Goal: Contribute content

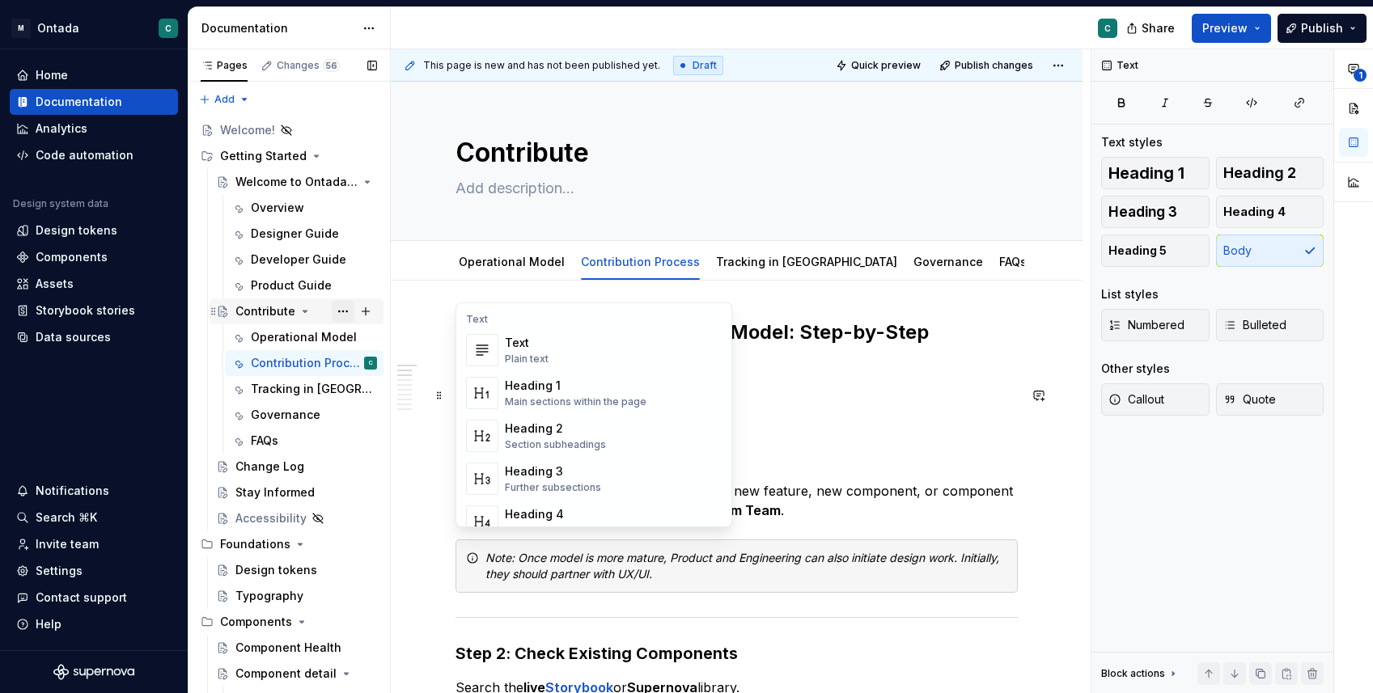
scroll to position [1282, 0]
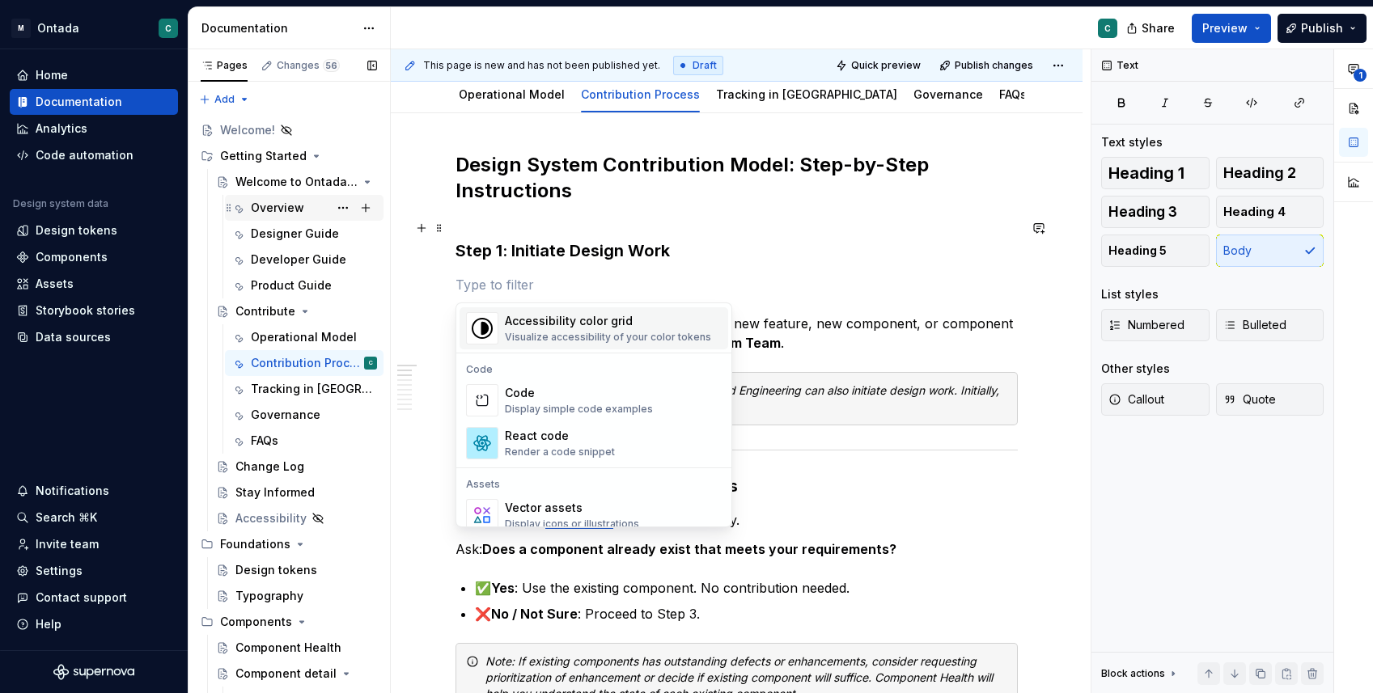
click at [274, 203] on div "Overview" at bounding box center [277, 208] width 53 height 16
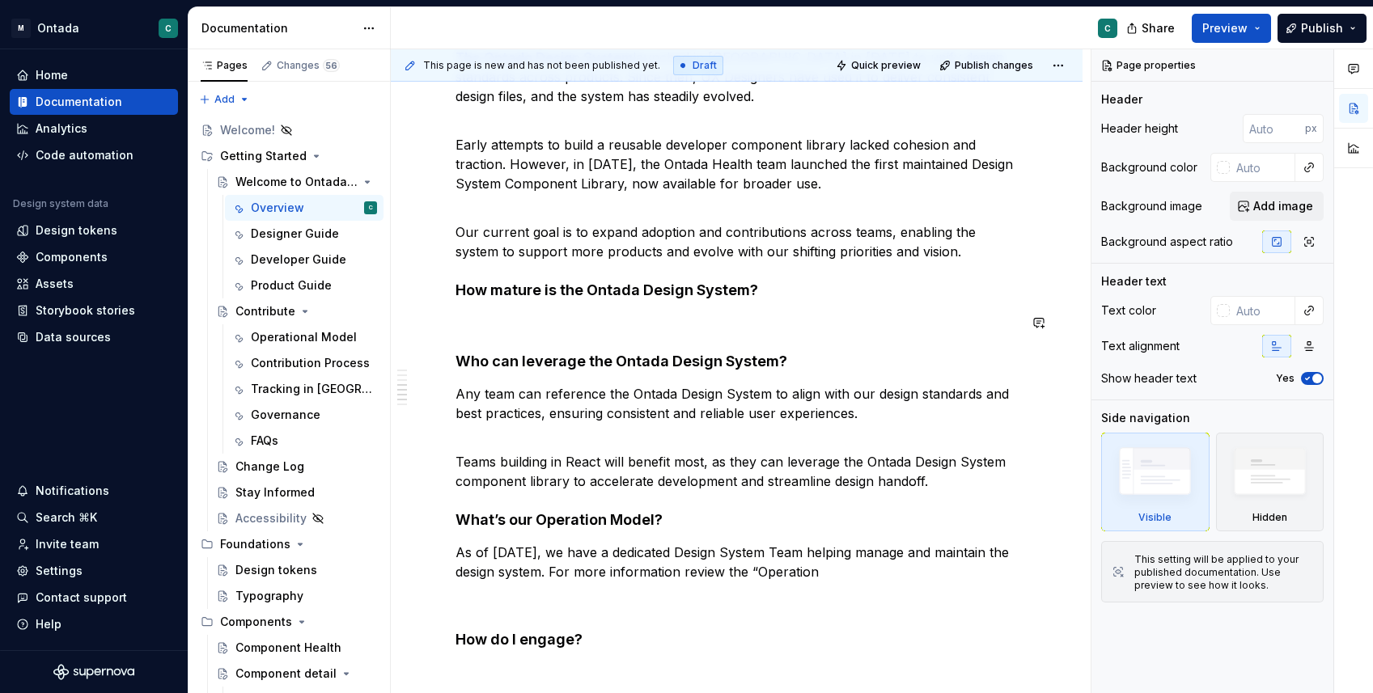
scroll to position [742, 0]
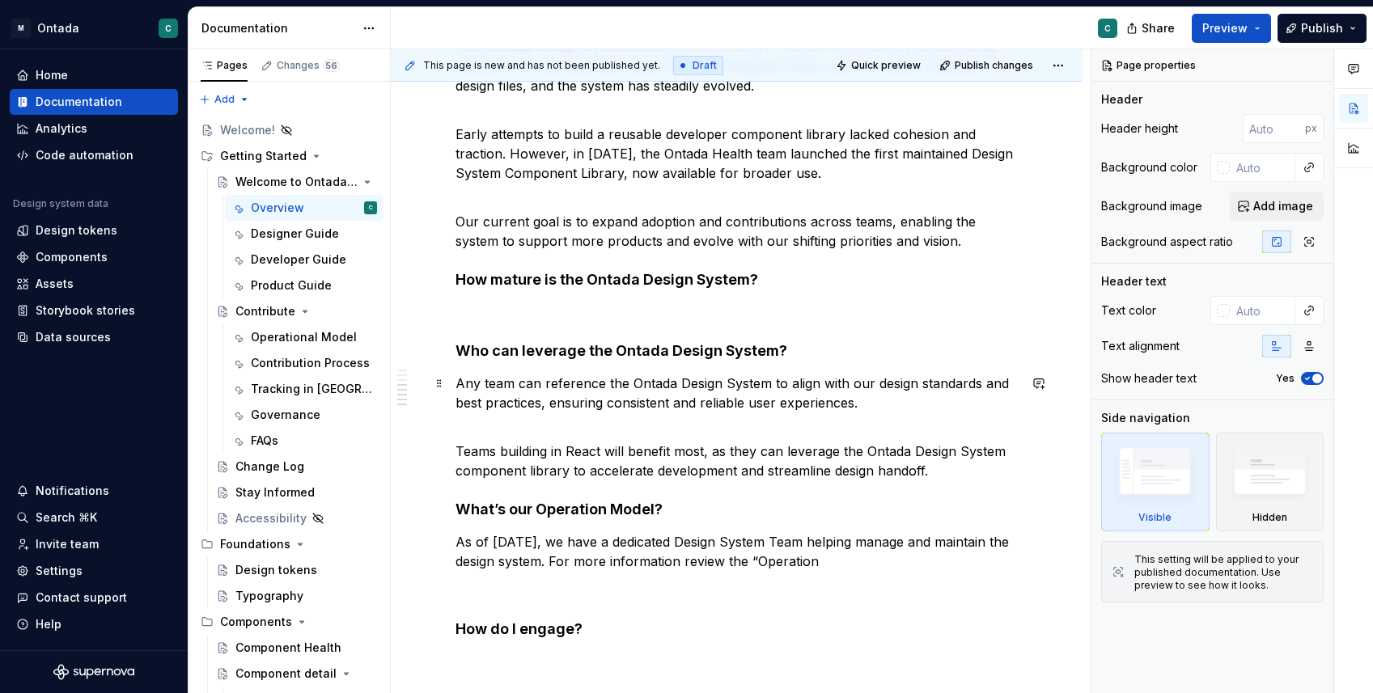
click at [517, 391] on p "Any team can reference the Ontada Design System to align with our design standa…" at bounding box center [736, 393] width 562 height 39
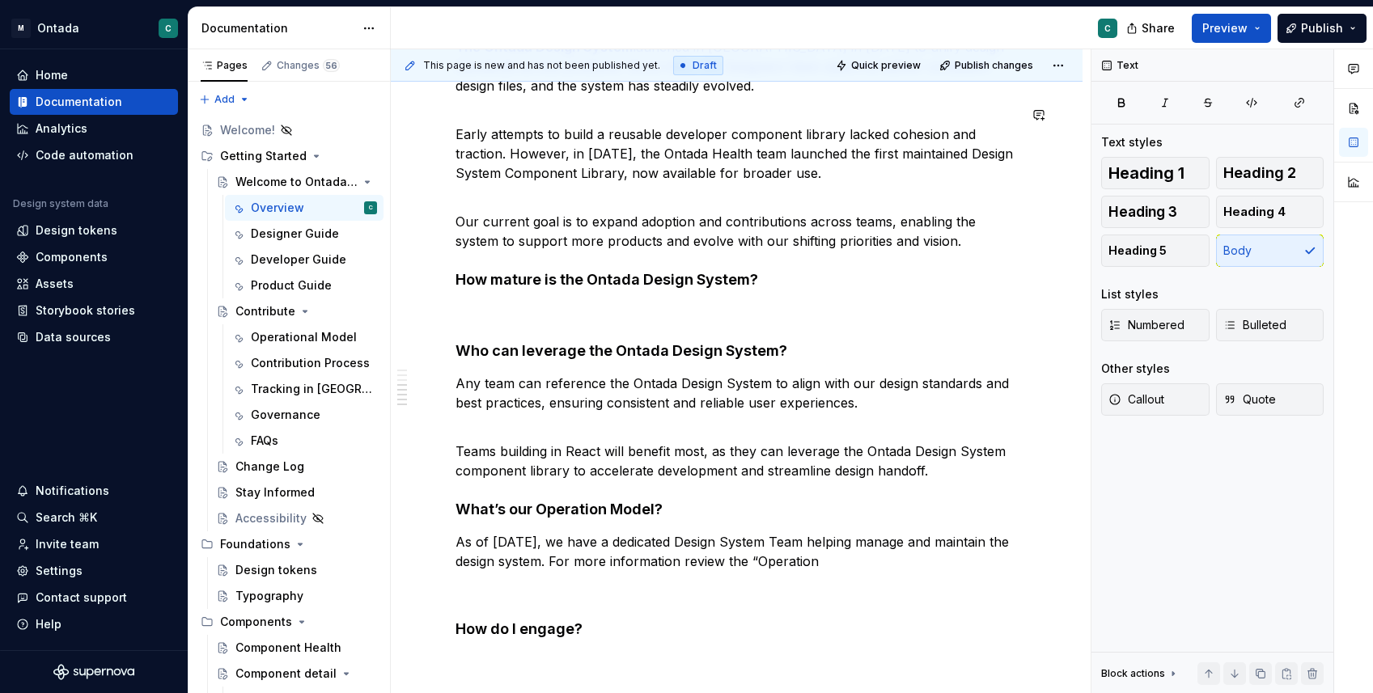
type textarea "*"
click at [849, 387] on p "Any team at Mckesson can reference the Ontada Design System to align with our d…" at bounding box center [736, 393] width 562 height 39
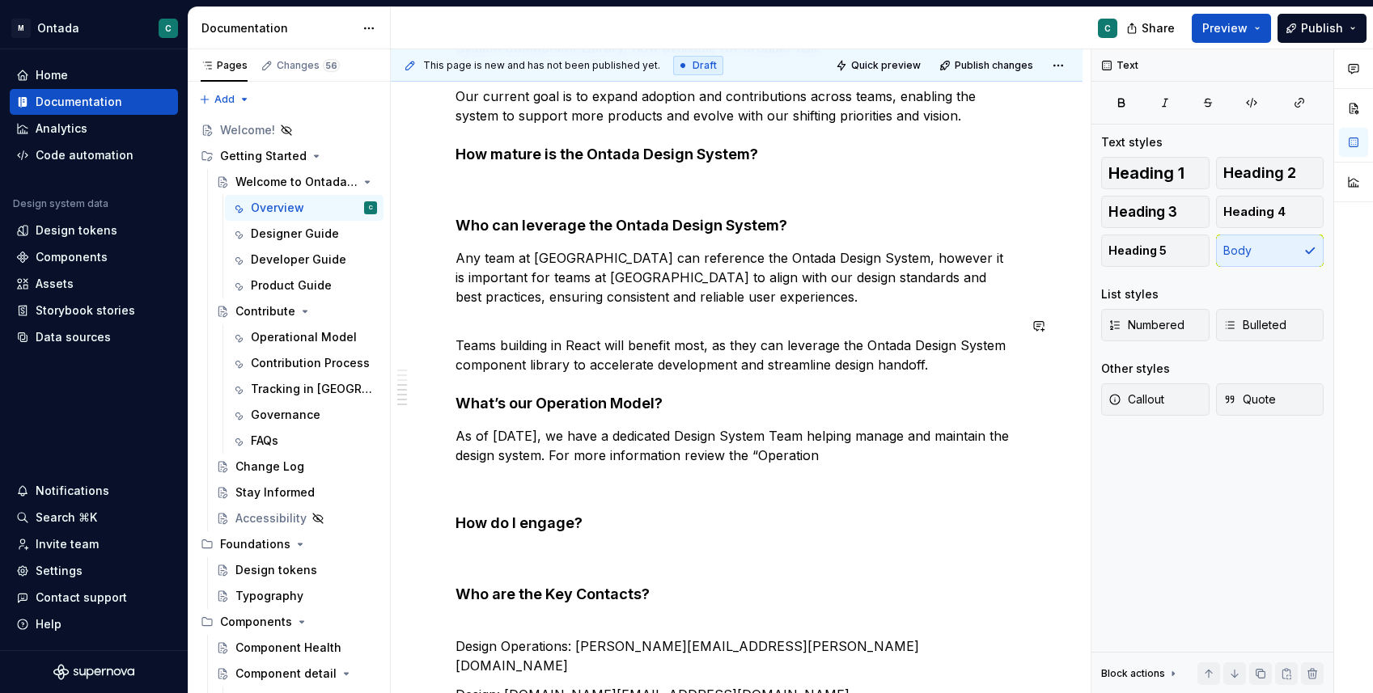
scroll to position [899, 0]
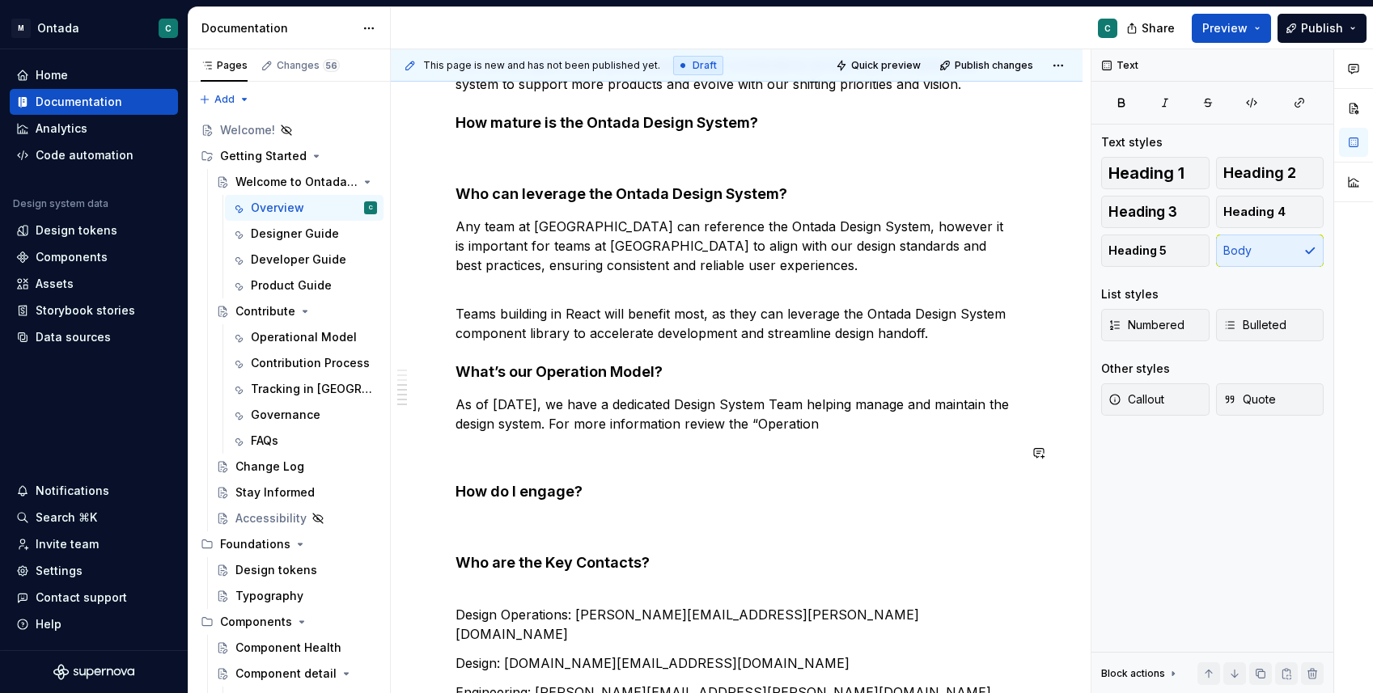
click at [475, 464] on div "What is the Ontada Design System? The Ontada Design System is the design system…" at bounding box center [736, 76] width 562 height 1311
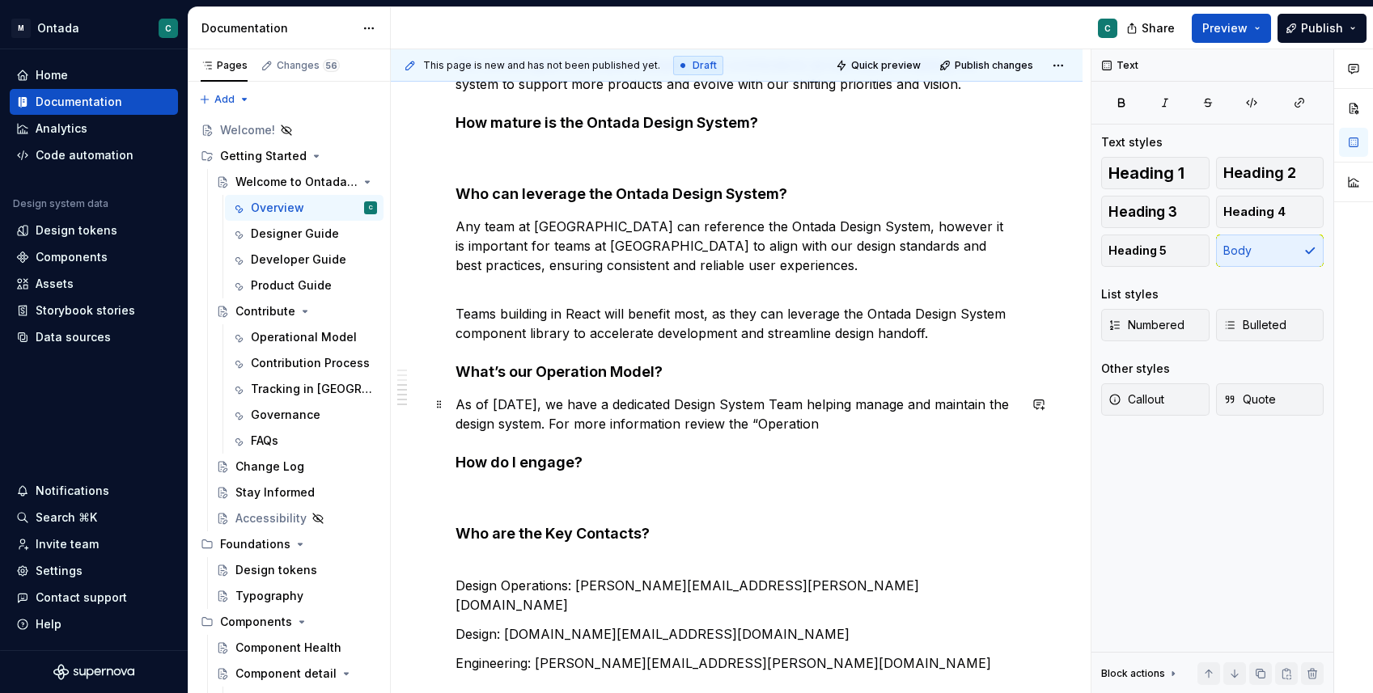
click at [910, 429] on p "As of [DATE], we have a dedicated Design System Team helping manage and maintai…" at bounding box center [736, 414] width 562 height 39
drag, startPoint x: 830, startPoint y: 423, endPoint x: 940, endPoint y: 424, distance: 110.0
click at [940, 424] on p "As of [DATE], we have a dedicated Design System Team helping manage and maintai…" at bounding box center [736, 414] width 562 height 39
click at [853, 423] on p "As of [DATE], we have a dedicated Design System Team helping manage and maintai…" at bounding box center [736, 414] width 562 height 39
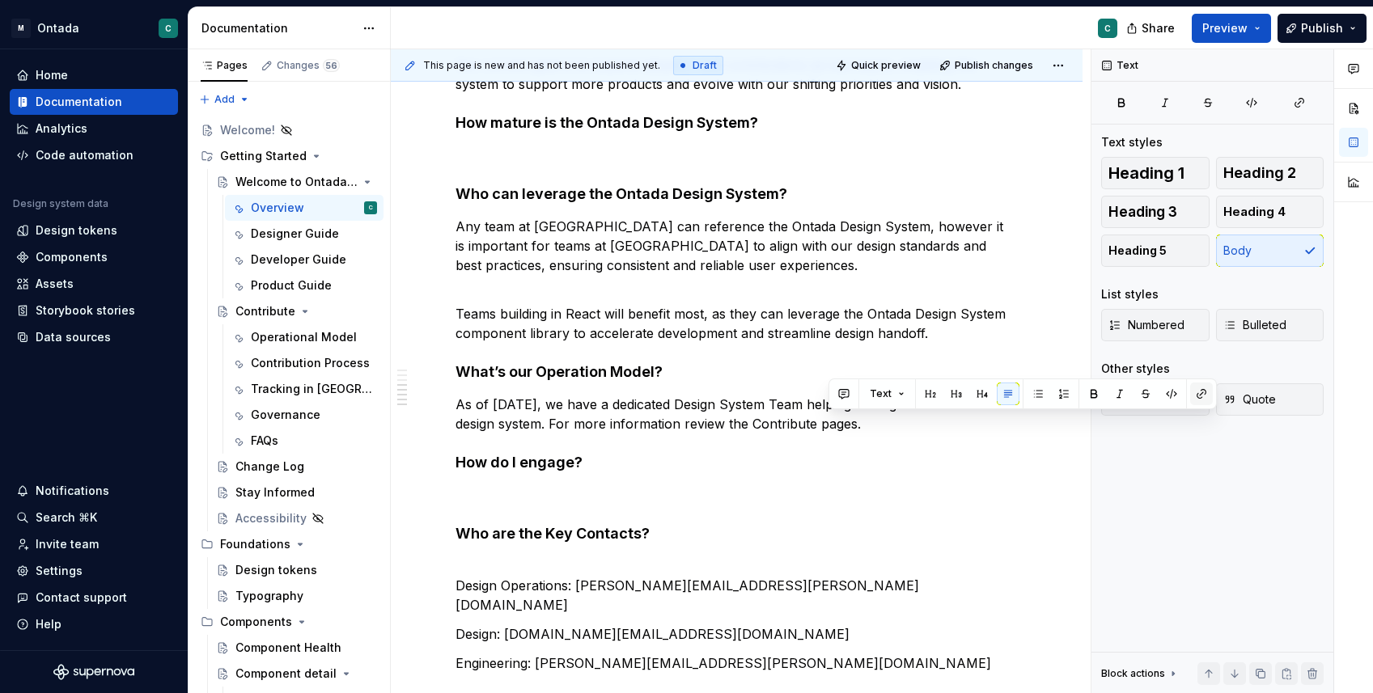
click at [1204, 392] on button "button" at bounding box center [1201, 394] width 23 height 23
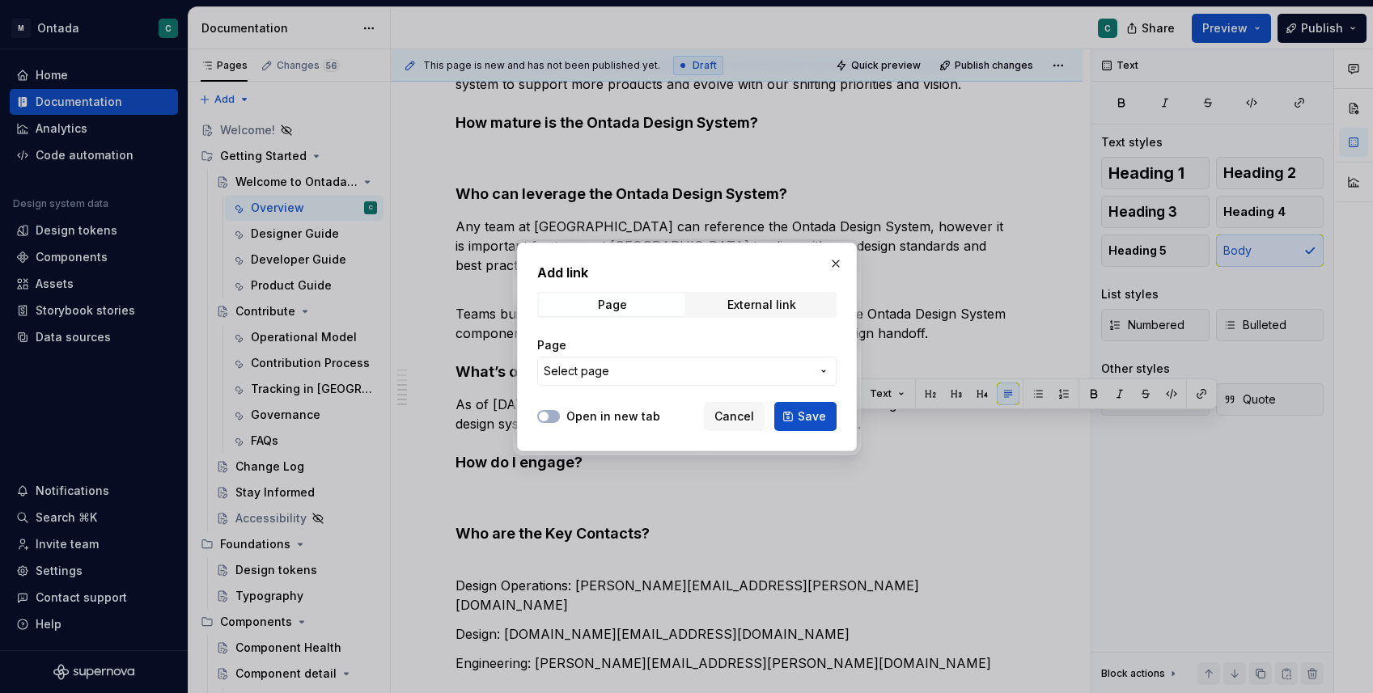
click at [632, 388] on div "Page Select page" at bounding box center [686, 362] width 299 height 68
click at [632, 379] on button "Select page" at bounding box center [686, 371] width 299 height 29
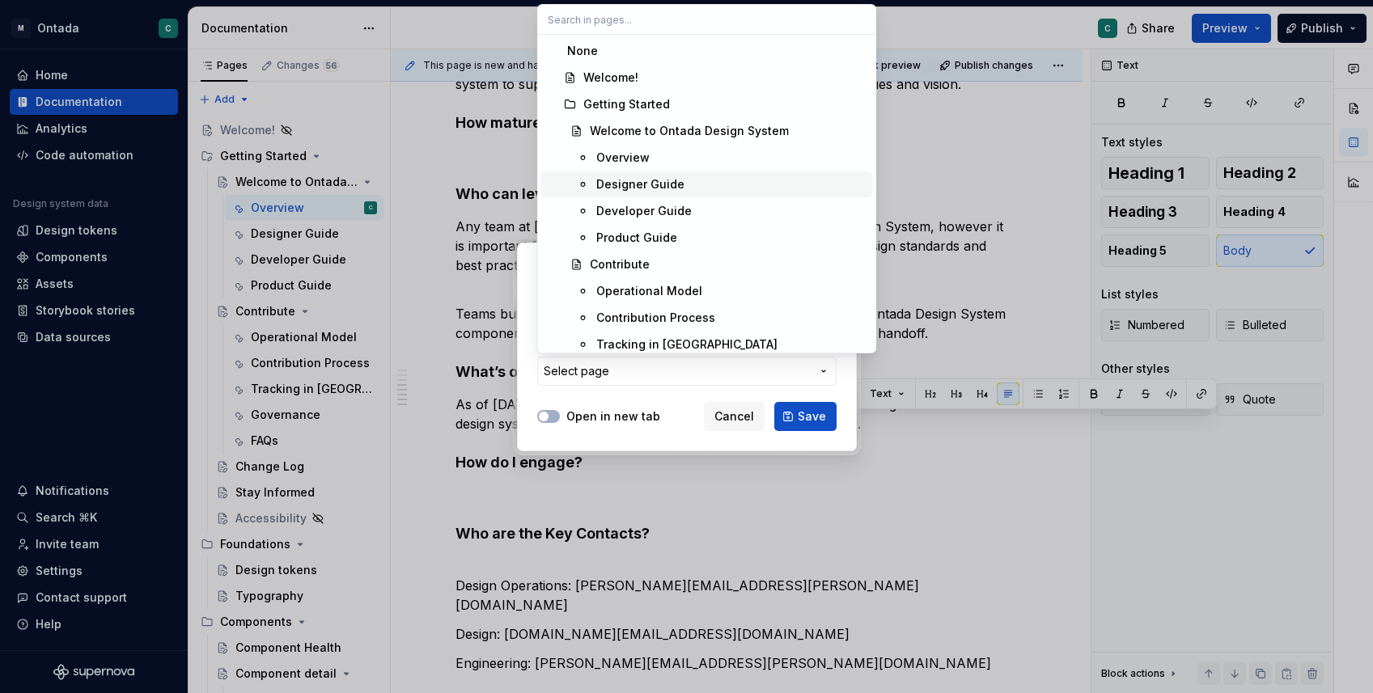
scroll to position [11, 0]
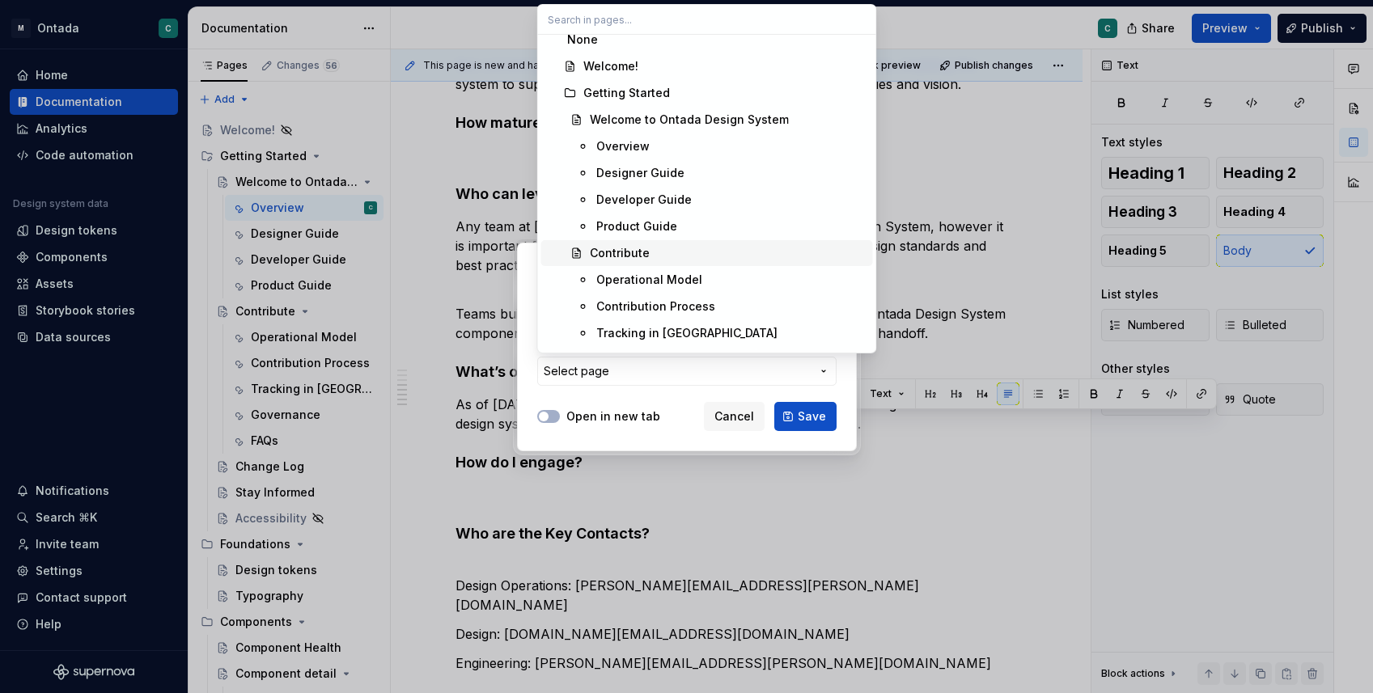
click at [611, 253] on div "Contribute" at bounding box center [620, 253] width 60 height 16
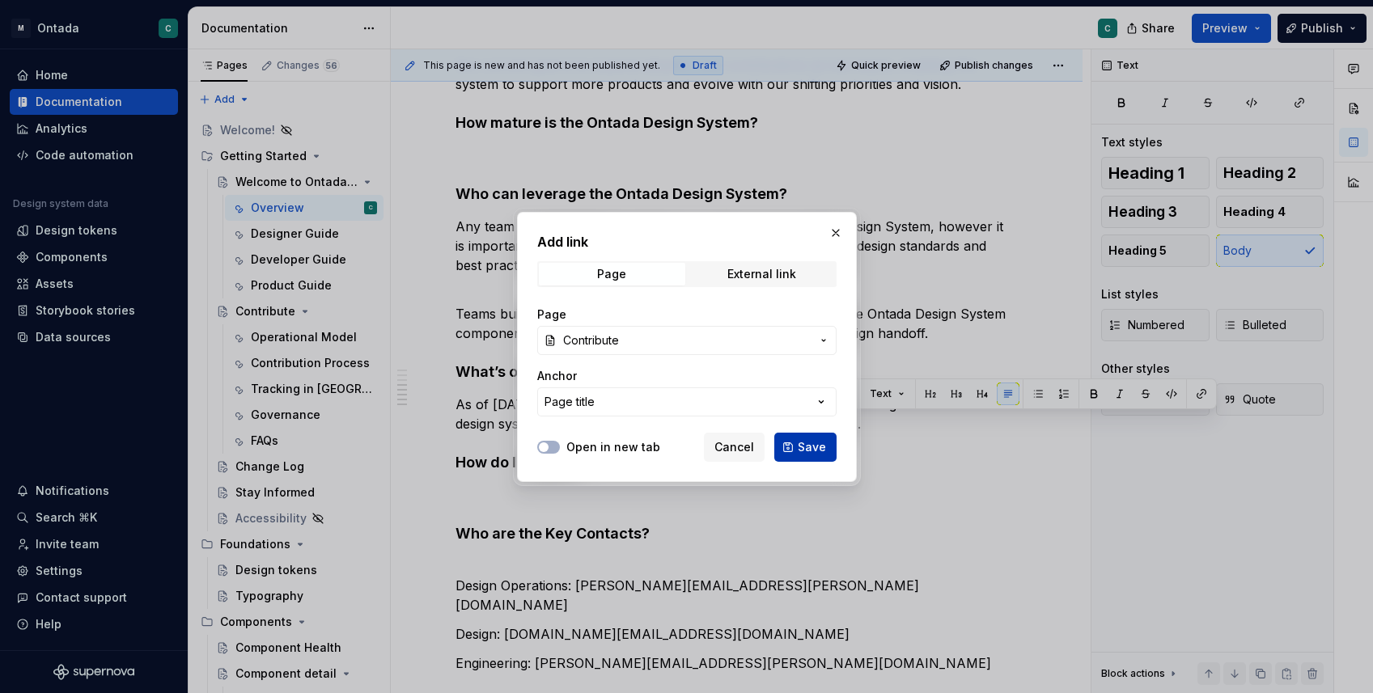
click at [803, 451] on span "Save" at bounding box center [812, 447] width 28 height 16
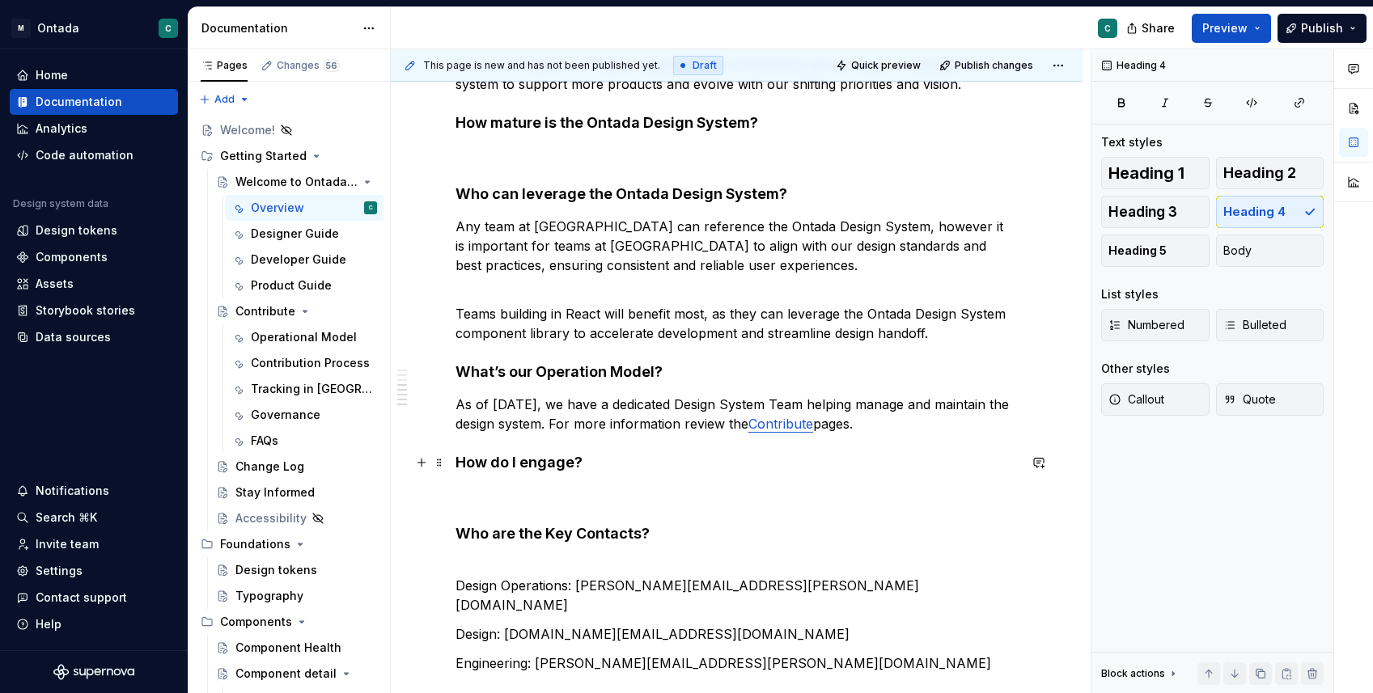
click at [688, 458] on h4 "How do I engage?" at bounding box center [736, 462] width 562 height 19
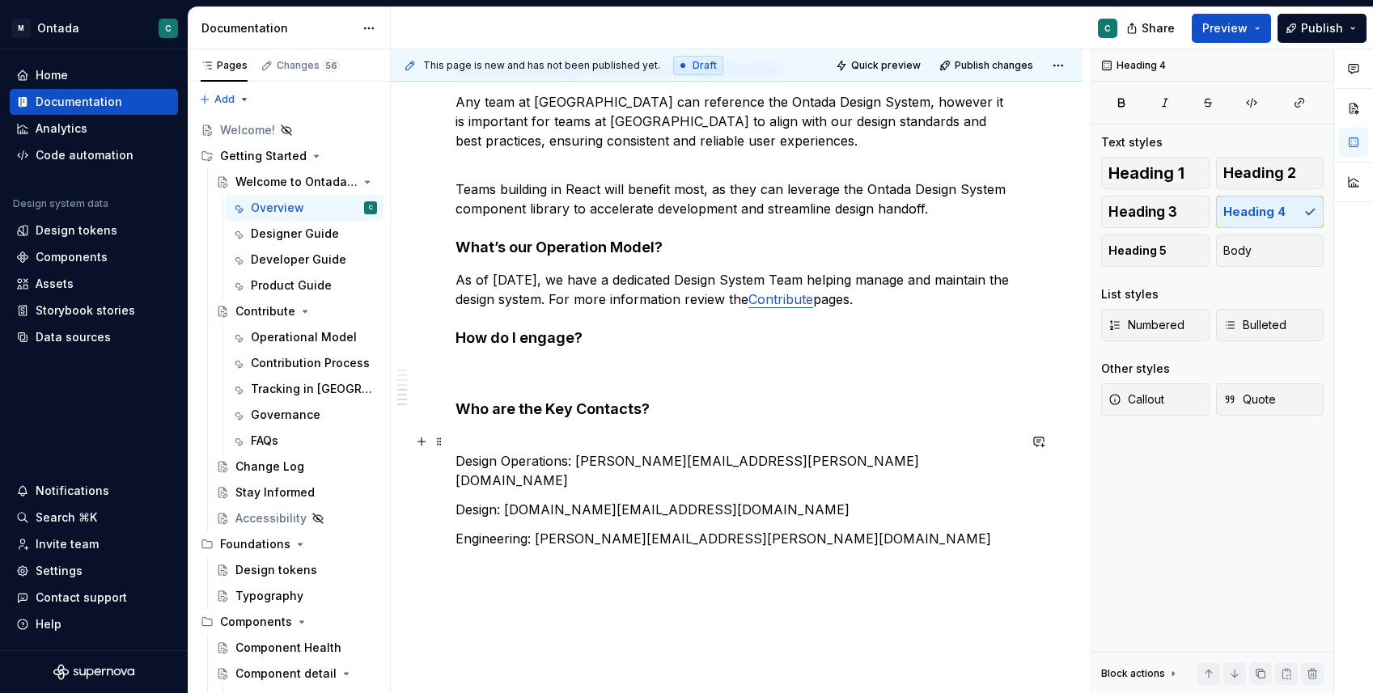
scroll to position [1068, 0]
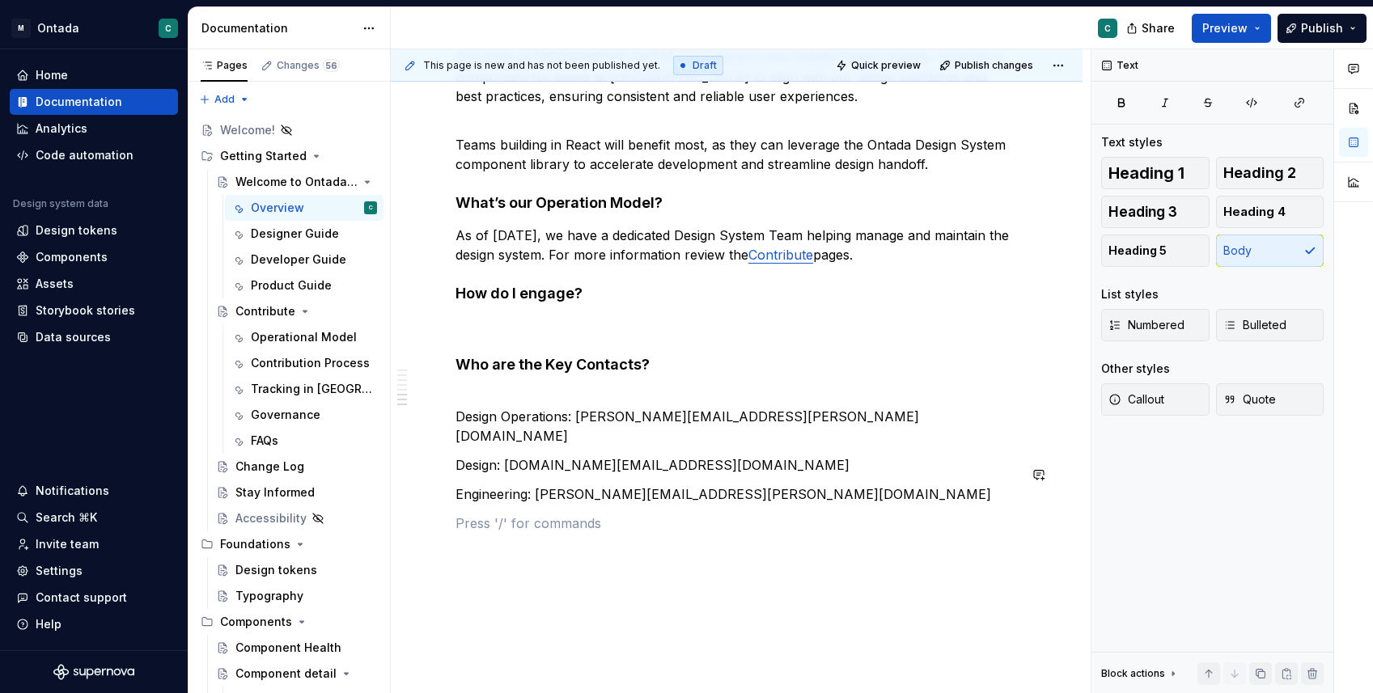
click at [767, 485] on p "Engineering: [PERSON_NAME][EMAIL_ADDRESS][PERSON_NAME][DOMAIN_NAME]" at bounding box center [736, 494] width 562 height 19
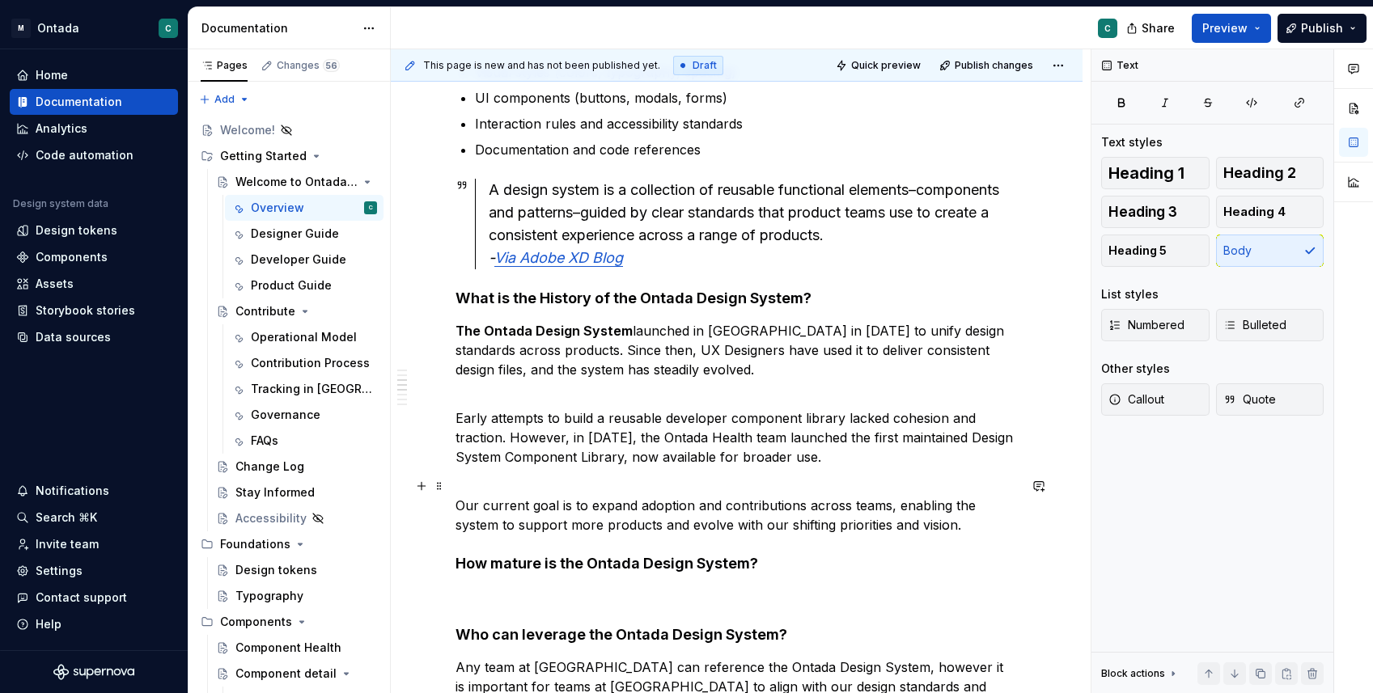
scroll to position [0, 0]
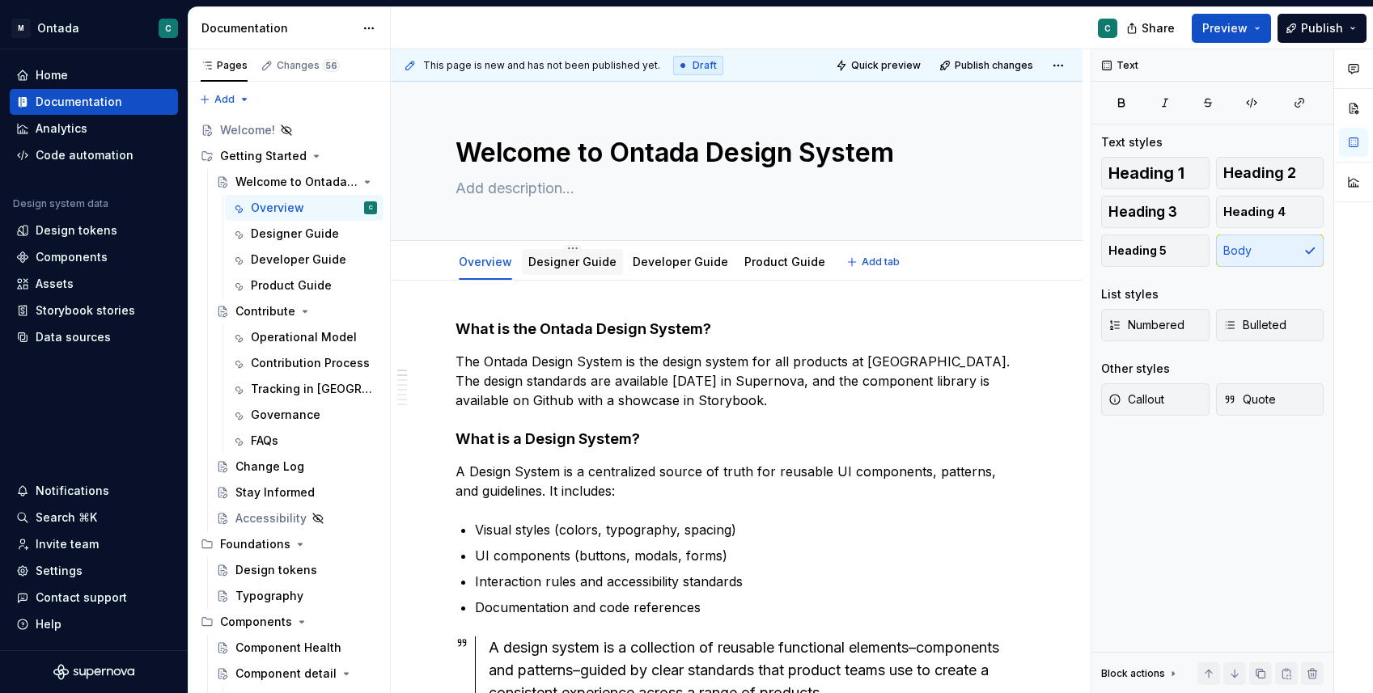
click at [561, 267] on link "Designer Guide" at bounding box center [572, 262] width 88 height 14
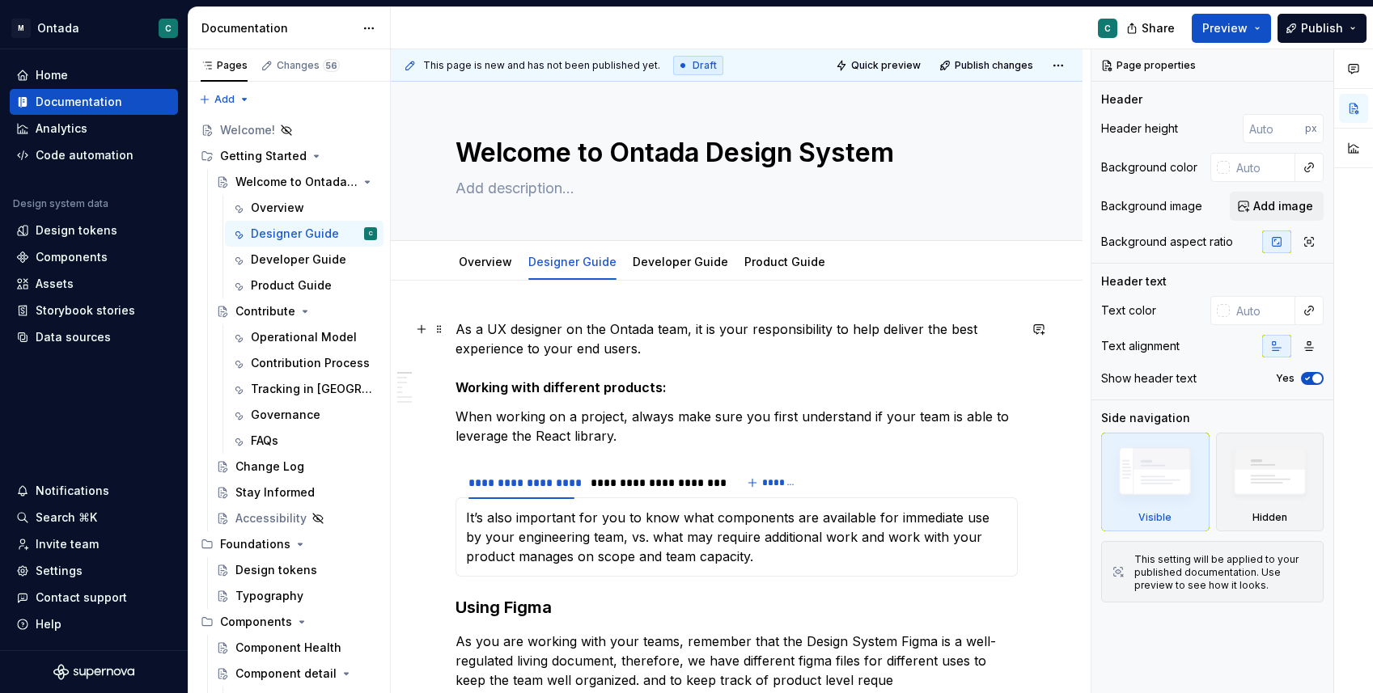
scroll to position [24, 0]
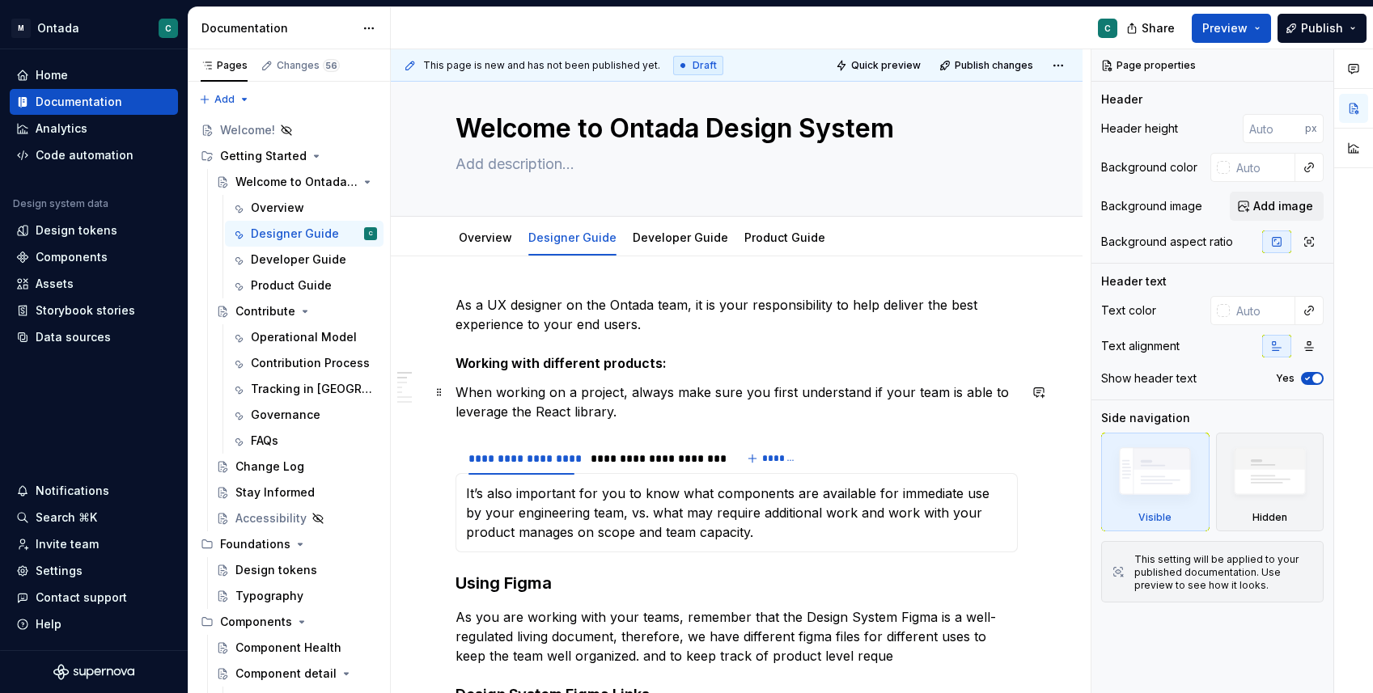
click at [546, 413] on p "When working on a project, always make sure you first understand if your team i…" at bounding box center [736, 402] width 562 height 39
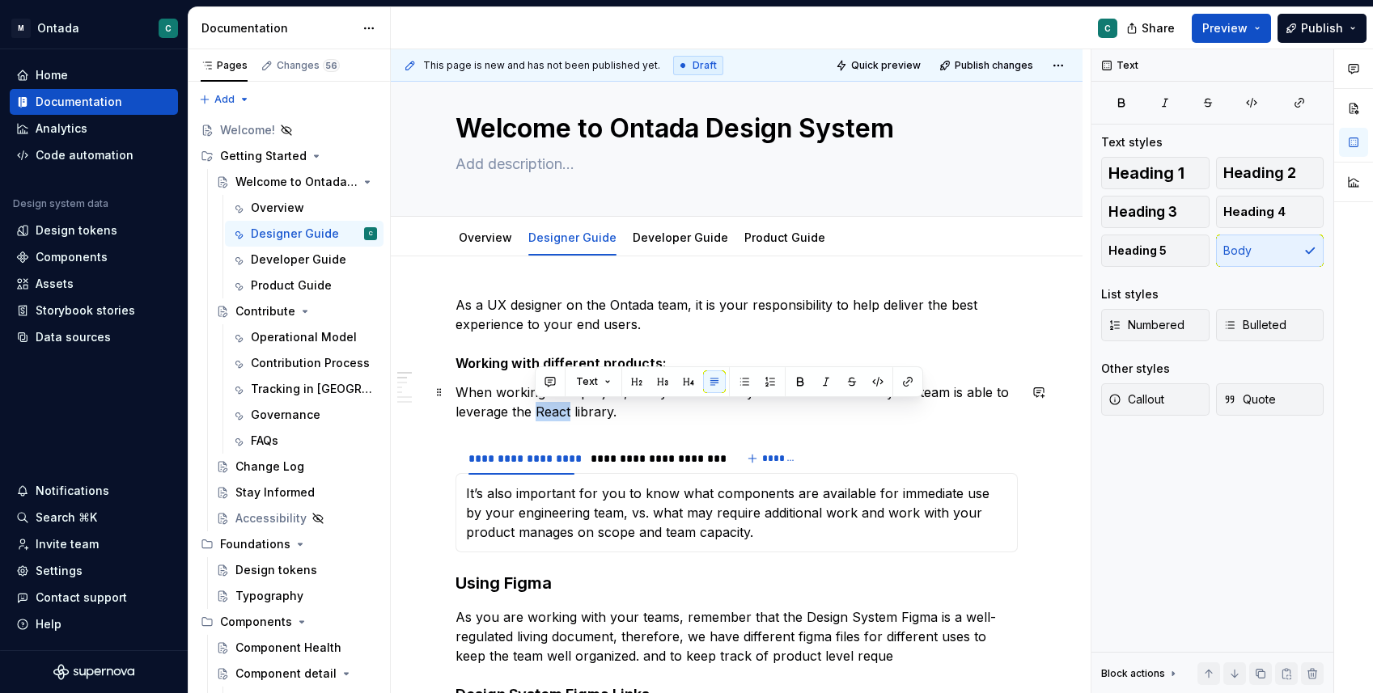
click at [546, 413] on p "When working on a project, always make sure you first understand if your team i…" at bounding box center [736, 402] width 562 height 39
type textarea "*"
click at [572, 413] on p "When working on a project, always make sure you first understand if your team i…" at bounding box center [736, 402] width 562 height 39
click at [722, 413] on p "When working on a project, always make sure you first understand if your team i…" at bounding box center [736, 402] width 562 height 39
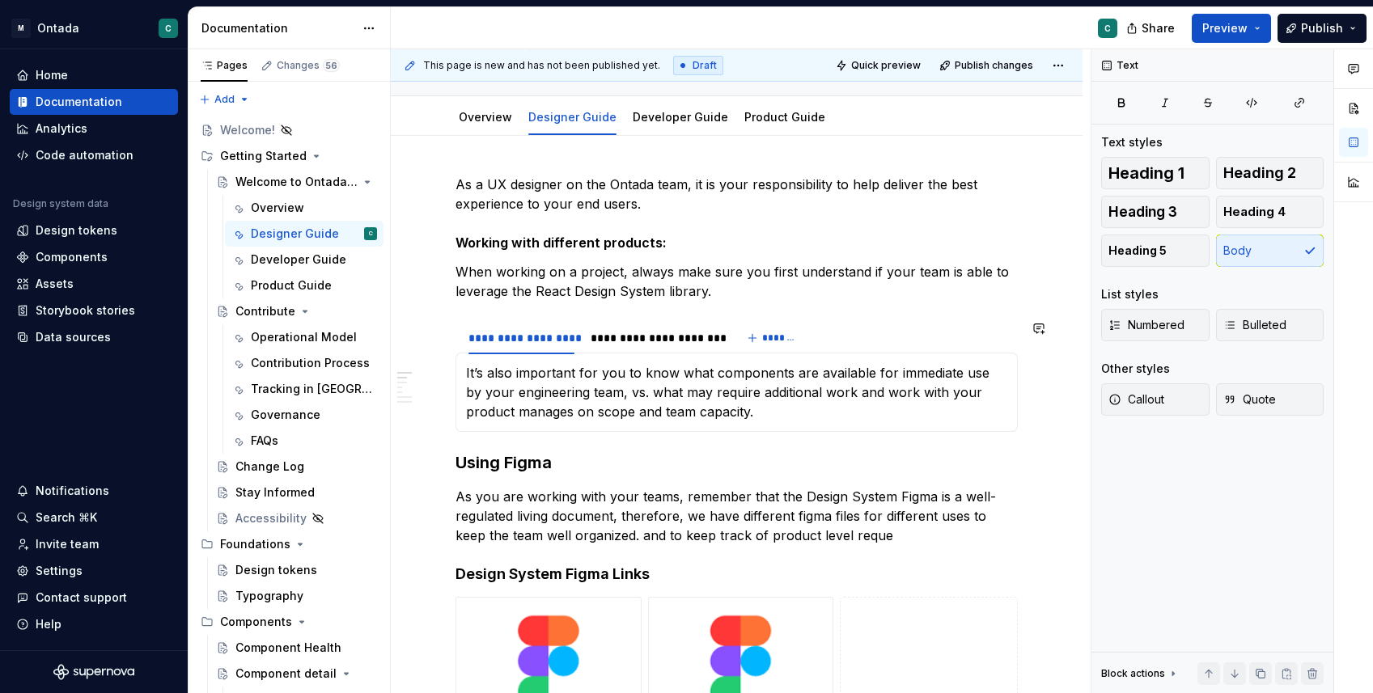
scroll to position [150, 0]
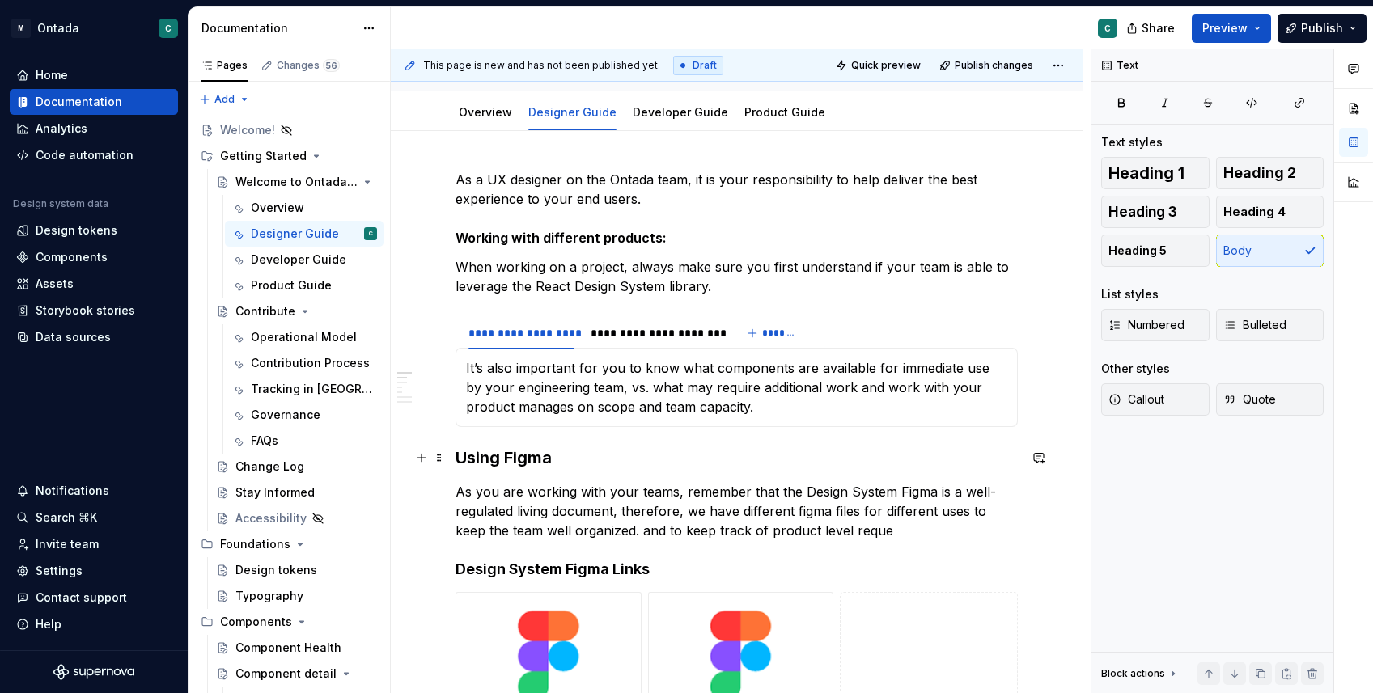
click at [456, 452] on h3 "Using Figma" at bounding box center [736, 458] width 562 height 23
click at [653, 341] on div "**********" at bounding box center [655, 333] width 142 height 23
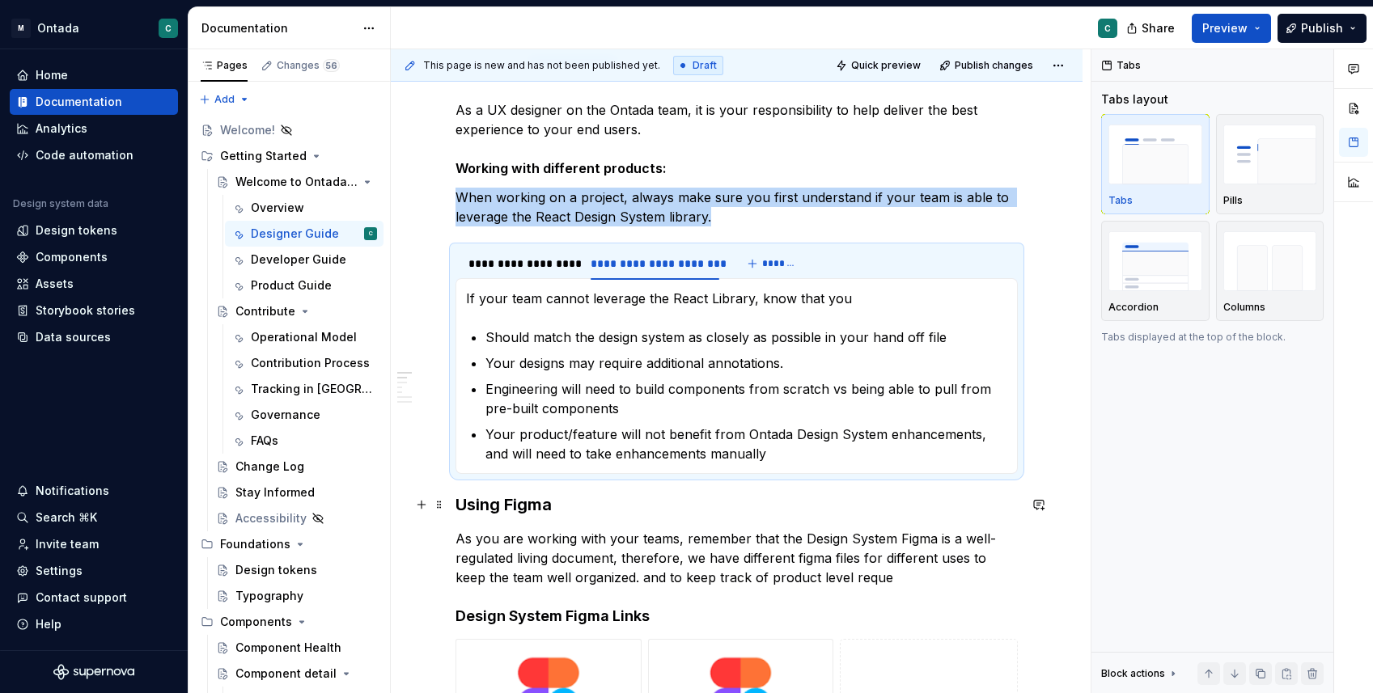
scroll to position [269, 0]
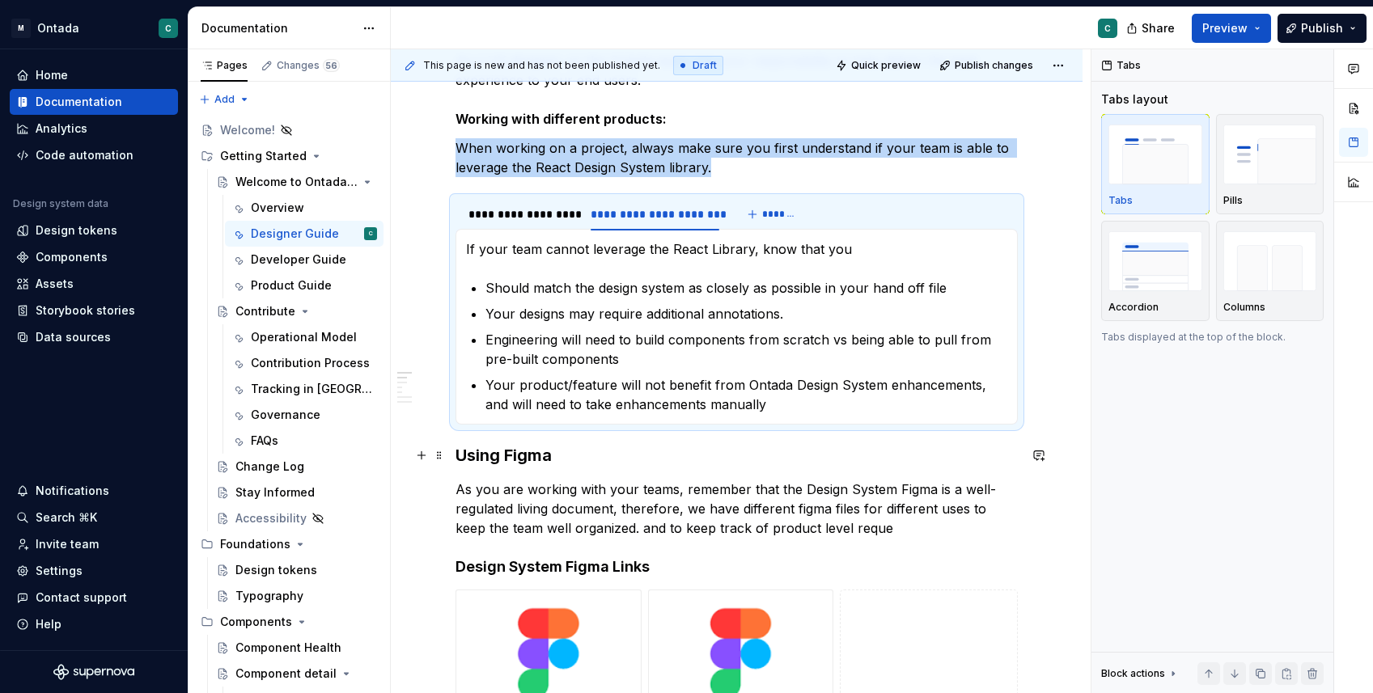
click at [459, 460] on h3 "Using Figma" at bounding box center [736, 455] width 562 height 23
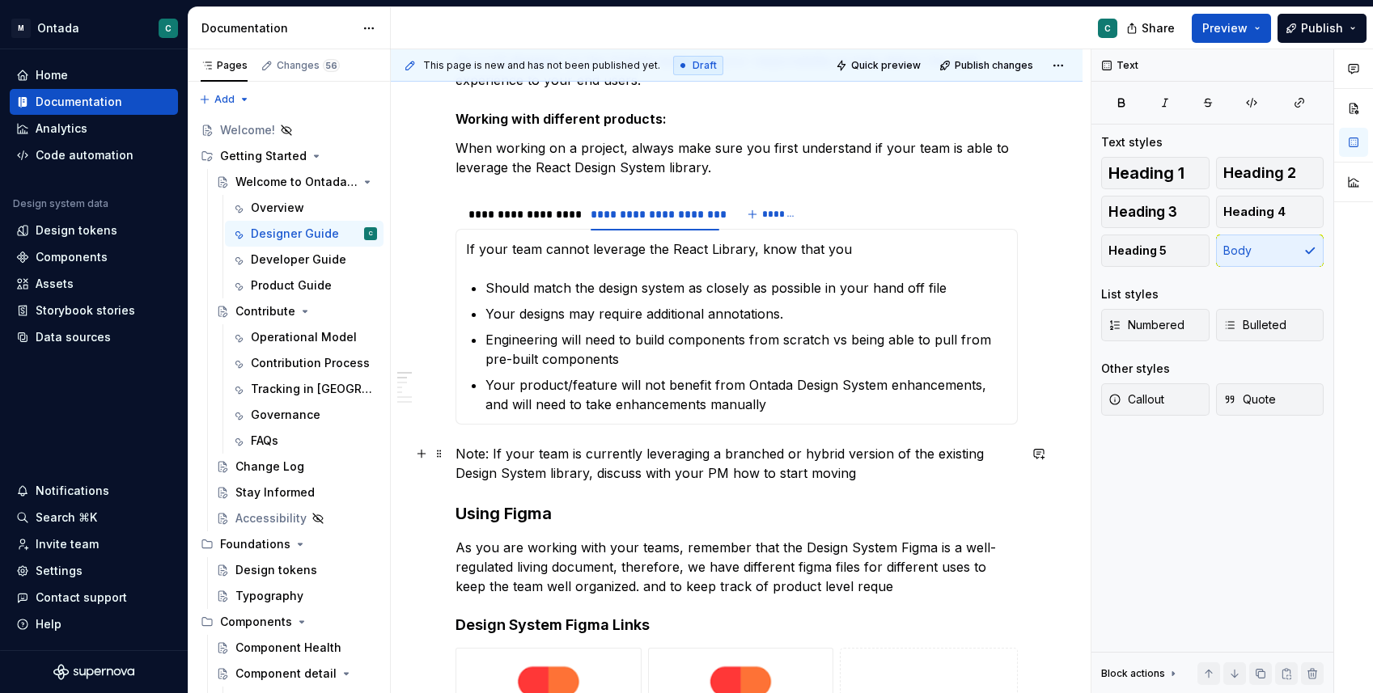
click at [682, 474] on p "Note: If your team is currently leveraging a branched or hybrid version of the …" at bounding box center [736, 463] width 562 height 39
click at [943, 478] on p "Note: If your team is currently leveraging a branched or hybrid version of the …" at bounding box center [736, 463] width 562 height 39
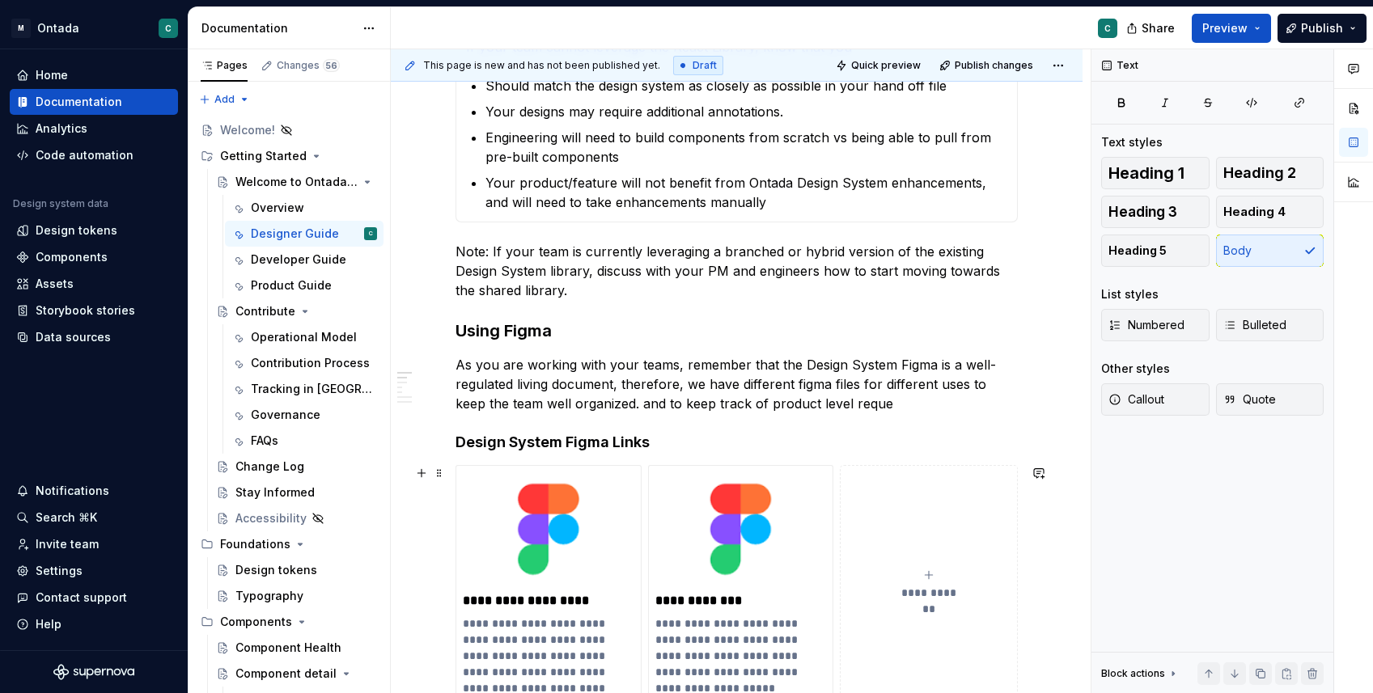
scroll to position [469, 0]
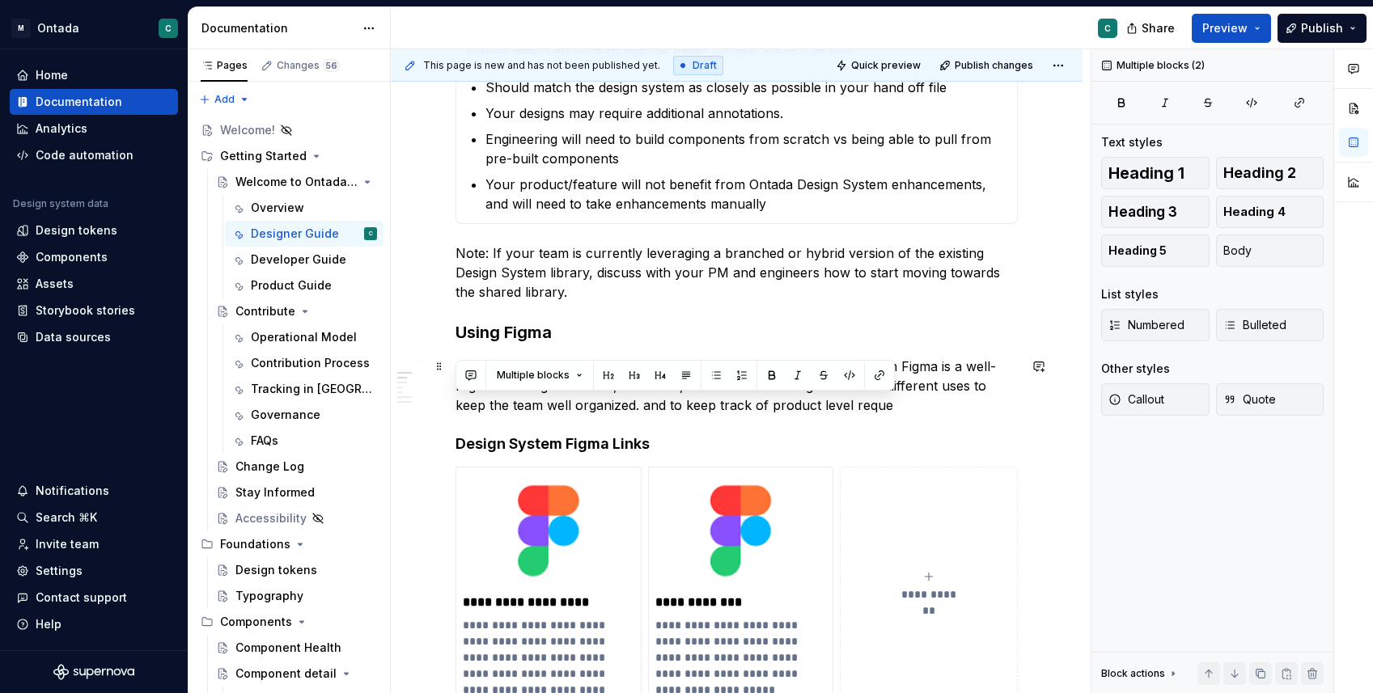
drag, startPoint x: 612, startPoint y: 415, endPoint x: 656, endPoint y: 416, distance: 44.5
drag, startPoint x: 607, startPoint y: 408, endPoint x: 879, endPoint y: 398, distance: 272.8
click at [879, 398] on p "As you are working with your teams, remember that the Design System Figma is a …" at bounding box center [736, 386] width 562 height 58
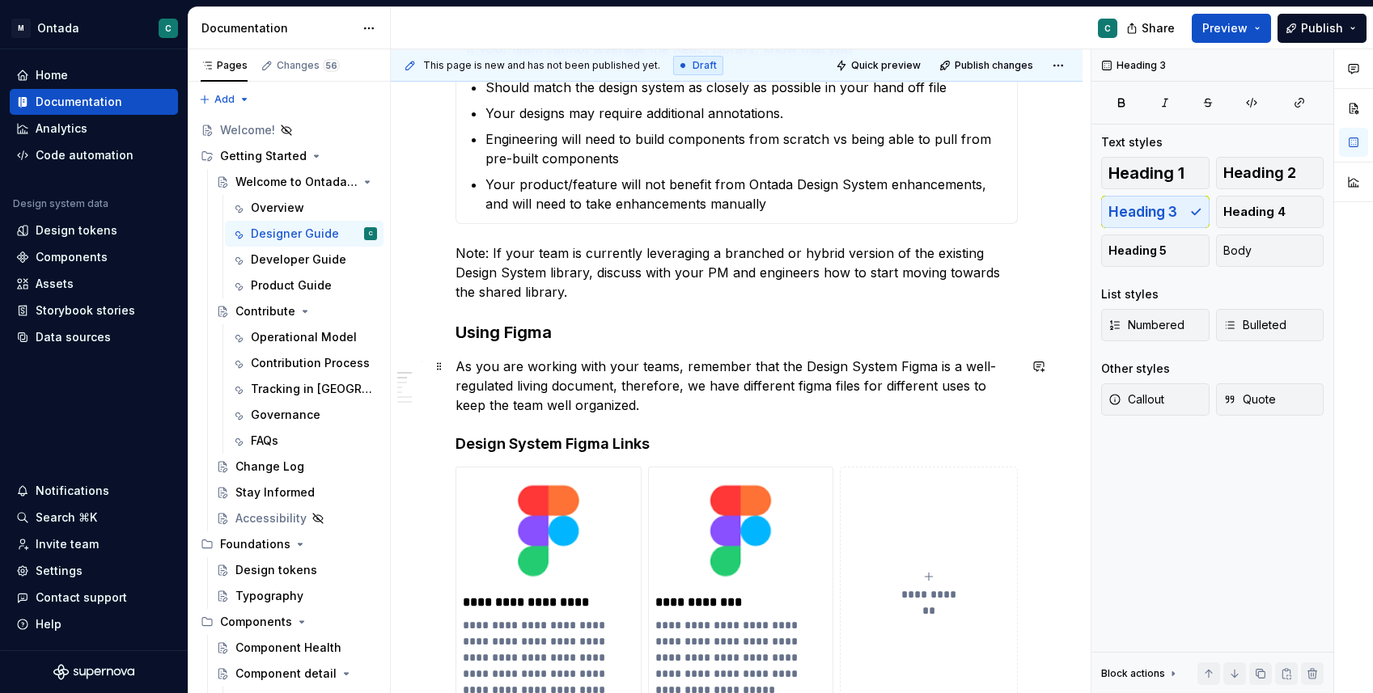
click at [798, 387] on p "As you are working with your teams, remember that the Design System Figma is a …" at bounding box center [736, 386] width 562 height 58
click at [614, 404] on p "As you are working with your teams, remember that the Design System Figma is a …" at bounding box center [736, 386] width 562 height 58
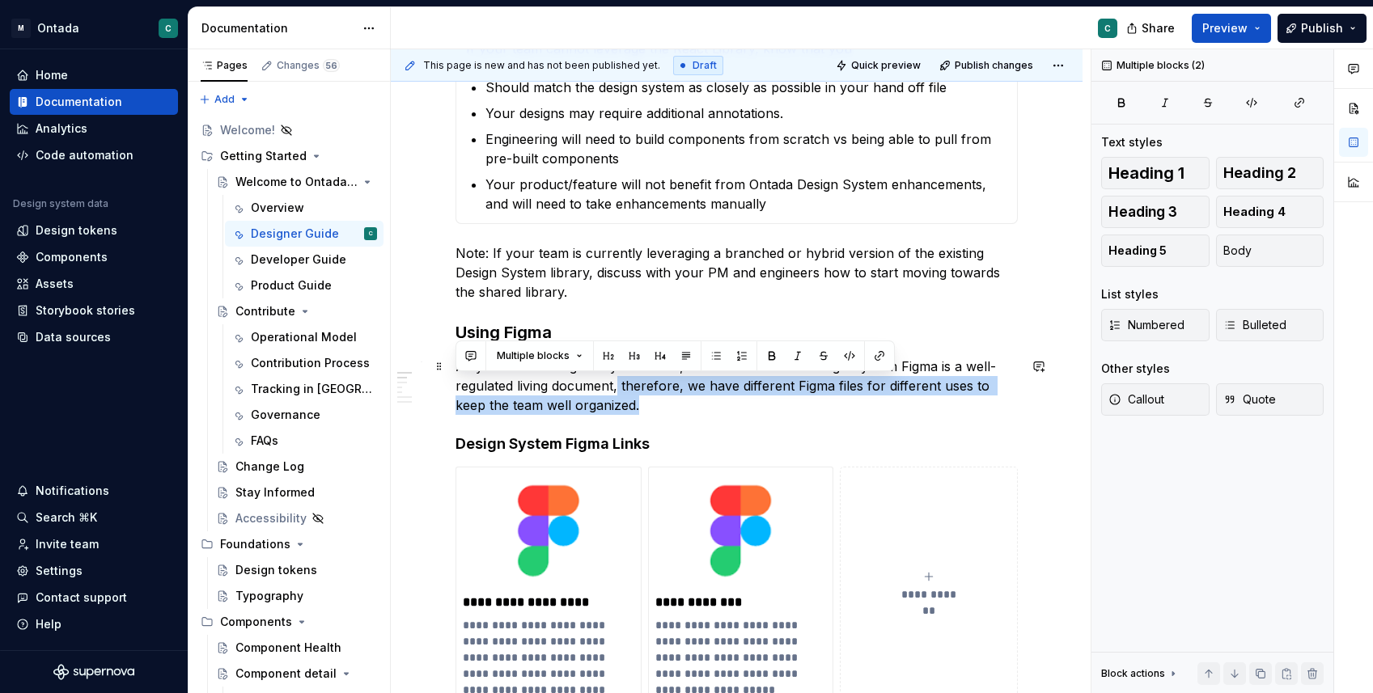
drag, startPoint x: 615, startPoint y: 419, endPoint x: 616, endPoint y: 392, distance: 26.7
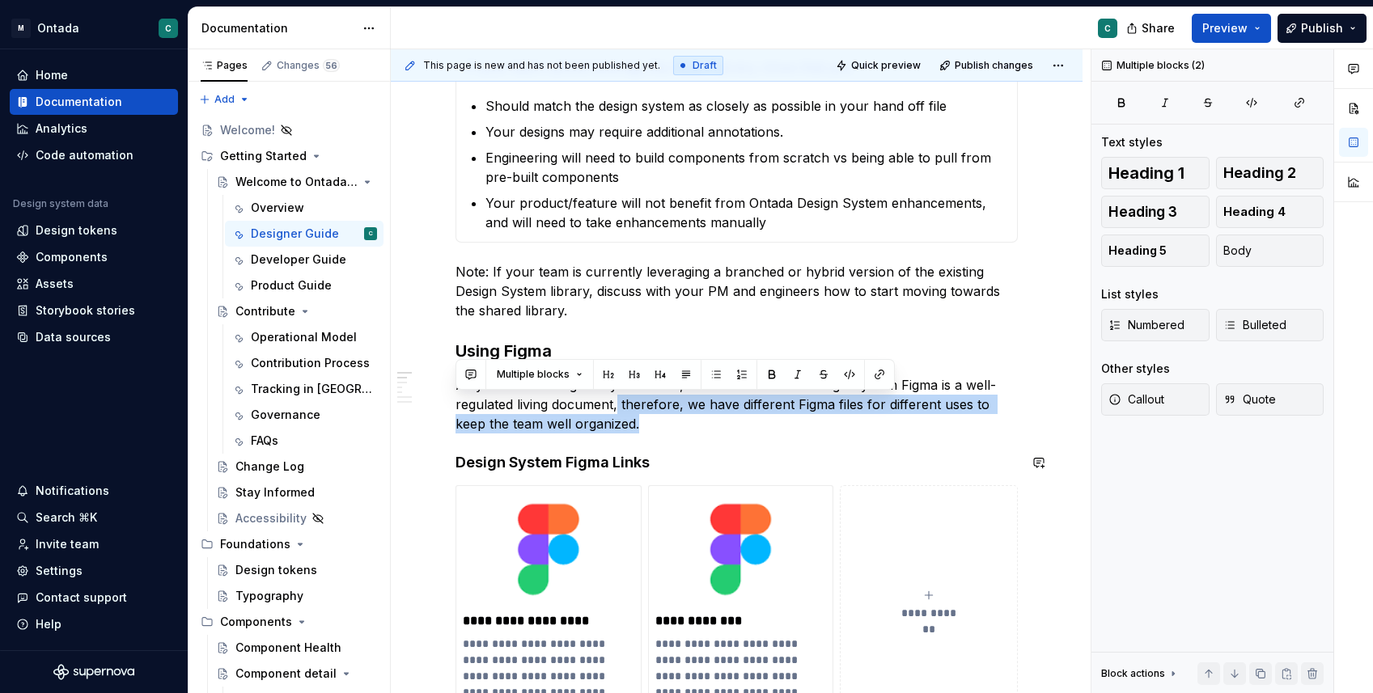
scroll to position [451, 0]
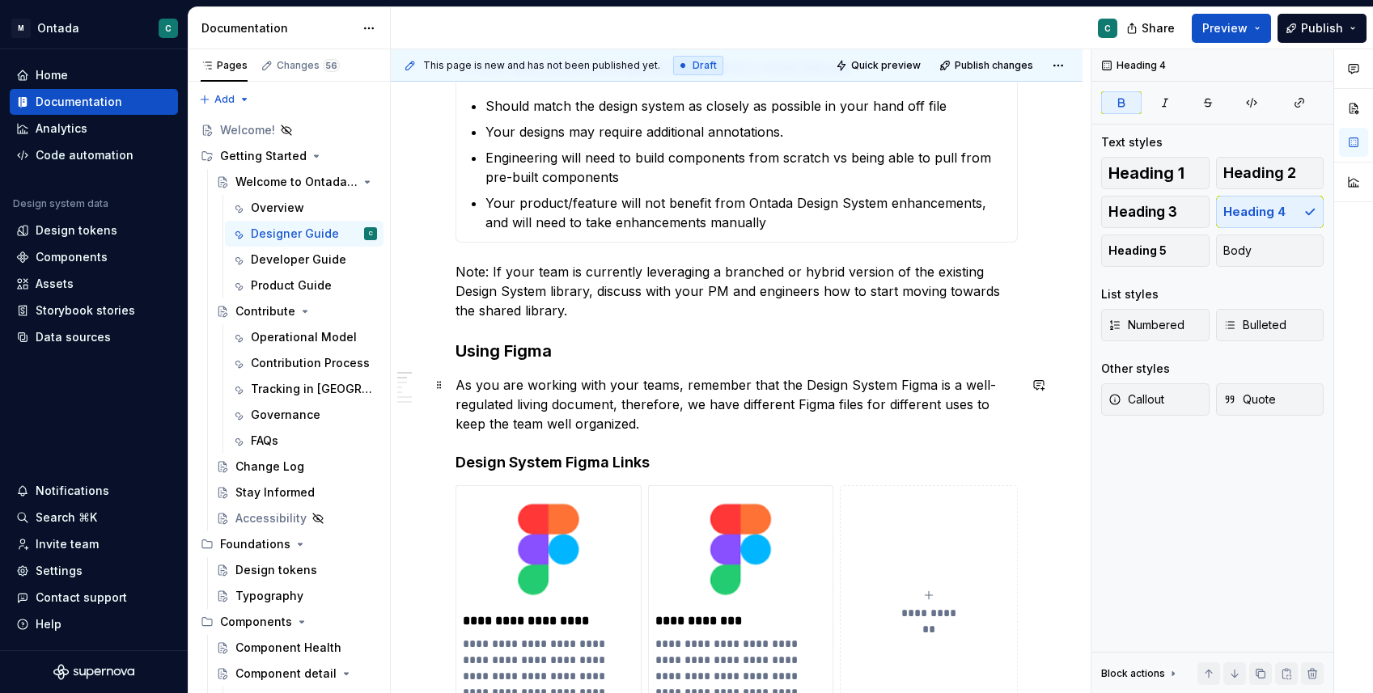
scroll to position [458, 0]
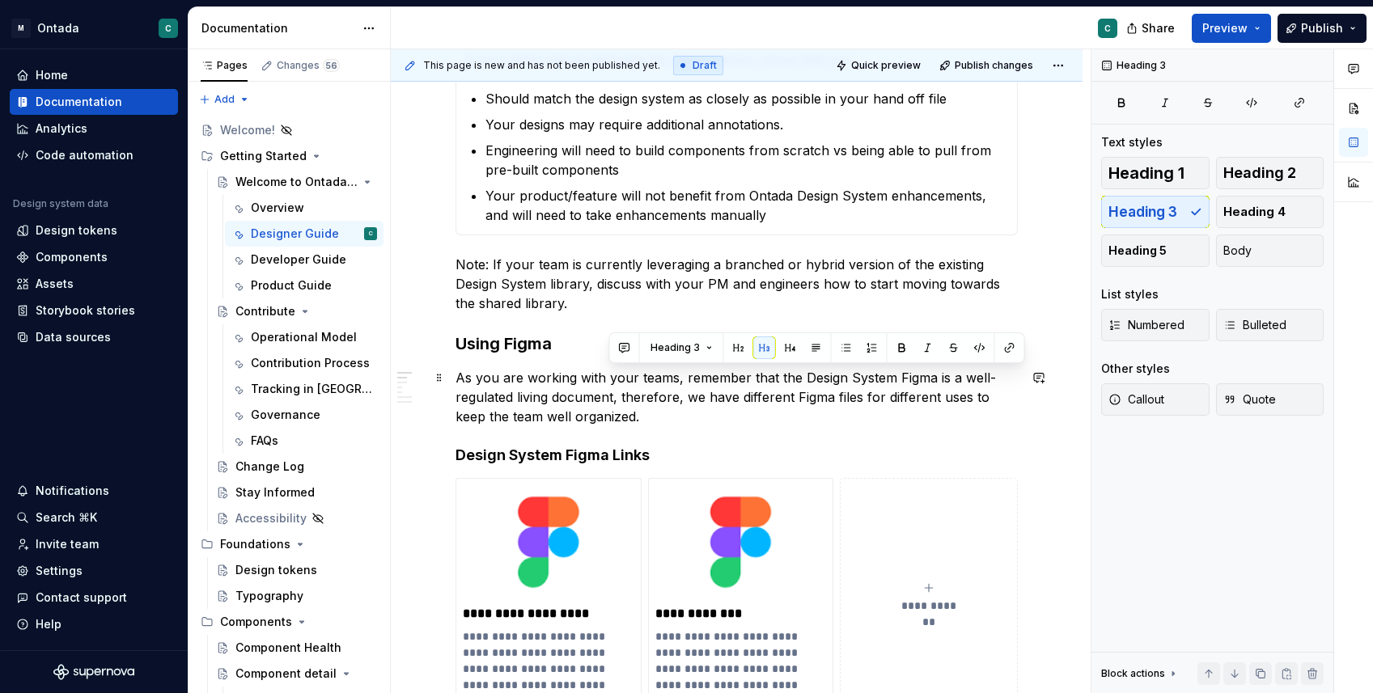
drag, startPoint x: 681, startPoint y: 378, endPoint x: 701, endPoint y: 417, distance: 43.4
click at [701, 417] on p "As you are working with your teams, remember that the Design System Figma is a …" at bounding box center [736, 397] width 562 height 58
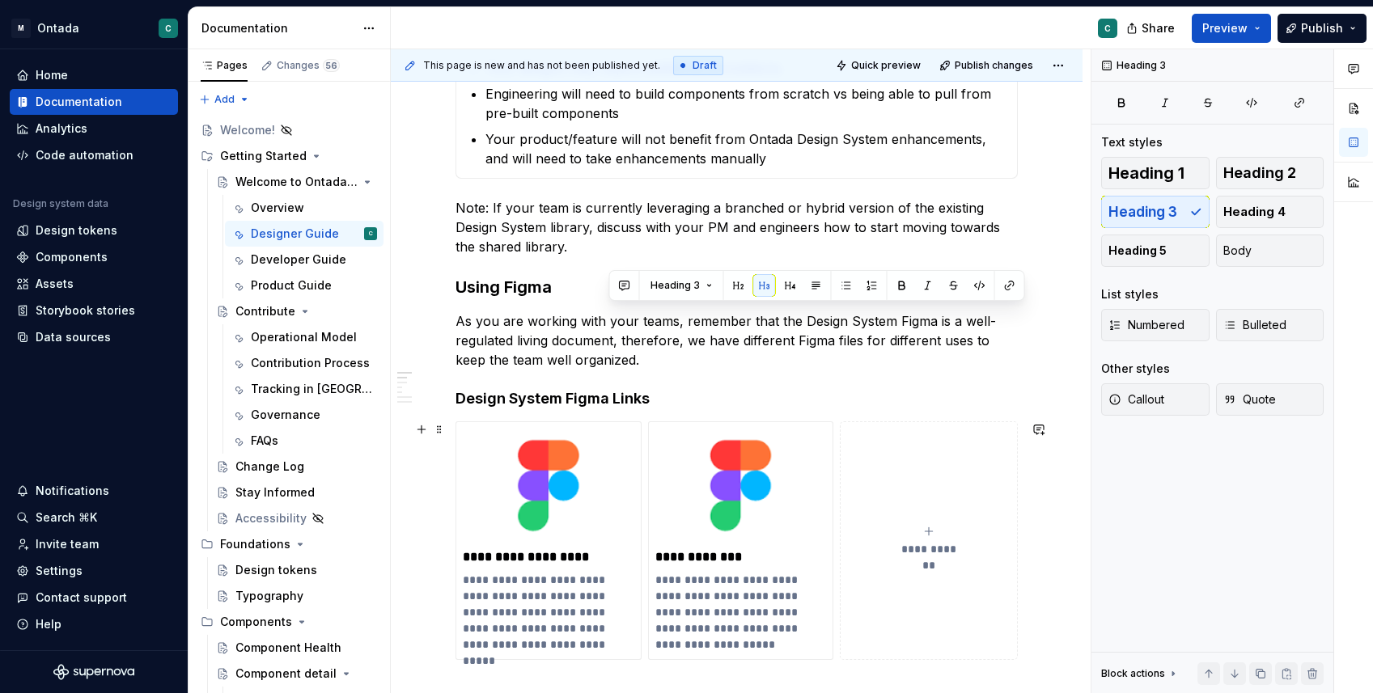
scroll to position [520, 0]
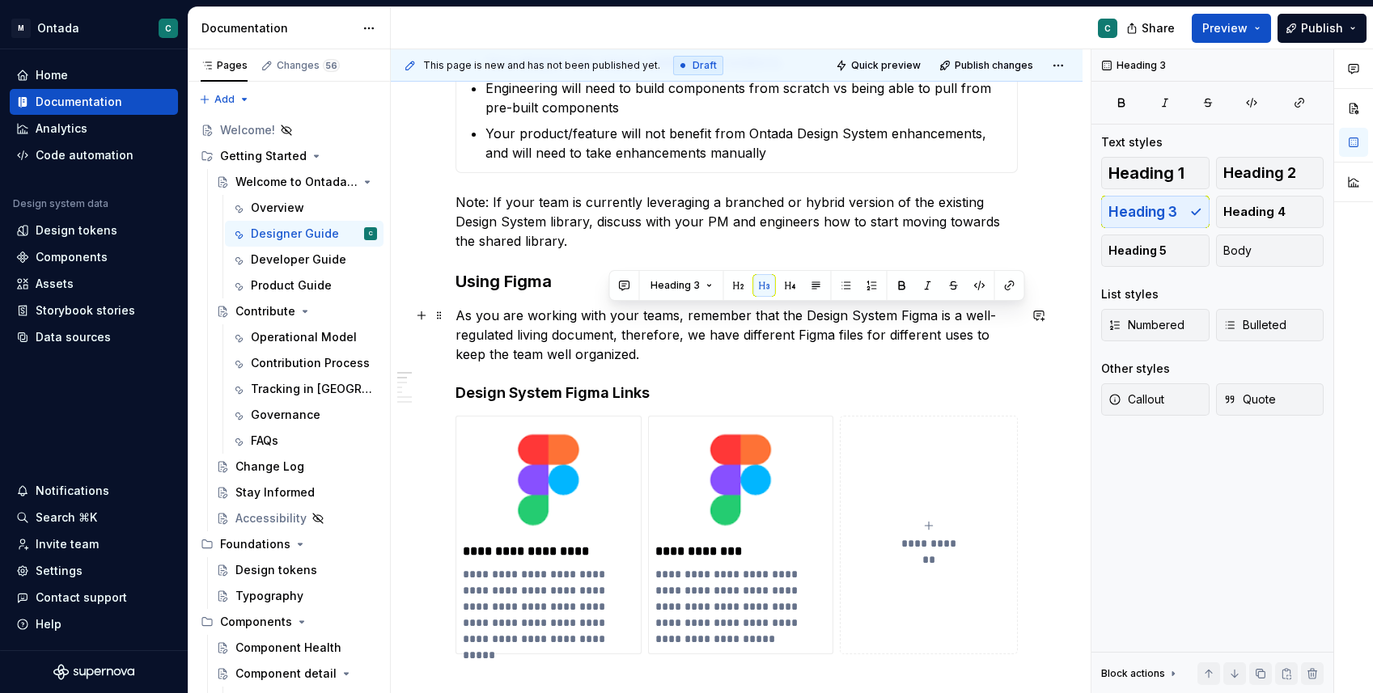
click at [839, 345] on p "As you are working with your teams, remember that the Design System Figma is a …" at bounding box center [736, 335] width 562 height 58
drag, startPoint x: 797, startPoint y: 354, endPoint x: 686, endPoint y: 342, distance: 111.5
click at [686, 341] on p "As you are working with your teams, remember that the Design System Figma is a …" at bounding box center [736, 335] width 562 height 58
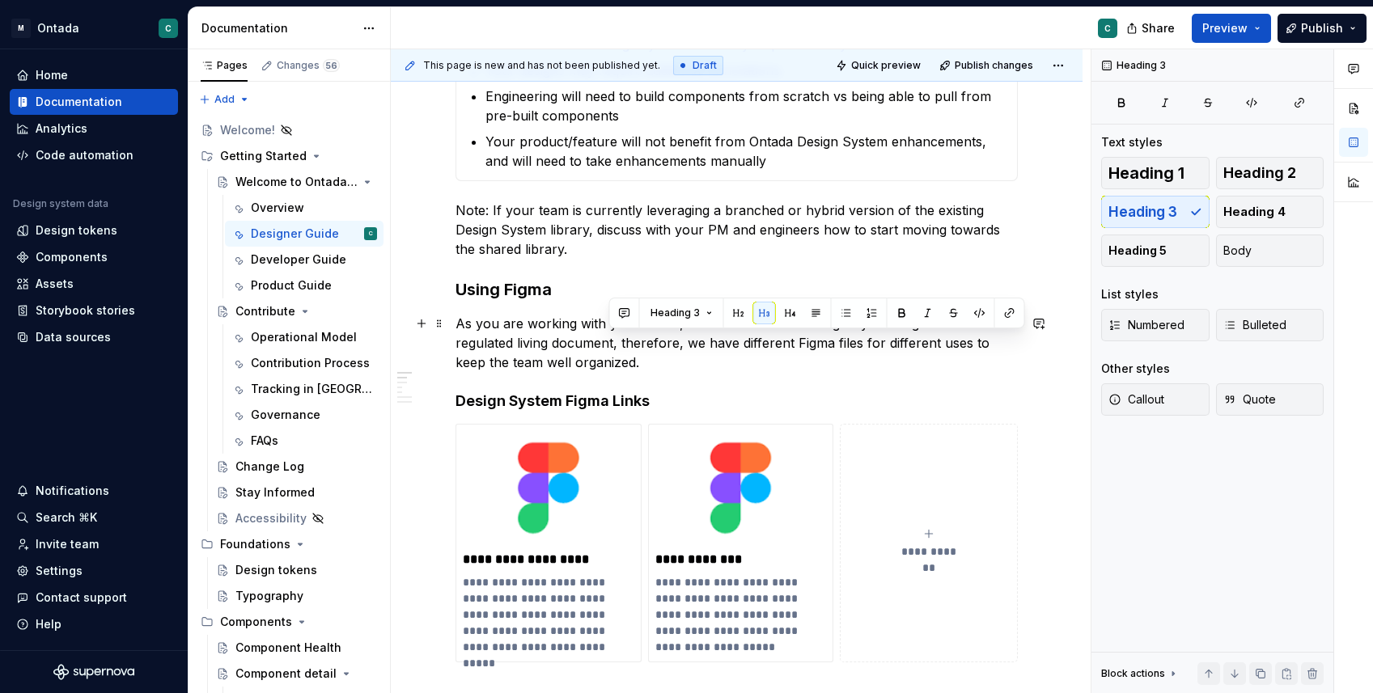
scroll to position [510, 0]
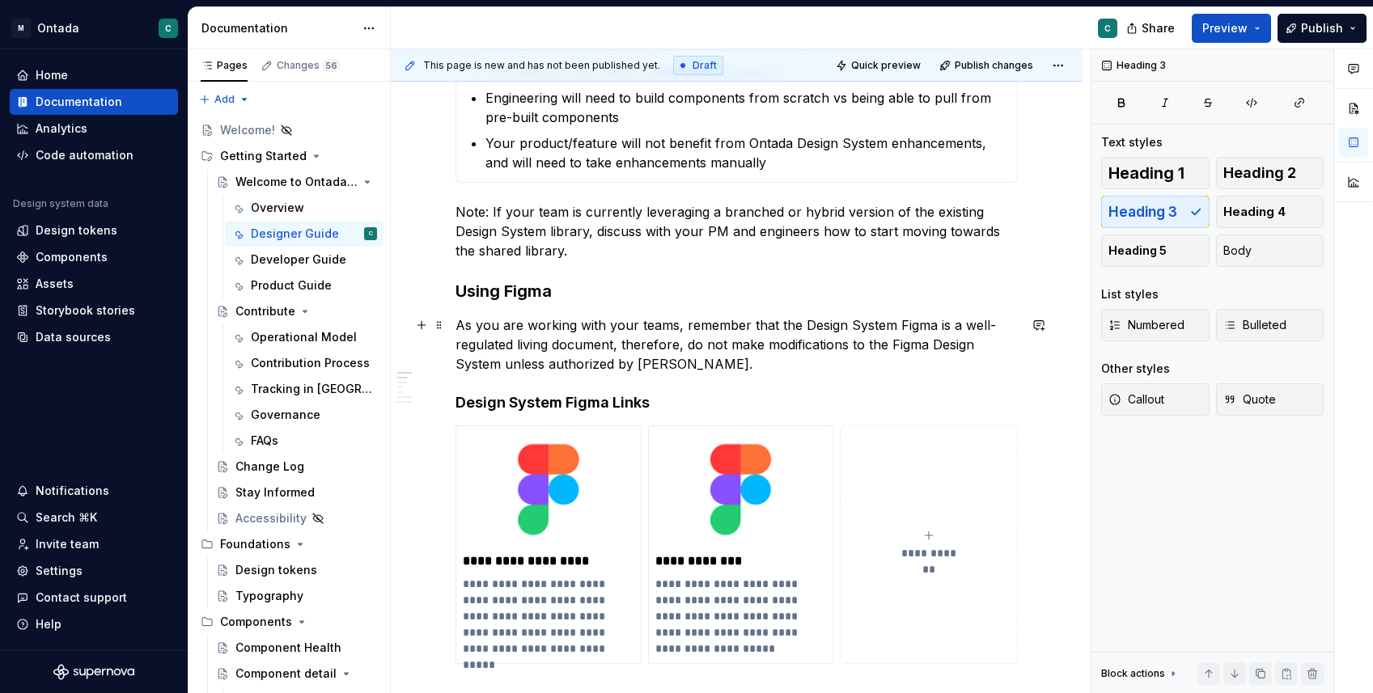
click at [762, 343] on p "As you are working with your teams, remember that the Design System Figma is a …" at bounding box center [736, 345] width 562 height 58
click at [782, 372] on p "As you are working with your teams, remember that the Design System Figma is a …" at bounding box center [736, 345] width 562 height 58
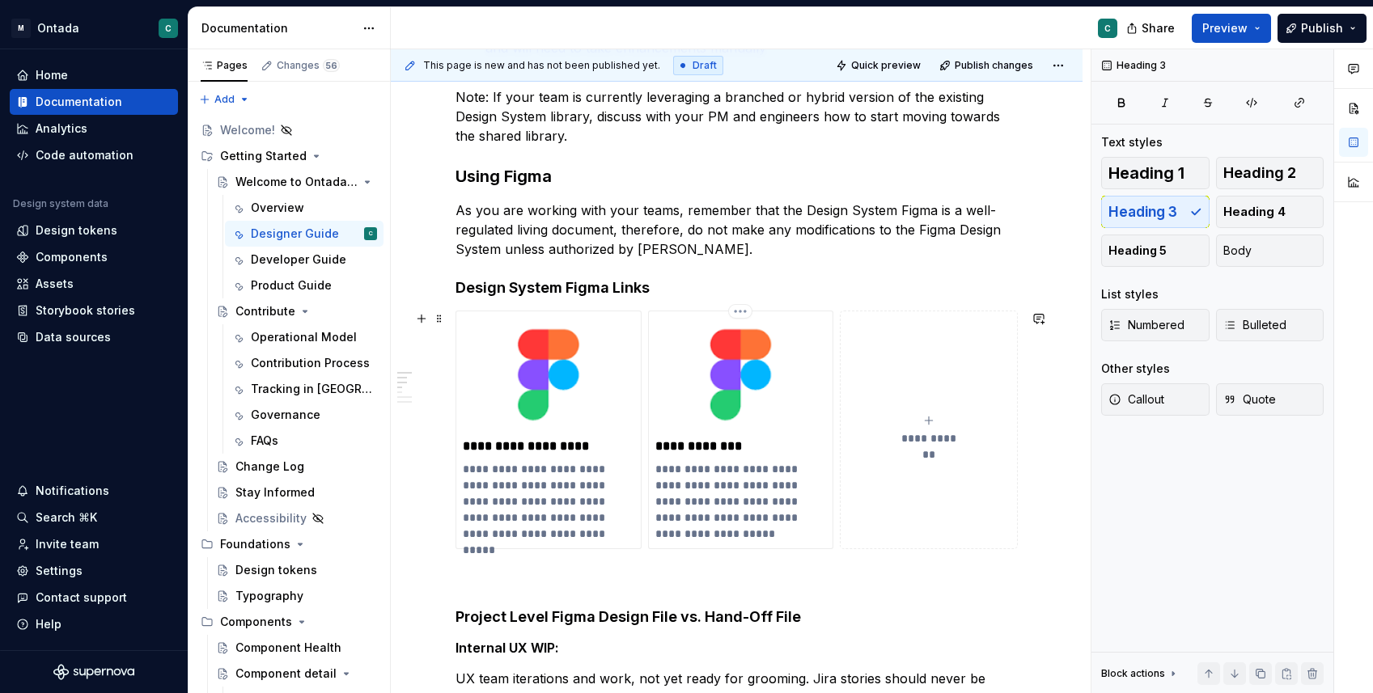
scroll to position [626, 0]
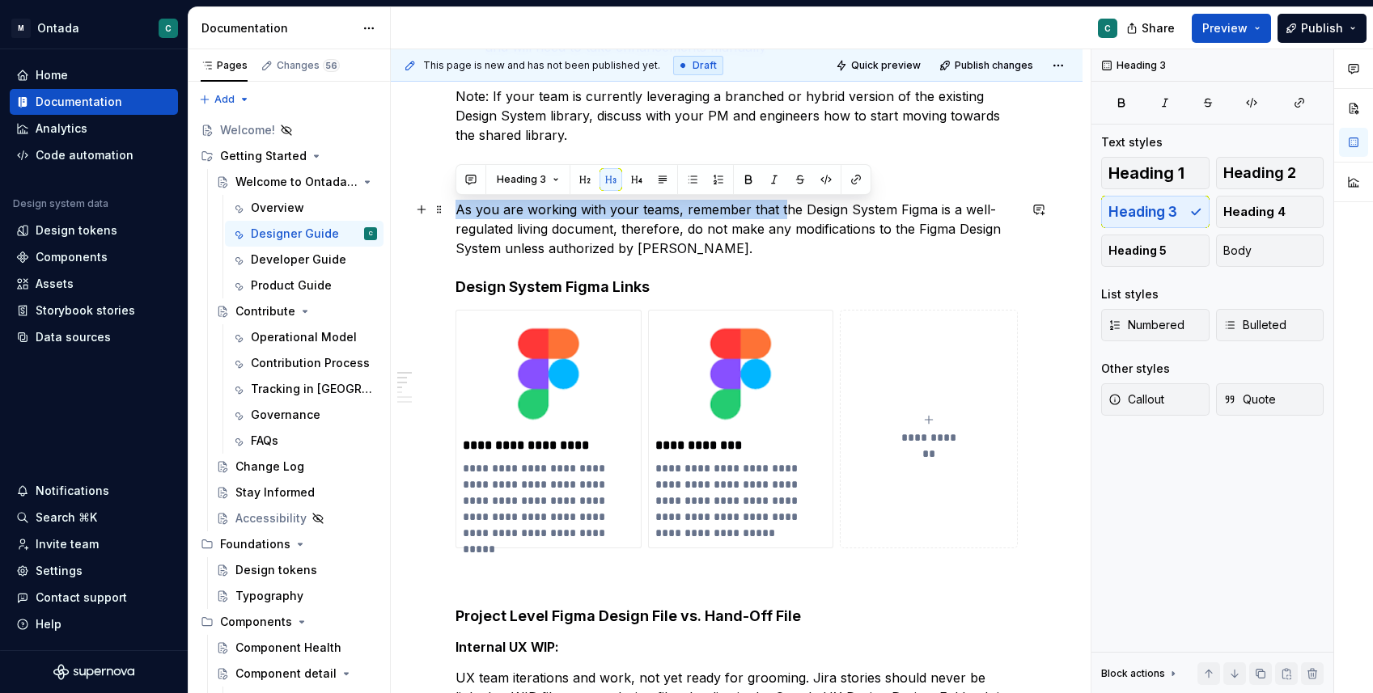
drag, startPoint x: 777, startPoint y: 211, endPoint x: 458, endPoint y: 214, distance: 319.6
click at [458, 214] on p "As you are working with your teams, remember that the Design System Figma is a …" at bounding box center [736, 229] width 562 height 58
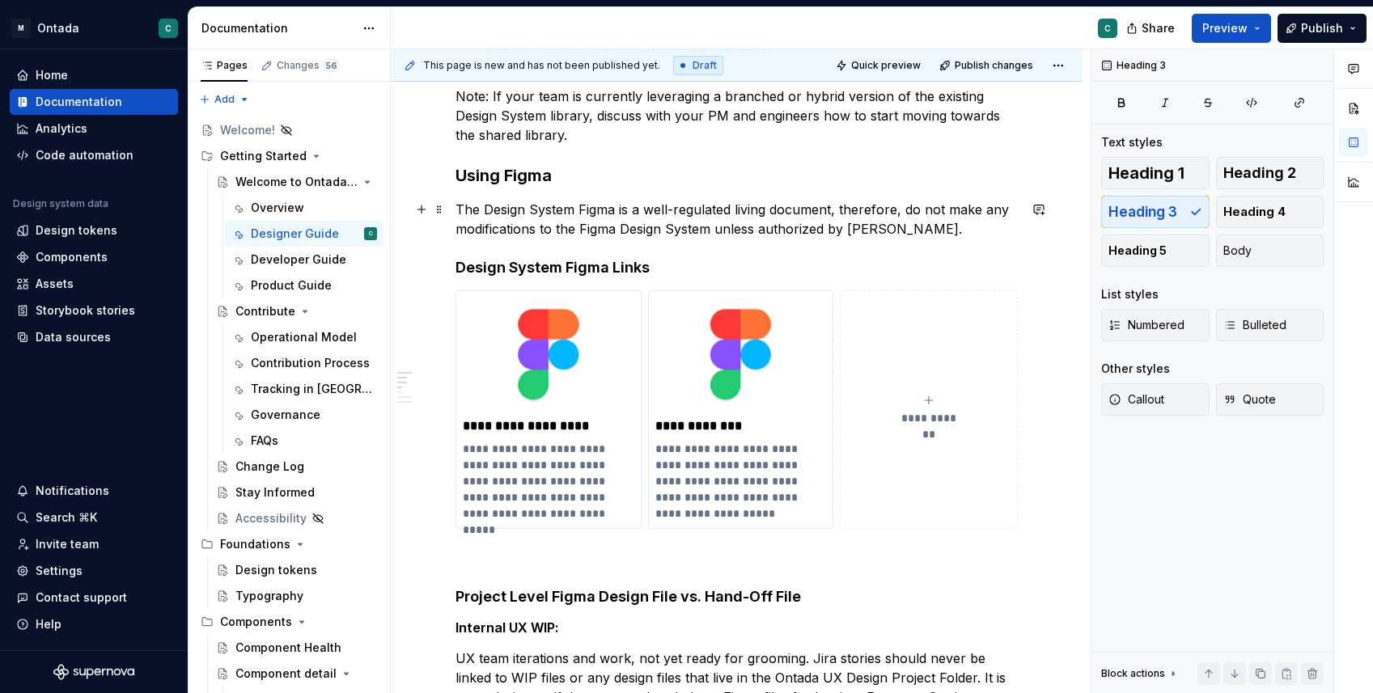
click at [985, 221] on p "The Design System Figma is a well-regulated living document, therefore, do not …" at bounding box center [736, 219] width 562 height 39
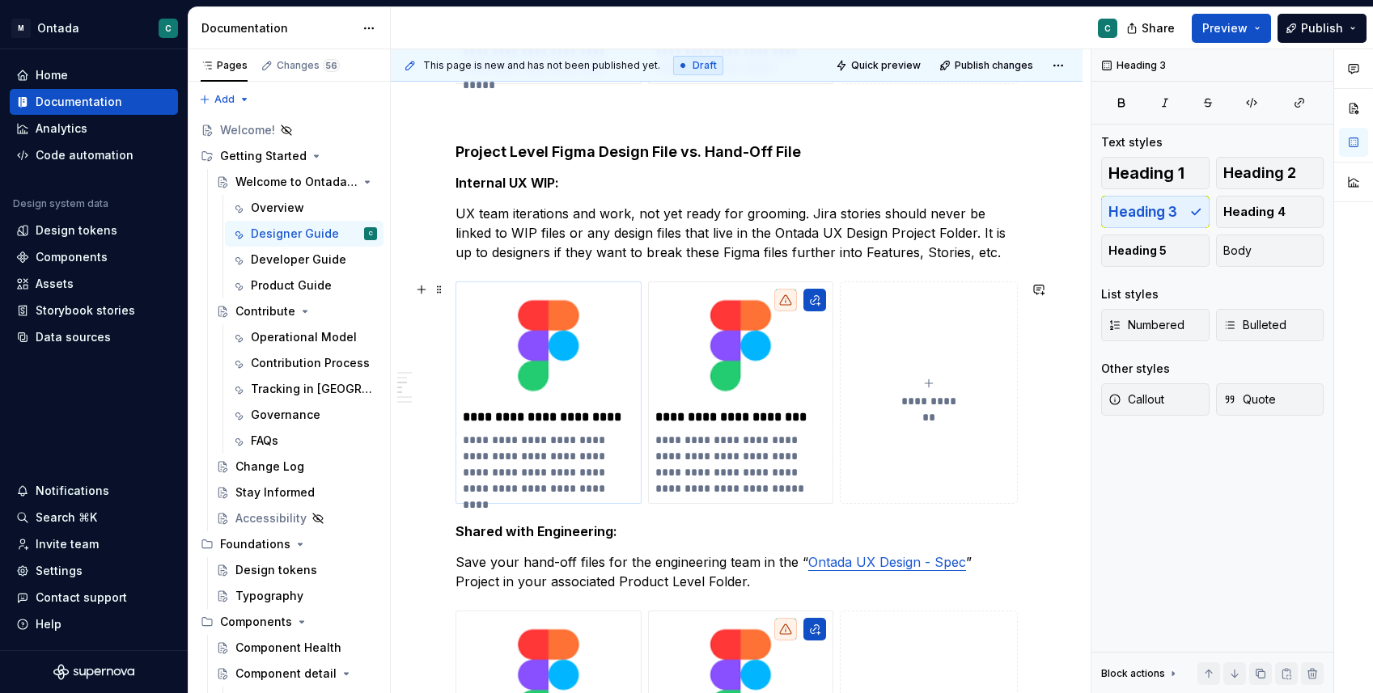
scroll to position [1082, 0]
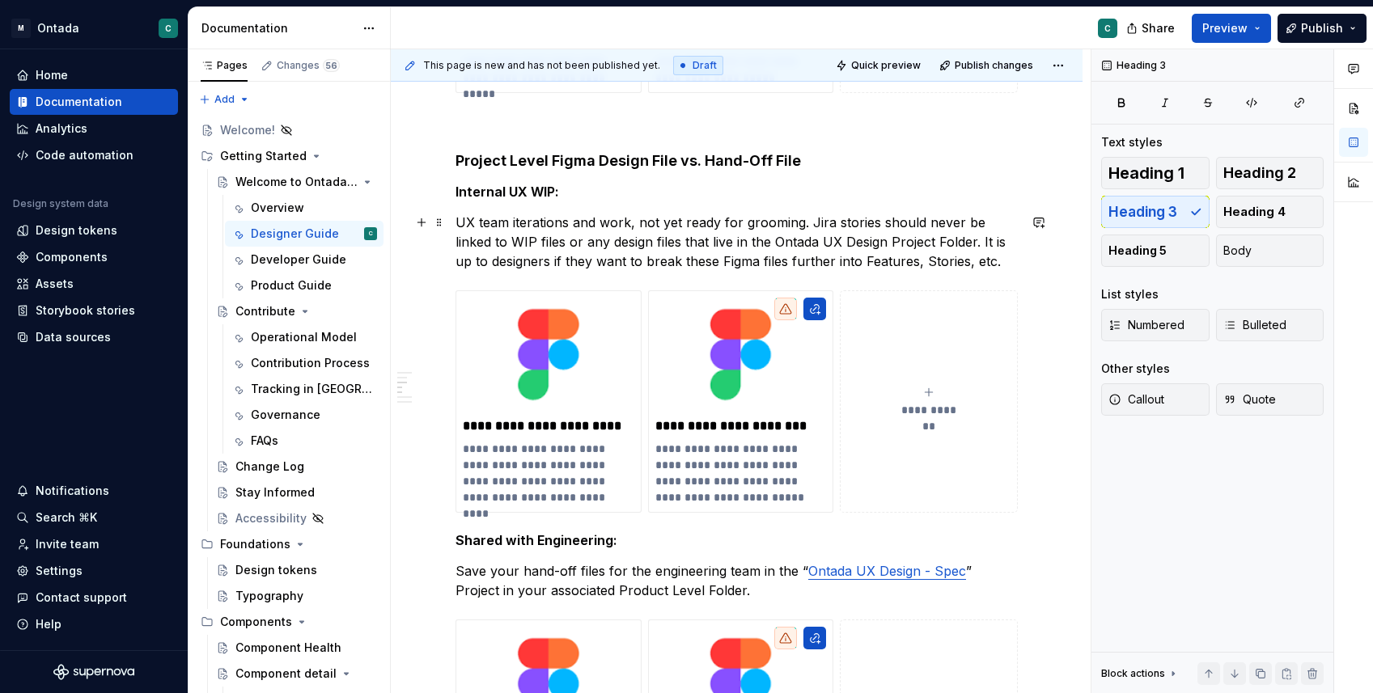
click at [799, 222] on p "UX team iterations and work, not yet ready for grooming. Jira stories should ne…" at bounding box center [736, 242] width 562 height 58
click at [626, 225] on p "UX team iterations and work, not yet ready for grooming. Jira stories should ne…" at bounding box center [736, 242] width 562 height 58
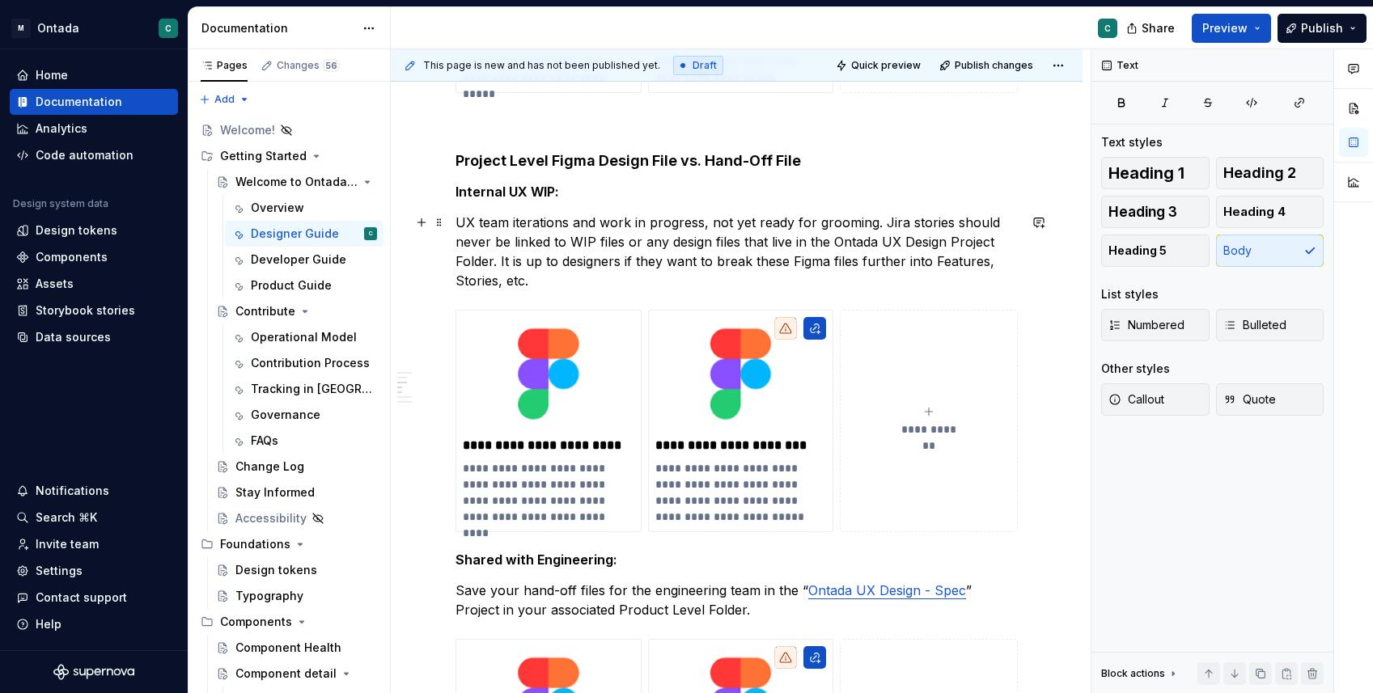
click at [866, 222] on p "UX team iterations and work in progress, not yet ready for grooming. Jira stori…" at bounding box center [736, 252] width 562 height 78
click at [871, 224] on p "UX team iterations and work in progress, not yet ready for grooming. Jira stori…" at bounding box center [736, 252] width 562 height 78
type textarea "*"
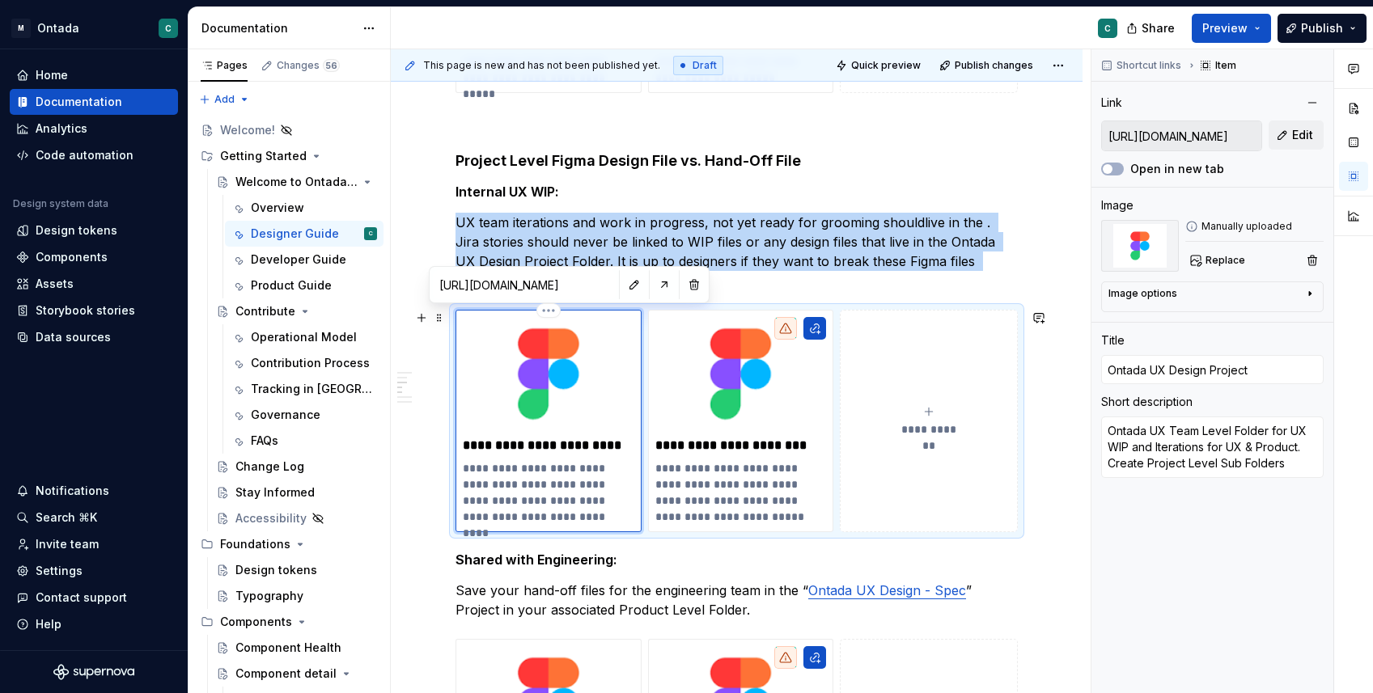
drag, startPoint x: 574, startPoint y: 400, endPoint x: 506, endPoint y: 458, distance: 88.9
click at [506, 458] on div "**********" at bounding box center [549, 421] width 172 height 208
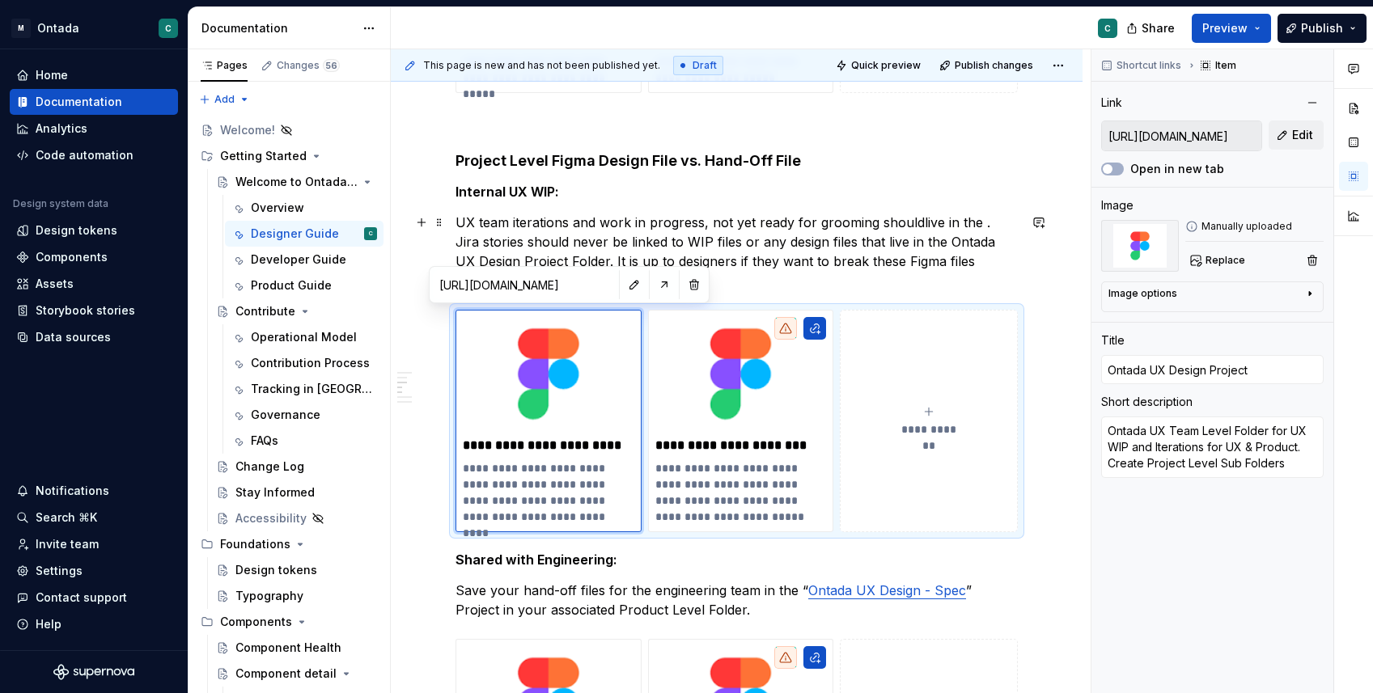
click at [491, 283] on input "[URL][DOMAIN_NAME]" at bounding box center [524, 284] width 183 height 29
click at [977, 221] on p "UX team iterations and work in progress, not yet ready for grooming shouldlive …" at bounding box center [736, 252] width 562 height 78
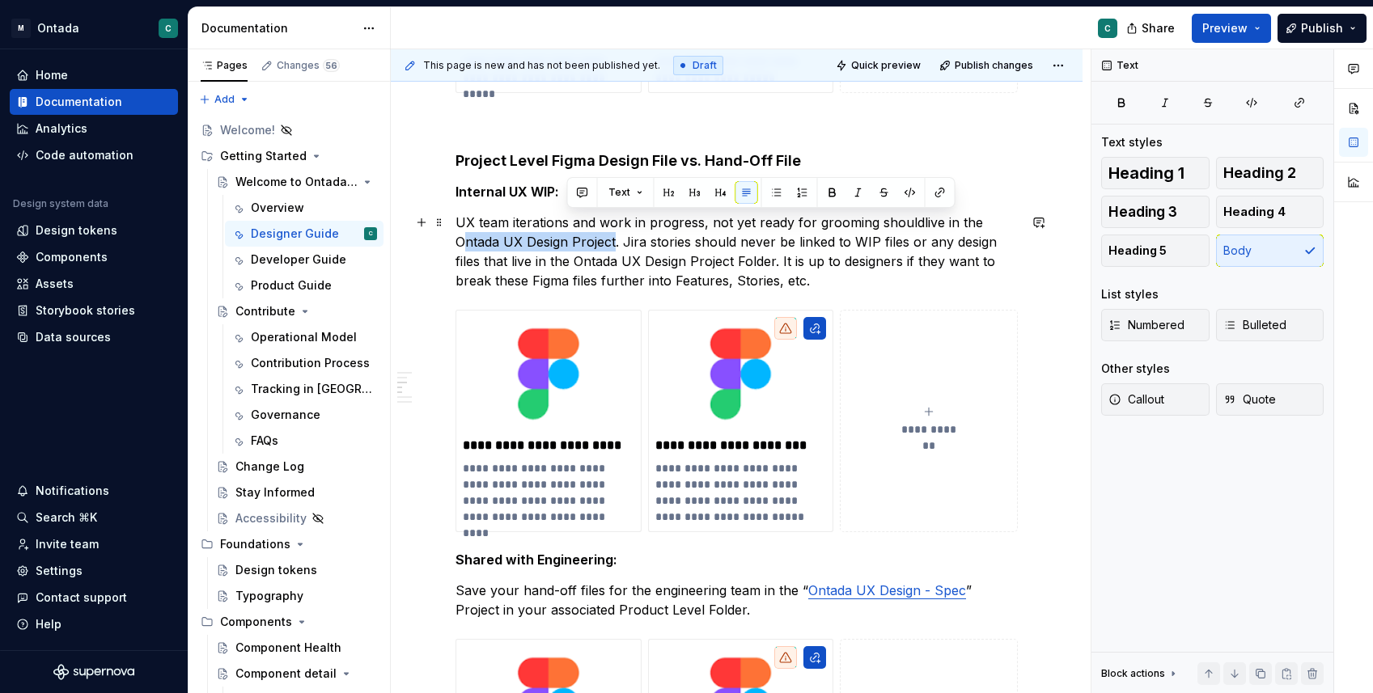
drag, startPoint x: 983, startPoint y: 218, endPoint x: 566, endPoint y: 248, distance: 417.8
click at [566, 248] on p "UX team iterations and work in progress, not yet ready for grooming shouldlive …" at bounding box center [736, 252] width 562 height 78
click at [930, 189] on button "button" at bounding box center [940, 192] width 23 height 23
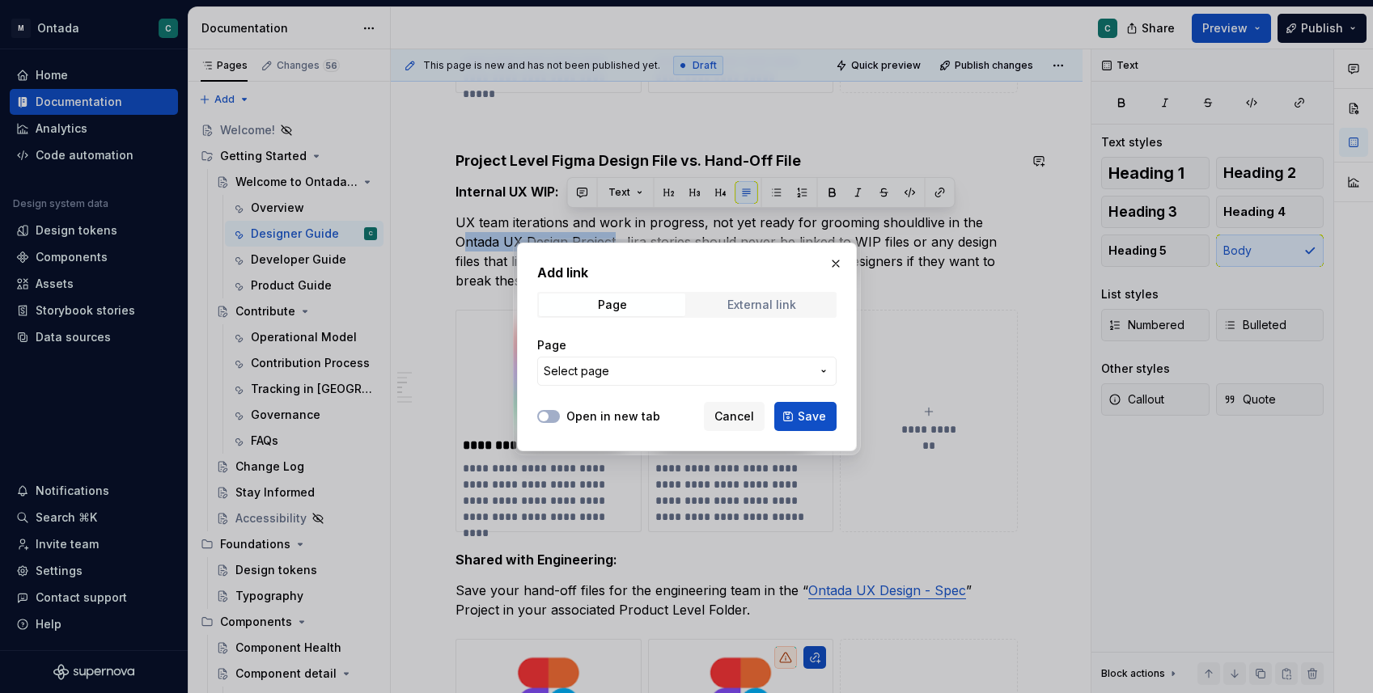
click at [738, 306] on div "External link" at bounding box center [761, 305] width 69 height 13
click at [625, 383] on input "URL" at bounding box center [686, 371] width 299 height 29
paste input "[URL][DOMAIN_NAME]"
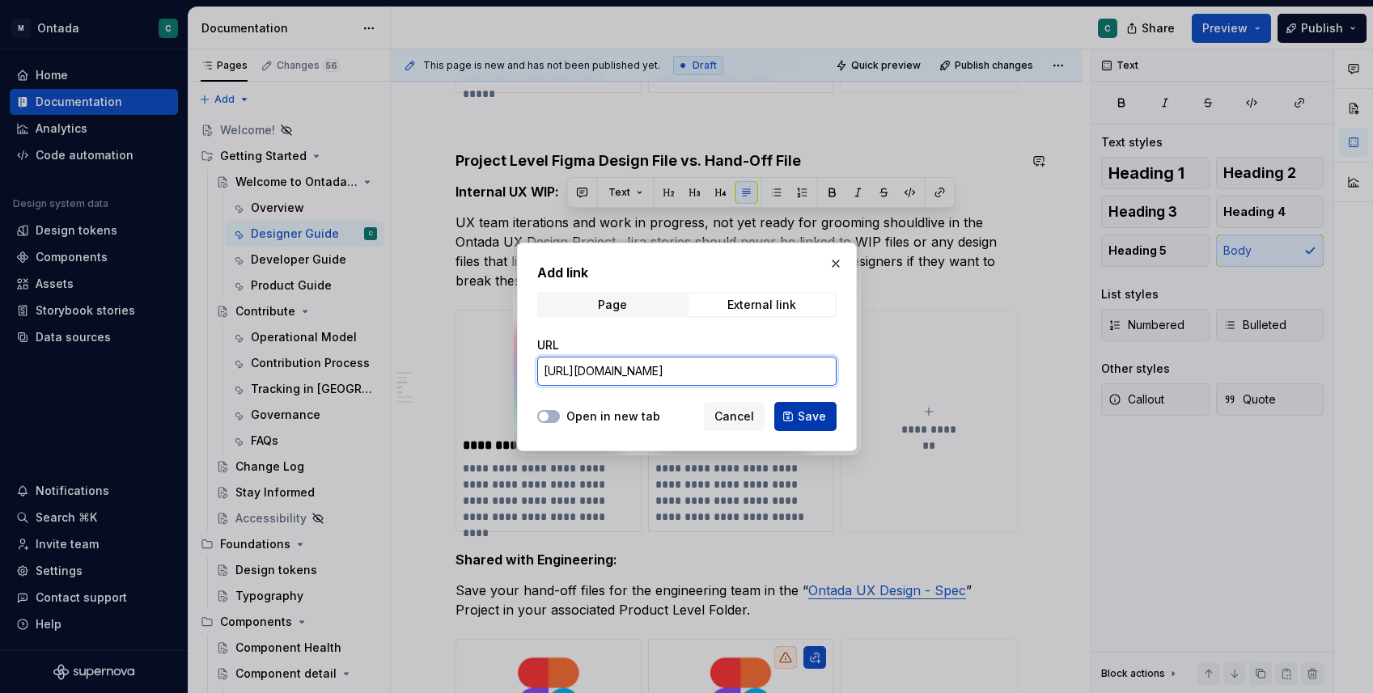
type input "[URL][DOMAIN_NAME]"
click at [797, 416] on button "Save" at bounding box center [805, 416] width 62 height 29
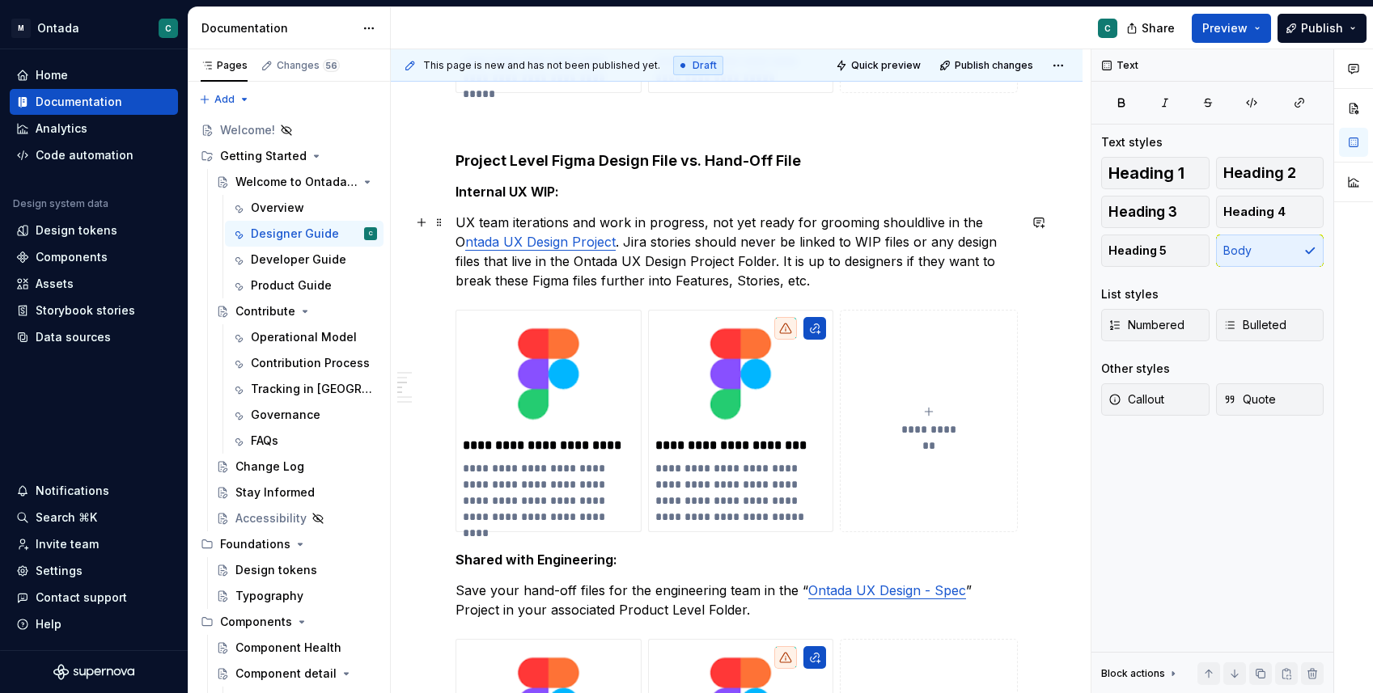
click at [663, 265] on p "UX team iterations and work in progress, not yet ready for grooming shouldlive …" at bounding box center [736, 252] width 562 height 78
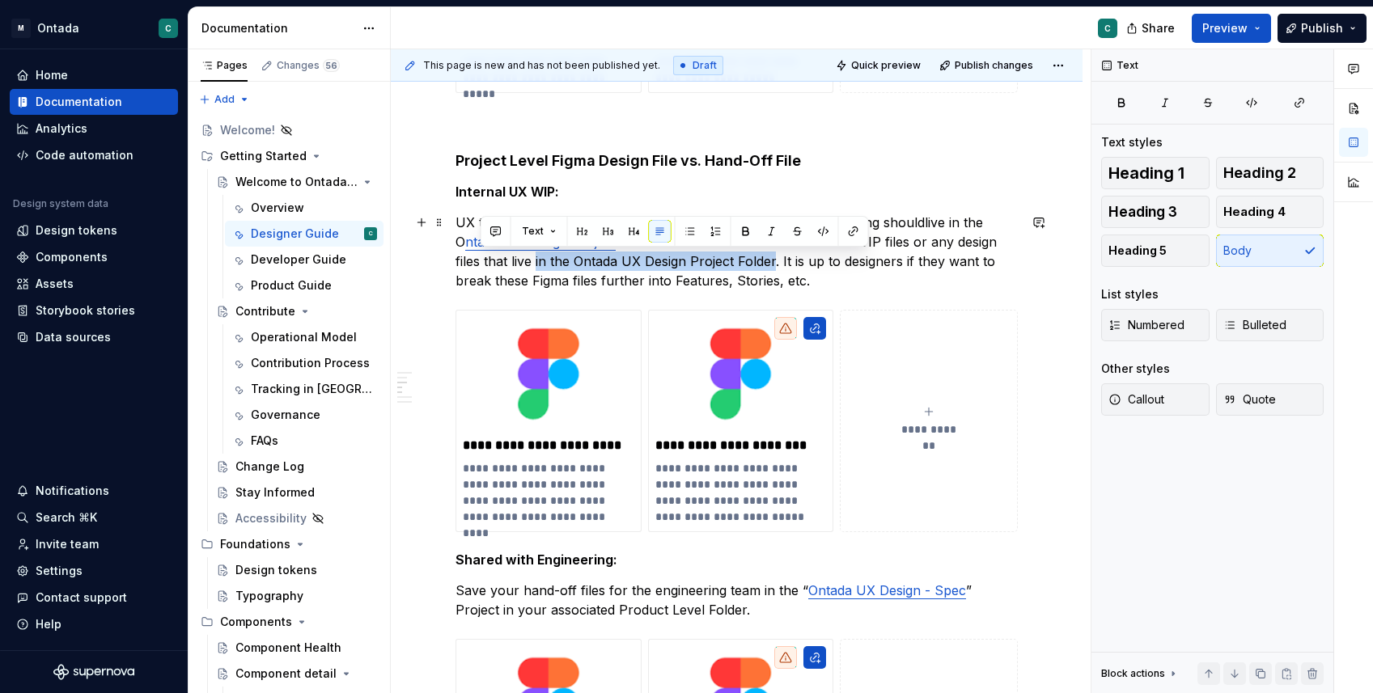
drag, startPoint x: 718, startPoint y: 264, endPoint x: 477, endPoint y: 266, distance: 240.3
click at [478, 267] on p "UX team iterations and work in progress, not yet ready for grooming shouldlive …" at bounding box center [736, 252] width 562 height 78
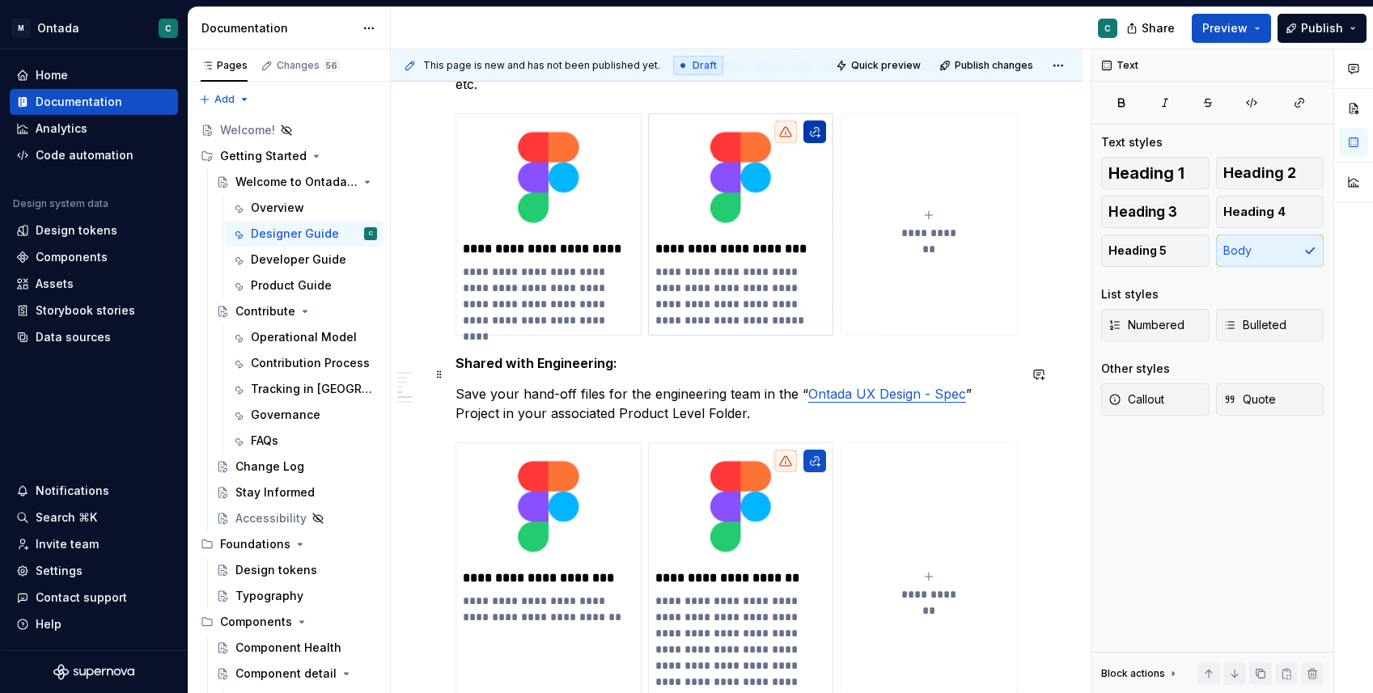
scroll to position [1146, 0]
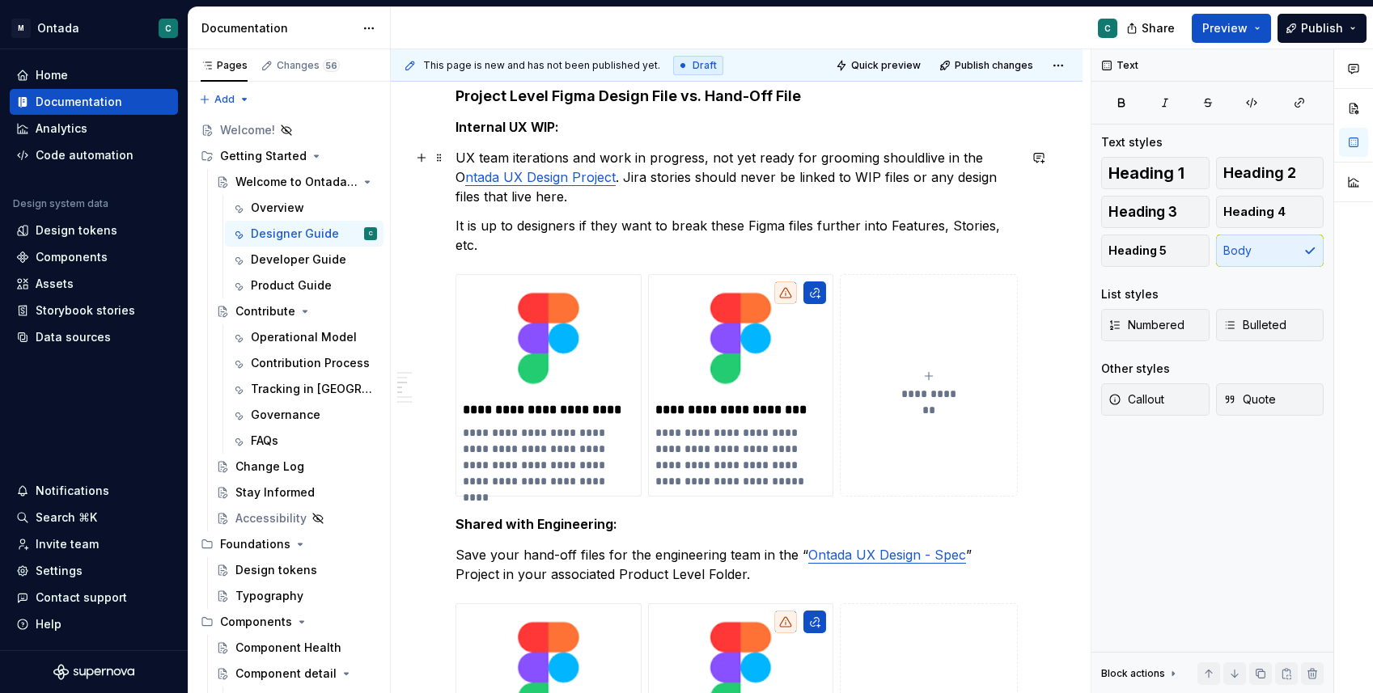
click at [915, 160] on p "UX team iterations and work in progress, not yet ready for grooming shouldlive …" at bounding box center [736, 177] width 562 height 58
click at [583, 223] on p "It is up to designers if they want to break these Figma files further into Feat…" at bounding box center [736, 235] width 562 height 39
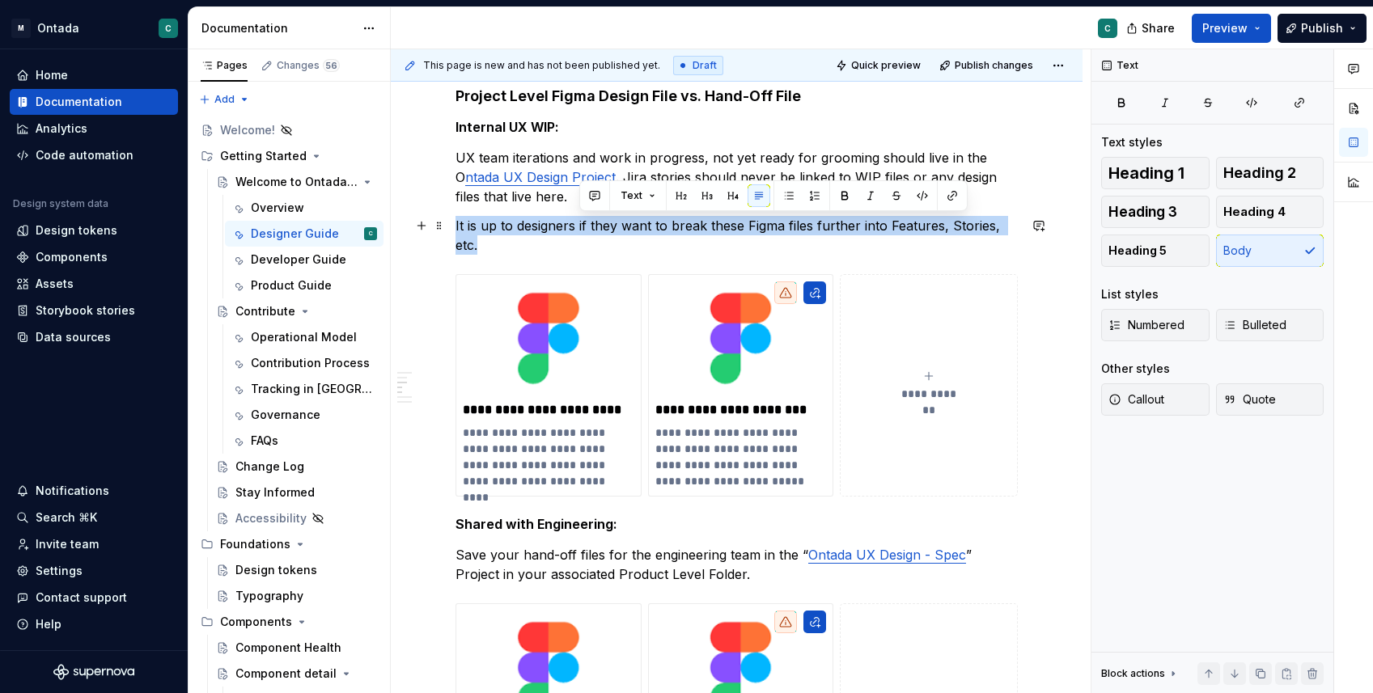
click at [583, 223] on p "It is up to designers if they want to break these Figma files further into Feat…" at bounding box center [736, 235] width 562 height 39
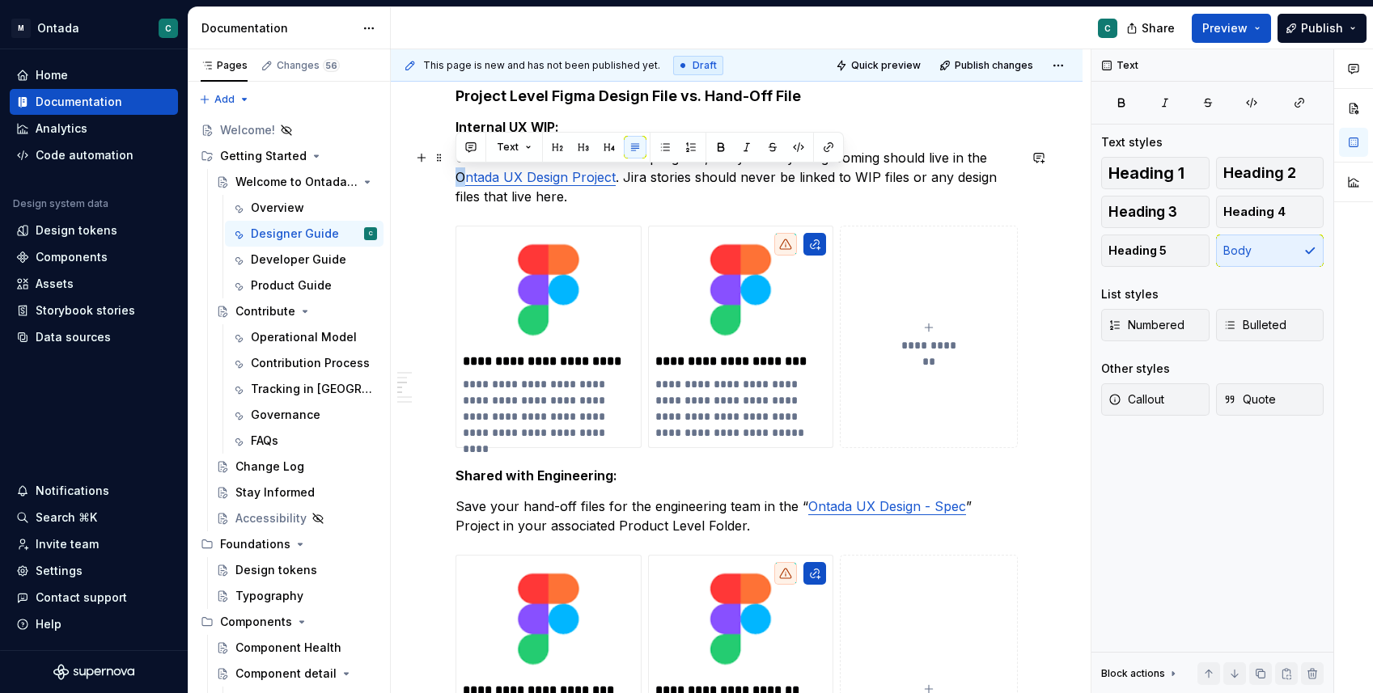
click at [458, 182] on p "UX team iterations and work in progress, not yet ready for grooming should live…" at bounding box center [736, 177] width 562 height 58
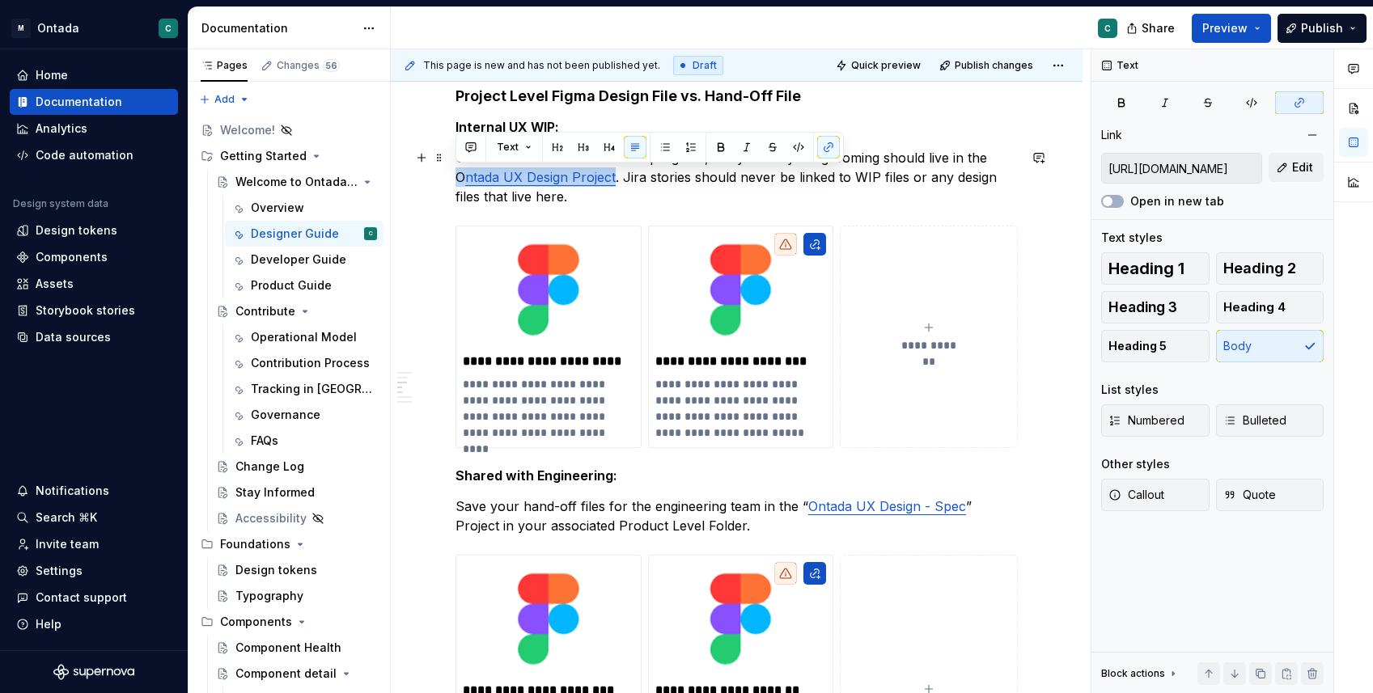
drag, startPoint x: 614, startPoint y: 180, endPoint x: 455, endPoint y: 180, distance: 159.4
click at [455, 180] on p "UX team iterations and work in progress, not yet ready for grooming should live…" at bounding box center [736, 177] width 562 height 58
click at [824, 150] on button "button" at bounding box center [828, 147] width 23 height 23
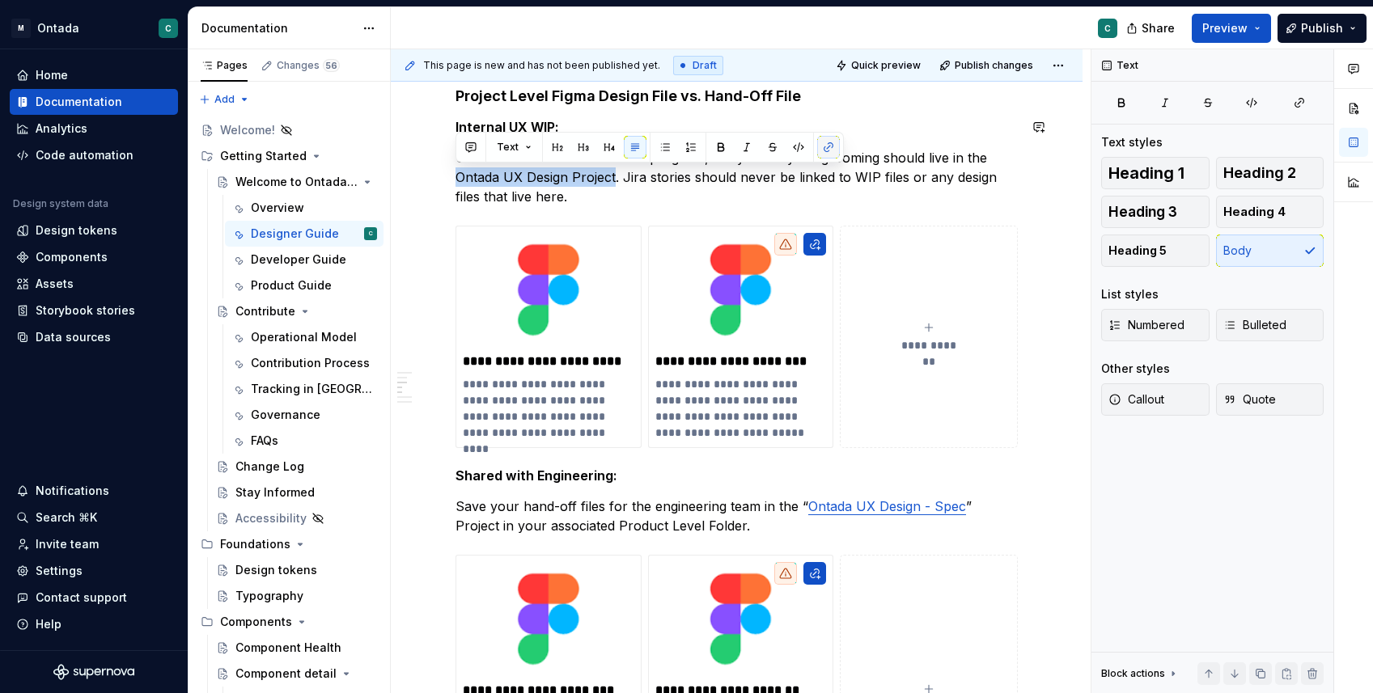
click at [824, 150] on button "button" at bounding box center [828, 147] width 23 height 23
click at [820, 205] on p "UX team iterations and work in progress, not yet ready for grooming should live…" at bounding box center [736, 177] width 562 height 58
drag, startPoint x: 459, startPoint y: 180, endPoint x: 615, endPoint y: 174, distance: 156.2
click at [615, 174] on p "UX team iterations and work in progress, not yet ready for grooming should live…" at bounding box center [736, 177] width 562 height 58
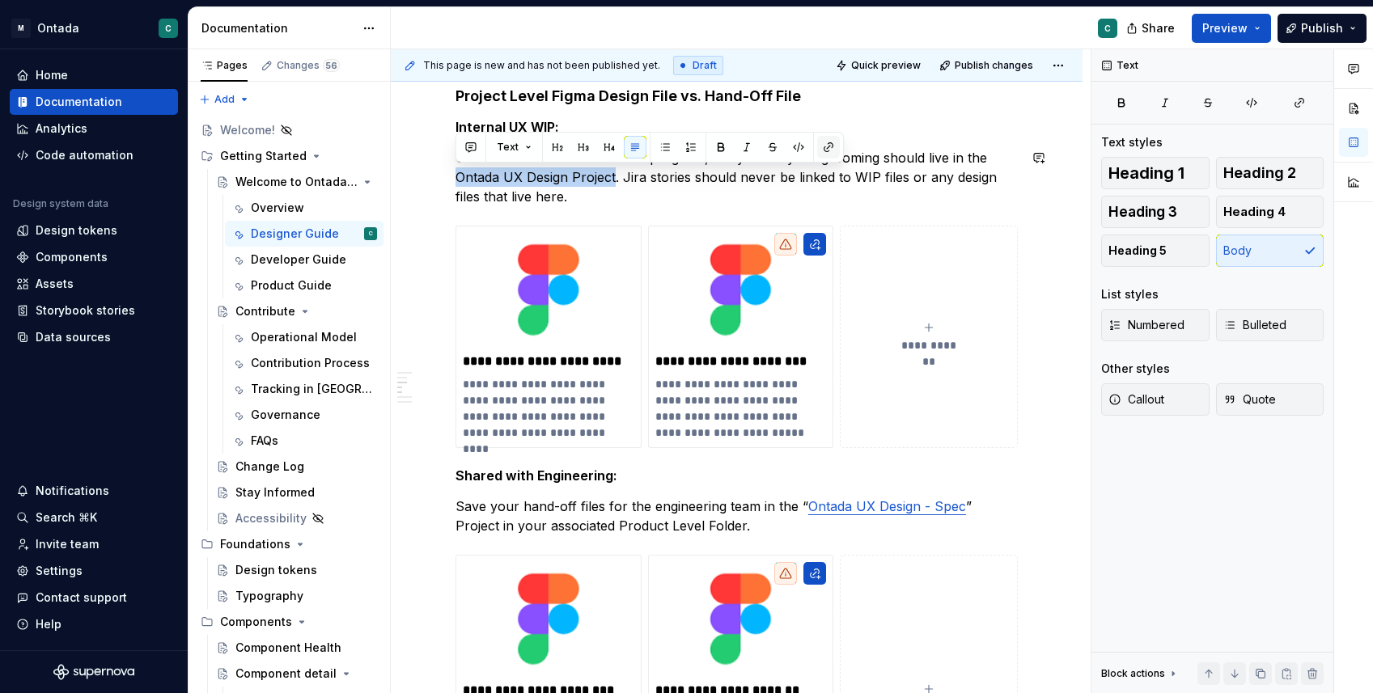
click at [821, 151] on button "button" at bounding box center [828, 147] width 23 height 23
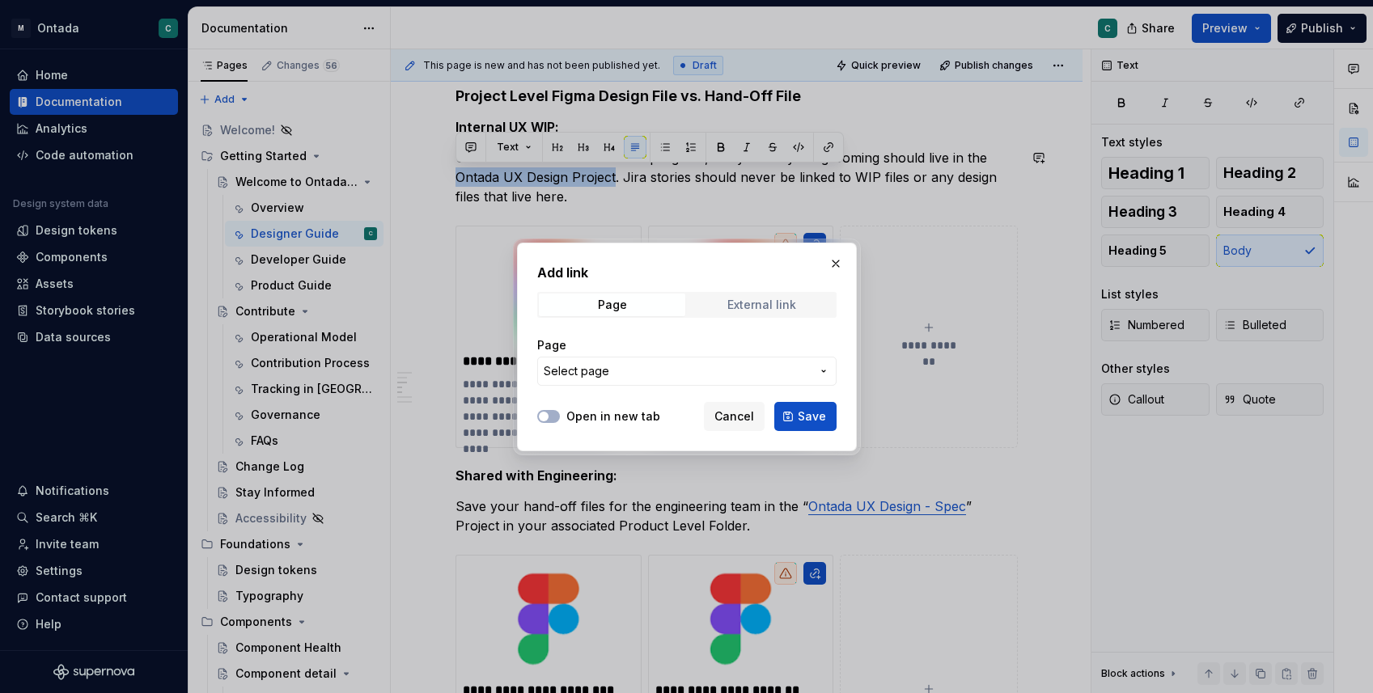
click at [743, 307] on div "External link" at bounding box center [761, 305] width 69 height 13
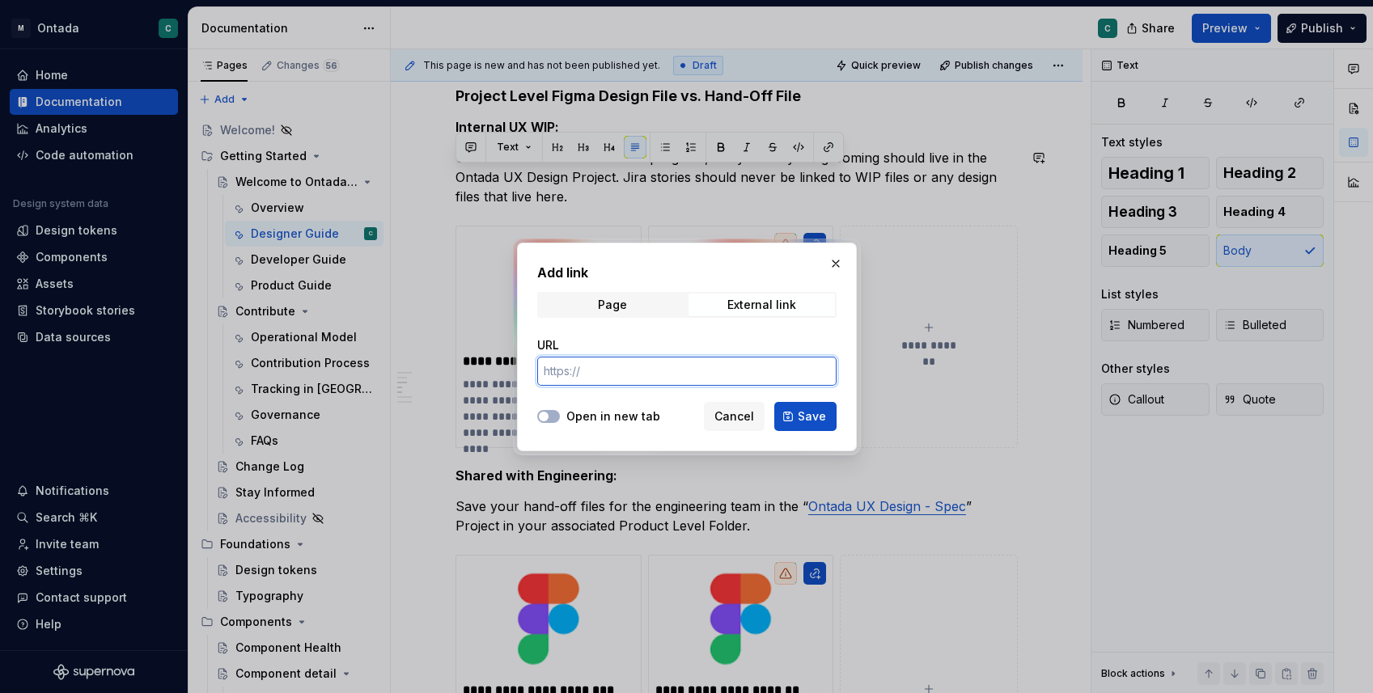
click at [667, 372] on input "URL" at bounding box center [686, 371] width 299 height 29
paste input "[URL][DOMAIN_NAME]"
type input "[URL][DOMAIN_NAME]"
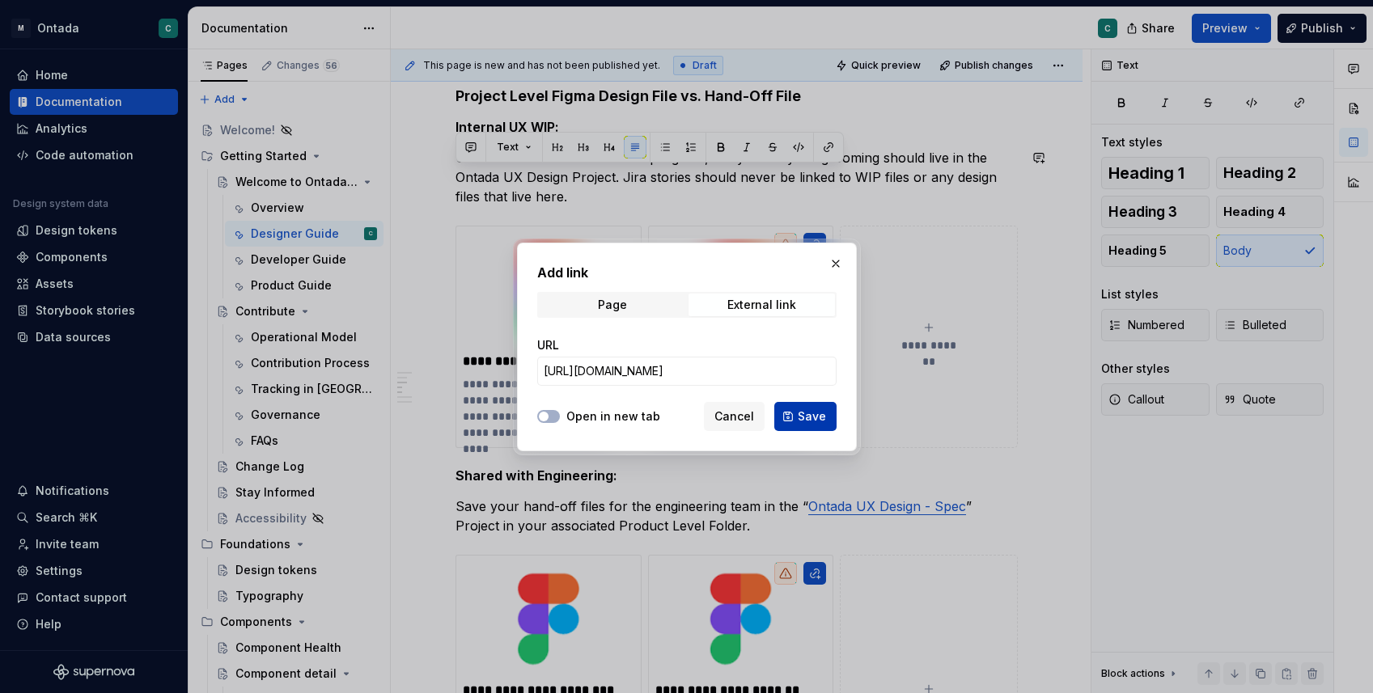
click at [828, 415] on button "Save" at bounding box center [805, 416] width 62 height 29
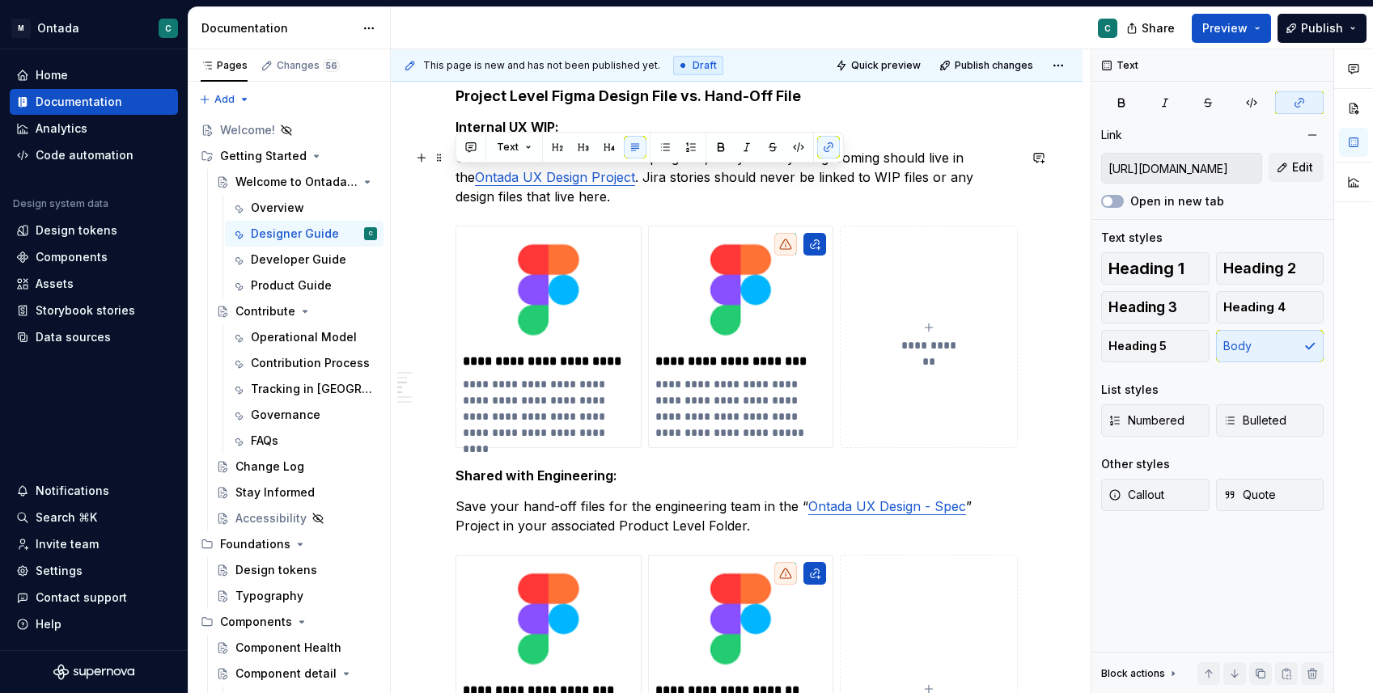
click at [1018, 190] on p "UX team iterations and work in progress, not yet ready for grooming should live…" at bounding box center [736, 177] width 562 height 58
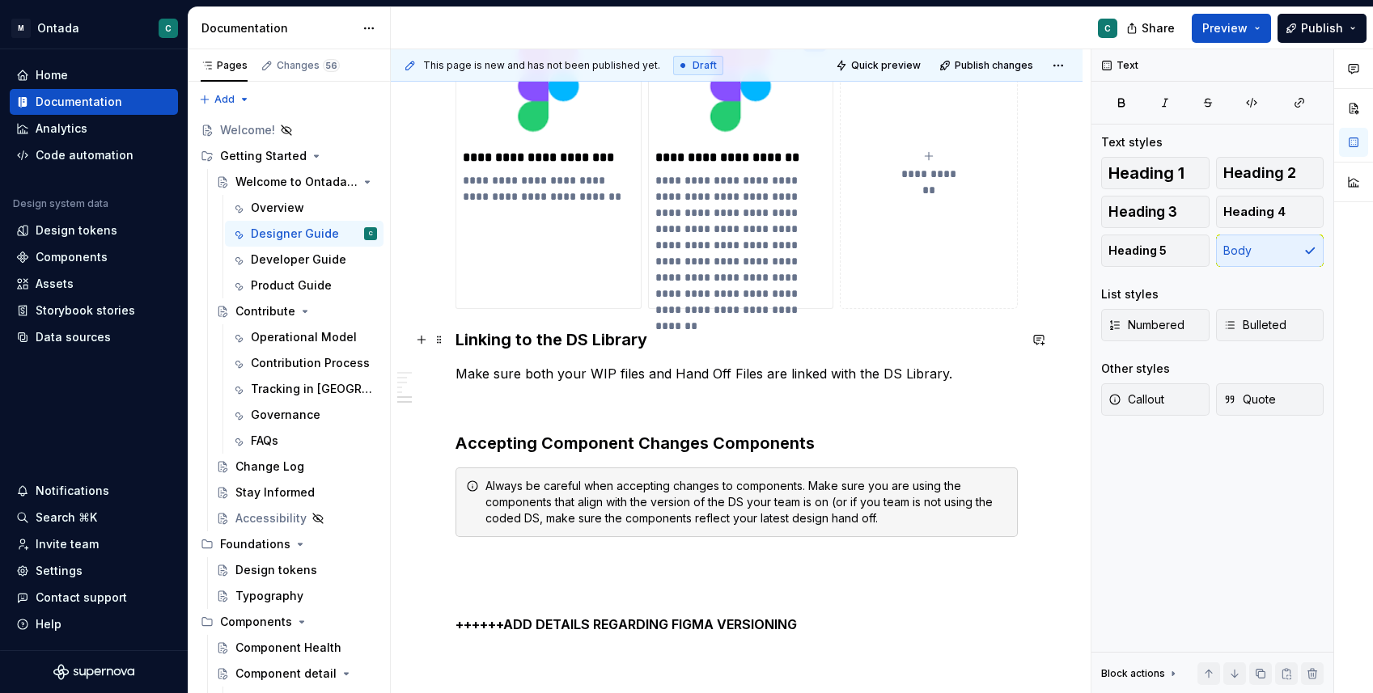
scroll to position [1710, 0]
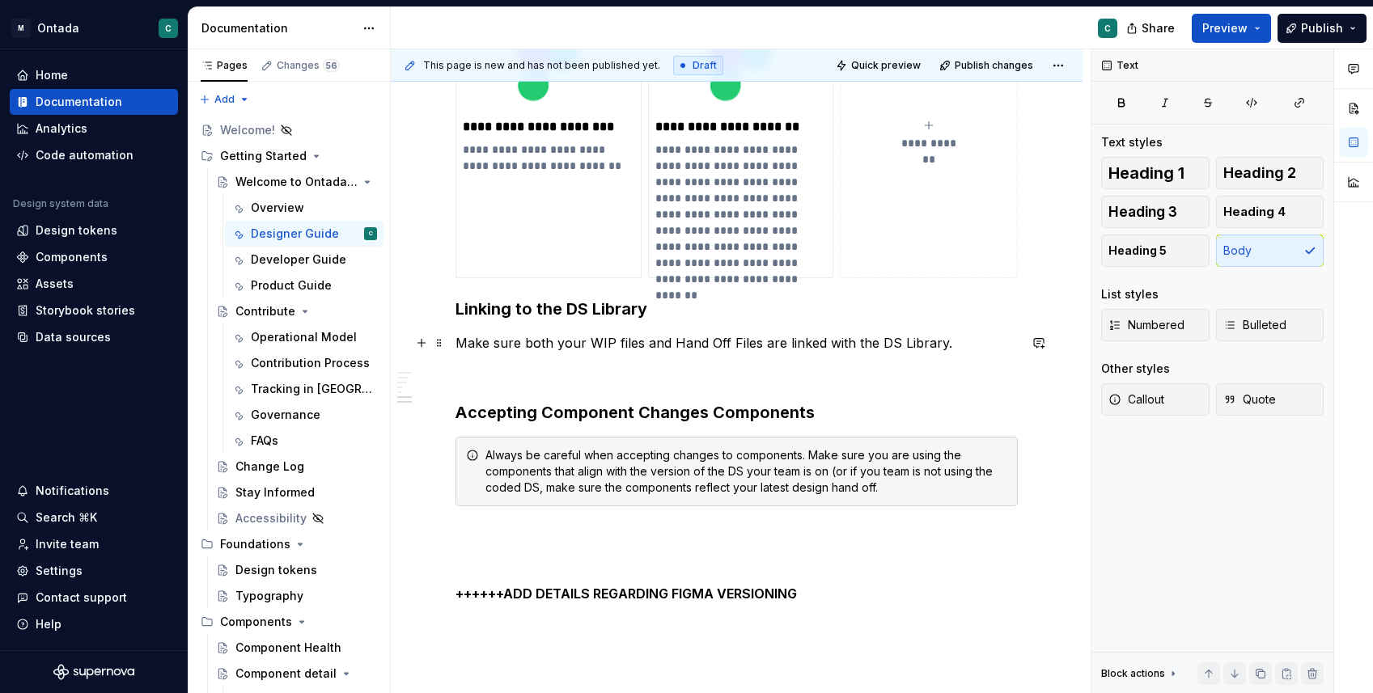
click at [980, 350] on p "Make sure both your WIP files and Hand Off Files are linked with the DS Library." at bounding box center [736, 342] width 562 height 19
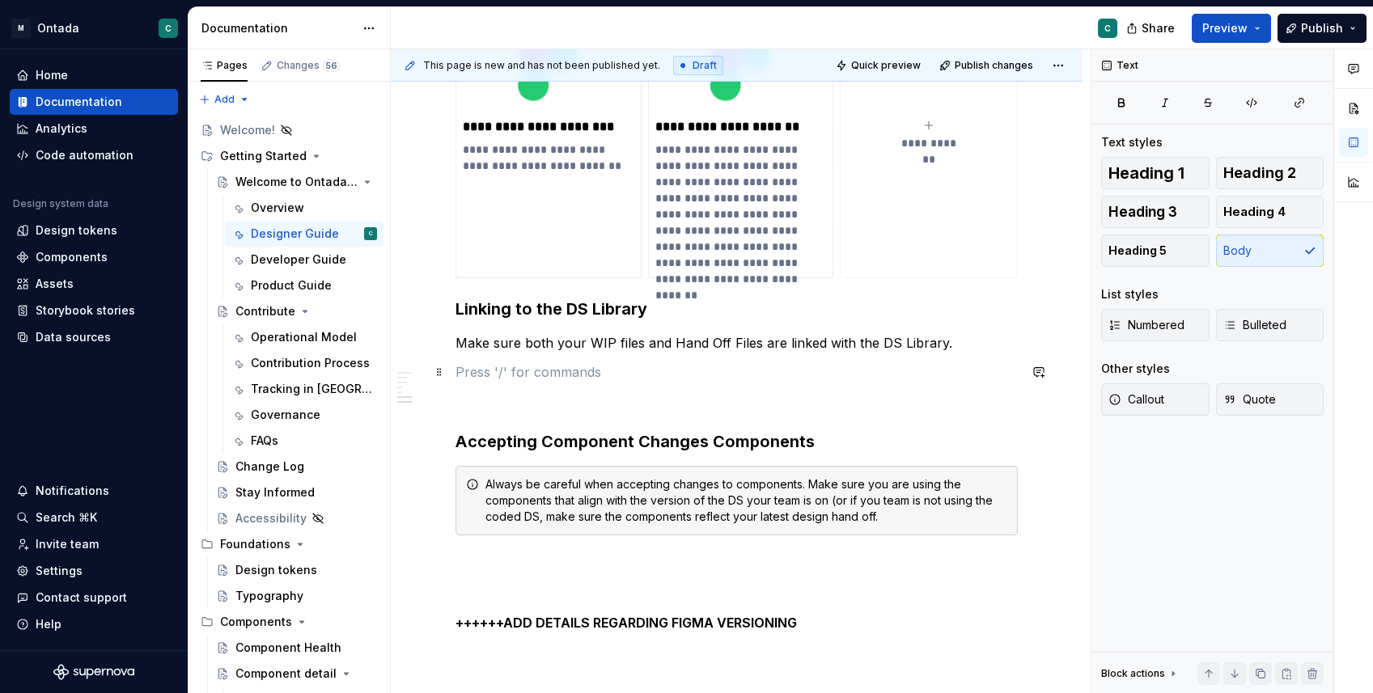
click at [470, 376] on p at bounding box center [736, 371] width 562 height 19
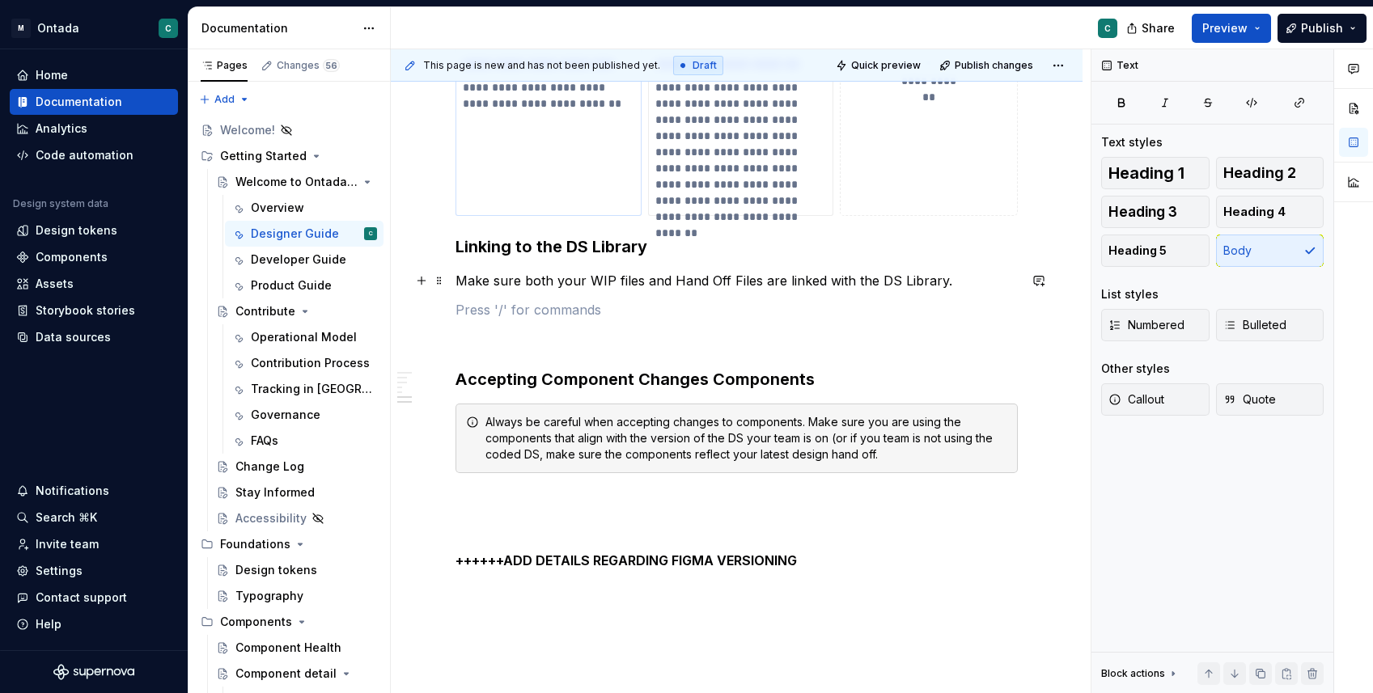
scroll to position [1774, 0]
click at [422, 307] on button "button" at bounding box center [421, 308] width 23 height 23
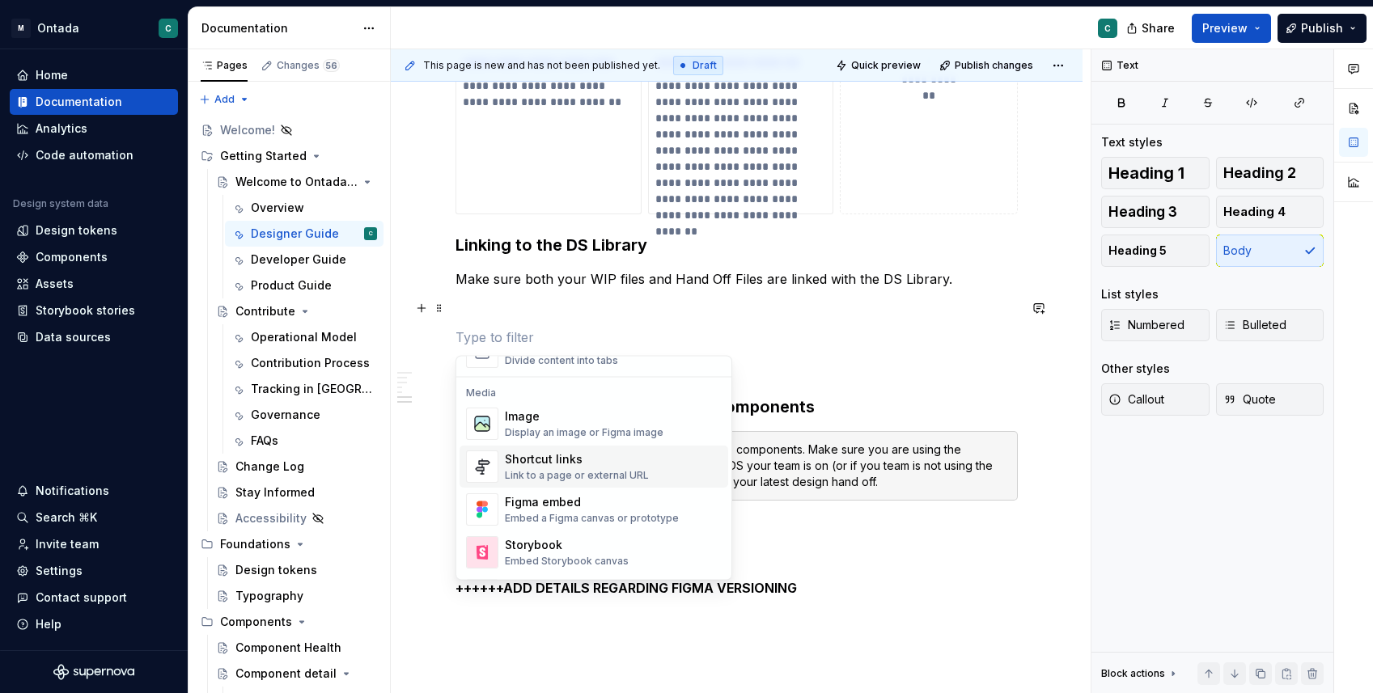
scroll to position [646, 0]
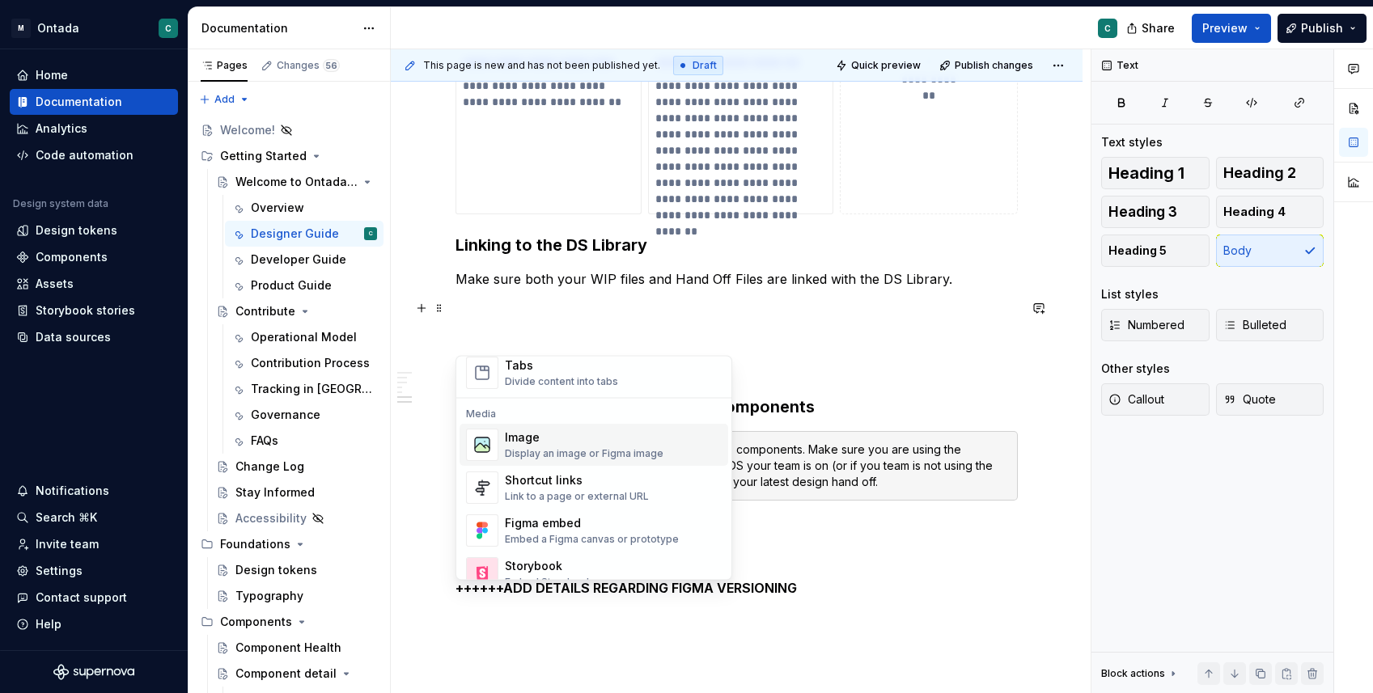
click at [531, 438] on div "Image" at bounding box center [584, 438] width 159 height 16
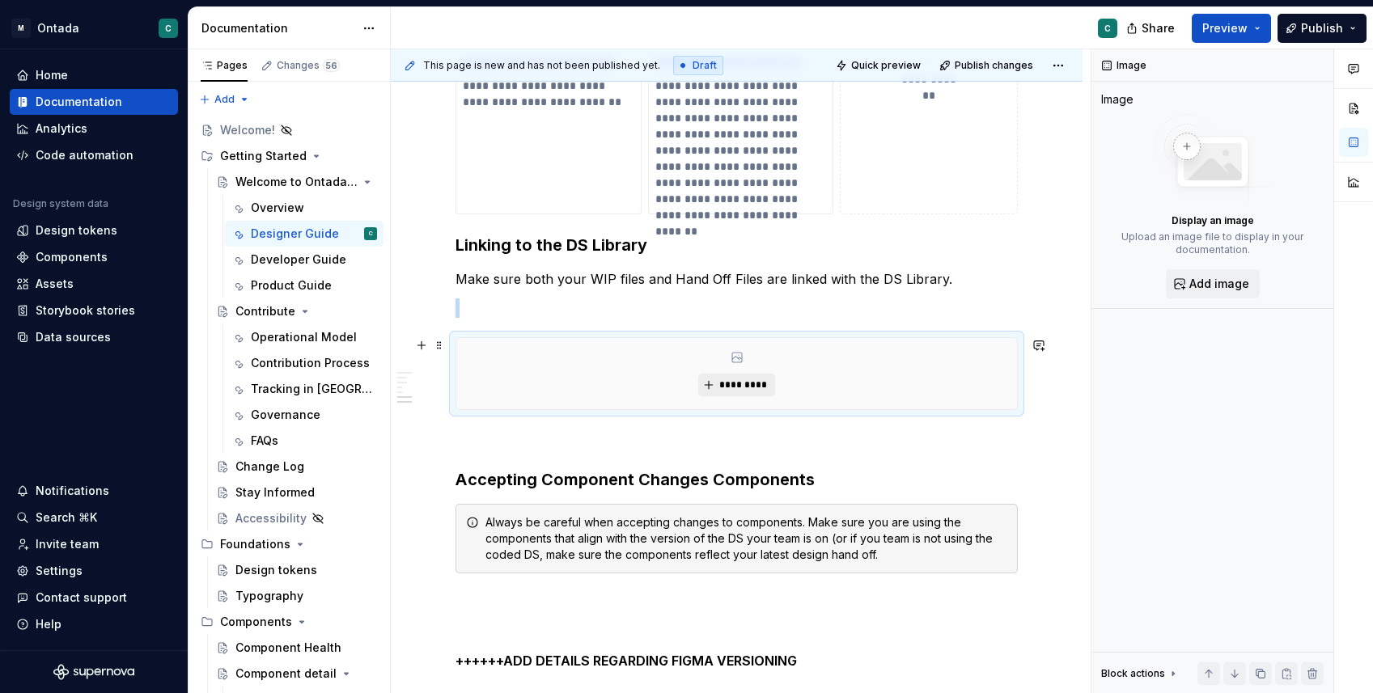
click at [745, 374] on div "*********" at bounding box center [736, 373] width 561 height 71
click at [733, 392] on button "*********" at bounding box center [736, 385] width 77 height 23
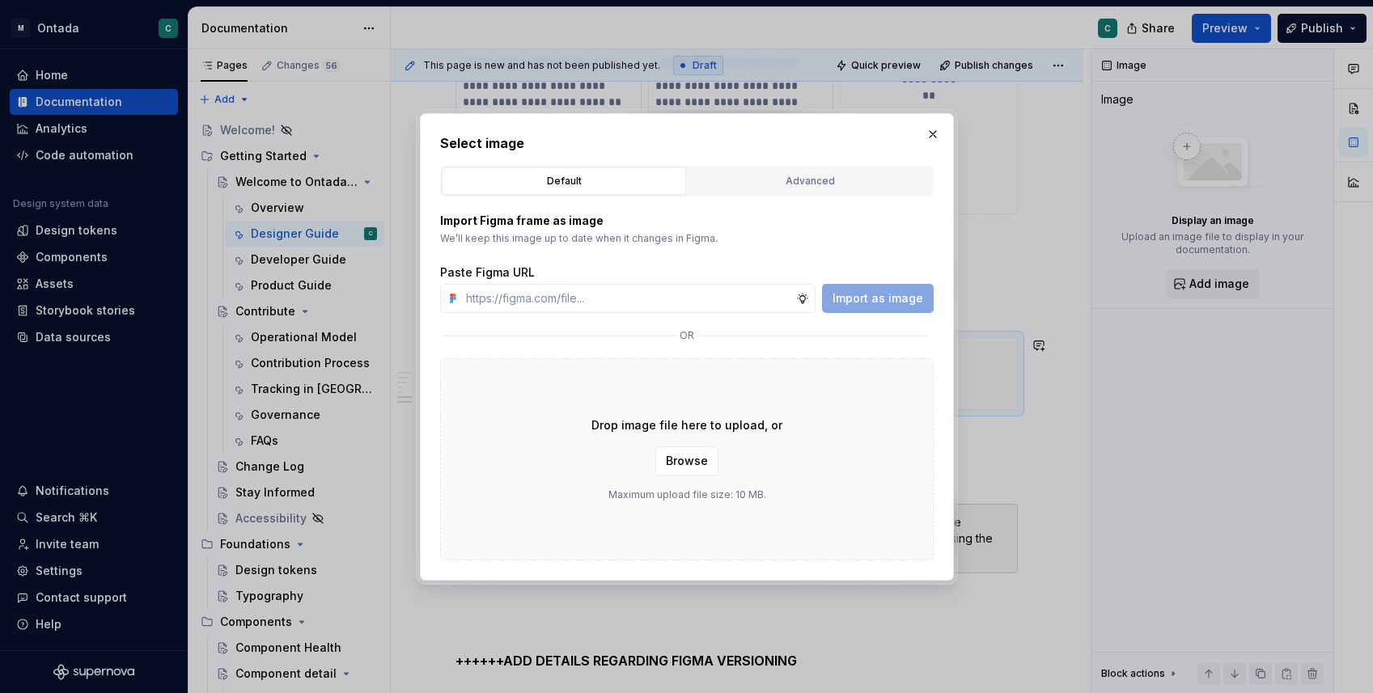
drag, startPoint x: 684, startPoint y: 461, endPoint x: 579, endPoint y: 492, distance: 109.6
click at [578, 494] on div "Drop image file here to upload, or Browse Maximum upload file size: 10 MB." at bounding box center [687, 459] width 494 height 202
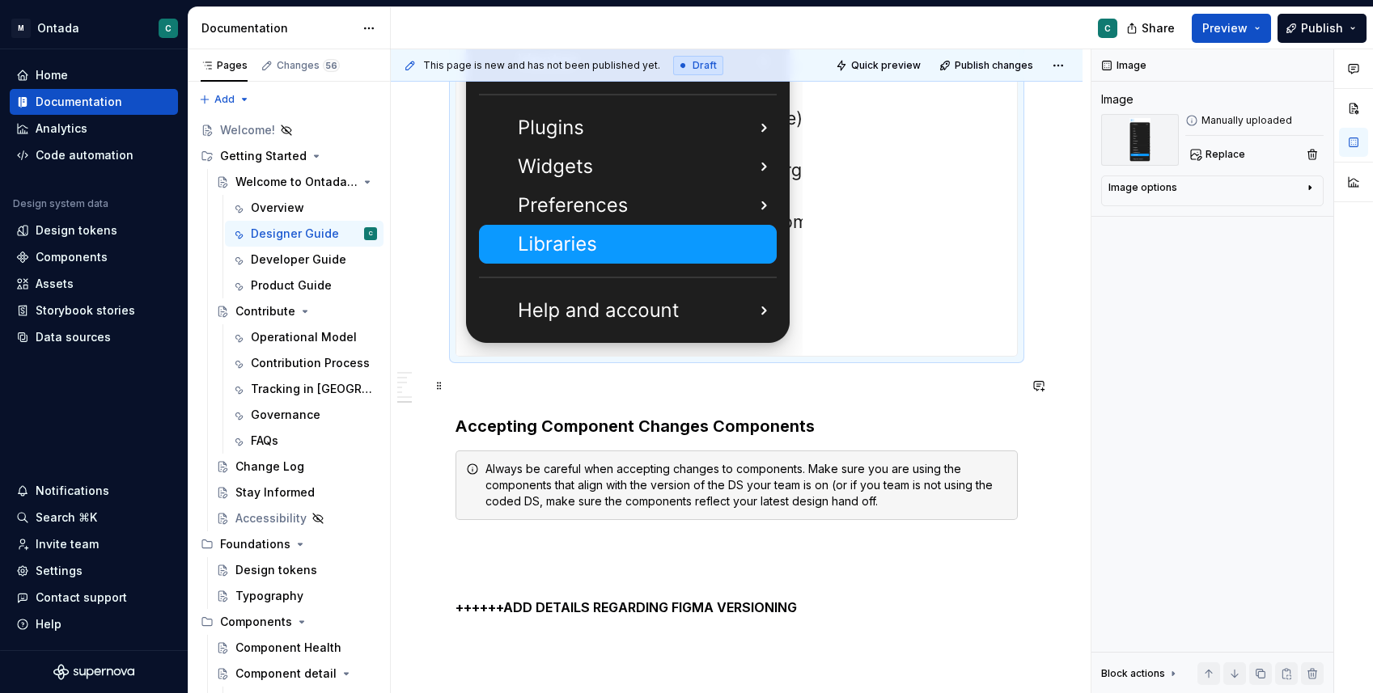
scroll to position [2457, 0]
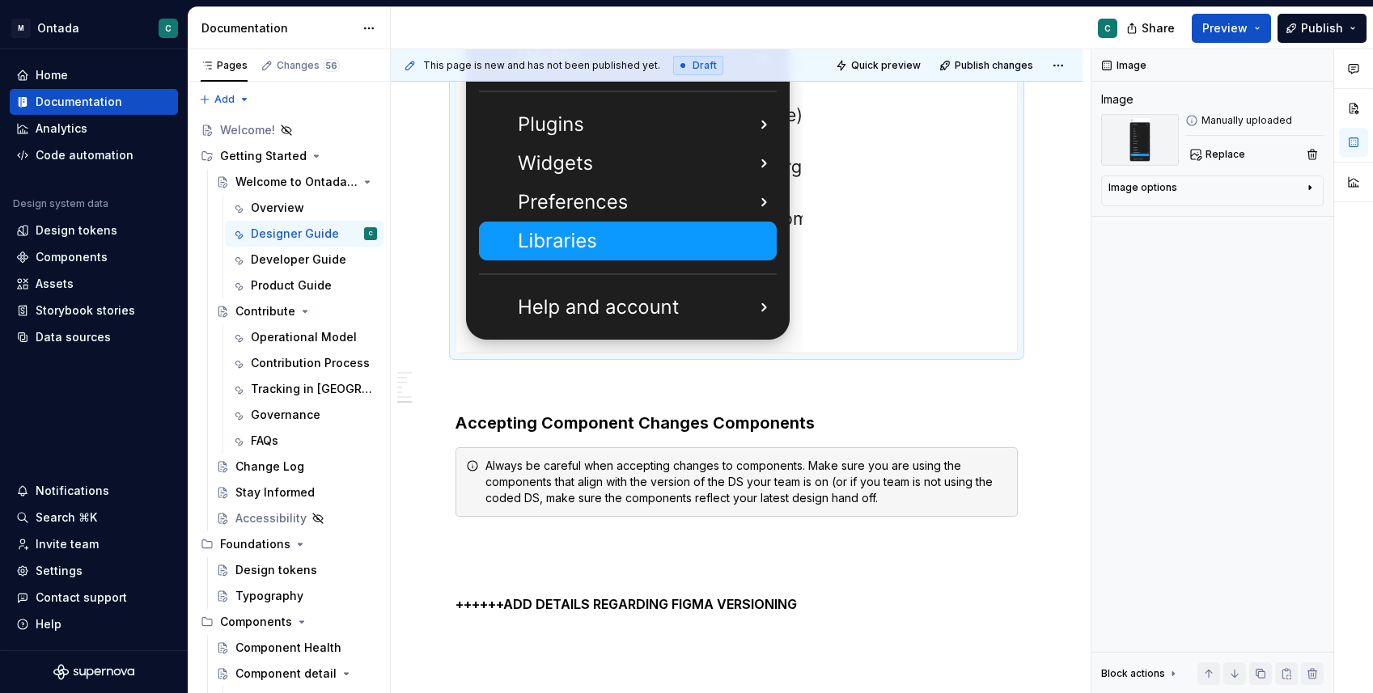
click at [882, 303] on div at bounding box center [736, 3] width 561 height 697
click at [772, 212] on img at bounding box center [629, 3] width 346 height 697
click at [1305, 177] on div "Image options Alignment Caption" at bounding box center [1212, 191] width 222 height 31
click at [1305, 189] on icon "button" at bounding box center [1309, 187] width 13 height 13
click at [1269, 214] on icon "button" at bounding box center [1269, 211] width 13 height 13
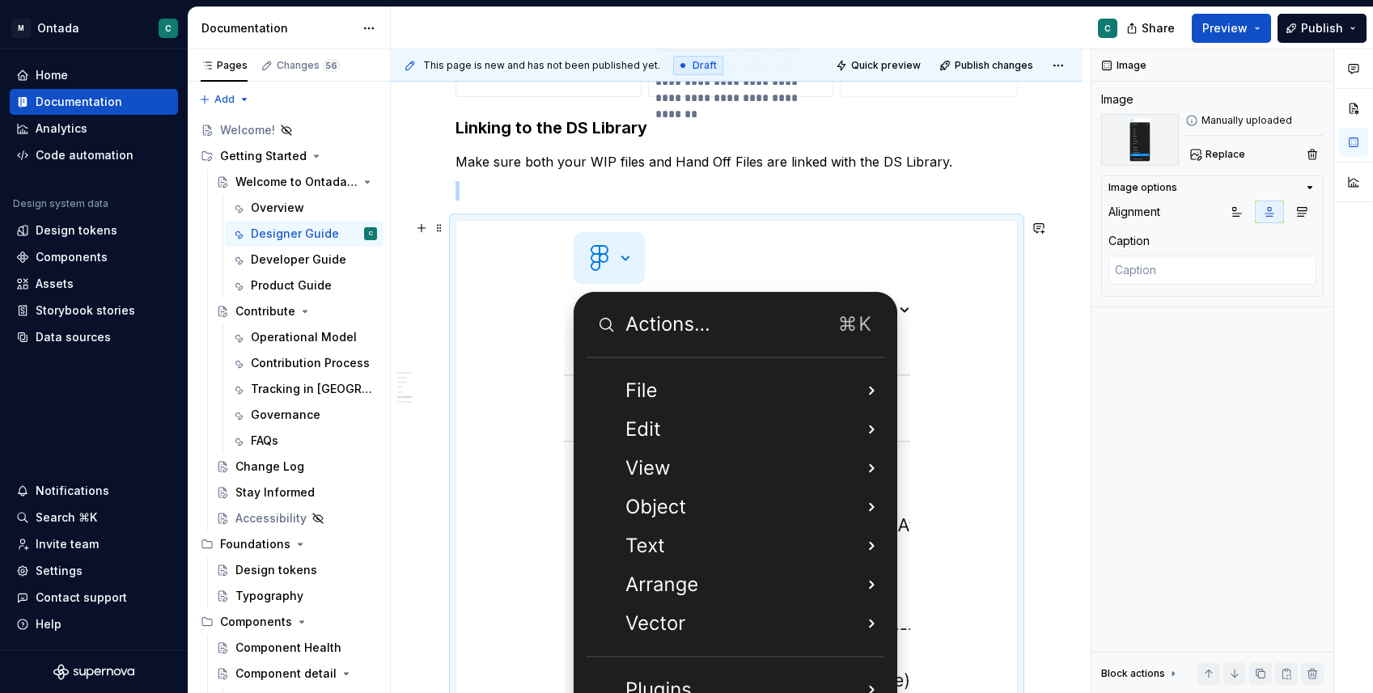
scroll to position [1754, 0]
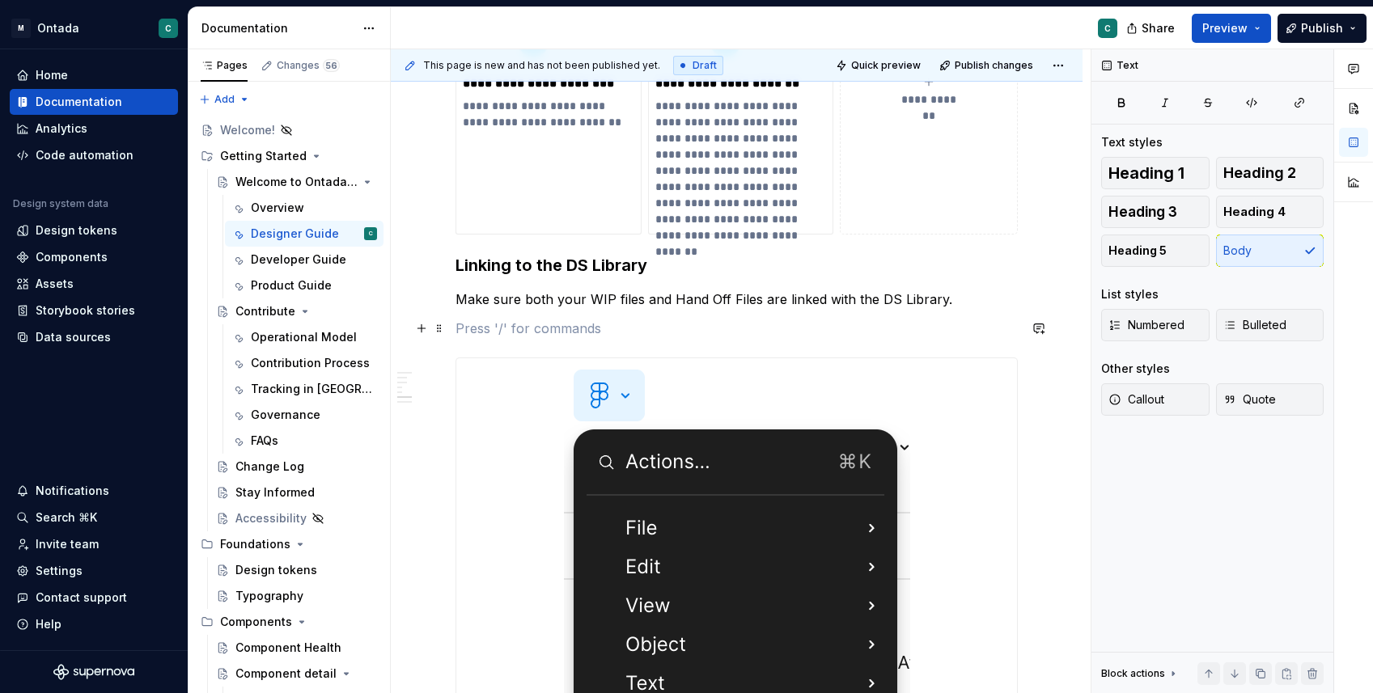
click at [952, 323] on p at bounding box center [736, 328] width 562 height 19
click at [420, 329] on button "button" at bounding box center [421, 328] width 23 height 23
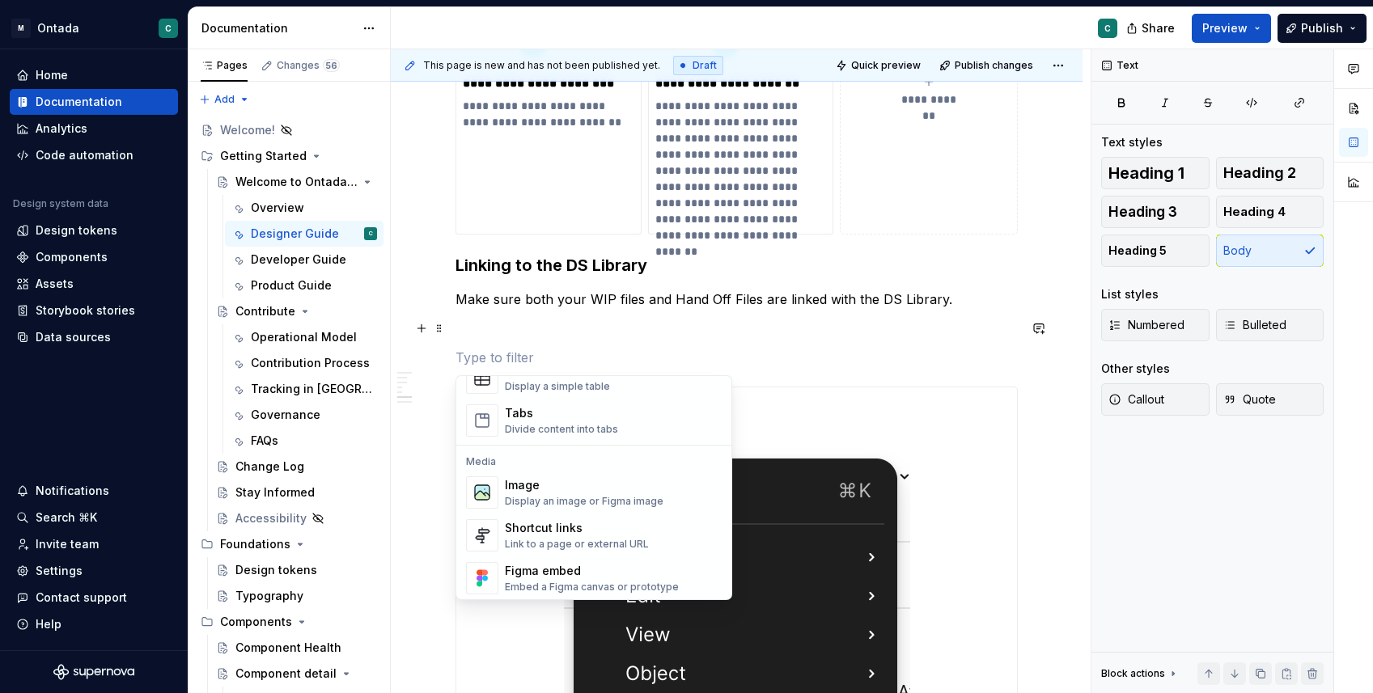
scroll to position [621, 0]
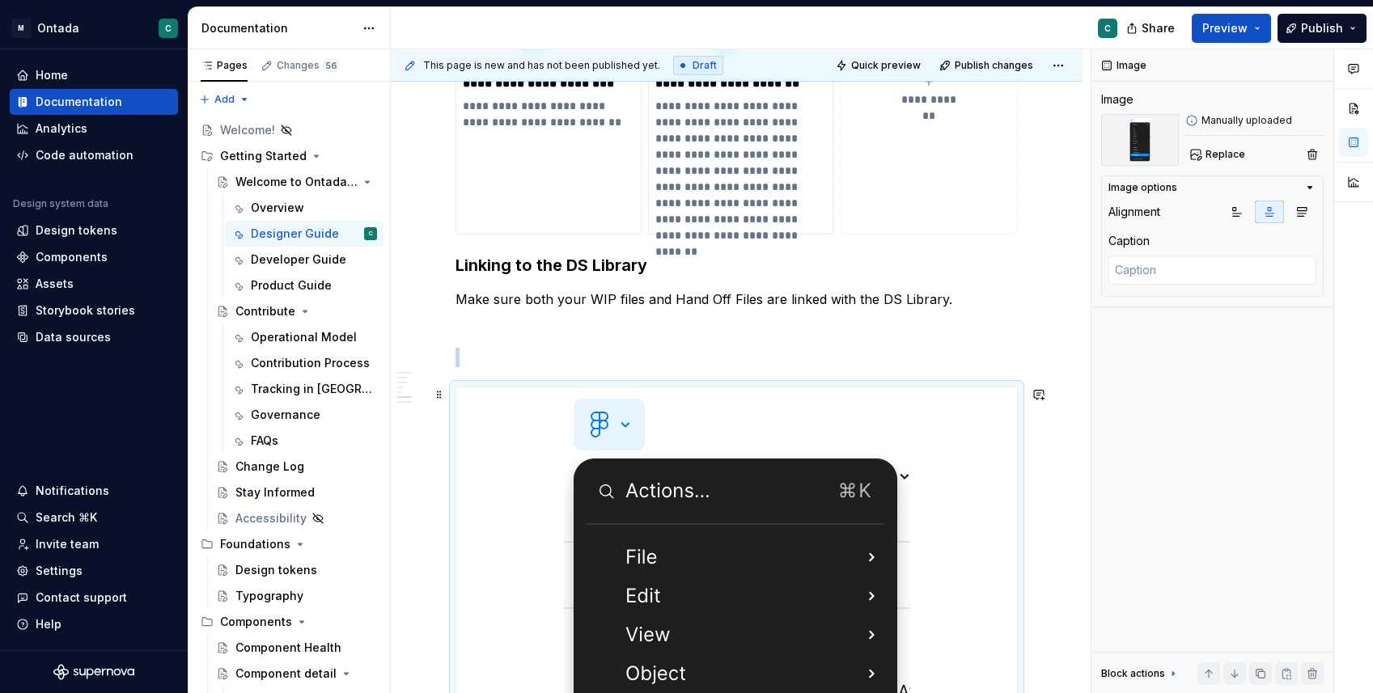
click at [1235, 208] on icon "button" at bounding box center [1237, 212] width 9 height 9
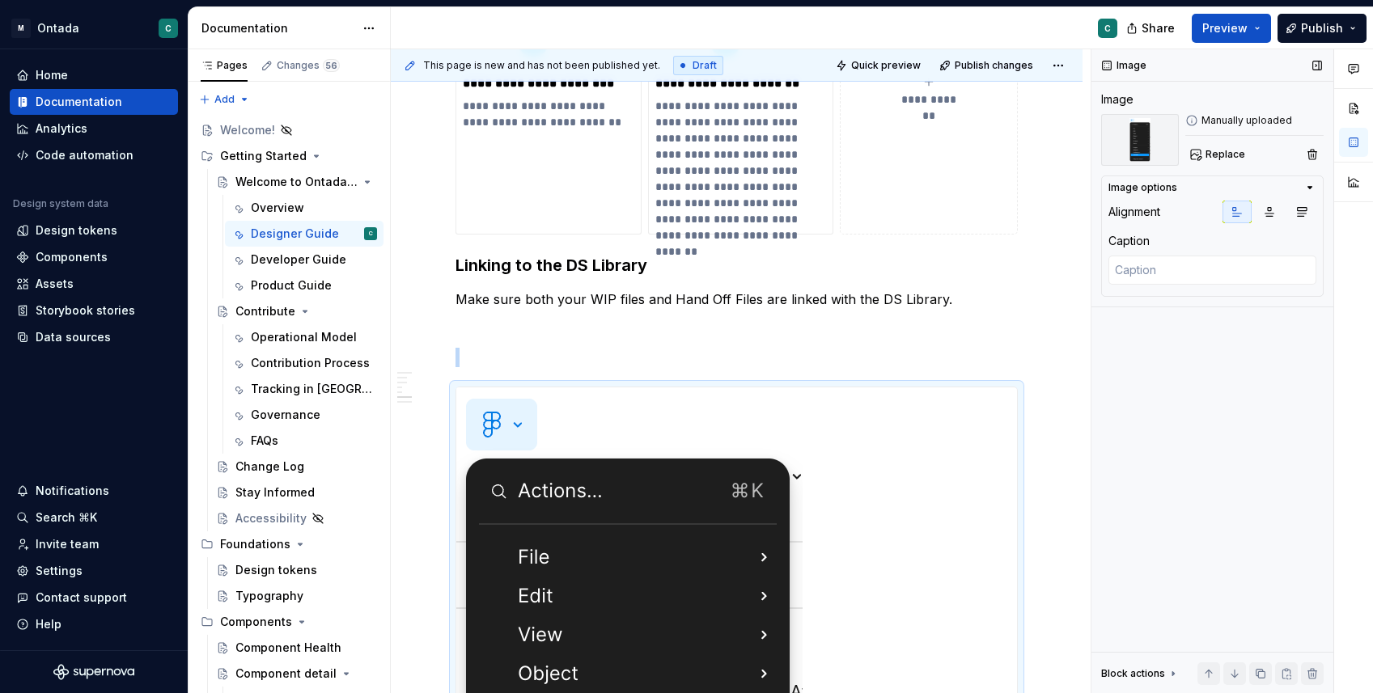
scroll to position [2091, 0]
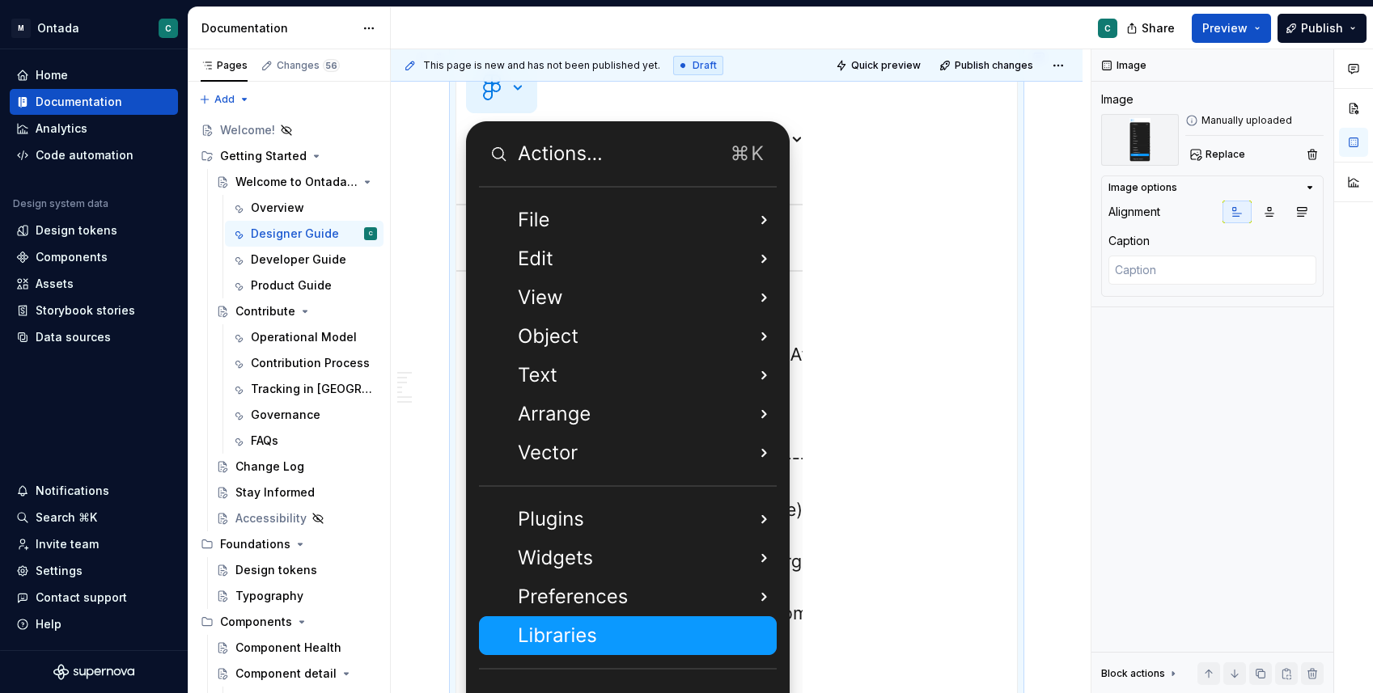
click at [1005, 341] on div at bounding box center [736, 398] width 561 height 697
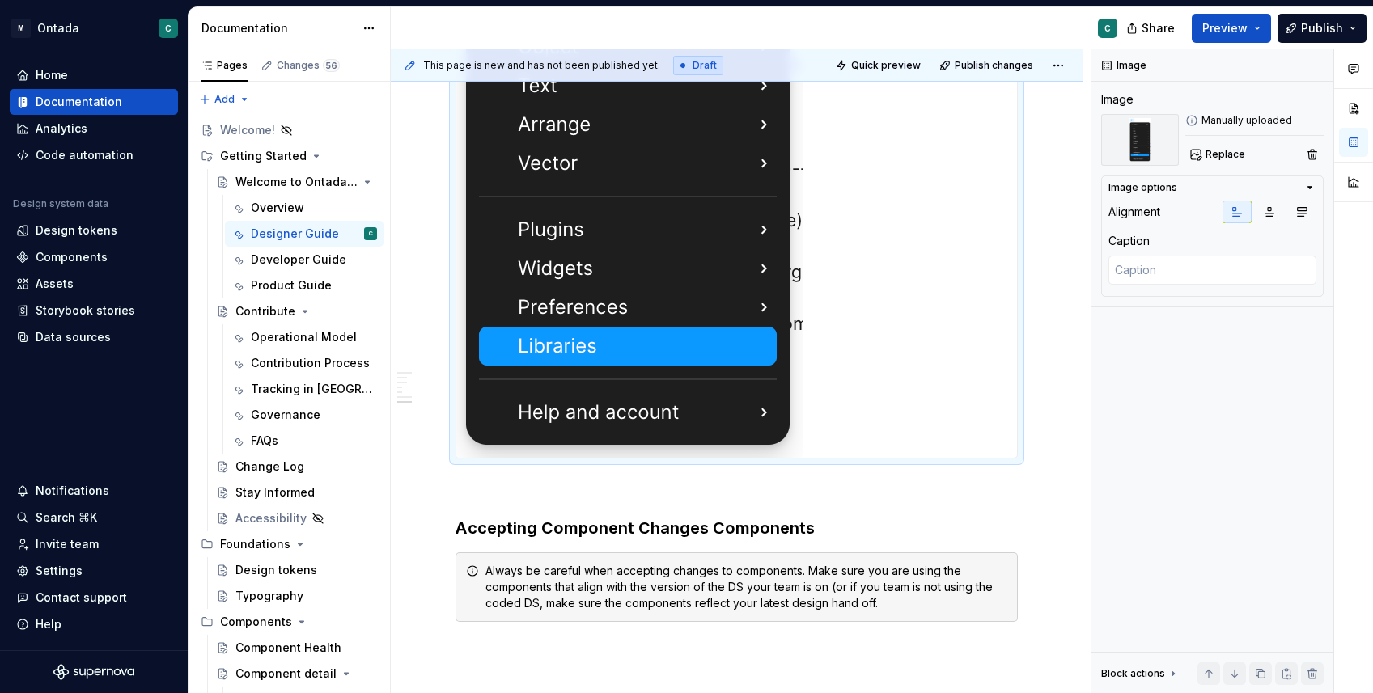
scroll to position [2477, 0]
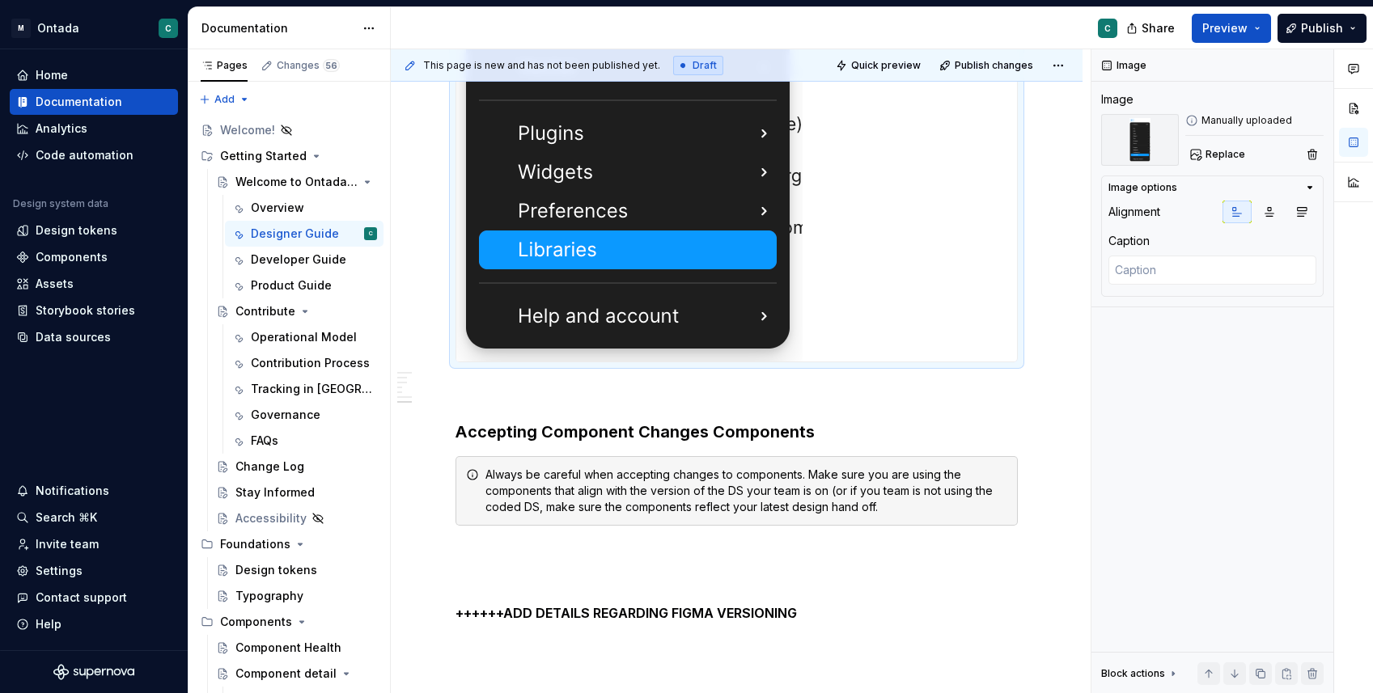
drag, startPoint x: 1025, startPoint y: 363, endPoint x: 918, endPoint y: 284, distance: 133.0
click at [918, 284] on div at bounding box center [736, 12] width 562 height 699
click at [1306, 184] on icon "button" at bounding box center [1309, 187] width 13 height 13
click at [647, 312] on img at bounding box center [629, 12] width 346 height 697
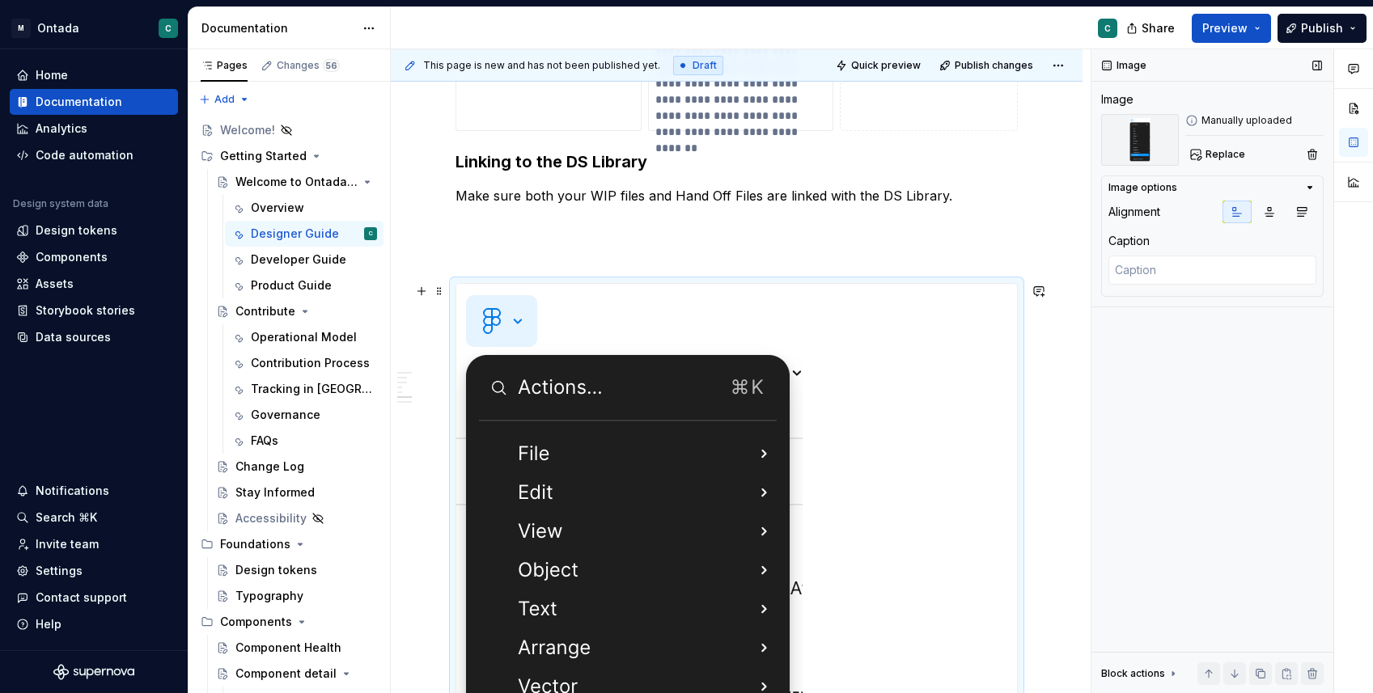
click at [589, 296] on img at bounding box center [629, 632] width 346 height 697
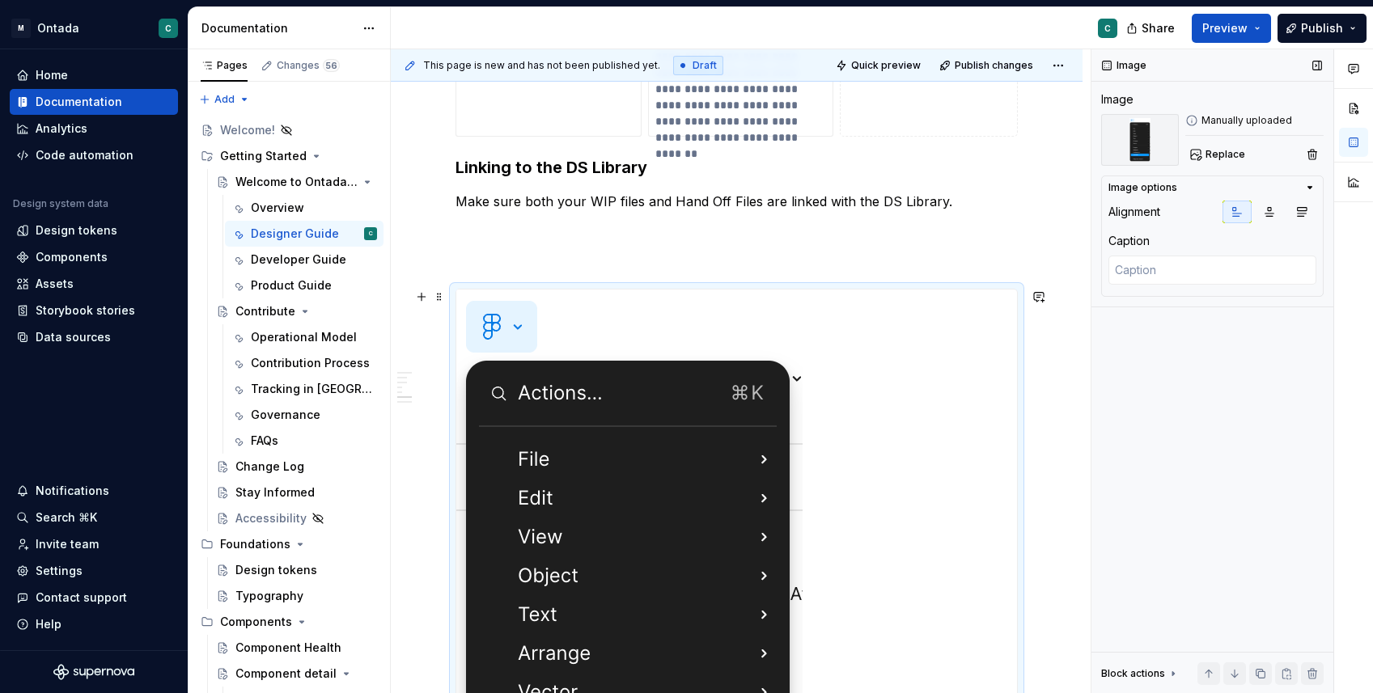
click at [599, 387] on img at bounding box center [629, 638] width 346 height 697
click at [442, 299] on span at bounding box center [439, 297] width 13 height 23
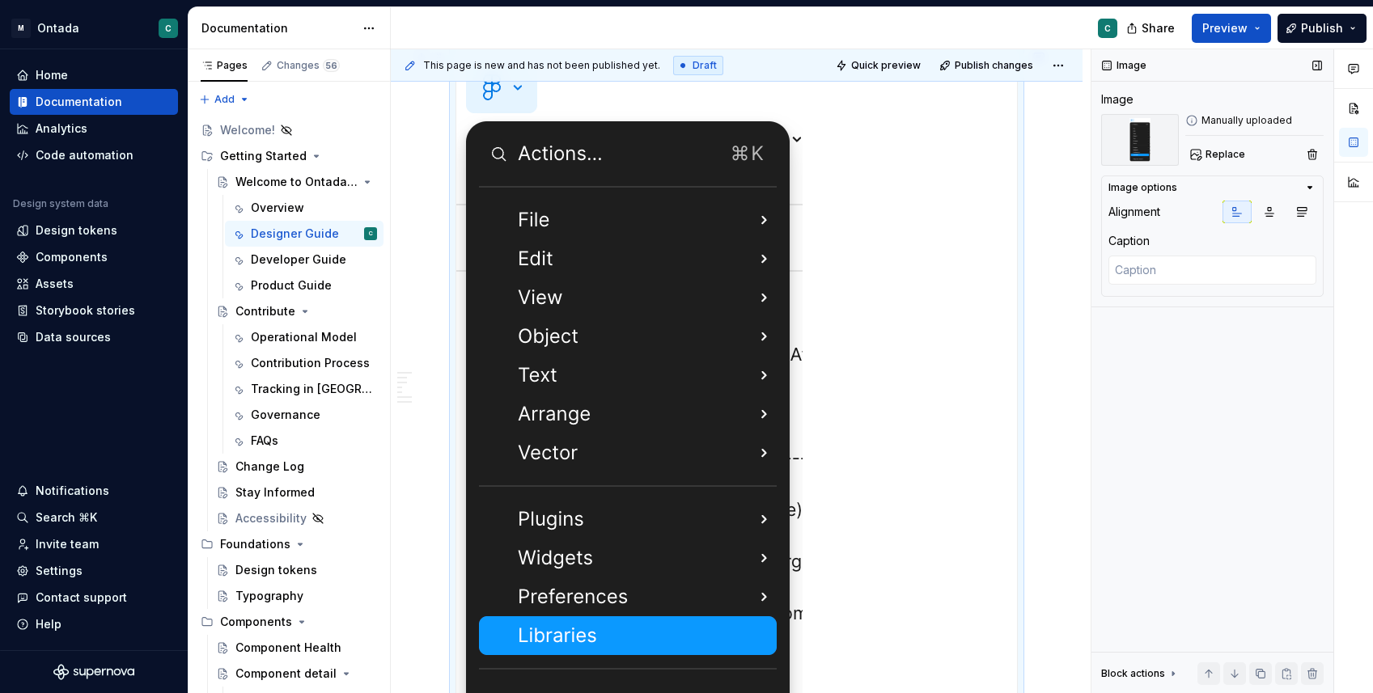
drag, startPoint x: 1036, startPoint y: 554, endPoint x: 1057, endPoint y: 527, distance: 34.1
click at [1036, 554] on div "**********" at bounding box center [741, 371] width 700 height 645
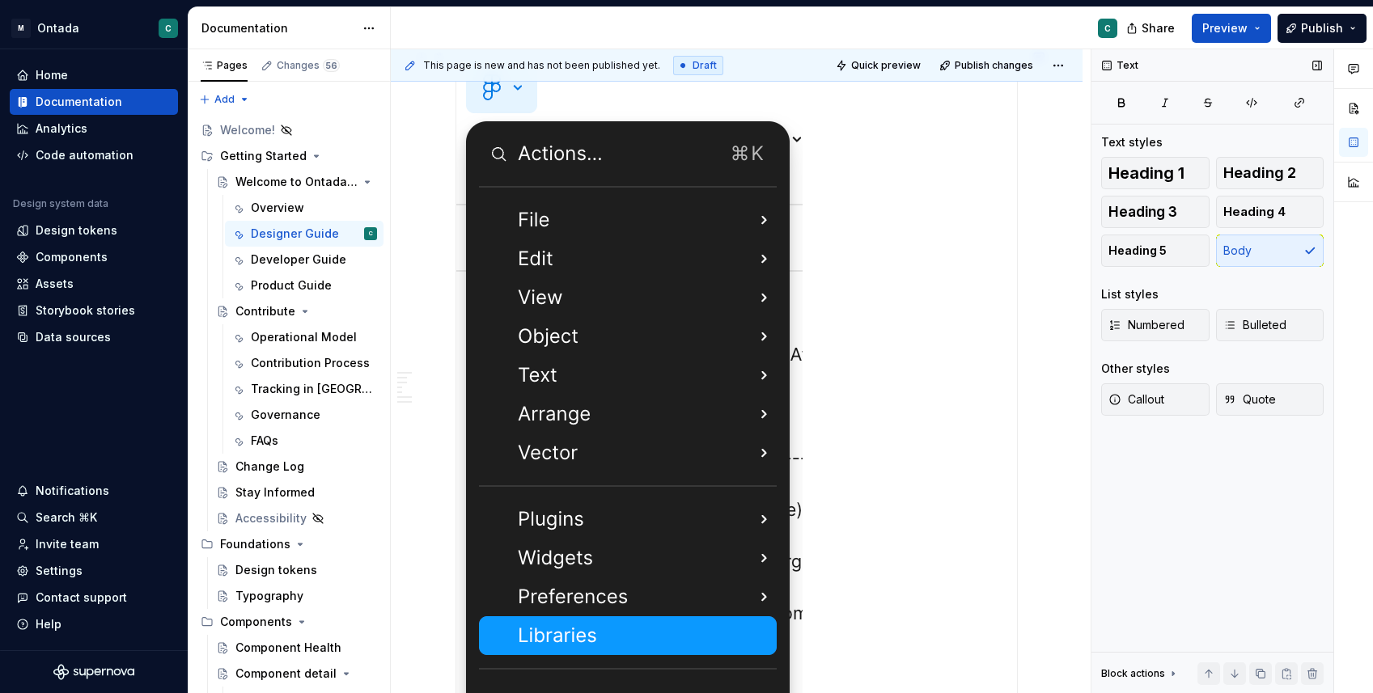
click at [709, 368] on img at bounding box center [629, 398] width 346 height 697
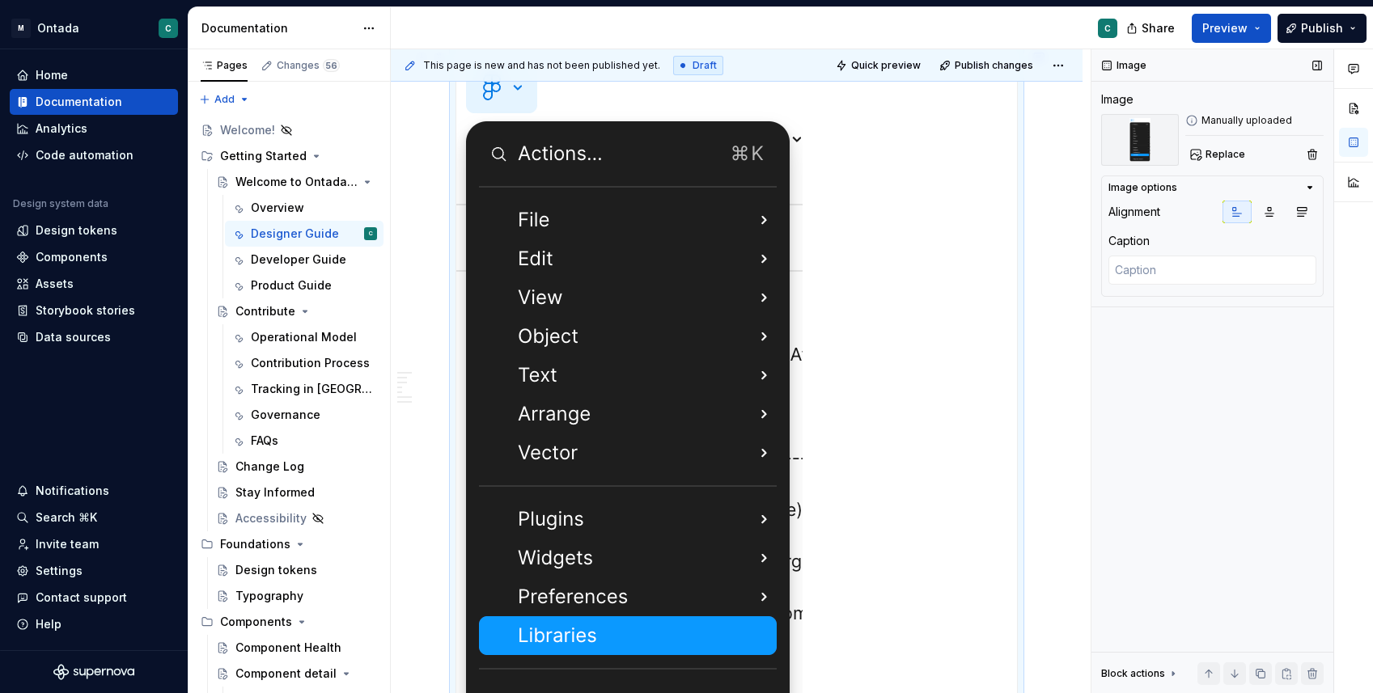
click at [532, 358] on img at bounding box center [629, 398] width 346 height 697
click at [583, 299] on img at bounding box center [629, 398] width 346 height 697
click at [646, 355] on img at bounding box center [629, 398] width 346 height 697
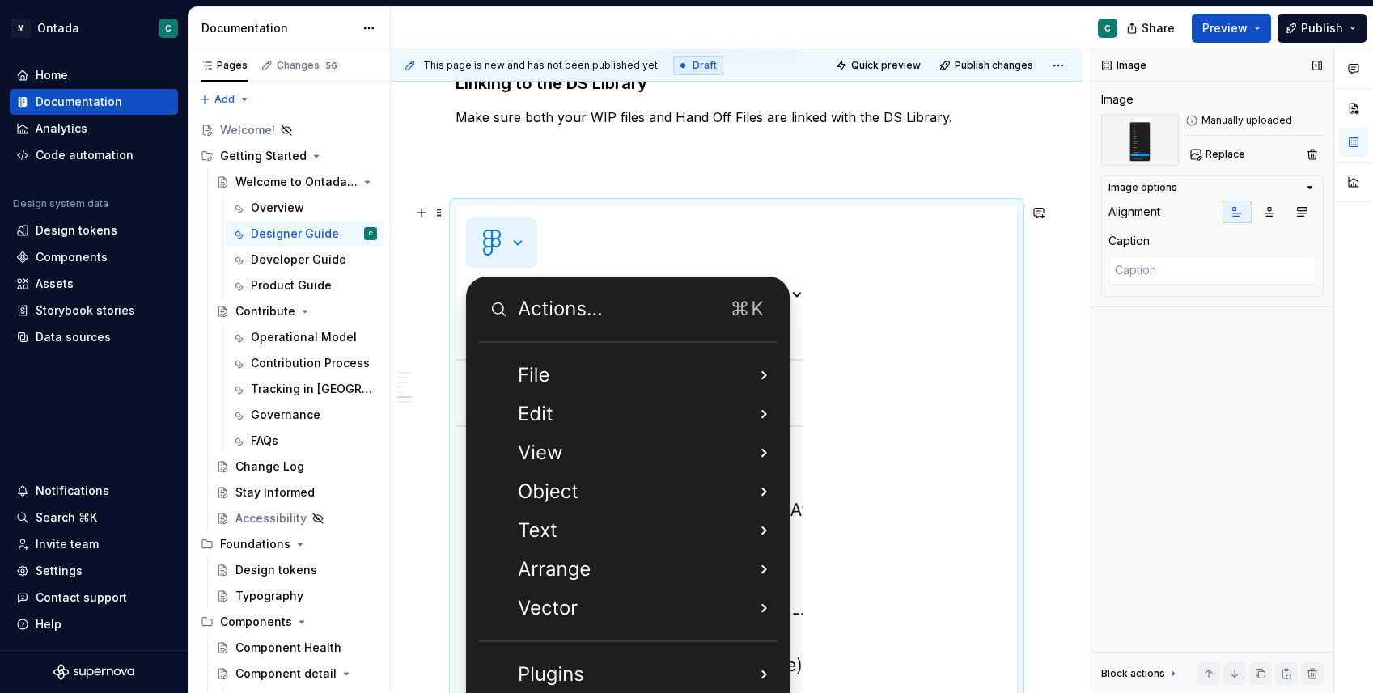
scroll to position [1934, 0]
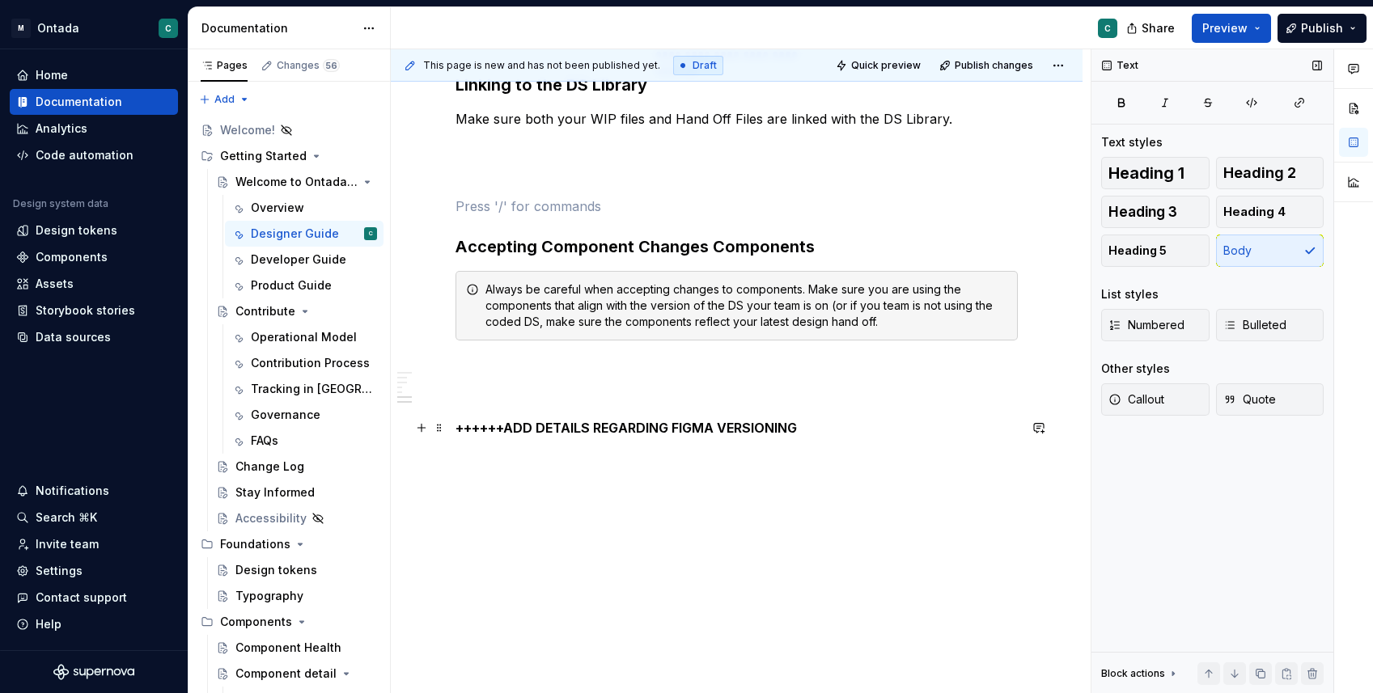
click at [837, 432] on p "++++++ADD DETAILS REGARDING FIGMA VERSIONING" at bounding box center [736, 427] width 562 height 19
click at [421, 576] on button "button" at bounding box center [421, 573] width 23 height 23
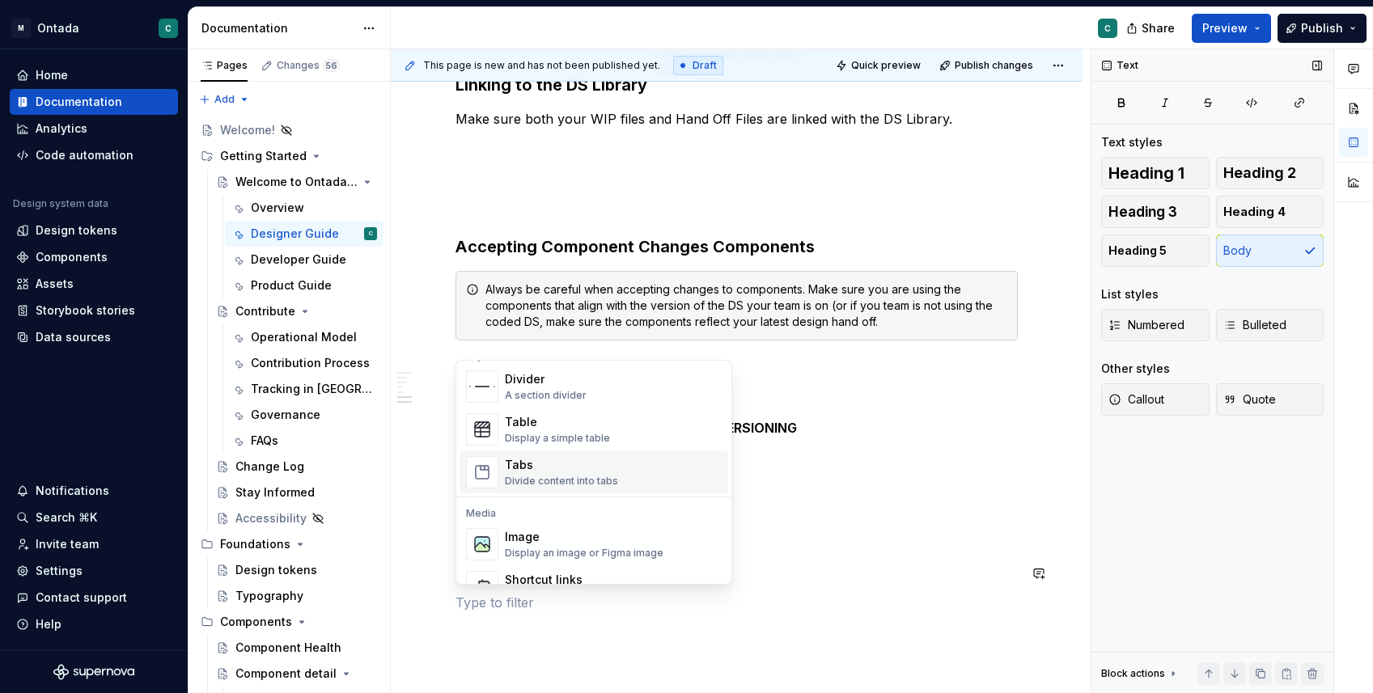
scroll to position [554, 0]
click at [535, 477] on div "Divide content into tabs" at bounding box center [561, 478] width 113 height 13
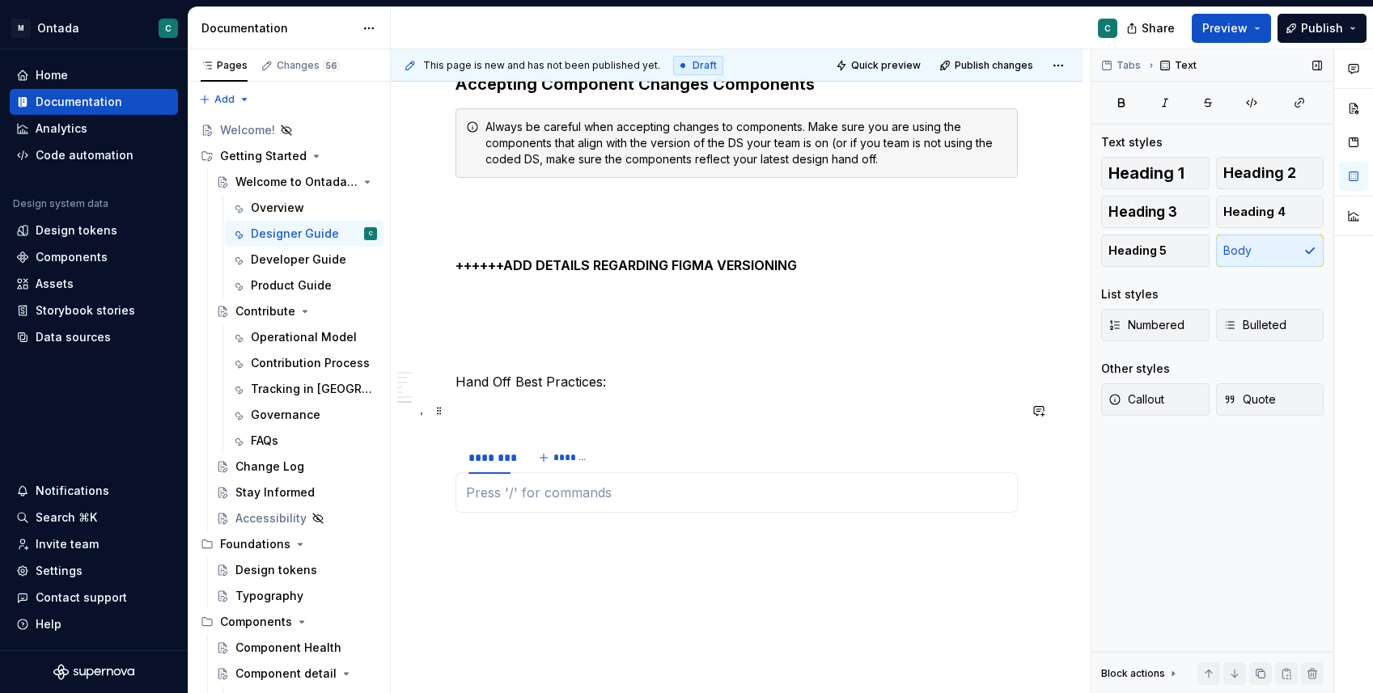
scroll to position [2182, 0]
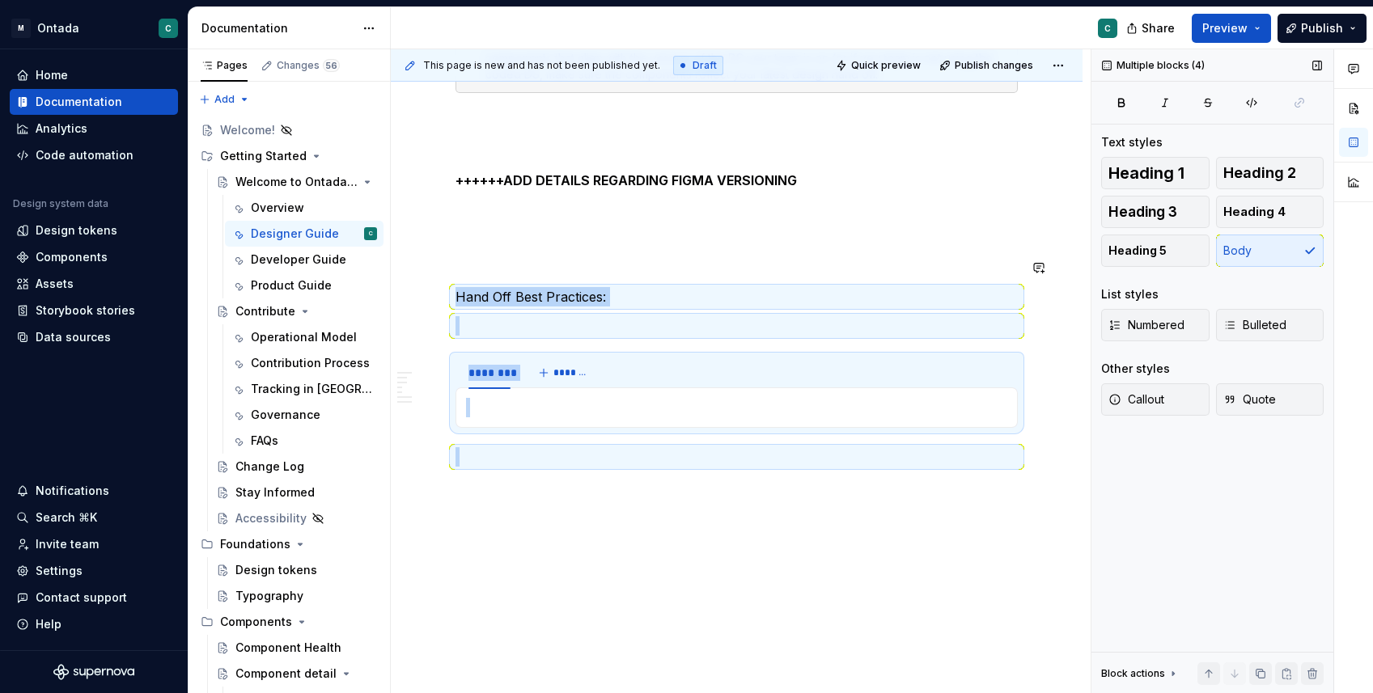
drag, startPoint x: 474, startPoint y: 438, endPoint x: 454, endPoint y: 282, distance: 158.2
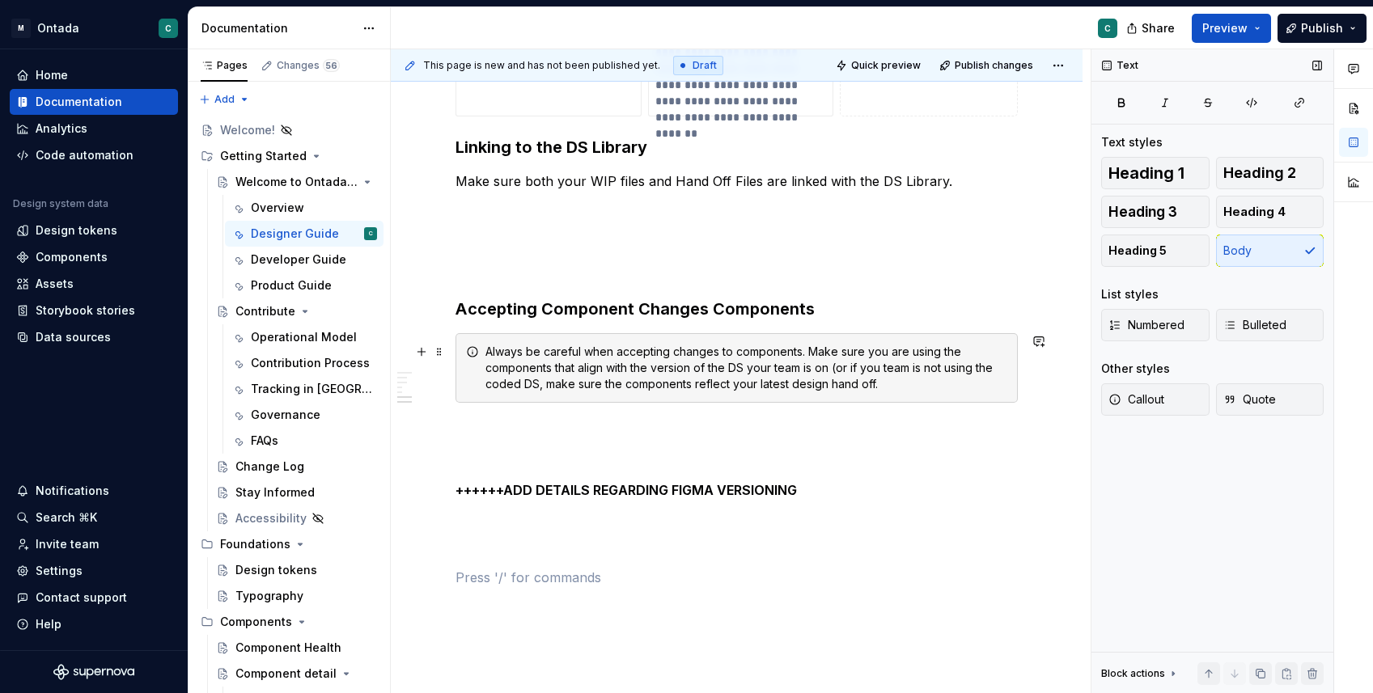
scroll to position [1786, 0]
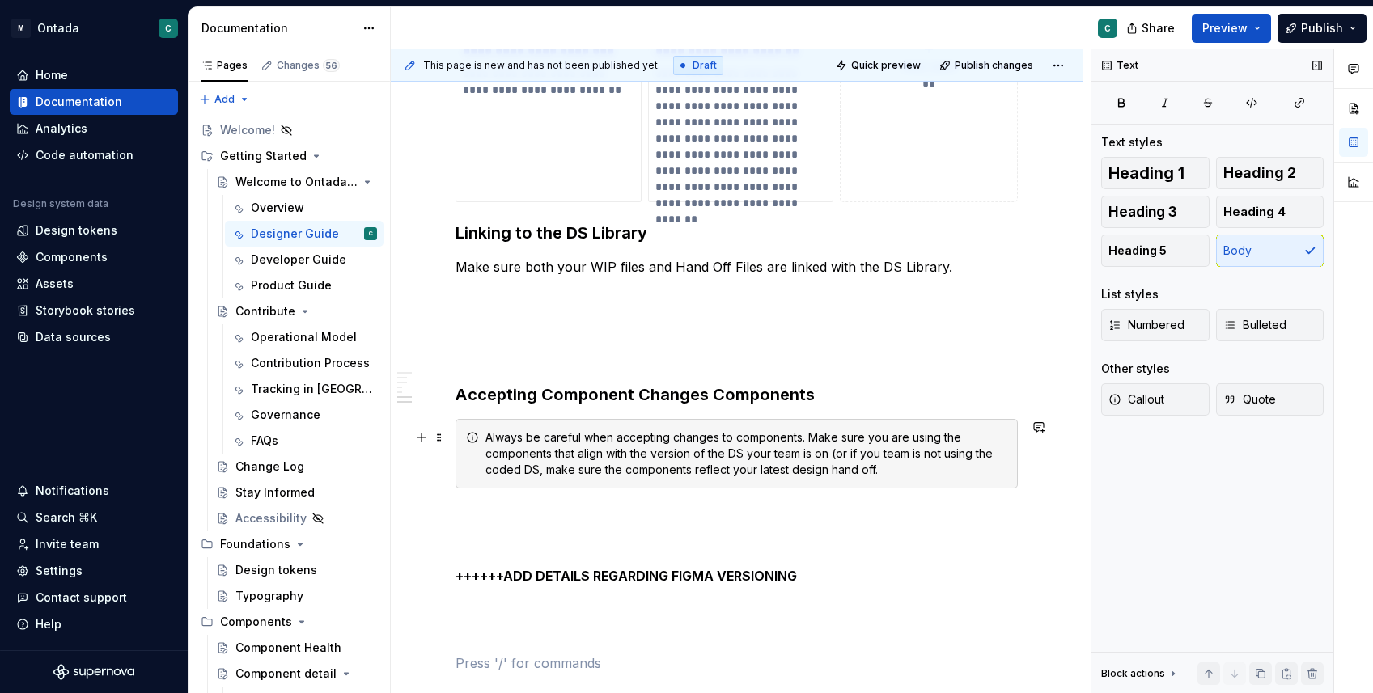
click at [531, 425] on div "Always be careful when accepting changes to components. Make sure you are using…" at bounding box center [736, 454] width 562 height 70
click at [552, 329] on p at bounding box center [736, 325] width 562 height 19
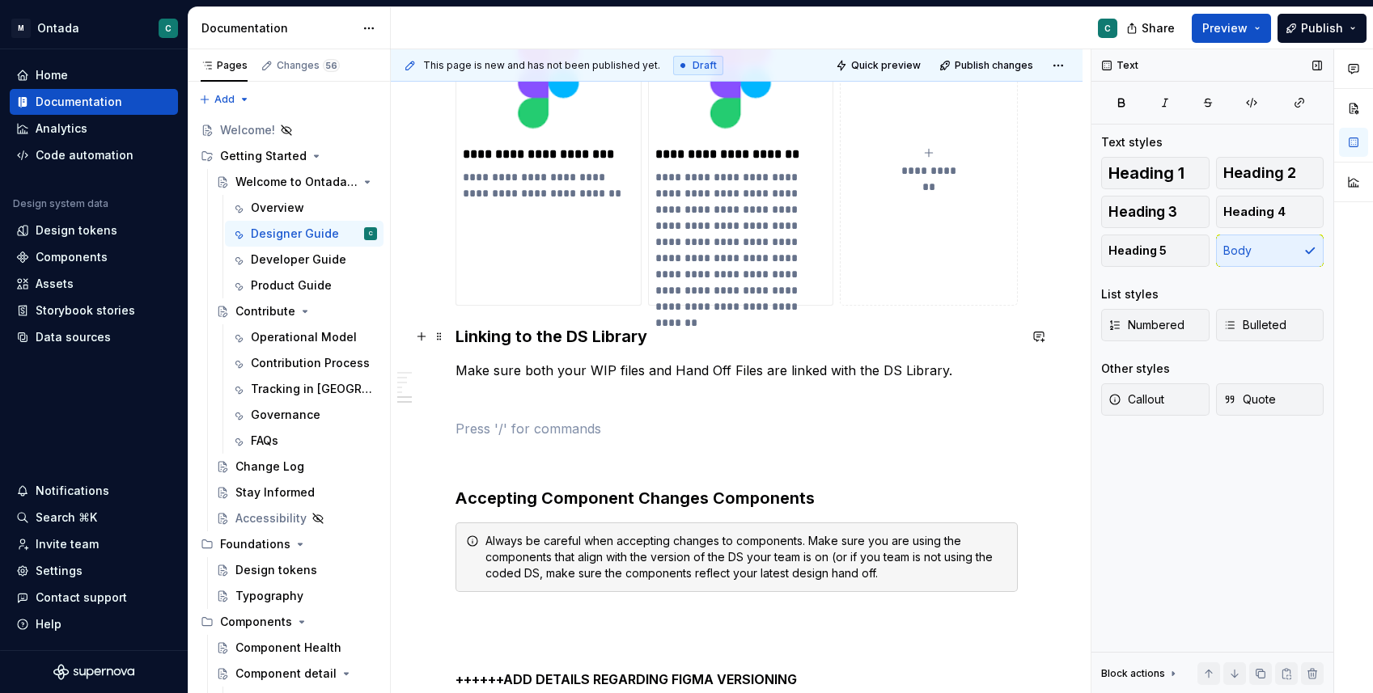
scroll to position [1685, 0]
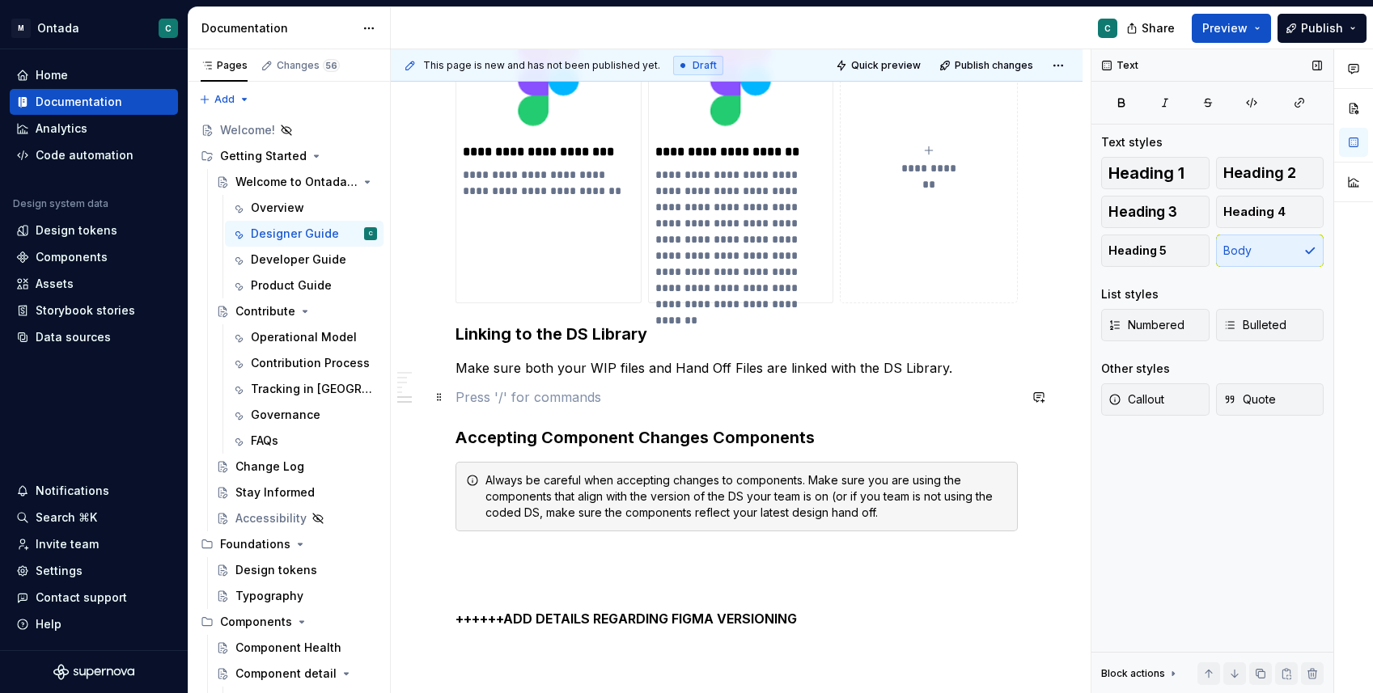
click at [525, 398] on p at bounding box center [736, 397] width 562 height 19
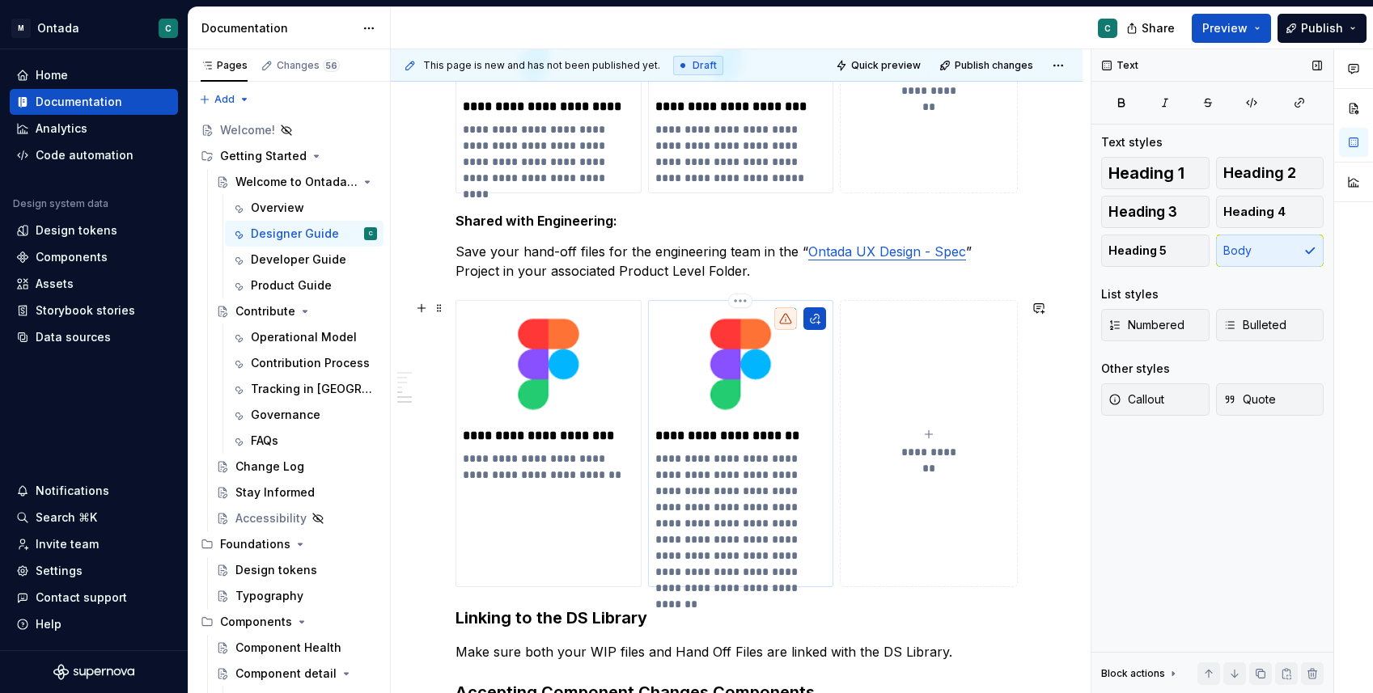
scroll to position [1104, 0]
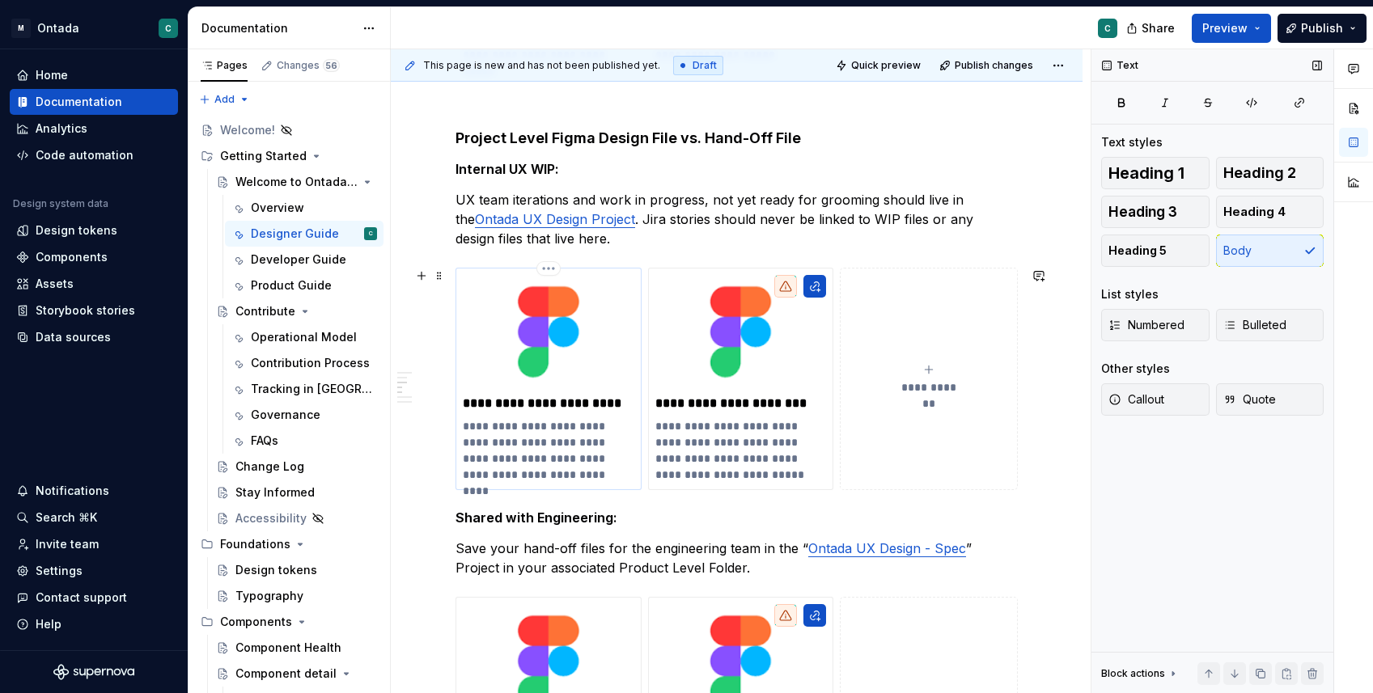
click at [558, 404] on p "**********" at bounding box center [549, 404] width 172 height 16
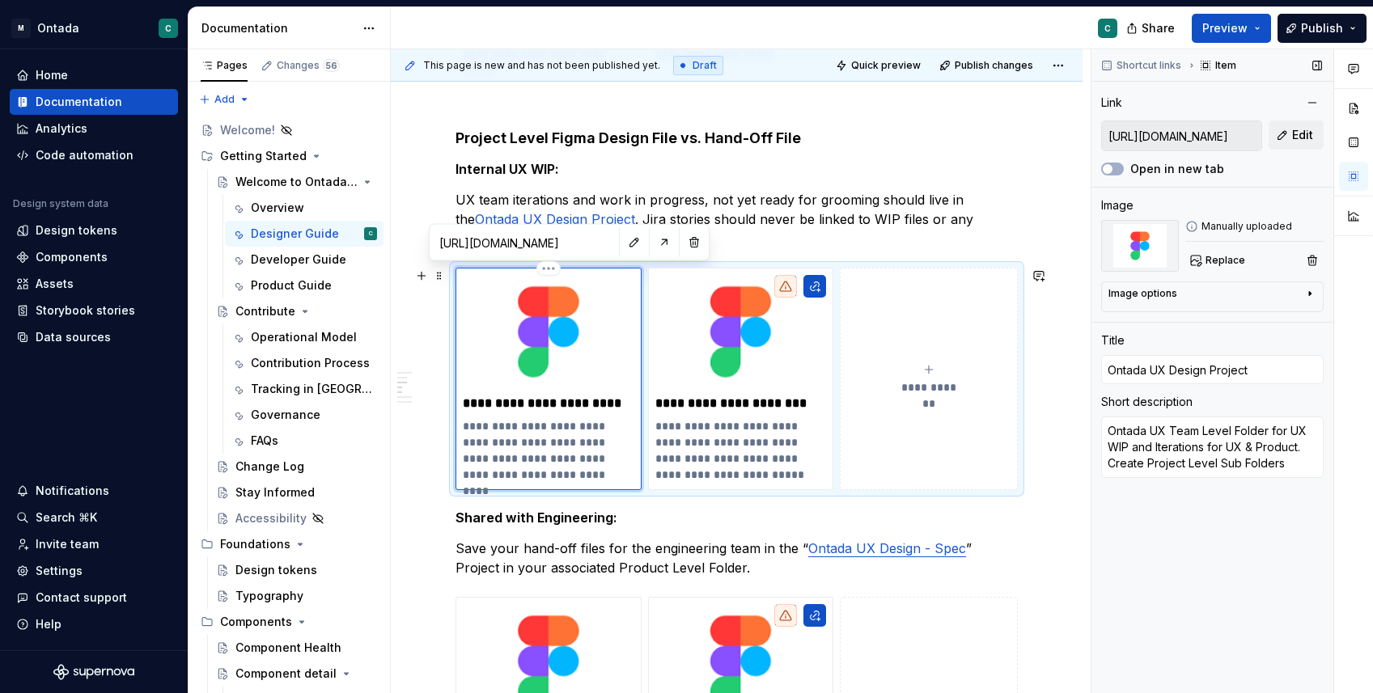
click at [584, 475] on p "**********" at bounding box center [549, 450] width 172 height 65
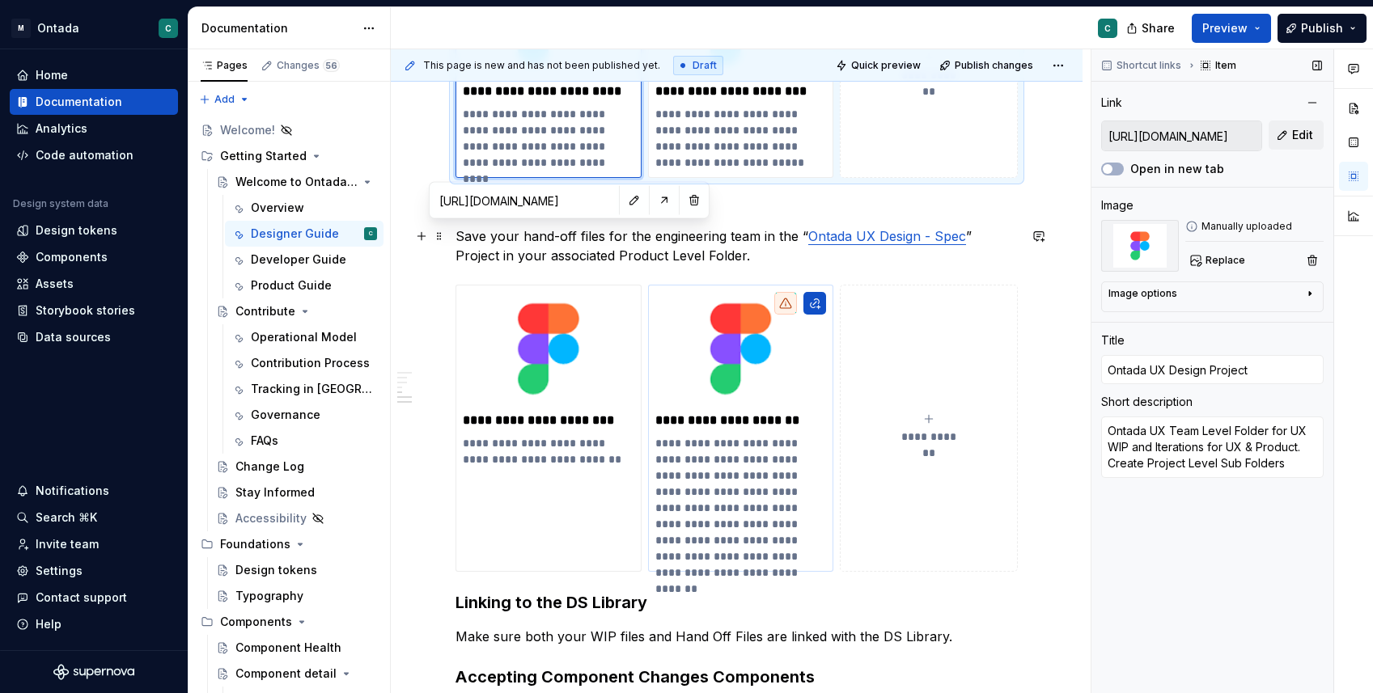
scroll to position [1421, 0]
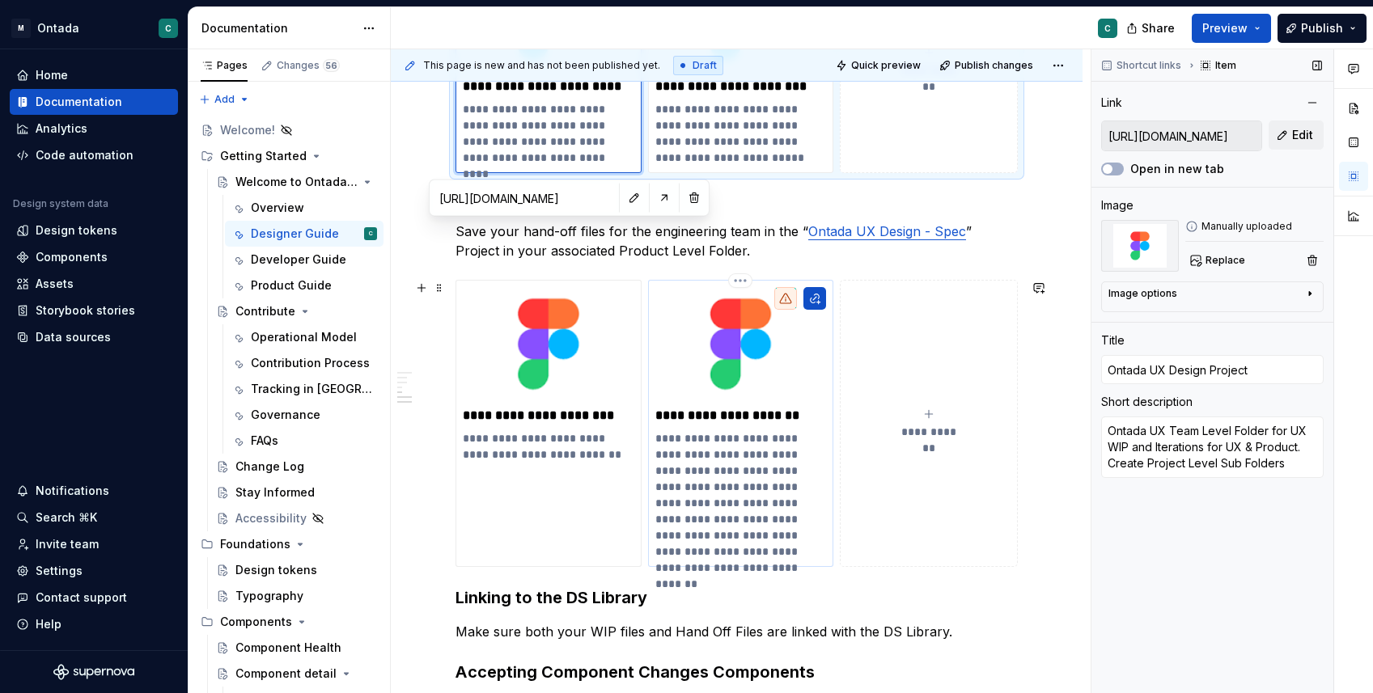
type textarea "*"
type input "Hand Off File Template"
type textarea "Link your final designs to your Jira stories with hand off icons and instructio…"
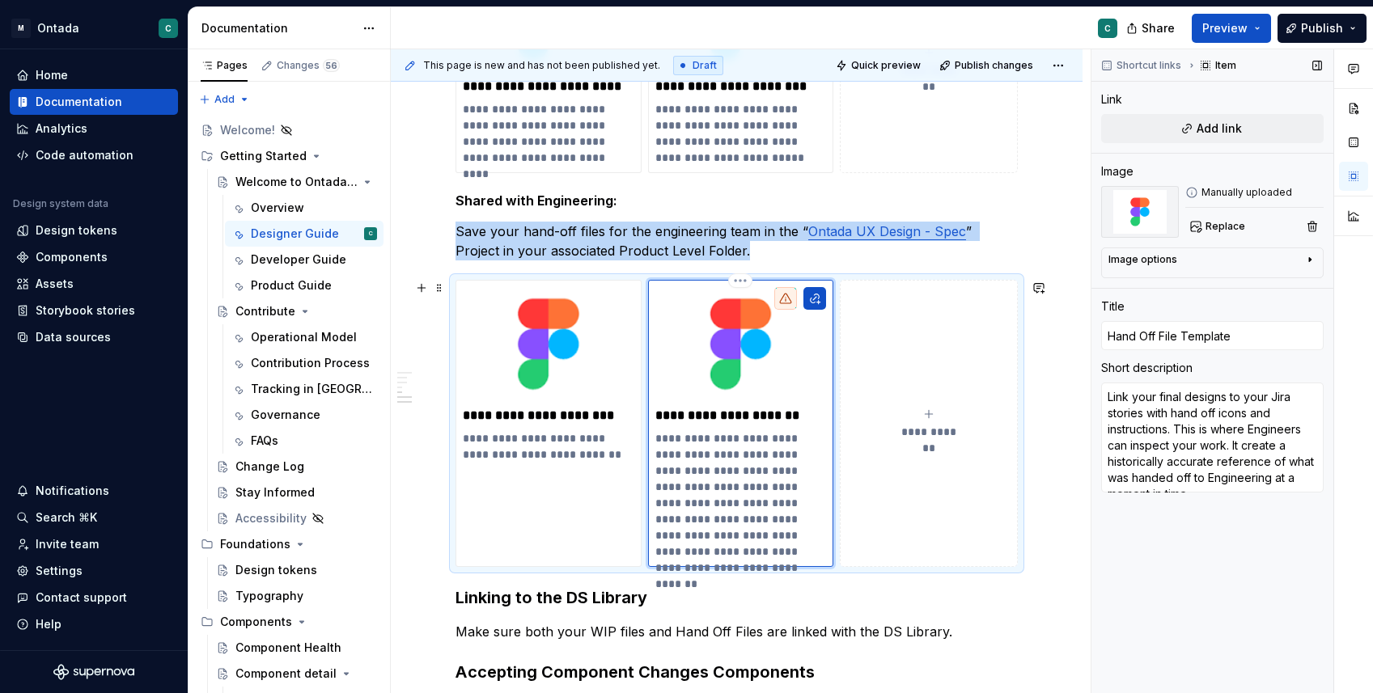
click at [732, 362] on img at bounding box center [741, 344] width 172 height 114
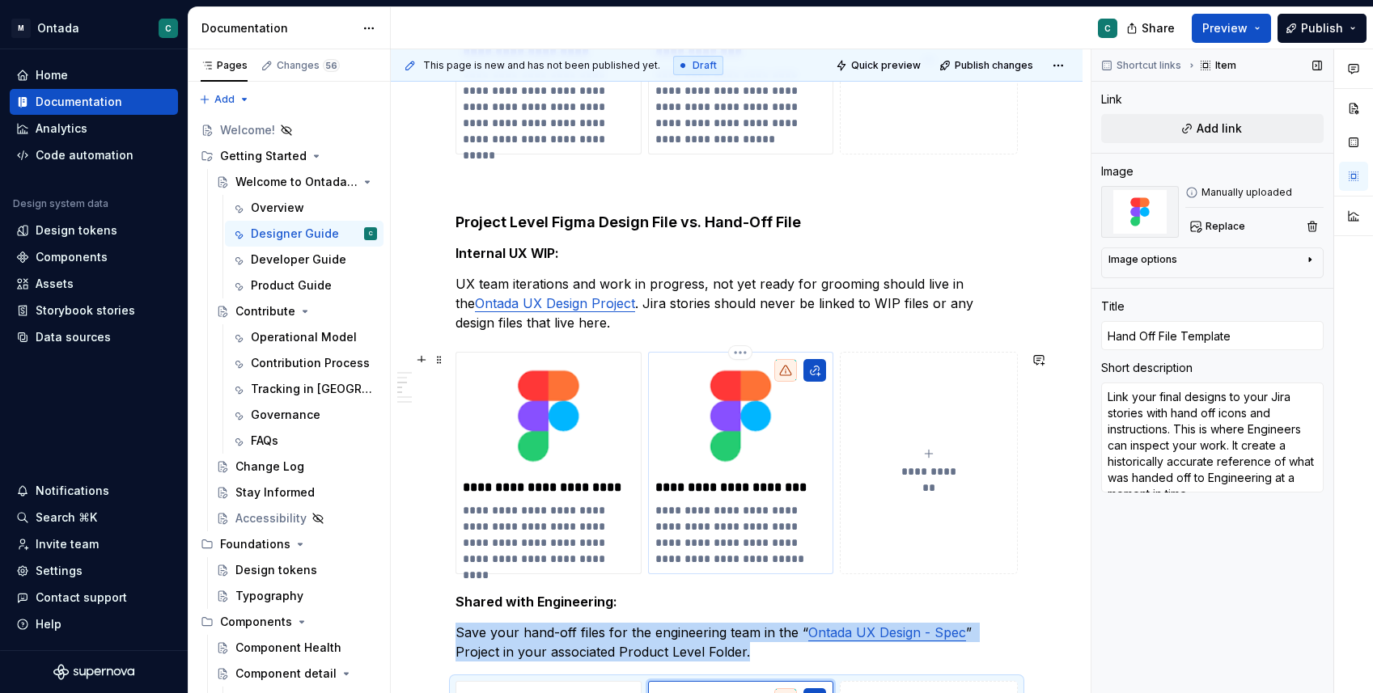
scroll to position [1019, 0]
type textarea "*"
type input "WIP Figma File Template"
type textarea "File to house WIP iterations, research design etc. before moving final designs …"
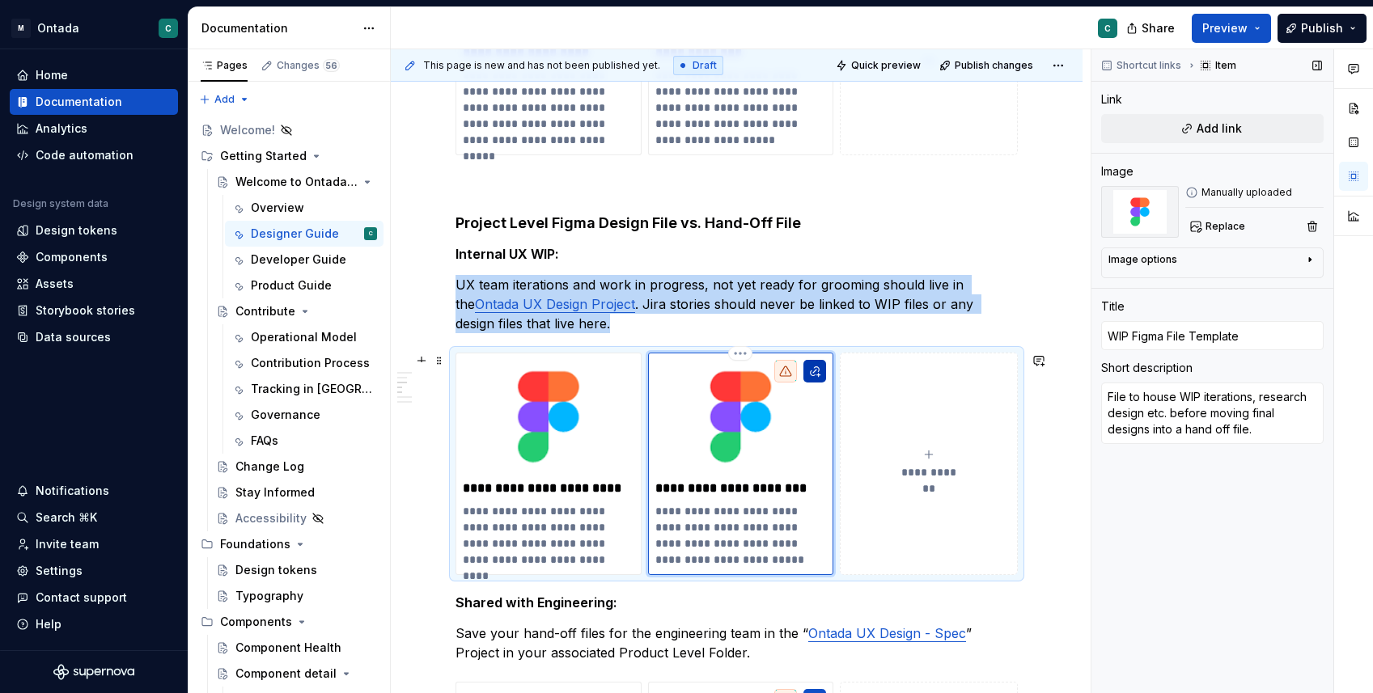
click at [810, 371] on button "button" at bounding box center [814, 371] width 23 height 23
type textarea "*"
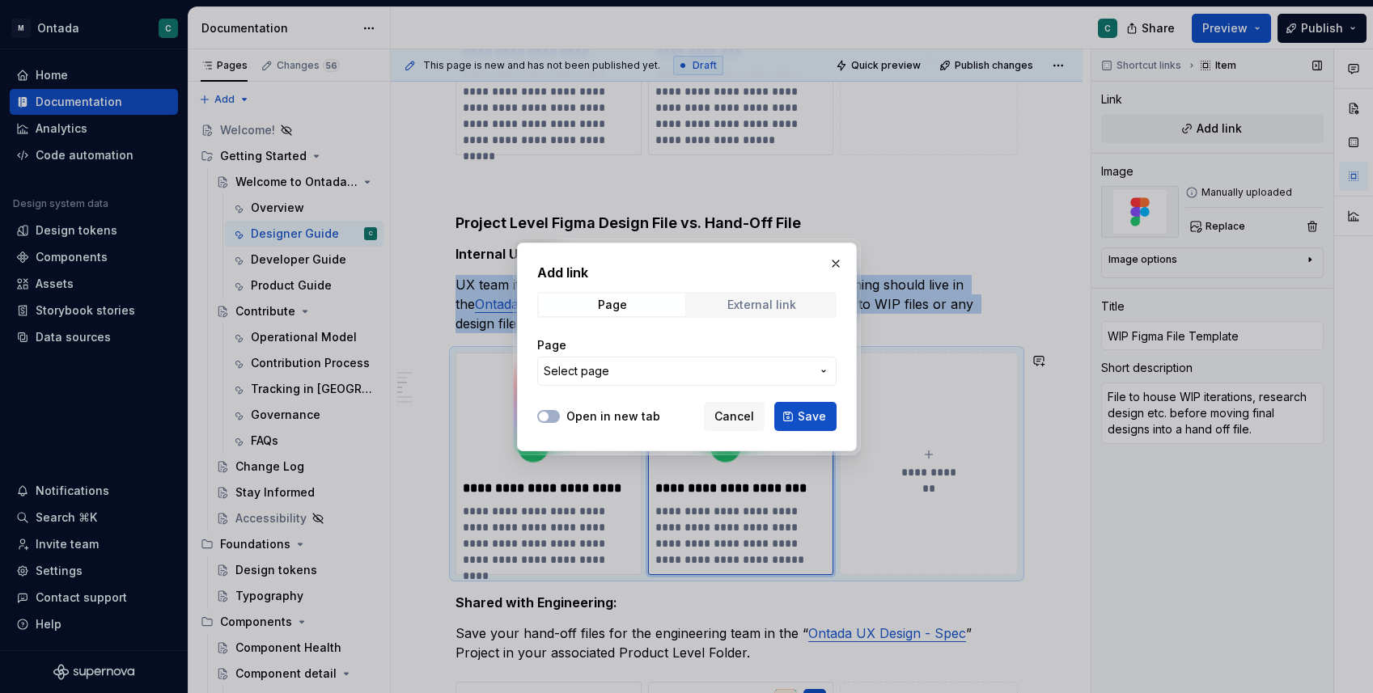
click at [741, 308] on div "External link" at bounding box center [761, 305] width 69 height 13
click at [675, 375] on input "URL" at bounding box center [686, 371] width 299 height 29
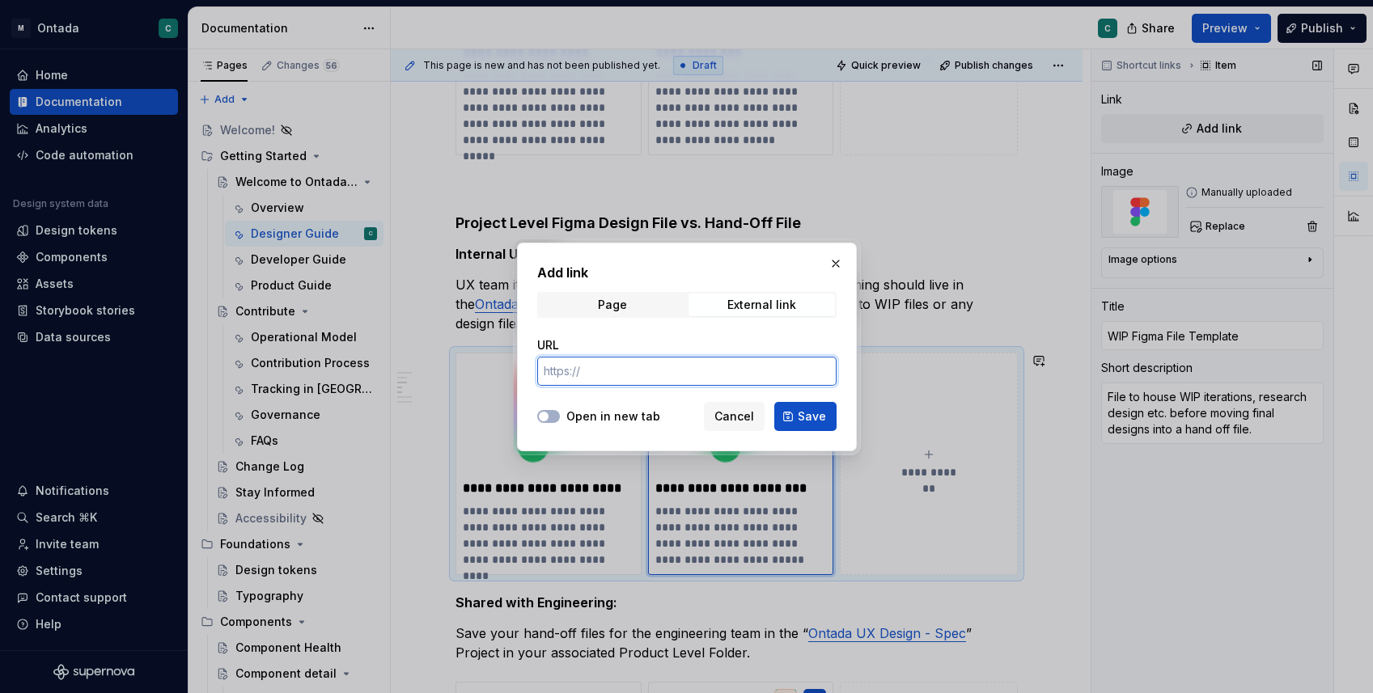
paste input "[URL][DOMAIN_NAME]"
type input "[URL][DOMAIN_NAME]"
click at [553, 422] on button "Open in new tab" at bounding box center [548, 416] width 23 height 13
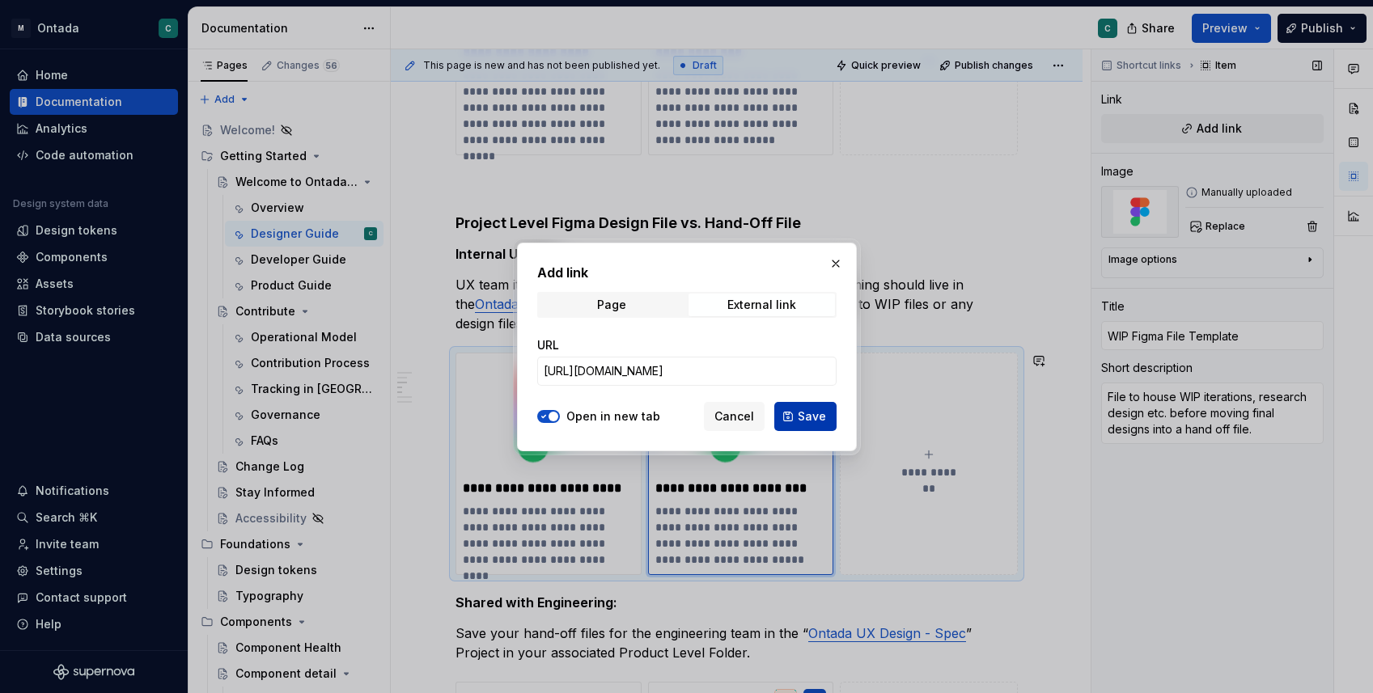
click at [811, 424] on button "Save" at bounding box center [805, 416] width 62 height 29
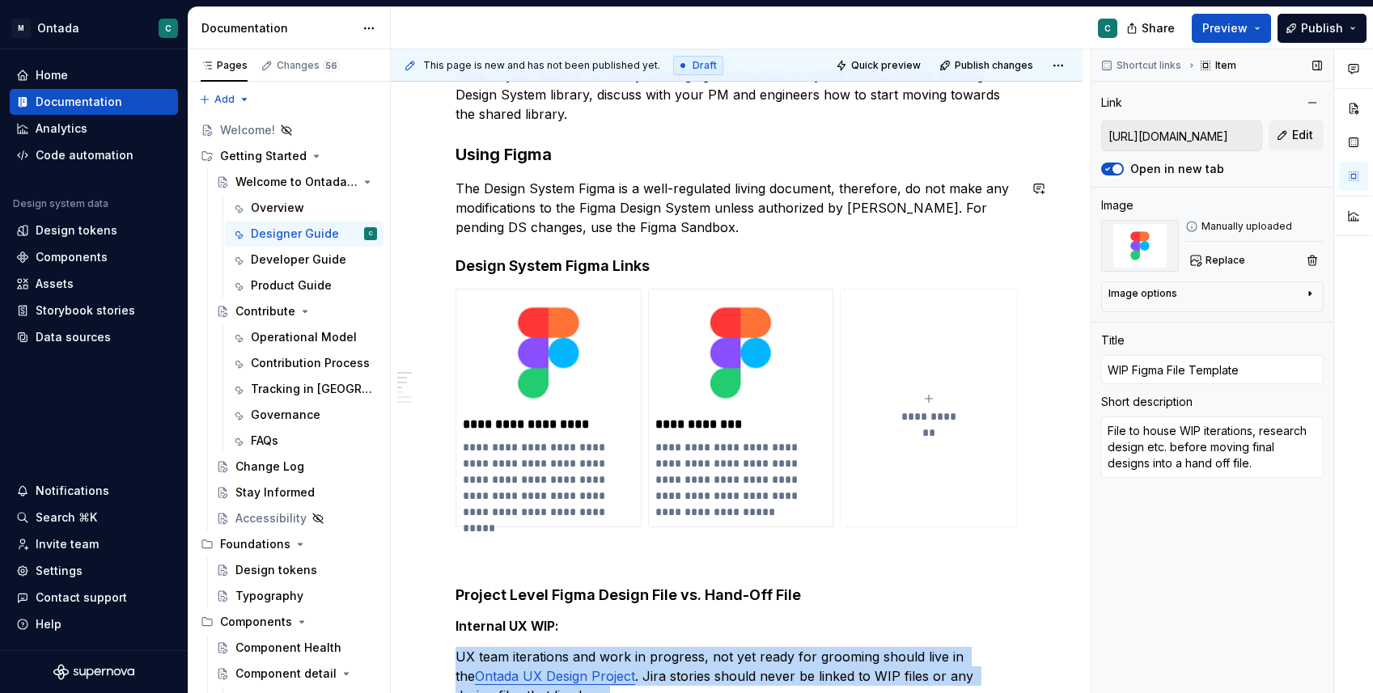
scroll to position [648, 0]
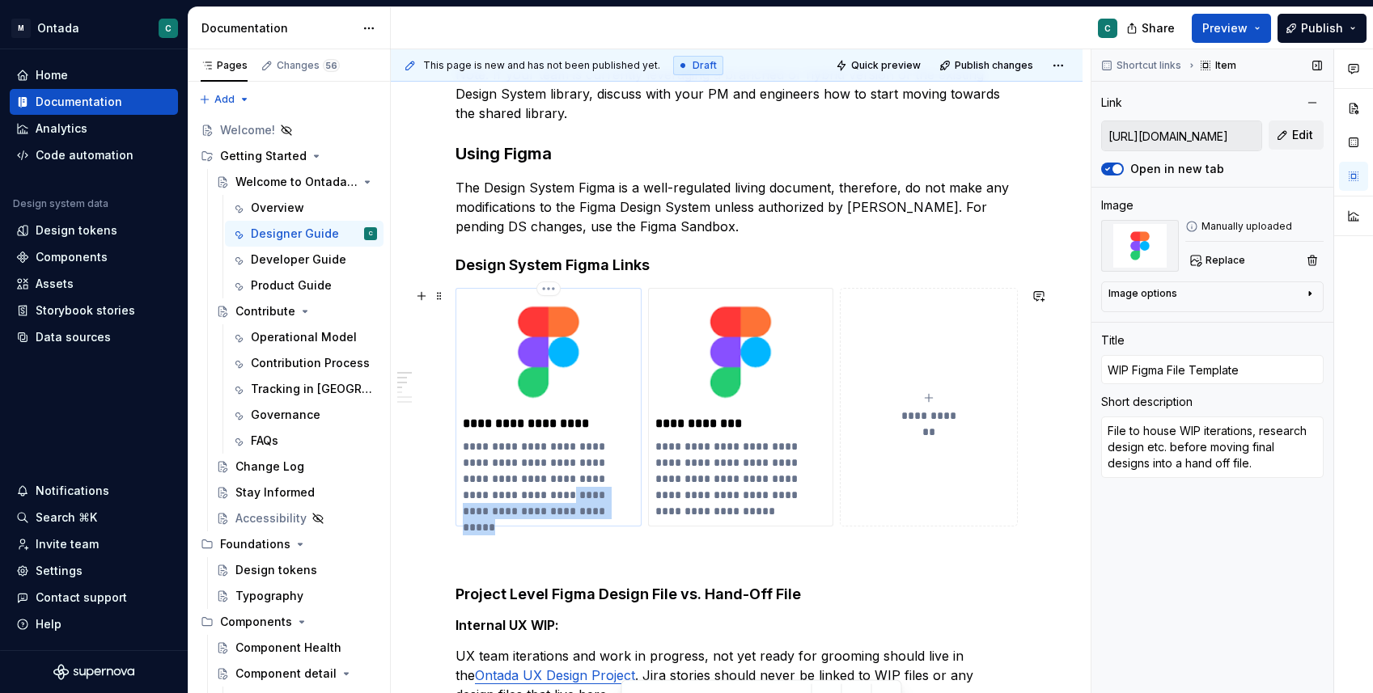
drag, startPoint x: 566, startPoint y: 510, endPoint x: 523, endPoint y: 488, distance: 47.8
click at [523, 488] on p "**********" at bounding box center [549, 478] width 172 height 81
type textarea "*"
type input "Figma Design System"
type textarea "The UX Team's SOT for components & specs for what is built, archived, and plann…"
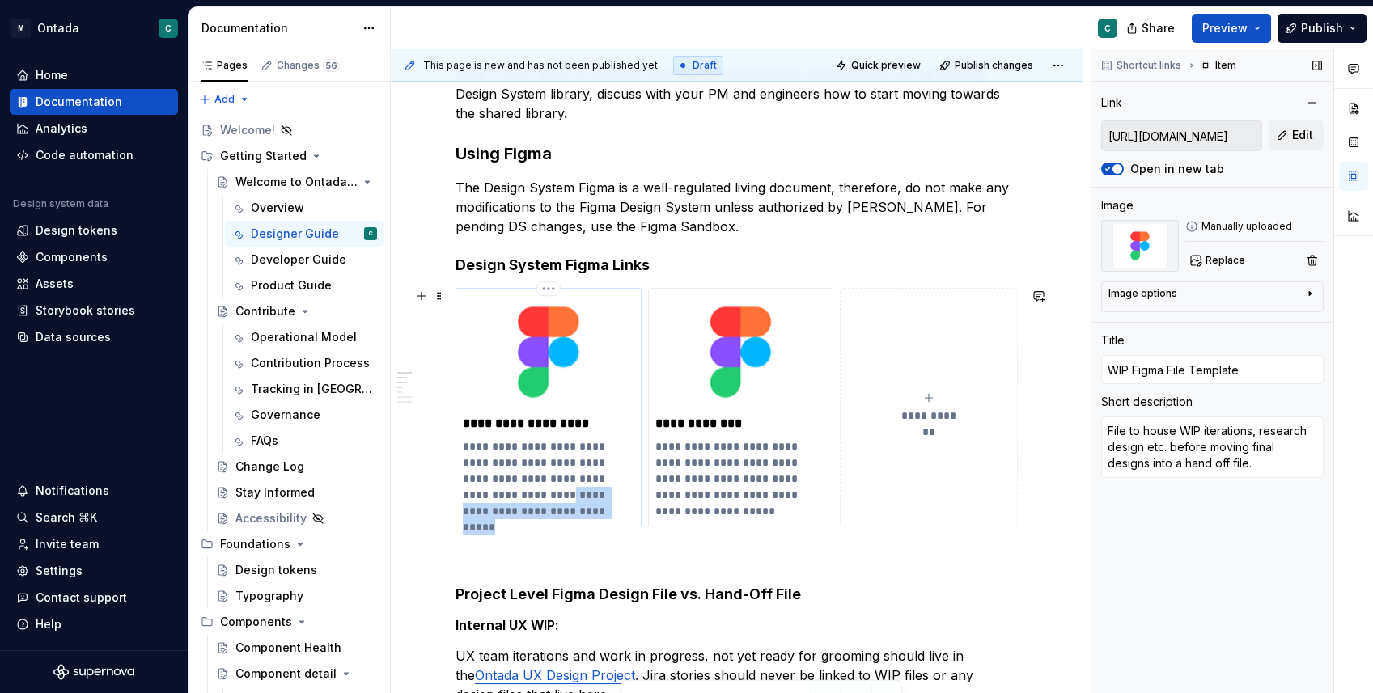
type input "[URL][DOMAIN_NAME]"
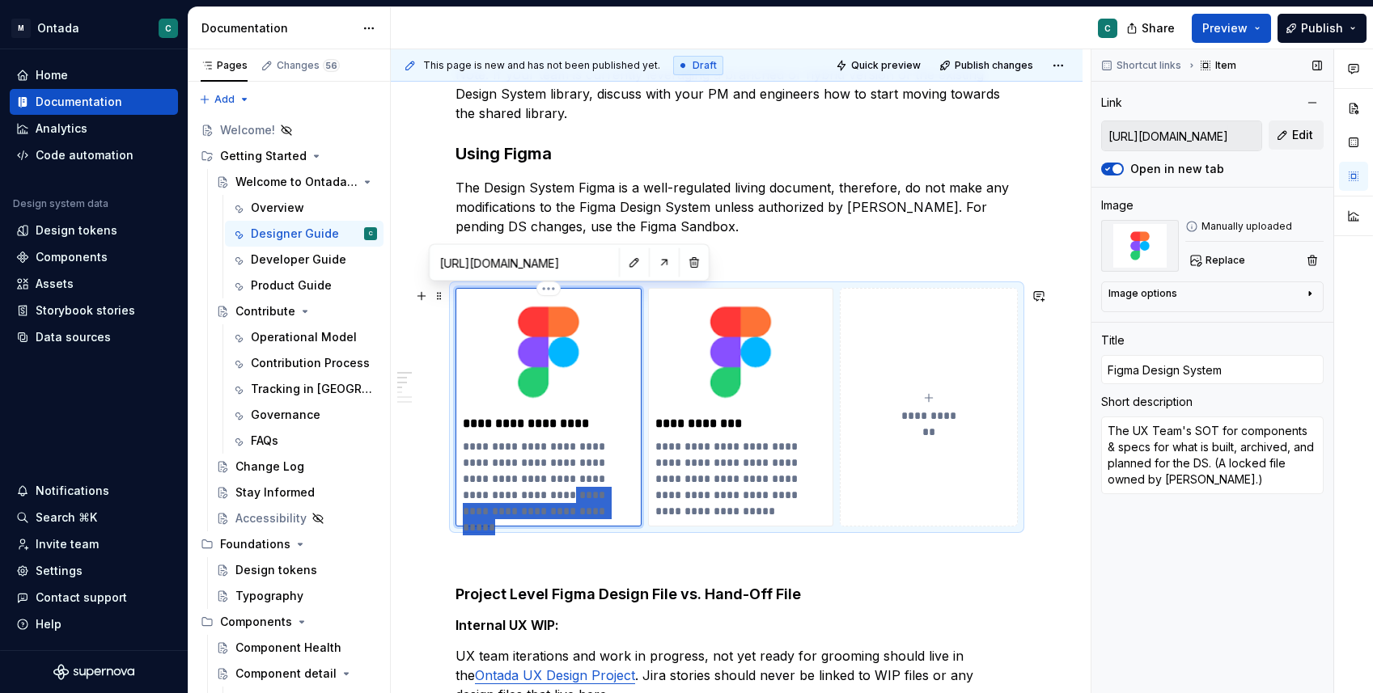
type textarea "*"
type textarea "The UX Team's SOT for components & specs for what is built, archived, and plann…"
click at [464, 448] on p "**********" at bounding box center [549, 470] width 172 height 65
type textarea "*"
type textarea "[The UX Team's SOT for components & specs for what is built, archived, and plan…"
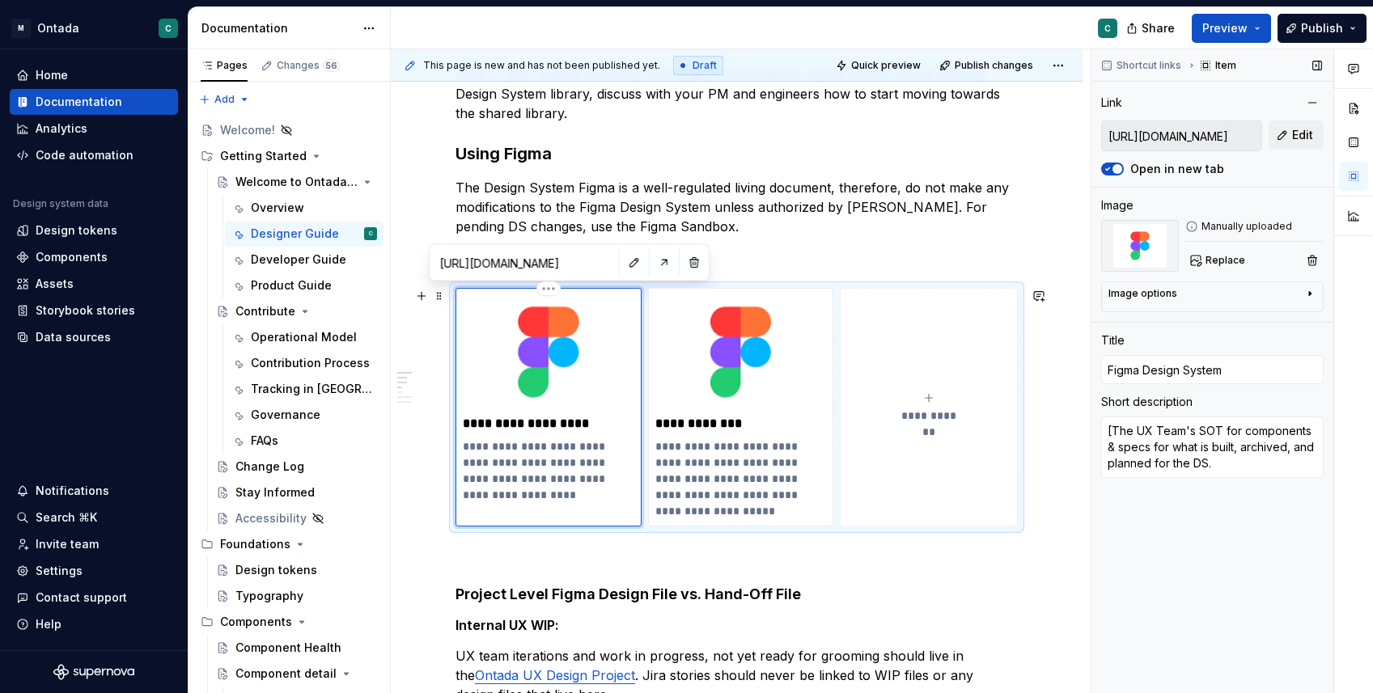
type textarea "*"
type textarea "[LThe UX Team's SOT for components & specs for what is built, archived, and pla…"
type textarea "*"
type textarea "[LOThe UX Team's SOT for components & specs for what is built, archived, and pl…"
type textarea "*"
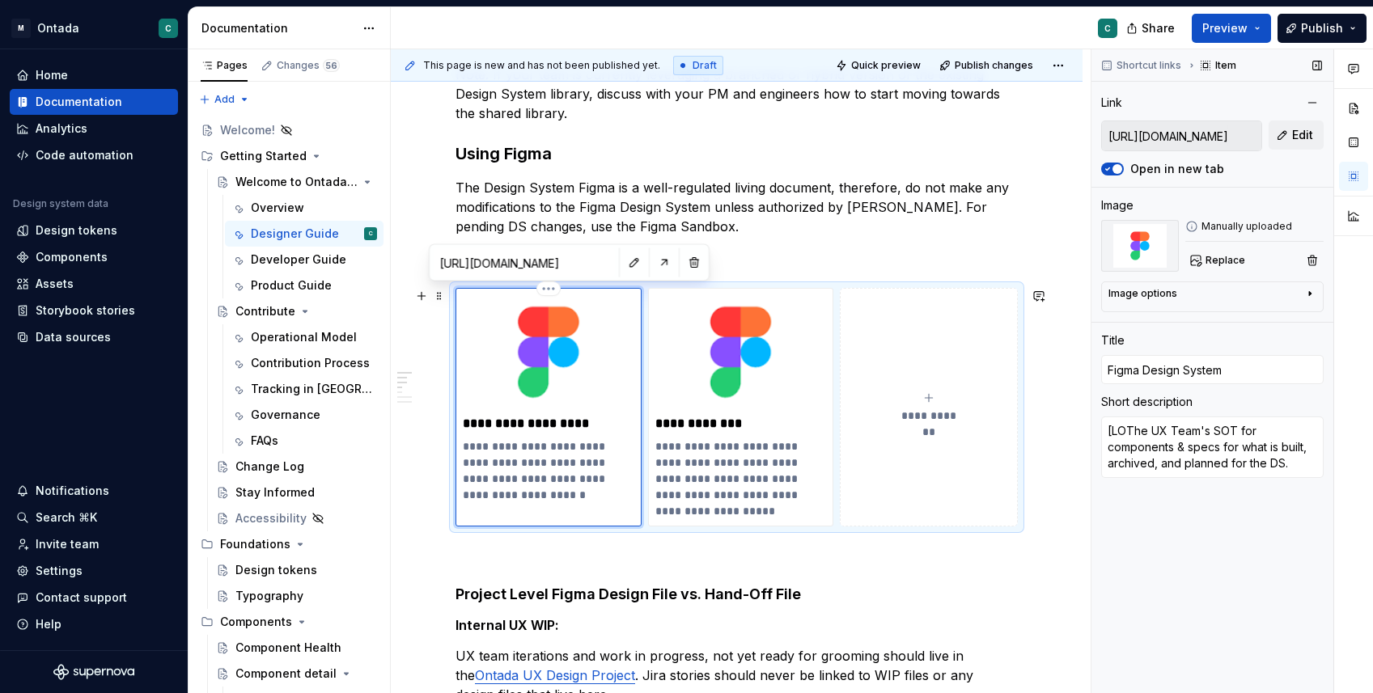
type textarea "[LOCThe UX Team's SOT for components & specs for what is built, archived, and p…"
type textarea "*"
type textarea "[LOCKThe UX Team's SOT for components & specs for what is built, archived, and …"
type textarea "*"
type textarea "[LOCKEThe UX Team's SOT for components & specs for what is built, archived, and…"
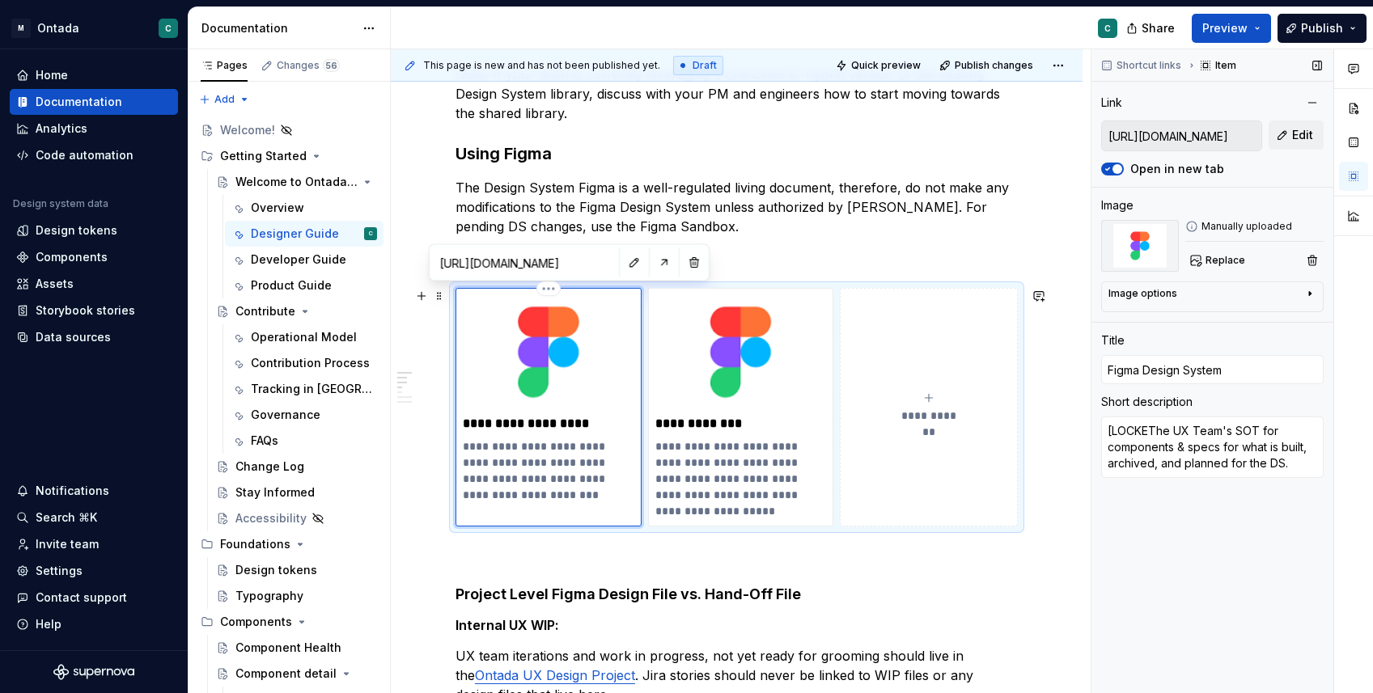
type textarea "*"
type textarea "[LOCKEDThe UX Team's SOT for components & specs for what is built, archived, an…"
type textarea "*"
type textarea "[LOCKED]The UX Team's SOT for components & specs for what is built, archived, a…"
type textarea "*"
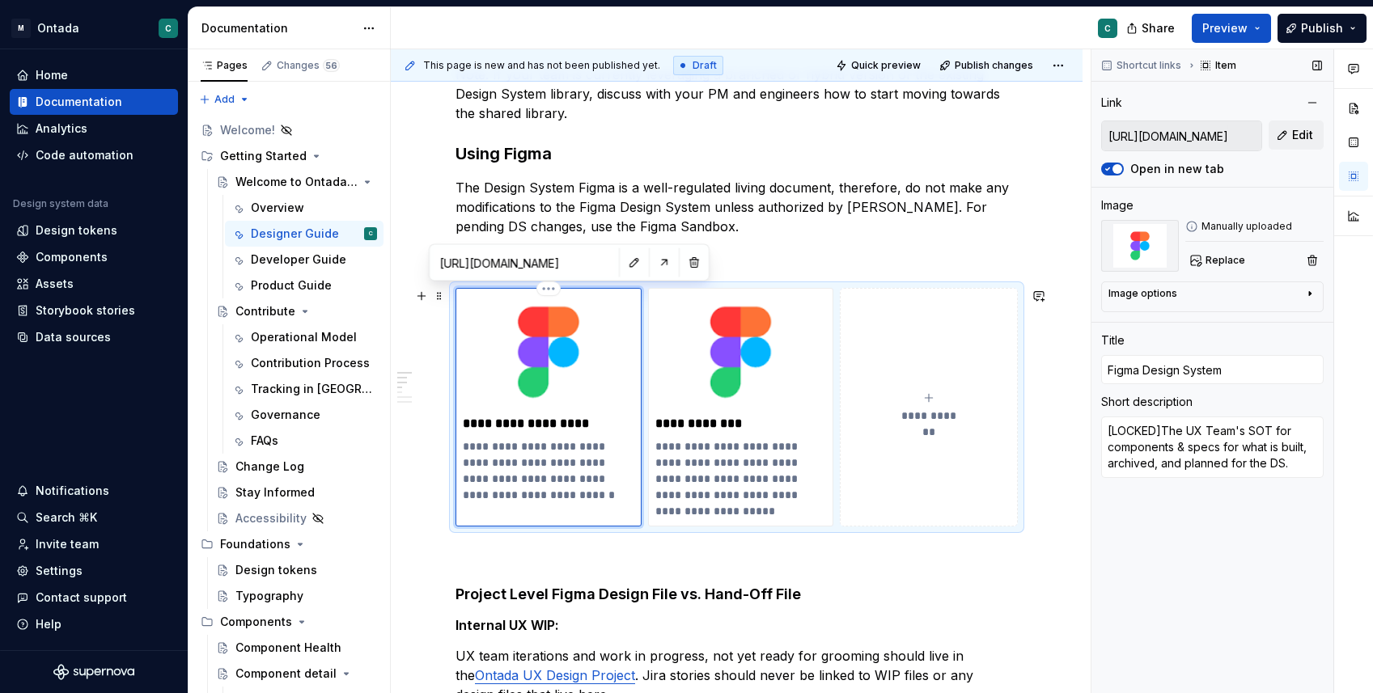
type textarea "[LOCKED] The UX Team's SOT for components & specs for what is built, archived, …"
drag, startPoint x: 714, startPoint y: 498, endPoint x: 770, endPoint y: 524, distance: 62.6
click at [770, 524] on div "**********" at bounding box center [741, 407] width 186 height 239
type textarea "*"
type input "Figma Sandbox"
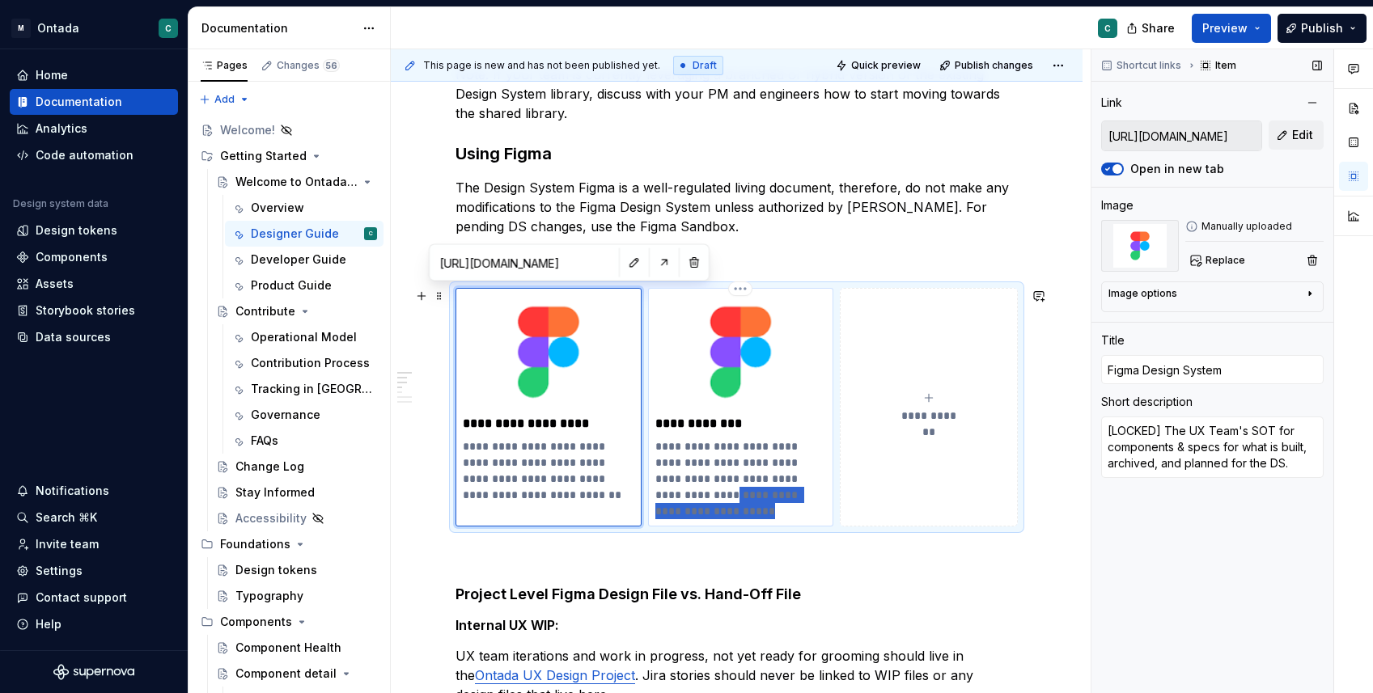
type textarea "The Figma DS WIP file for suggestions and updates to the DS that have not been …"
type input "[URL][DOMAIN_NAME]"
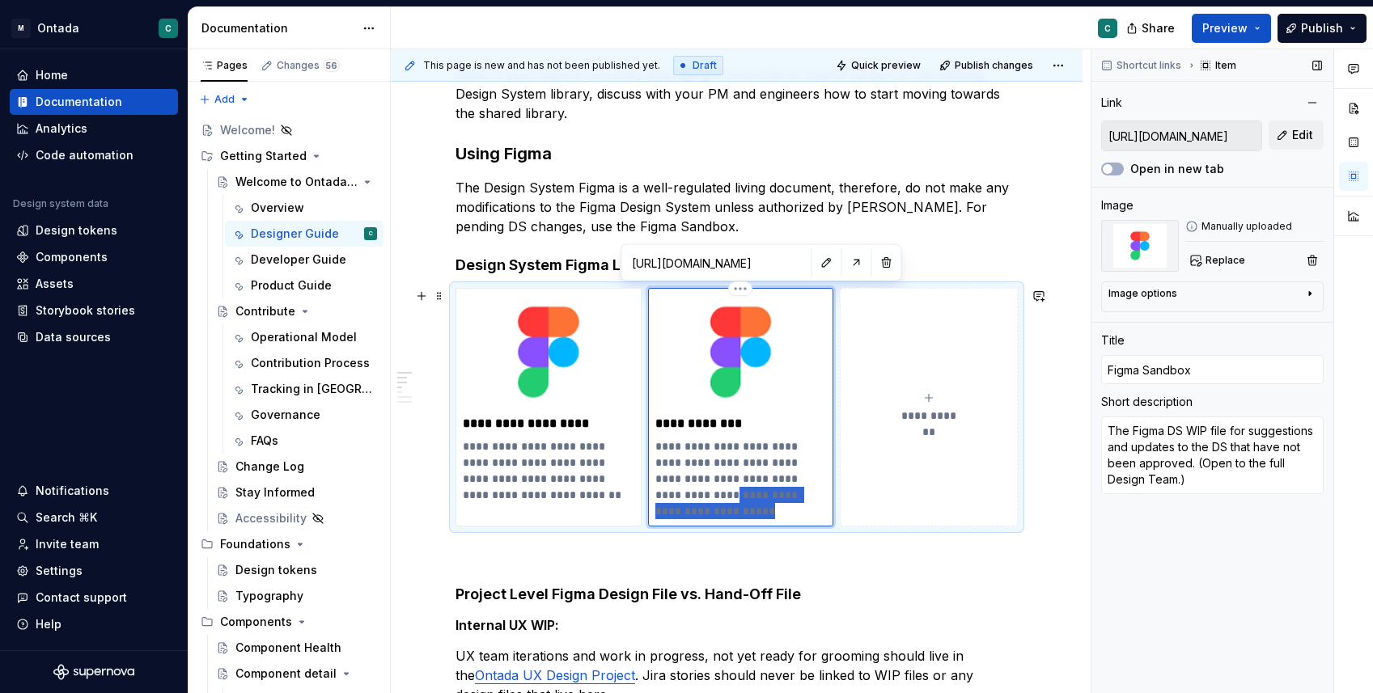
type textarea "*"
type textarea "The Figma DS WIP file for suggestions and updates to the DS that have not been …"
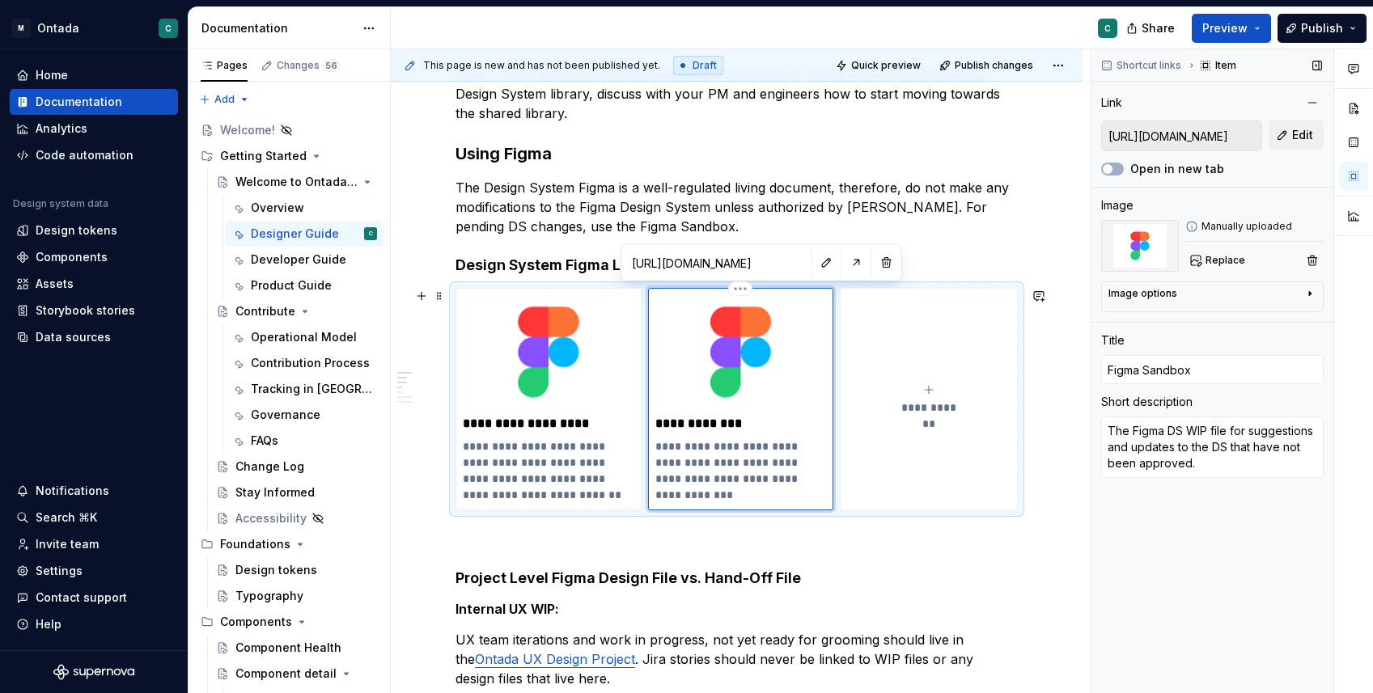
click at [655, 447] on p "**********" at bounding box center [741, 470] width 172 height 65
type textarea "*"
type textarea "[The Figma DS WIP file for suggestions and updates to the DS that have not been…"
type textarea "*"
type textarea "[EThe Figma DS WIP file for suggestions and updates to the DS that have not bee…"
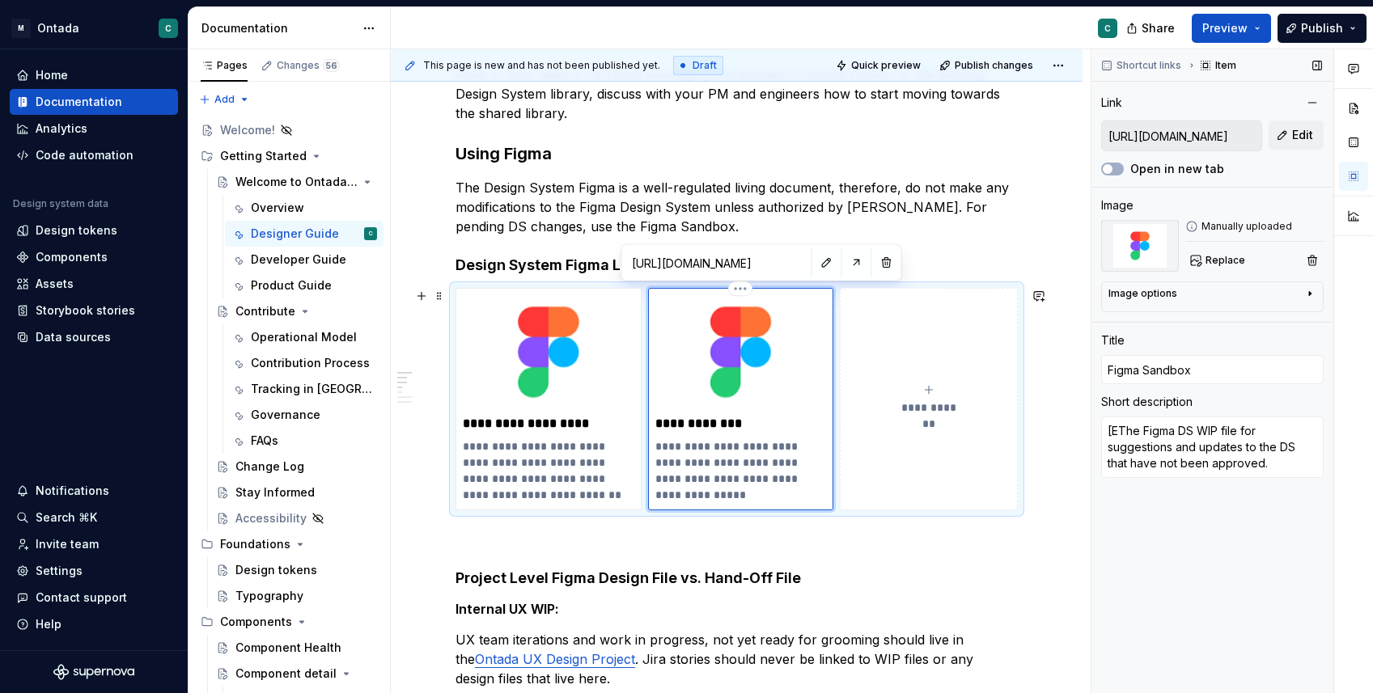
type textarea "*"
type textarea "[EDThe Figma DS WIP file for suggestions and updates to the DS that have not be…"
type textarea "*"
type textarea "[[PERSON_NAME] Figma DS WIP file for suggestions and updates to the DS that hav…"
type textarea "*"
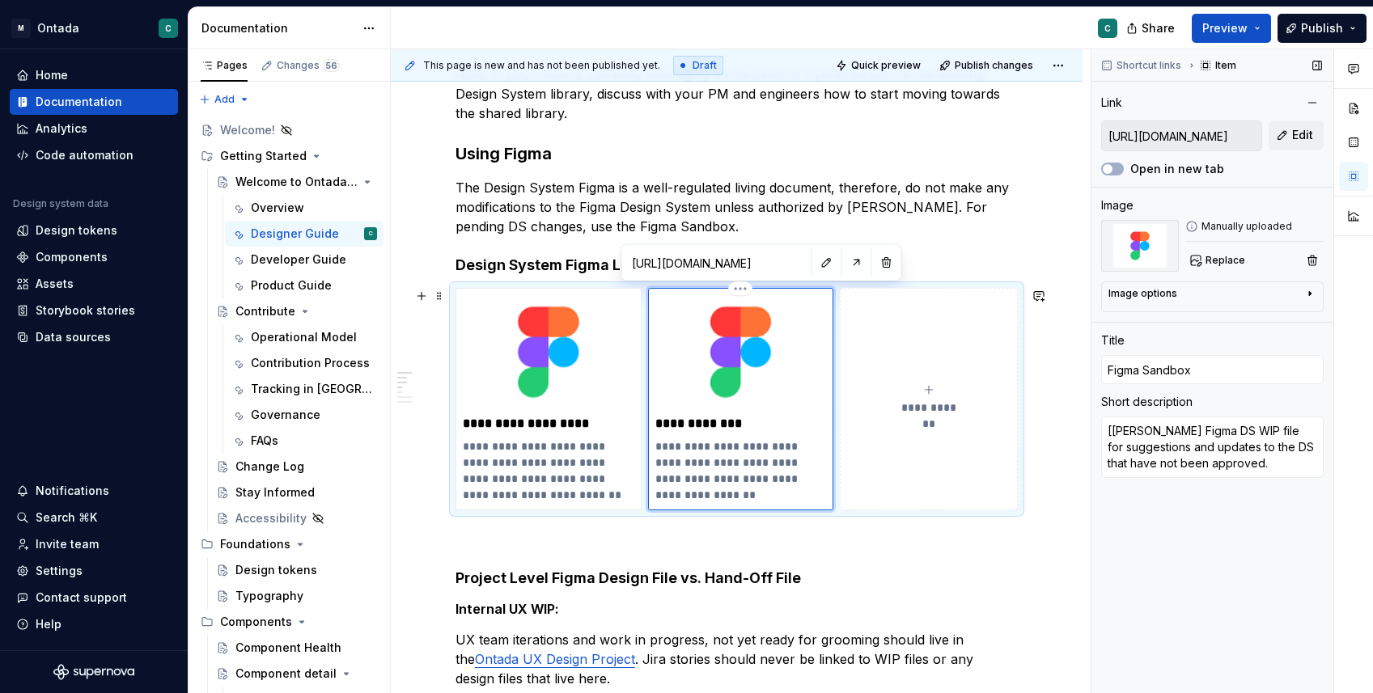
type textarea "[EDITThe Figma DS WIP file for suggestions and updates to the DS that have not …"
type textarea "*"
type textarea "[EDITAThe Figma DS WIP file for suggestions and updates to the DS that have not…"
type textarea "*"
type textarea "[EDITABThe Figma DS WIP file for suggestions and updates to the DS that have no…"
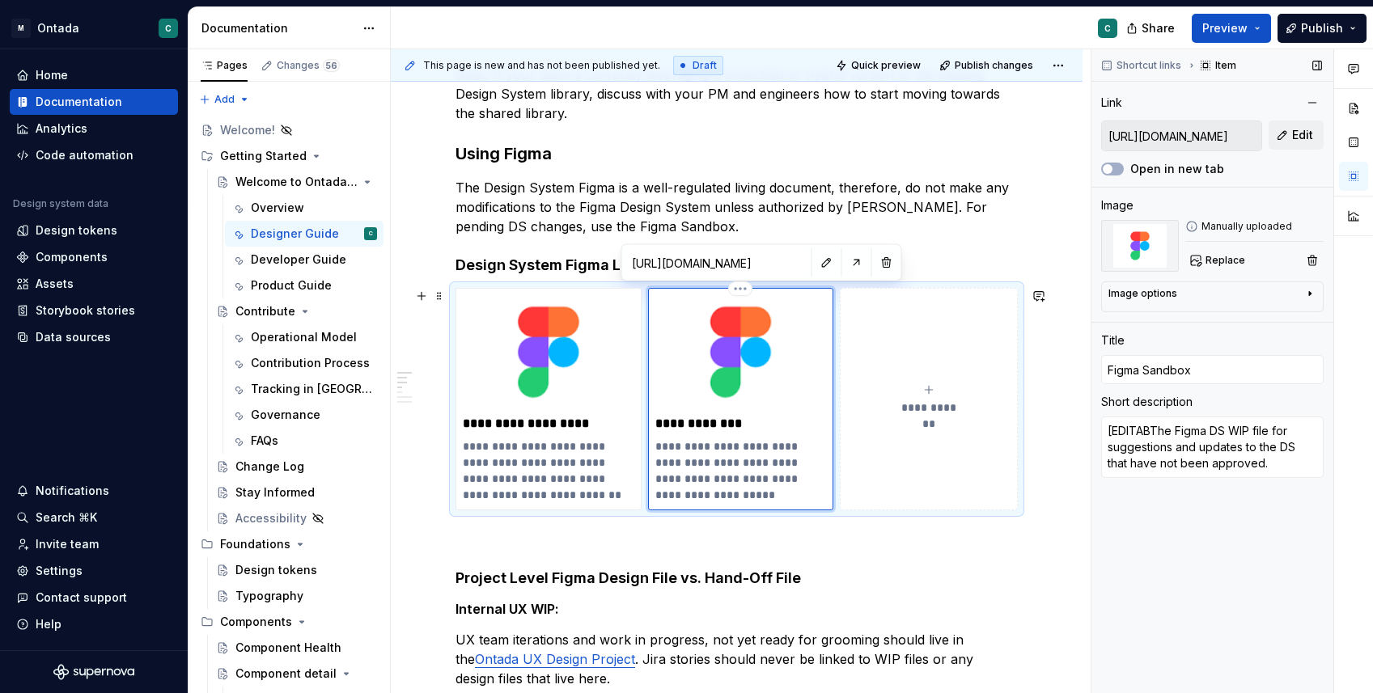
type textarea "*"
type textarea "[EDITABLThe Figma DS WIP file for suggestions and updates to the DS that have n…"
type textarea "*"
type textarea "[EDITABLEThe Figma DS WIP file for suggestions and updates to the DS that have …"
type textarea "*"
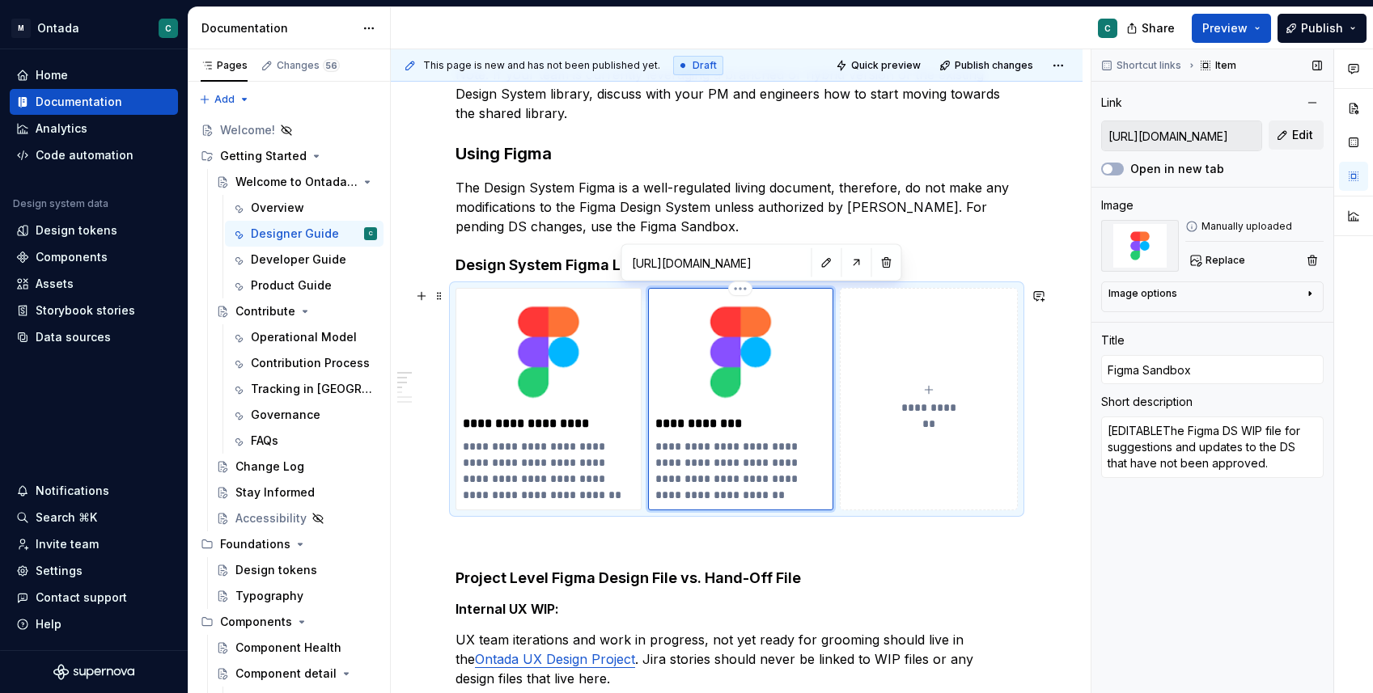
type textarea "[EDITABLE]The Figma DS WIP file for suggestions and updates to the DS that have…"
type textarea "*"
type textarea "[EDITABLE] The Figma DS WIP file for suggestions and updates to the DS that hav…"
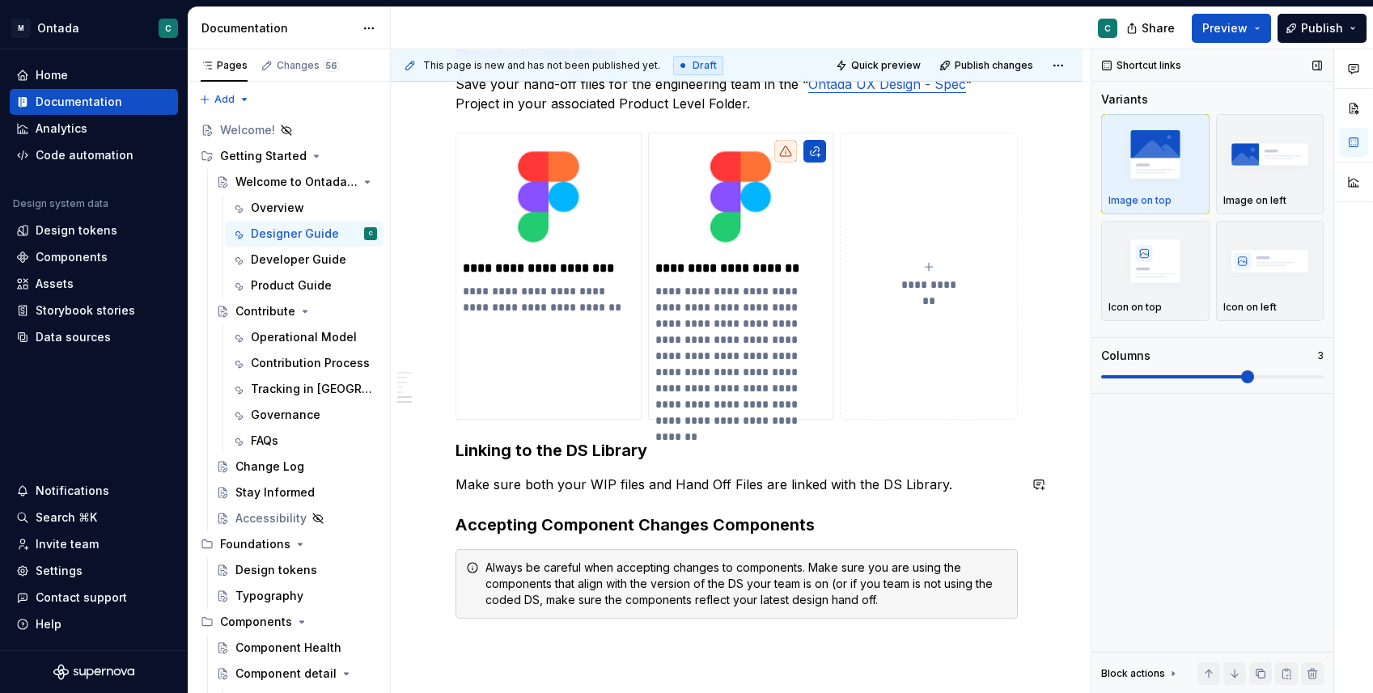
scroll to position [1599, 0]
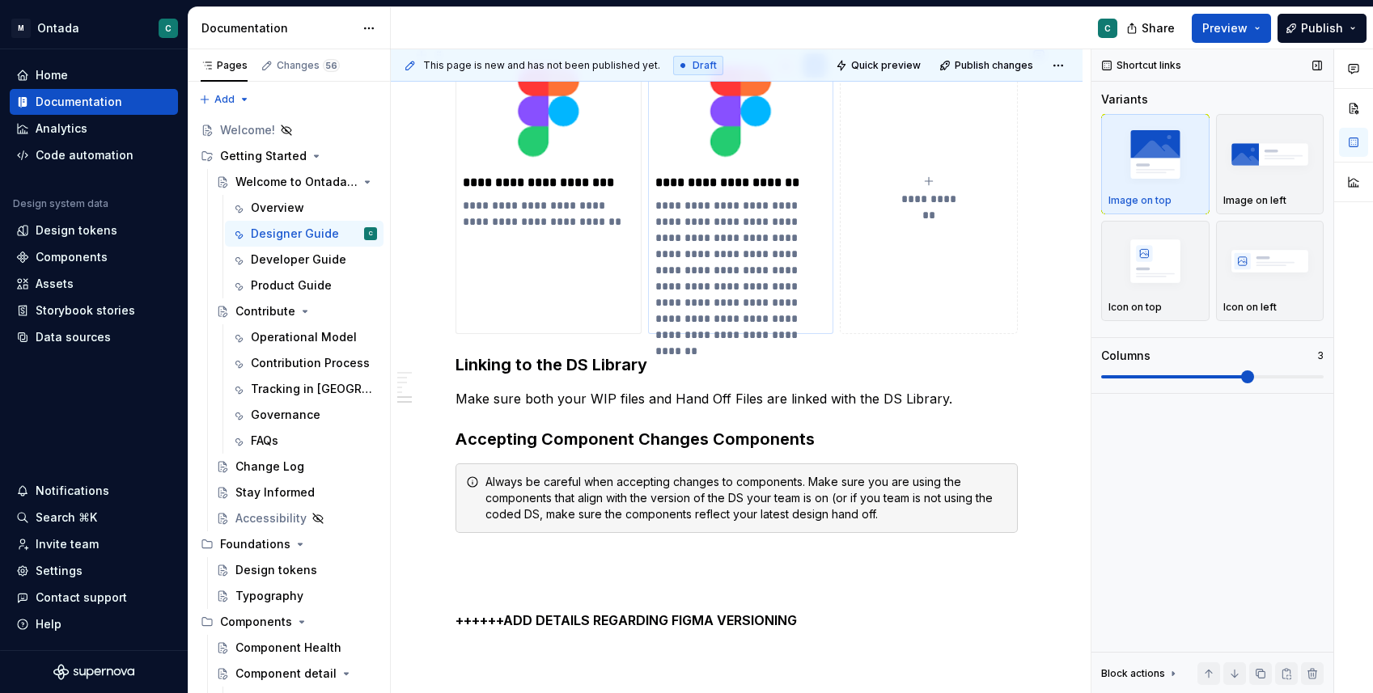
click at [793, 210] on p "**********" at bounding box center [741, 261] width 172 height 129
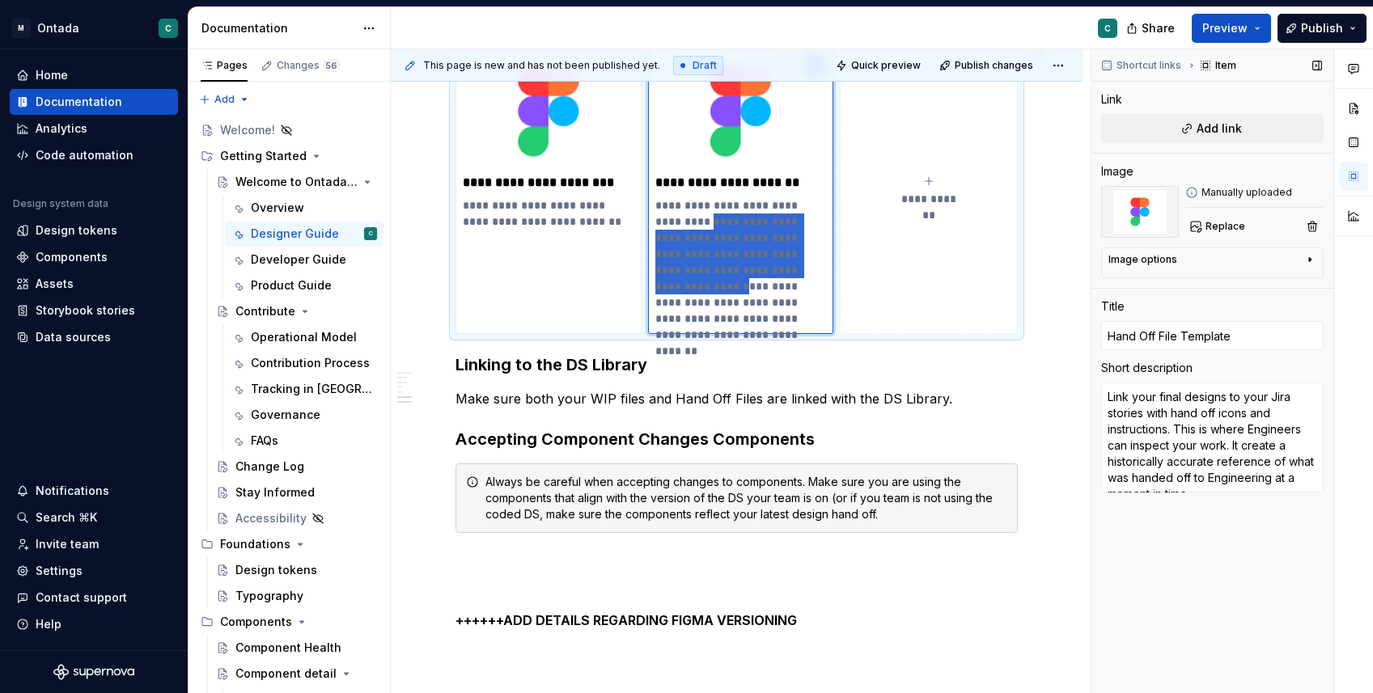
drag, startPoint x: 743, startPoint y: 270, endPoint x: 670, endPoint y: 214, distance: 91.7
click at [670, 214] on p "**********" at bounding box center [741, 261] width 172 height 129
click at [743, 214] on p "**********" at bounding box center [741, 261] width 172 height 129
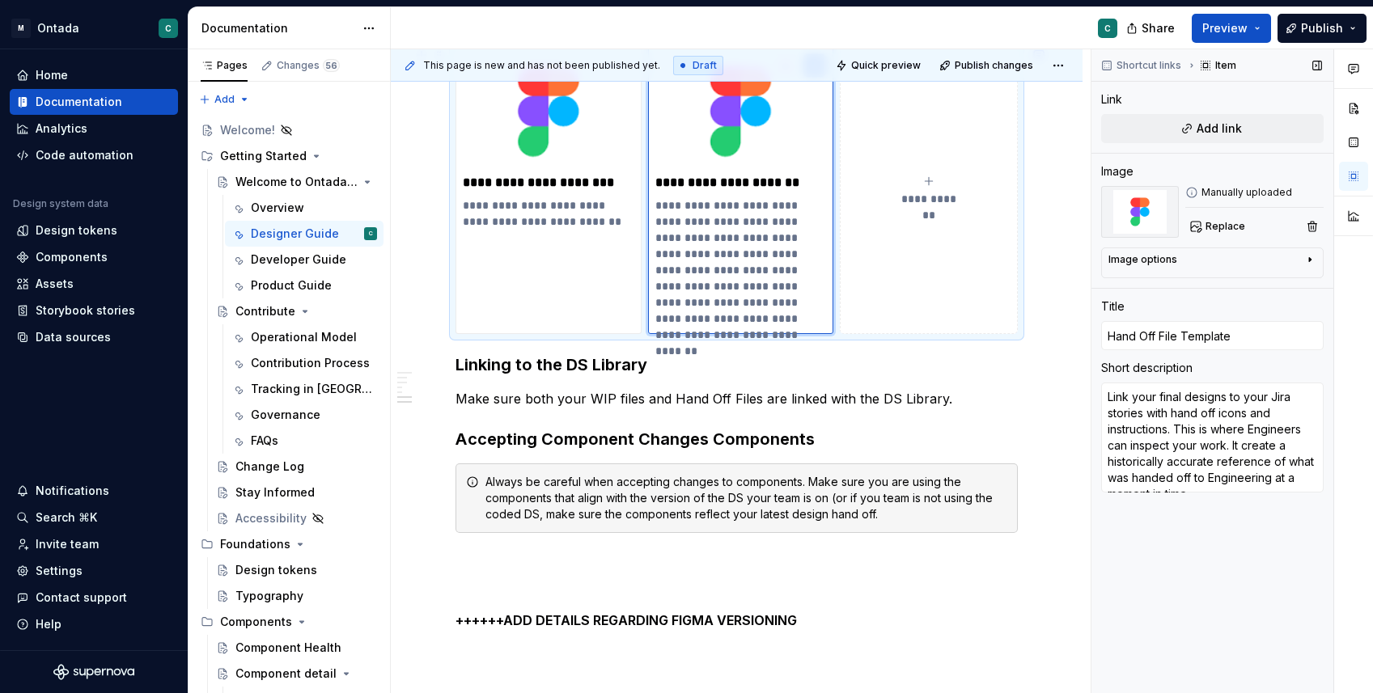
click at [705, 210] on p "**********" at bounding box center [741, 261] width 172 height 129
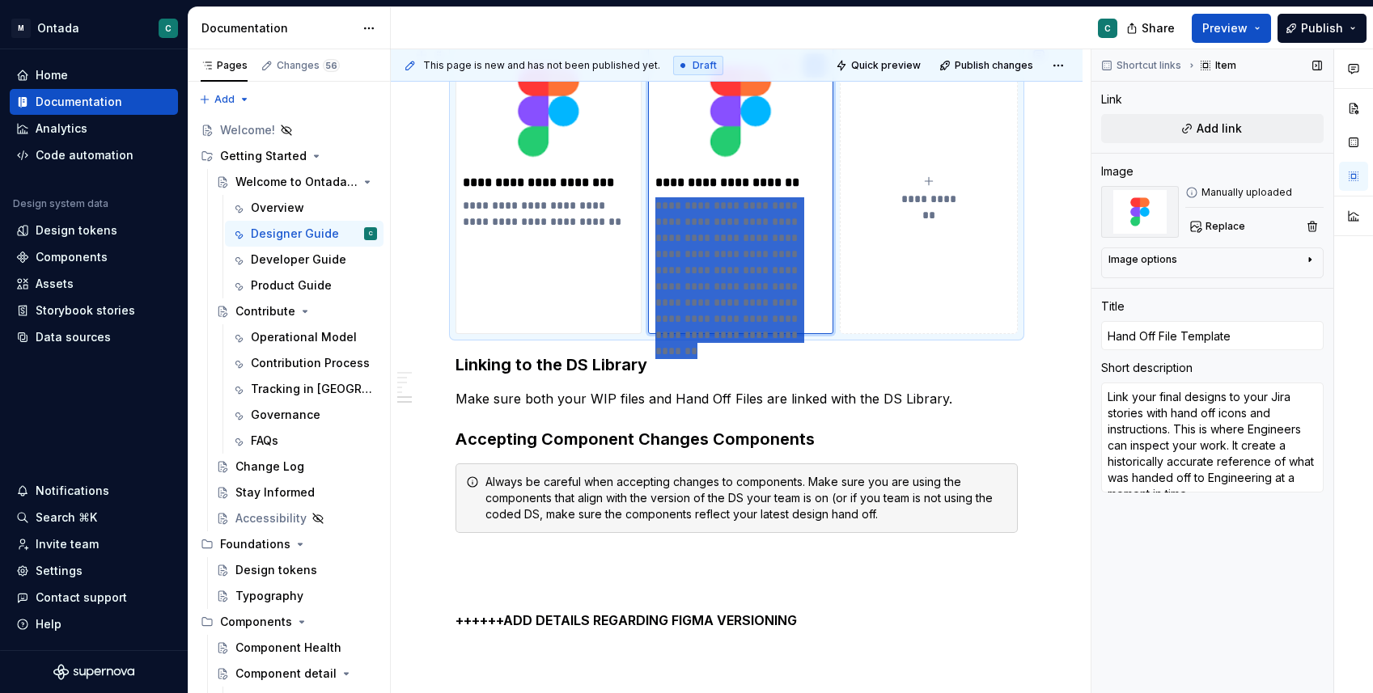
click at [705, 210] on p "**********" at bounding box center [741, 261] width 172 height 129
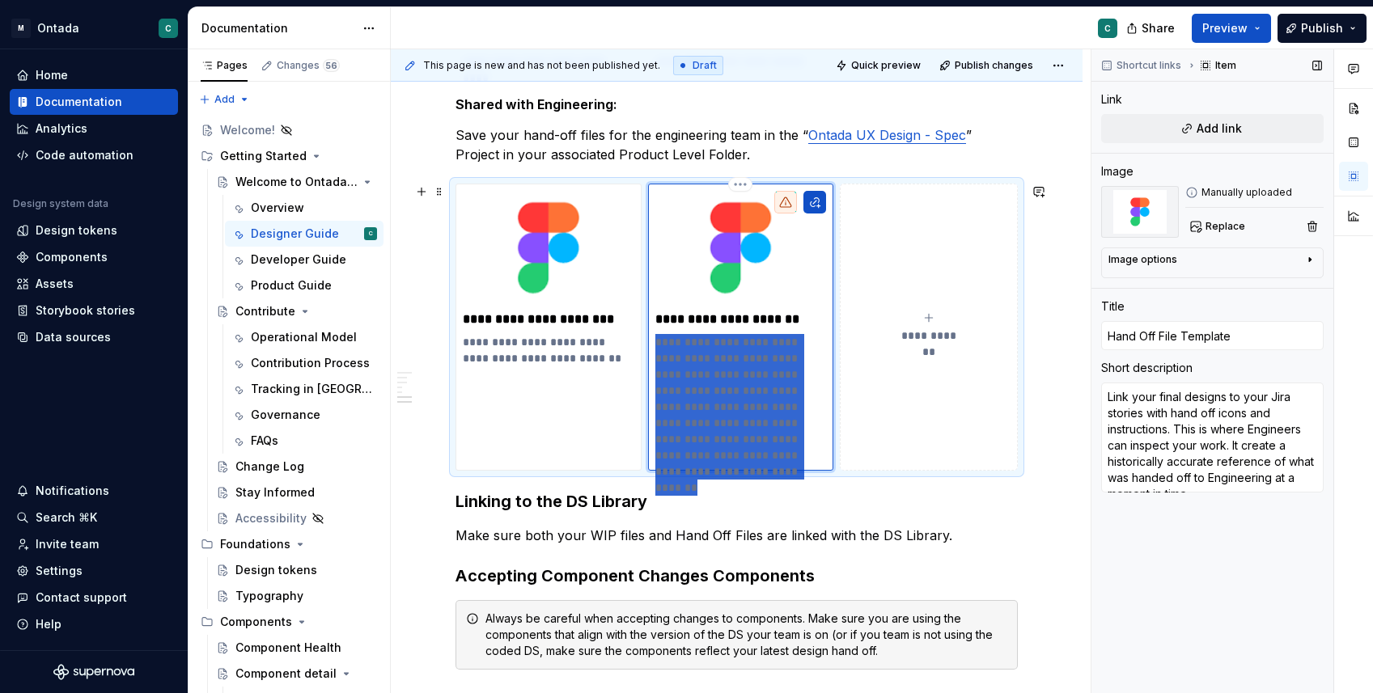
scroll to position [1442, 0]
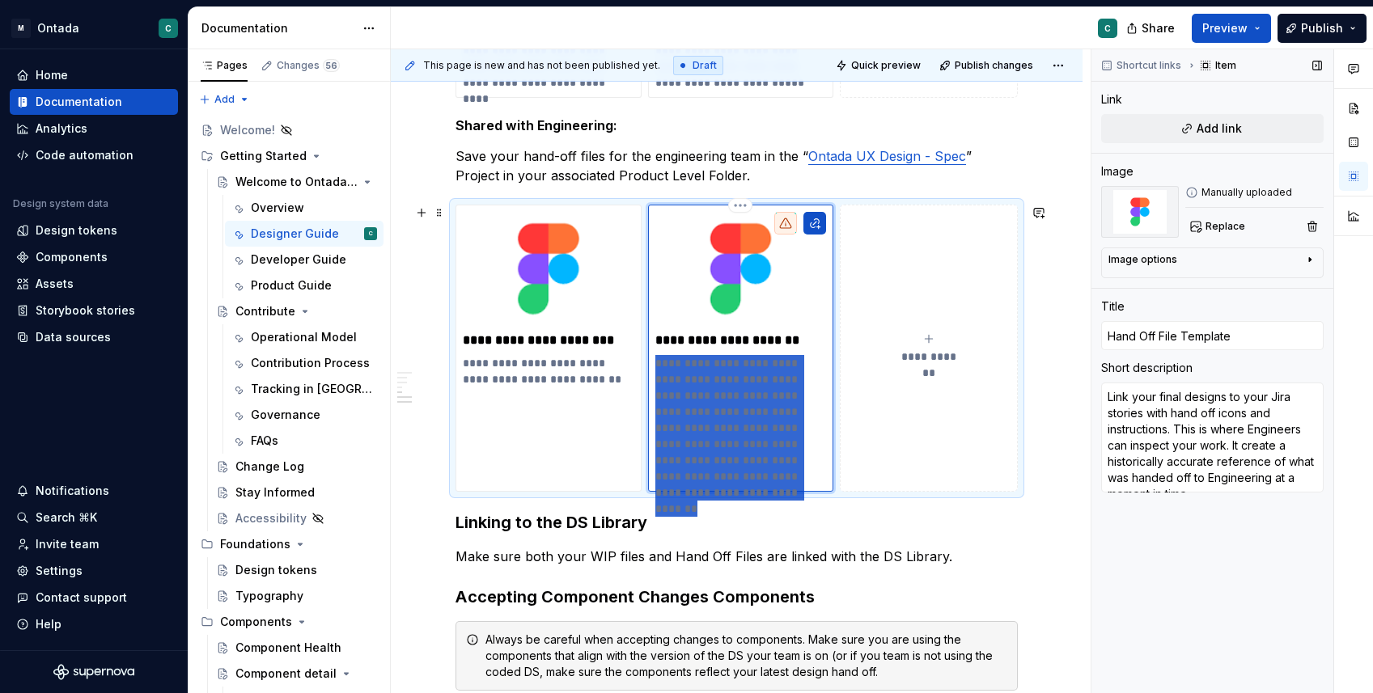
type textarea "*"
type textarea "F"
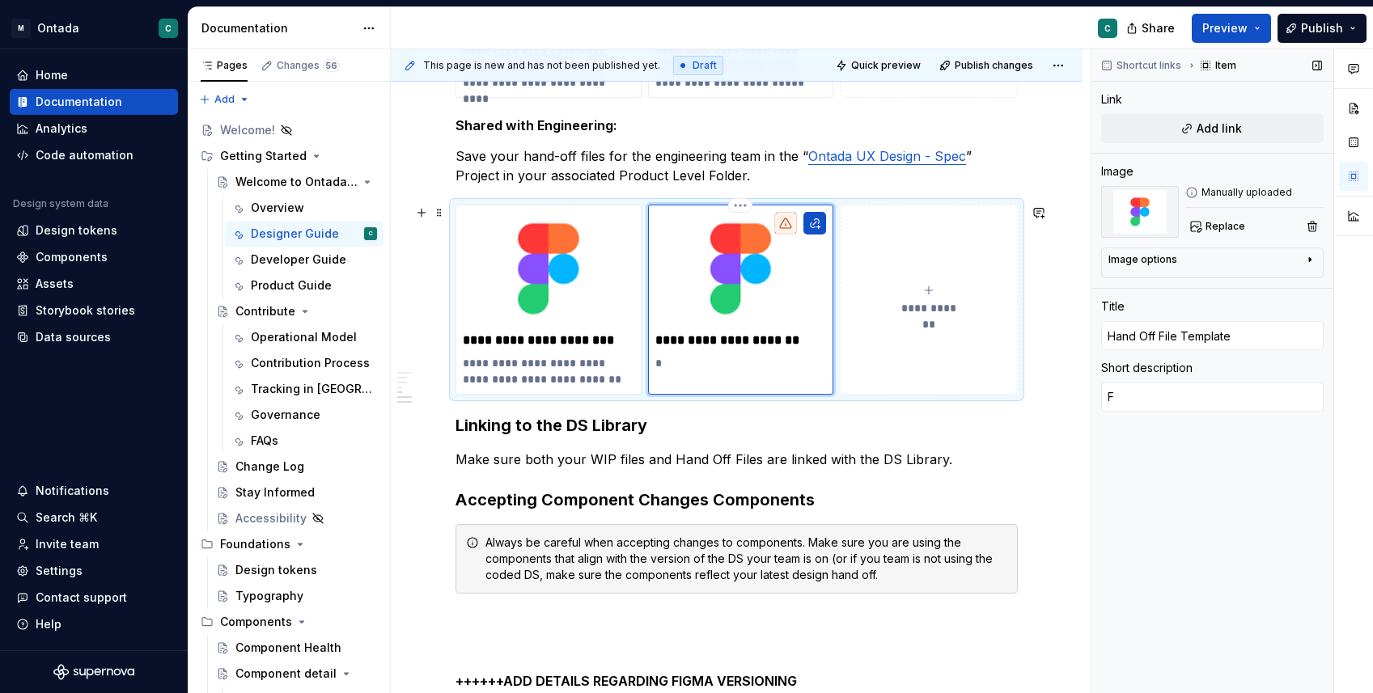
type textarea "*"
type textarea "F"
type textarea "*"
type textarea "Fi"
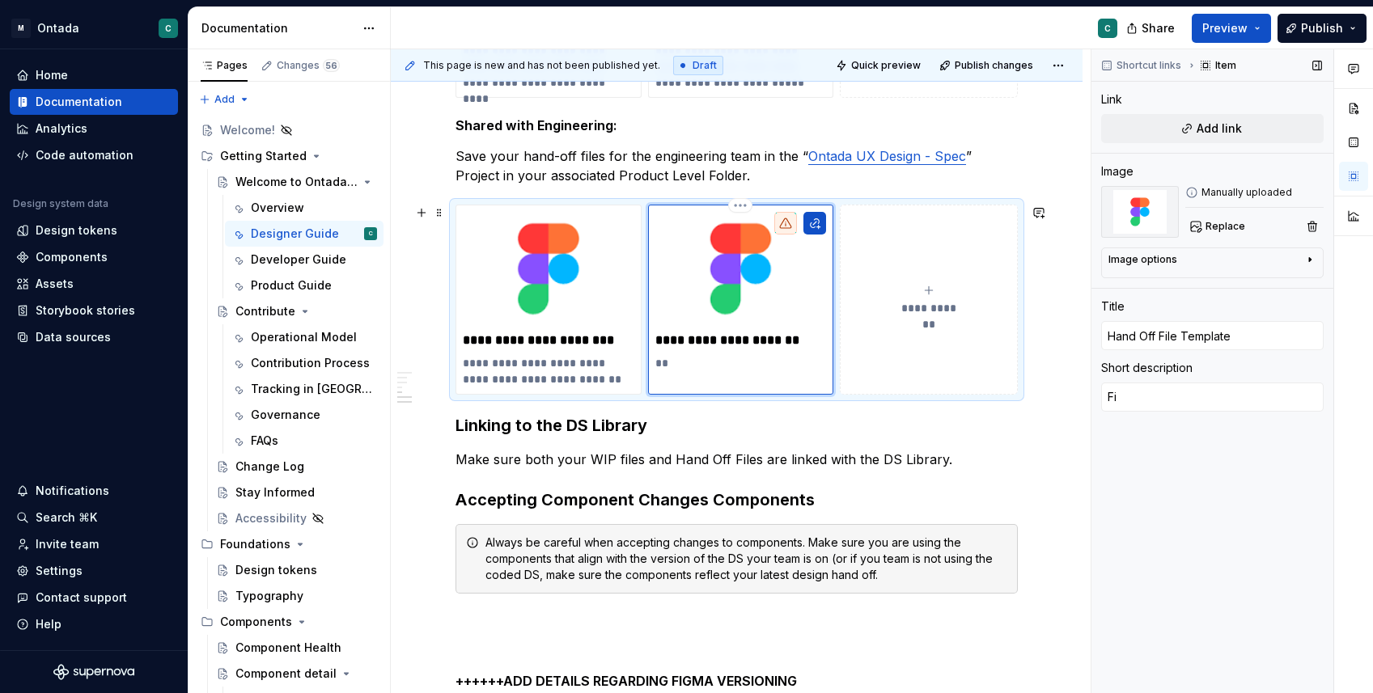
type textarea "*"
type textarea "Fin"
type textarea "*"
type textarea "Fina"
type textarea "*"
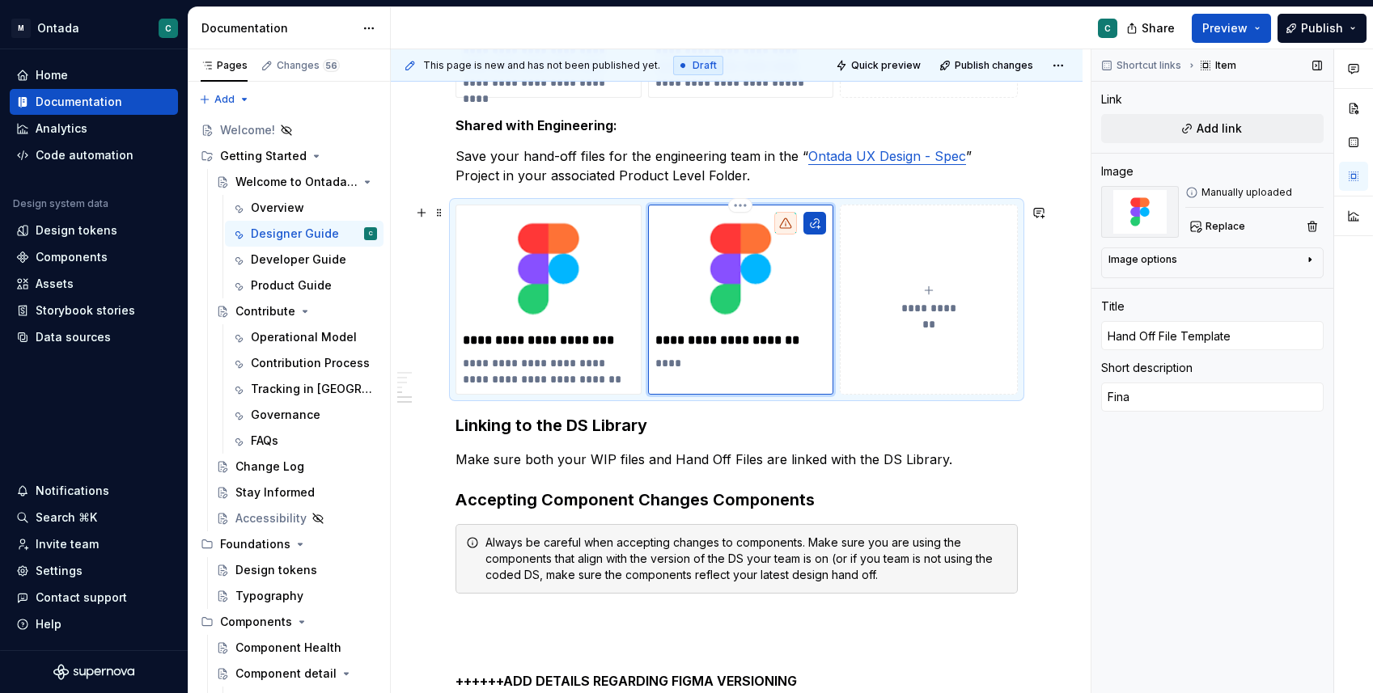
type textarea "Final"
type textarea "*"
type textarea "Final,"
type textarea "*"
type textarea "Final,"
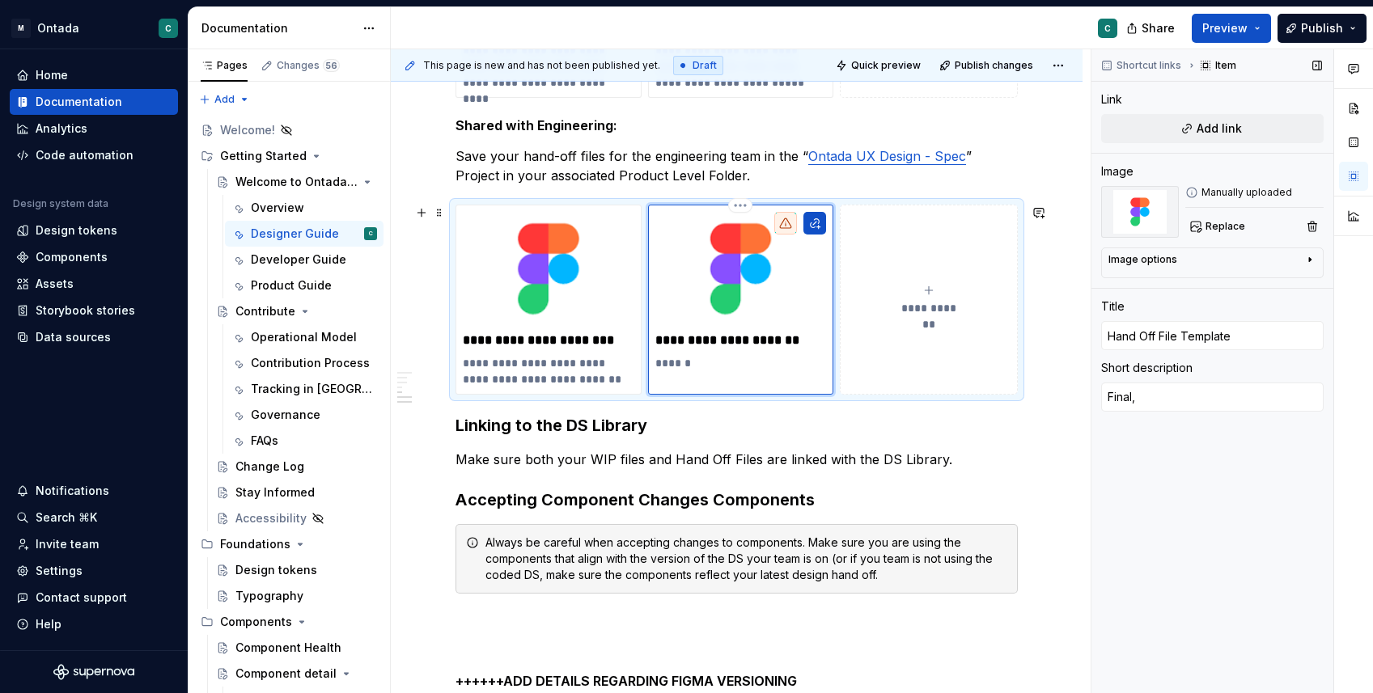
type textarea "*"
type textarea "Final, h"
type textarea "*"
type textarea "Final, hi"
type textarea "*"
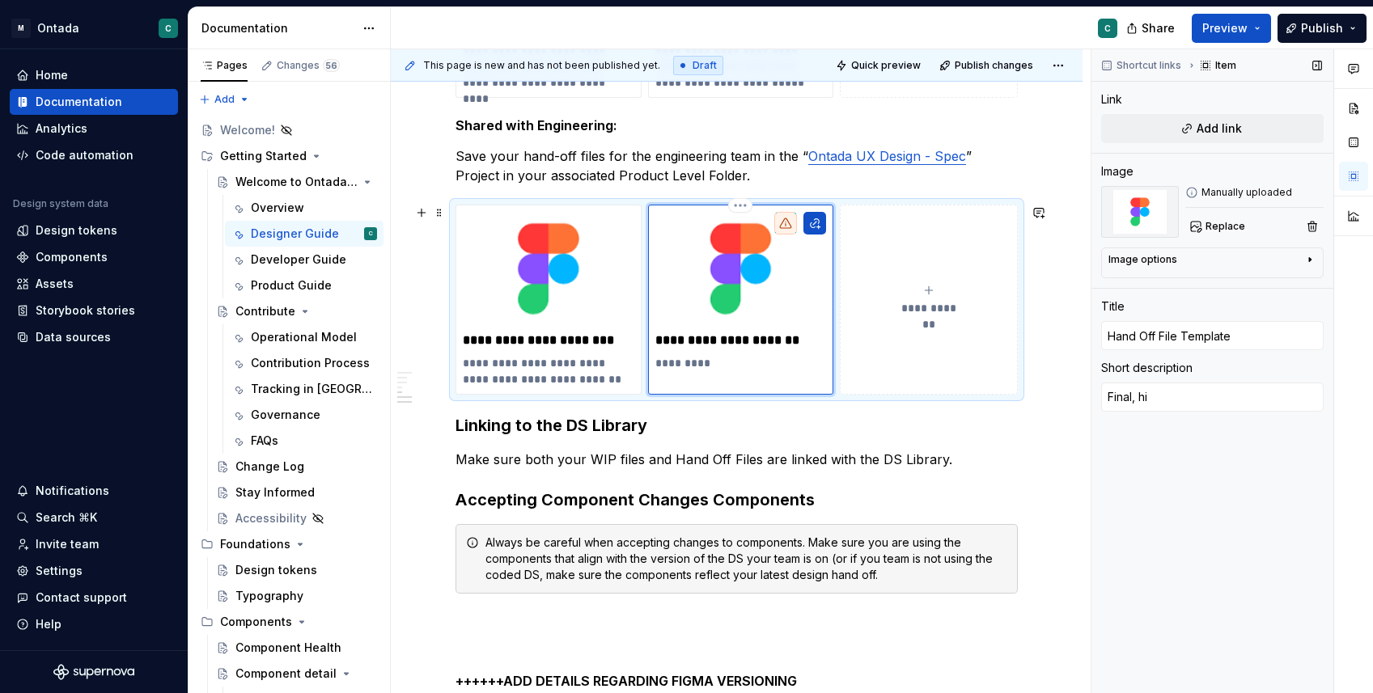
type textarea "Final, his"
type textarea "*"
type textarea "Final, hist"
type textarea "*"
type textarea "Final, histo"
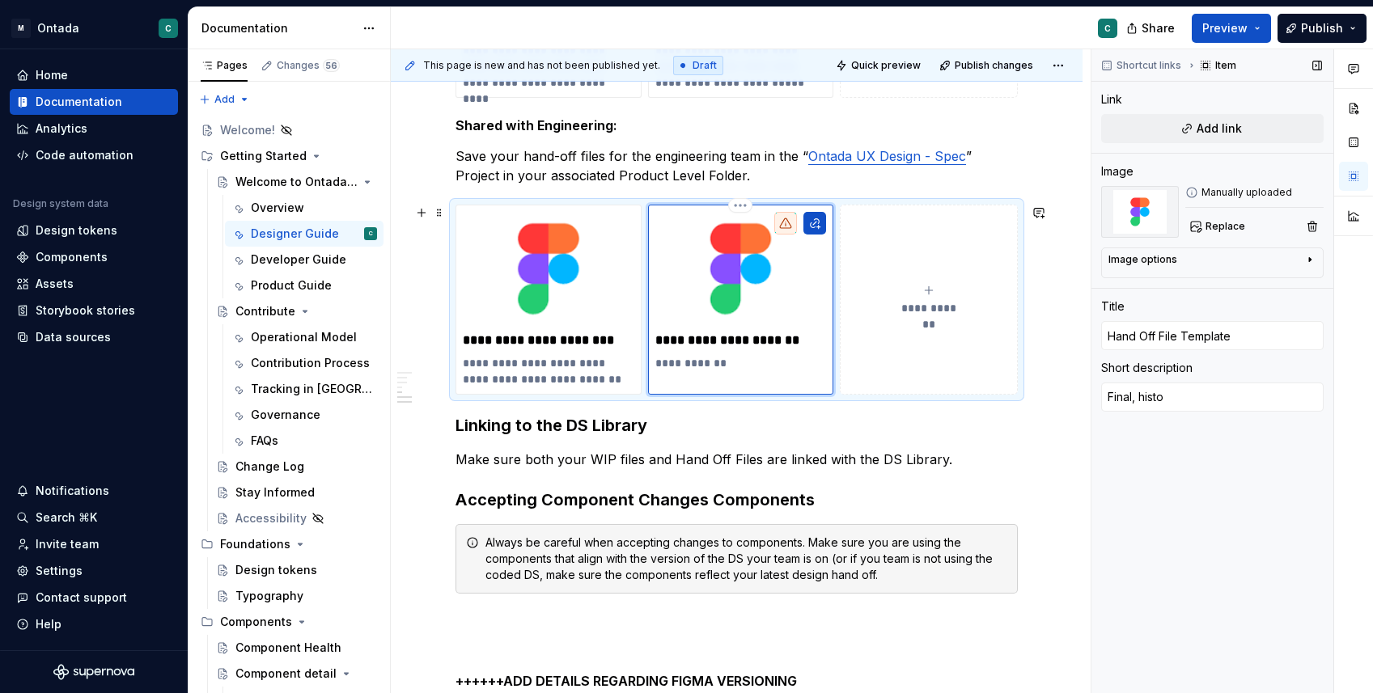
type textarea "*"
type textarea "Final, histor"
type textarea "*"
type textarea "Final, histori"
type textarea "*"
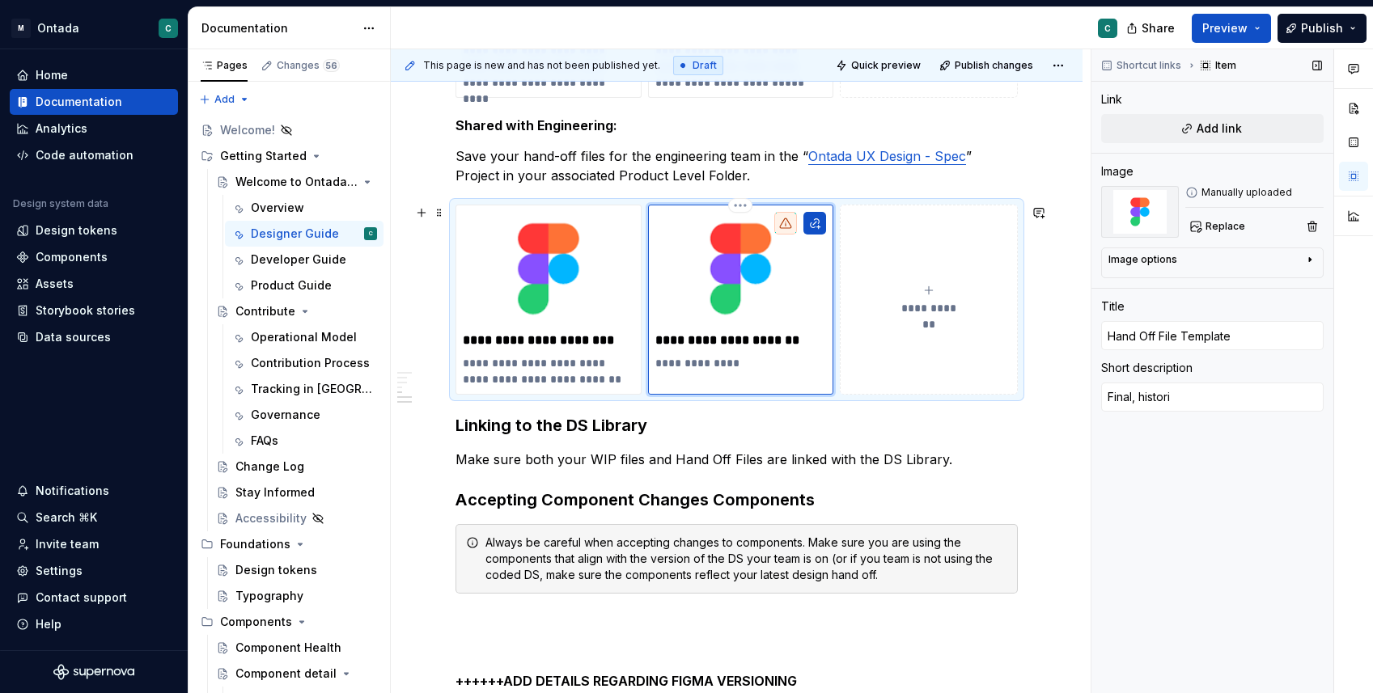
type textarea "Final, historic"
type textarea "*"
type textarea "Final, historica"
type textarea "*"
type textarea "Final, historical"
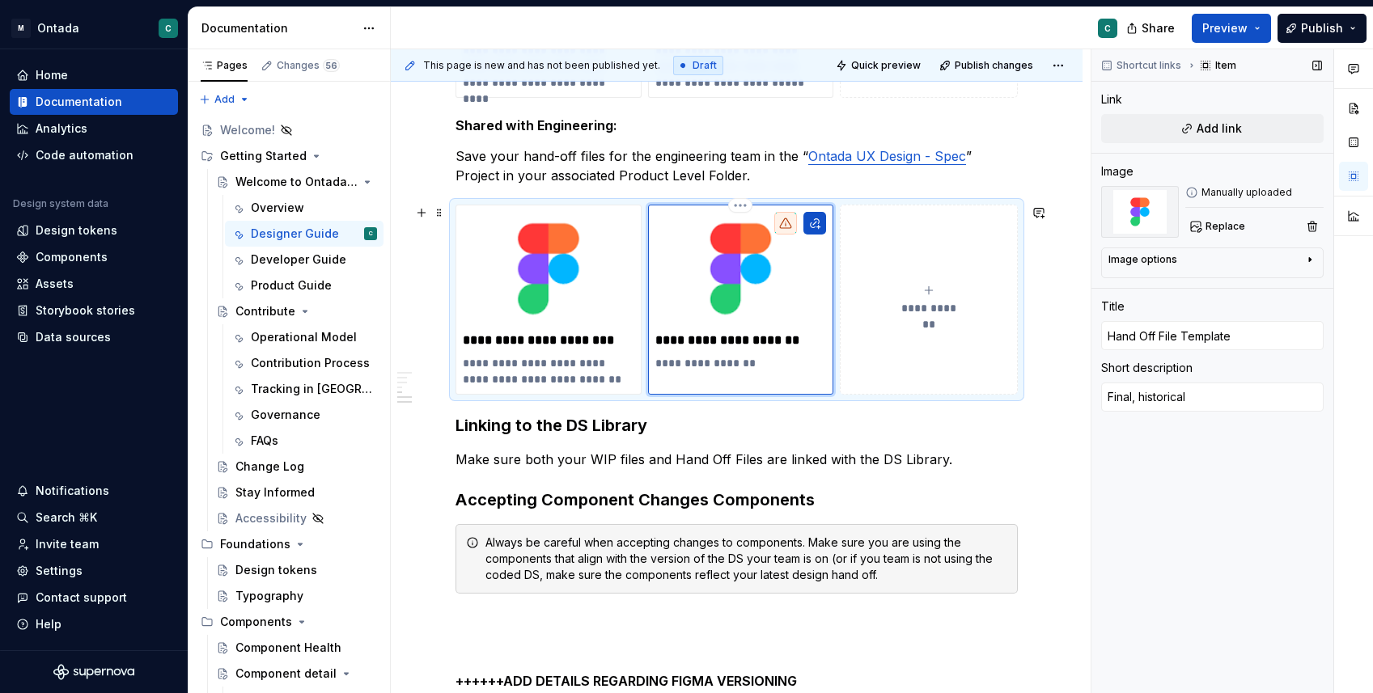
type textarea "*"
type textarea "Final, historicall"
type textarea "*"
type textarea "Final, historically"
type textarea "*"
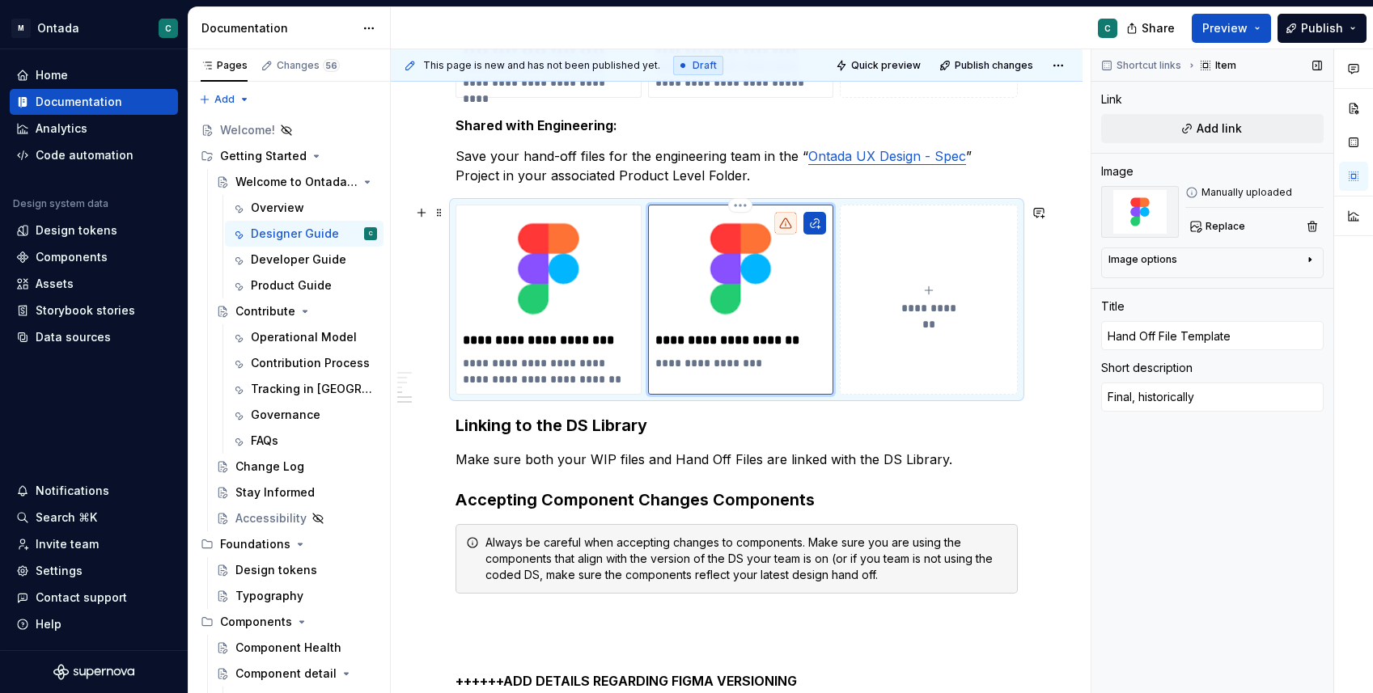
type textarea "Final, historically"
type textarea "*"
type textarea "Final, historically a"
type textarea "*"
type textarea "Final, historically ac"
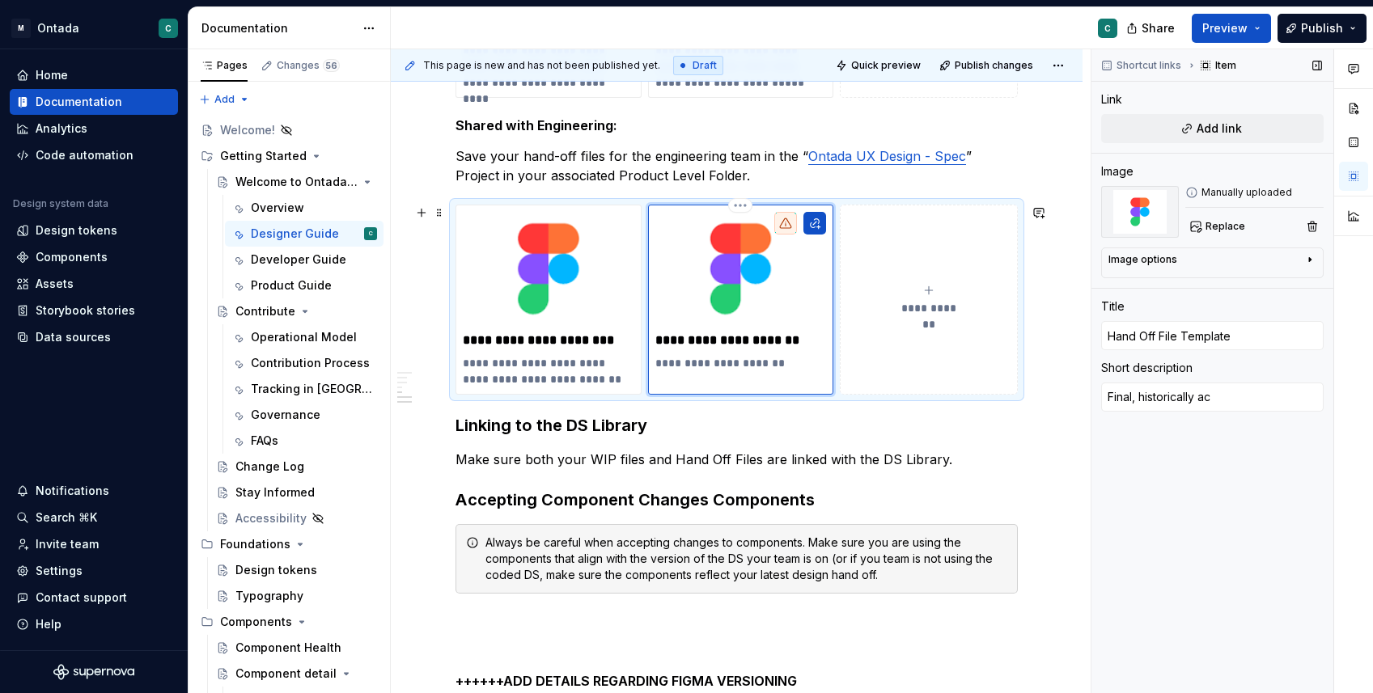
type textarea "*"
type textarea "Final, historically acc"
type textarea "*"
type textarea "Final, historically accu"
type textarea "*"
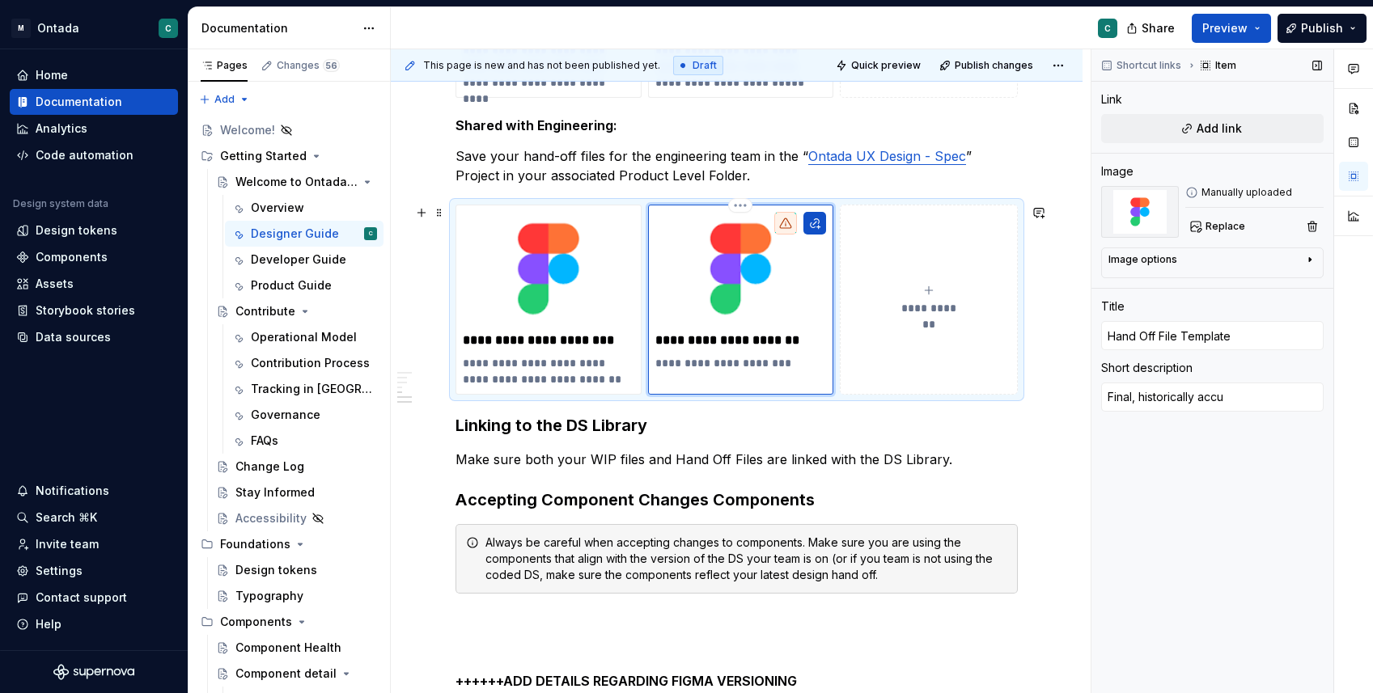
type textarea "Final, historically accur"
type textarea "*"
type textarea "Final, historically accura"
type textarea "*"
type textarea "Final, historically accurat"
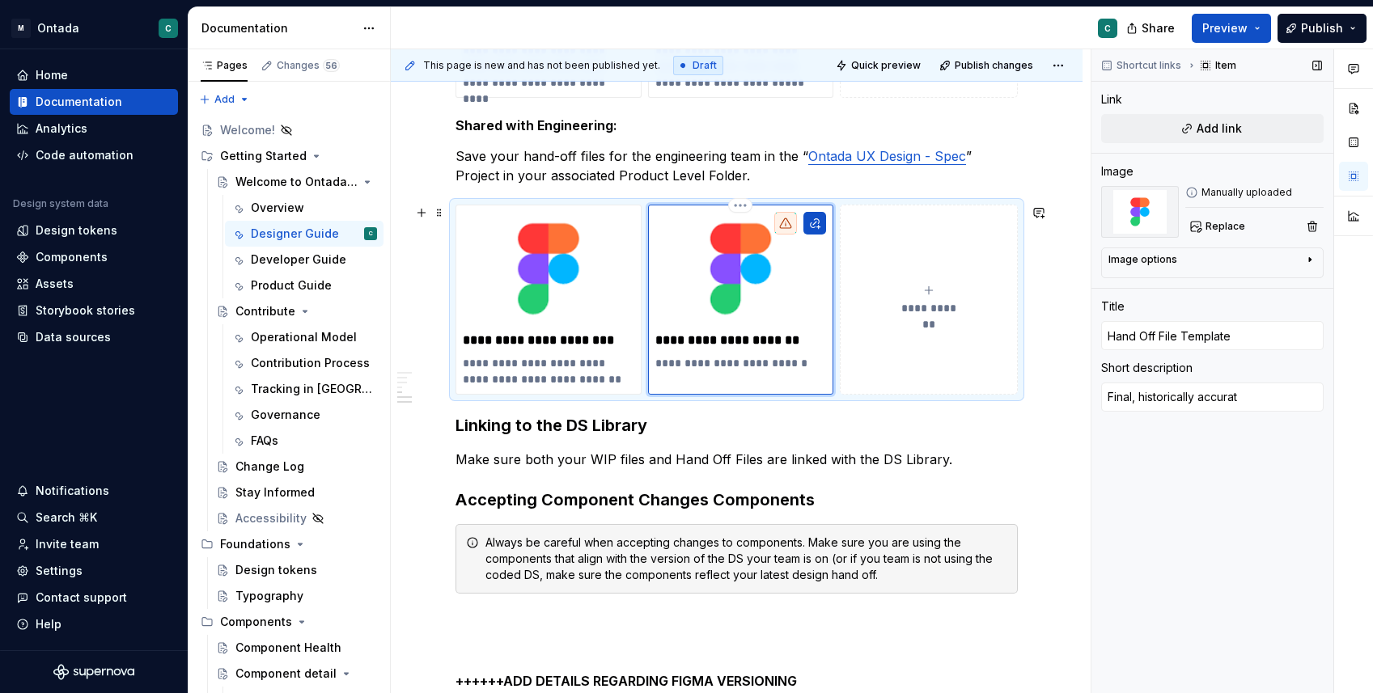
type textarea "*"
type textarea "Final, historically accurate"
type textarea "*"
type textarea "Final, historically accurate"
type textarea "*"
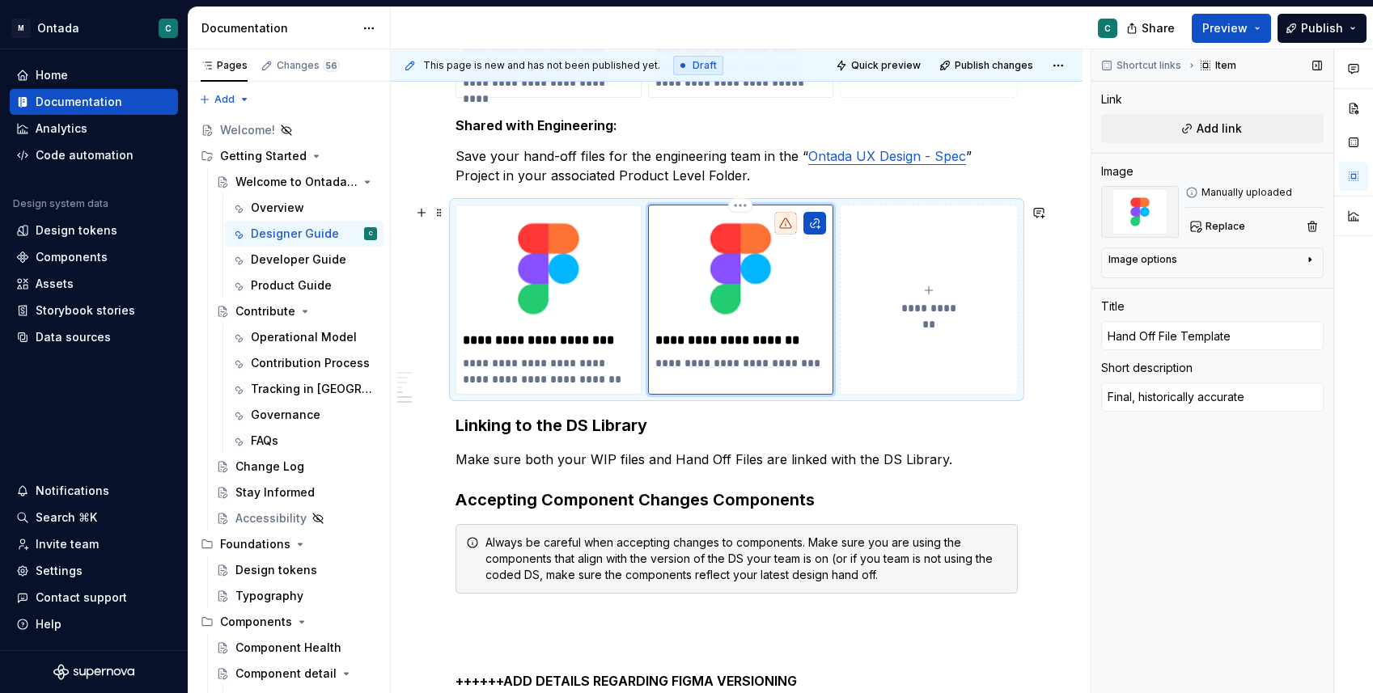
type textarea "Final, historically accurate"
type textarea "*"
type textarea "Final, historically accurate"
type textarea "*"
type textarea "Final, historically accurate h"
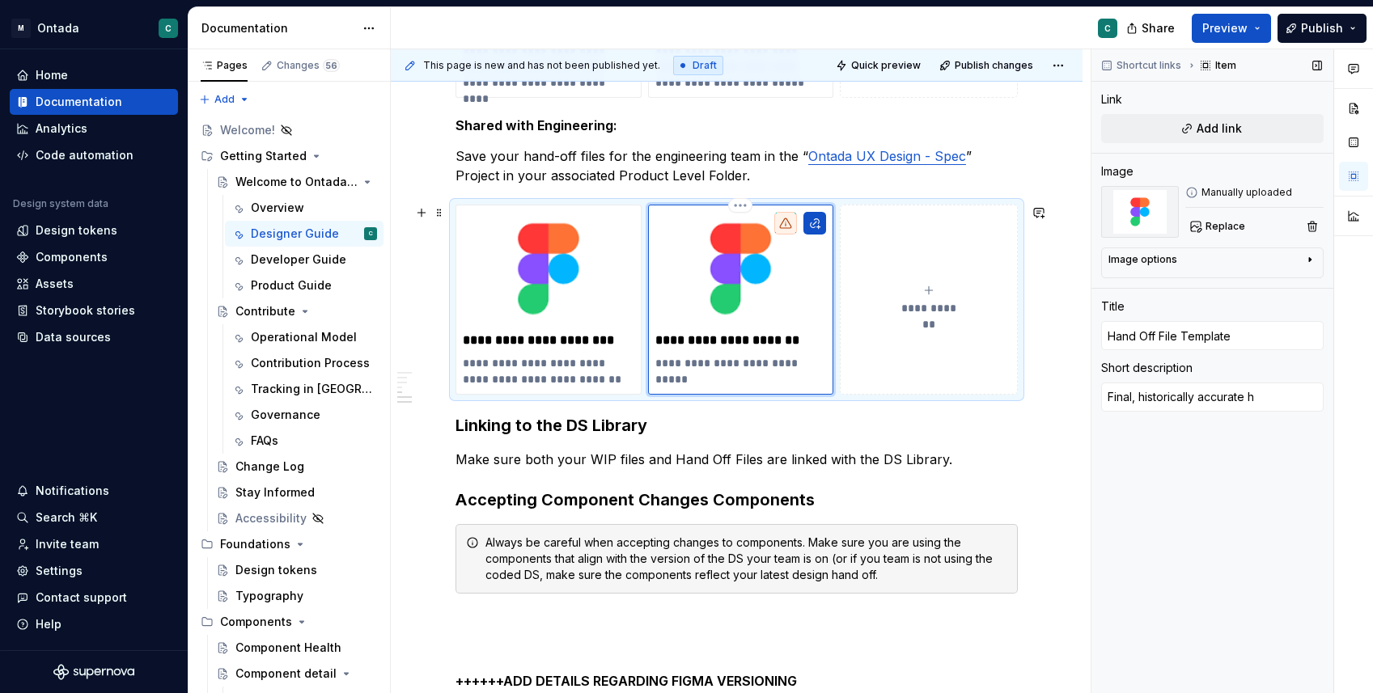
type textarea "*"
type textarea "Final, historically accurate ha"
type textarea "*"
type textarea "Final, historically accurate han"
type textarea "*"
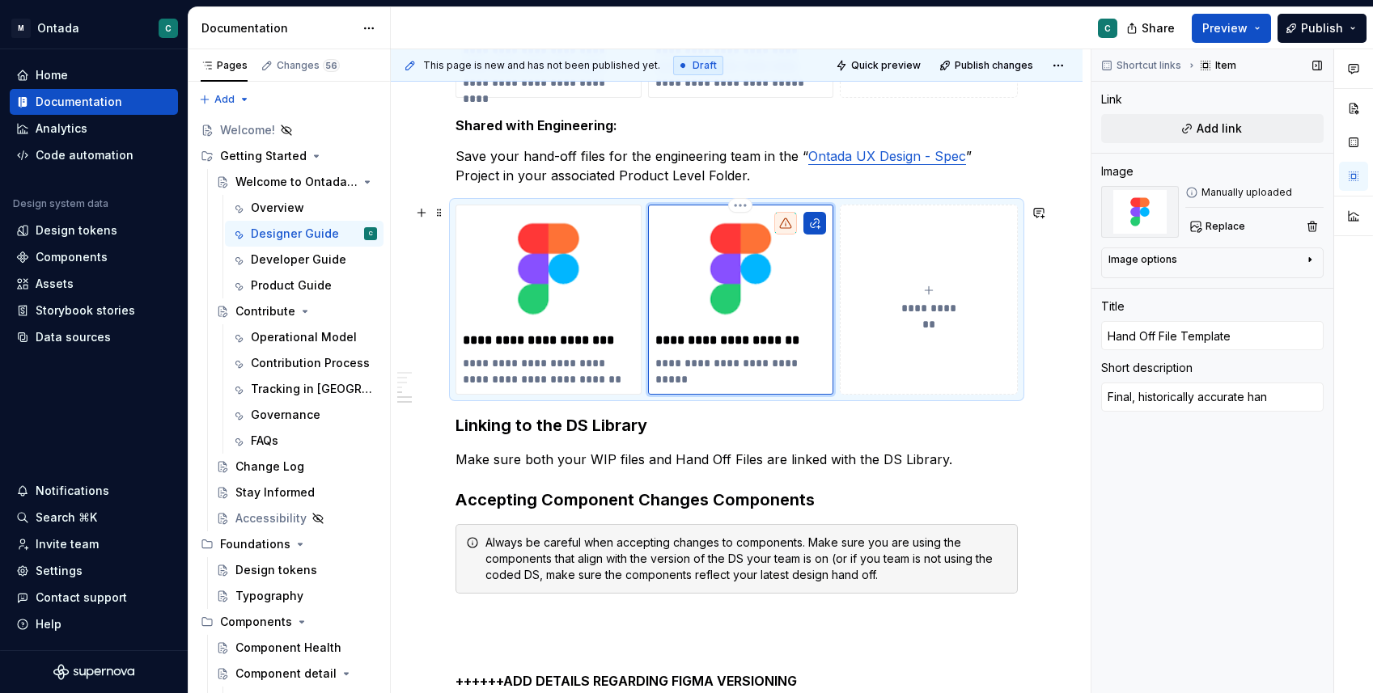
type textarea "Final, historically accurate hand"
type textarea "*"
type textarea "Final, historically accurate hand"
type textarea "*"
type textarea "Final, historically accurate hand o"
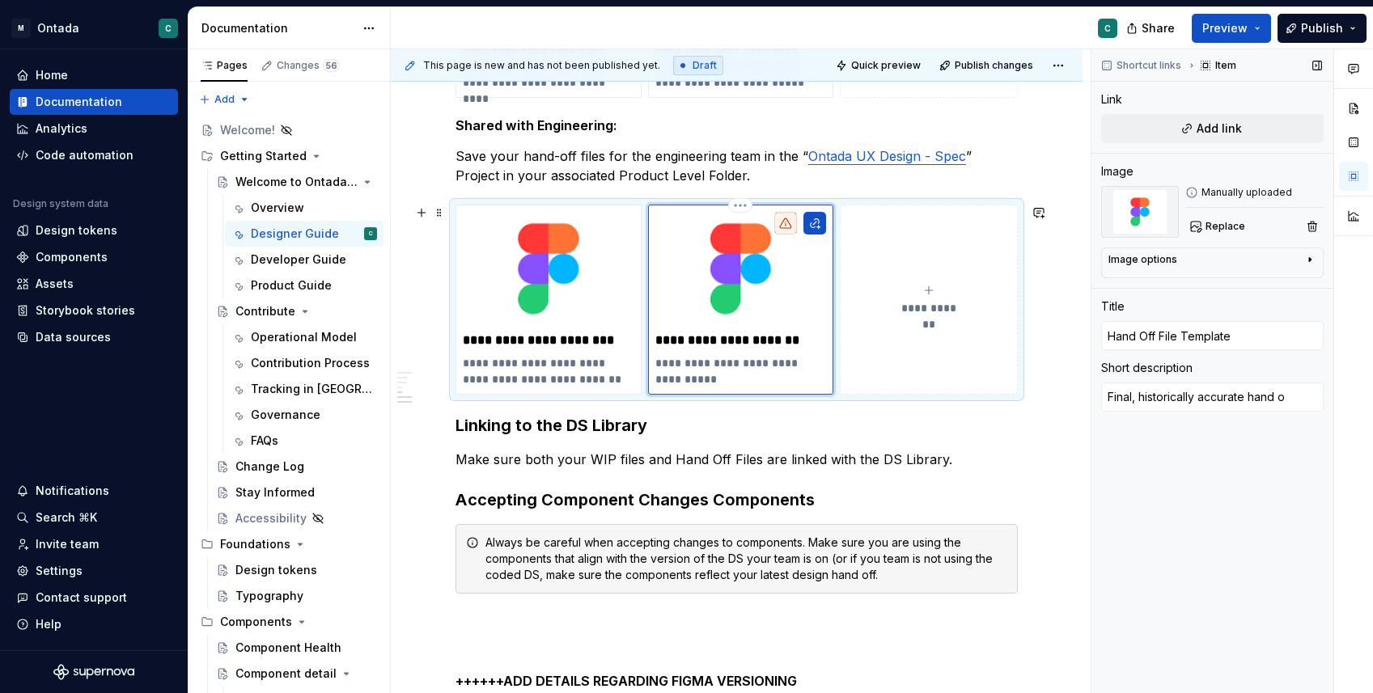
type textarea "*"
type textarea "Final, historically accurate hand of"
type textarea "*"
type textarea "Final, historically accurate hand off"
type textarea "*"
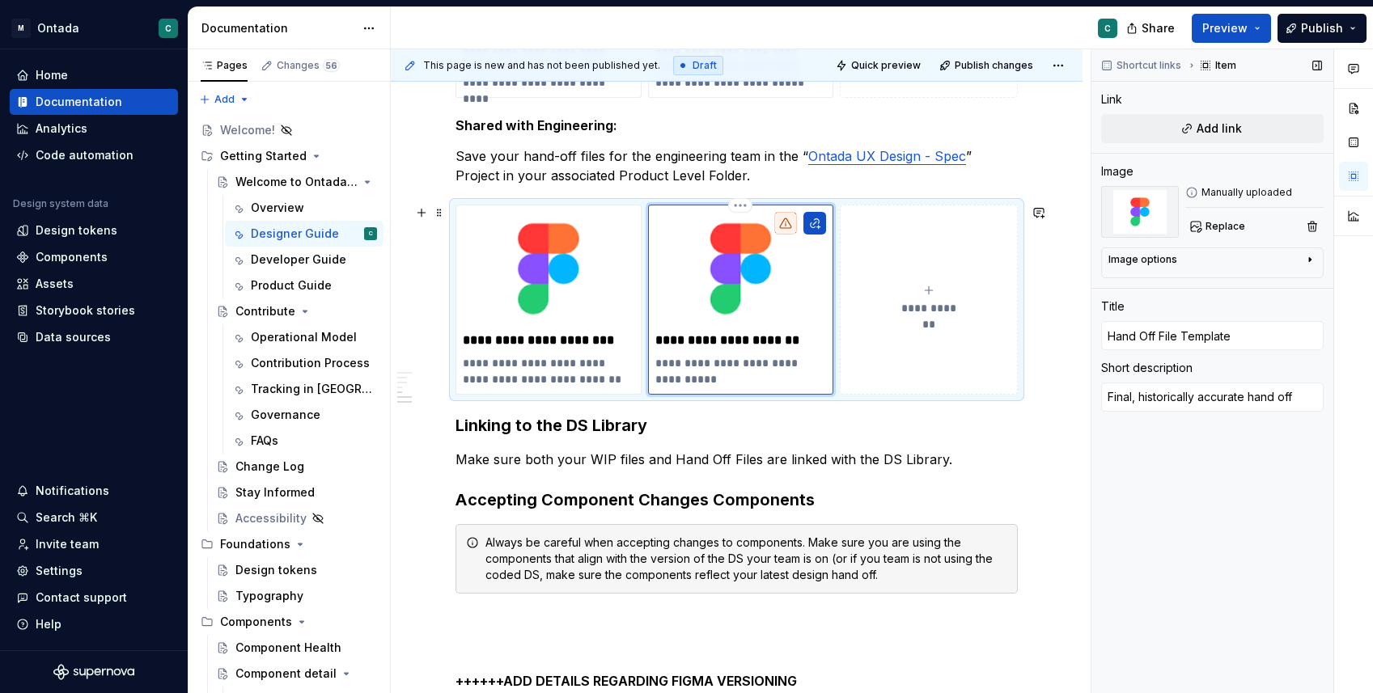
type textarea "Final, historically accurate hand off"
type textarea "*"
type textarea "Final, historically accurate hand off f"
type textarea "*"
type textarea "Final, historically accurate hand off fi"
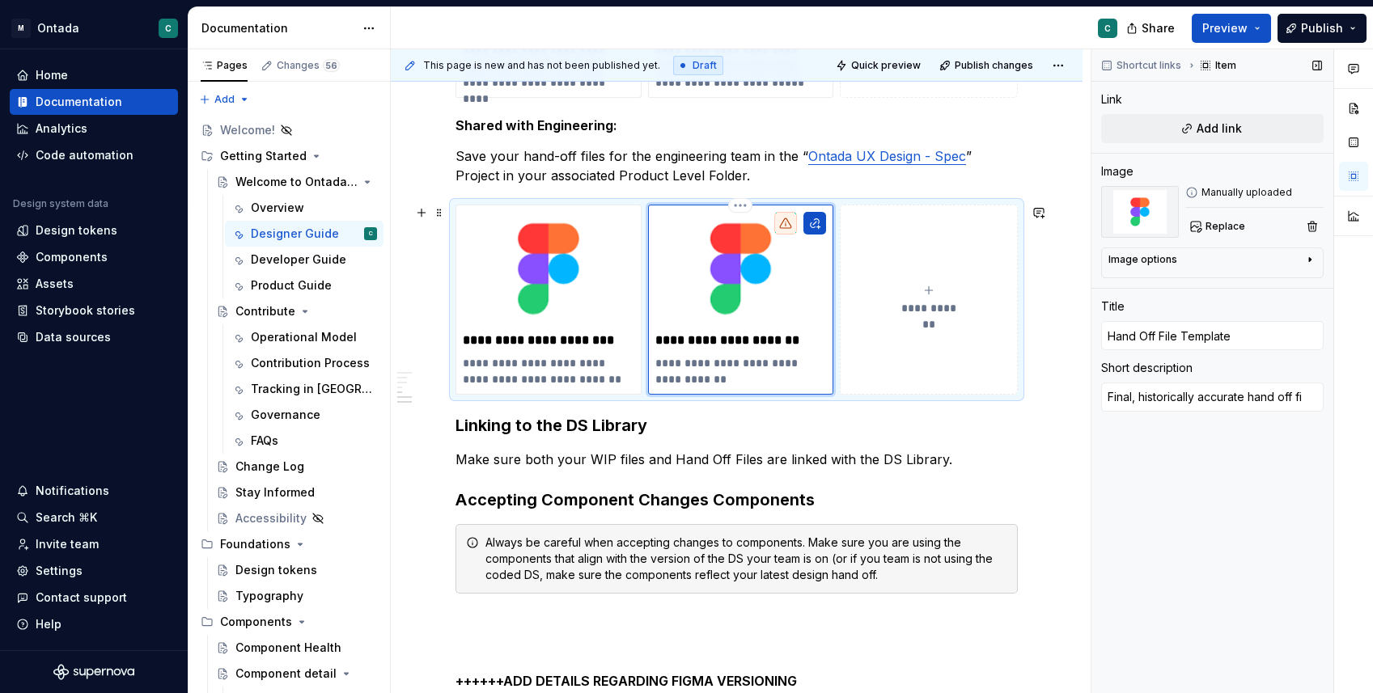
type textarea "*"
type textarea "Final, historically accurate hand off fil"
type textarea "*"
type textarea "Final, historically accurate hand off file"
type textarea "*"
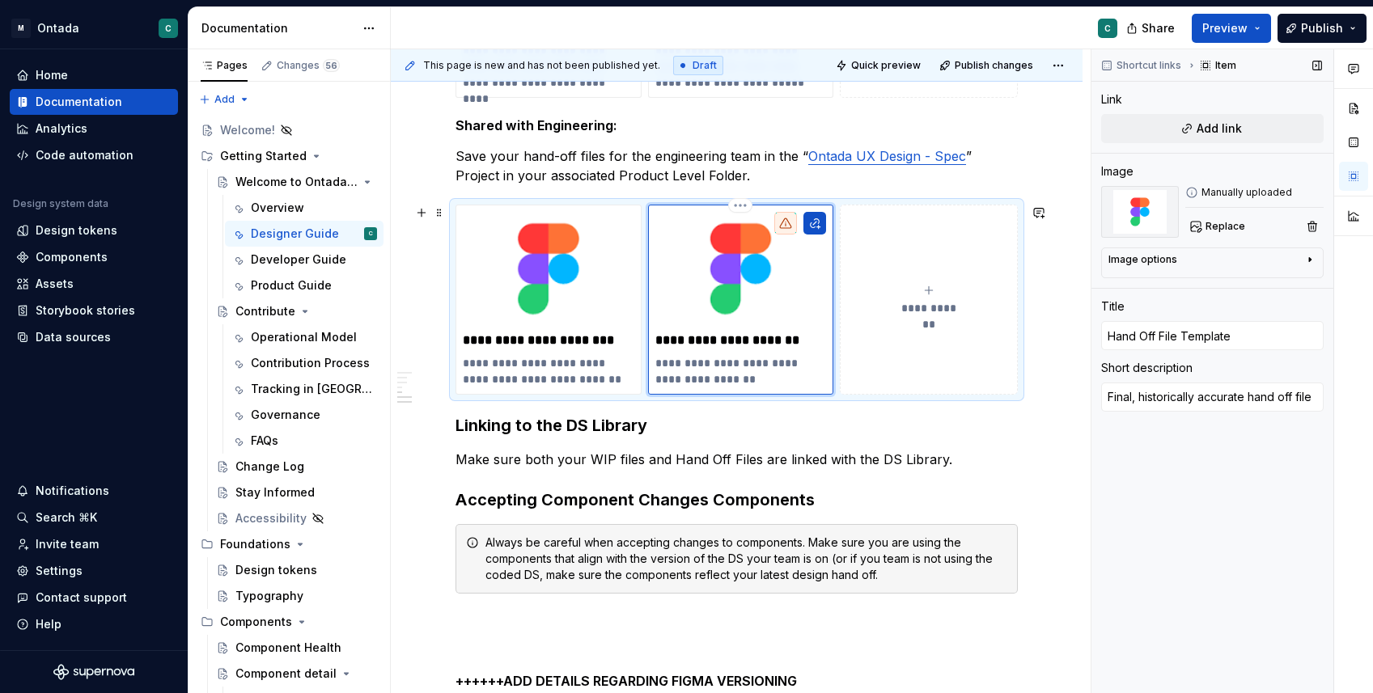
type textarea "Final, historically accurate hand off file"
type textarea "*"
type textarea "Final, historically accurate hand off file f"
type textarea "*"
type textarea "Final, historically accurate hand off file fo"
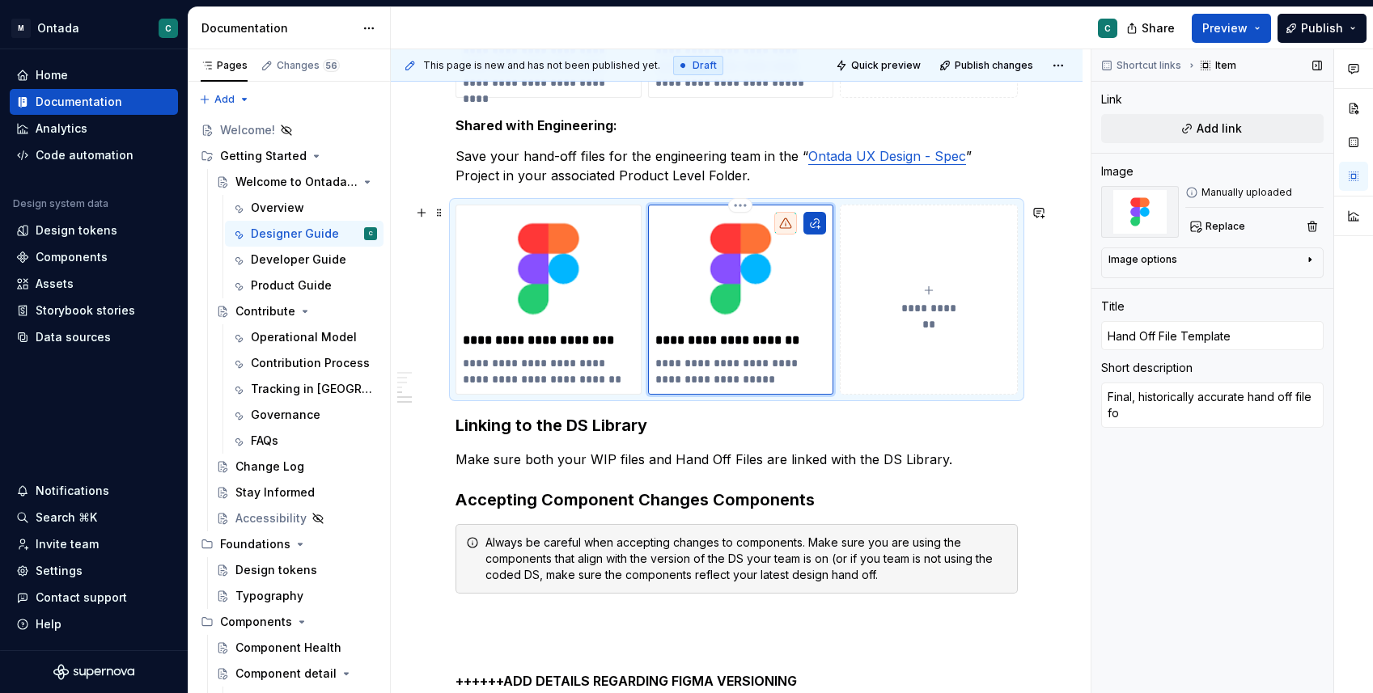
type textarea "*"
type textarea "Final, historically accurate hand off file for"
type textarea "*"
type textarea "Final, historically accurate hand off file for"
type textarea "*"
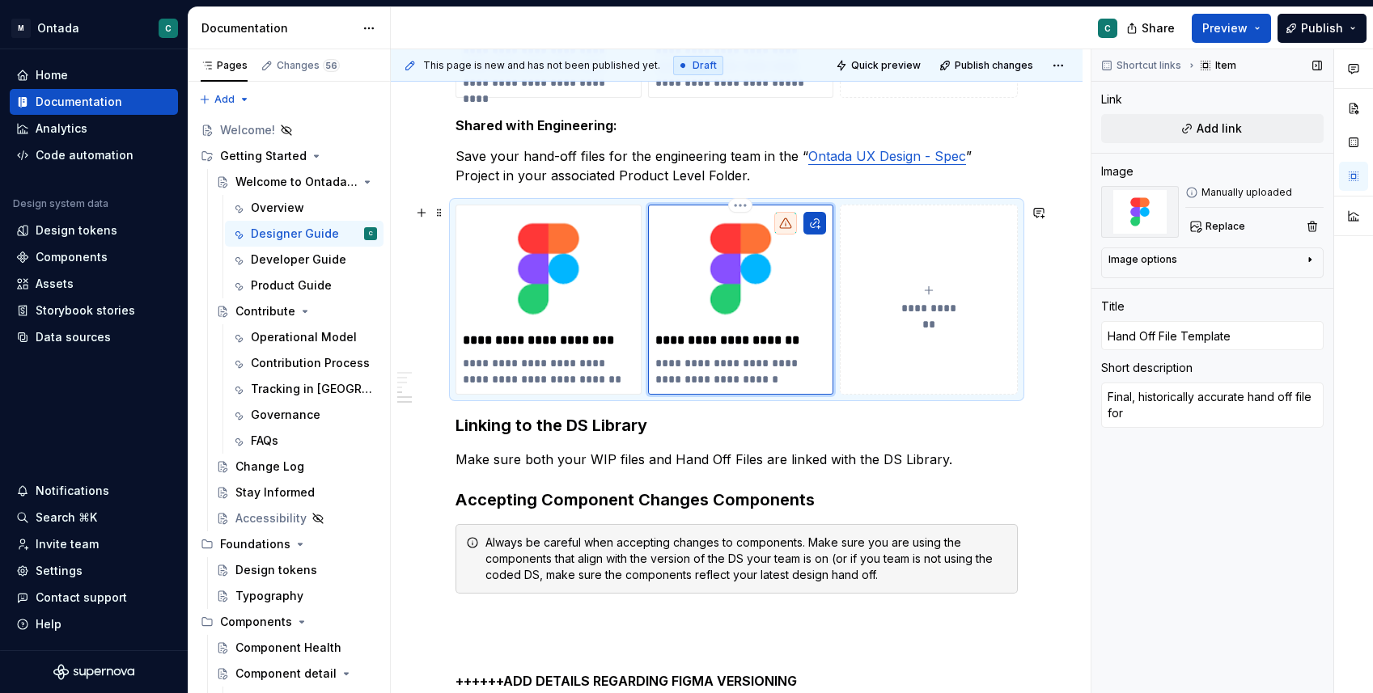
type textarea "Final, historically accurate hand off file for e"
type textarea "*"
type textarea "Final, historically accurate hand off file for en"
type textarea "*"
type textarea "Final, historically accurate hand off file for eng"
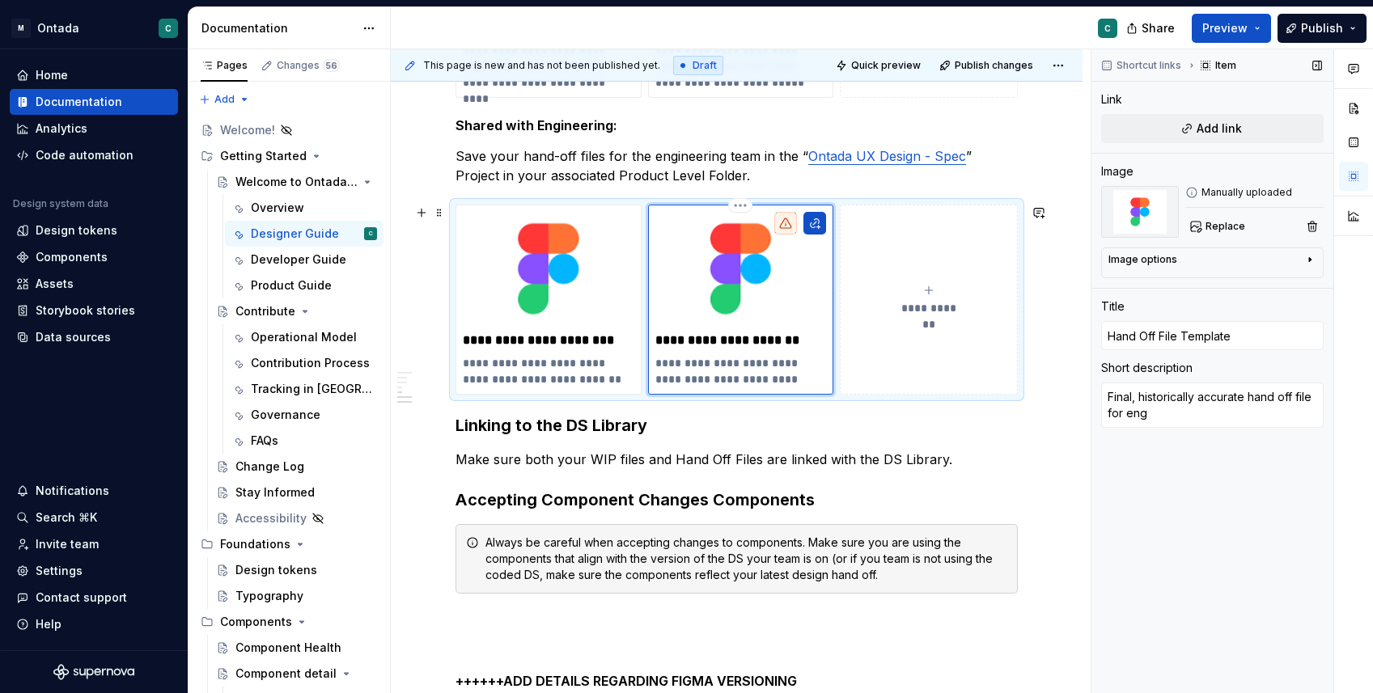
type textarea "*"
type textarea "Final, historically accurate hand off file for engi"
type textarea "*"
type textarea "Final, historically accurate hand off file for engin"
type textarea "*"
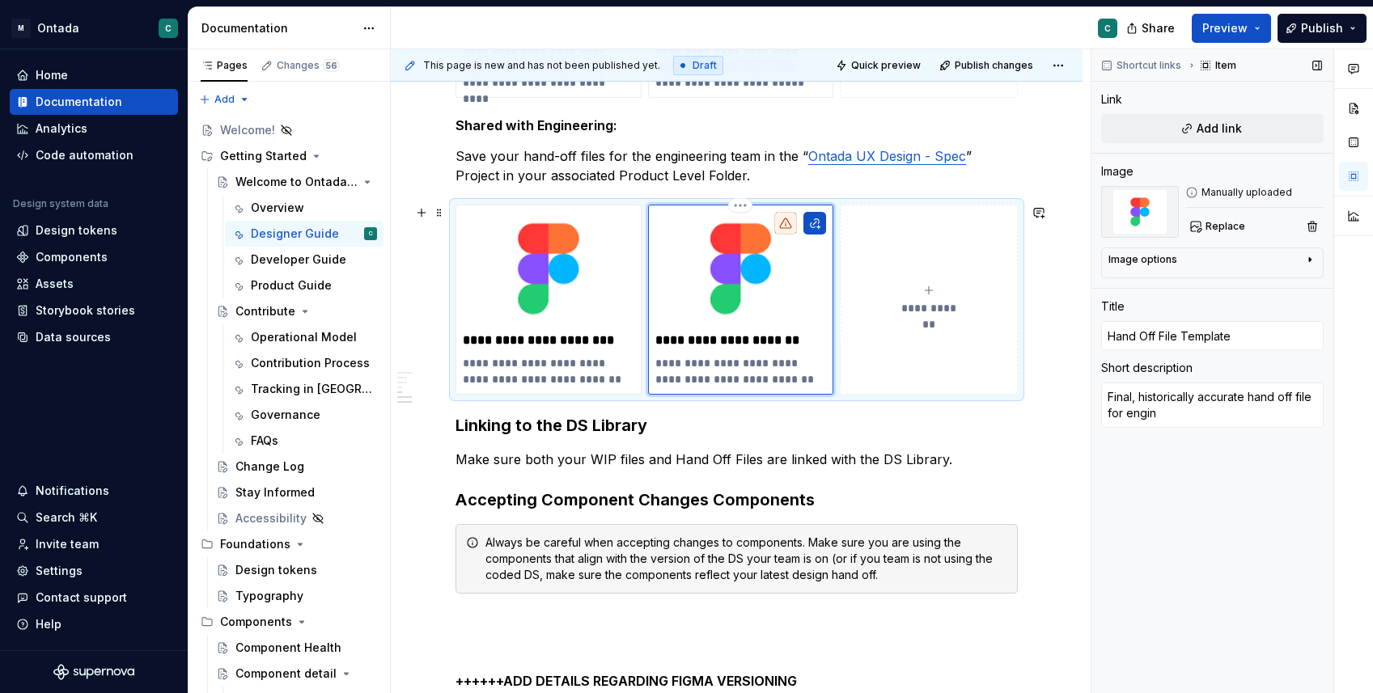
type textarea "Final, historically accurate hand off file for engine"
type textarea "*"
type textarea "Final, historically accurate hand off file for enginee"
type textarea "*"
type textarea "Final, historically accurate hand off file for engineer"
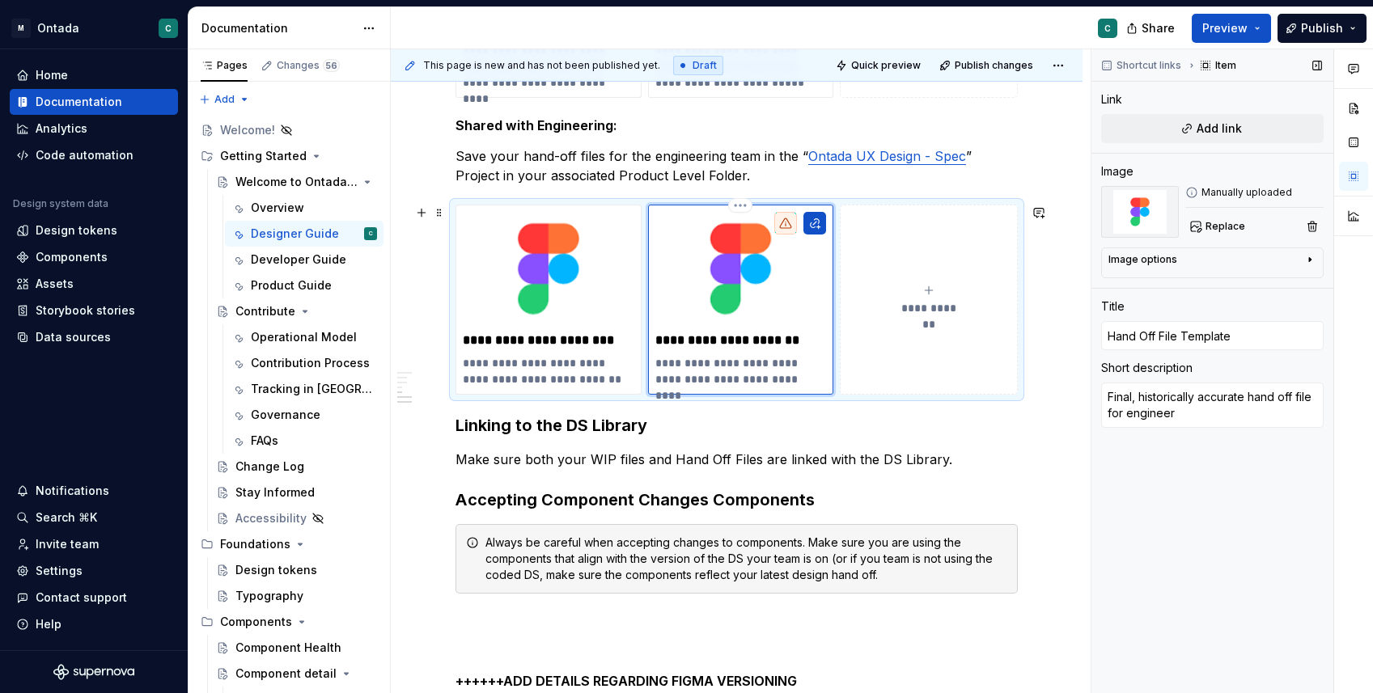
type textarea "*"
type textarea "Final, historically accurate hand off file for engineeri"
type textarea "*"
type textarea "Final, historically accurate hand off file for engineerin"
type textarea "*"
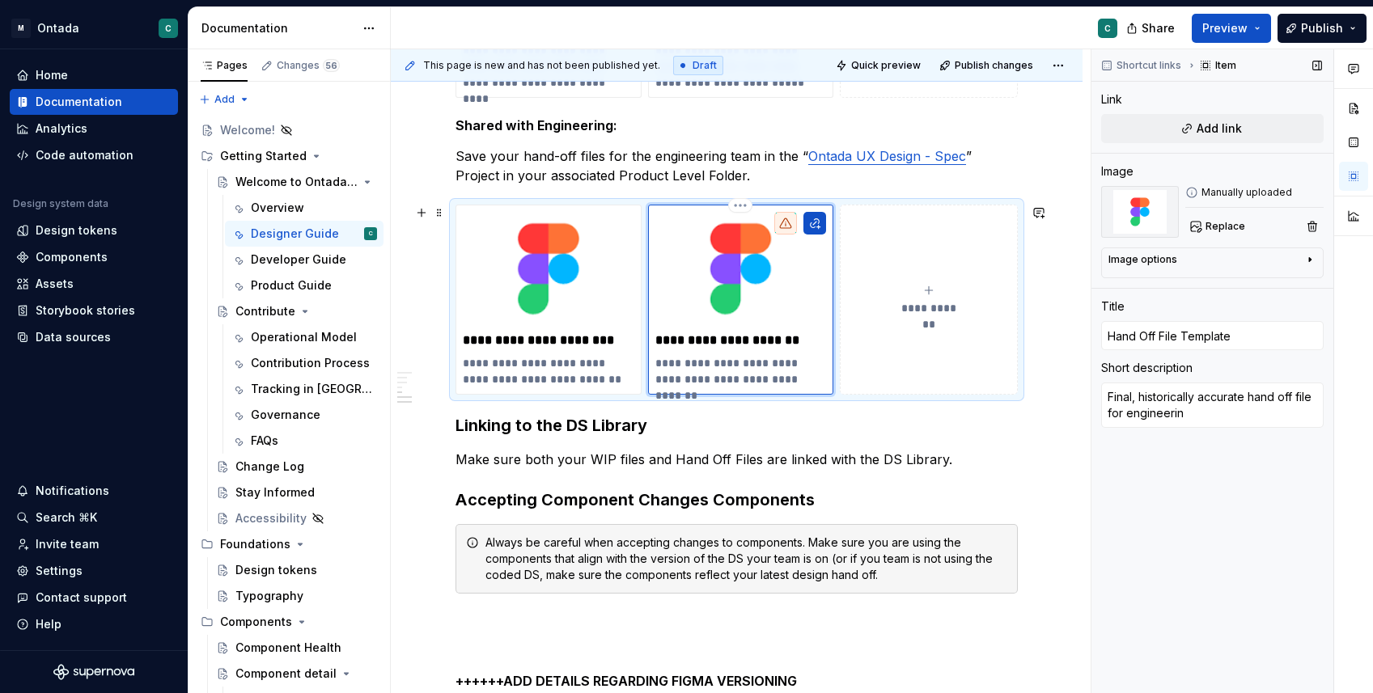
type textarea "Final, historically accurate hand off file for engineering"
type textarea "*"
type textarea "Final, historically accurate hand off file for engineering."
type textarea "*"
type textarea "Final, historically accurate hand off file for engineering."
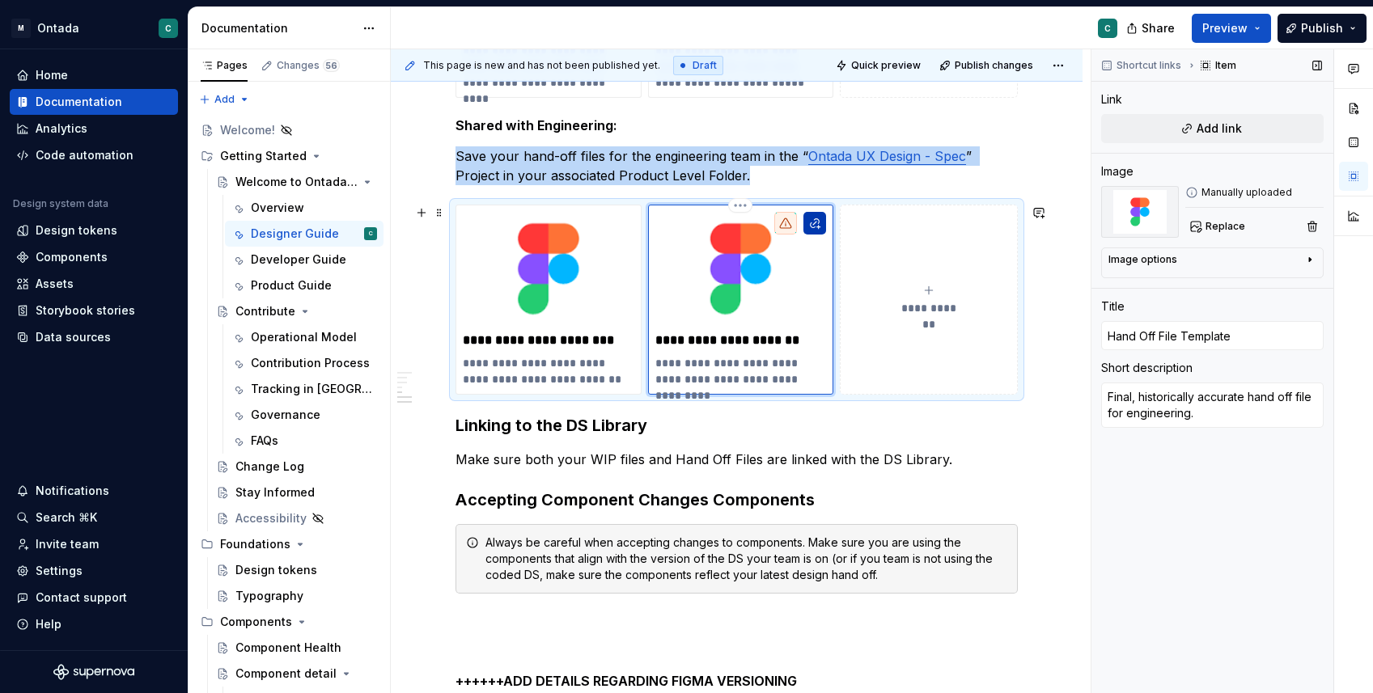
click at [818, 223] on button "button" at bounding box center [814, 223] width 23 height 23
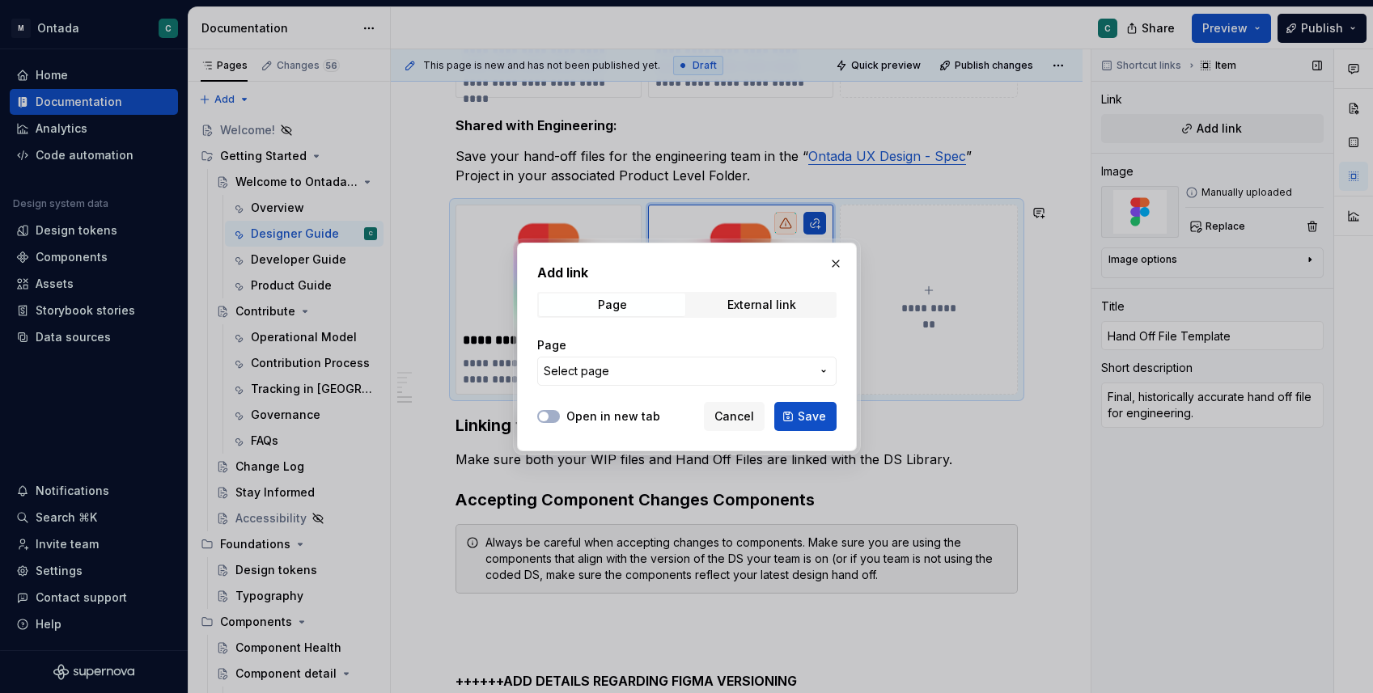
click at [557, 409] on div at bounding box center [548, 417] width 23 height 16
click at [548, 414] on span "button" at bounding box center [544, 417] width 10 height 10
click at [736, 310] on div "External link" at bounding box center [761, 305] width 69 height 13
click at [675, 378] on input "URL" at bounding box center [686, 371] width 299 height 29
paste input "[URL][DOMAIN_NAME]"
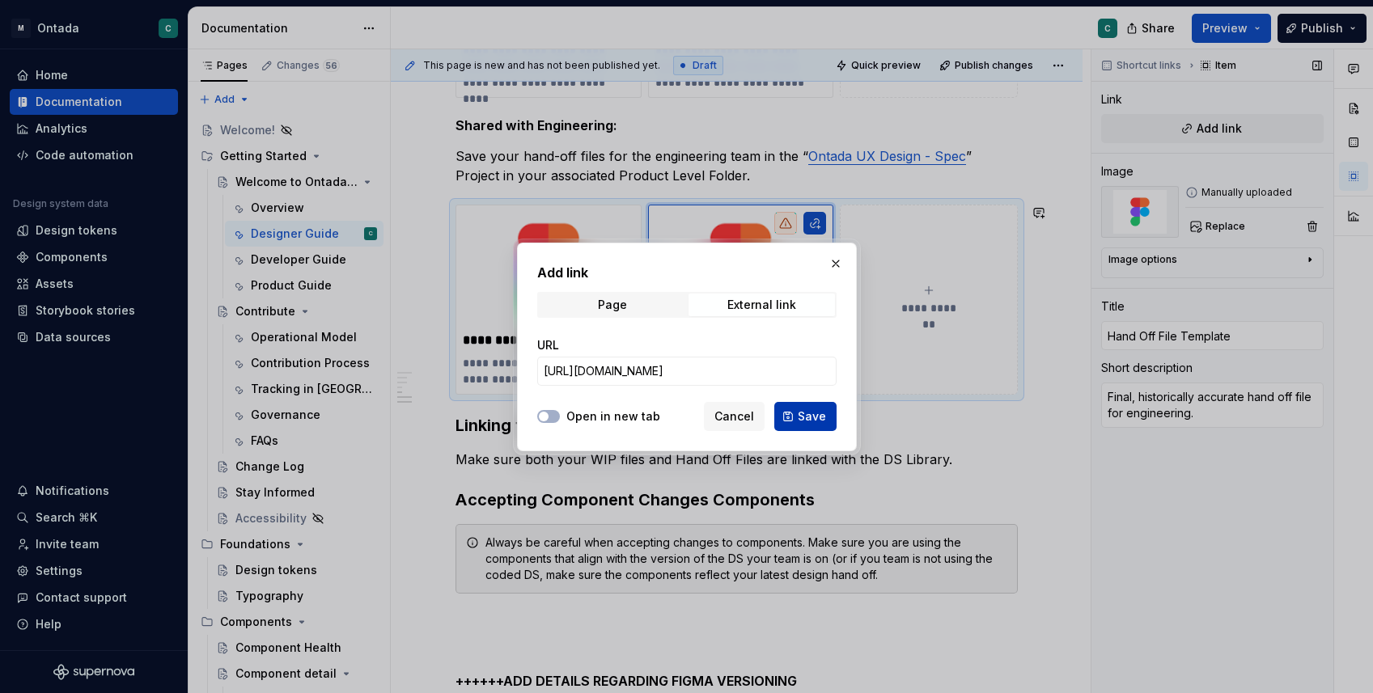
scroll to position [0, 0]
click at [790, 415] on button "Save" at bounding box center [805, 416] width 62 height 29
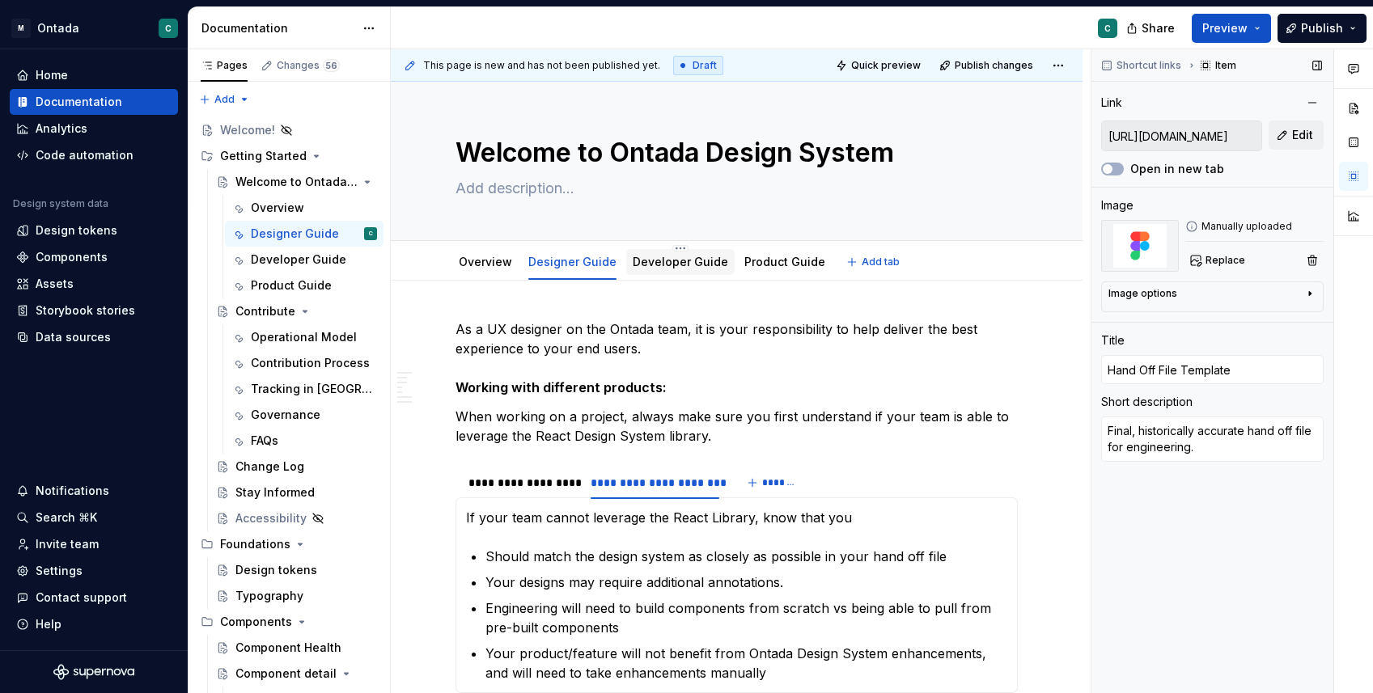
click at [646, 249] on div "Developer Guide" at bounding box center [680, 262] width 108 height 26
click at [645, 261] on link "Developer Guide" at bounding box center [680, 262] width 95 height 14
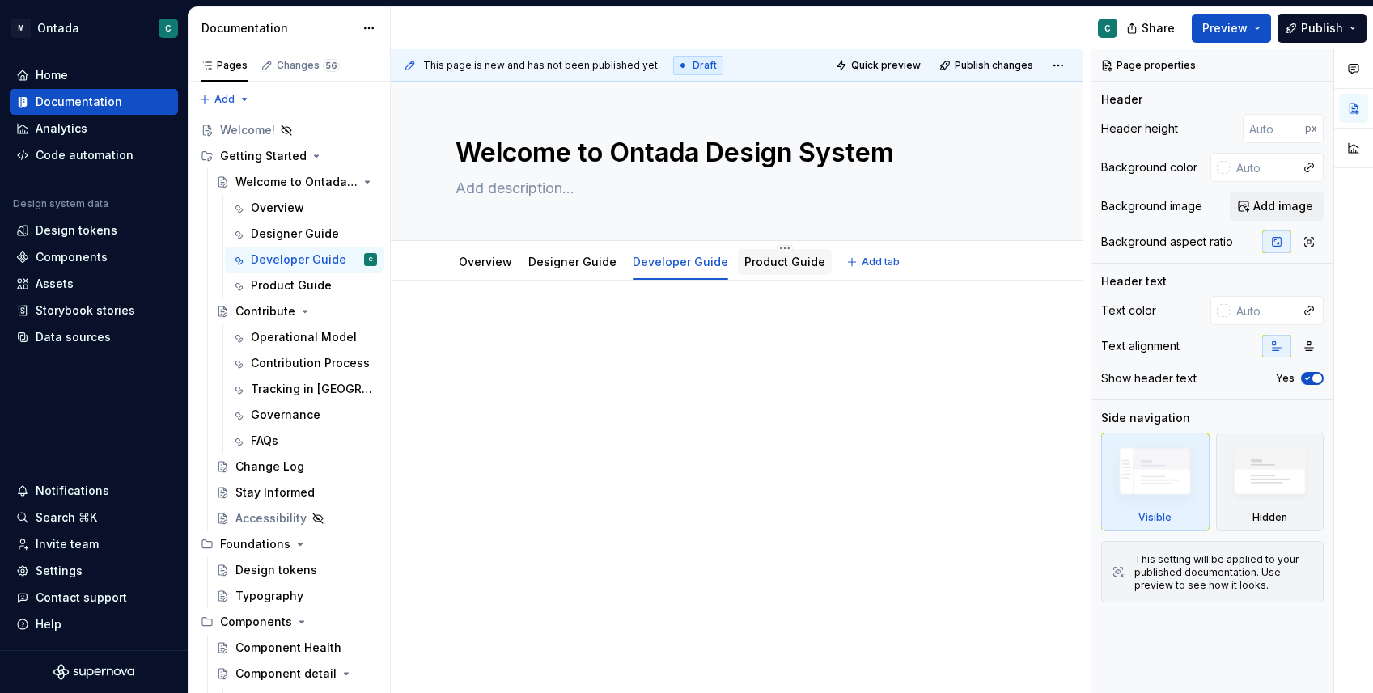
click at [773, 261] on link "Product Guide" at bounding box center [784, 262] width 81 height 14
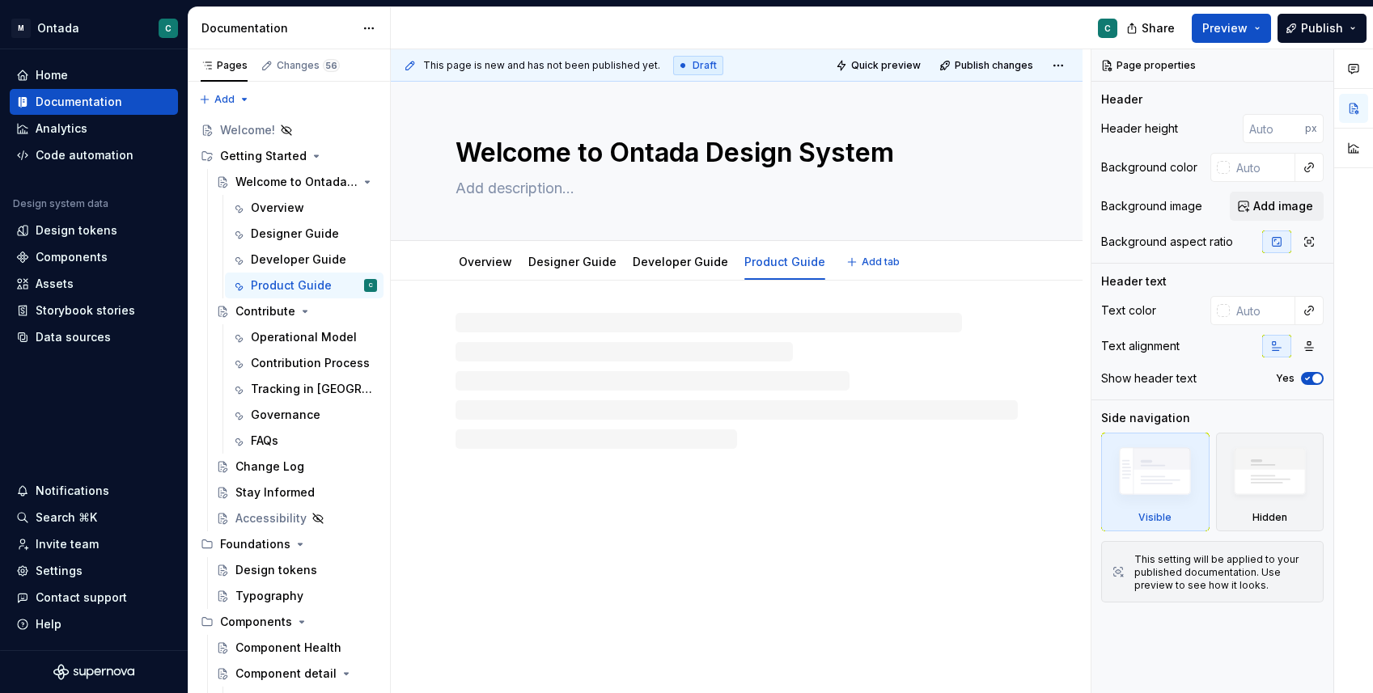
click at [638, 268] on link "Developer Guide" at bounding box center [680, 262] width 95 height 14
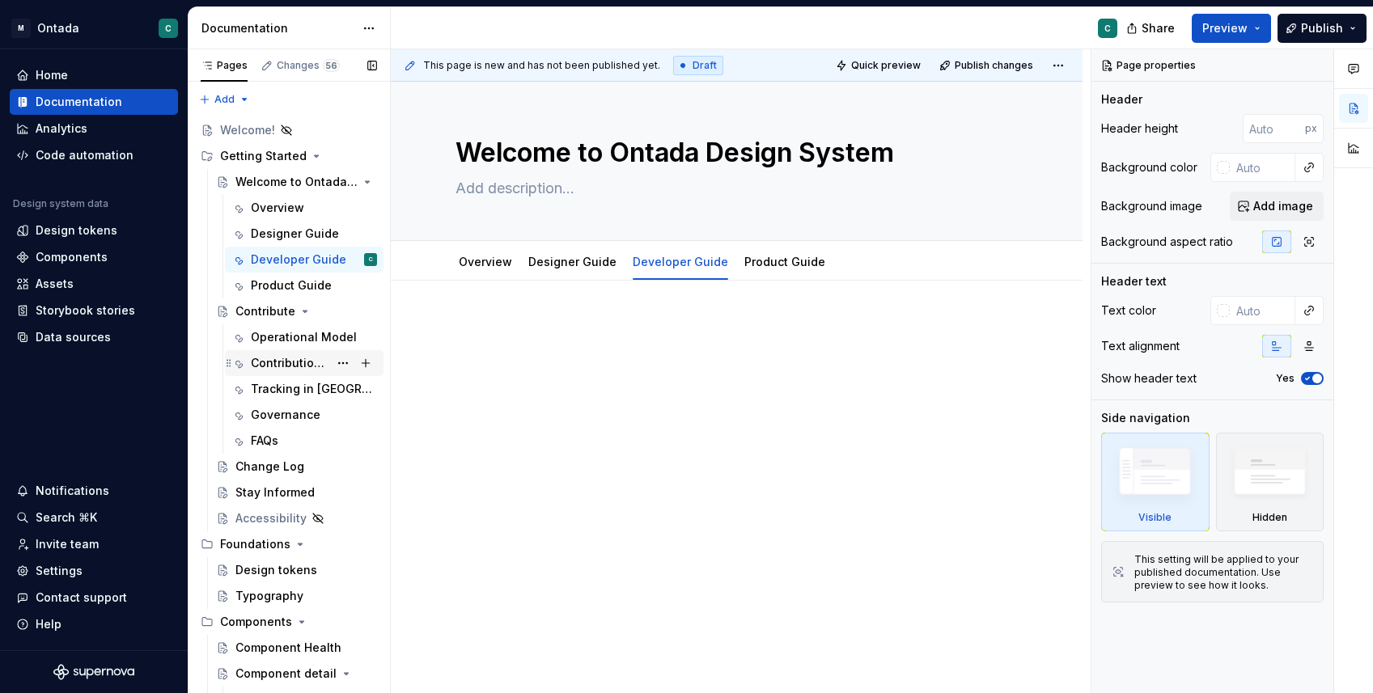
click at [275, 371] on div "Contribution Process" at bounding box center [314, 363] width 126 height 23
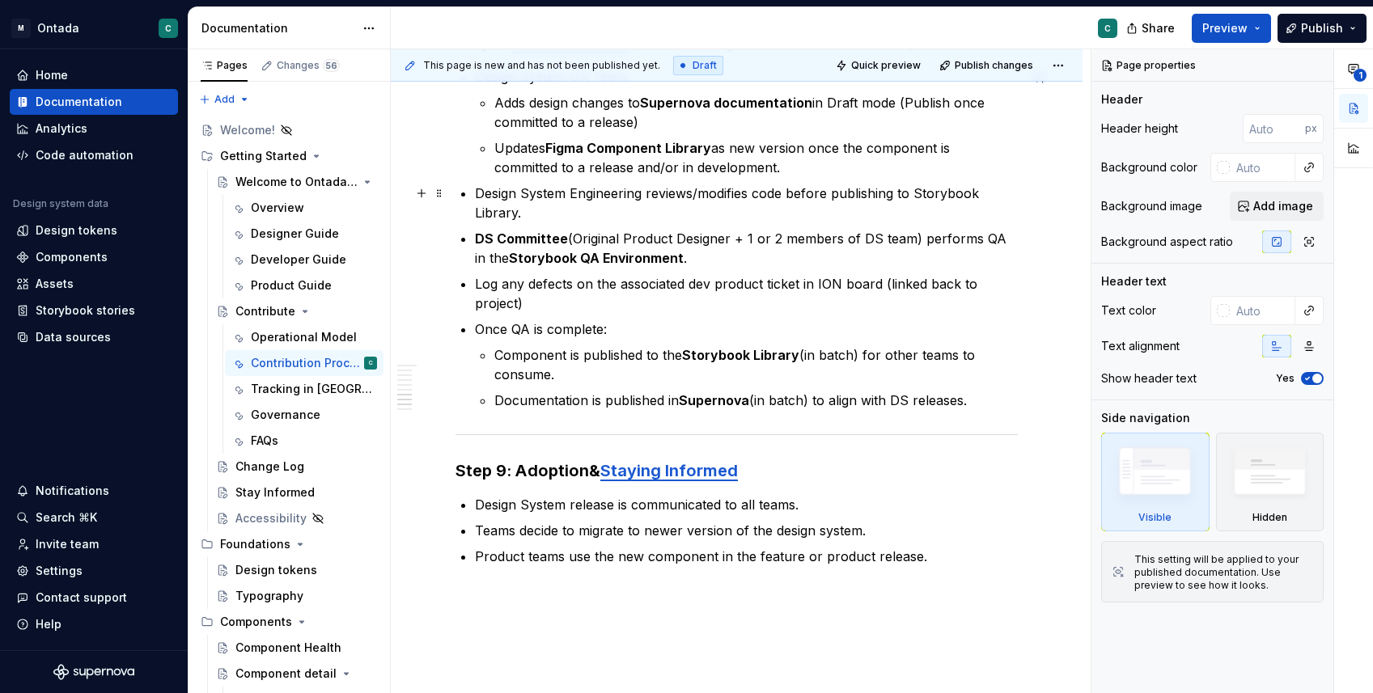
scroll to position [2108, 0]
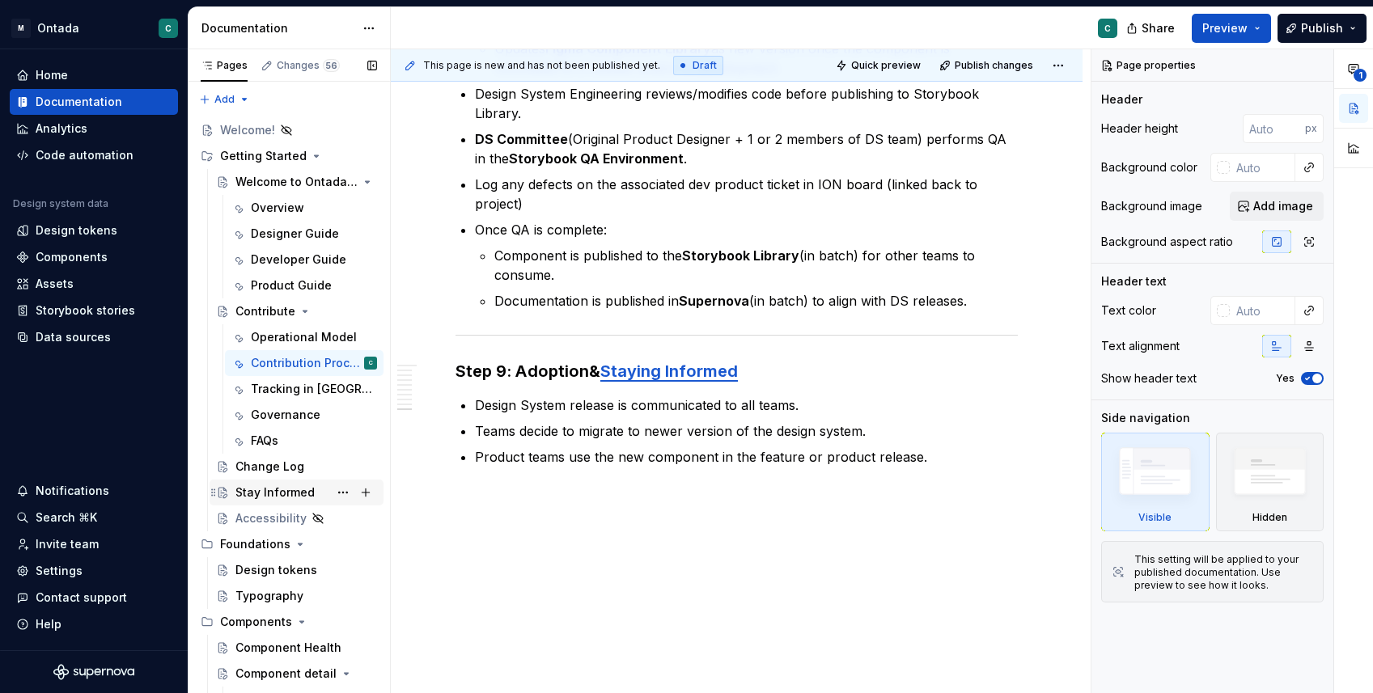
click at [265, 498] on div "Stay Informed" at bounding box center [274, 493] width 79 height 16
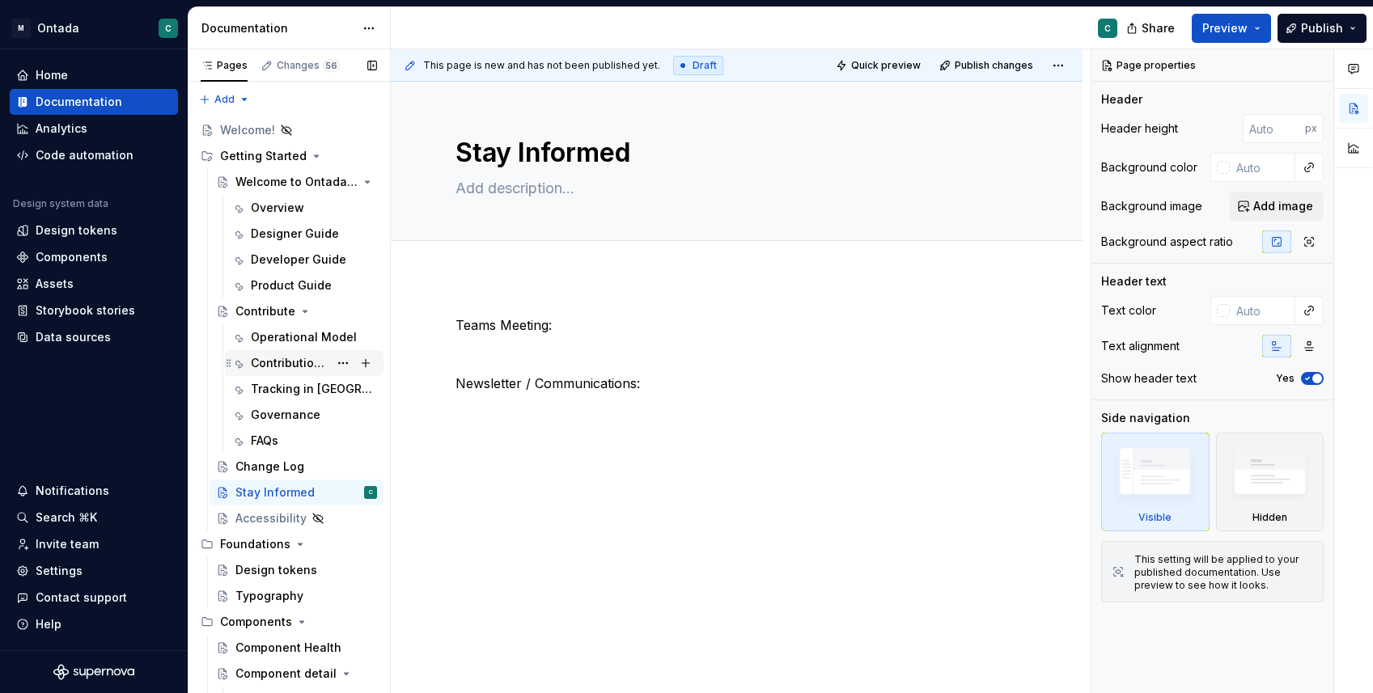
click at [300, 361] on div "Contribution Process" at bounding box center [290, 363] width 78 height 16
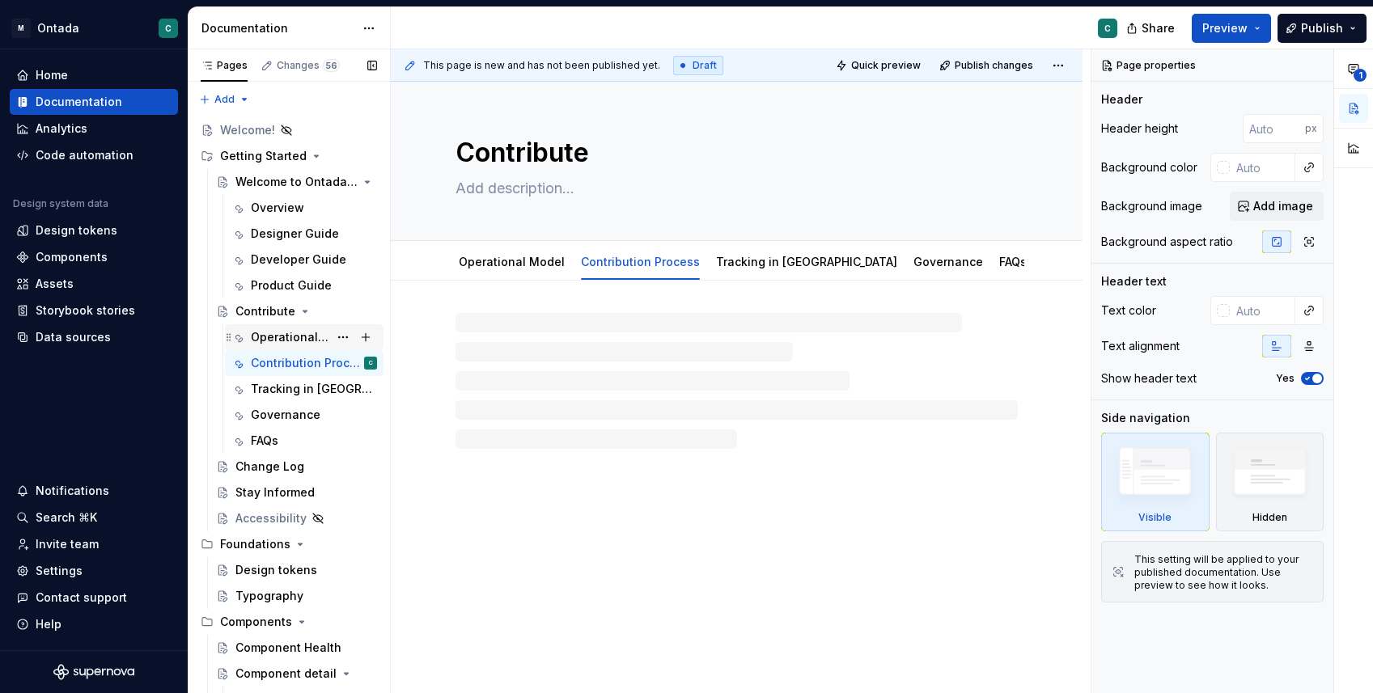
click at [290, 341] on div "Operational Model" at bounding box center [290, 337] width 78 height 16
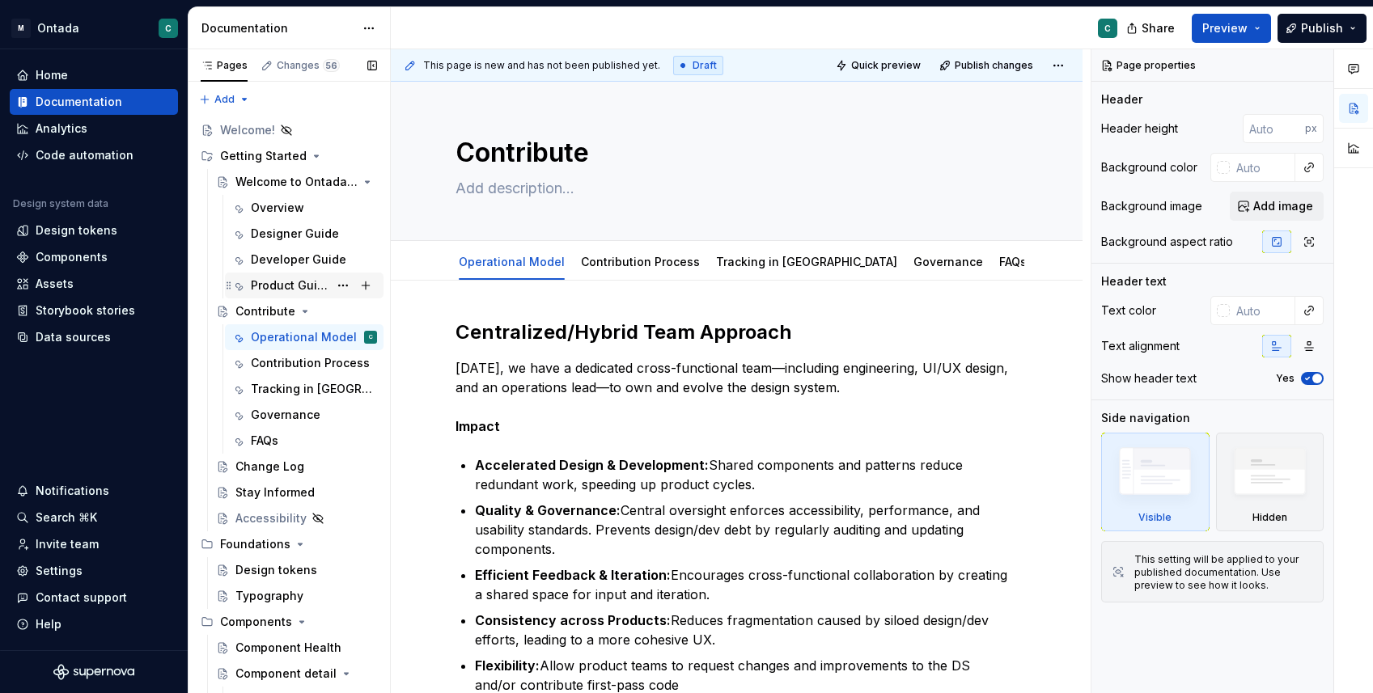
click at [275, 285] on div "Product Guide" at bounding box center [290, 285] width 78 height 16
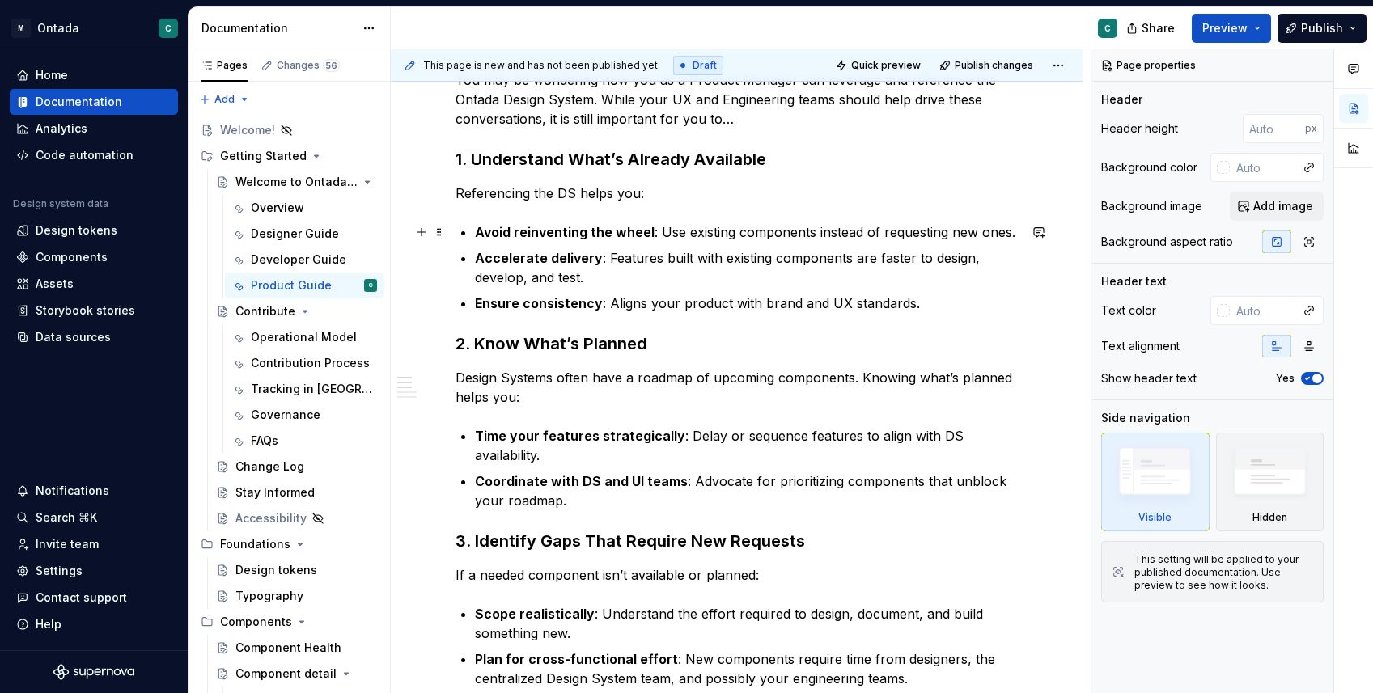
scroll to position [265, 0]
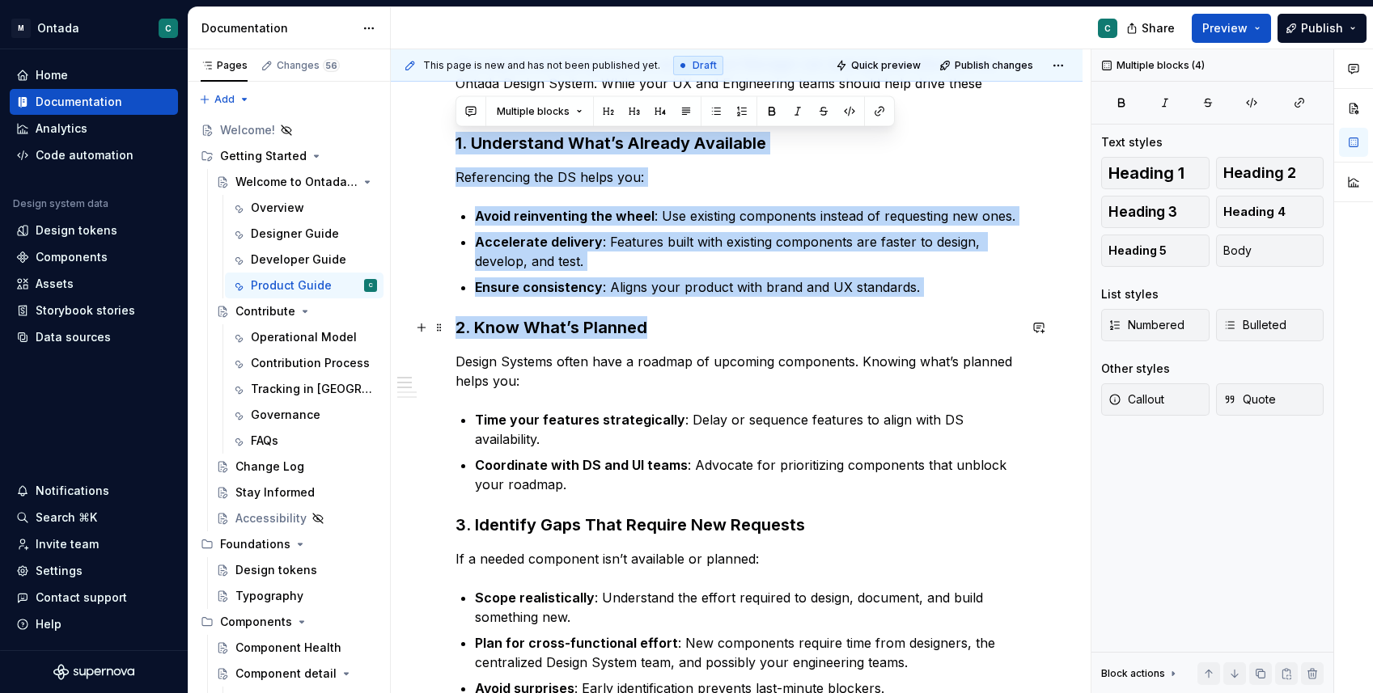
drag, startPoint x: 455, startPoint y: 143, endPoint x: 688, endPoint y: 322, distance: 293.1
click at [688, 322] on div "You may be wondering how you as a Product Manager can leverage and reference th…" at bounding box center [736, 612] width 562 height 1116
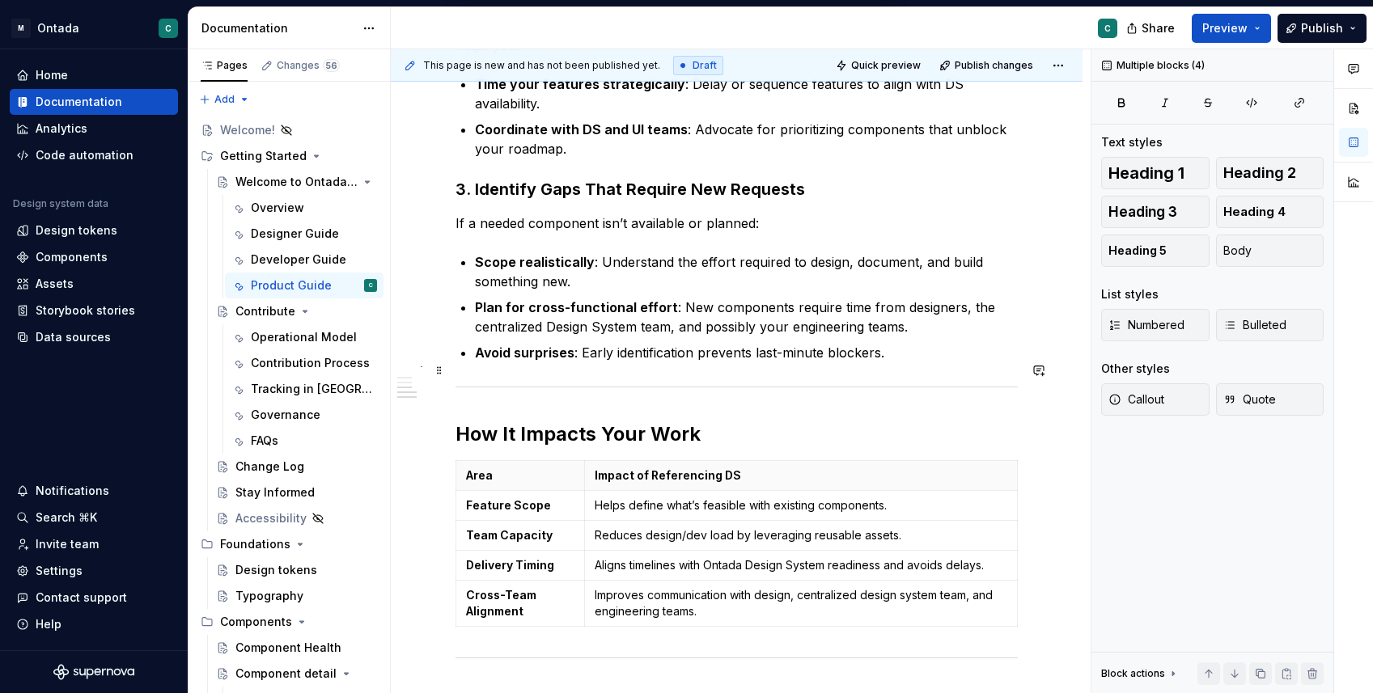
scroll to position [594, 0]
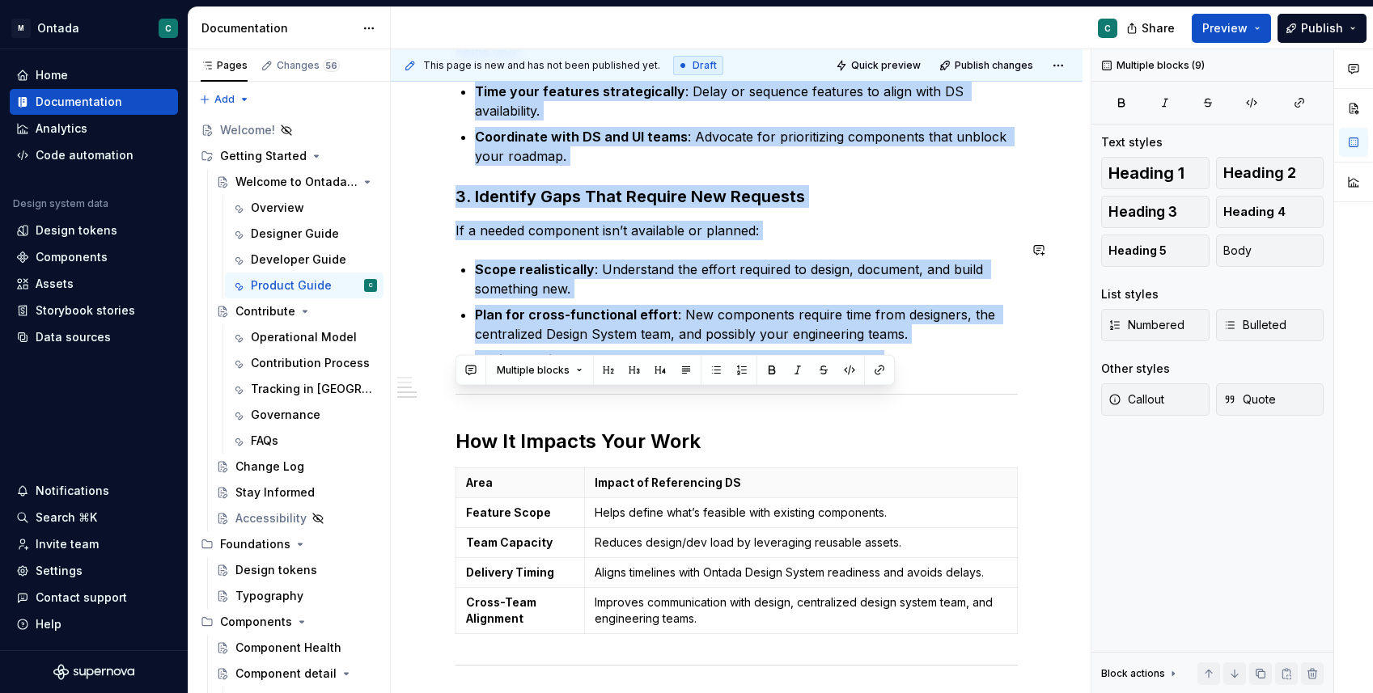
click at [893, 350] on p "Avoid surprises : Early identification prevents last-minute blockers." at bounding box center [746, 359] width 543 height 19
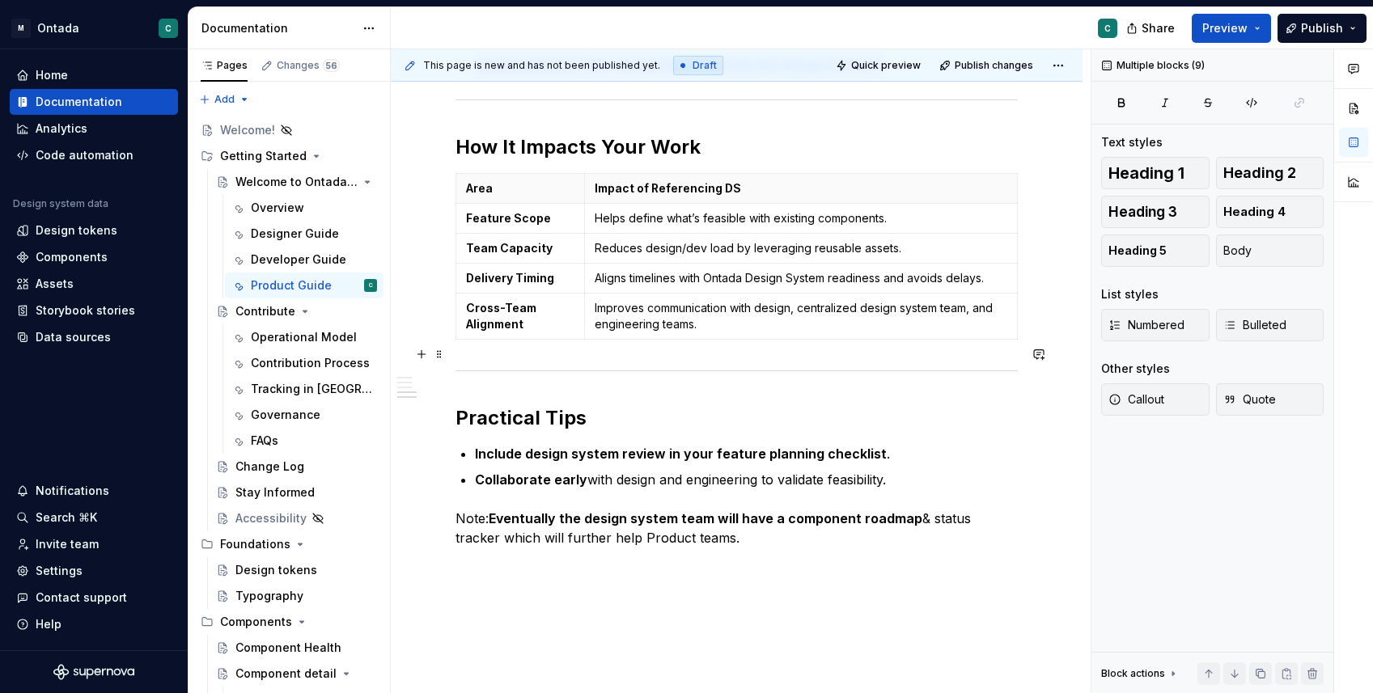
scroll to position [930, 0]
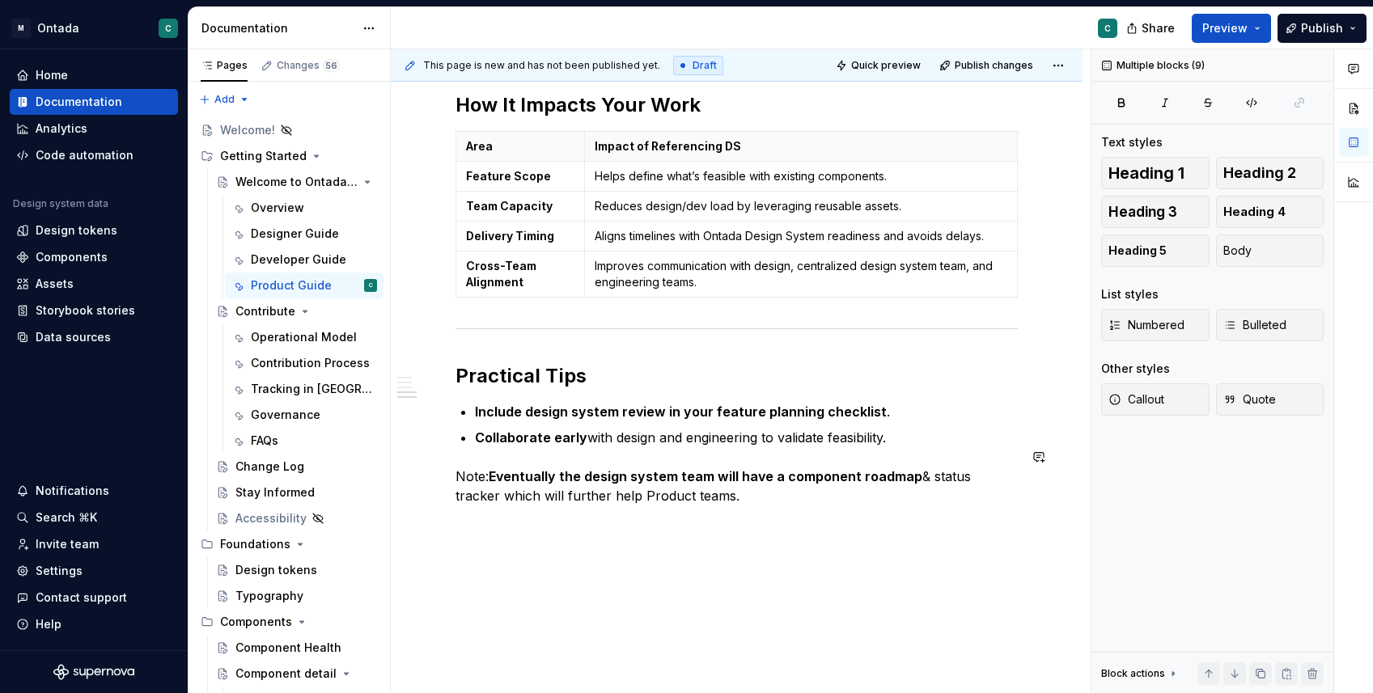
click at [710, 474] on p "Note: Eventually the design system team will have a component roadmap & status …" at bounding box center [736, 486] width 562 height 39
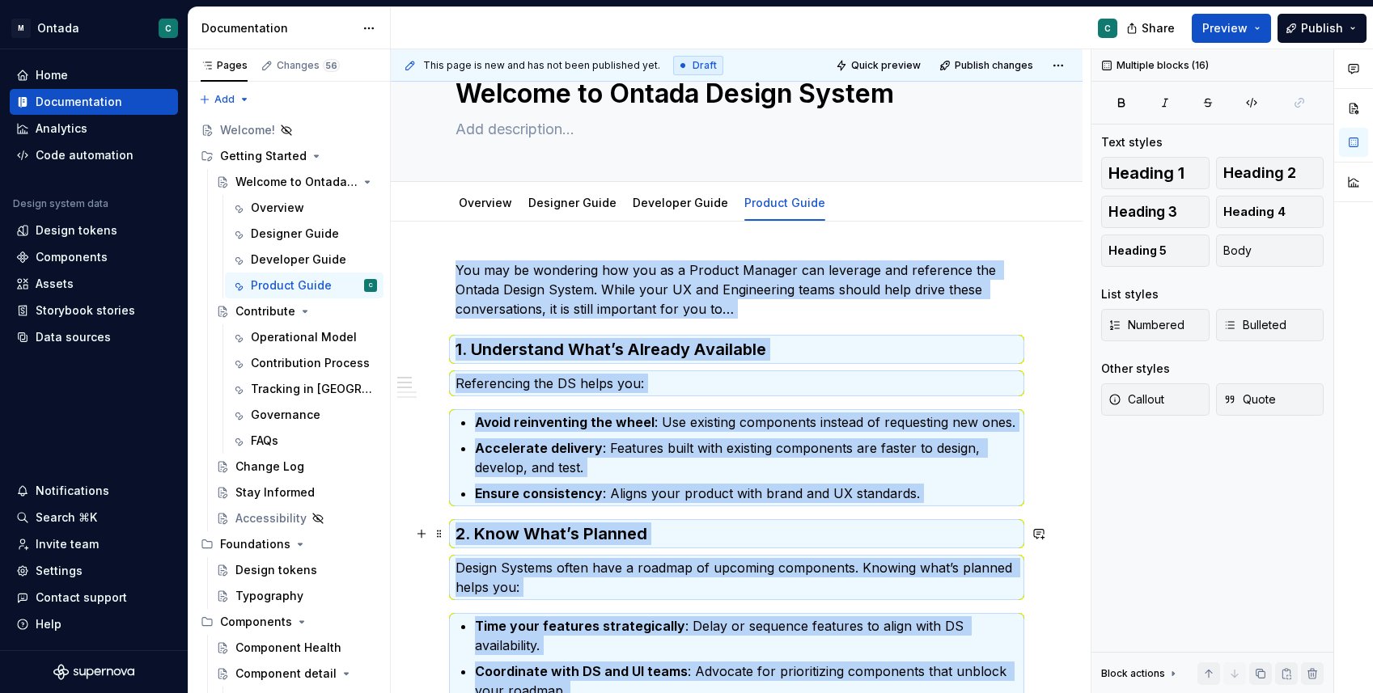
scroll to position [0, 0]
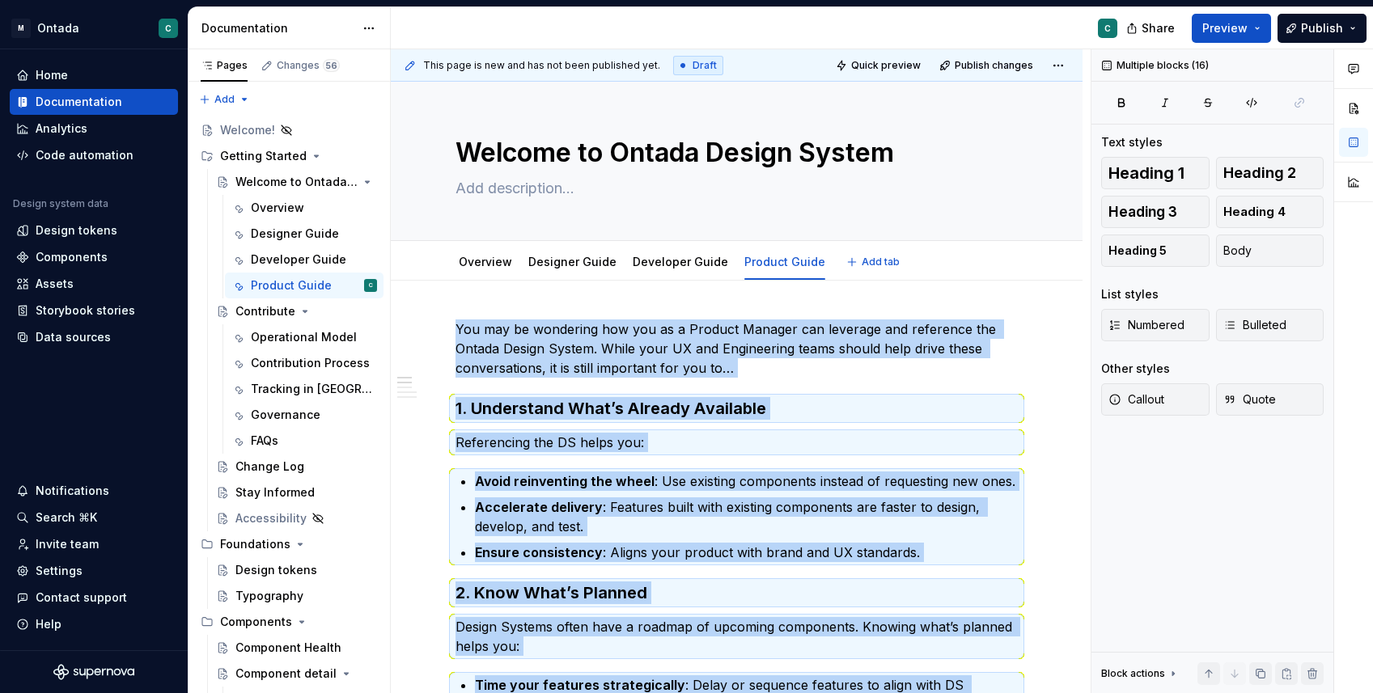
copy div "Lor ips do sitametco adi eli se d Eiusmod Tempori utl etdolore mag aliquaeni ad…"
click at [465, 266] on link "Overview" at bounding box center [485, 262] width 53 height 14
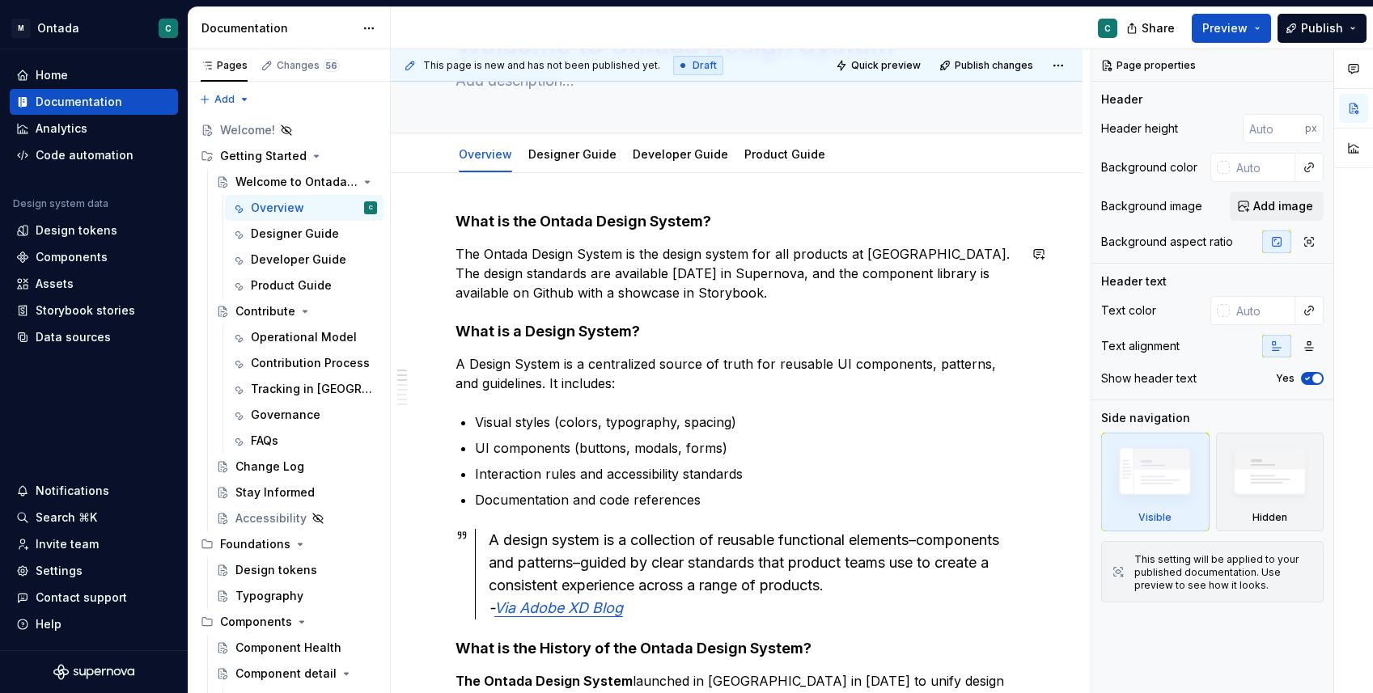
scroll to position [176, 0]
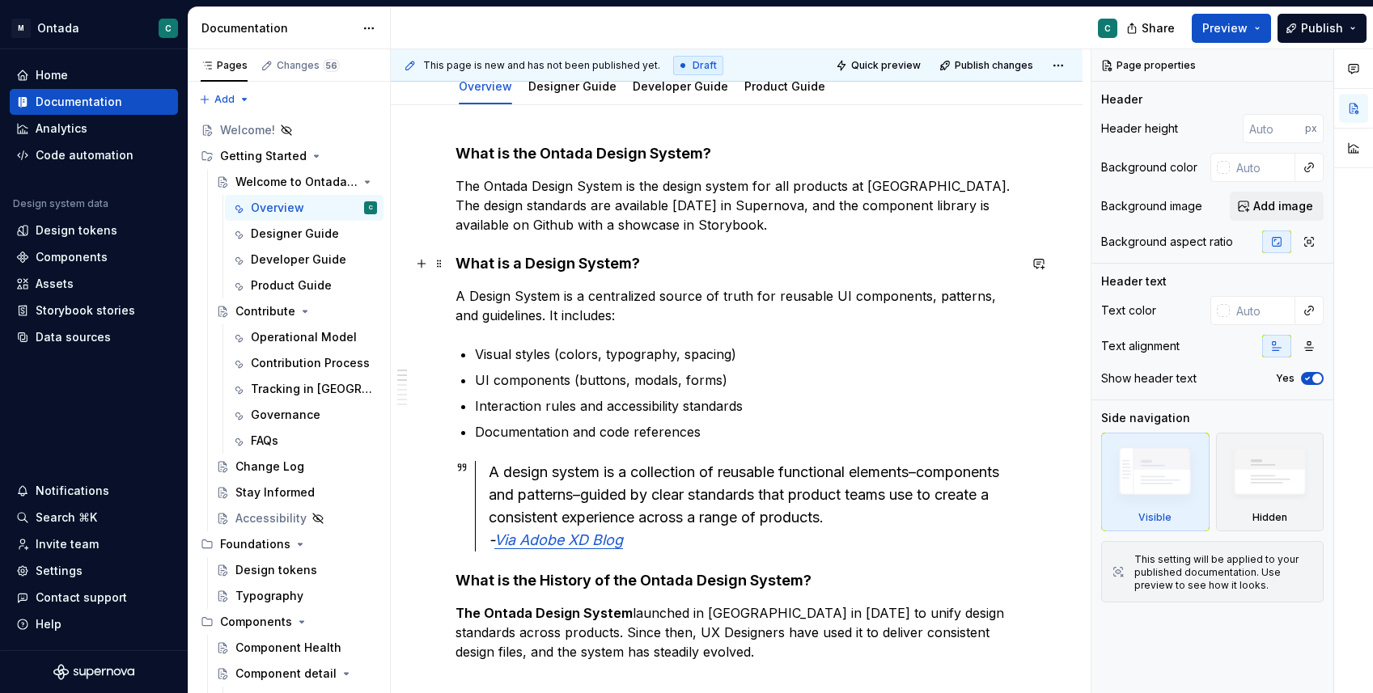
click at [460, 260] on h4 "What is a Design System?" at bounding box center [736, 263] width 562 height 19
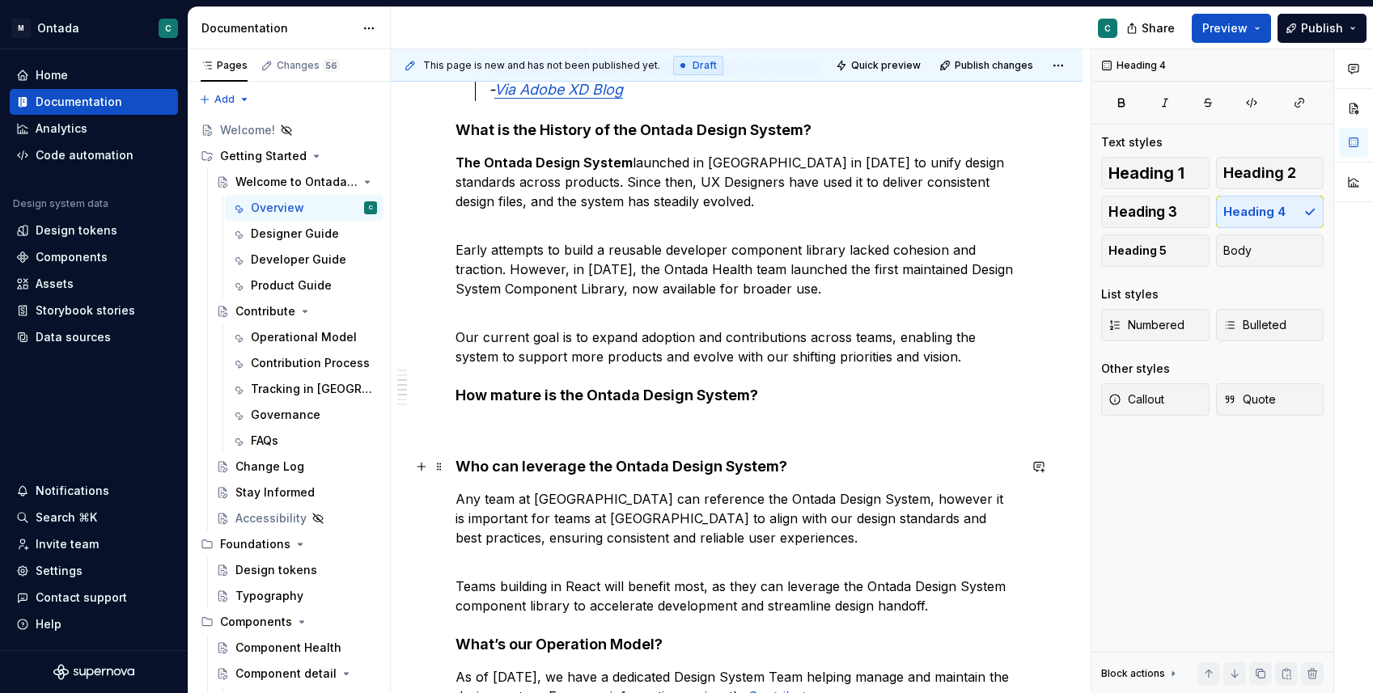
scroll to position [631, 0]
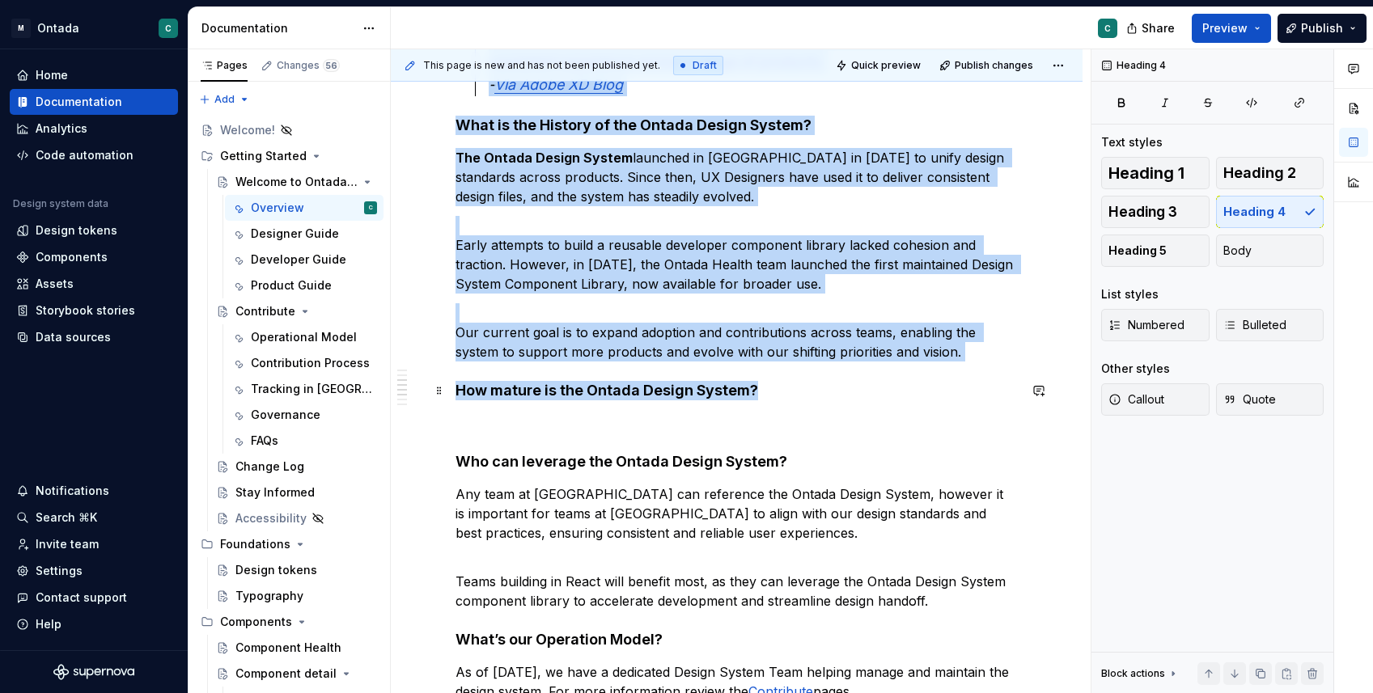
click at [815, 392] on h4 "How mature is the Ontada Design System?" at bounding box center [736, 390] width 562 height 19
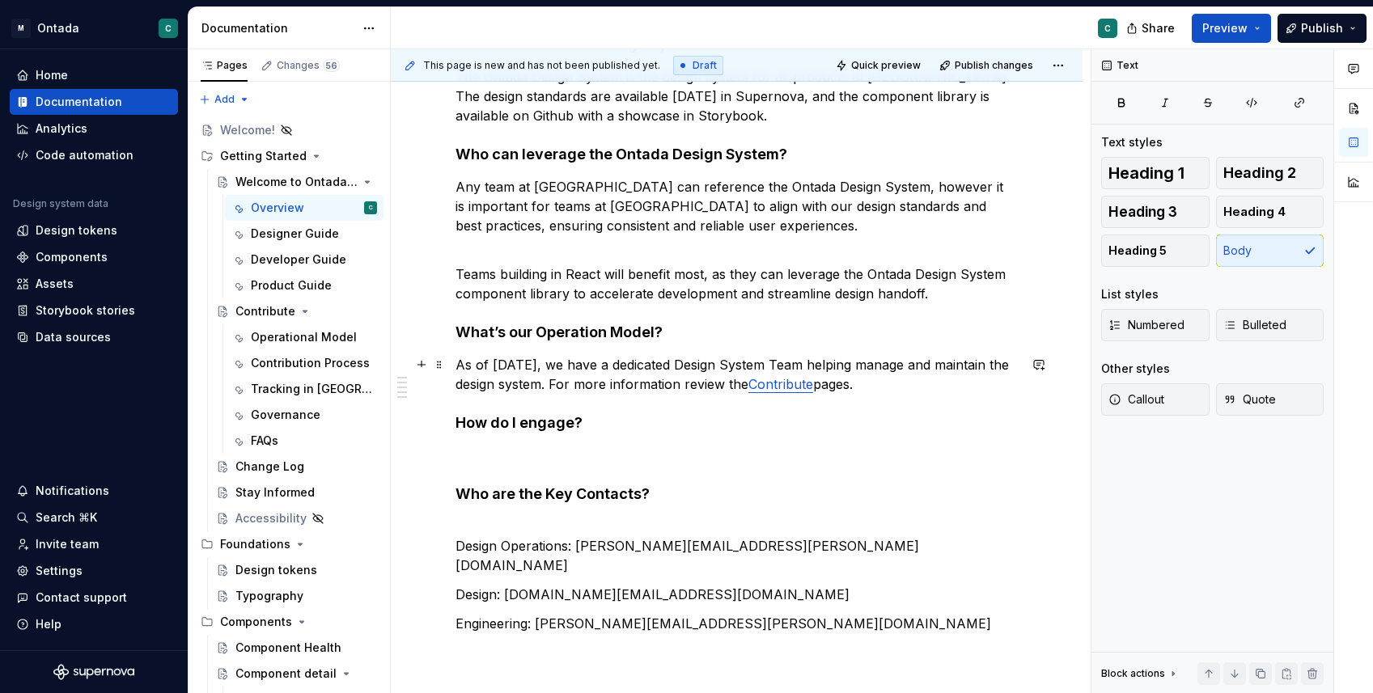
scroll to position [294, 0]
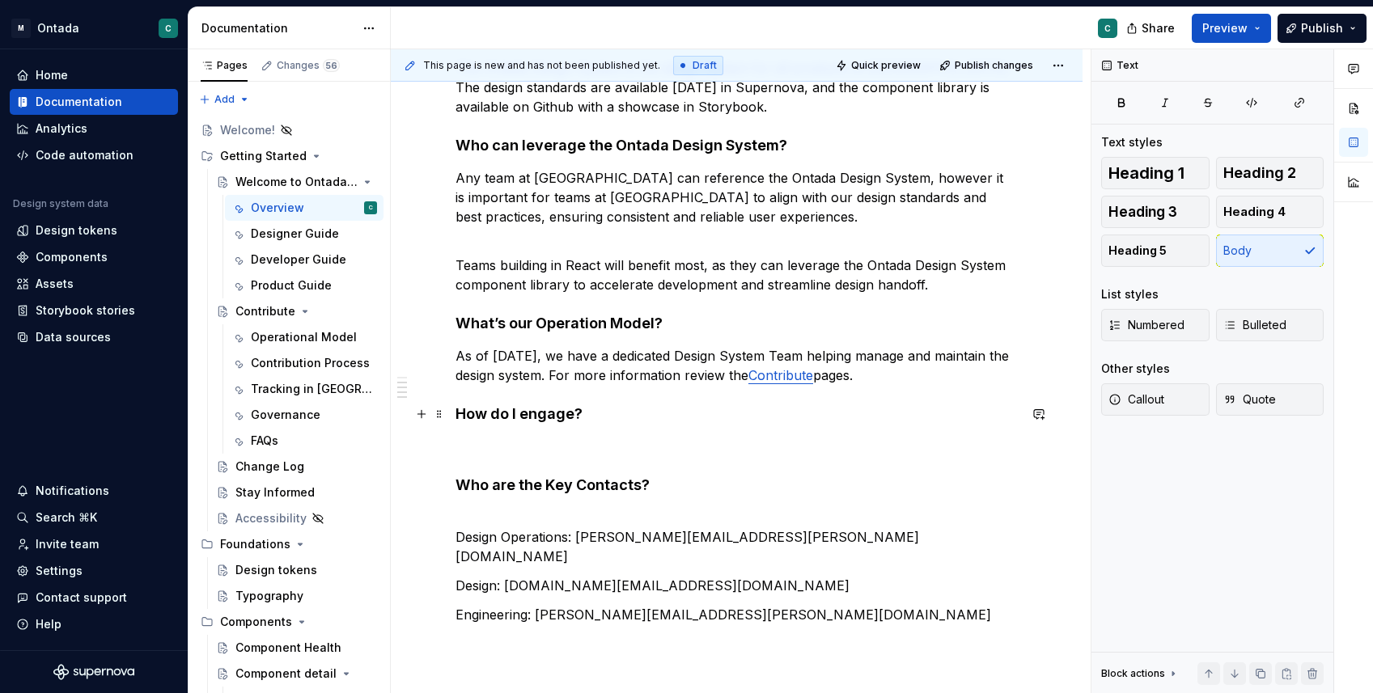
click at [458, 415] on h4 "How do I engage?" at bounding box center [736, 414] width 562 height 19
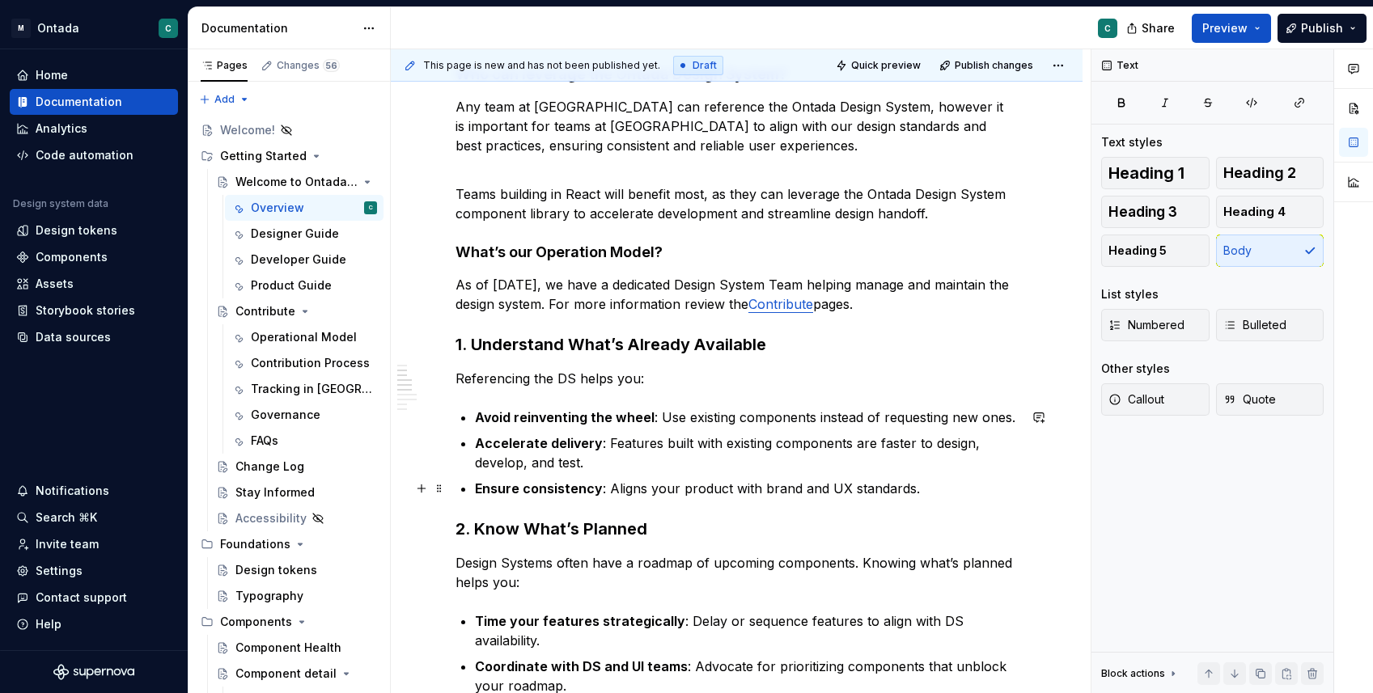
scroll to position [396, 0]
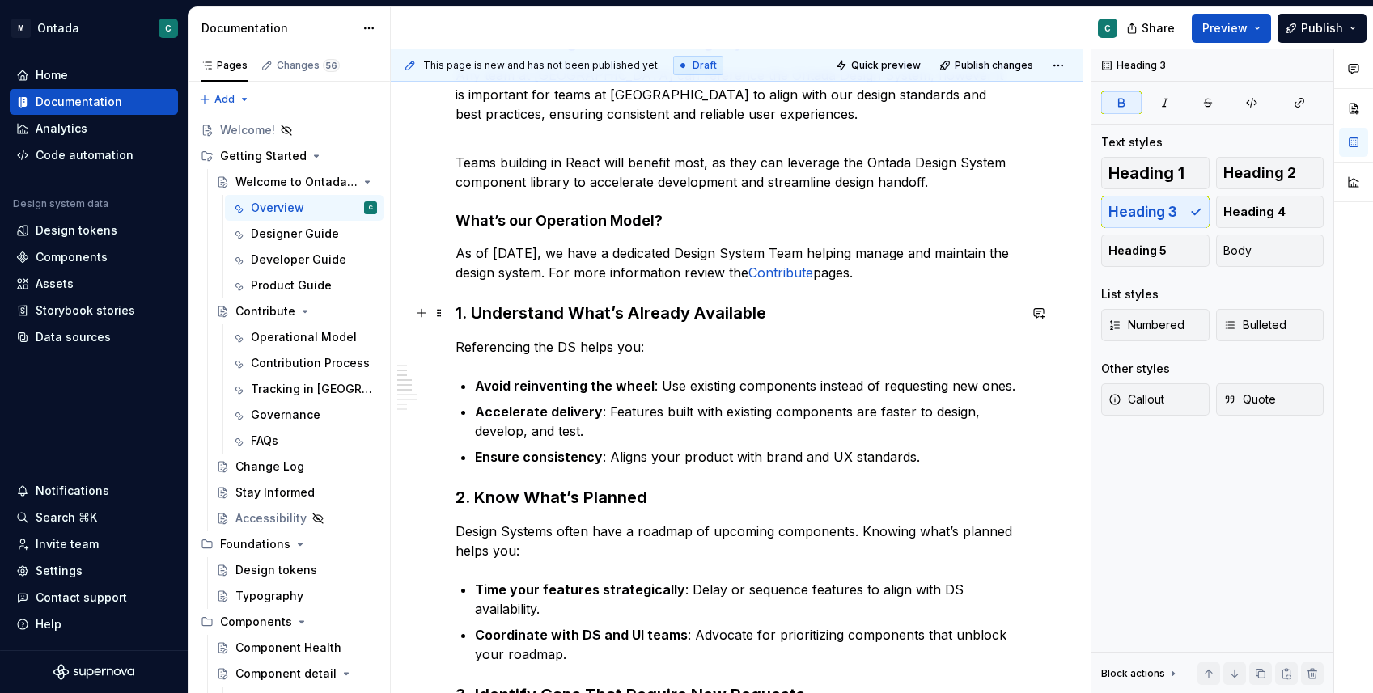
click at [470, 315] on strong "1. Understand What’s Already Available" at bounding box center [610, 312] width 311 height 19
click at [476, 314] on strong "1. Understand What’s Already Available" at bounding box center [610, 312] width 311 height 19
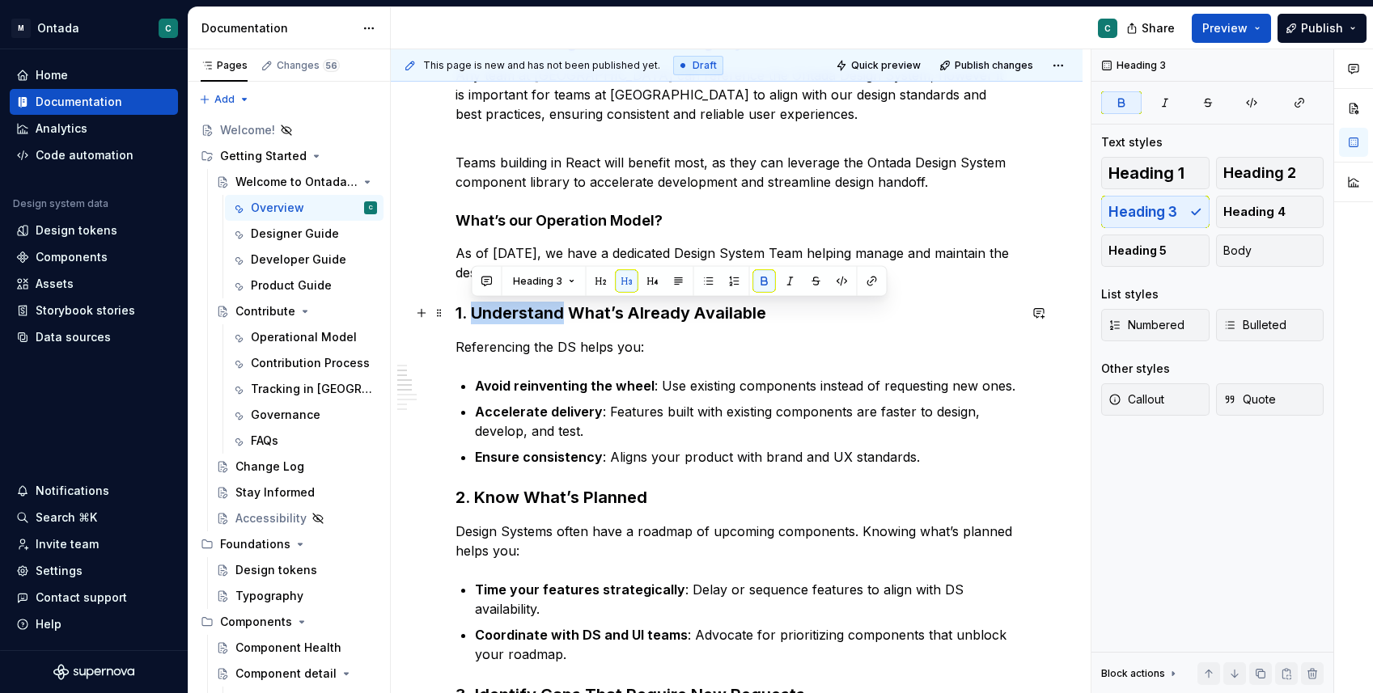
click at [476, 314] on strong "1. Understand What’s Already Available" at bounding box center [610, 312] width 311 height 19
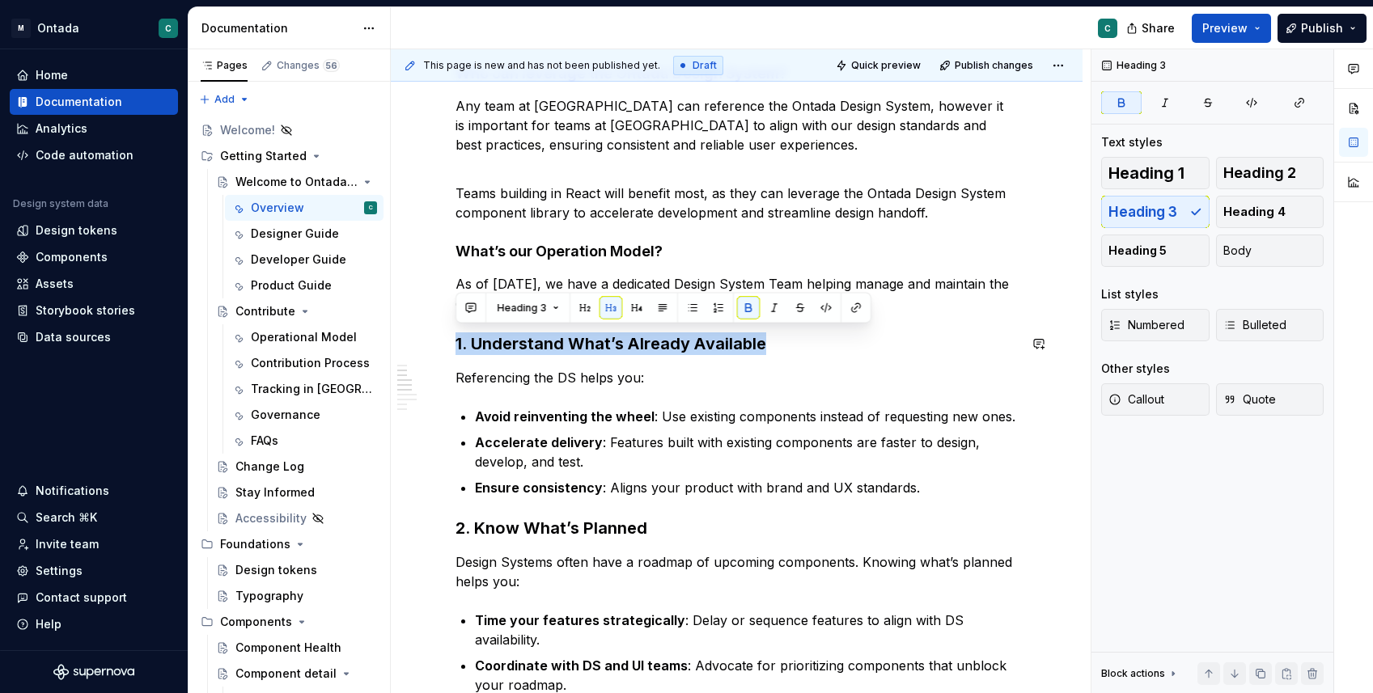
scroll to position [358, 0]
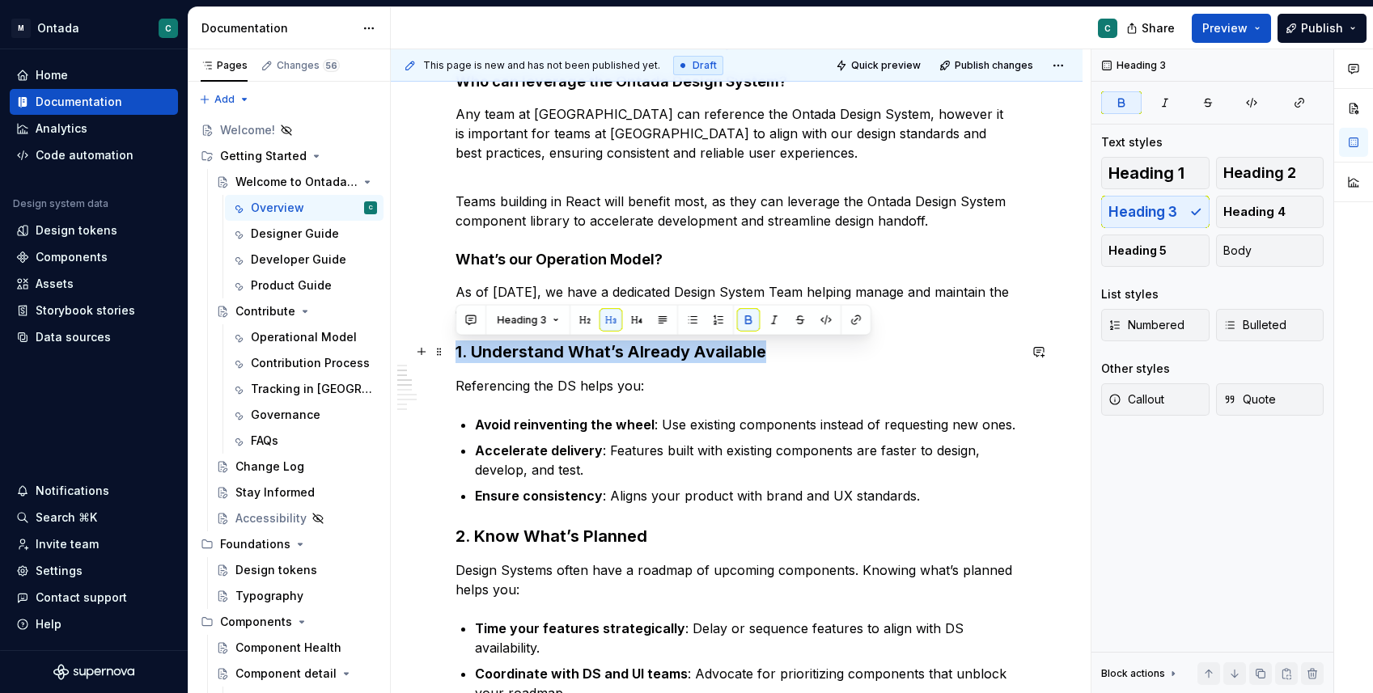
click at [531, 357] on strong "1. Understand What’s Already Available" at bounding box center [610, 351] width 311 height 19
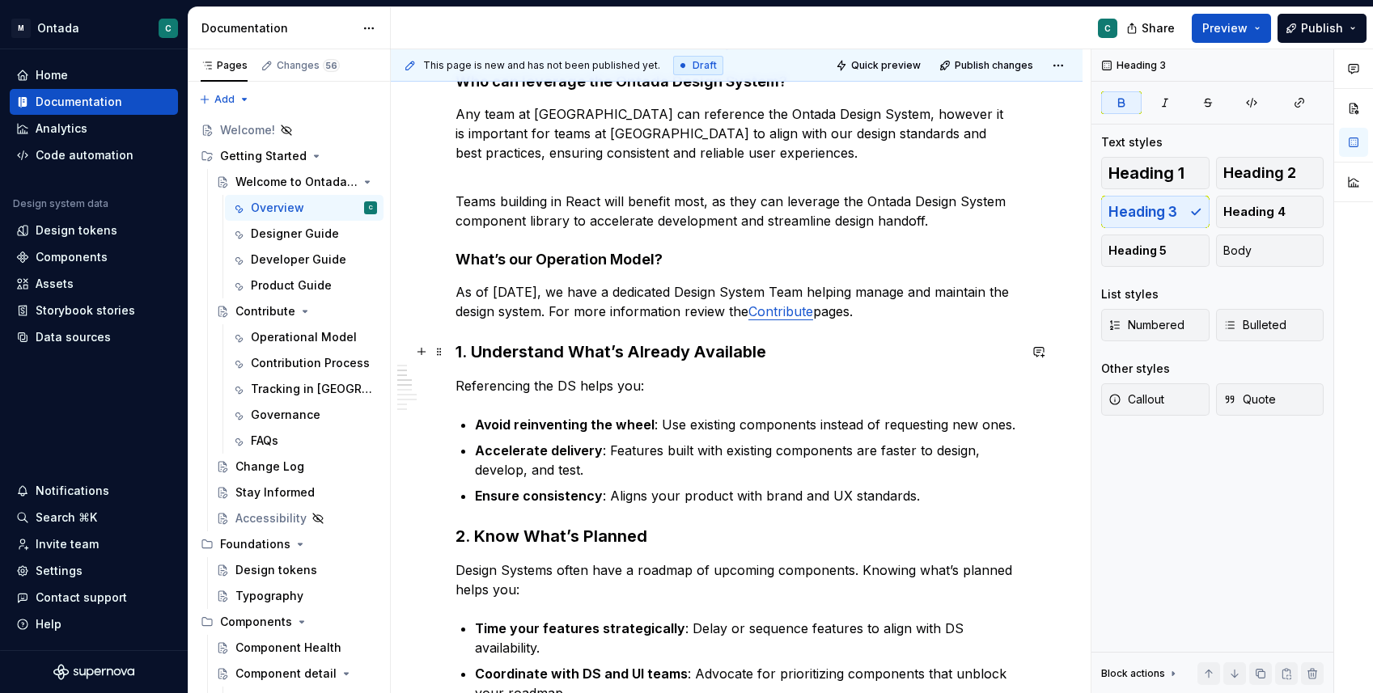
click at [458, 350] on strong "1. Understand What’s Already Available" at bounding box center [610, 351] width 311 height 19
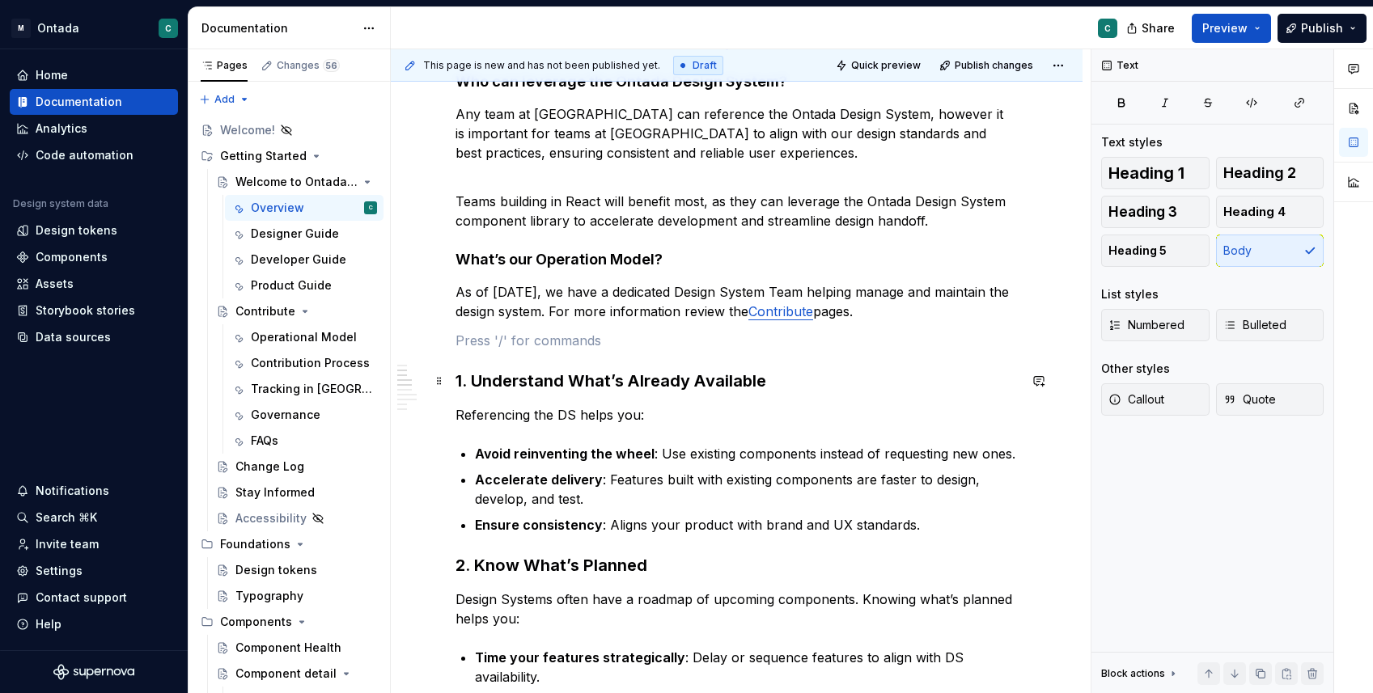
click at [489, 379] on strong "1. Understand What’s Already Available" at bounding box center [610, 380] width 311 height 19
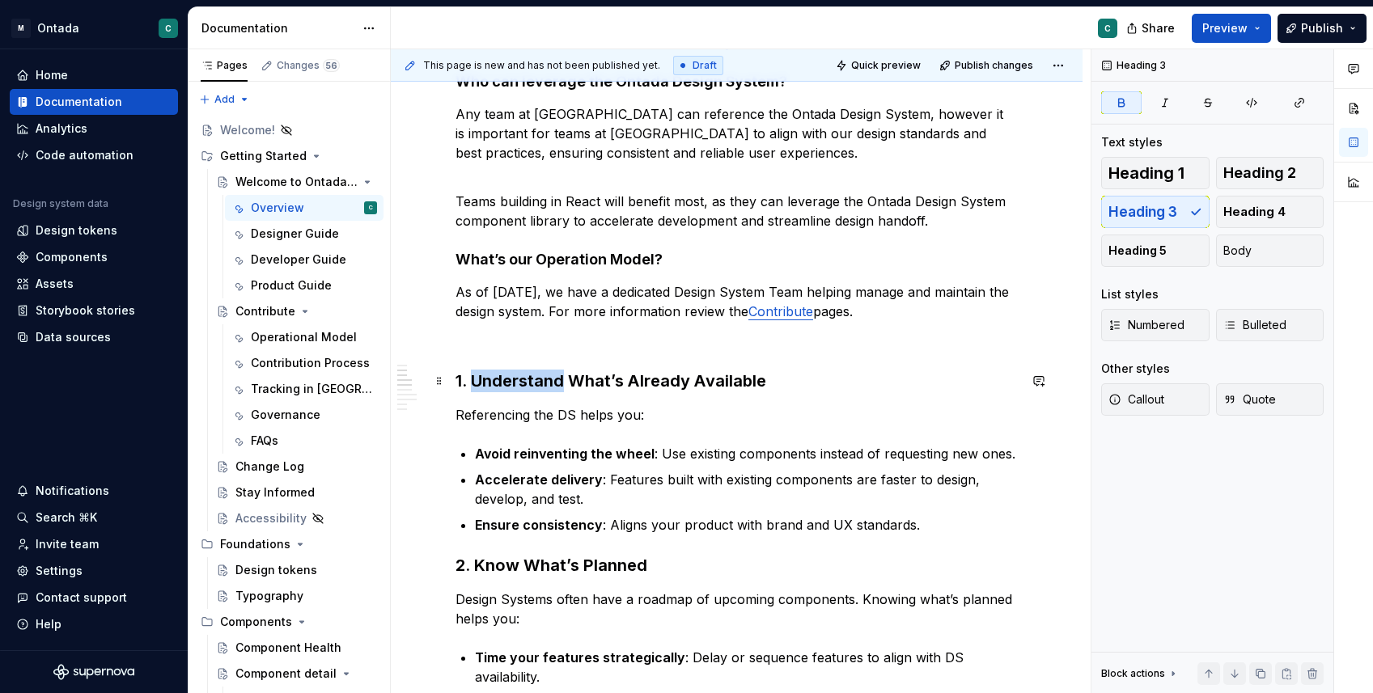
click at [489, 379] on strong "1. Understand What’s Already Available" at bounding box center [610, 380] width 311 height 19
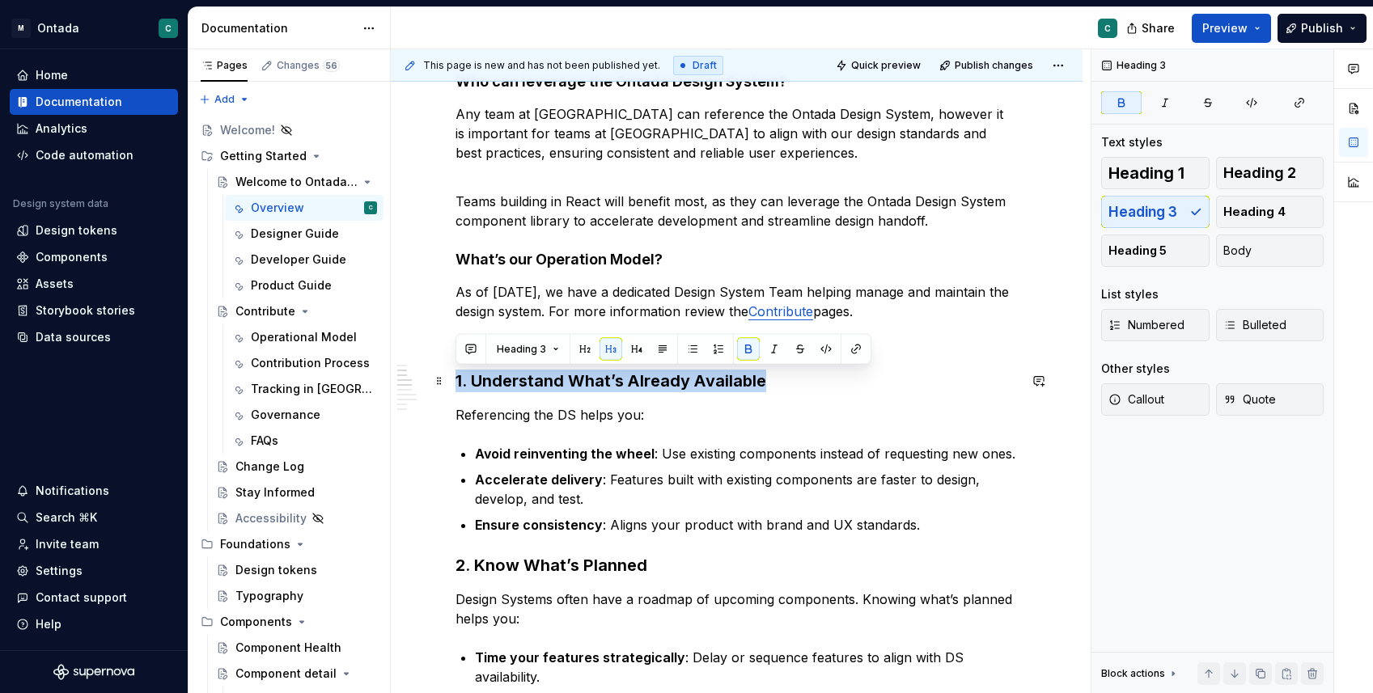
click at [489, 379] on strong "1. Understand What’s Already Available" at bounding box center [610, 380] width 311 height 19
click at [631, 350] on button "button" at bounding box center [636, 349] width 23 height 23
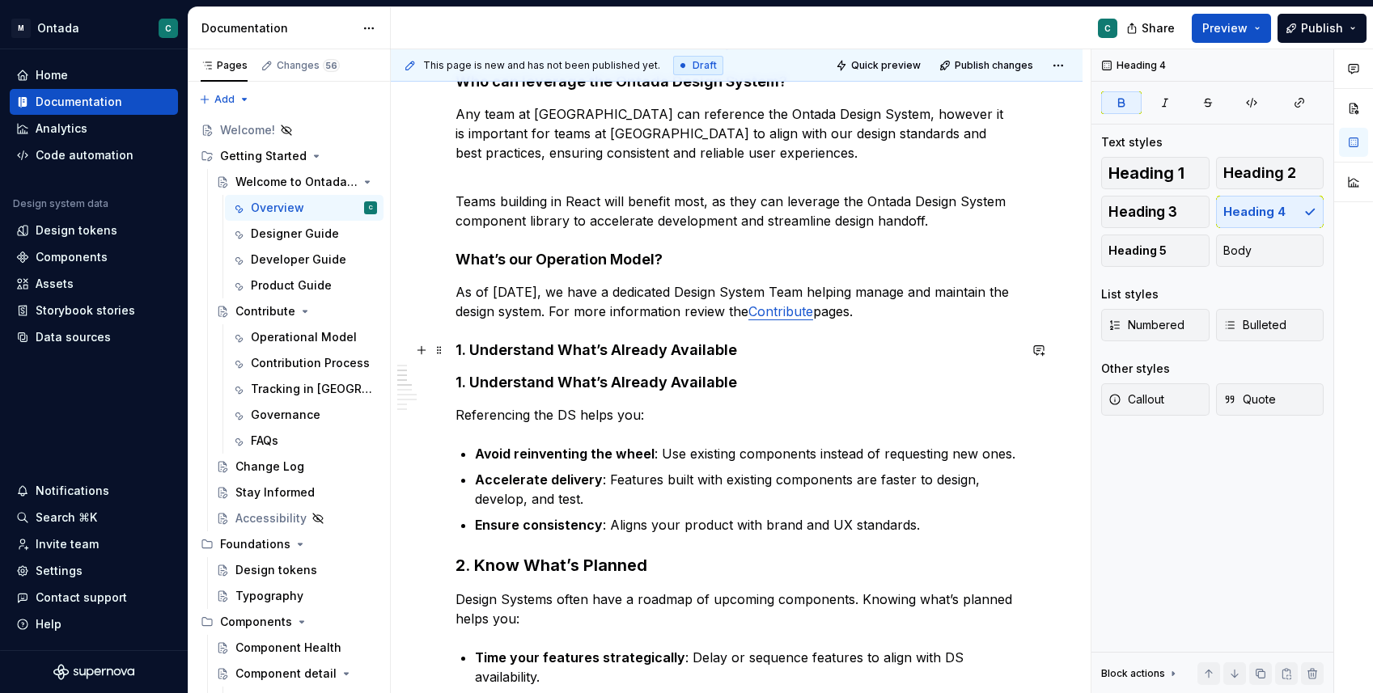
click at [575, 355] on strong "1. Understand What’s Already Available" at bounding box center [596, 349] width 282 height 17
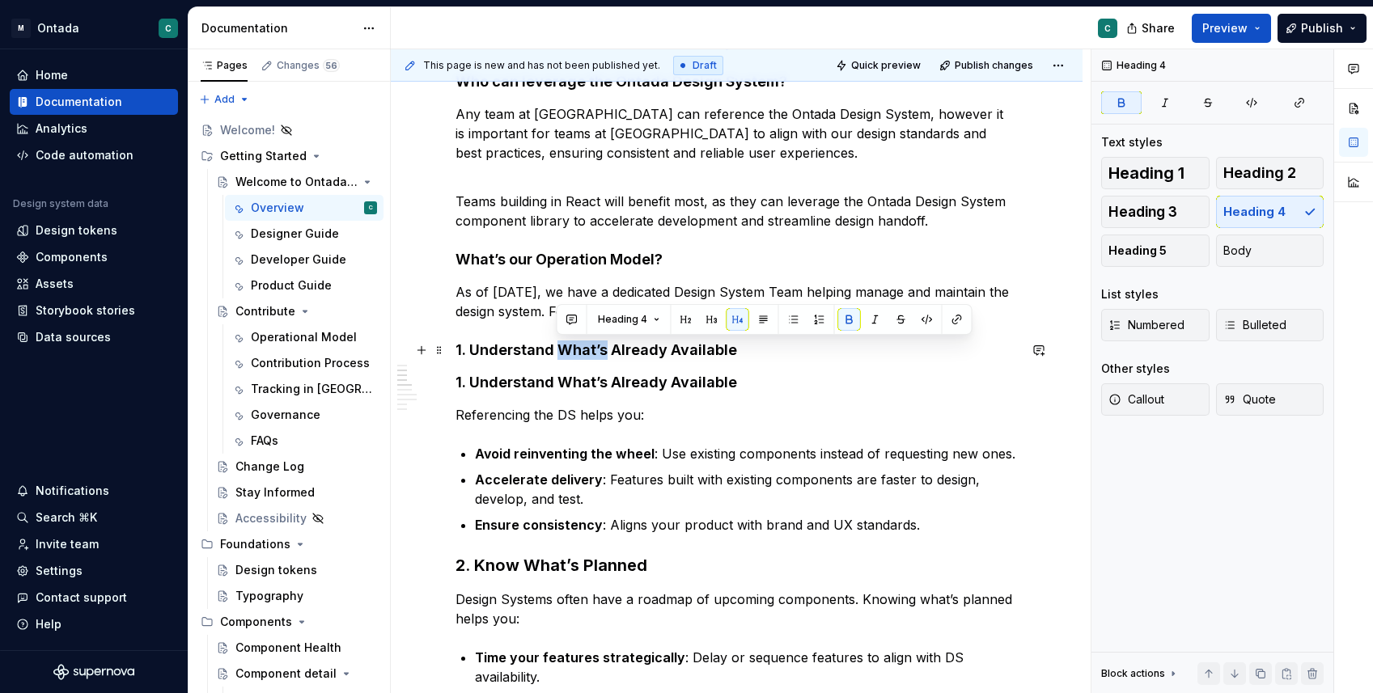
click at [575, 355] on strong "1. Understand What’s Already Available" at bounding box center [596, 349] width 282 height 17
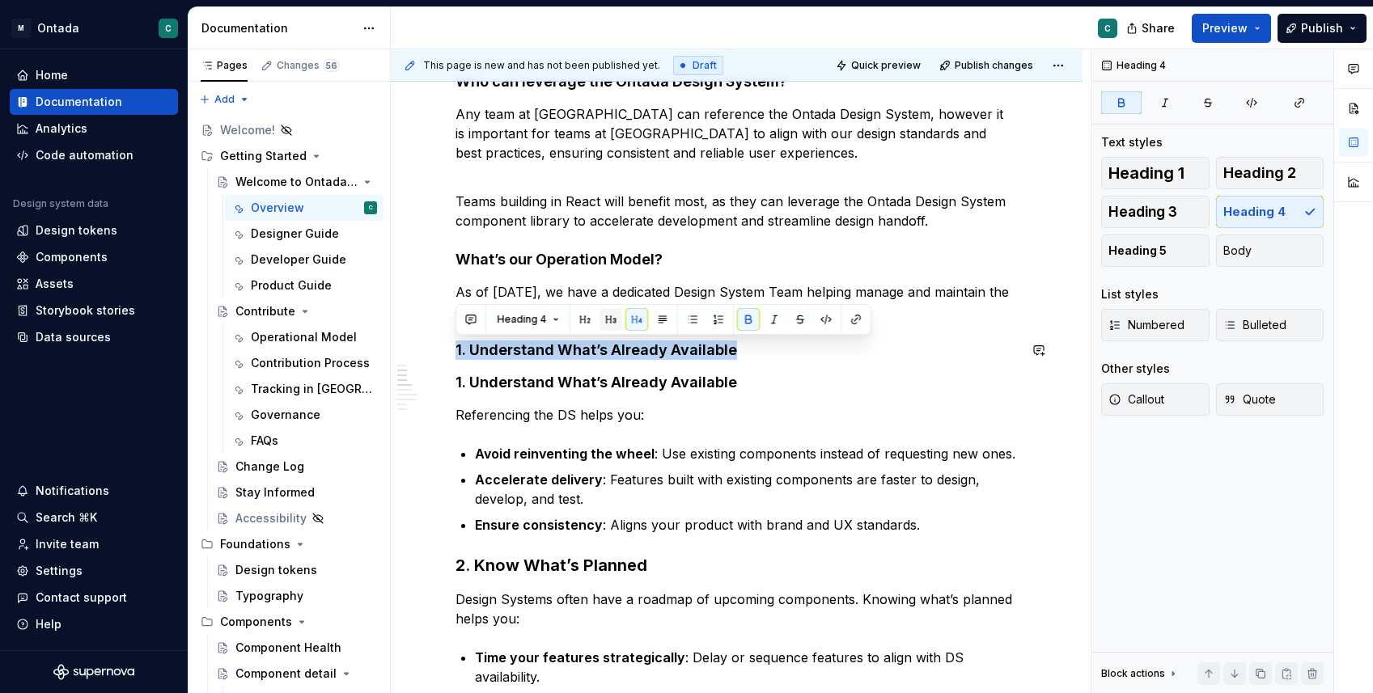
click at [608, 326] on button "button" at bounding box center [610, 319] width 23 height 23
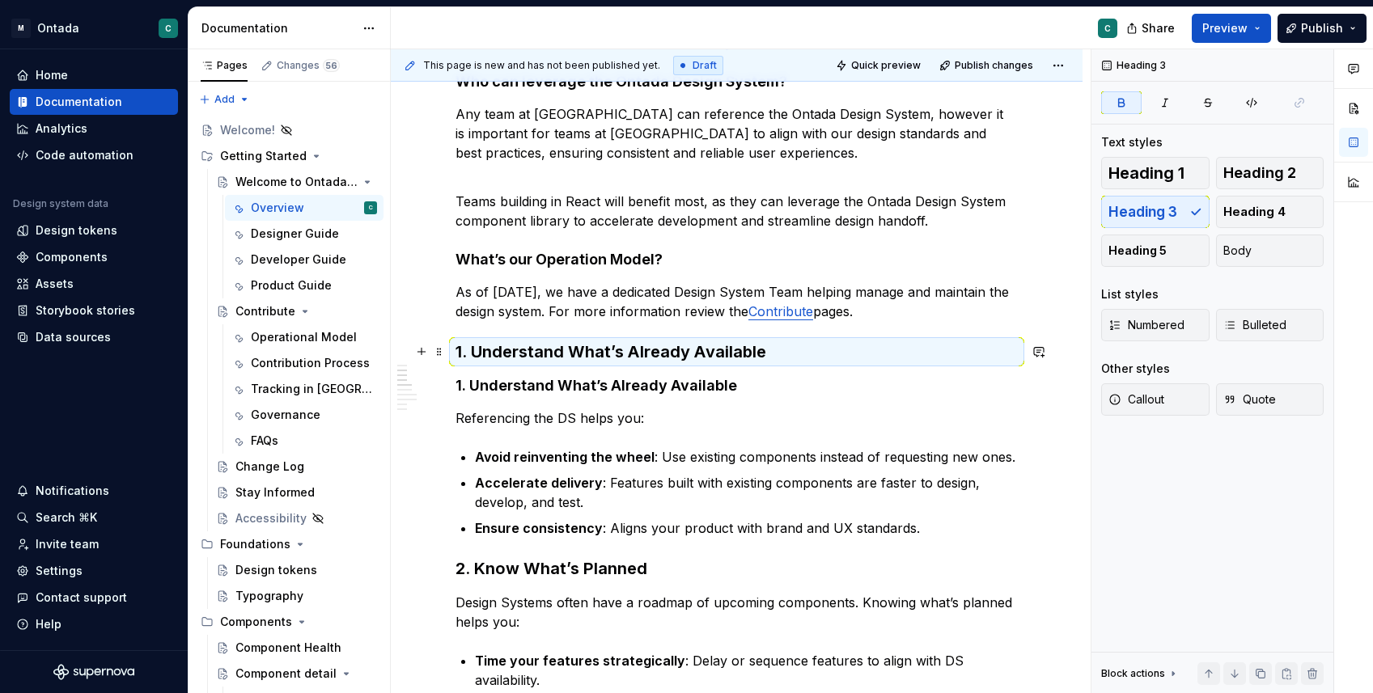
click at [601, 350] on strong "1. Understand What’s Already Available" at bounding box center [610, 351] width 311 height 19
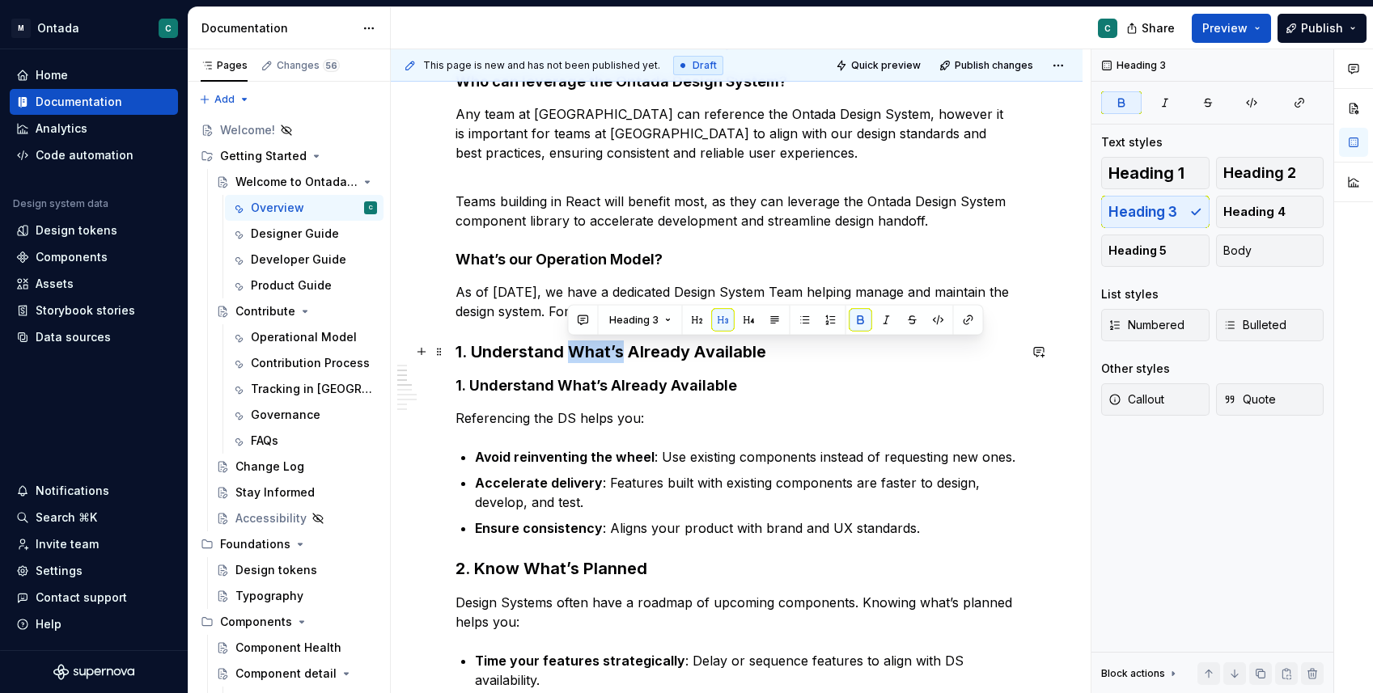
click at [601, 350] on strong "1. Understand What’s Already Available" at bounding box center [610, 351] width 311 height 19
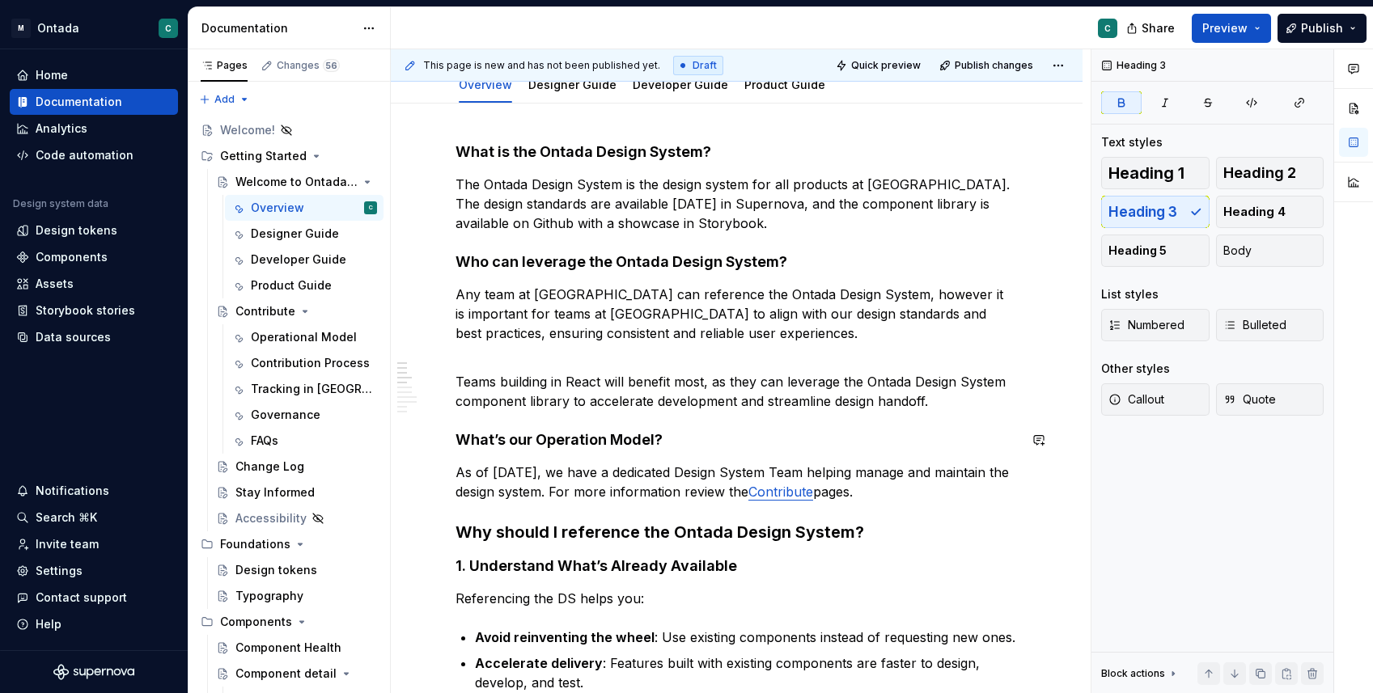
scroll to position [149, 0]
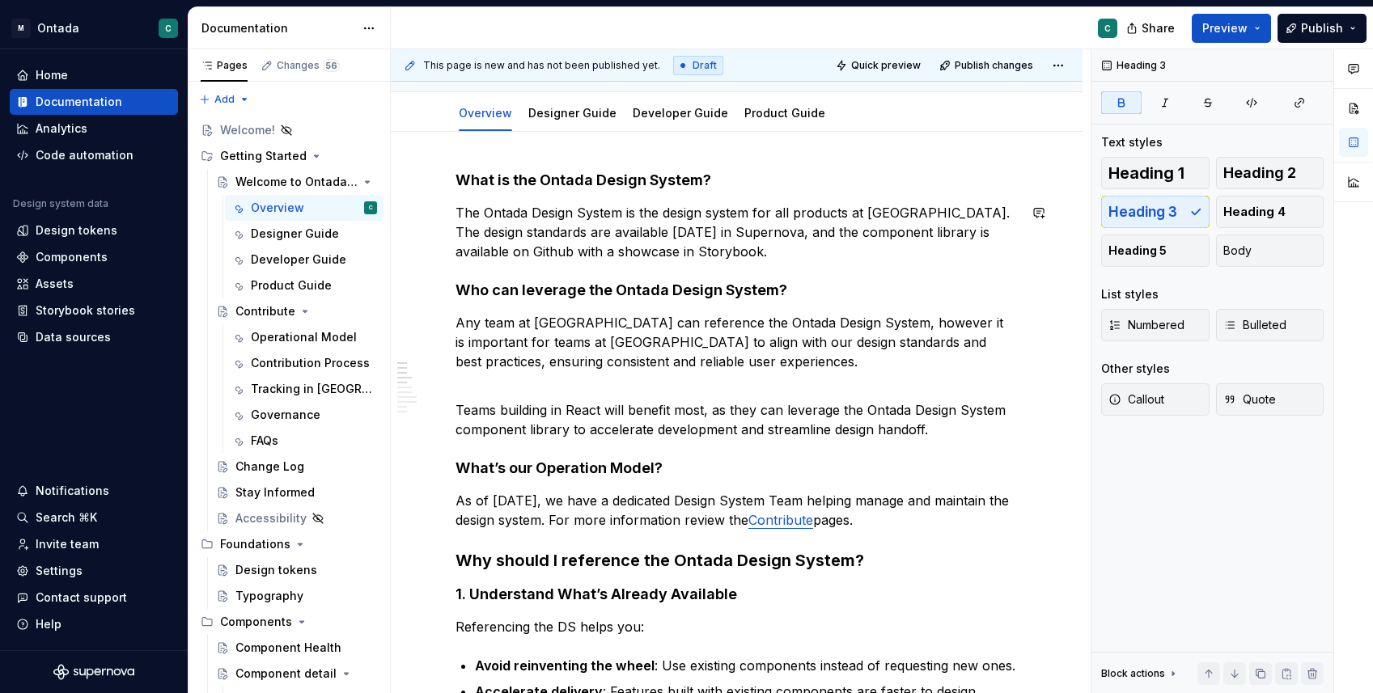
click at [595, 189] on h4 "What is the Ontada Design System?" at bounding box center [736, 180] width 562 height 19
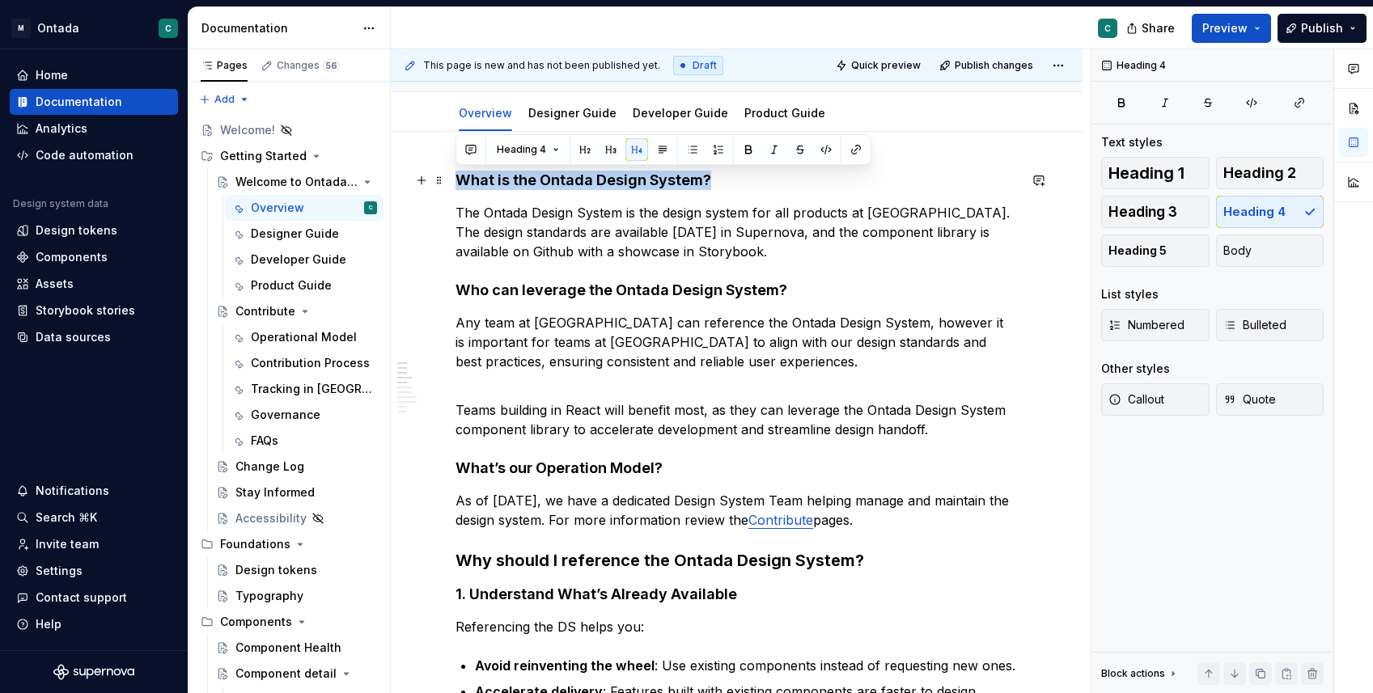
click at [595, 189] on h4 "What is the Ontada Design System?" at bounding box center [736, 180] width 562 height 19
click at [614, 152] on button "button" at bounding box center [610, 149] width 23 height 23
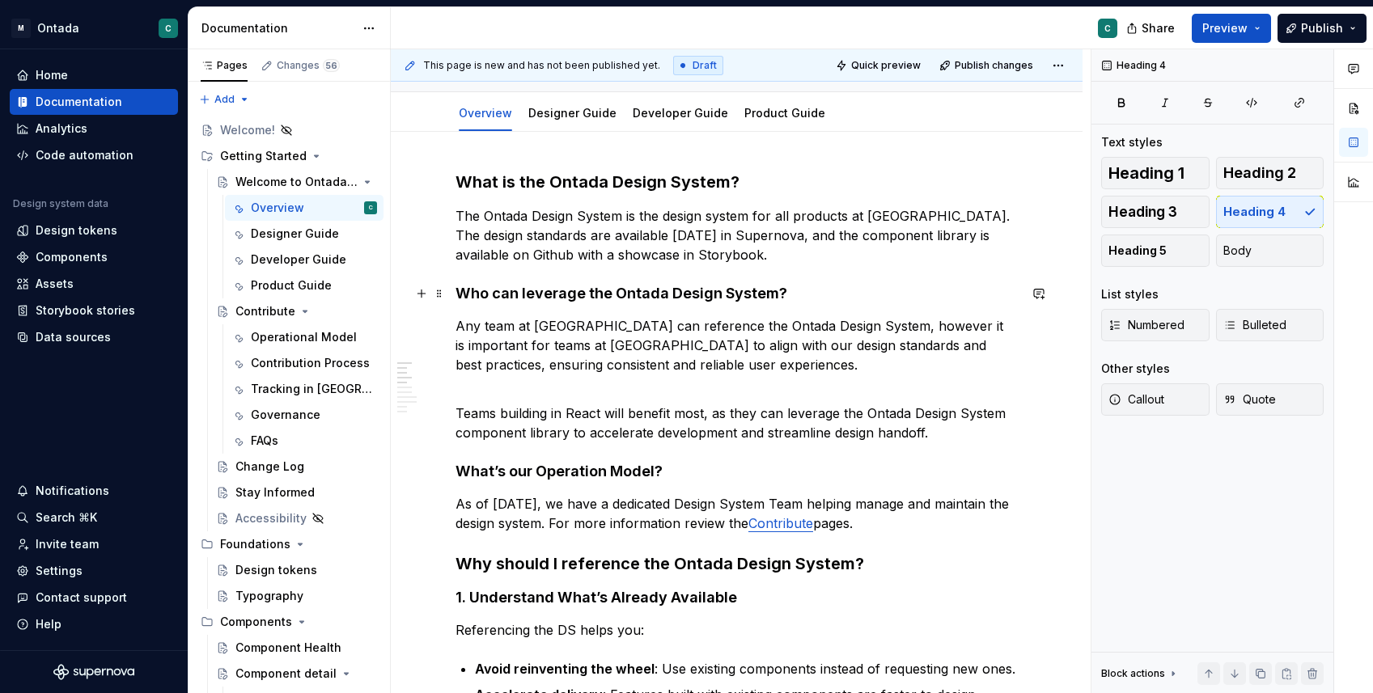
click at [566, 303] on h4 "Who can leverage the Ontada Design System?" at bounding box center [736, 293] width 562 height 19
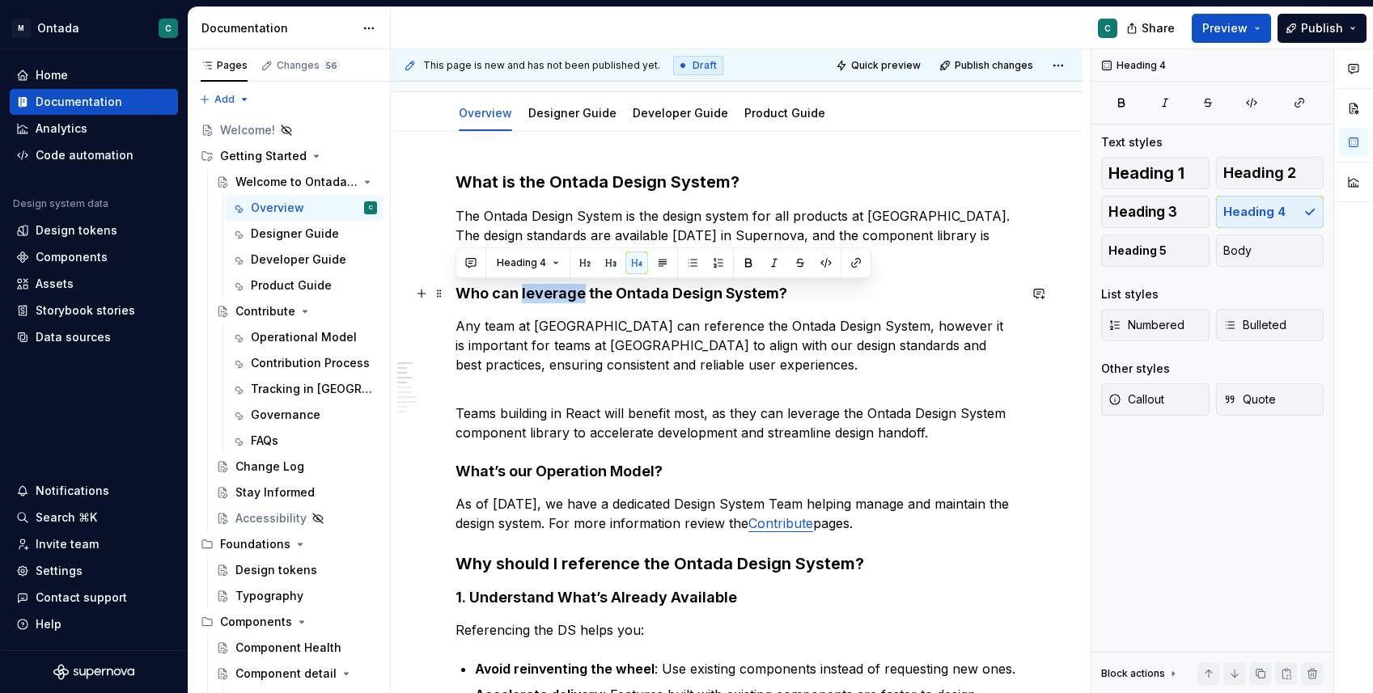
click at [566, 303] on h4 "Who can leverage the Ontada Design System?" at bounding box center [736, 293] width 562 height 19
click at [607, 264] on button "button" at bounding box center [610, 263] width 23 height 23
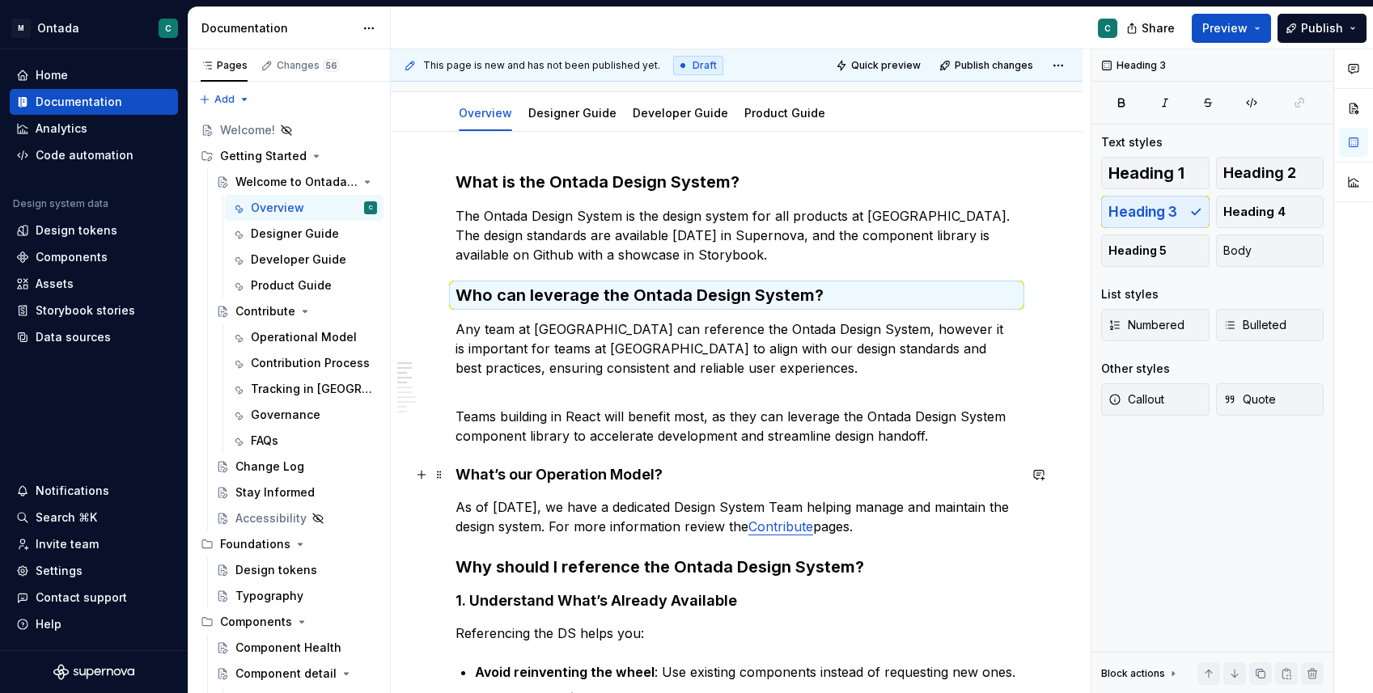
click at [573, 475] on h4 "What’s our Operation Model?" at bounding box center [736, 474] width 562 height 19
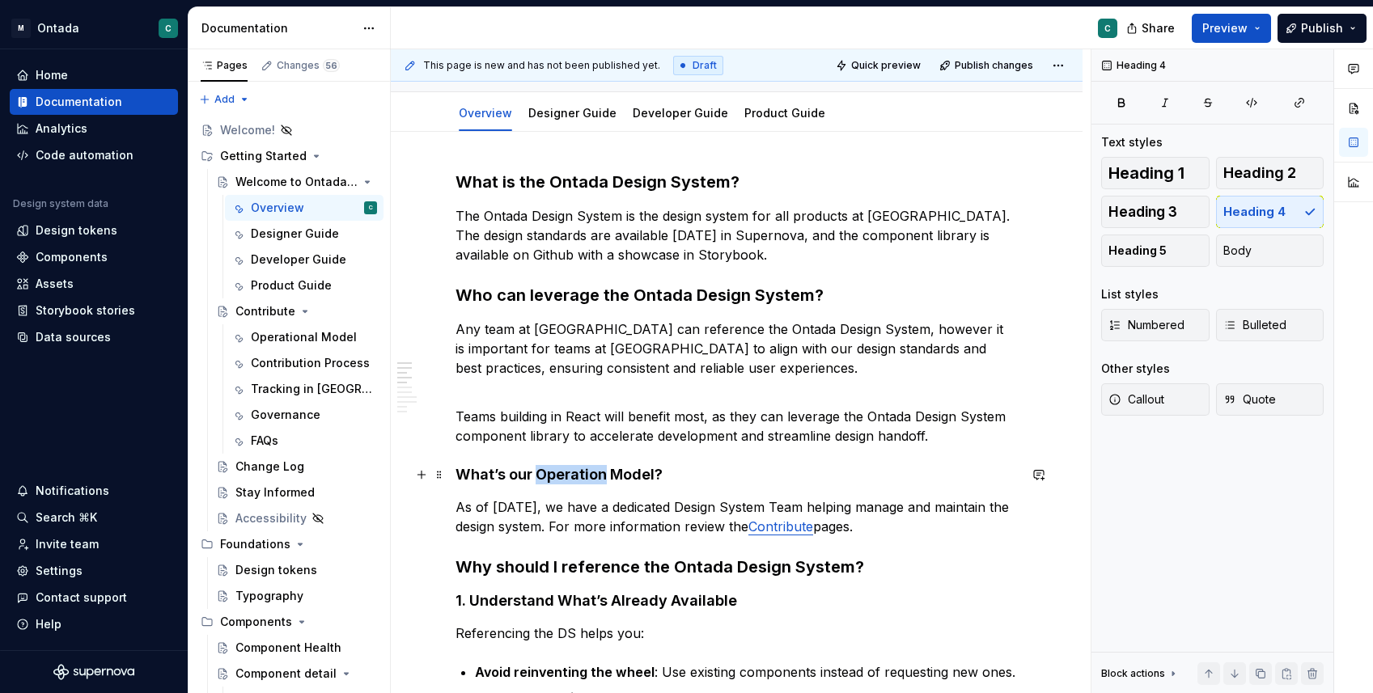
click at [573, 475] on h4 "What’s our Operation Model?" at bounding box center [736, 474] width 562 height 19
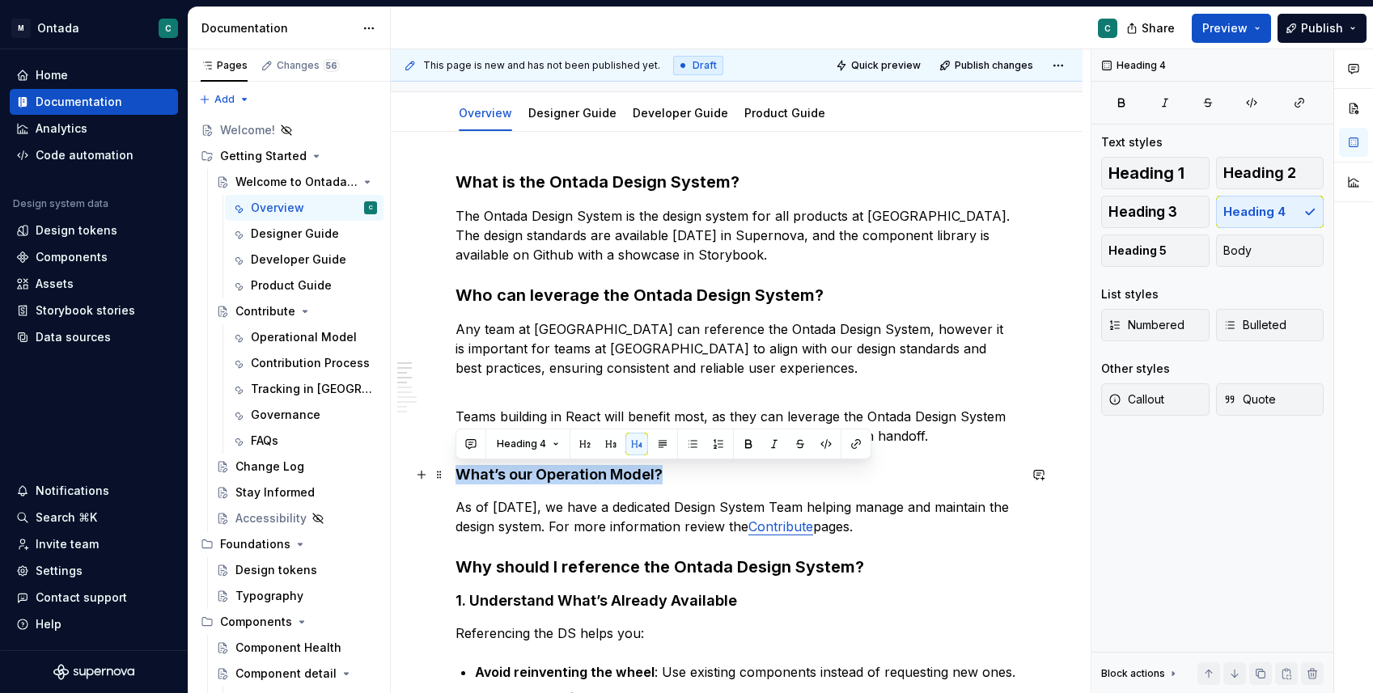
click at [573, 475] on h4 "What’s our Operation Model?" at bounding box center [736, 474] width 562 height 19
click at [604, 449] on button "button" at bounding box center [610, 444] width 23 height 23
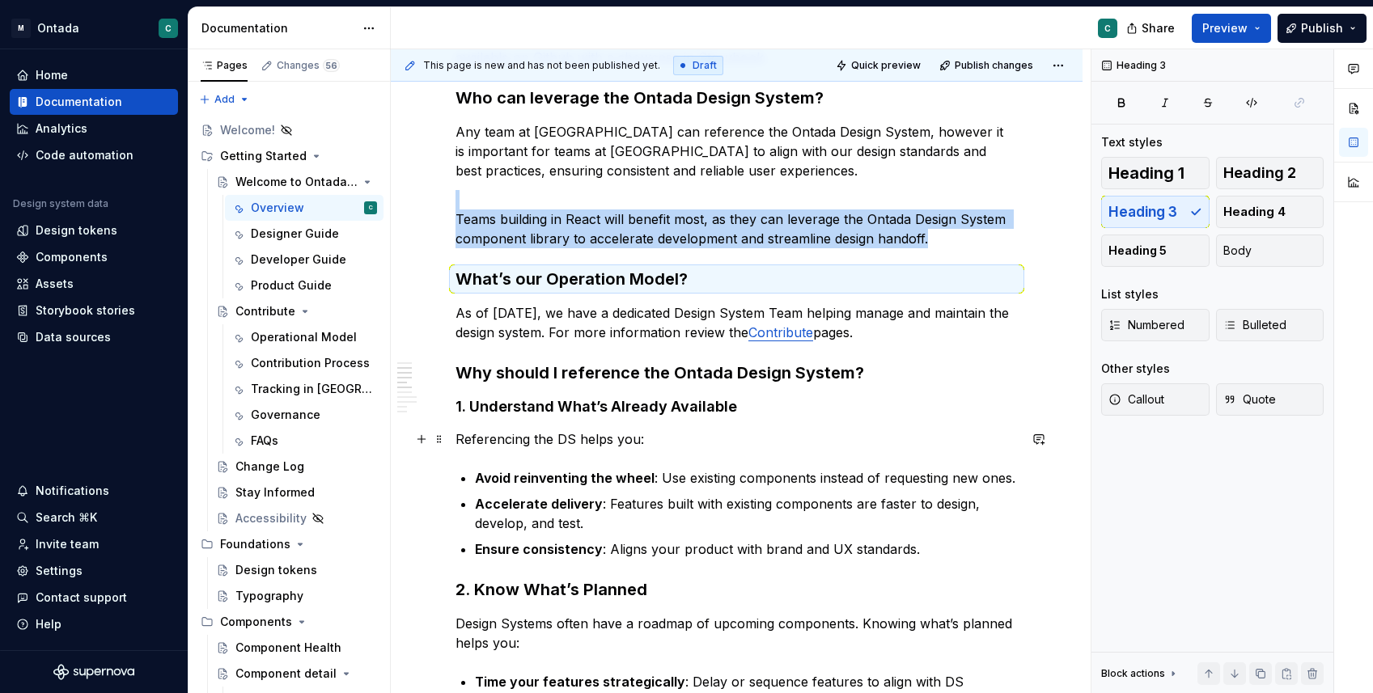
scroll to position [383, 0]
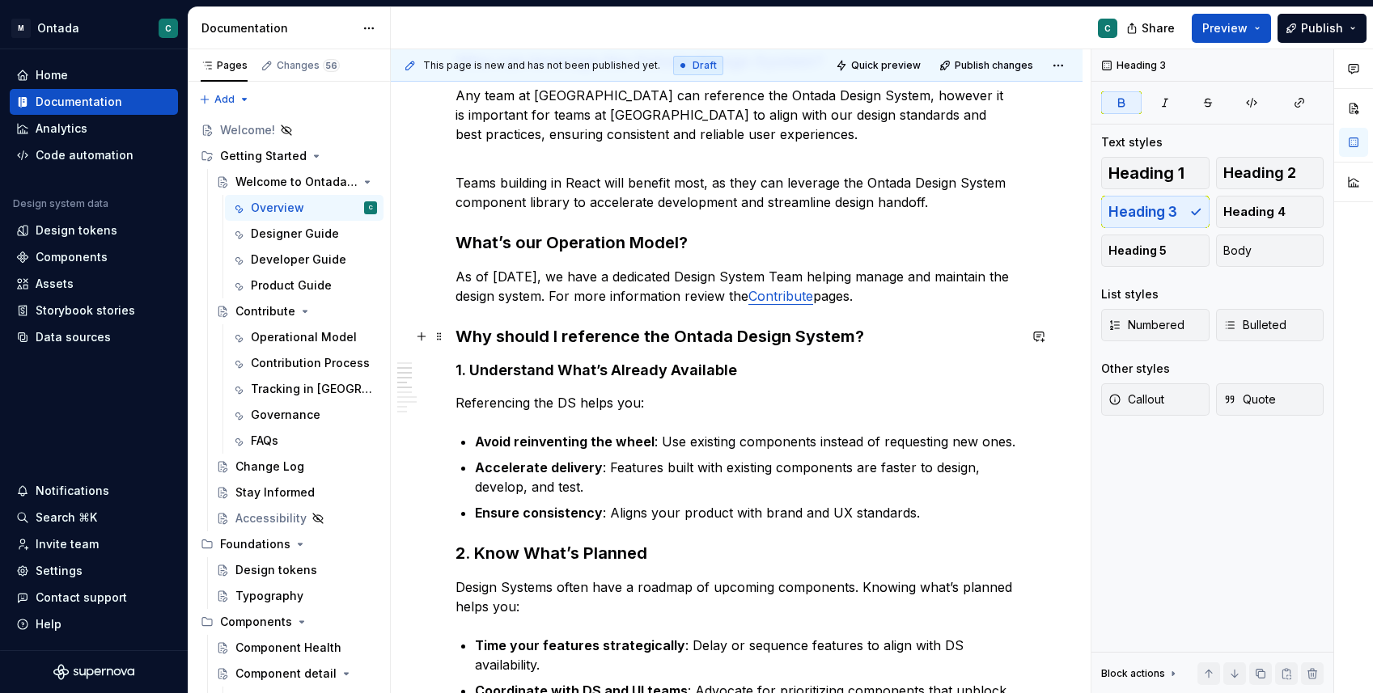
click at [457, 338] on strong "Why should I reference the Ontada Design System?" at bounding box center [659, 336] width 409 height 19
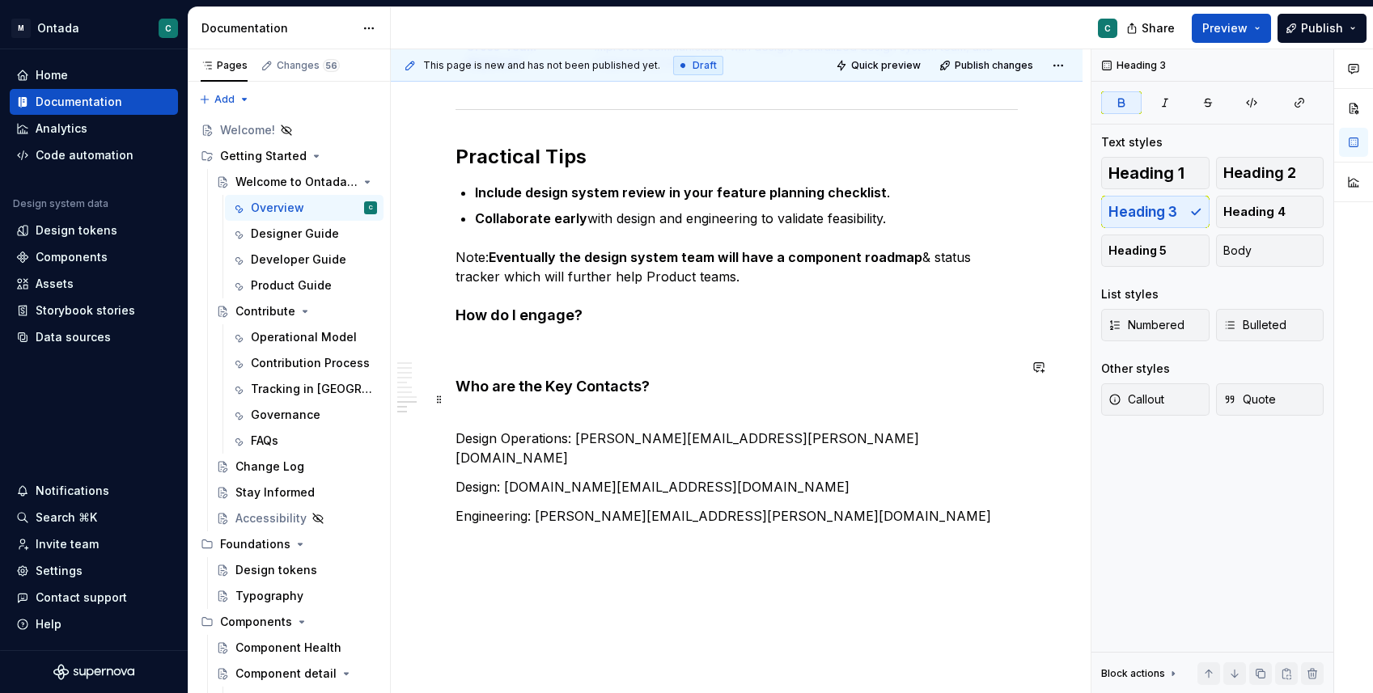
scroll to position [1571, 0]
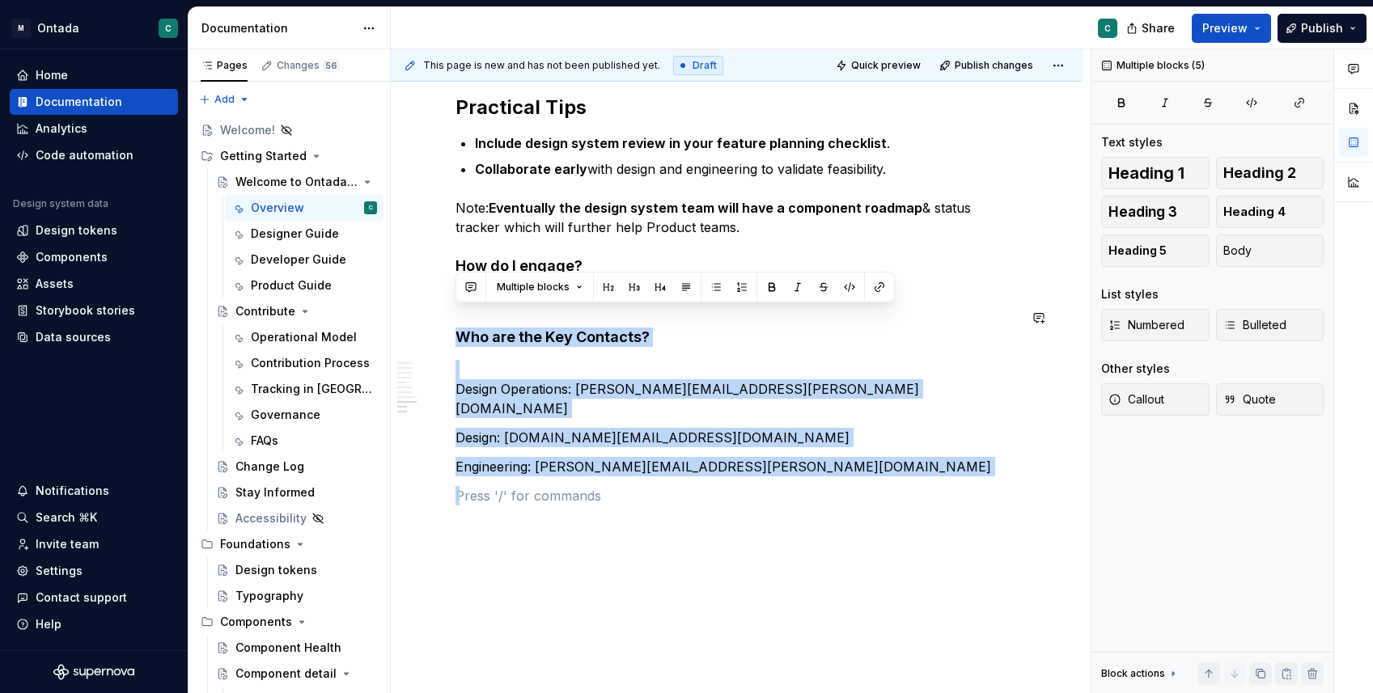
drag, startPoint x: 749, startPoint y: 443, endPoint x: 464, endPoint y: 304, distance: 317.3
copy div "Who are the Key Contacts? Design Operations: [PERSON_NAME][EMAIL_ADDRESS][PERSO…"
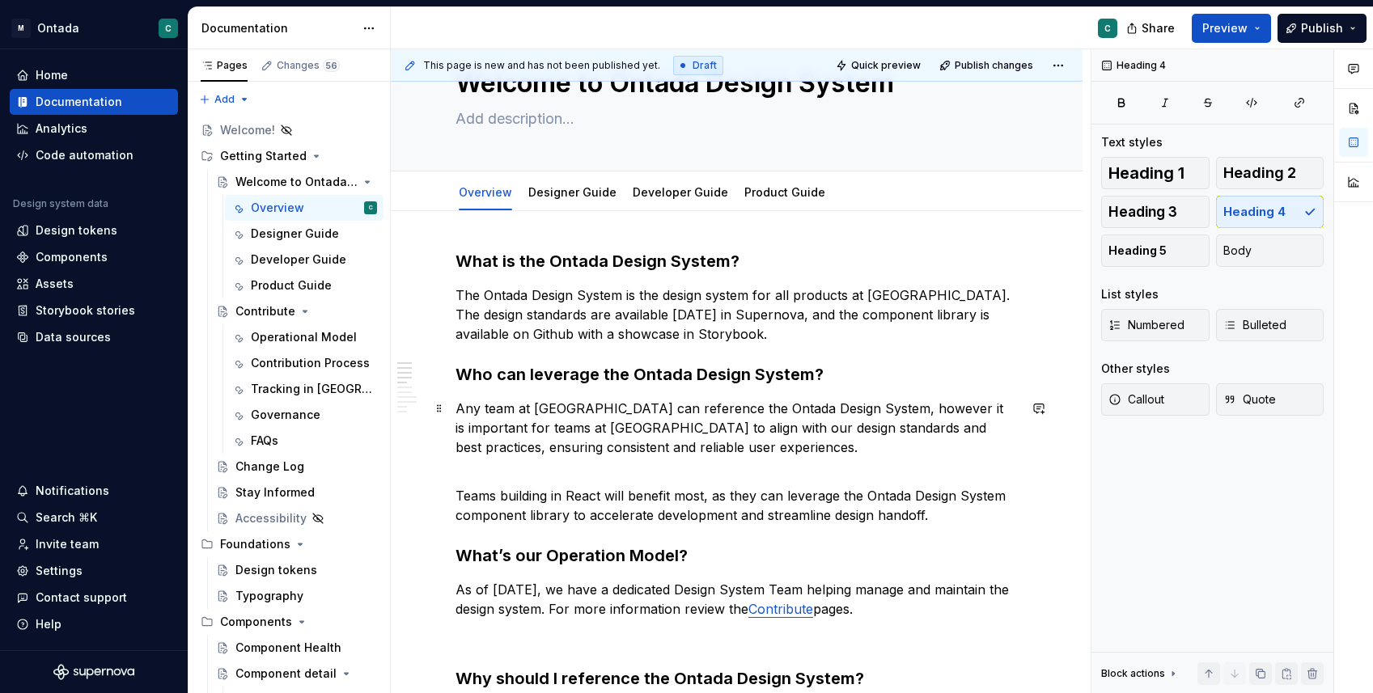
scroll to position [0, 0]
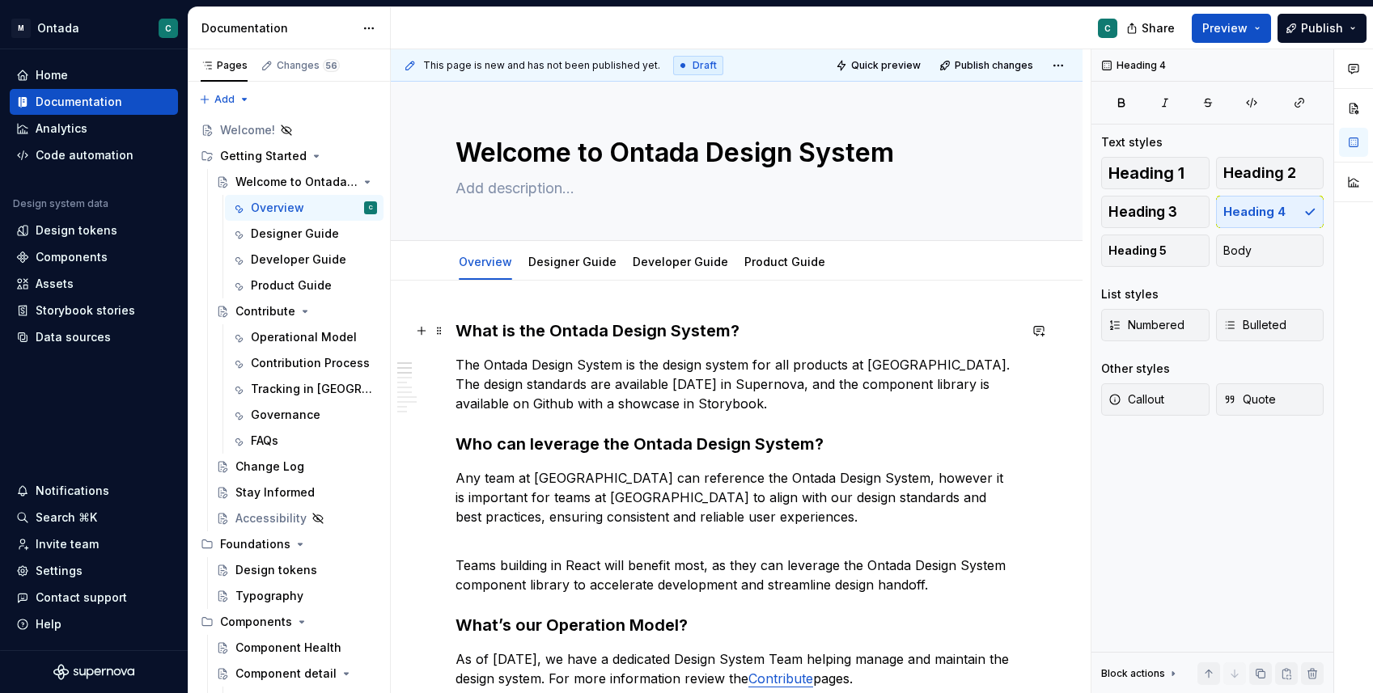
click at [460, 331] on h3 "What is the Ontada Design System?" at bounding box center [736, 331] width 562 height 23
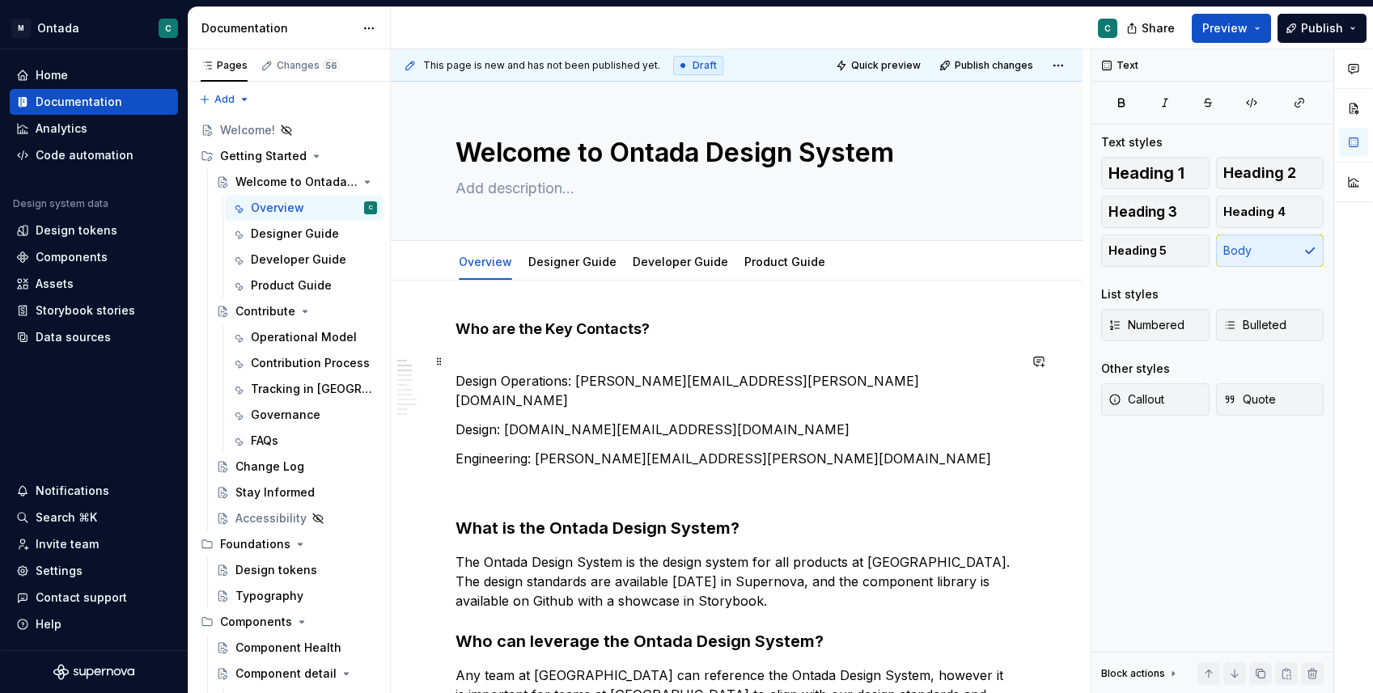
click at [502, 361] on p "Design Operations: [PERSON_NAME][EMAIL_ADDRESS][PERSON_NAME][DOMAIN_NAME]" at bounding box center [736, 381] width 562 height 58
click at [578, 379] on p "Design Operations: [PERSON_NAME][EMAIL_ADDRESS][PERSON_NAME][DOMAIN_NAME]" at bounding box center [736, 381] width 562 height 58
click at [858, 383] on p "Design Operations: [PERSON_NAME] ([PERSON_NAME][EMAIL_ADDRESS][PERSON_NAME][DOM…" at bounding box center [736, 381] width 562 height 58
click at [506, 420] on p "Design: [DOMAIN_NAME][EMAIL_ADDRESS][DOMAIN_NAME]" at bounding box center [736, 429] width 562 height 19
click at [536, 449] on p "Engineering: [PERSON_NAME][EMAIL_ADDRESS][PERSON_NAME][DOMAIN_NAME]" at bounding box center [736, 458] width 562 height 19
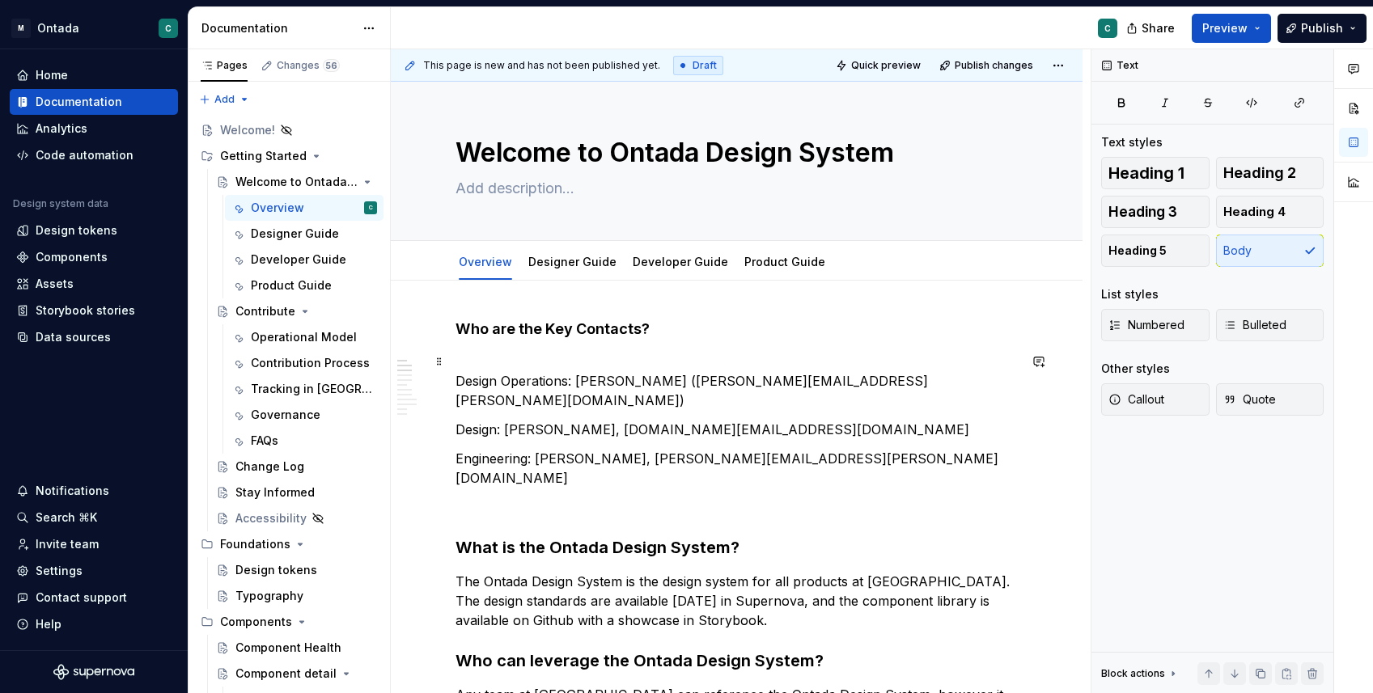
click at [656, 380] on p "Design Operations: [PERSON_NAME] ([PERSON_NAME][EMAIL_ADDRESS][PERSON_NAME][DOM…" at bounding box center [736, 381] width 562 height 58
click at [887, 379] on p "Design Operations: [PERSON_NAME], [PERSON_NAME][EMAIL_ADDRESS][PERSON_NAME][DOM…" at bounding box center [736, 381] width 562 height 58
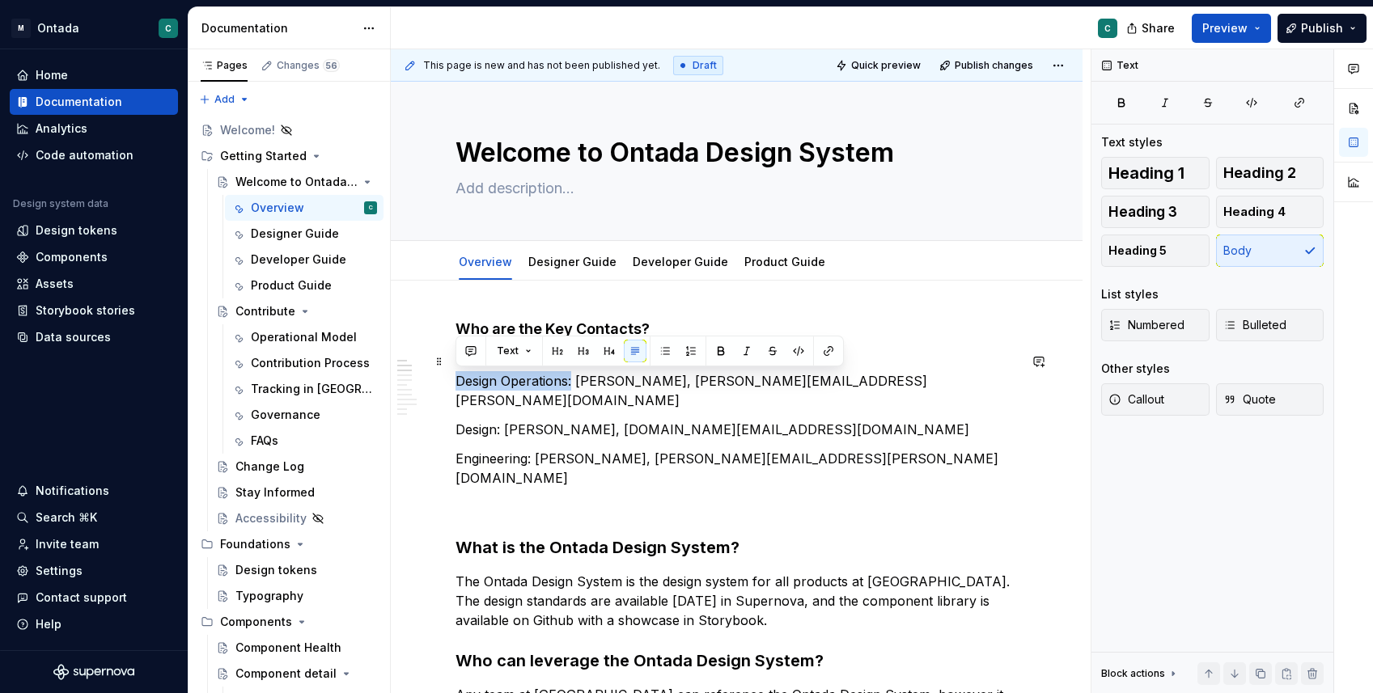
drag, startPoint x: 459, startPoint y: 380, endPoint x: 574, endPoint y: 380, distance: 114.9
click at [574, 380] on p "Design Operations: [PERSON_NAME], [PERSON_NAME][EMAIL_ADDRESS][PERSON_NAME][DOM…" at bounding box center [736, 381] width 562 height 58
click at [718, 354] on button "button" at bounding box center [721, 351] width 23 height 23
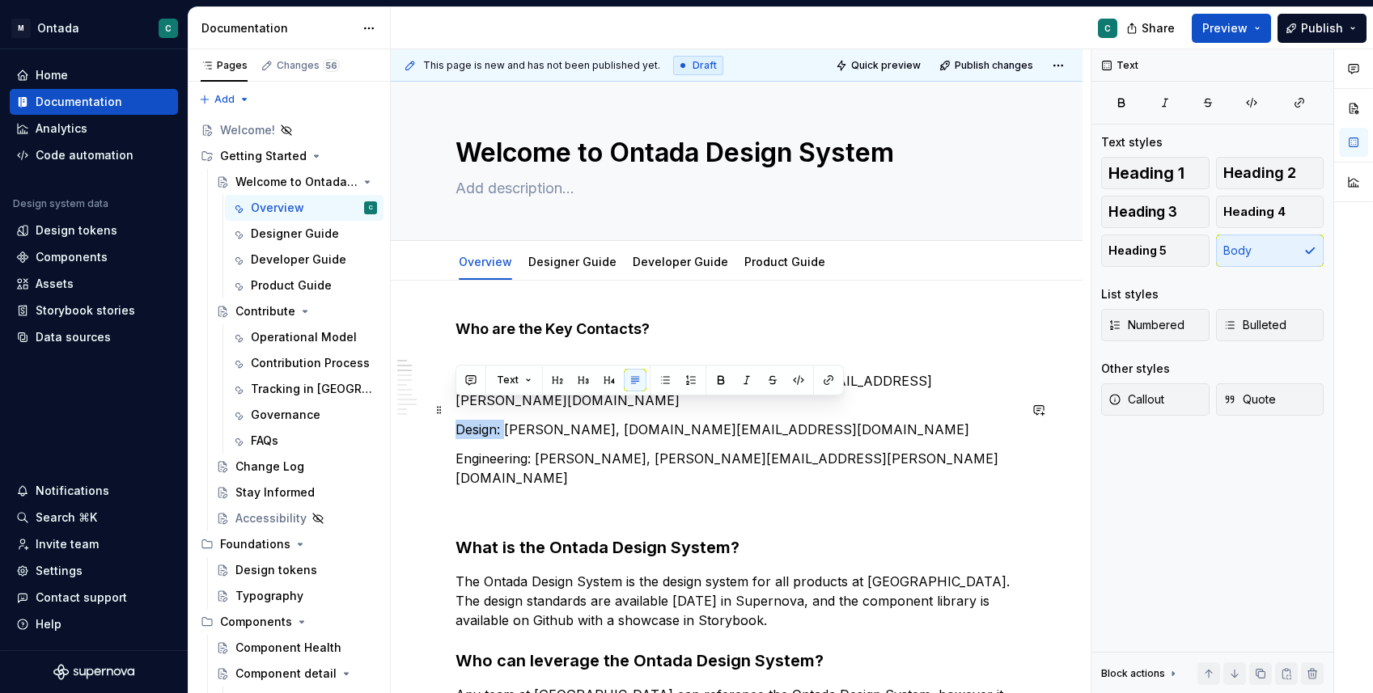
drag, startPoint x: 457, startPoint y: 411, endPoint x: 506, endPoint y: 411, distance: 48.5
click at [506, 420] on p "Design: [PERSON_NAME], [DOMAIN_NAME][EMAIL_ADDRESS][DOMAIN_NAME]" at bounding box center [736, 429] width 562 height 19
click at [721, 371] on button "button" at bounding box center [721, 380] width 23 height 23
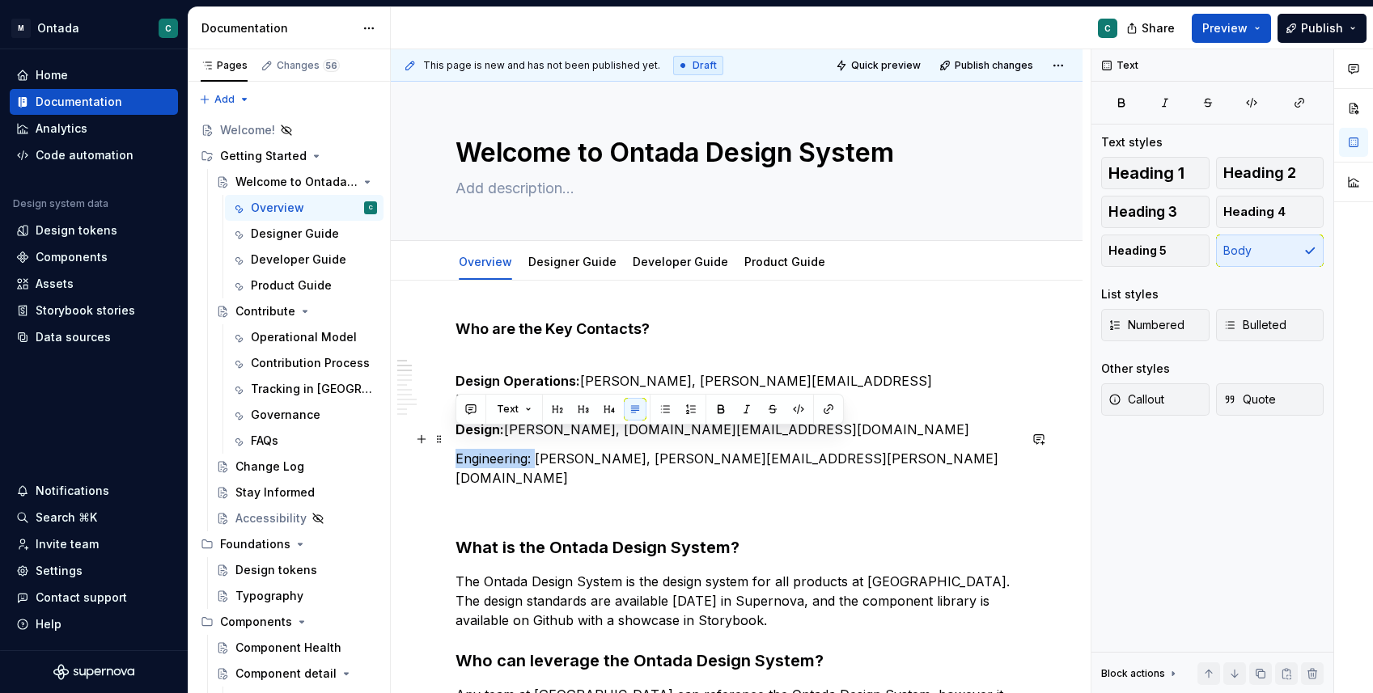
drag, startPoint x: 457, startPoint y: 438, endPoint x: 534, endPoint y: 441, distance: 76.9
click at [534, 449] on p "Engineering: [PERSON_NAME], [PERSON_NAME][EMAIL_ADDRESS][PERSON_NAME][DOMAIN_NA…" at bounding box center [736, 468] width 562 height 39
click at [716, 407] on button "button" at bounding box center [721, 409] width 23 height 23
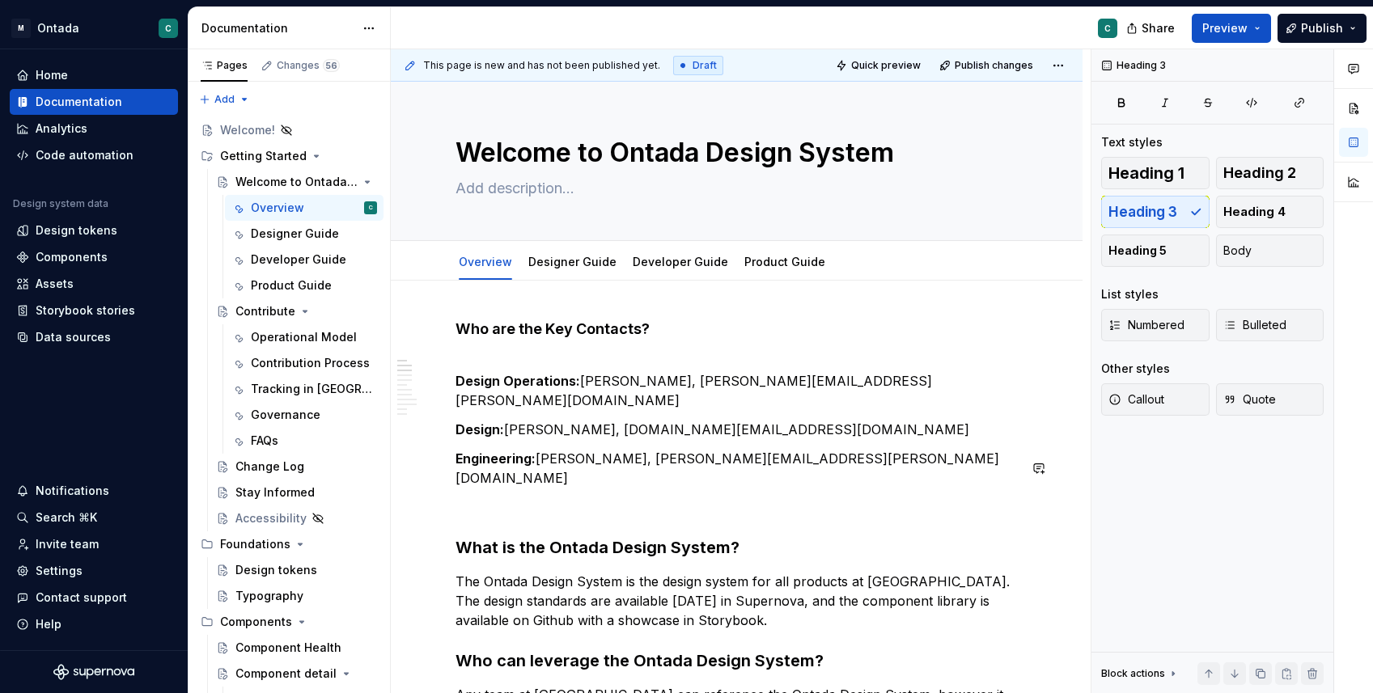
click at [612, 498] on p at bounding box center [736, 507] width 562 height 19
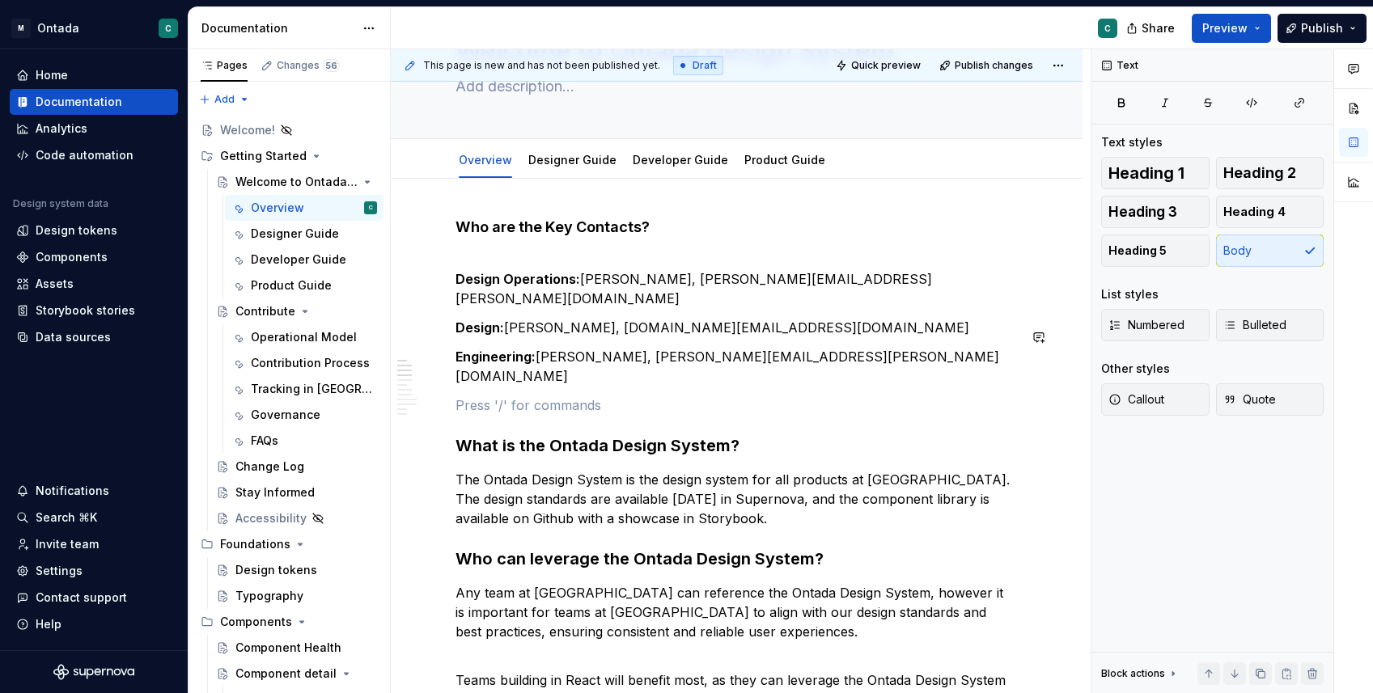
scroll to position [101, 0]
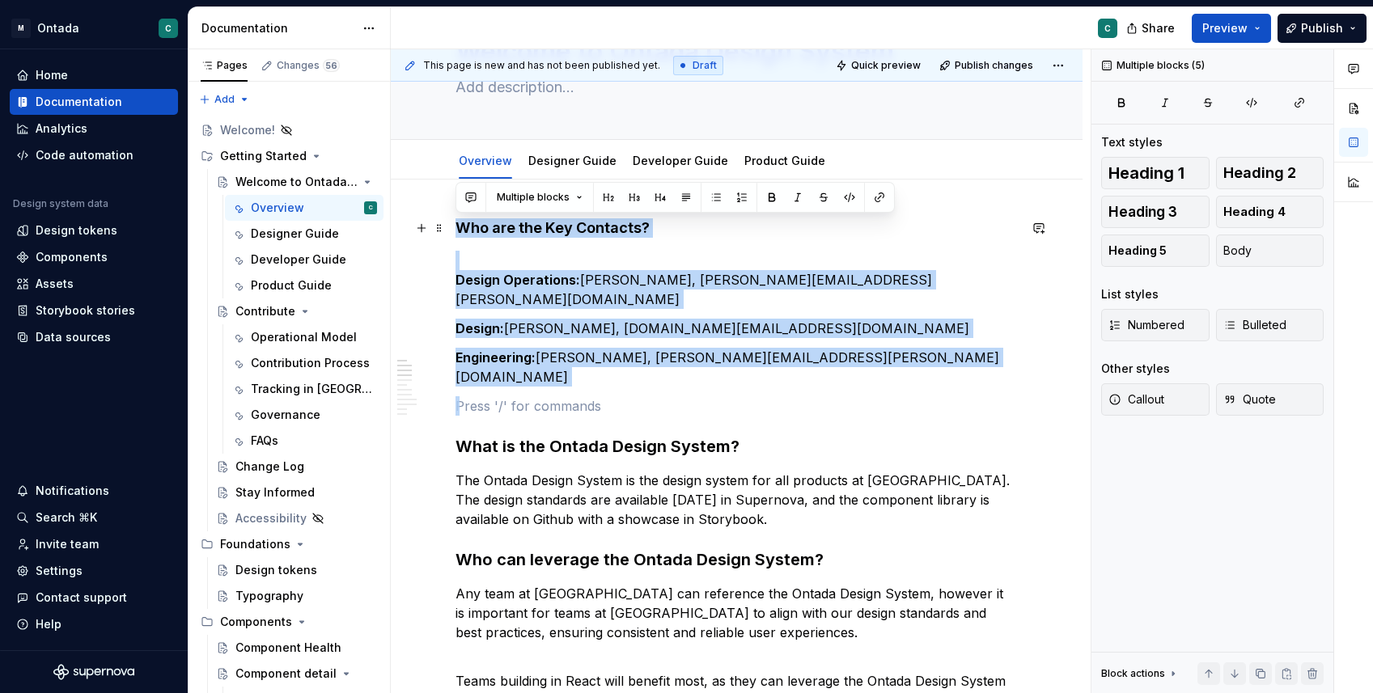
drag, startPoint x: 620, startPoint y: 355, endPoint x: 446, endPoint y: 216, distance: 222.8
copy div "Who are the Key Contacts? Design Operations: [PERSON_NAME], [PERSON_NAME][EMAIL…"
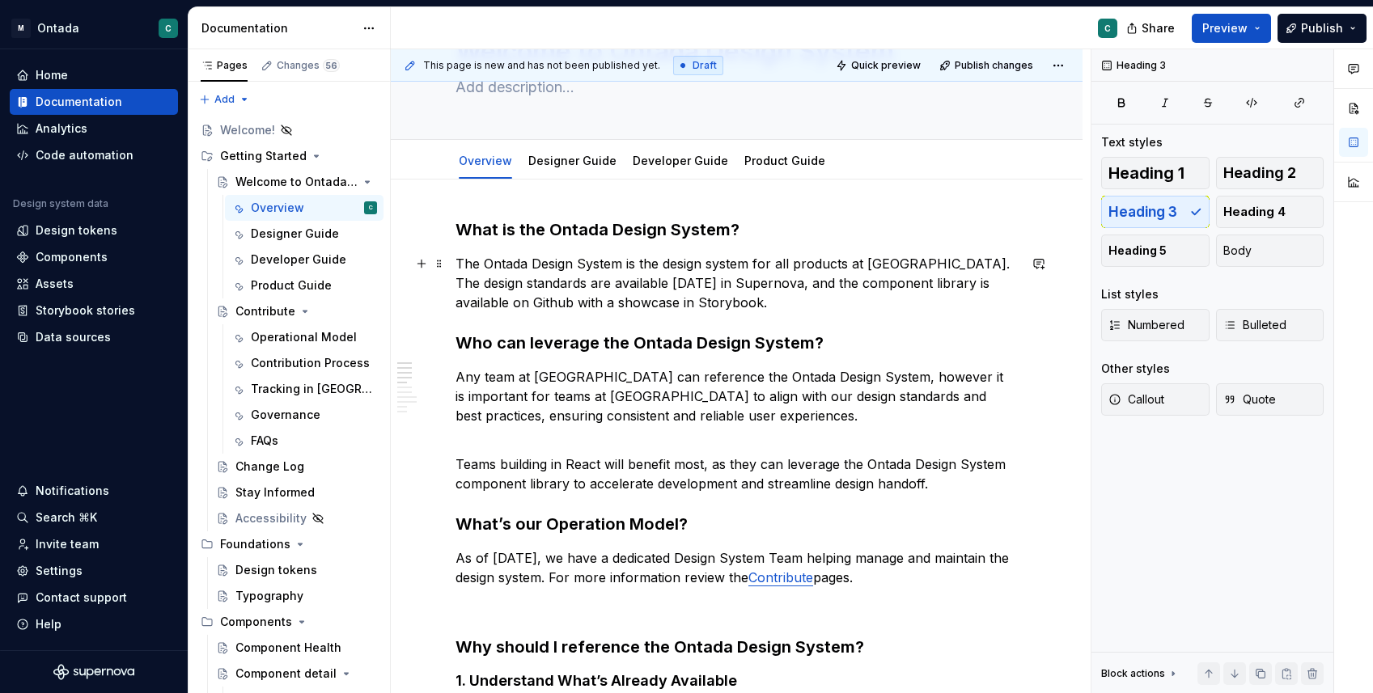
click at [739, 307] on p "The Ontada Design System is the design system for all products at [GEOGRAPHIC_D…" at bounding box center [736, 283] width 562 height 58
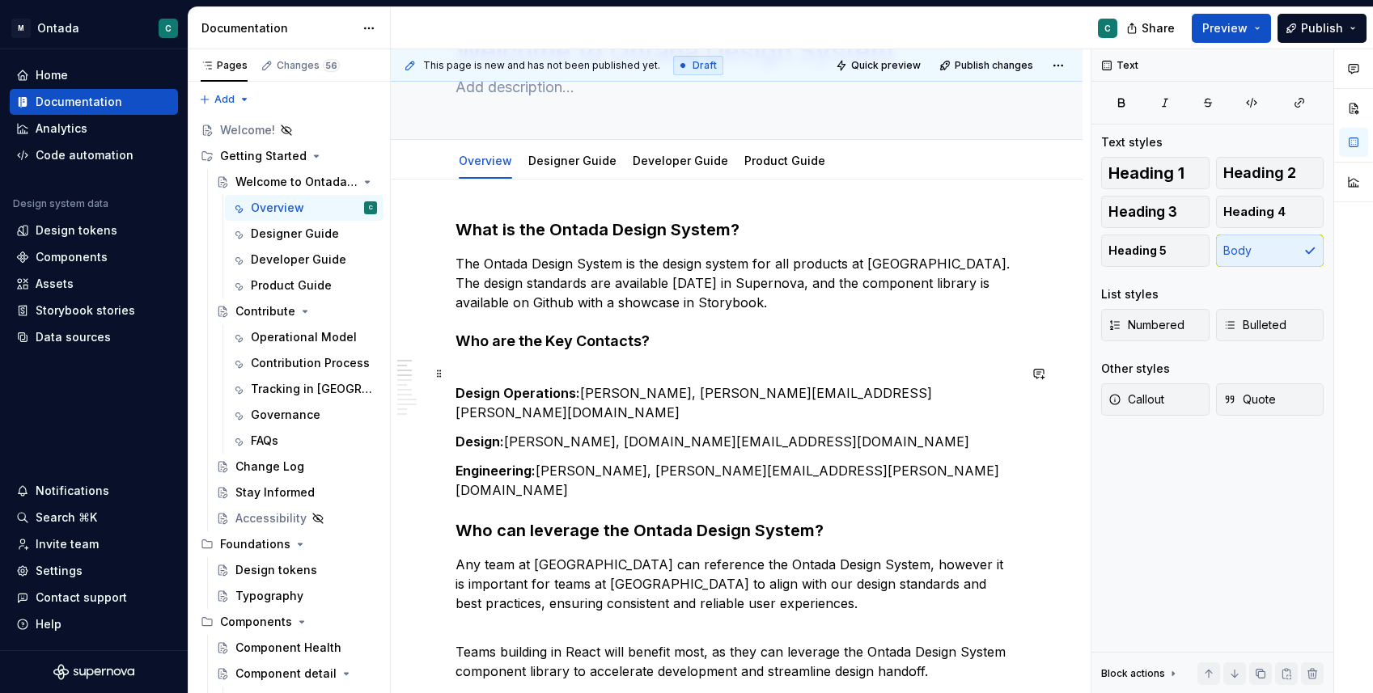
click at [495, 366] on p "Design Operations: [PERSON_NAME], [PERSON_NAME][EMAIL_ADDRESS][PERSON_NAME][DOM…" at bounding box center [736, 393] width 562 height 58
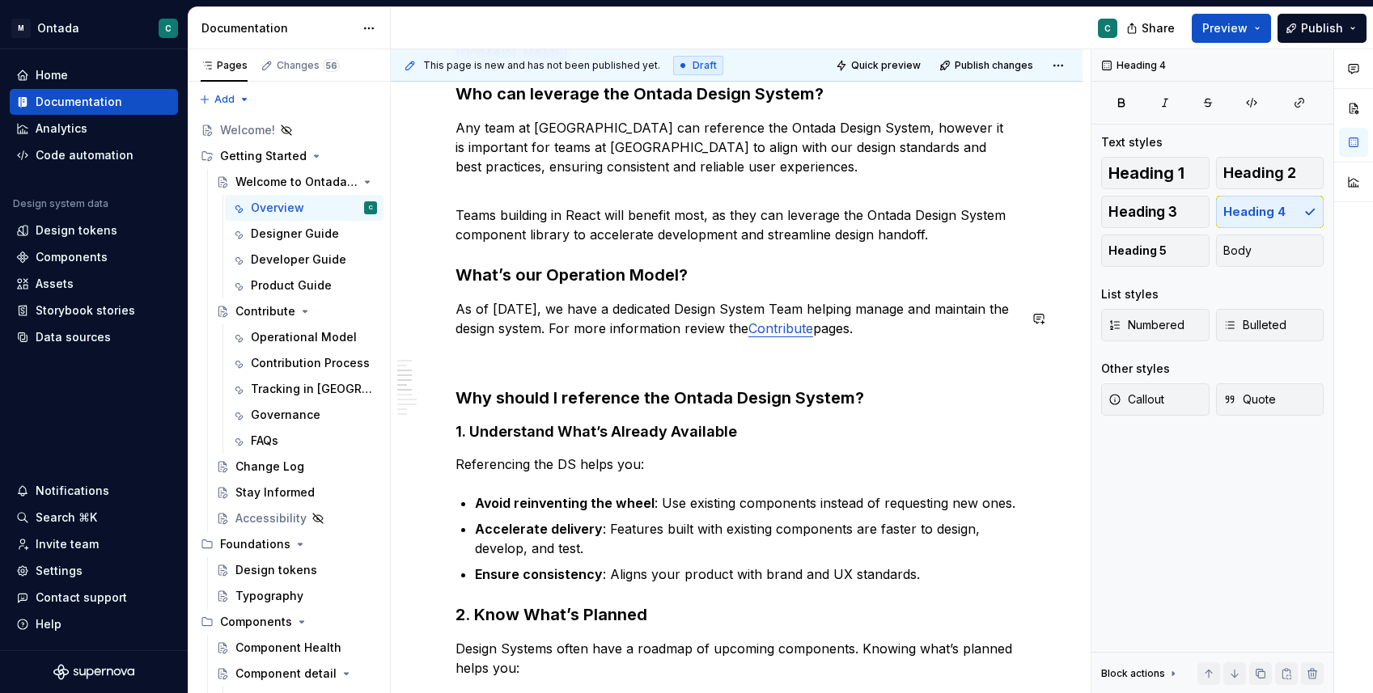
scroll to position [540, 0]
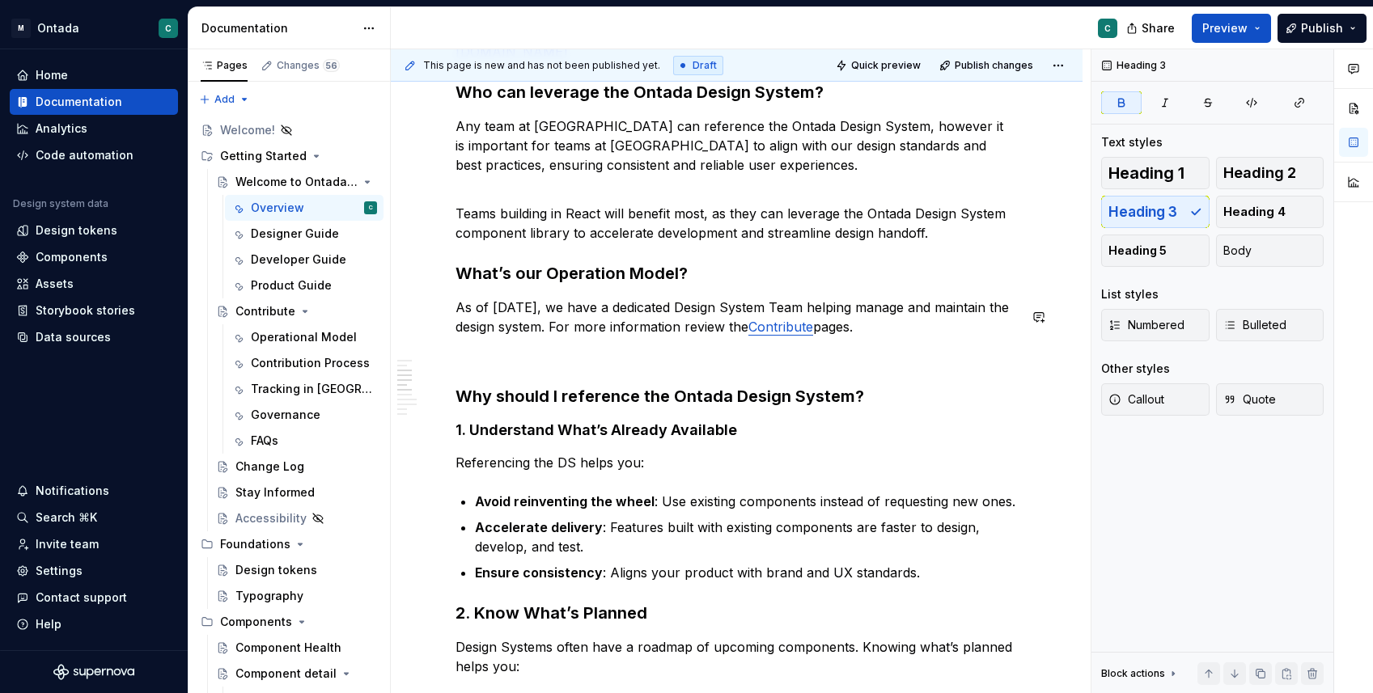
click at [748, 328] on div "What is the Ontada Design System? The Ontada Design System is the design system…" at bounding box center [736, 653] width 562 height 1747
click at [734, 298] on p "As of [DATE], we have a dedicated Design System Team helping manage and maintai…" at bounding box center [736, 317] width 562 height 39
click at [734, 346] on p at bounding box center [736, 355] width 562 height 19
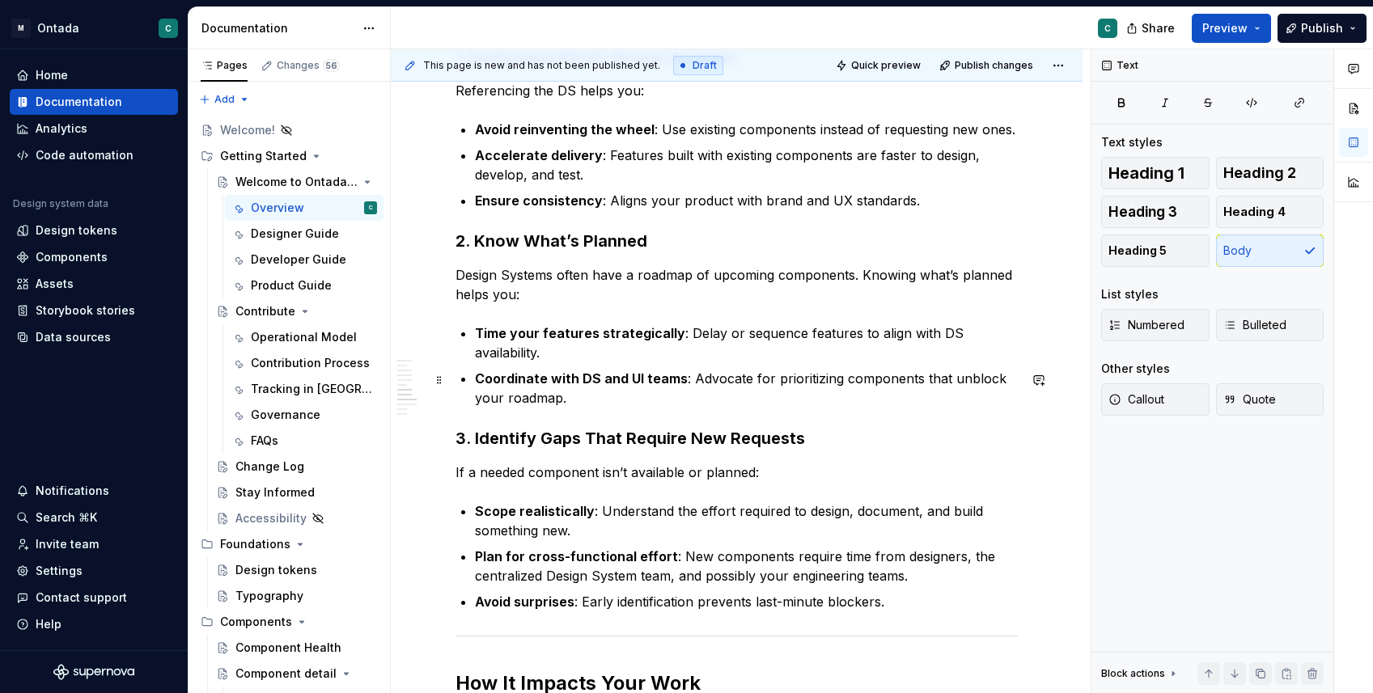
scroll to position [884, 0]
click at [507, 367] on p "Coordinate with DS and UI teams : Advocate for prioritizing components that unb…" at bounding box center [746, 386] width 543 height 39
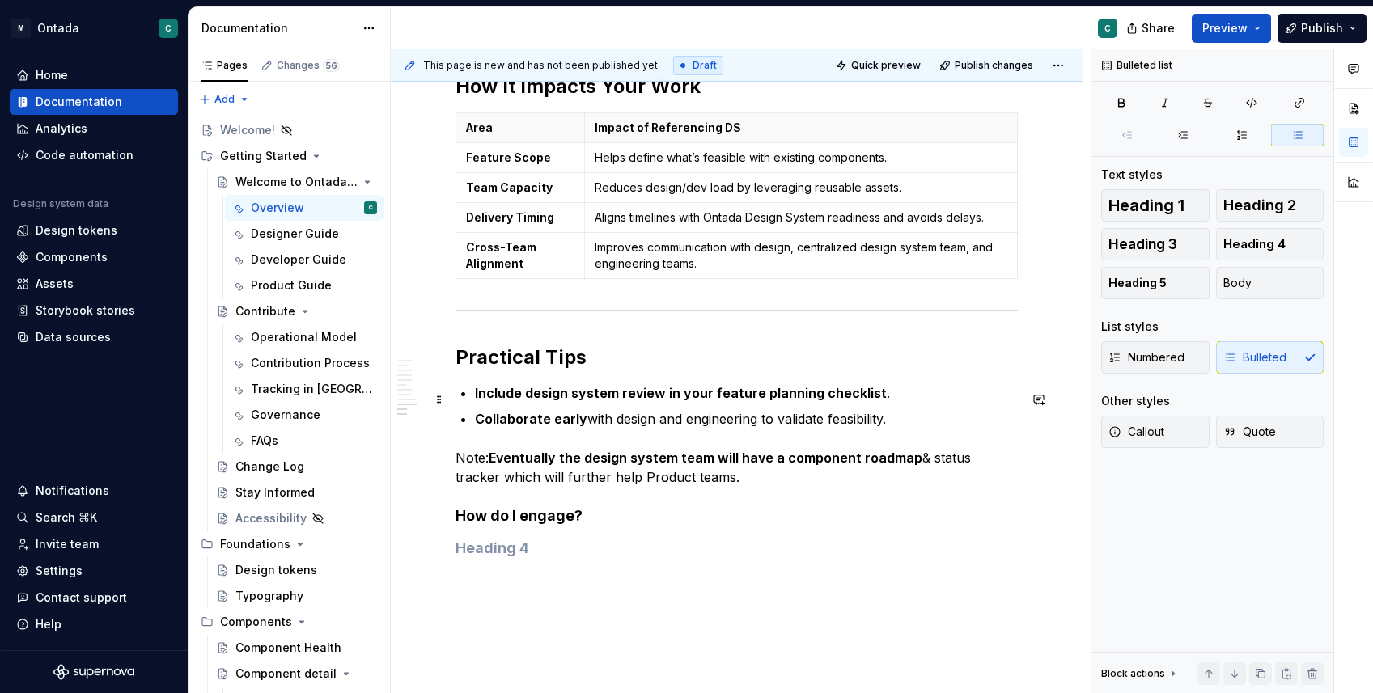
scroll to position [1513, 0]
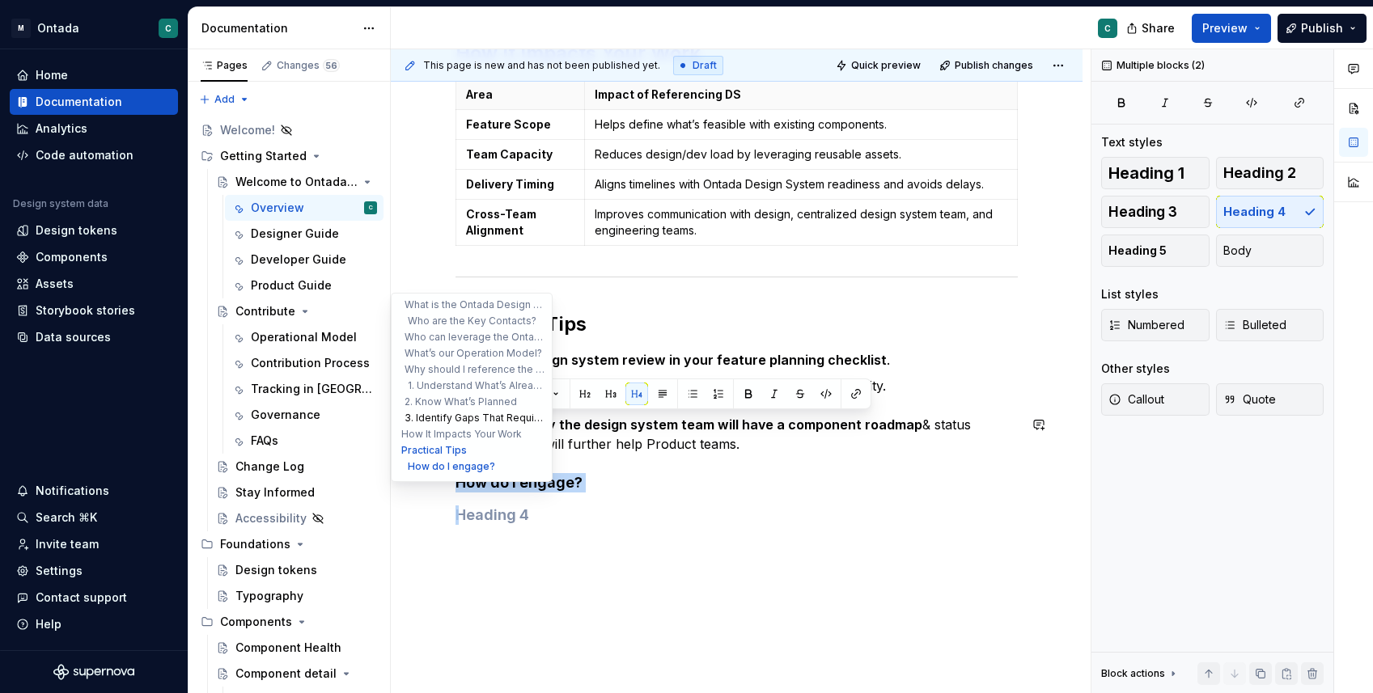
drag, startPoint x: 558, startPoint y: 443, endPoint x: 422, endPoint y: 417, distance: 139.2
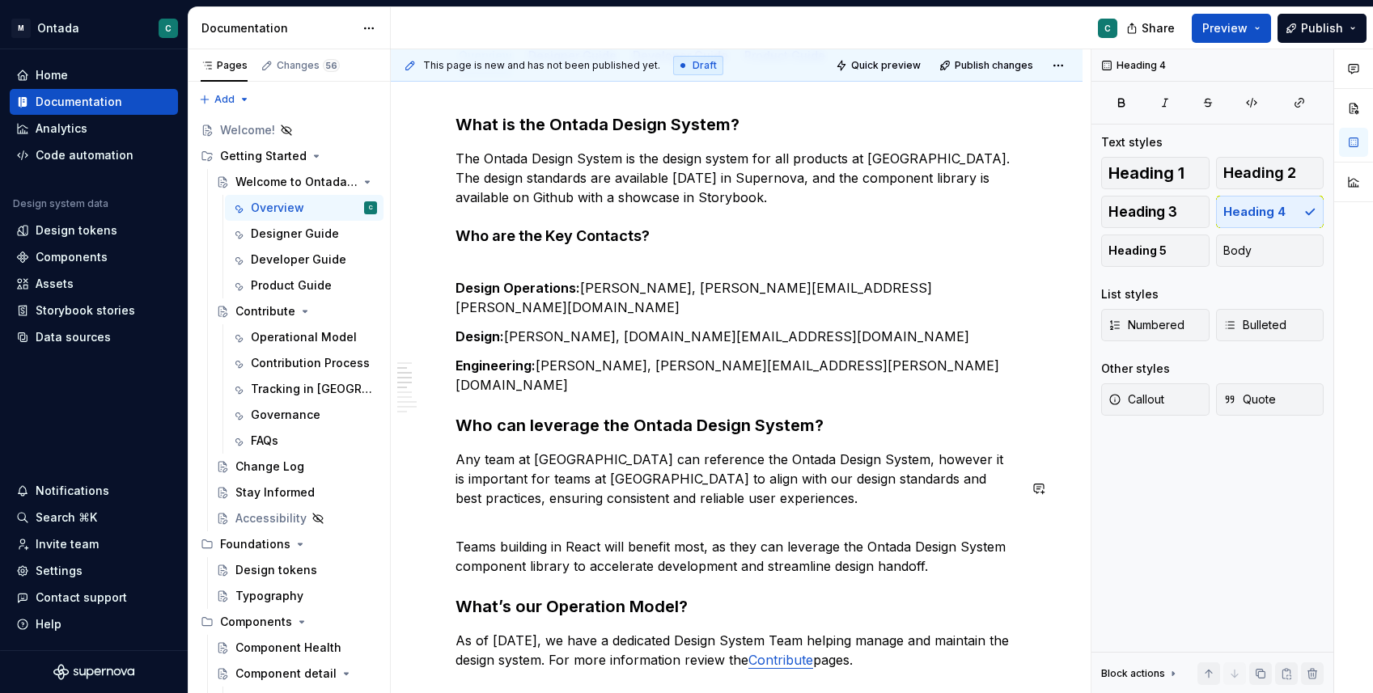
scroll to position [0, 0]
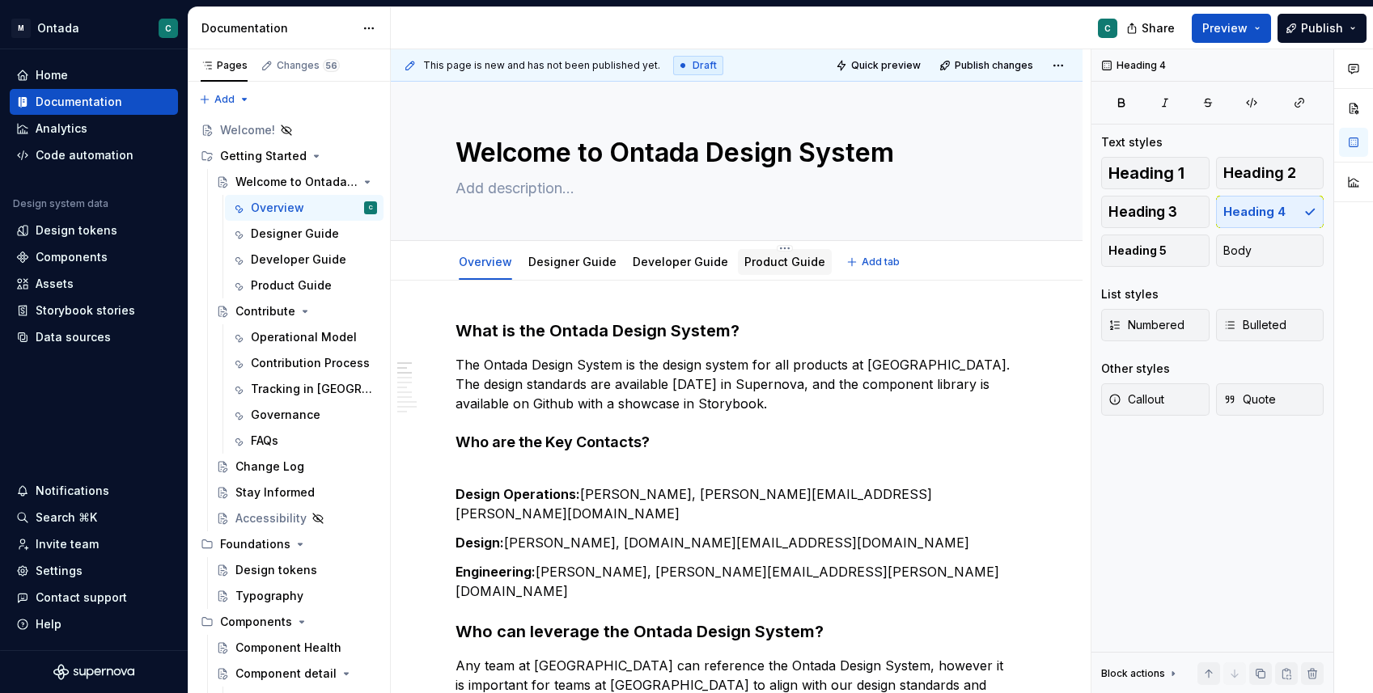
click at [754, 261] on link "Product Guide" at bounding box center [784, 262] width 81 height 14
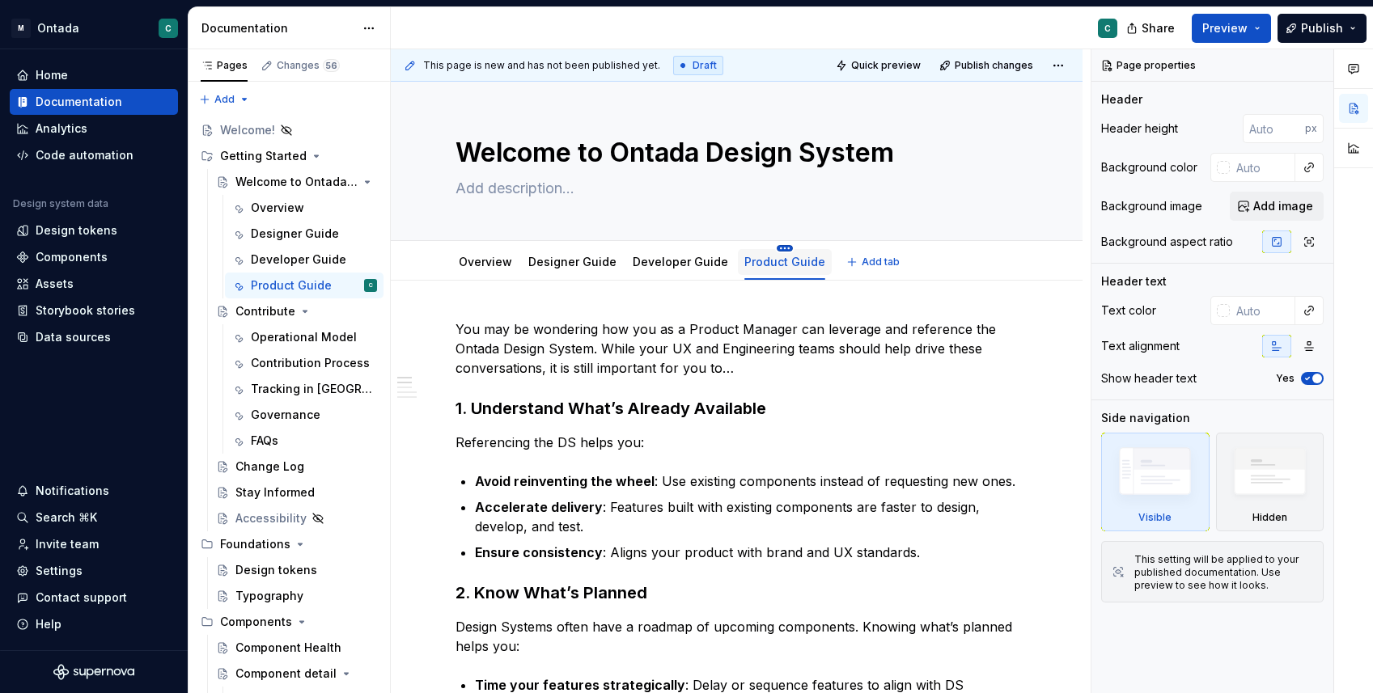
click at [770, 248] on html "M Ontada C Home Documentation Analytics Code automation Design system data Desi…" at bounding box center [686, 346] width 1373 height 693
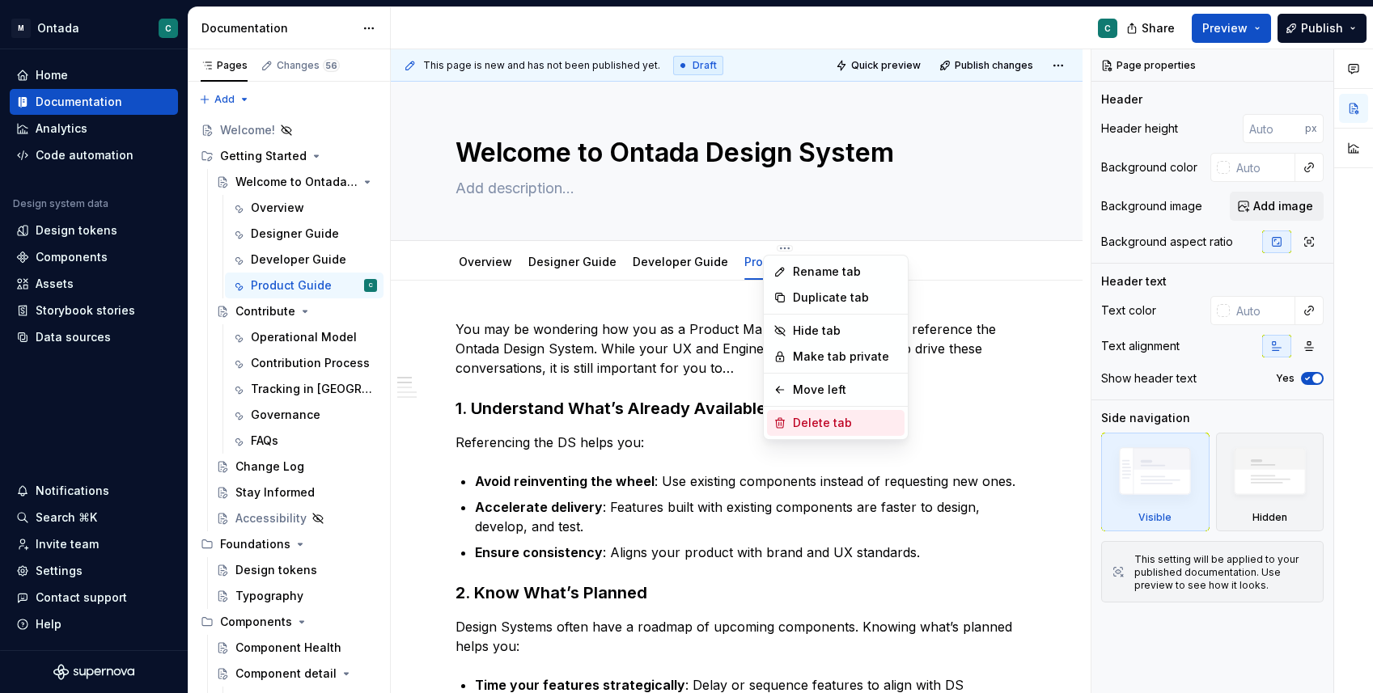
click at [836, 426] on div "Delete tab" at bounding box center [845, 423] width 105 height 16
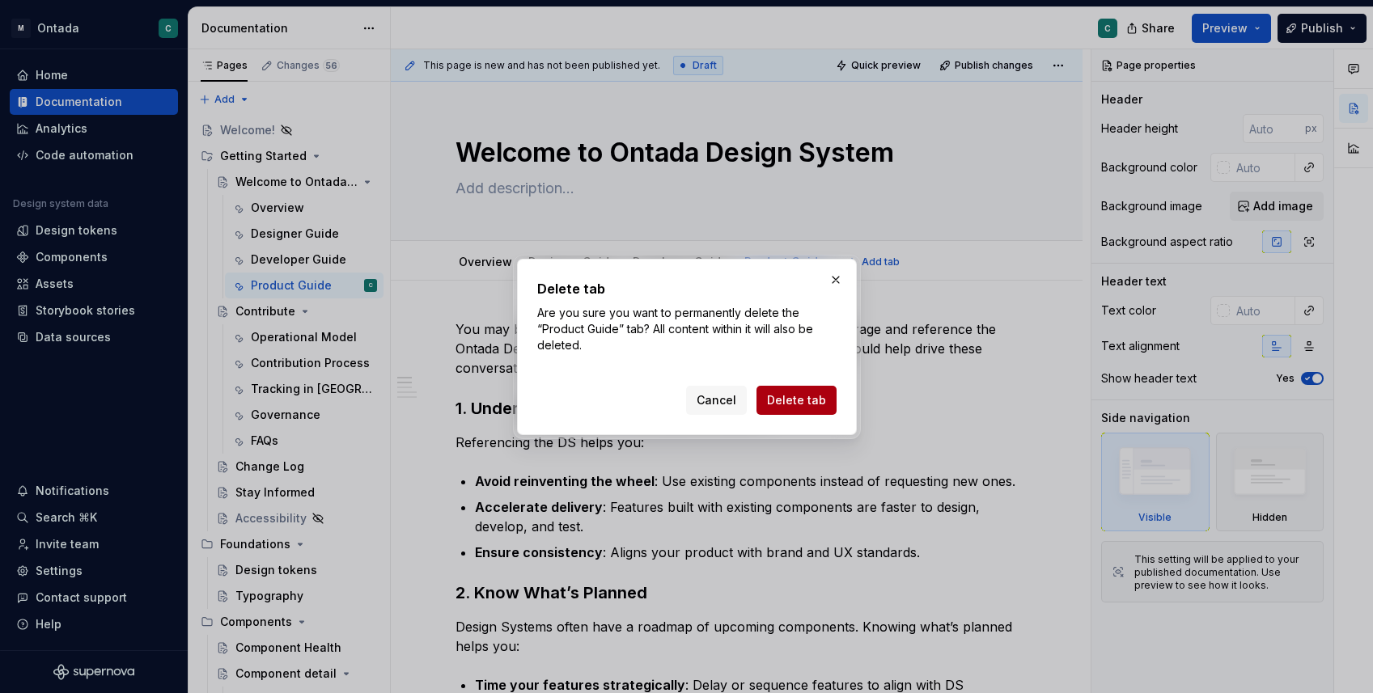
click at [811, 400] on span "Delete tab" at bounding box center [796, 400] width 59 height 16
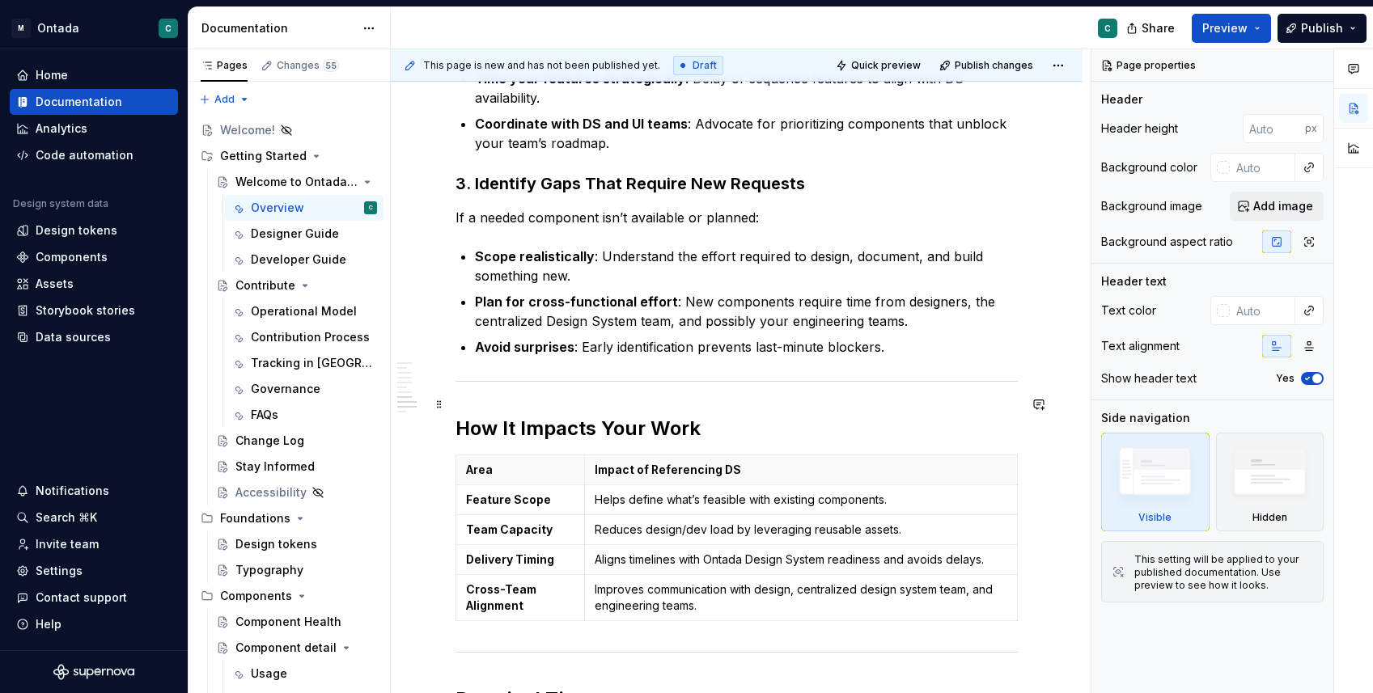
scroll to position [1481, 0]
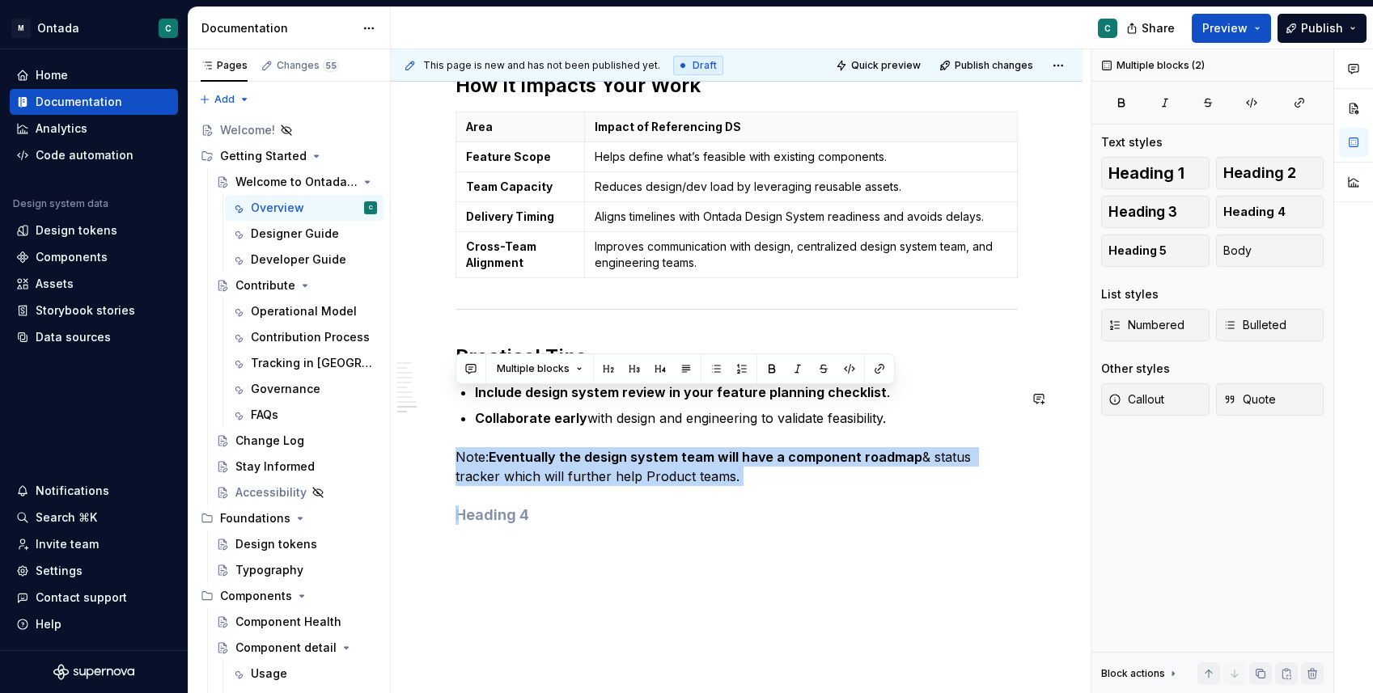
drag, startPoint x: 455, startPoint y: 397, endPoint x: 753, endPoint y: 434, distance: 299.9
copy p "Note: Eventually the design system team will have a component roadmap & status …"
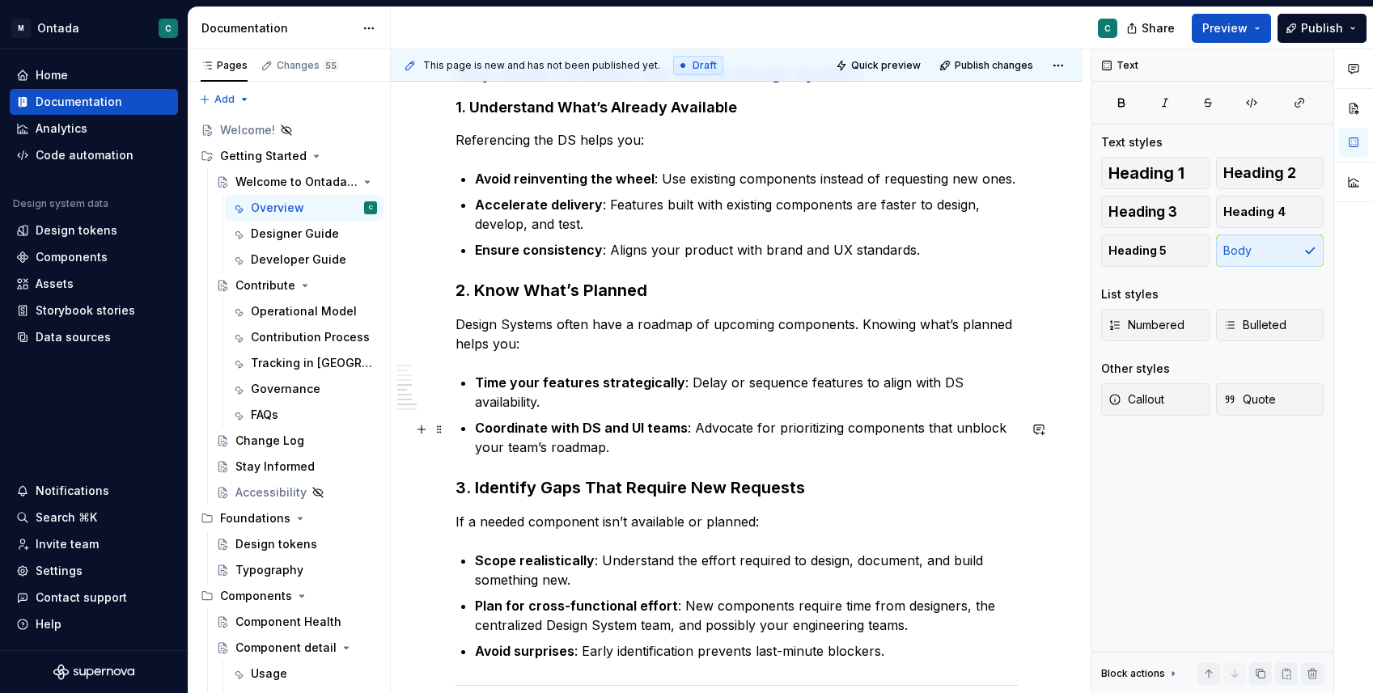
scroll to position [817, 0]
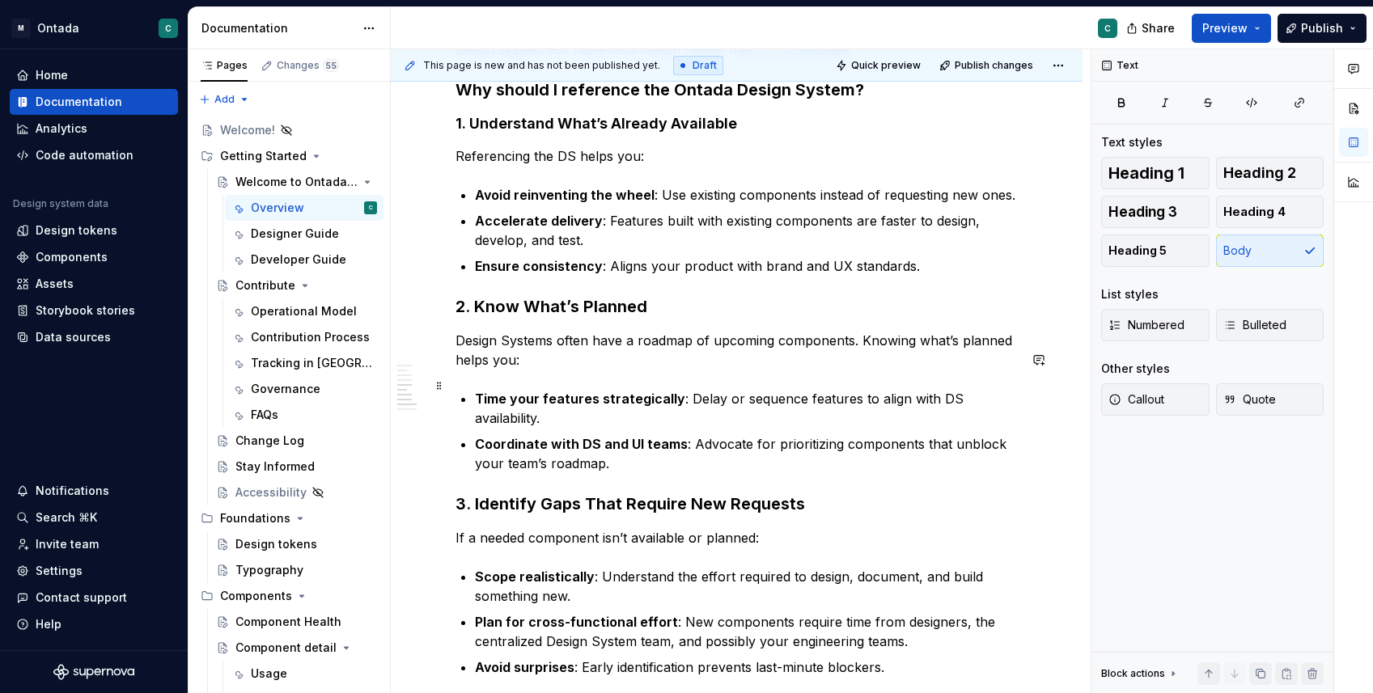
click at [662, 434] on p "Coordinate with DS and UI teams : Advocate for prioritizing components that unb…" at bounding box center [746, 453] width 543 height 39
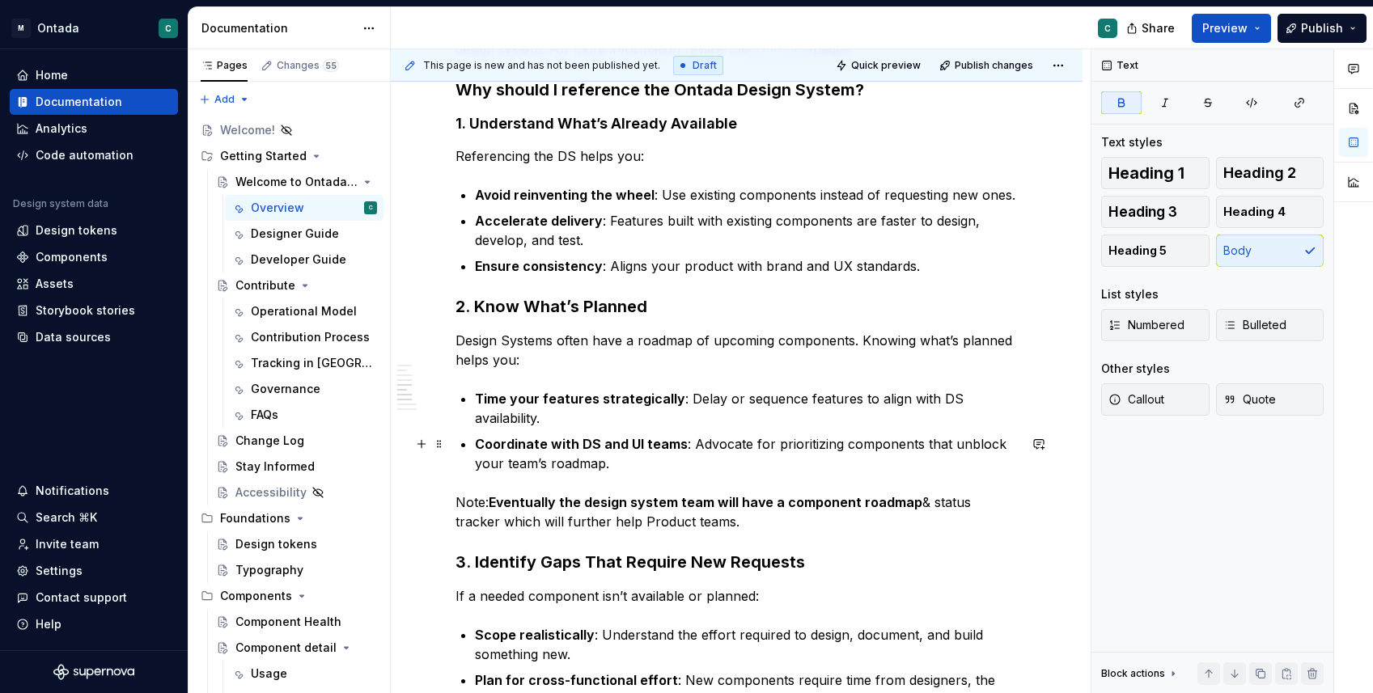
drag, startPoint x: 559, startPoint y: 441, endPoint x: 898, endPoint y: 438, distance: 339.0
click at [898, 494] on strong "Eventually the design system team will have a component roadmap" at bounding box center [706, 502] width 434 height 16
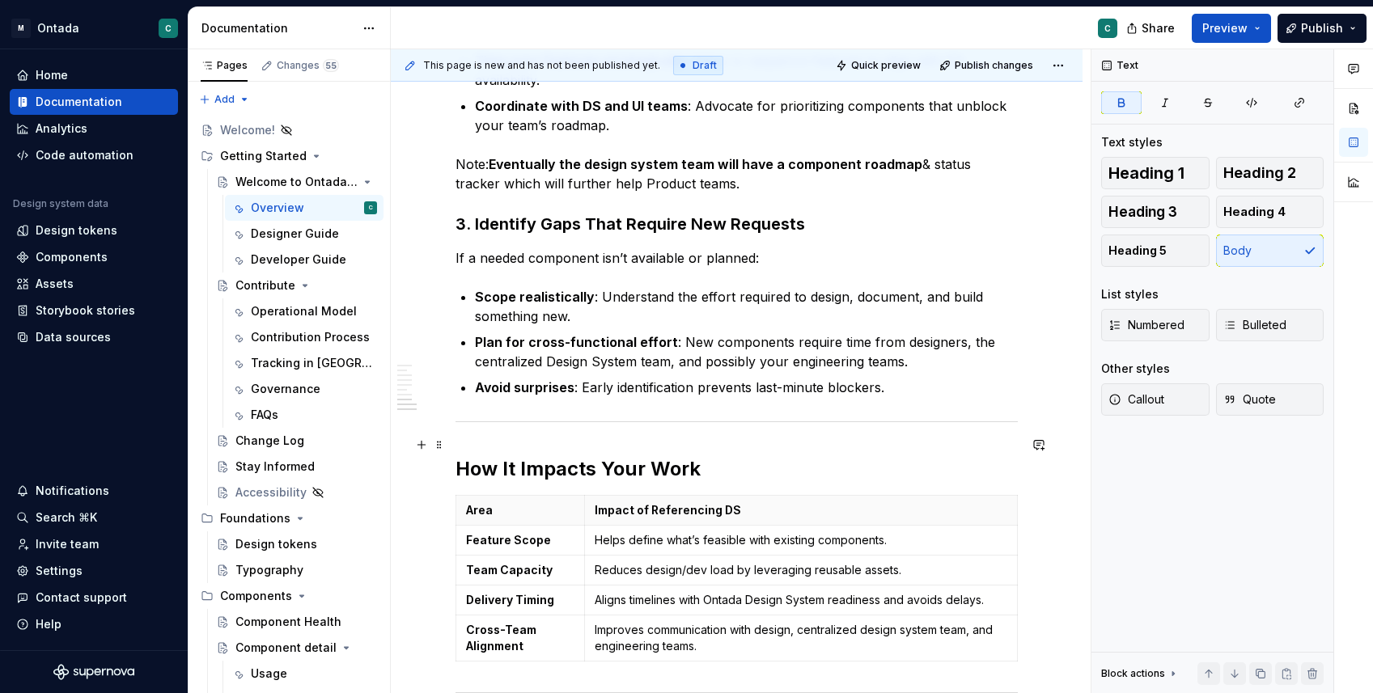
scroll to position [927, 0]
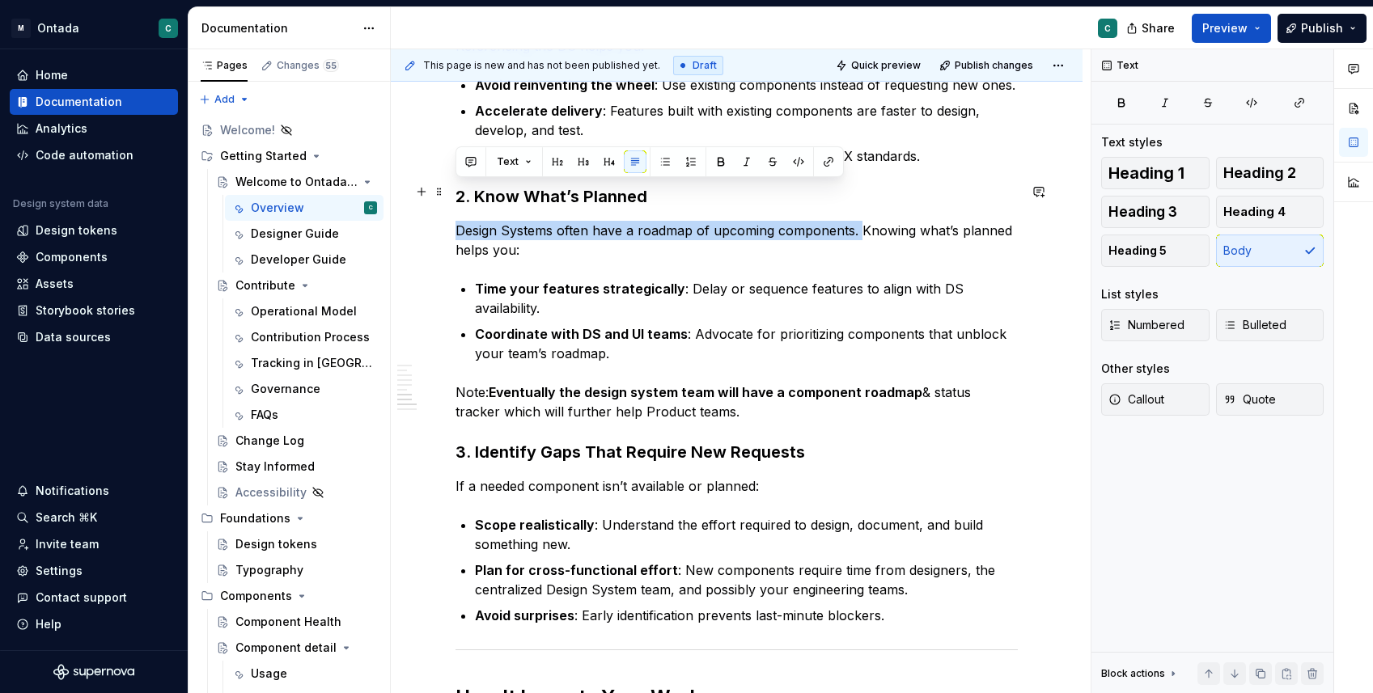
drag, startPoint x: 857, startPoint y: 189, endPoint x: 447, endPoint y: 197, distance: 409.4
click at [447, 197] on div "What is the Ontada Design System? The Ontada Design System is the design system…" at bounding box center [737, 330] width 692 height 1952
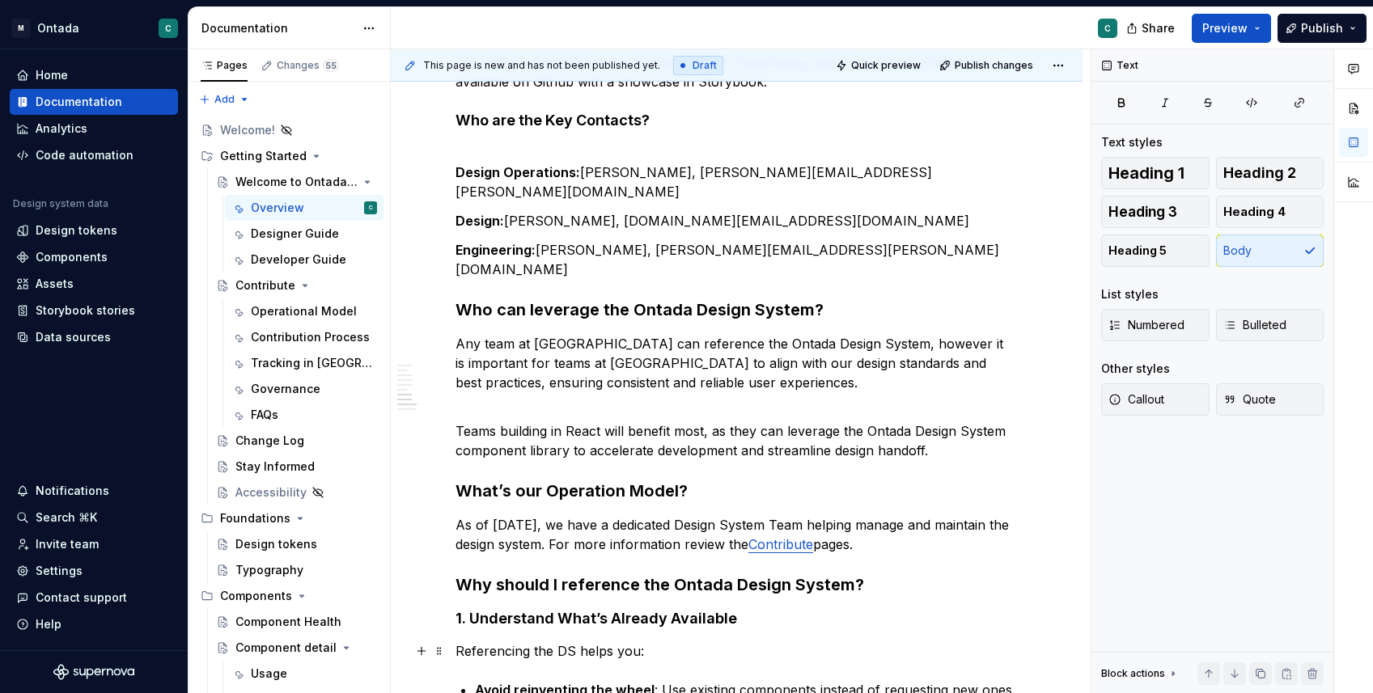
scroll to position [0, 0]
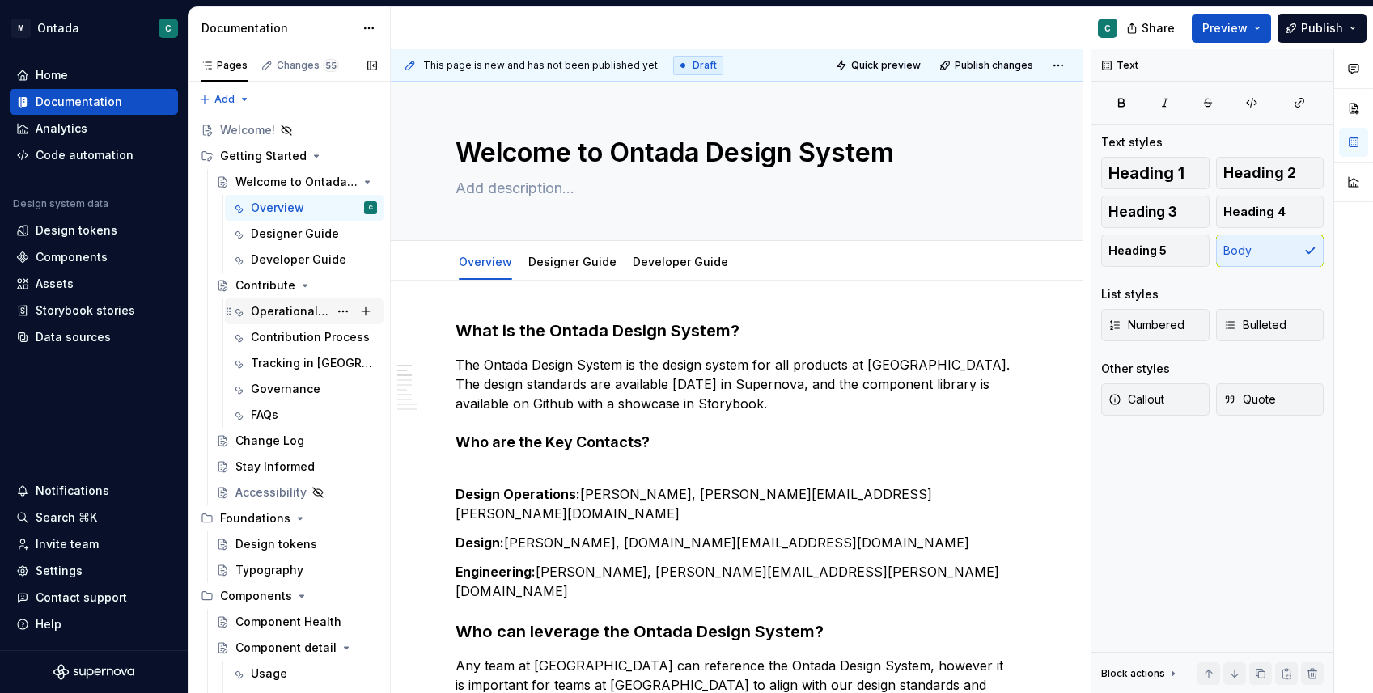
click at [298, 306] on div "Operational Model" at bounding box center [290, 311] width 78 height 16
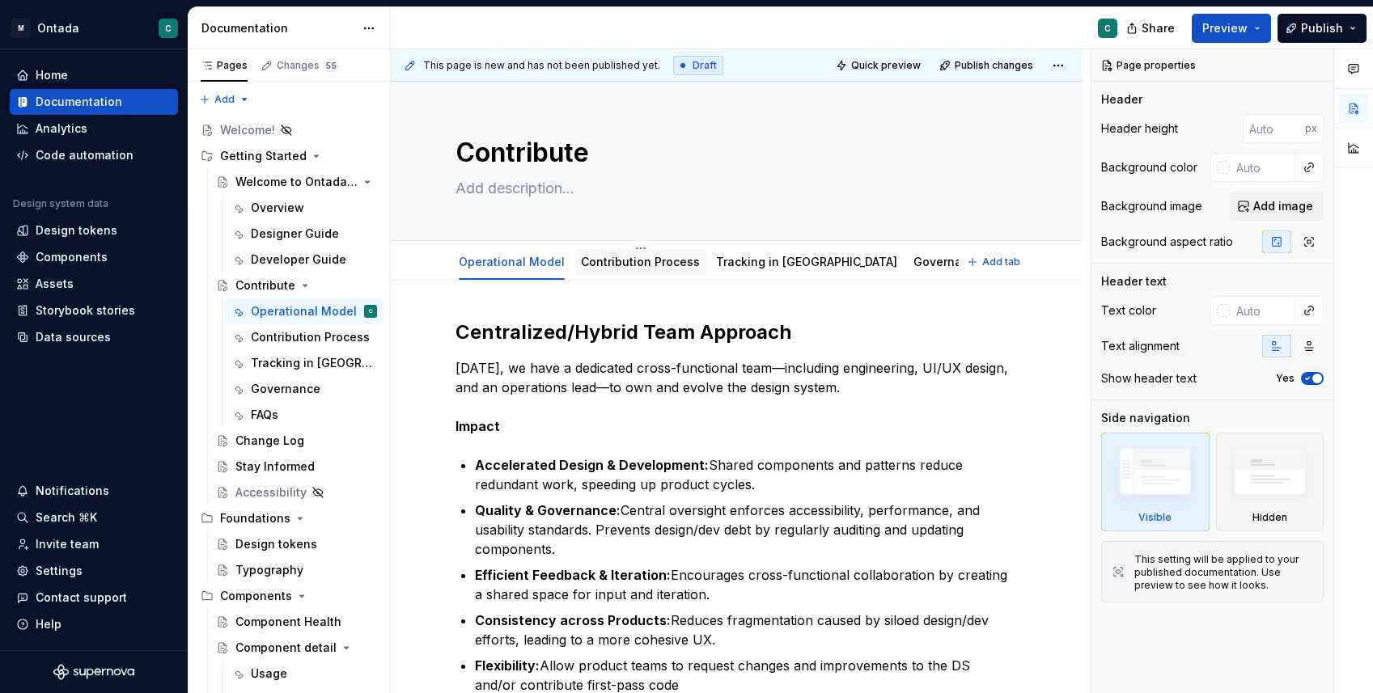
click at [633, 259] on link "Contribution Process" at bounding box center [640, 262] width 119 height 14
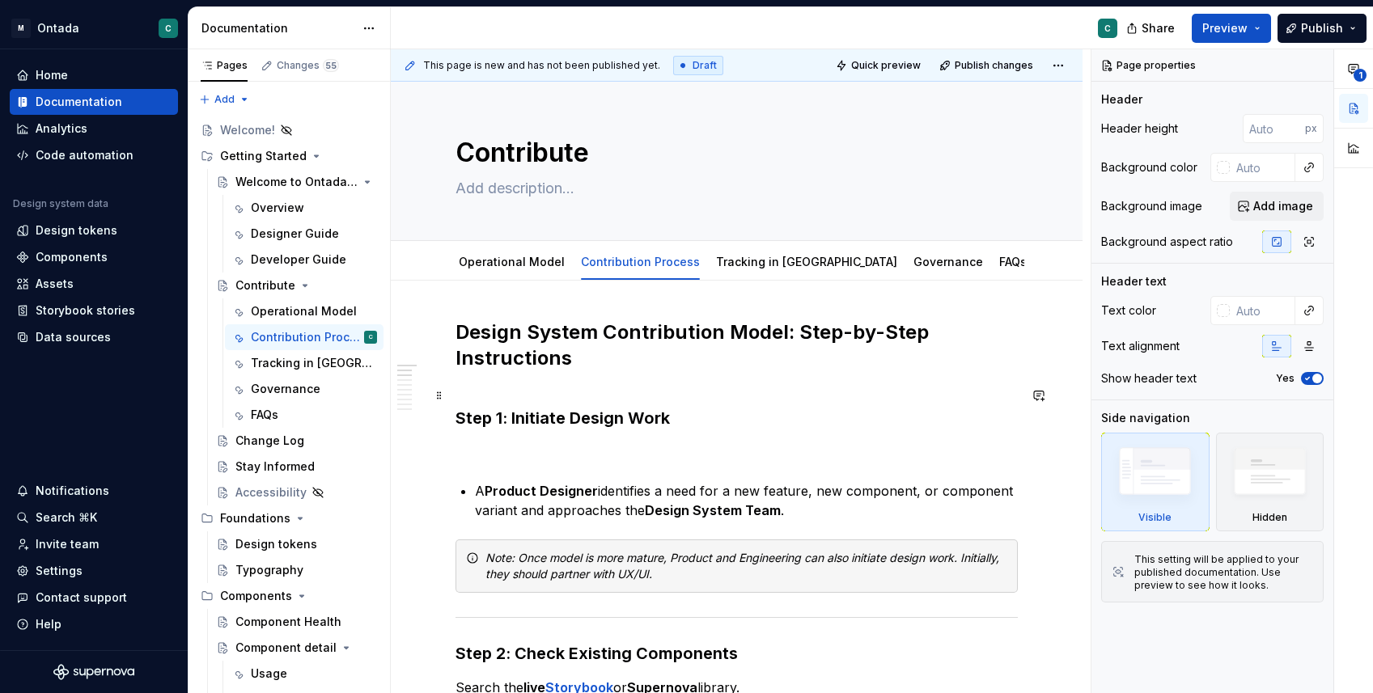
click at [470, 387] on h3 "Step 1: Initiate Design Work" at bounding box center [736, 406] width 562 height 45
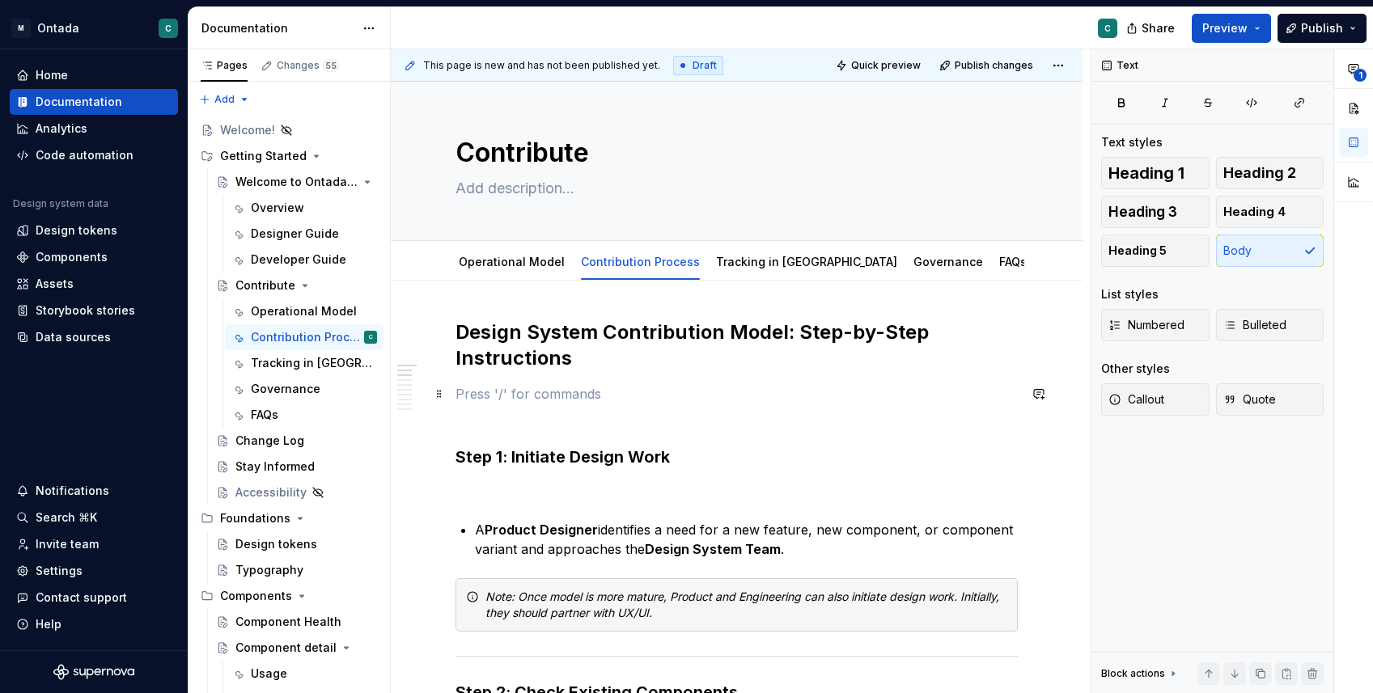
click at [682, 396] on p at bounding box center [736, 393] width 562 height 19
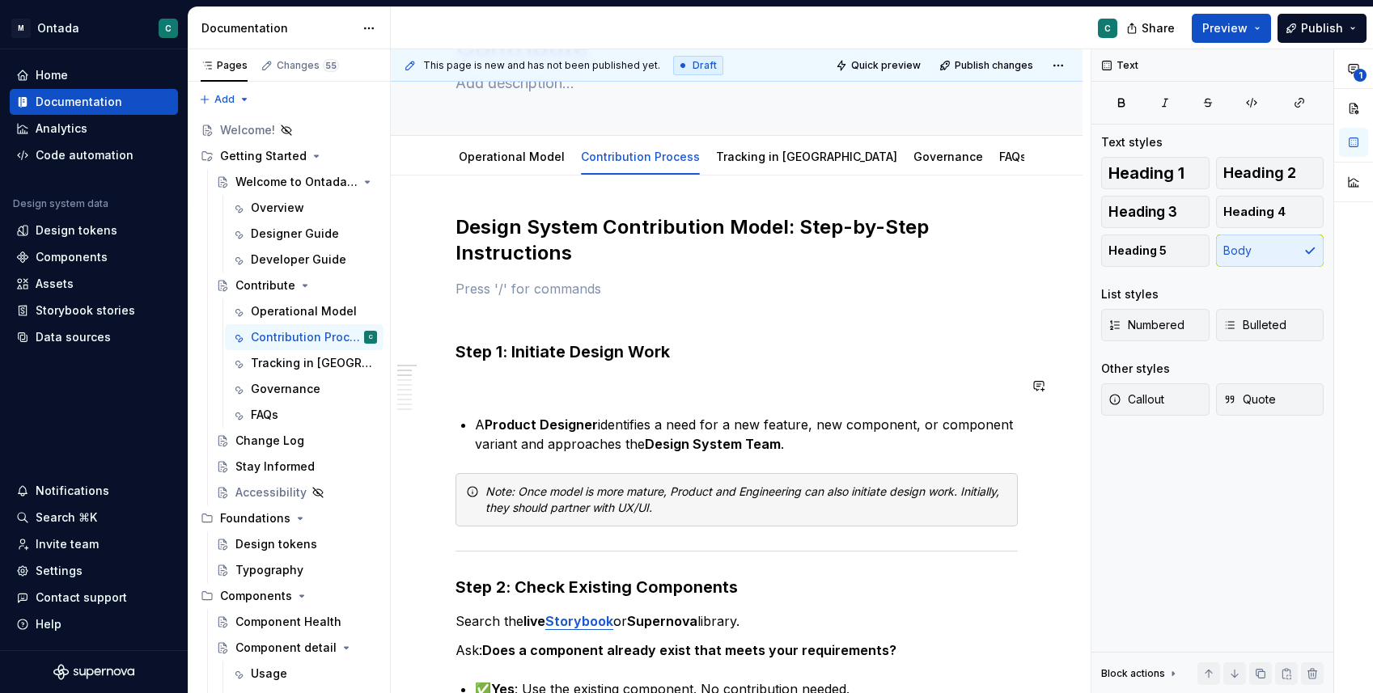
scroll to position [116, 0]
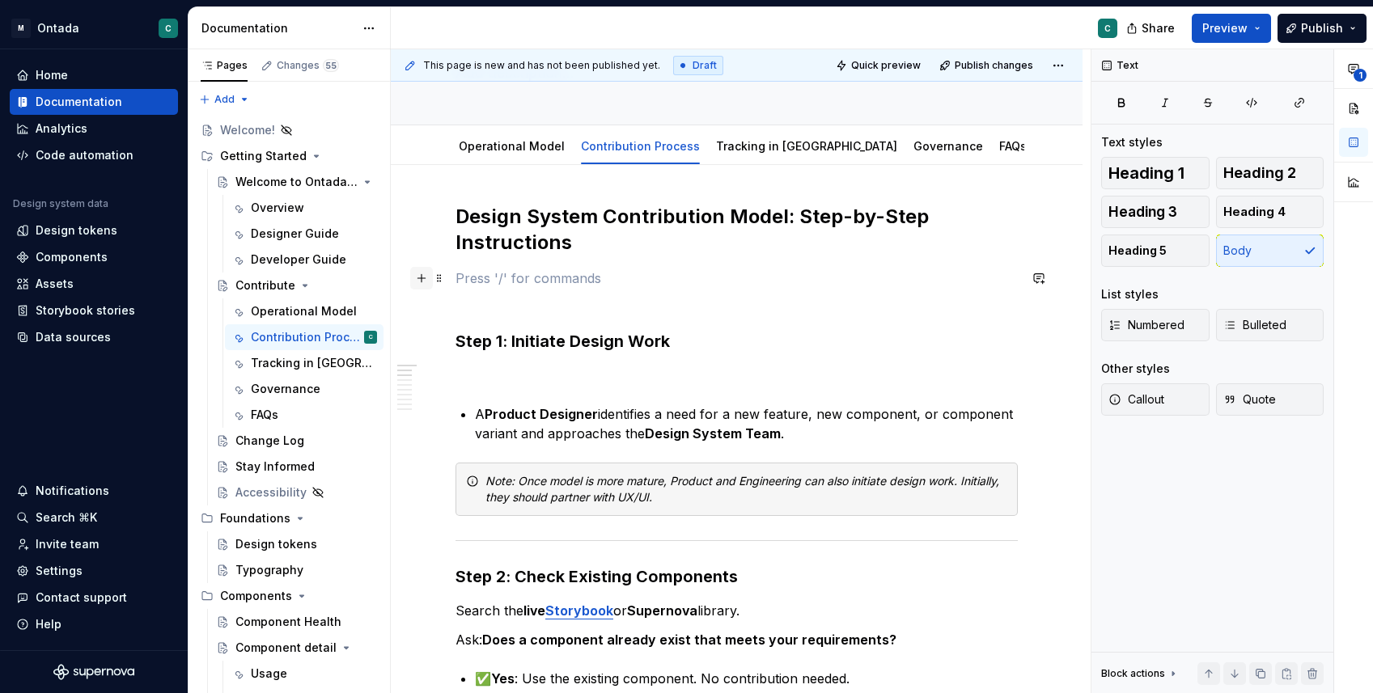
click at [423, 280] on button "button" at bounding box center [421, 278] width 23 height 23
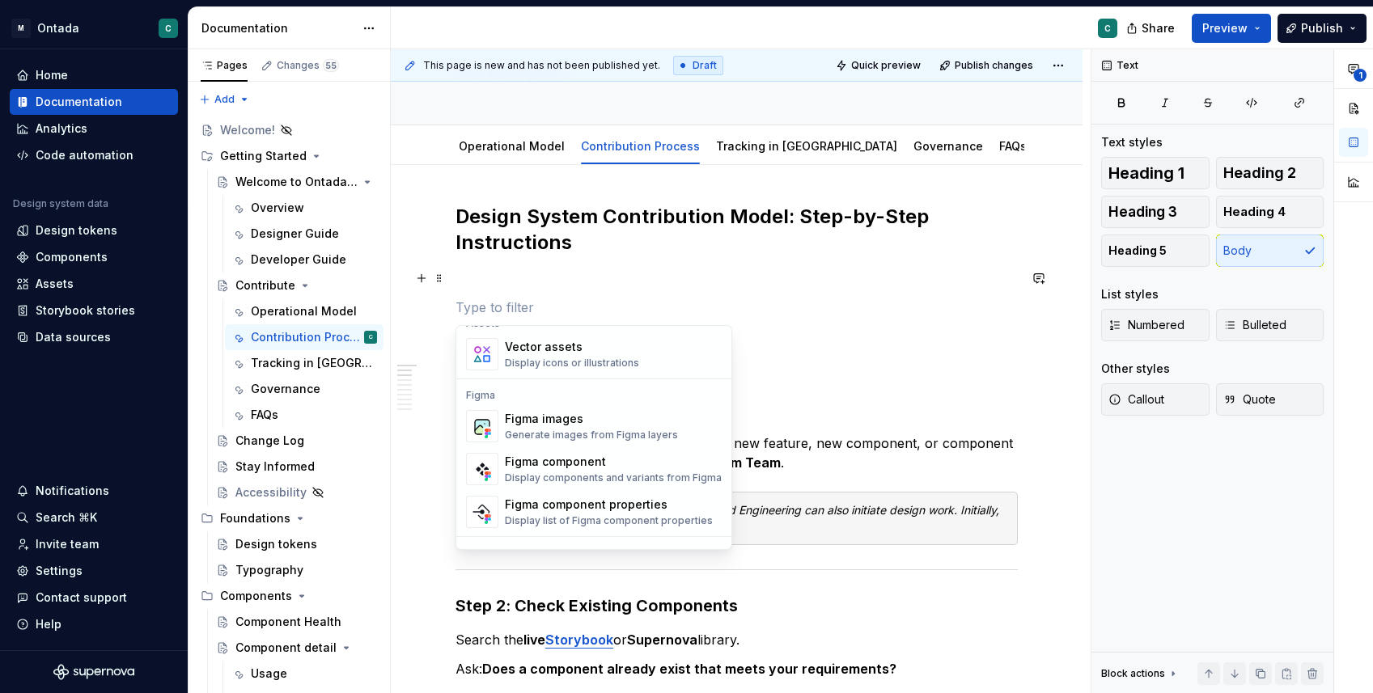
scroll to position [1426, 0]
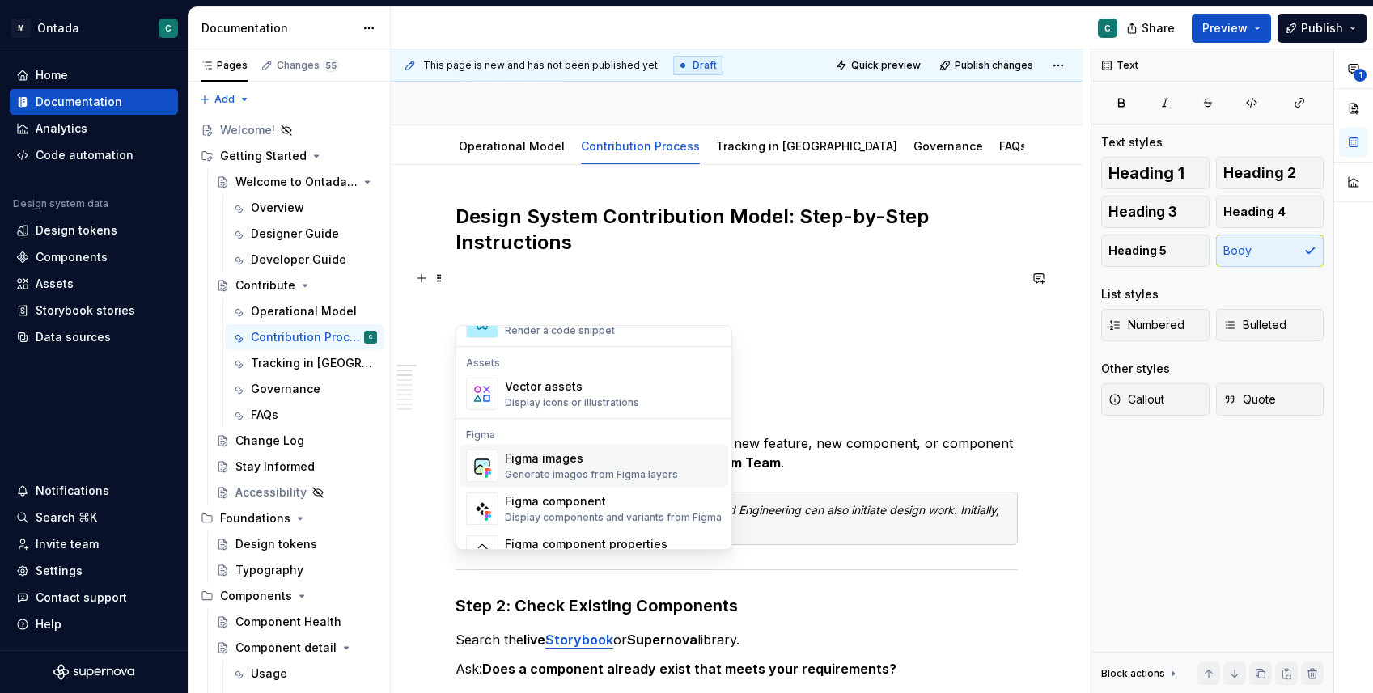
click at [533, 460] on div "Figma images" at bounding box center [591, 459] width 173 height 16
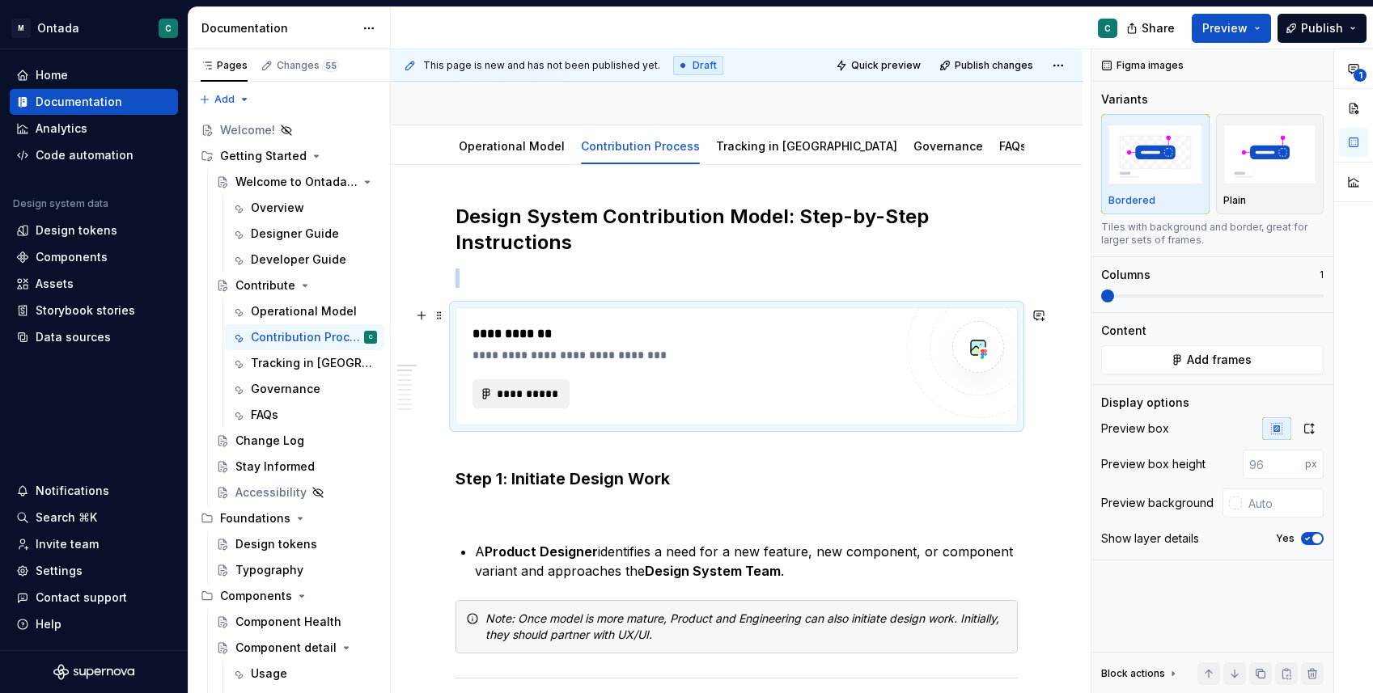
click at [525, 389] on span "**********" at bounding box center [527, 394] width 63 height 16
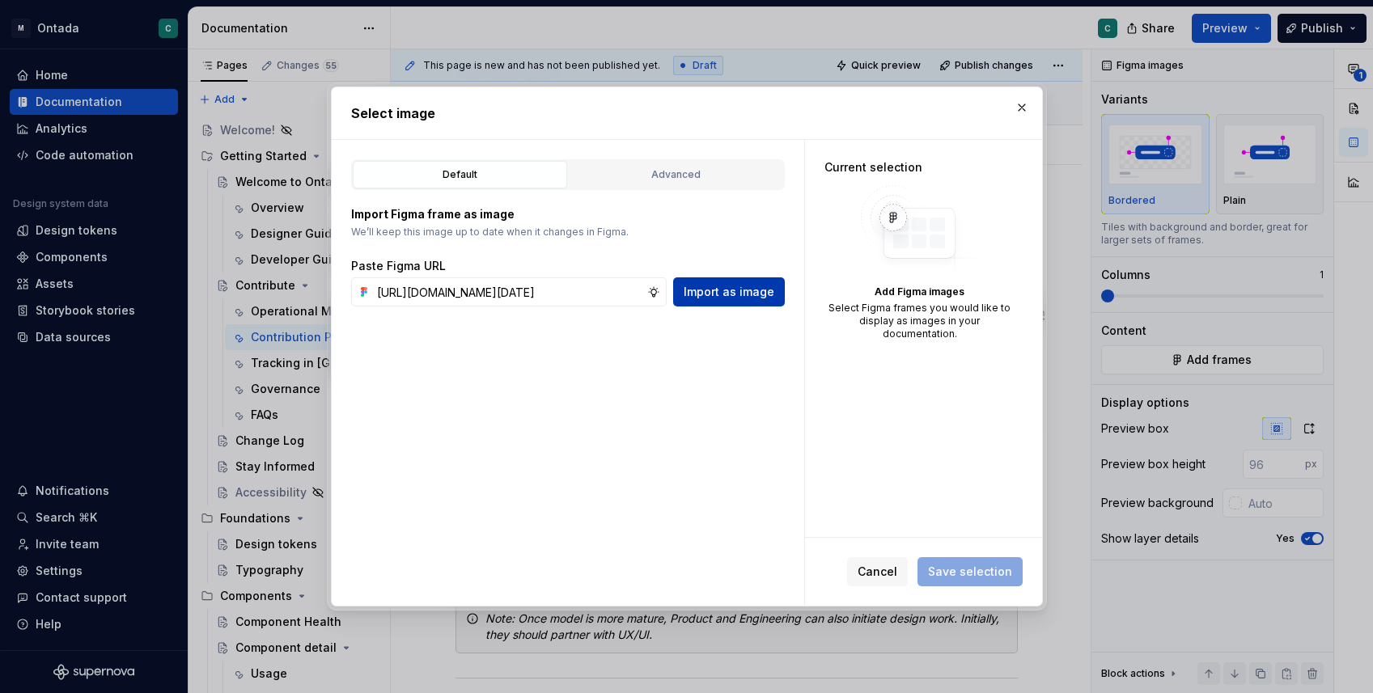
scroll to position [0, 435]
click at [735, 295] on span "Import as image" at bounding box center [729, 292] width 91 height 16
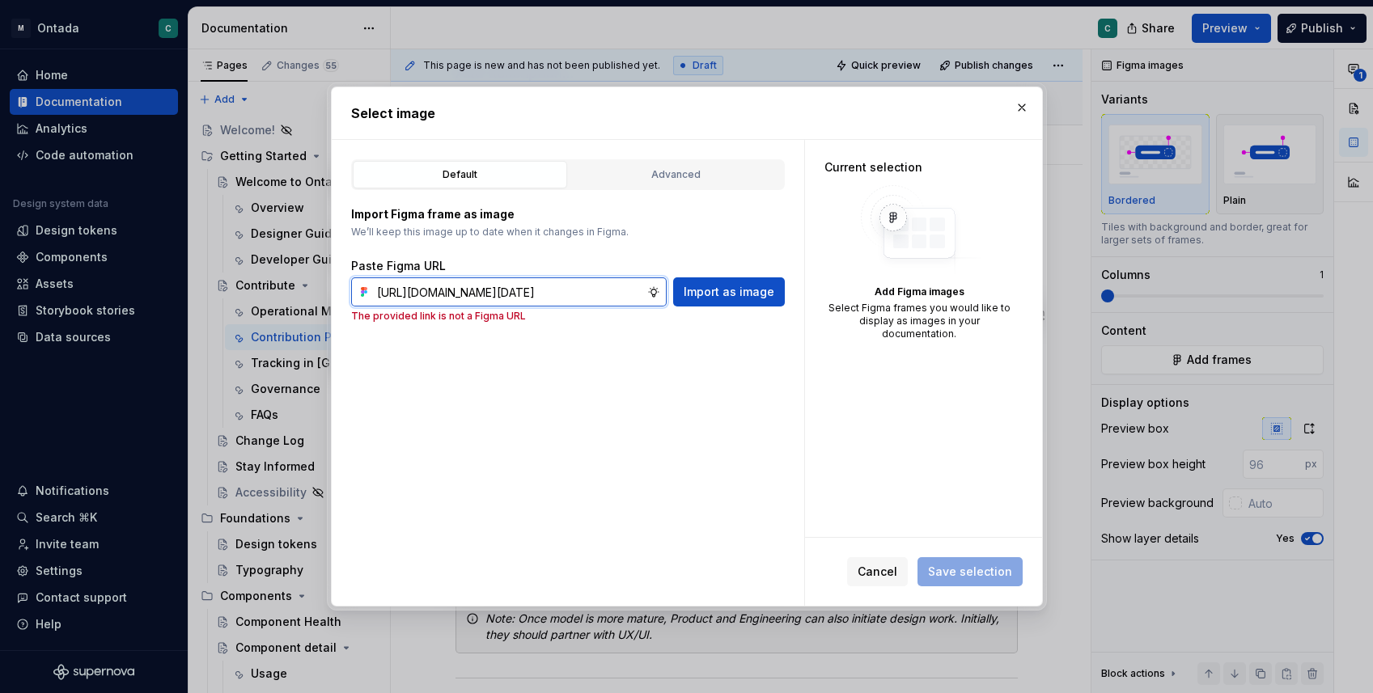
click at [616, 285] on input "[URL][DOMAIN_NAME][DATE]" at bounding box center [509, 291] width 277 height 29
click at [731, 295] on span "Import as image" at bounding box center [729, 292] width 91 height 16
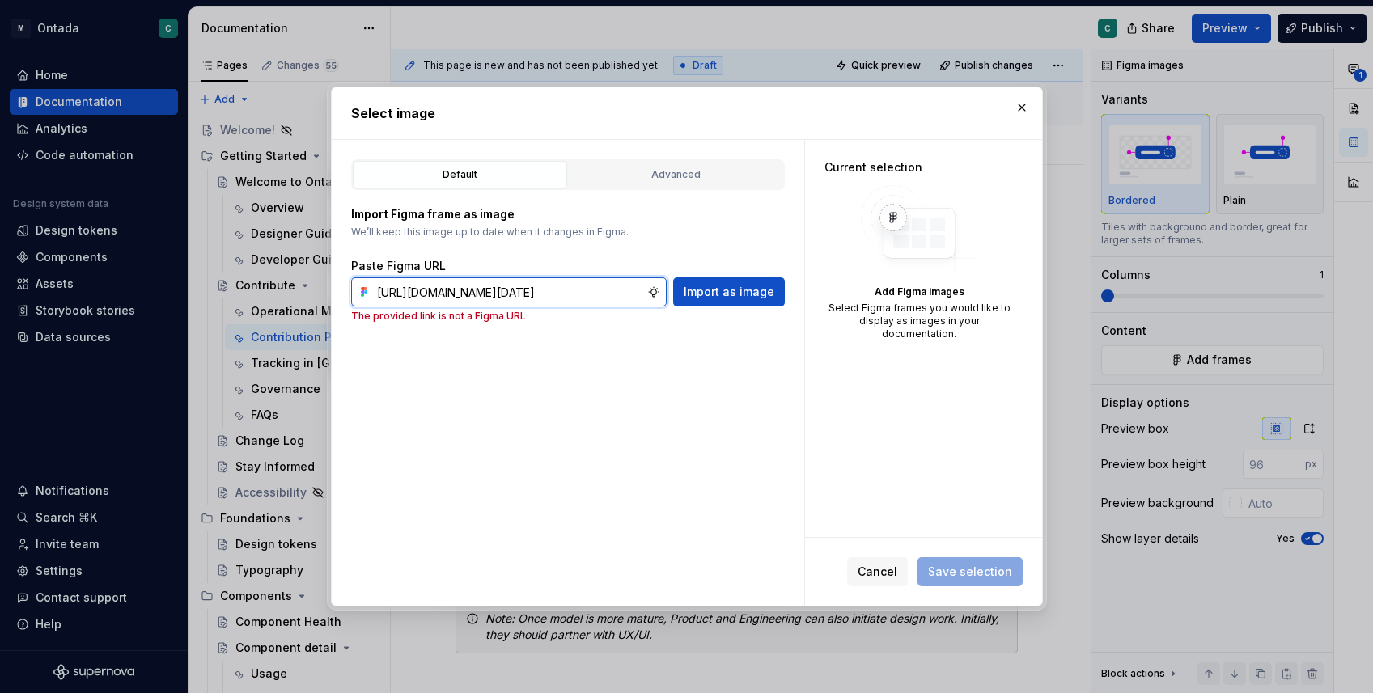
click at [531, 288] on input "[URL][DOMAIN_NAME][DATE]" at bounding box center [509, 291] width 277 height 29
click at [758, 311] on p "The provided link is not a Figma URL" at bounding box center [568, 316] width 434 height 13
click at [748, 296] on span "Import as image" at bounding box center [729, 292] width 91 height 16
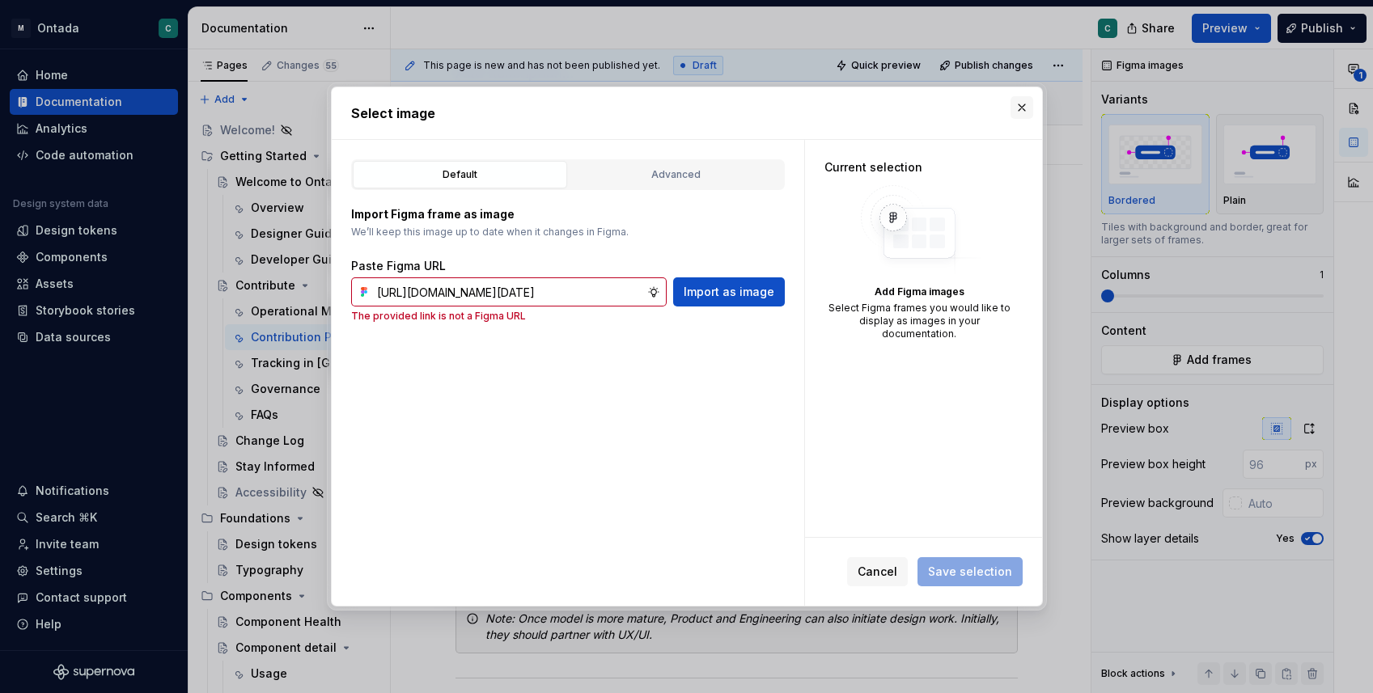
click at [1025, 100] on button "button" at bounding box center [1021, 107] width 23 height 23
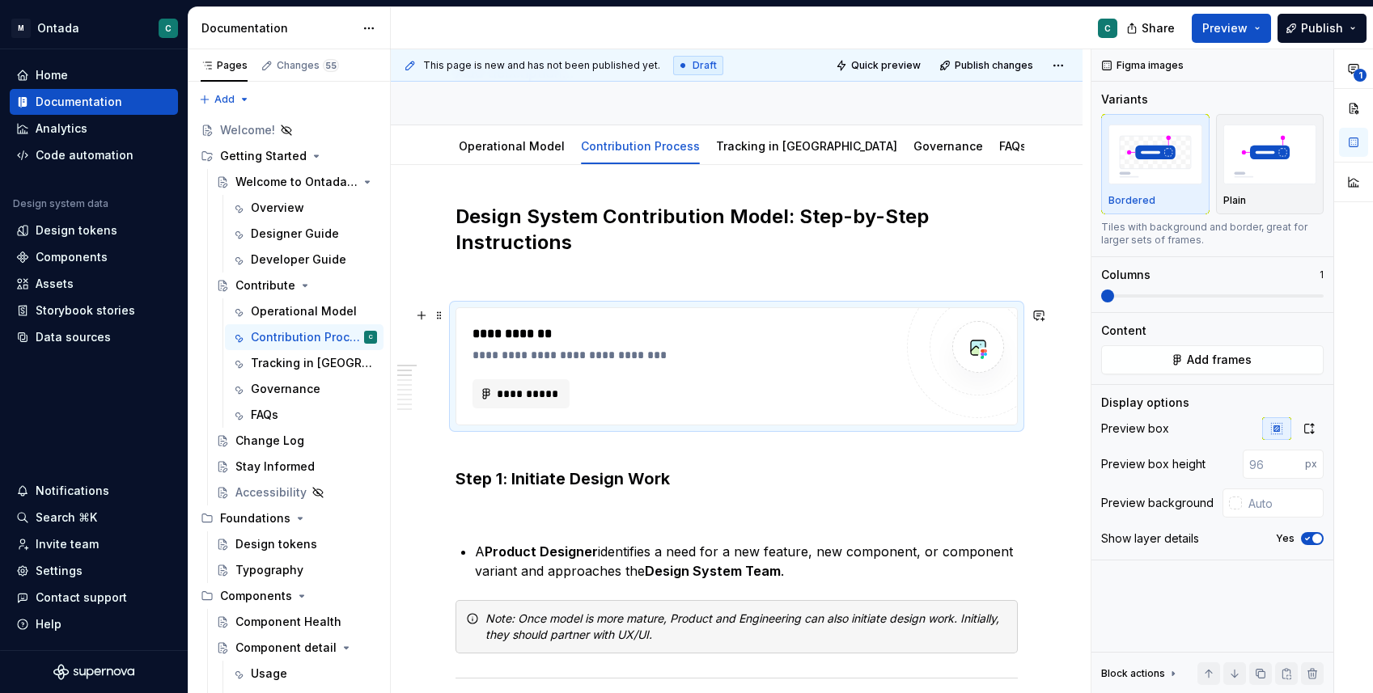
scroll to position [135, 0]
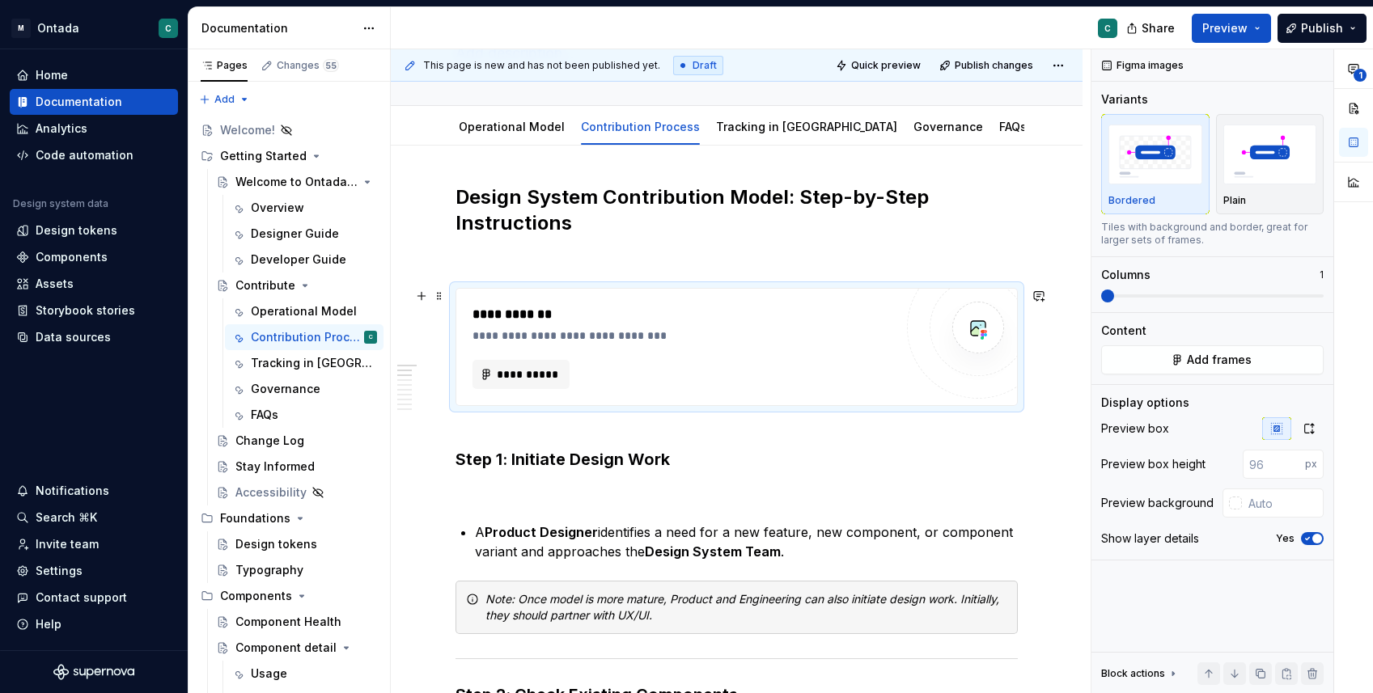
click at [425, 292] on button "button" at bounding box center [421, 296] width 23 height 23
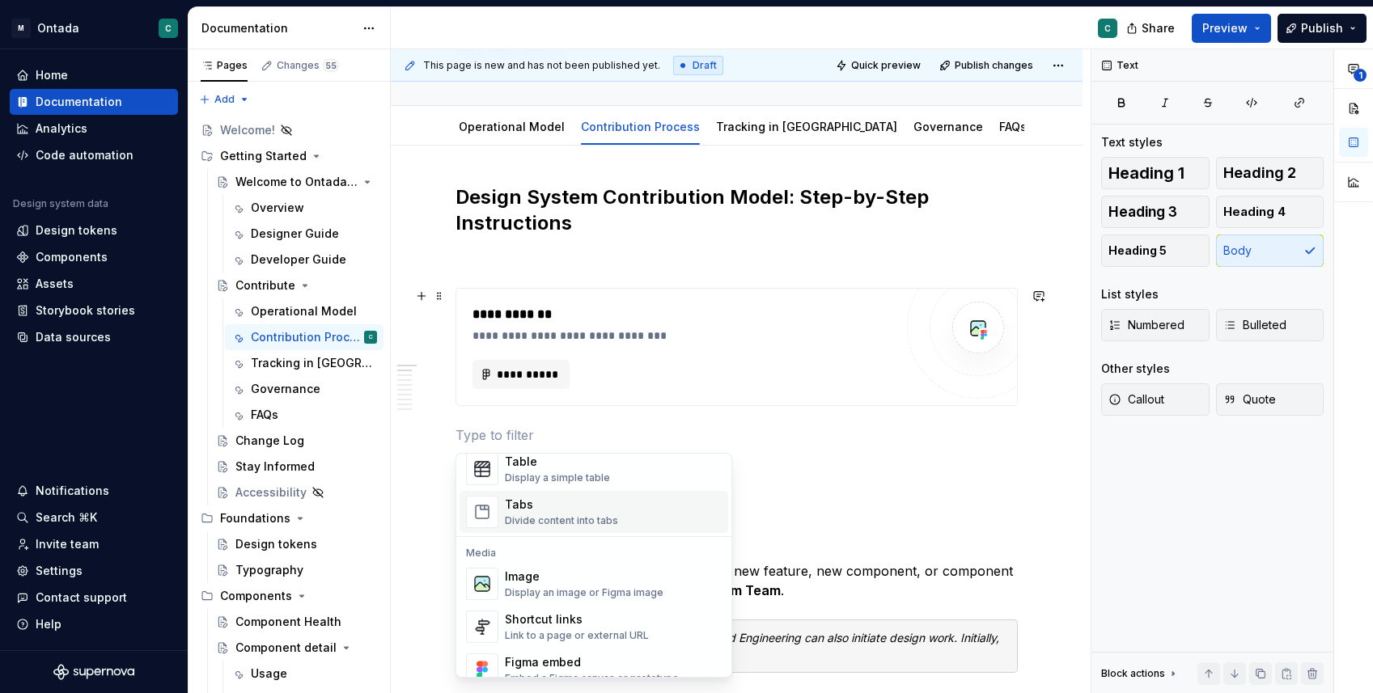
scroll to position [627, 0]
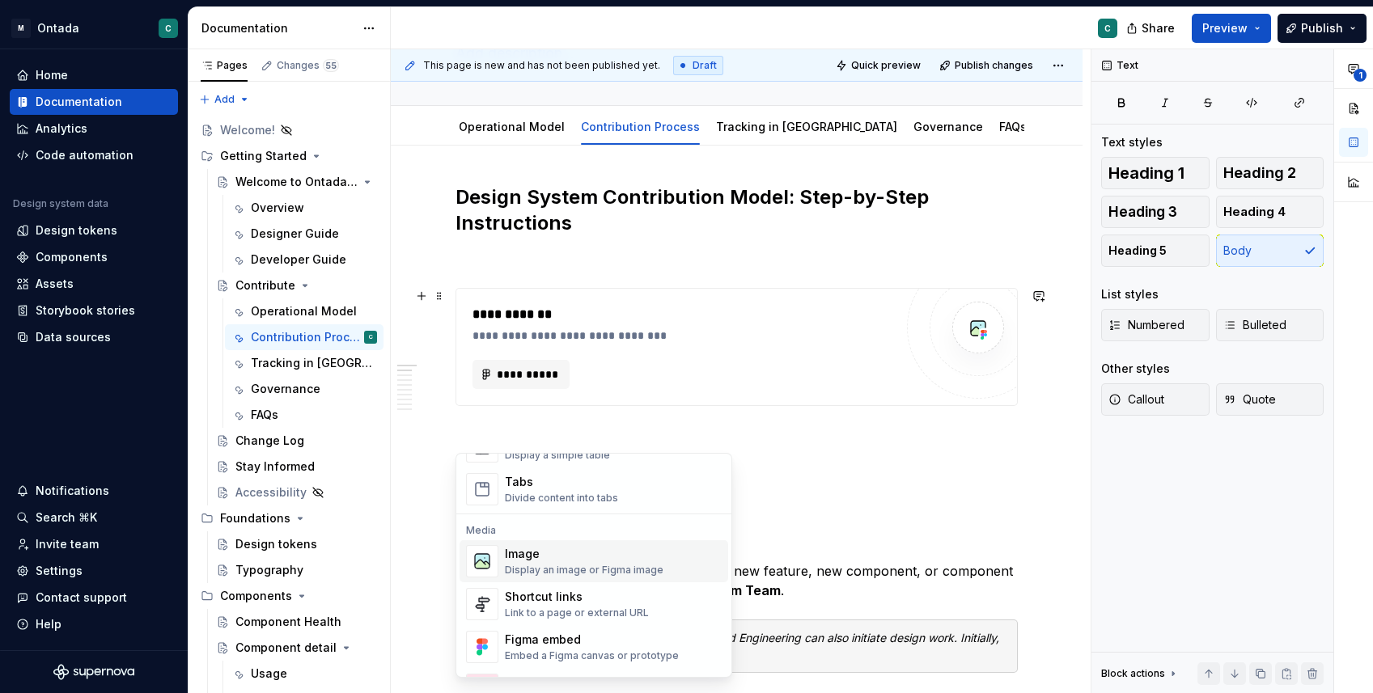
click at [529, 575] on div "Display an image or Figma image" at bounding box center [584, 570] width 159 height 13
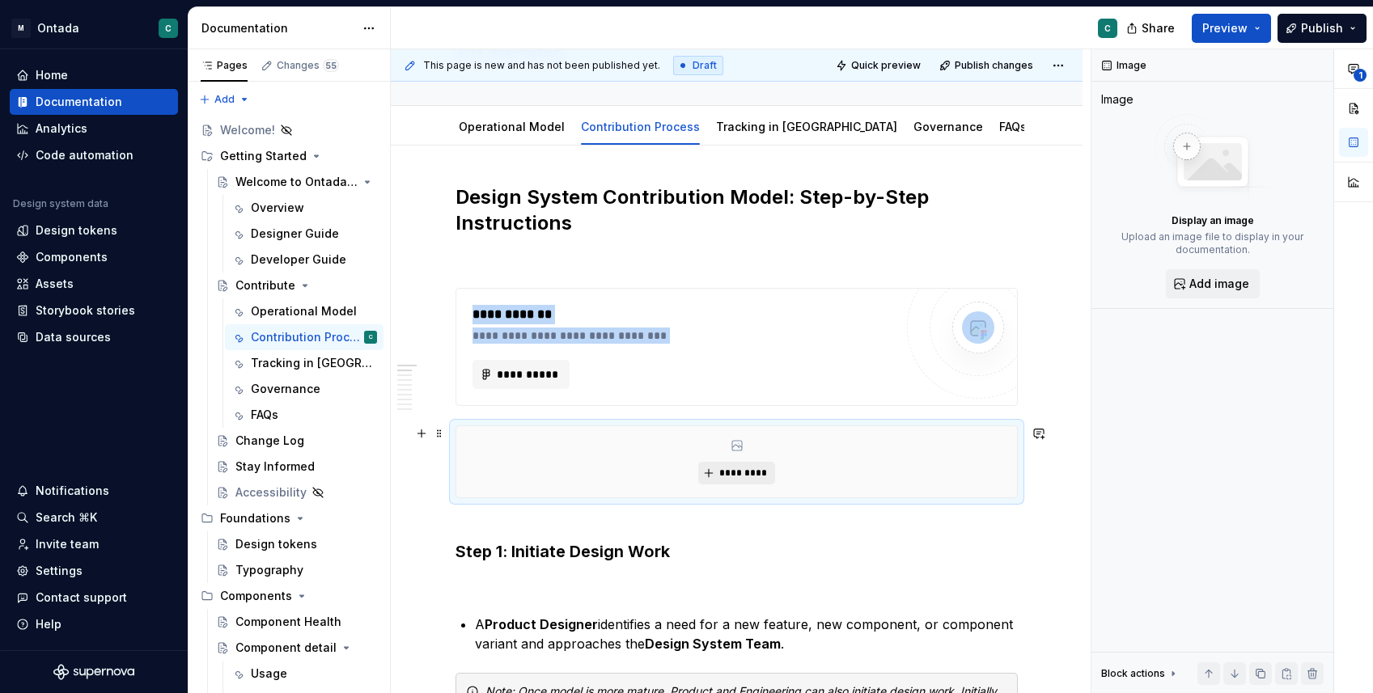
click at [733, 464] on button "*********" at bounding box center [736, 473] width 77 height 23
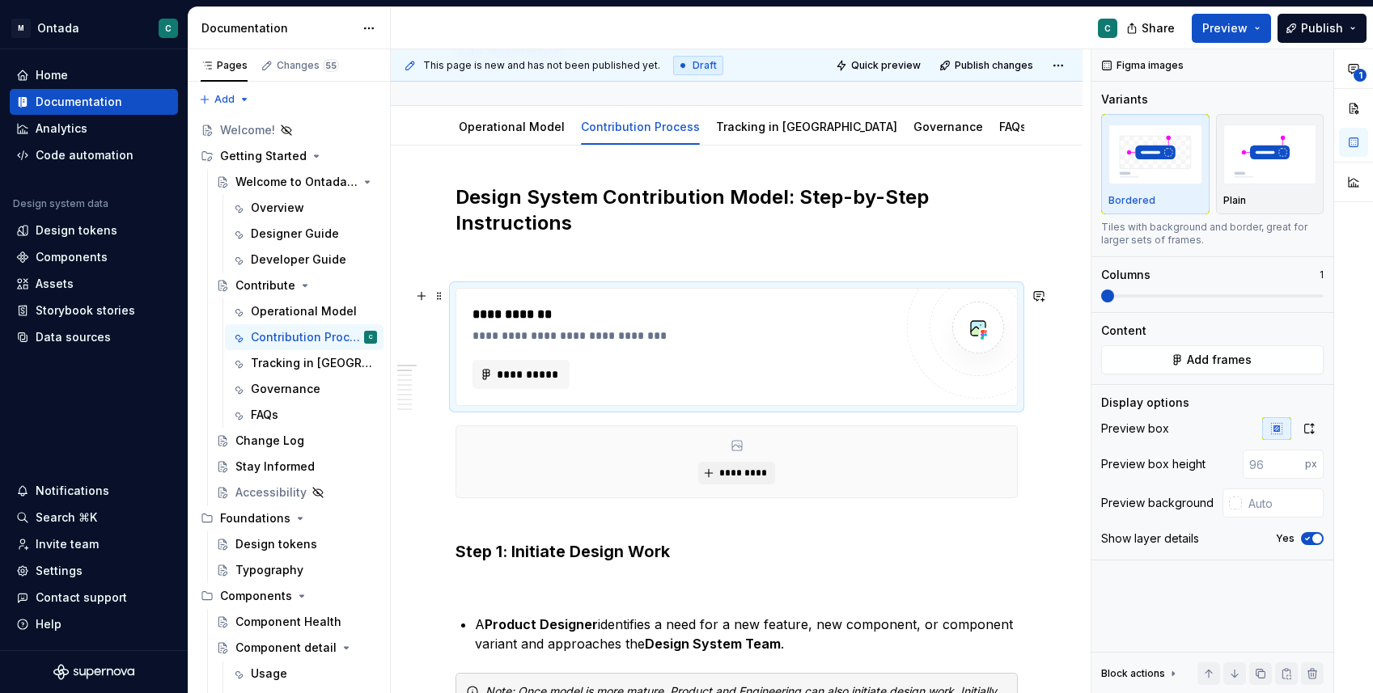
click at [618, 316] on div "**********" at bounding box center [687, 314] width 430 height 19
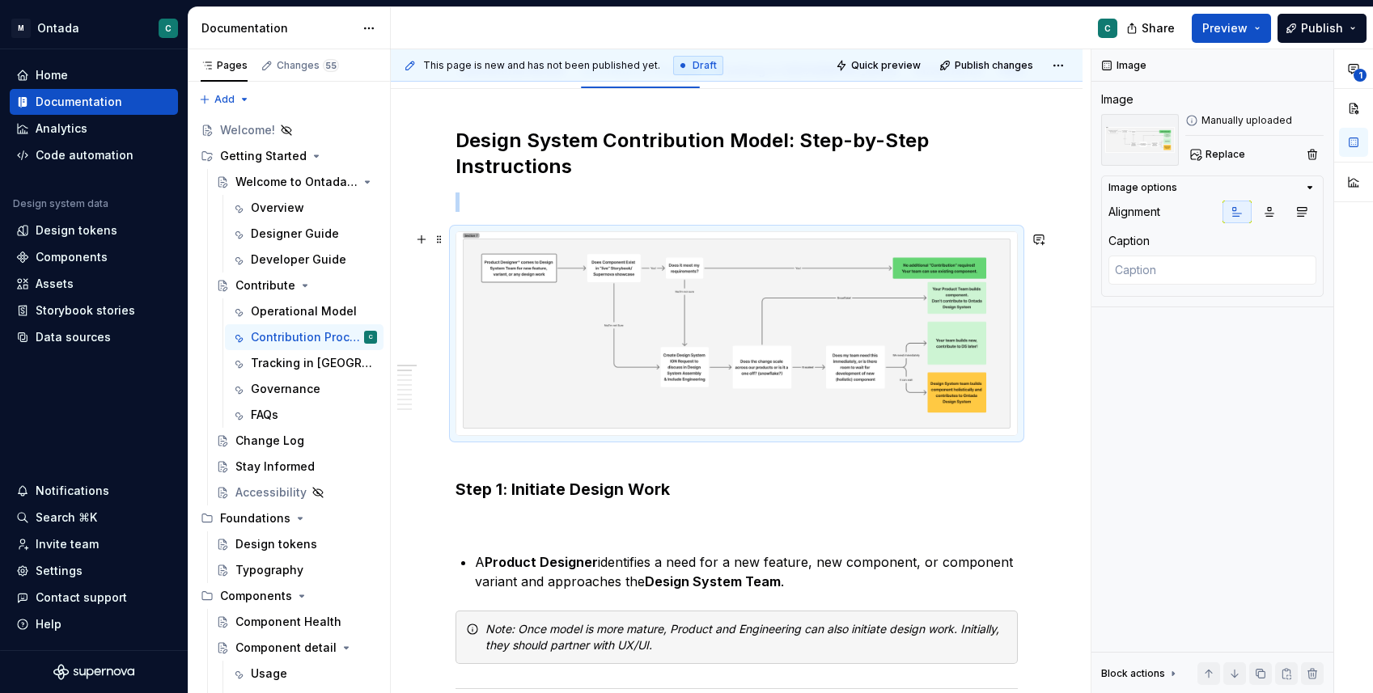
scroll to position [197, 0]
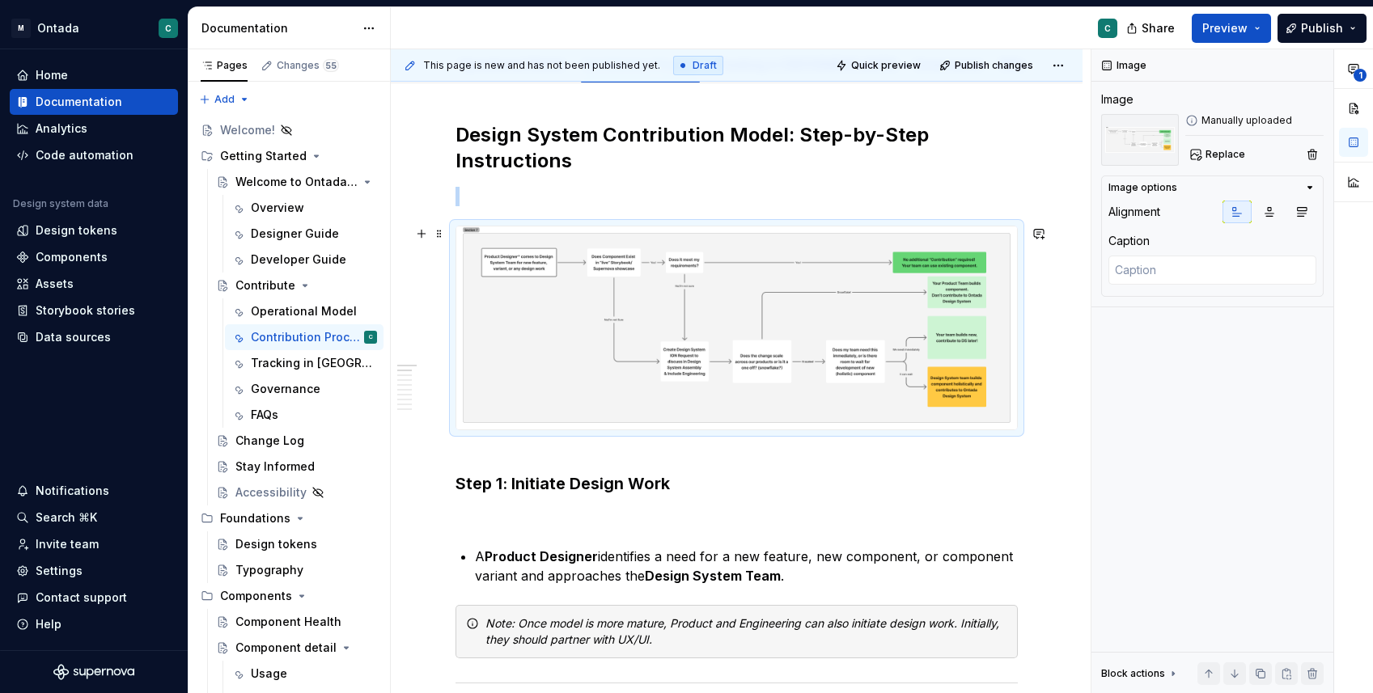
click at [519, 285] on img at bounding box center [736, 328] width 561 height 203
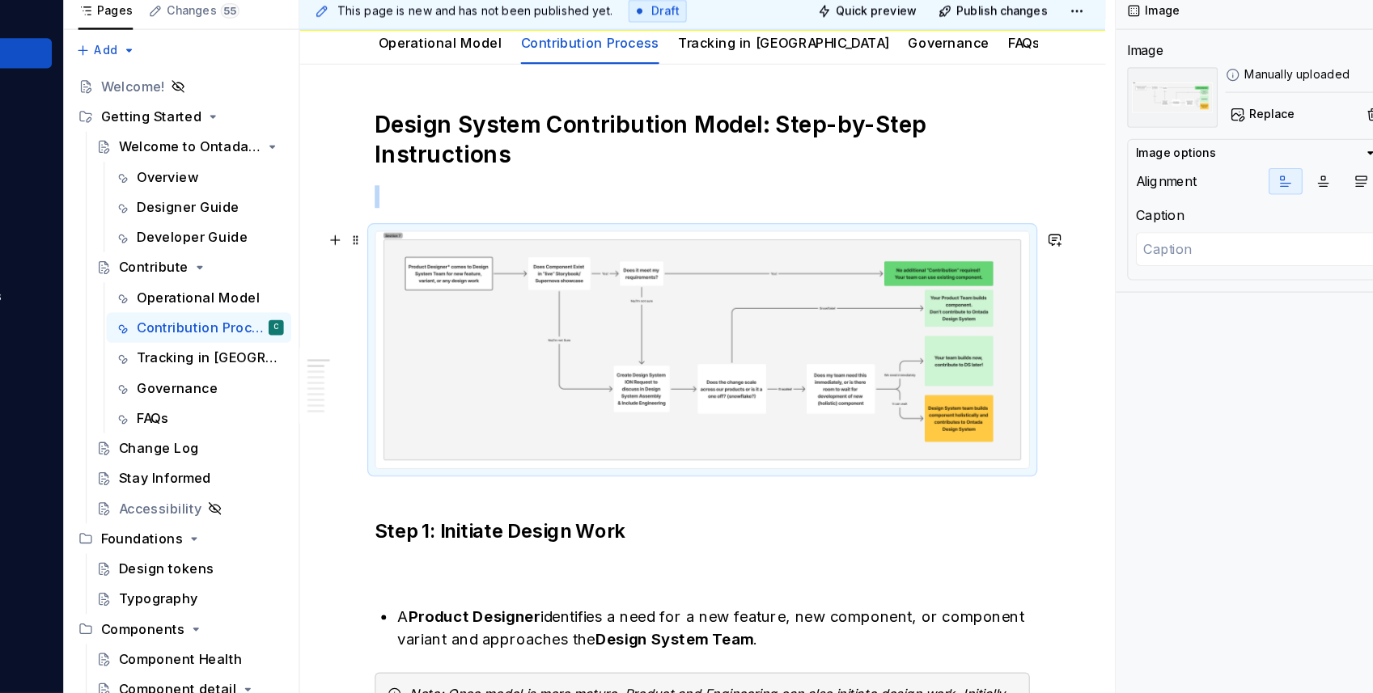
scroll to position [172, 0]
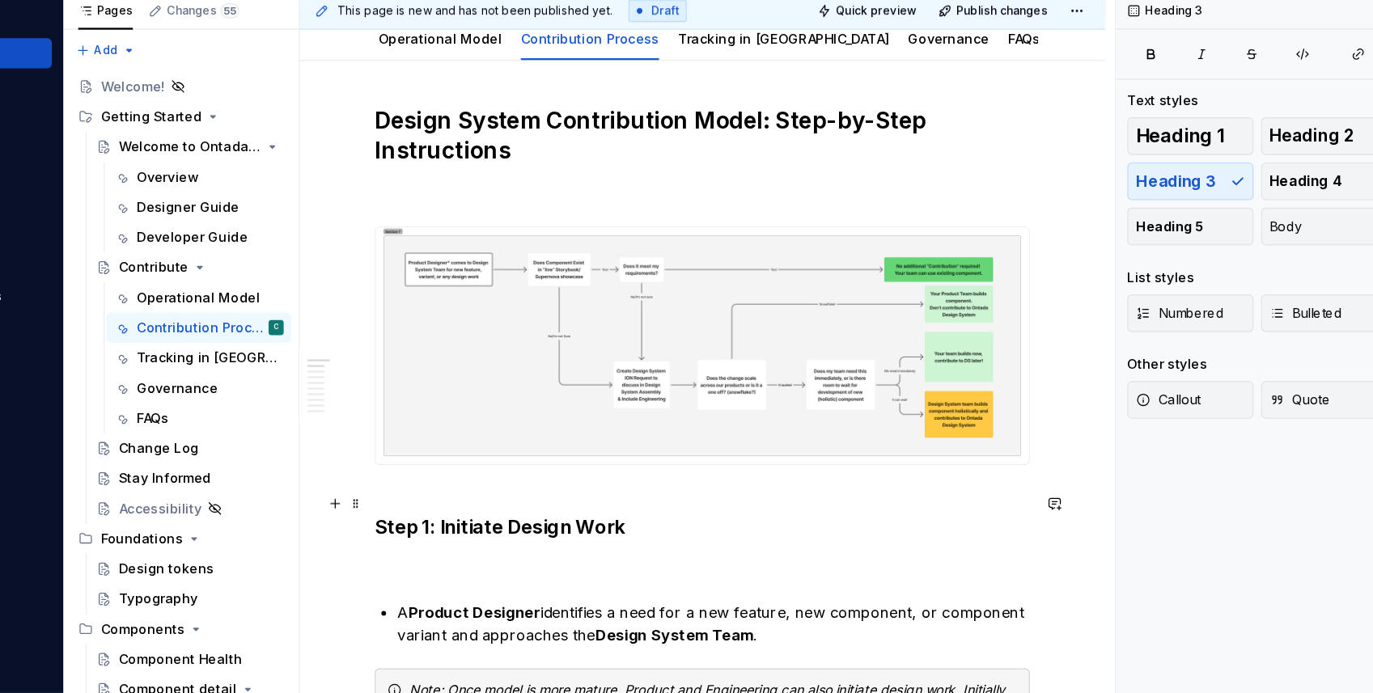
click at [458, 515] on strong "Step 1: Initiate Design Work" at bounding box center [562, 508] width 214 height 19
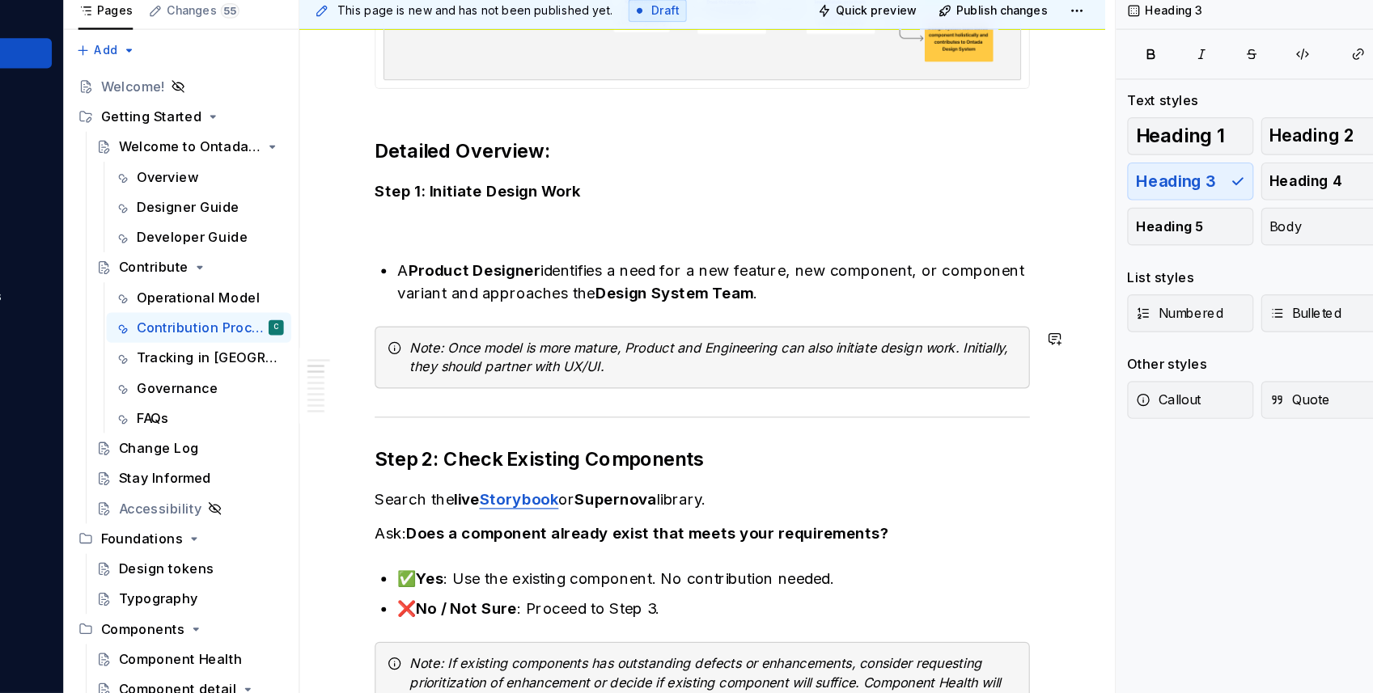
scroll to position [0, 0]
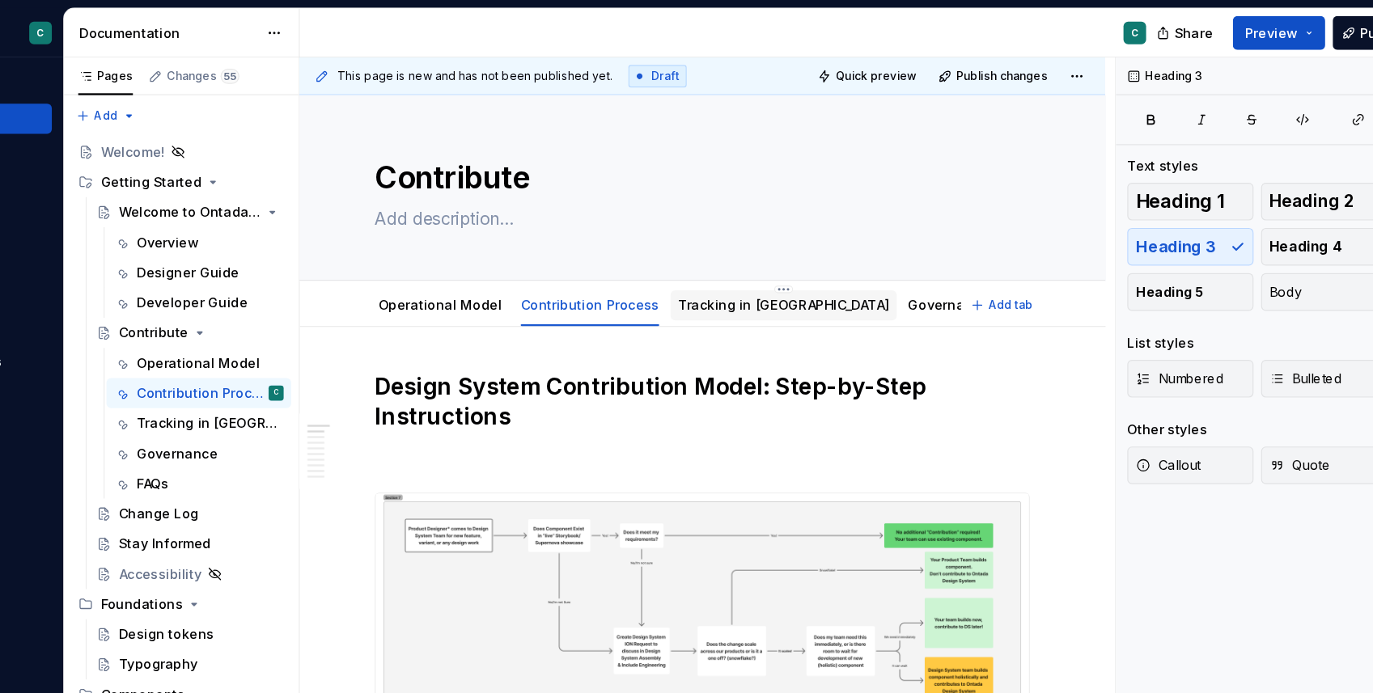
click at [754, 266] on link "Tracking in [GEOGRAPHIC_DATA]" at bounding box center [806, 262] width 181 height 14
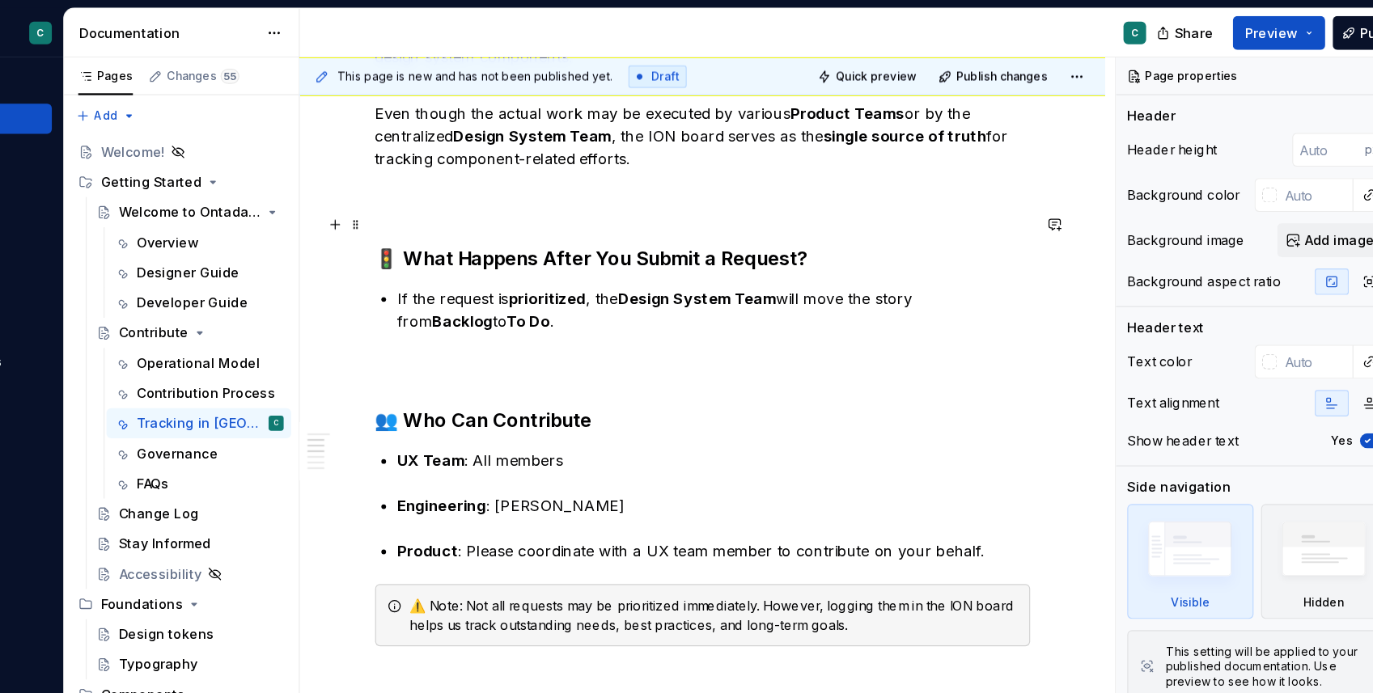
scroll to position [543, 0]
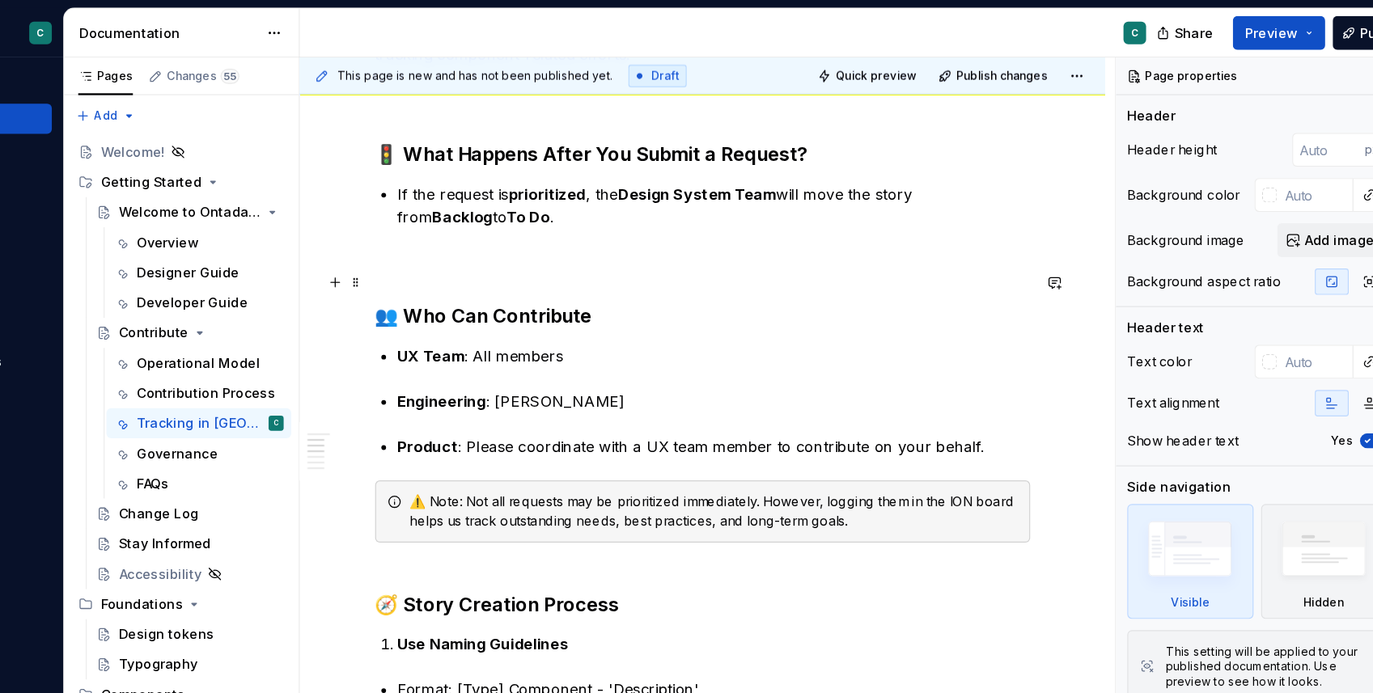
click at [544, 260] on h3 "👥 Who Can Contribute" at bounding box center [736, 249] width 562 height 68
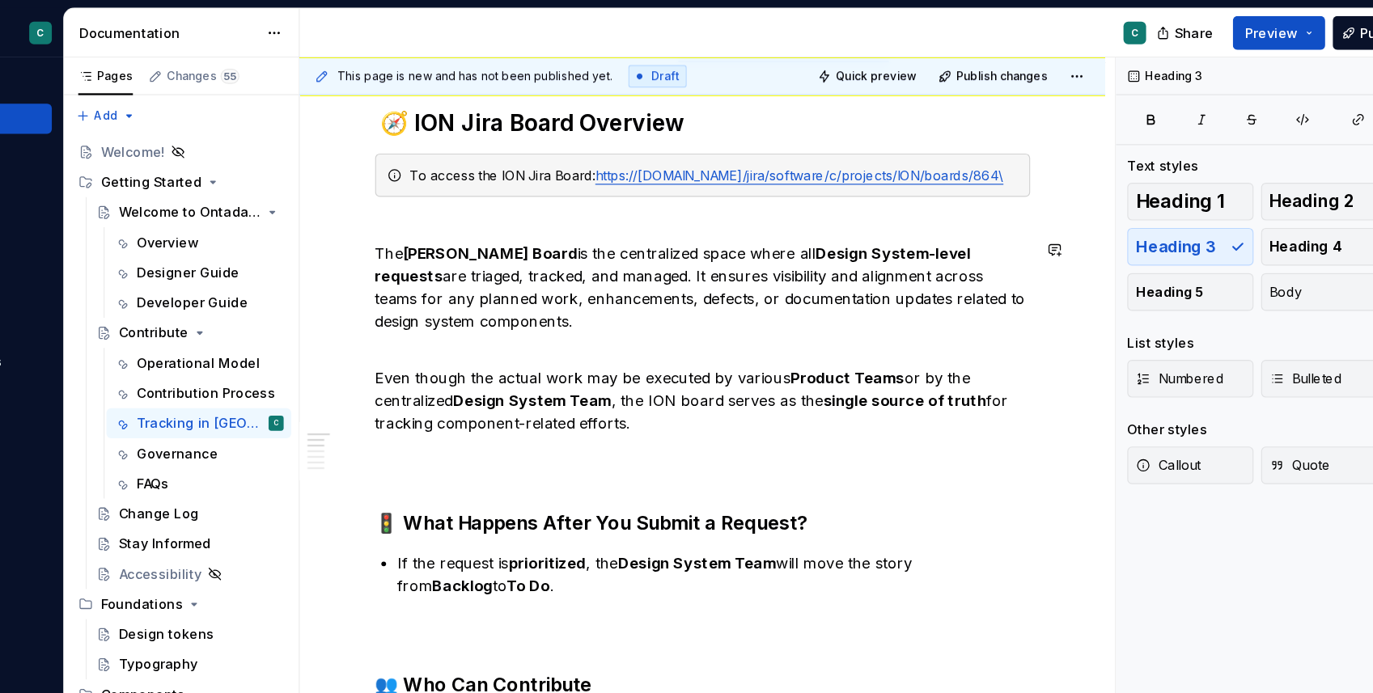
scroll to position [231, 0]
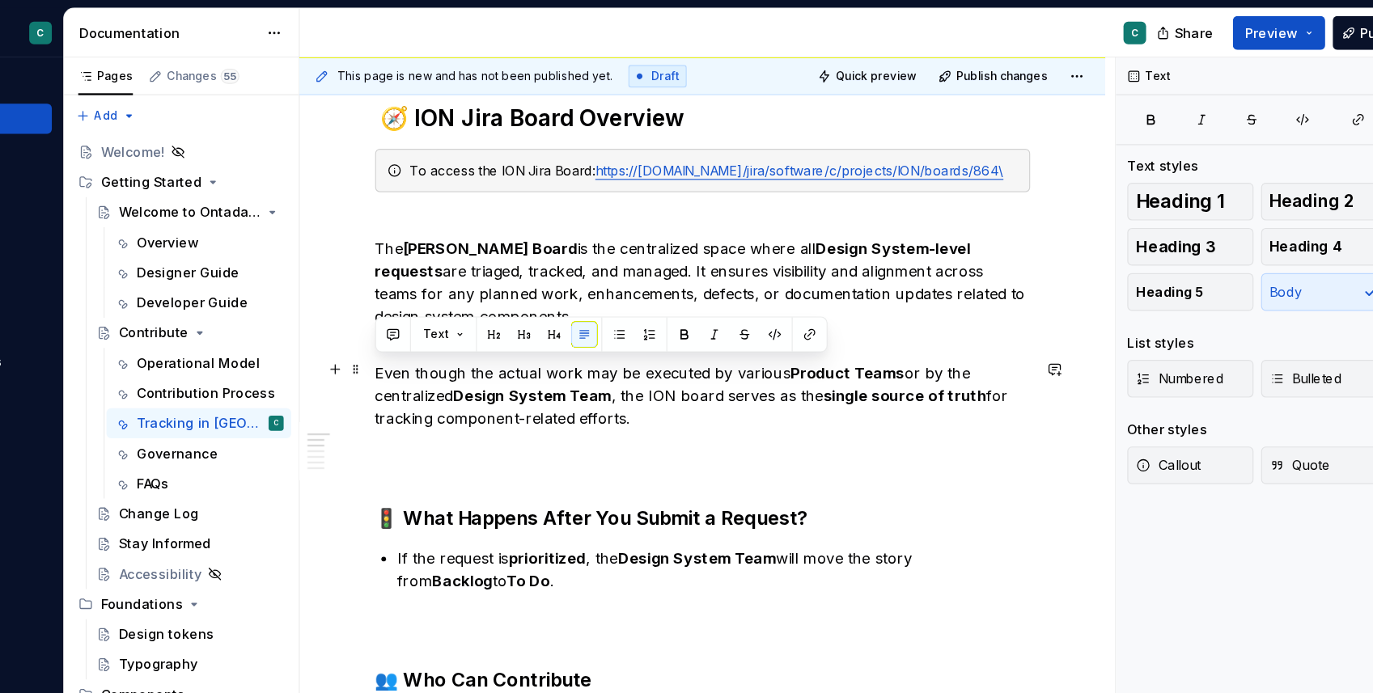
drag, startPoint x: 684, startPoint y: 374, endPoint x: 459, endPoint y: 313, distance: 232.9
click at [459, 313] on p "Even though the actual work may be executed by various Product Teams or by the …" at bounding box center [736, 330] width 562 height 78
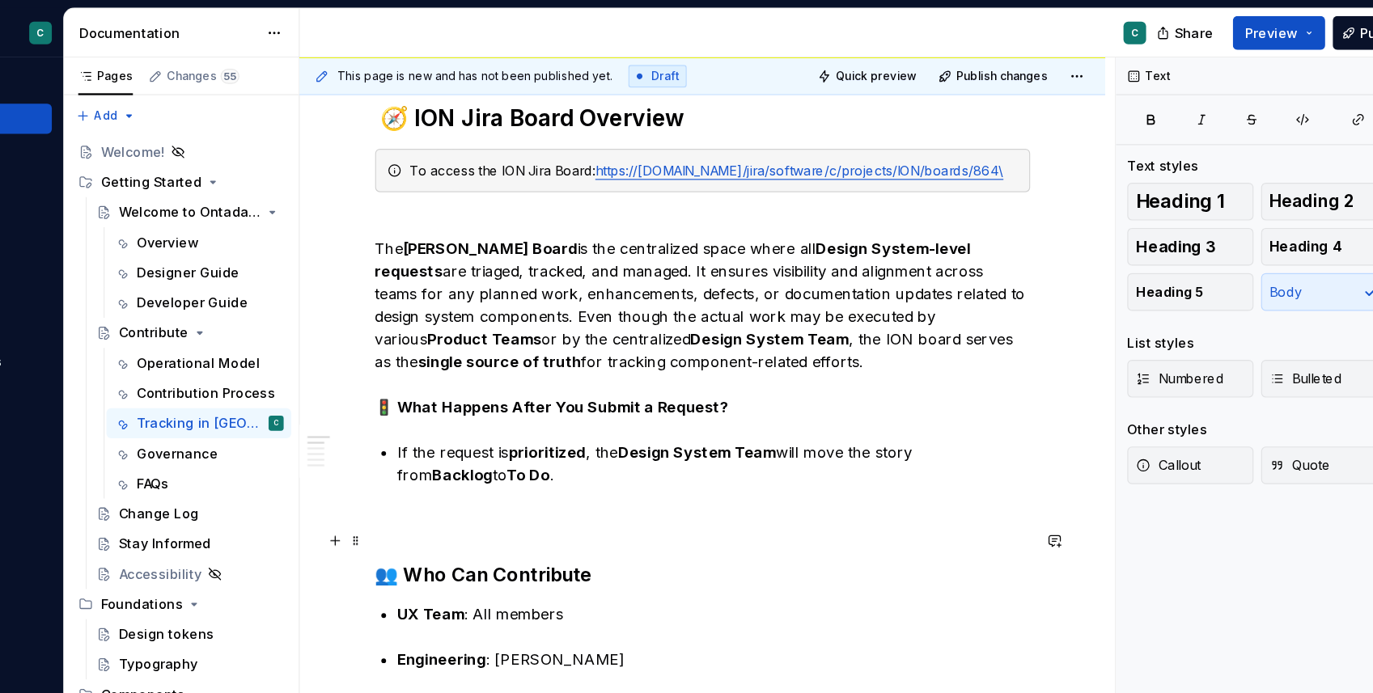
click at [491, 478] on h3 "👥 Who Can Contribute" at bounding box center [736, 471] width 562 height 68
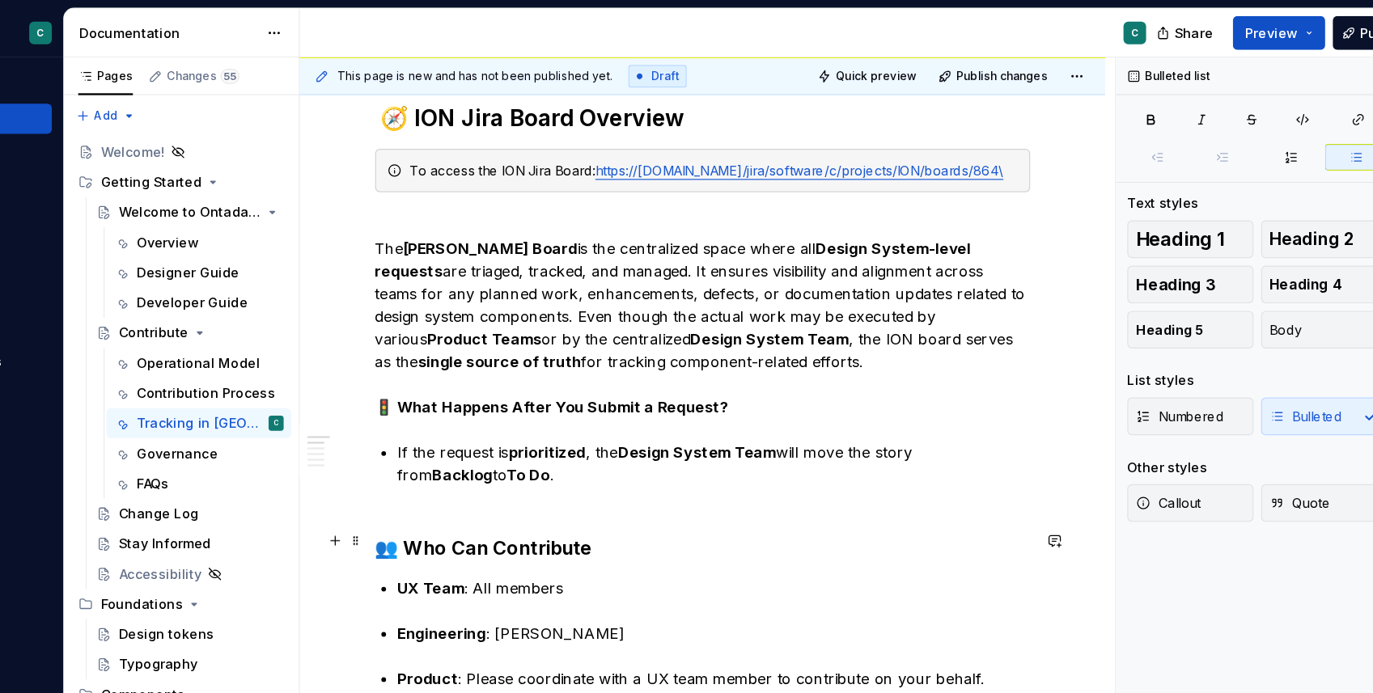
click at [523, 481] on strong "👥 Who Can Contribute" at bounding box center [548, 470] width 186 height 19
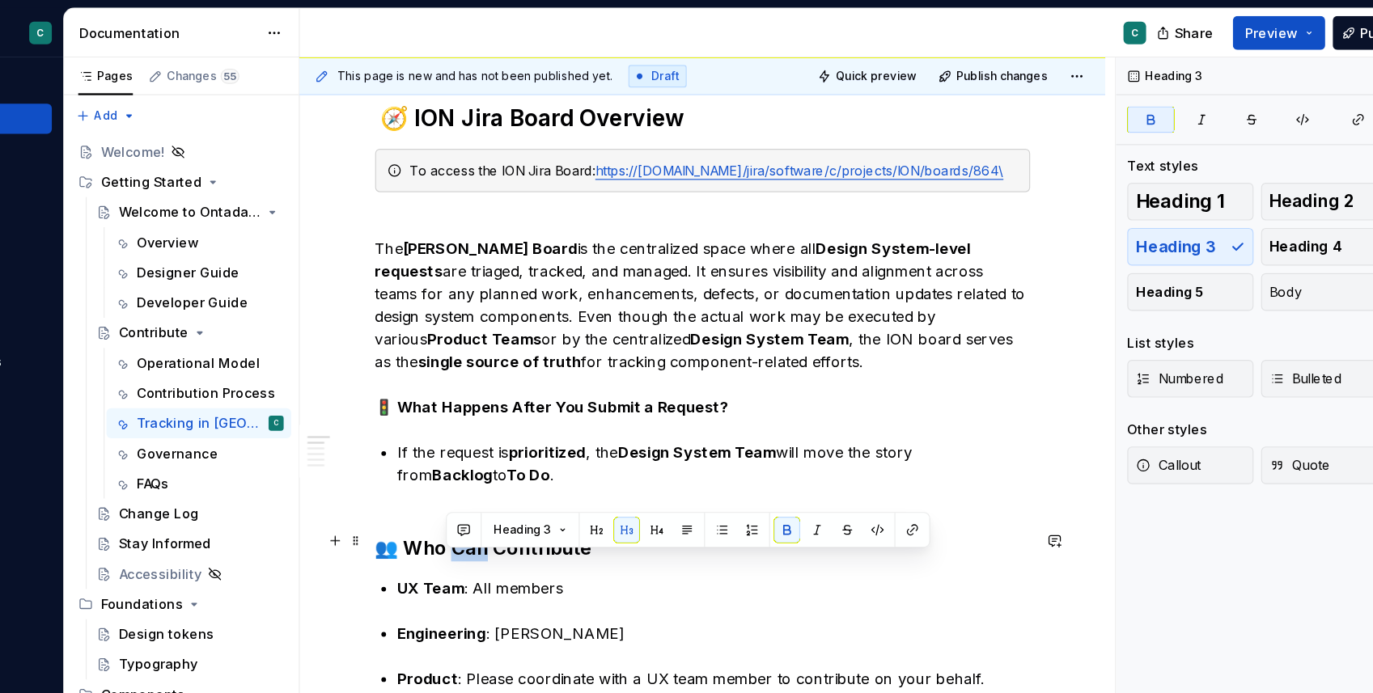
click at [523, 481] on strong "👥 Who Can Contribute" at bounding box center [548, 470] width 186 height 19
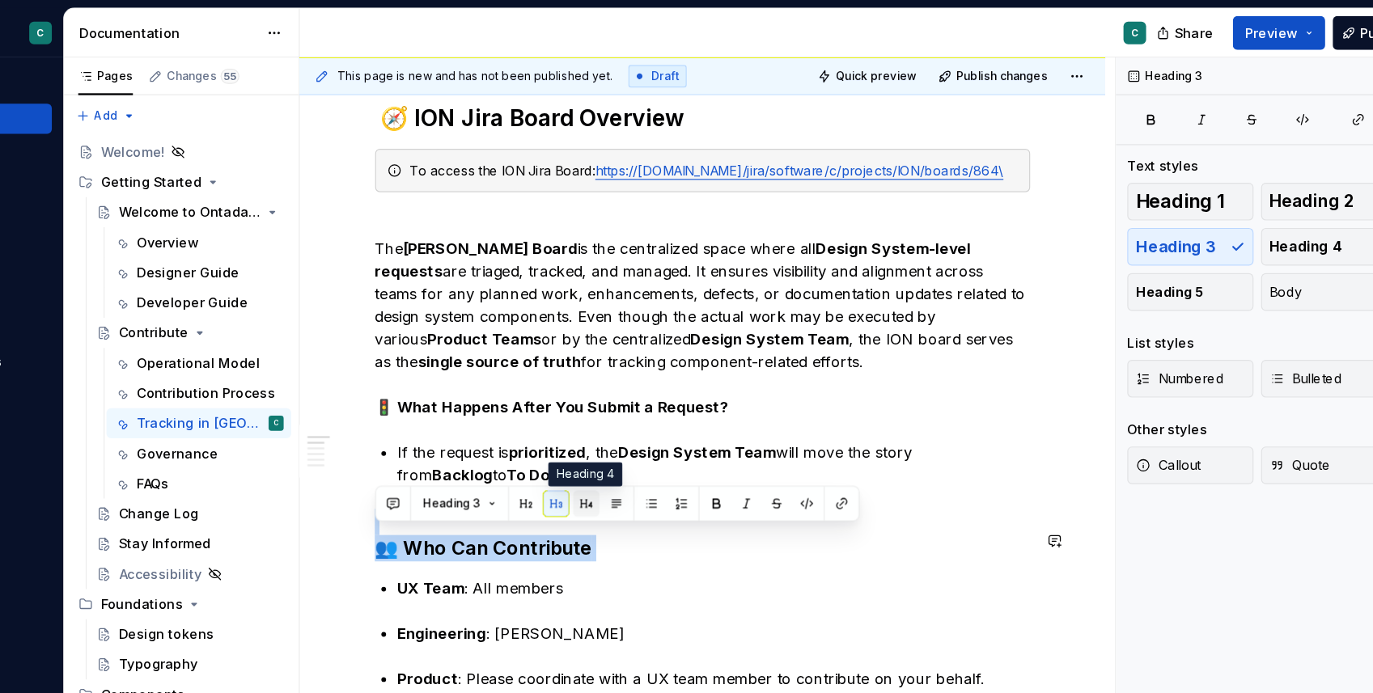
click at [629, 432] on button "button" at bounding box center [636, 433] width 23 height 23
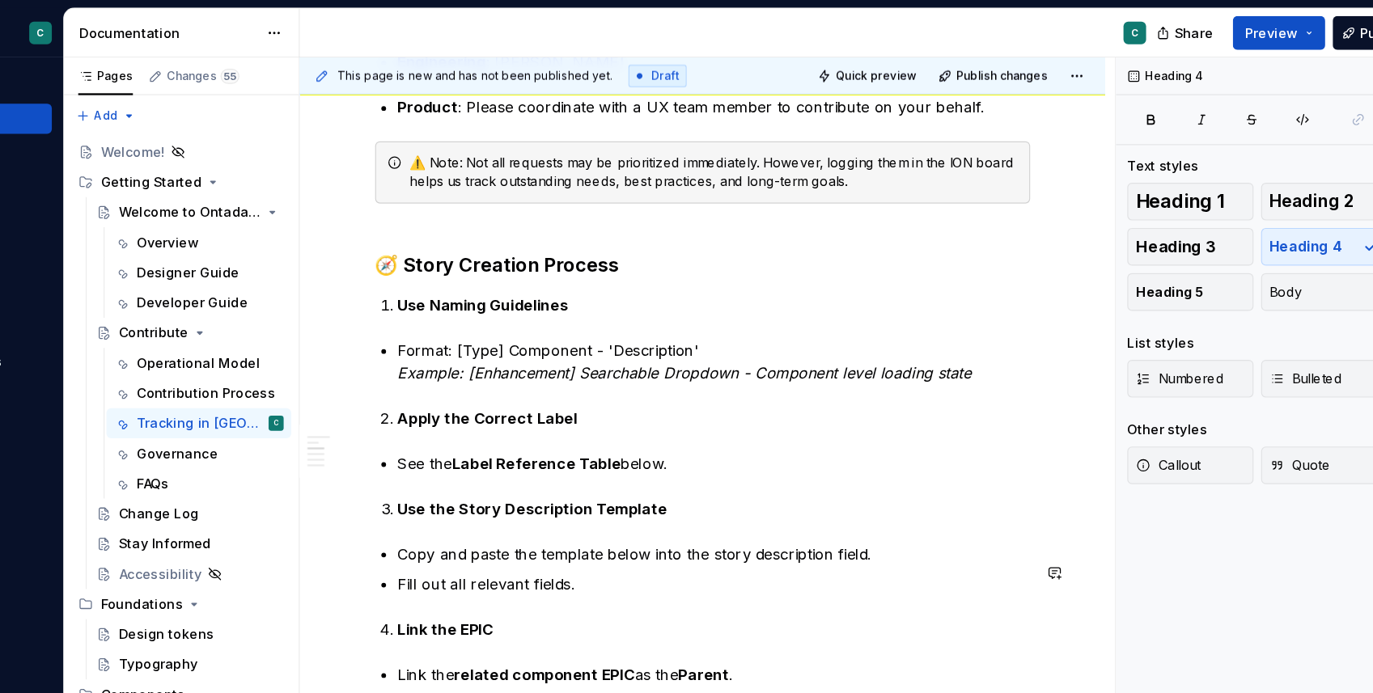
scroll to position [803, 0]
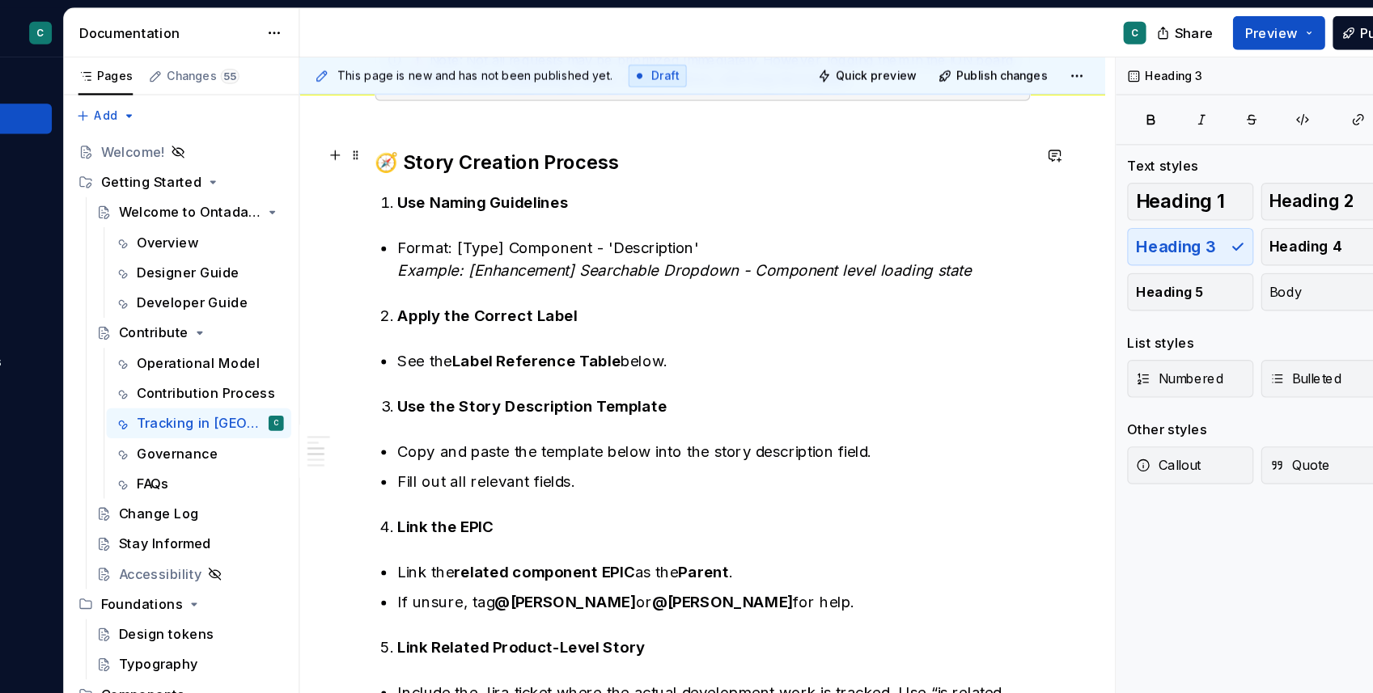
click at [558, 135] on h3 "🧭 Story Creation Process" at bounding box center [736, 128] width 562 height 45
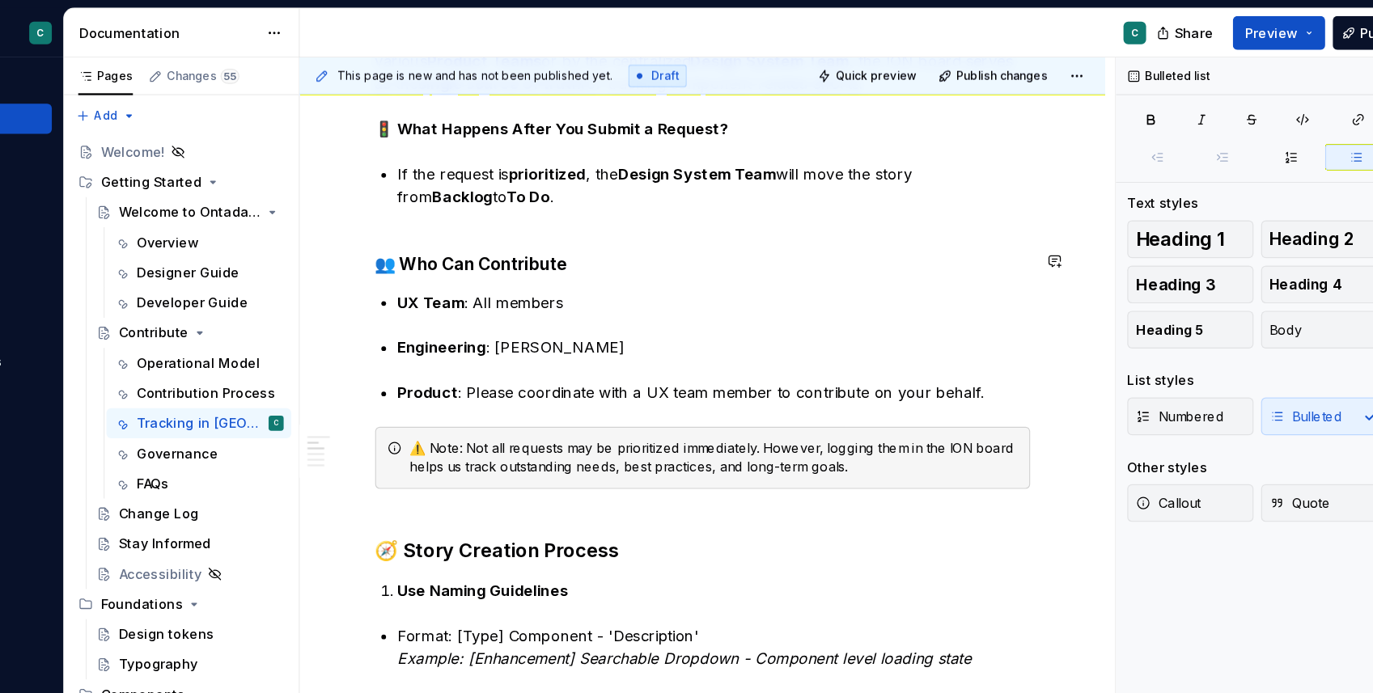
scroll to position [0, 0]
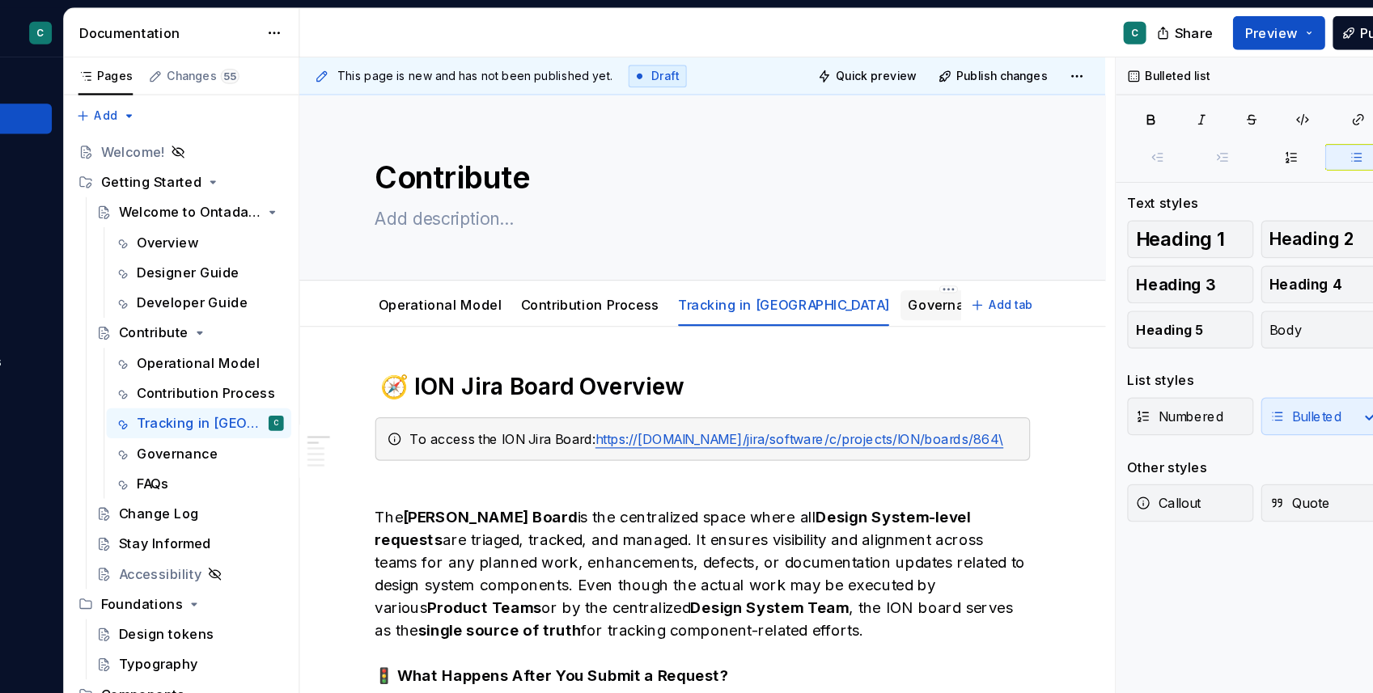
click at [913, 265] on link "Governance" at bounding box center [948, 262] width 70 height 14
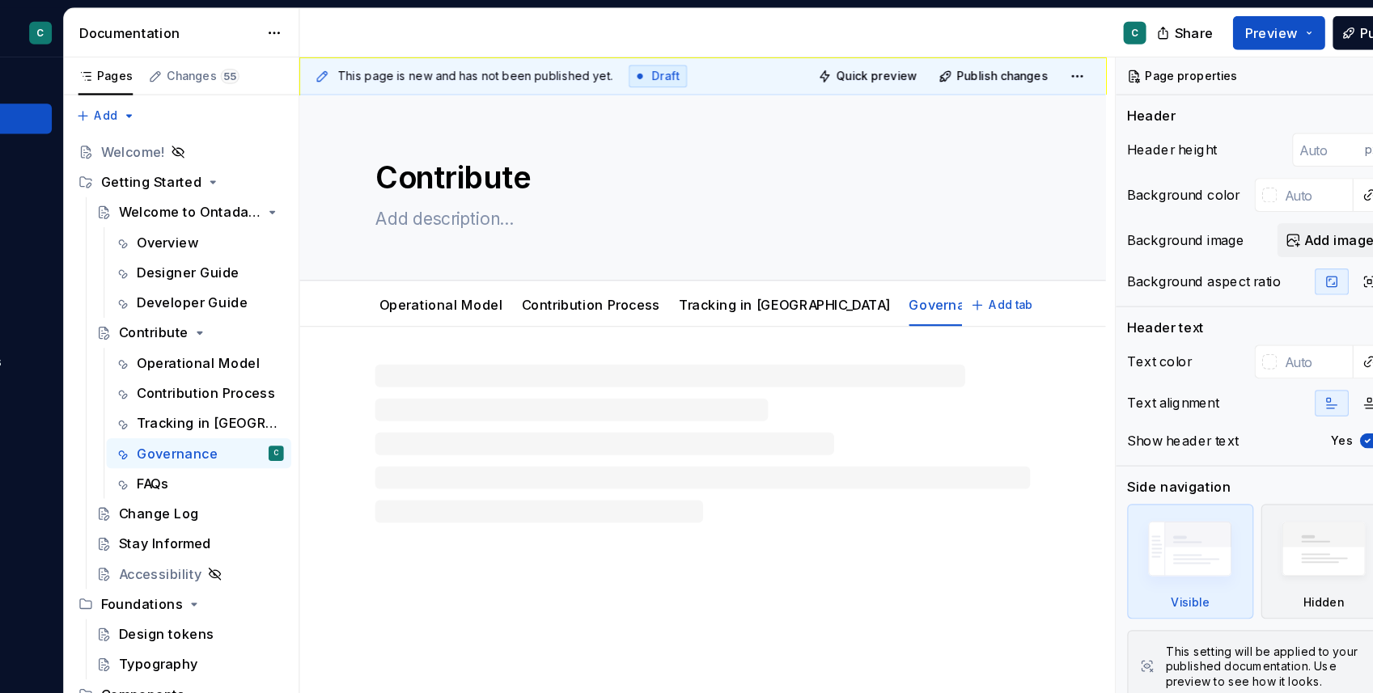
click at [999, 265] on link "FAQs" at bounding box center [1013, 262] width 28 height 14
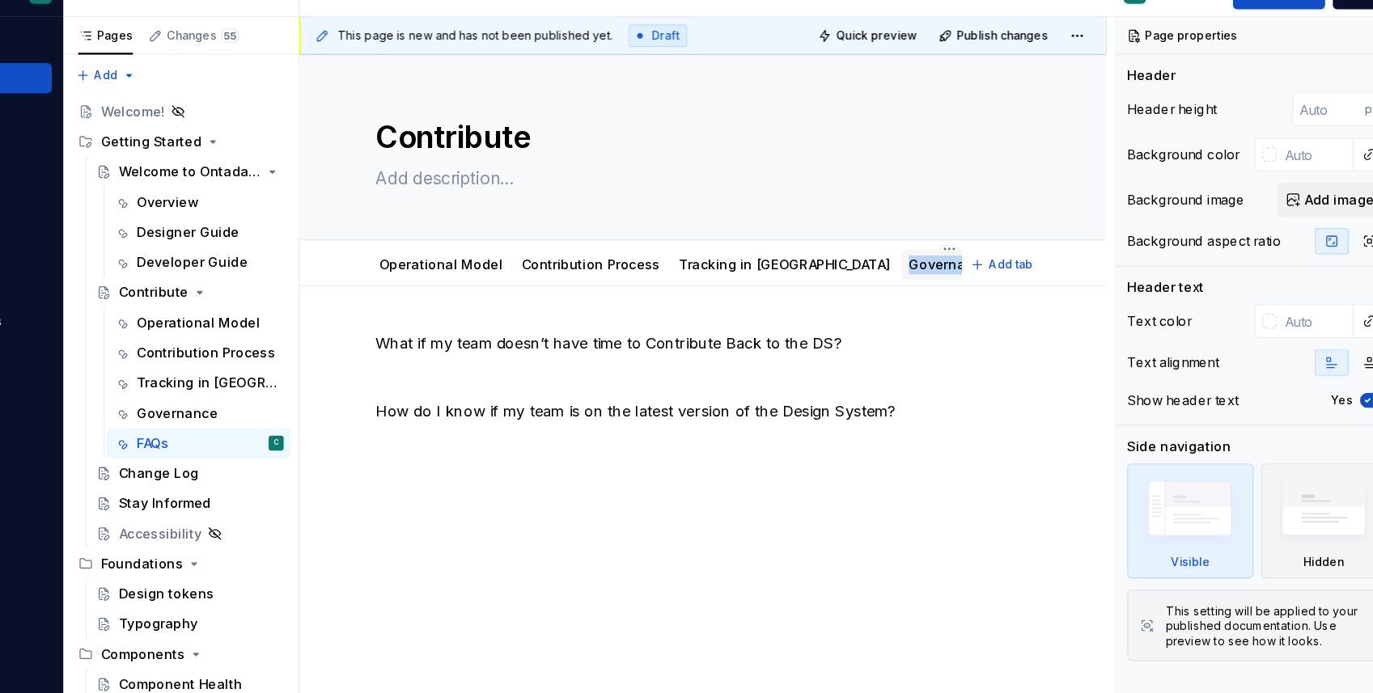
click at [913, 268] on link "Governance" at bounding box center [948, 262] width 70 height 14
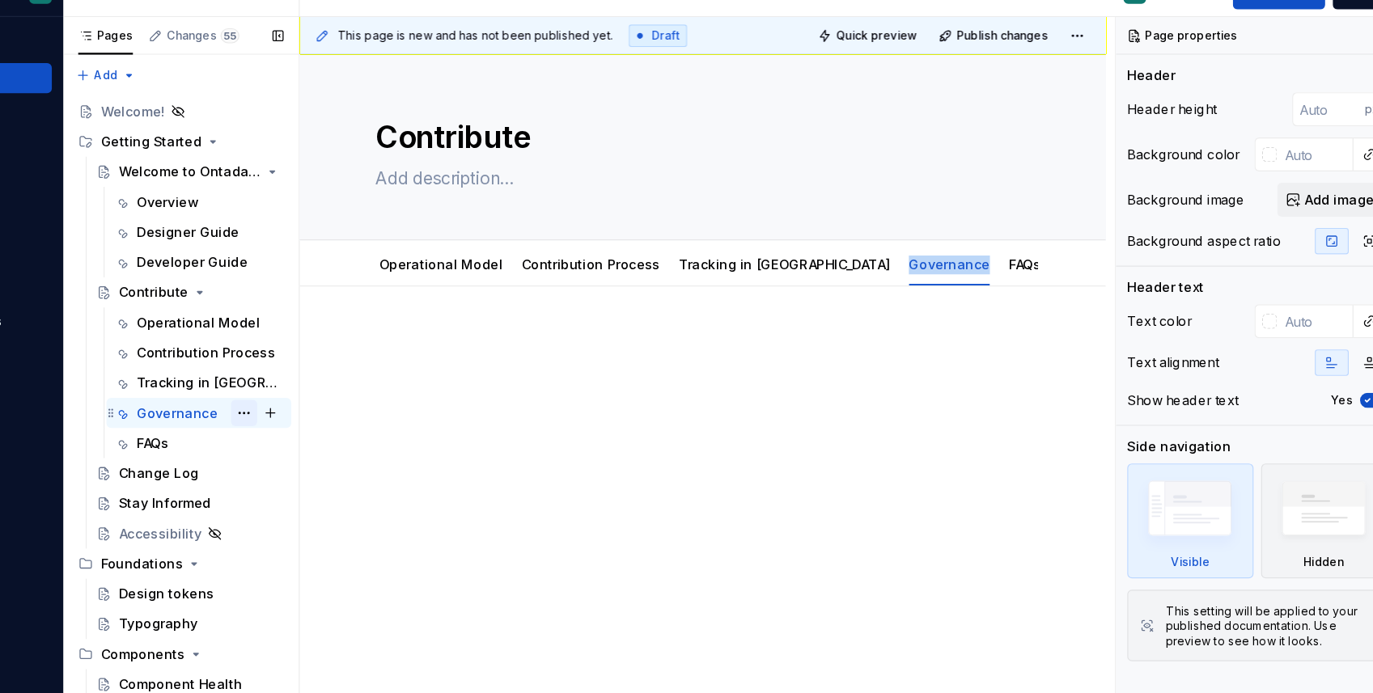
click at [339, 392] on button "Page tree" at bounding box center [343, 389] width 23 height 23
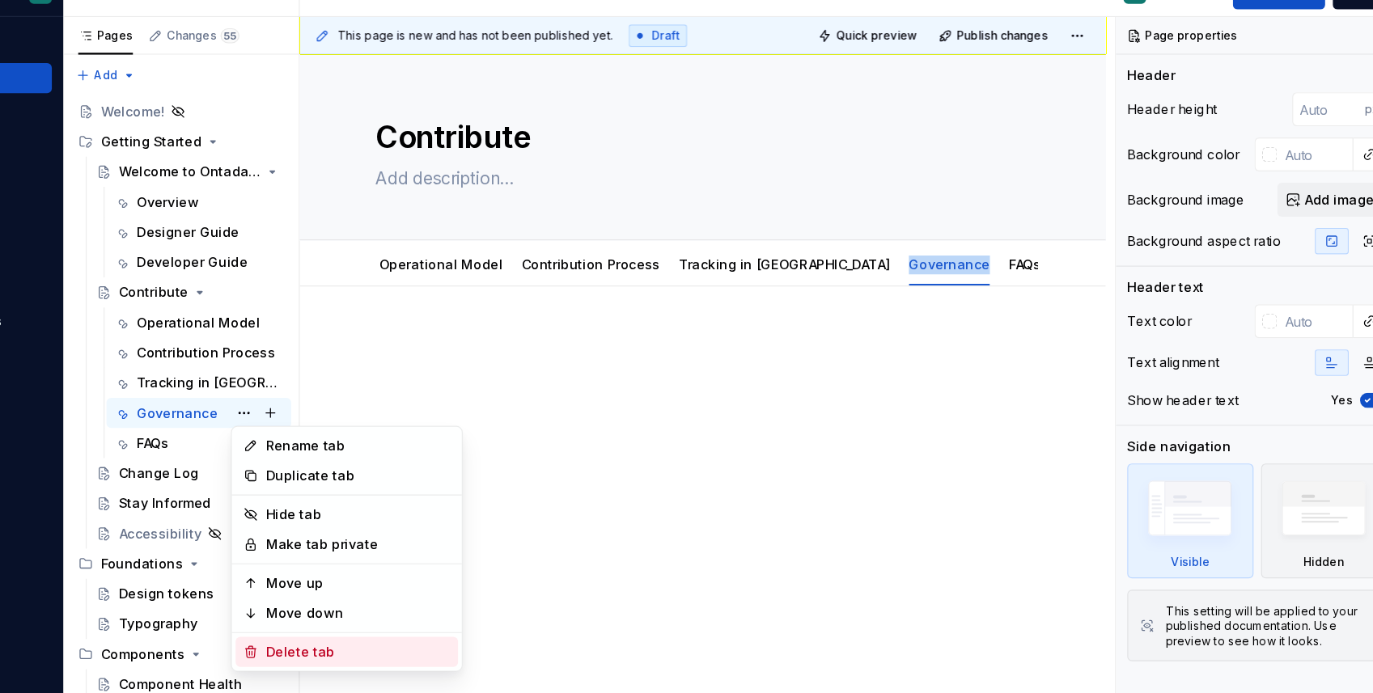
click at [364, 595] on div "Delete tab" at bounding box center [441, 595] width 159 height 16
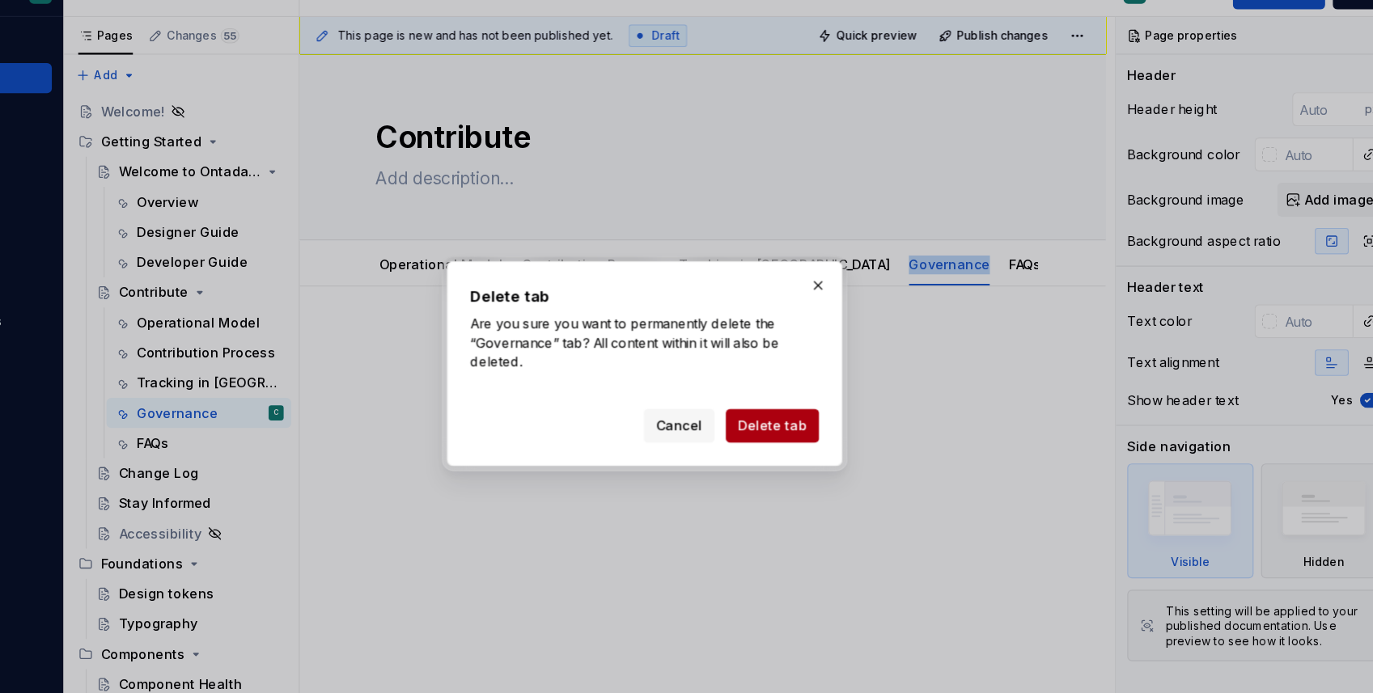
click at [790, 398] on span "Delete tab" at bounding box center [796, 400] width 59 height 16
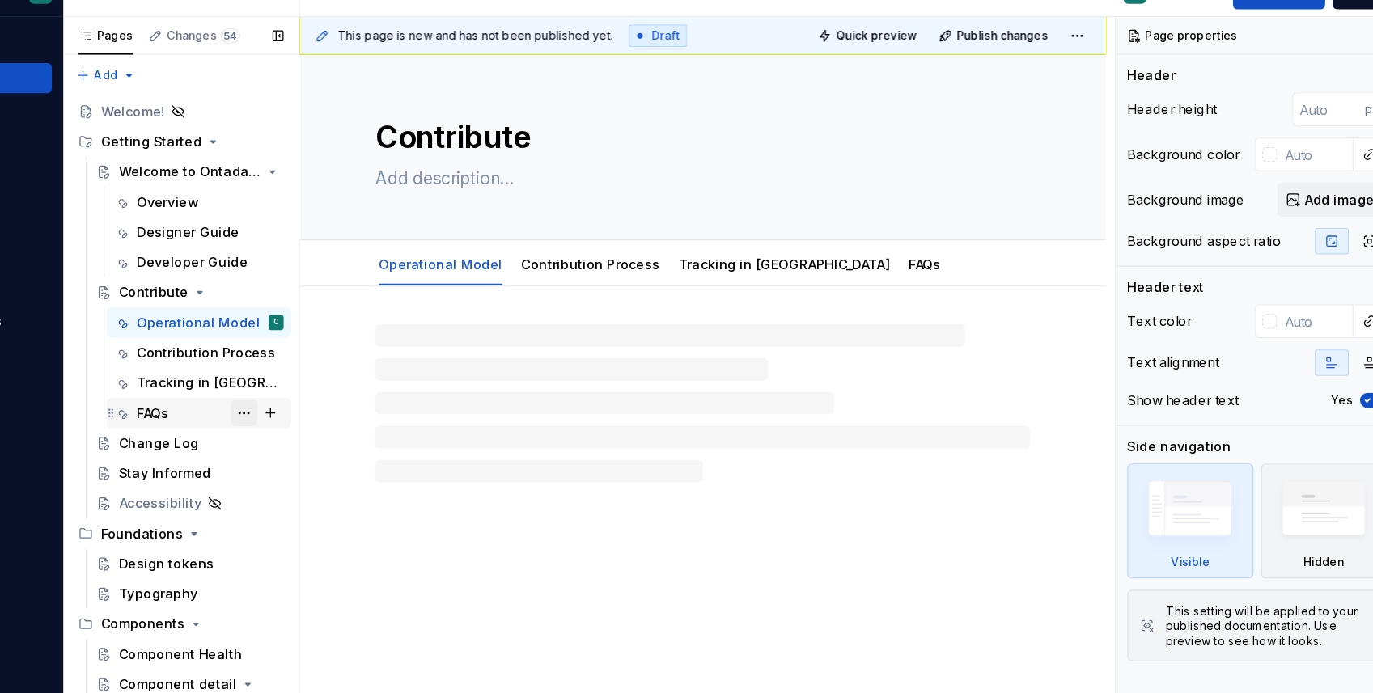
click at [335, 389] on button "Page tree" at bounding box center [343, 389] width 23 height 23
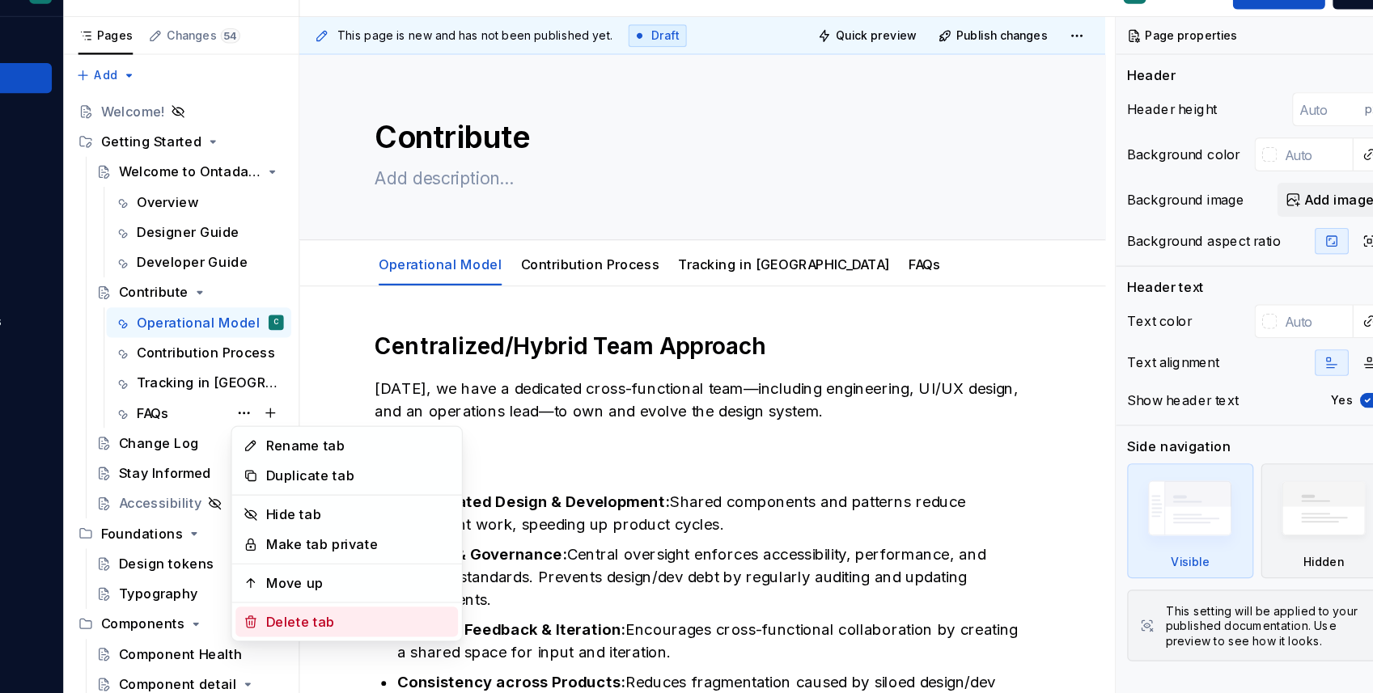
click at [379, 566] on div "Delete tab" at bounding box center [441, 569] width 159 height 16
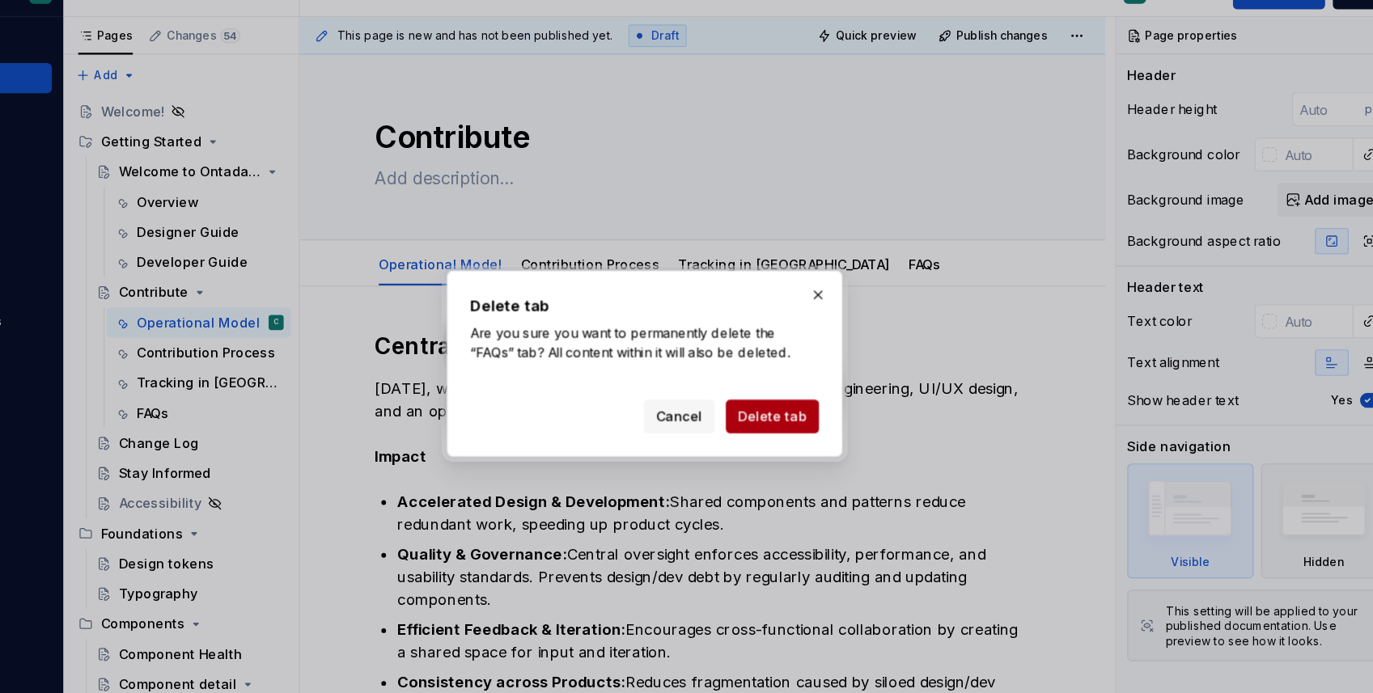
click at [798, 389] on span "Delete tab" at bounding box center [796, 392] width 59 height 16
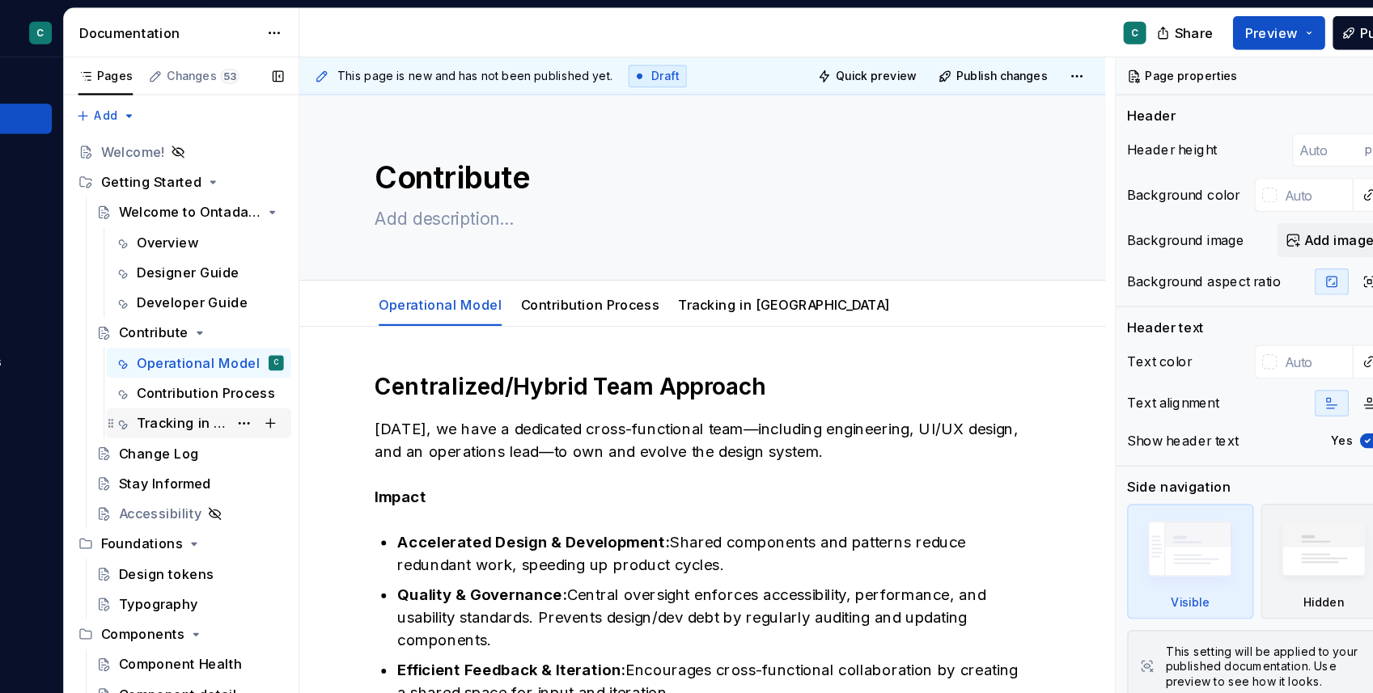
scroll to position [44, 0]
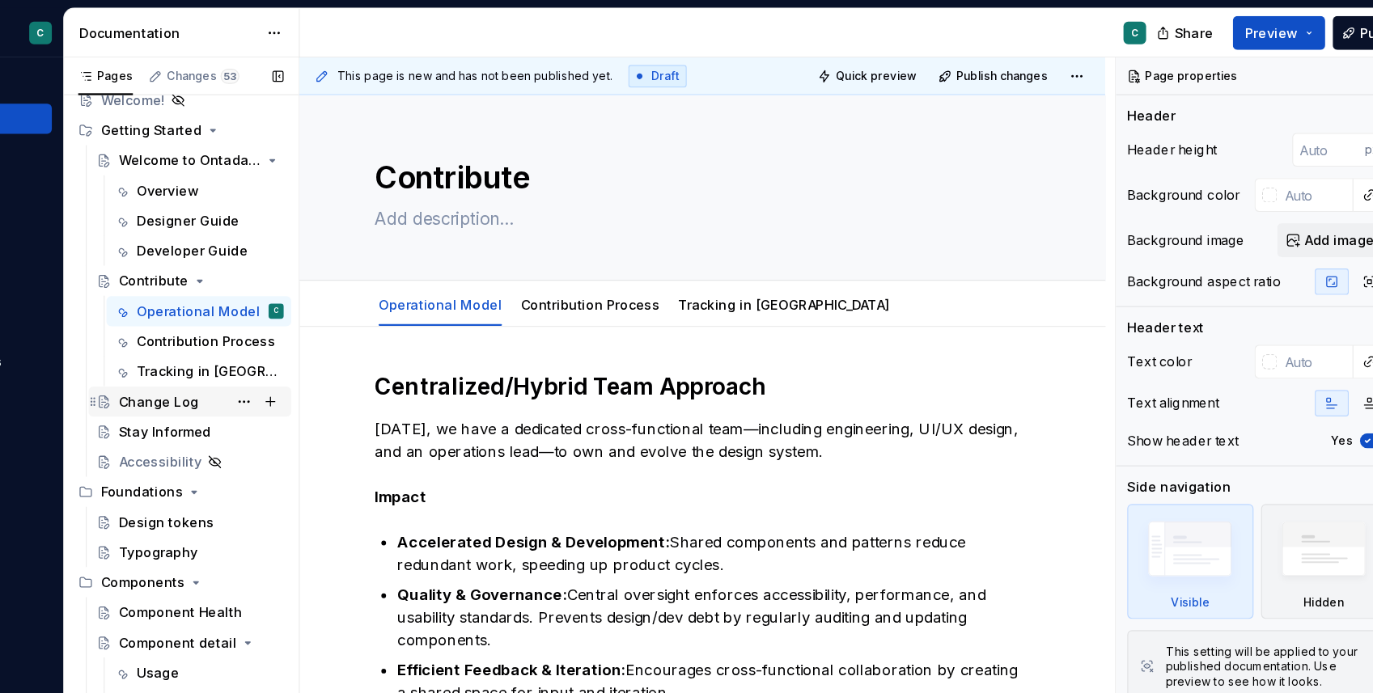
click at [263, 346] on div "Change Log" at bounding box center [269, 345] width 69 height 16
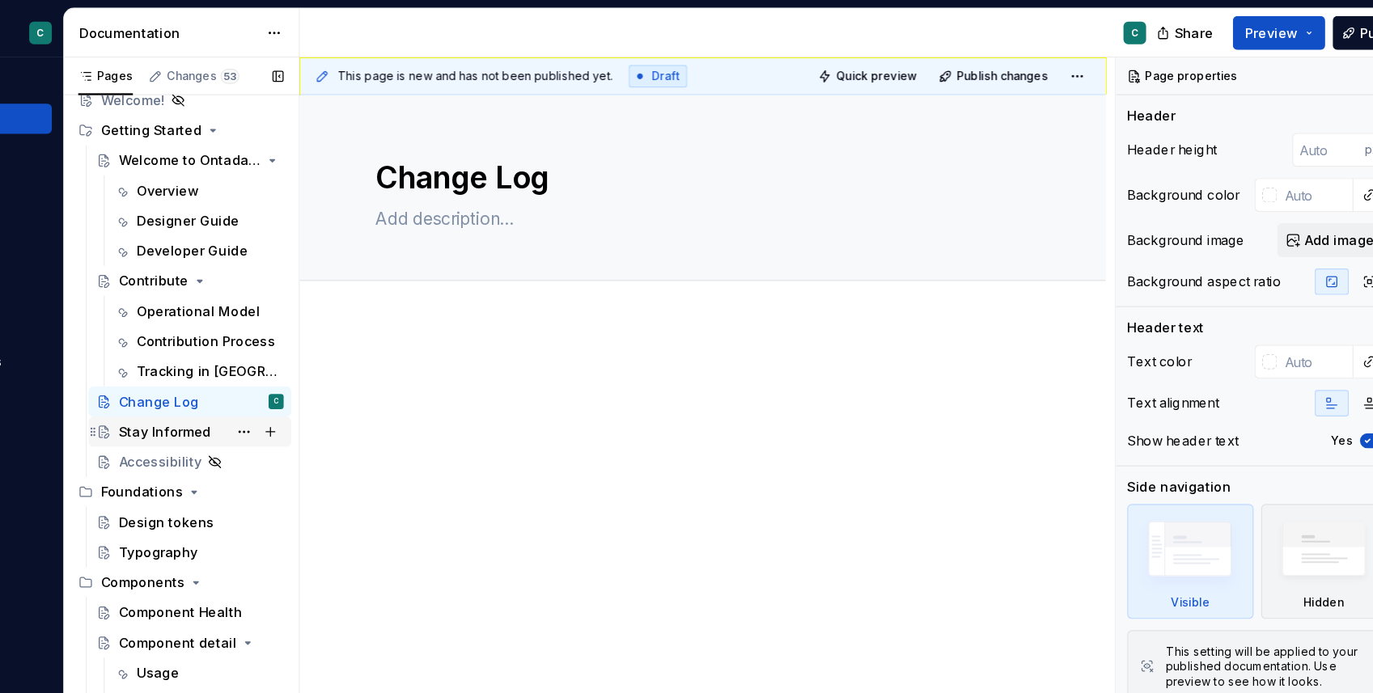
click at [287, 367] on div "Stay Informed" at bounding box center [274, 370] width 79 height 16
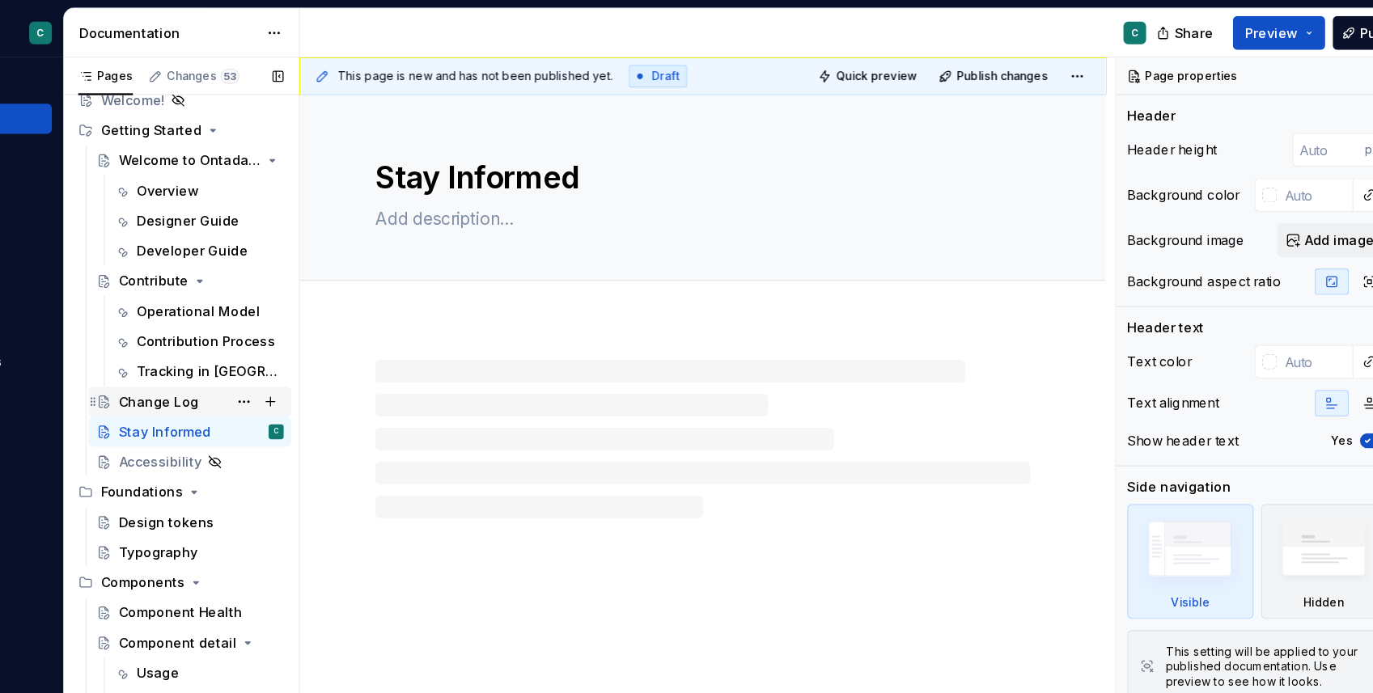
click at [275, 349] on div "Change Log" at bounding box center [269, 345] width 69 height 16
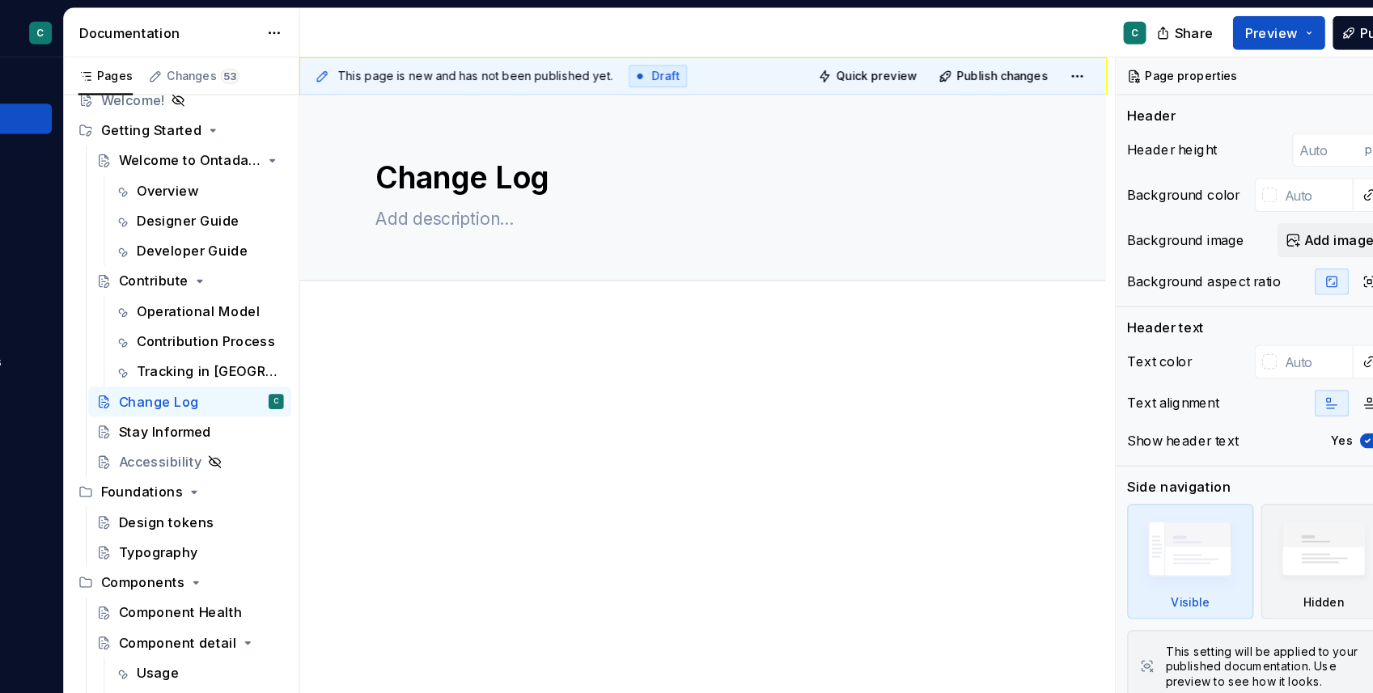
click at [502, 316] on p at bounding box center [736, 325] width 562 height 19
click at [470, 328] on p at bounding box center [736, 325] width 562 height 19
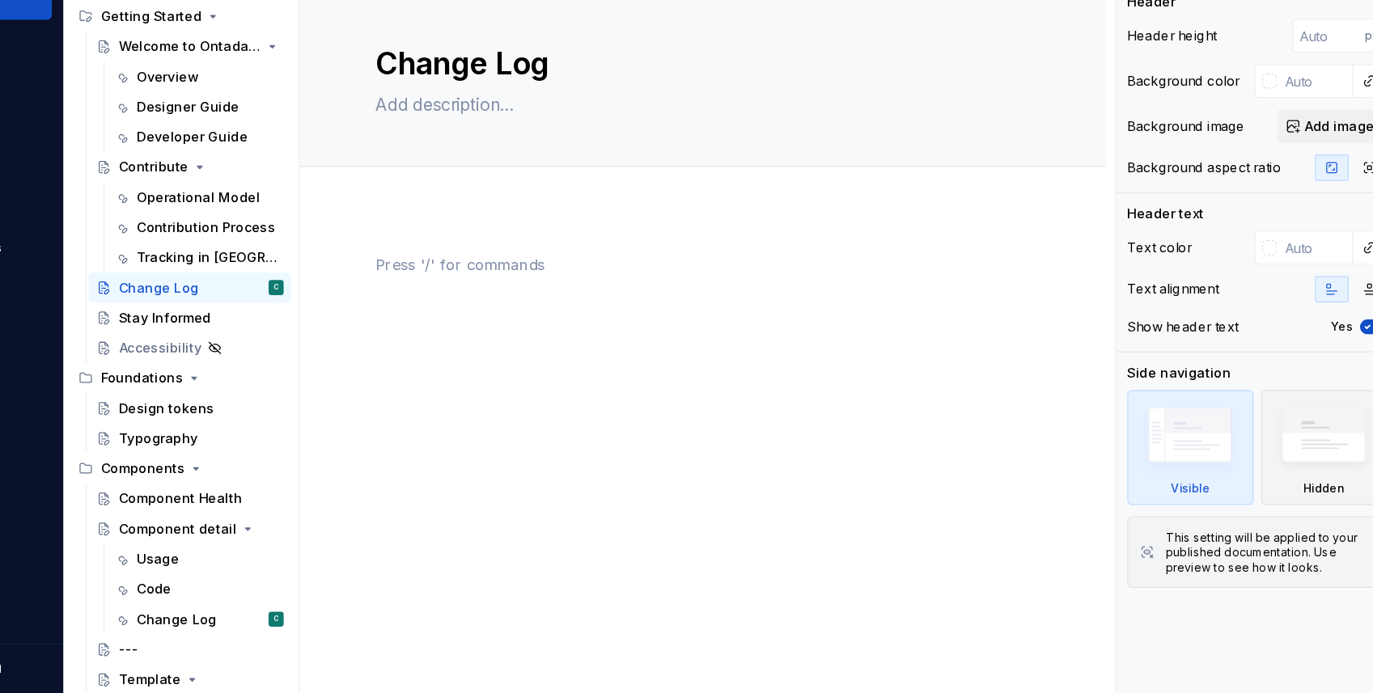
click at [410, 328] on div at bounding box center [737, 441] width 692 height 328
click at [459, 322] on p at bounding box center [736, 325] width 562 height 19
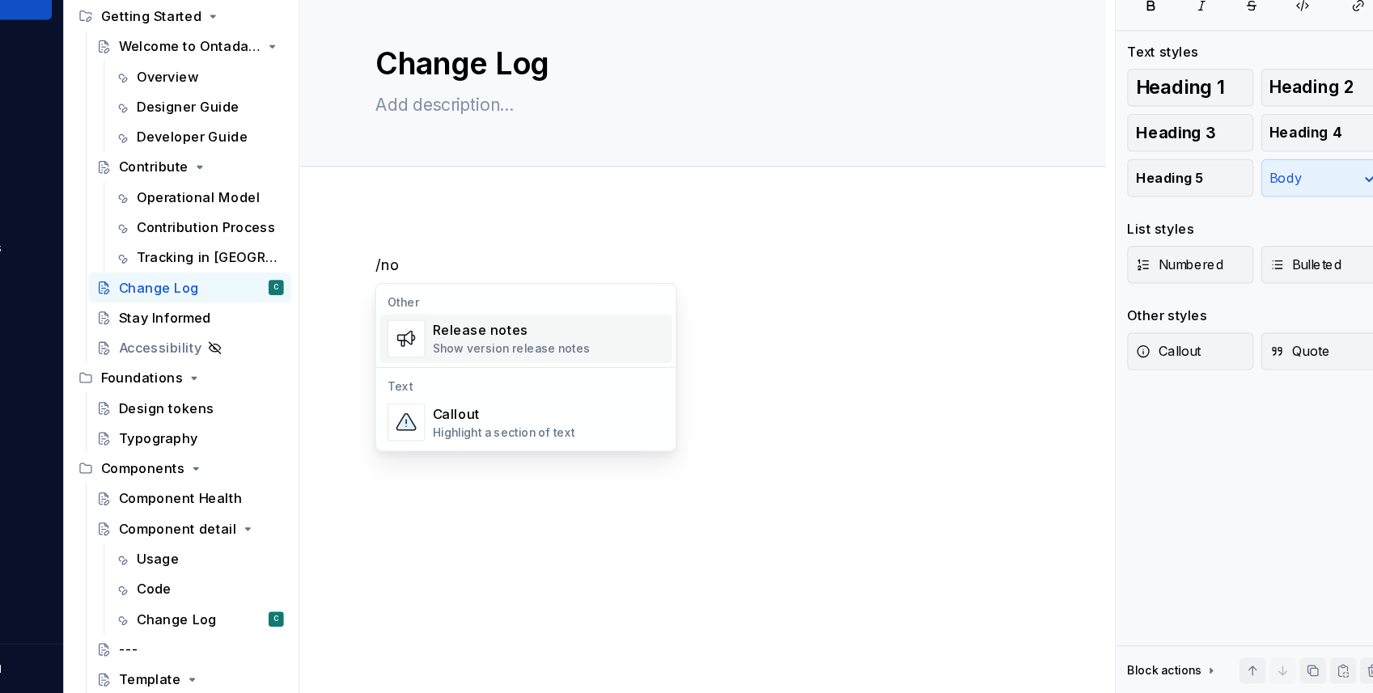
click at [600, 395] on div "Show version release notes" at bounding box center [572, 398] width 135 height 13
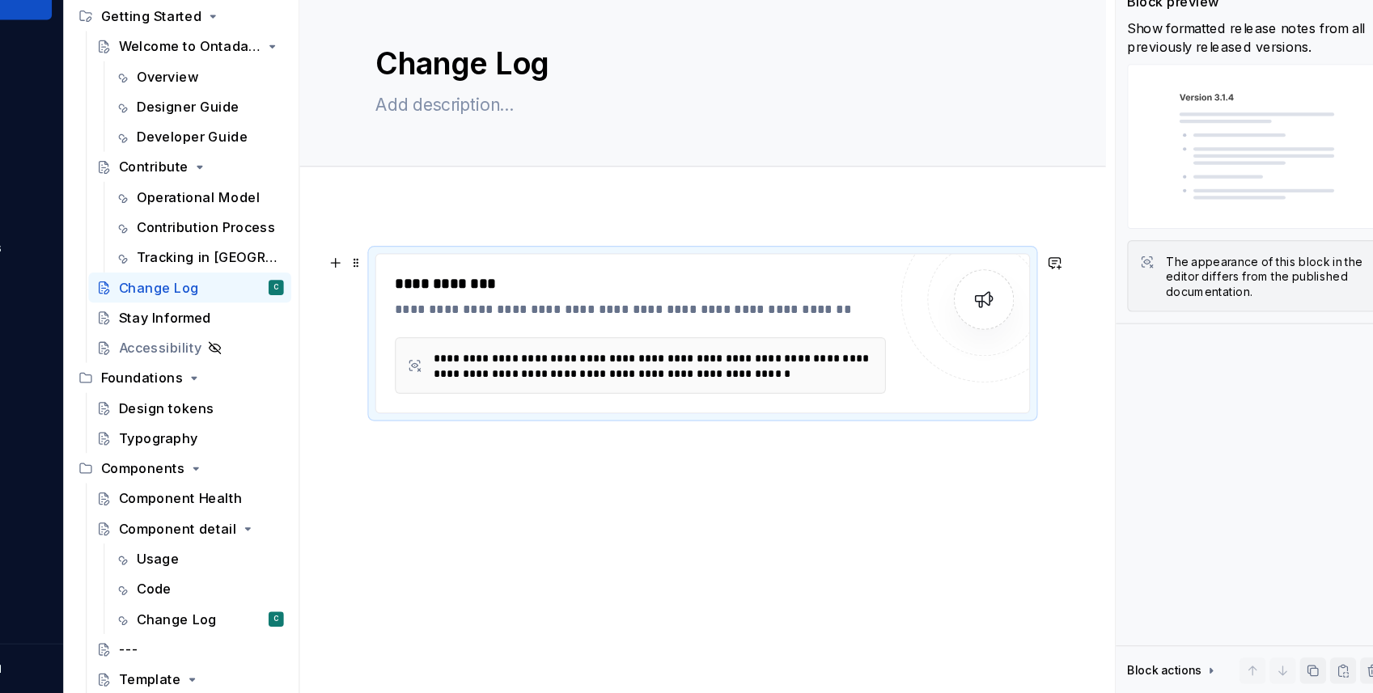
click at [943, 361] on div at bounding box center [978, 355] width 97 height 97
click at [543, 354] on div "**********" at bounding box center [683, 352] width 422 height 39
click at [528, 362] on div "**********" at bounding box center [687, 363] width 430 height 16
click at [542, 362] on div "**********" at bounding box center [687, 363] width 430 height 16
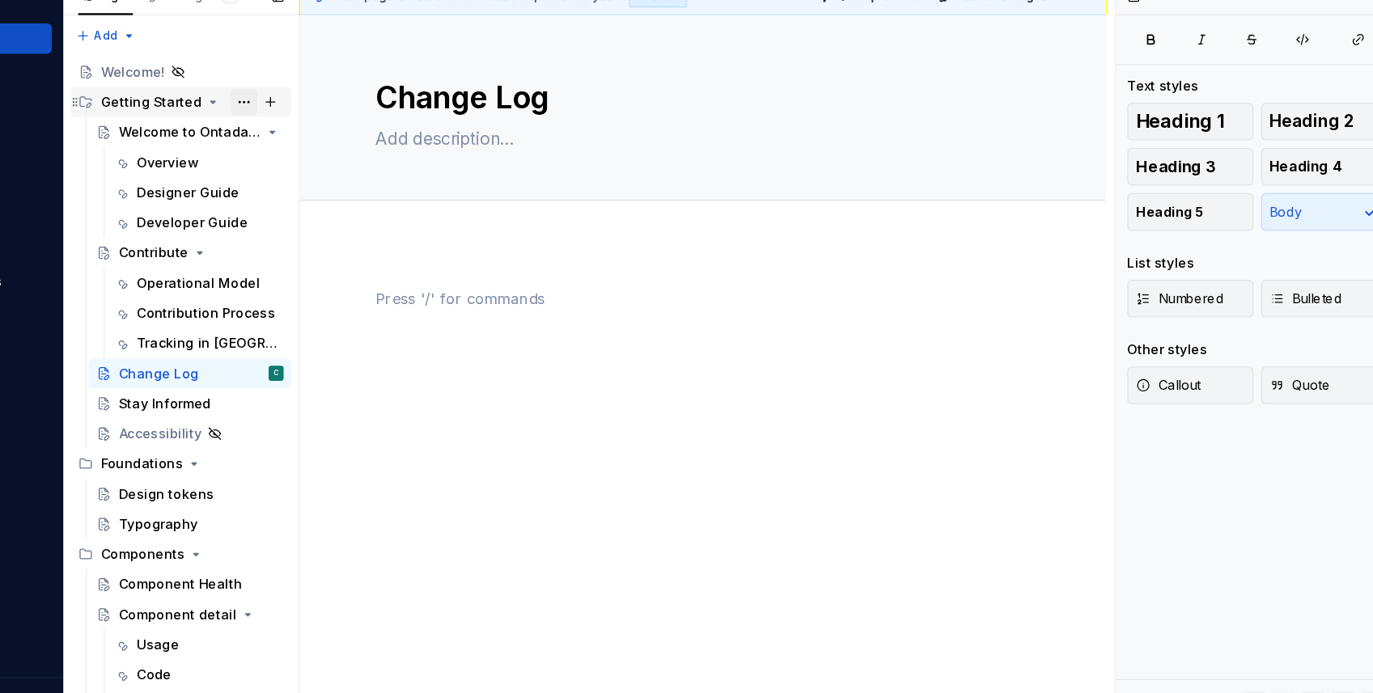
click at [342, 158] on button "Page tree" at bounding box center [343, 156] width 23 height 23
click at [290, 167] on div "Pages Changes 53 Add Accessibility guide for tree Page tree. Navigate the tree …" at bounding box center [289, 374] width 202 height 651
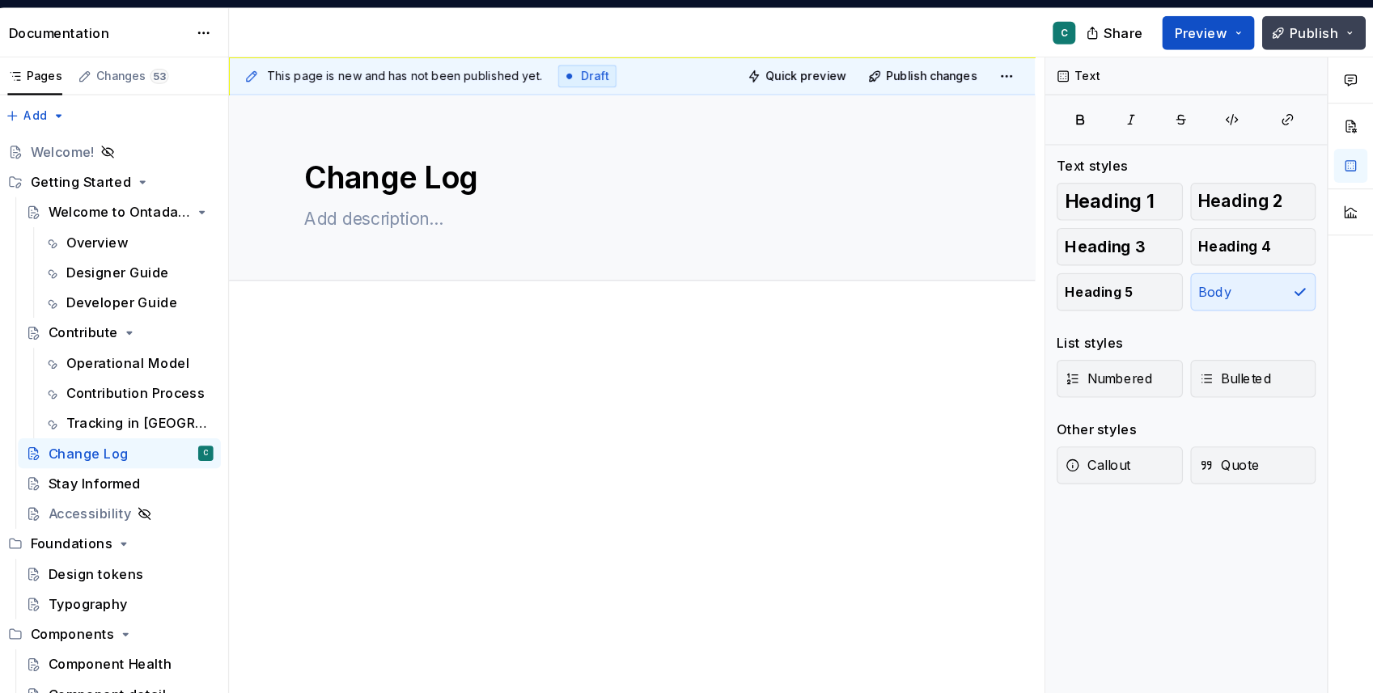
click at [1356, 27] on button "Publish" at bounding box center [1321, 28] width 89 height 29
click at [875, 345] on div at bounding box center [736, 346] width 562 height 61
click at [1360, 30] on button "Publish" at bounding box center [1321, 28] width 89 height 29
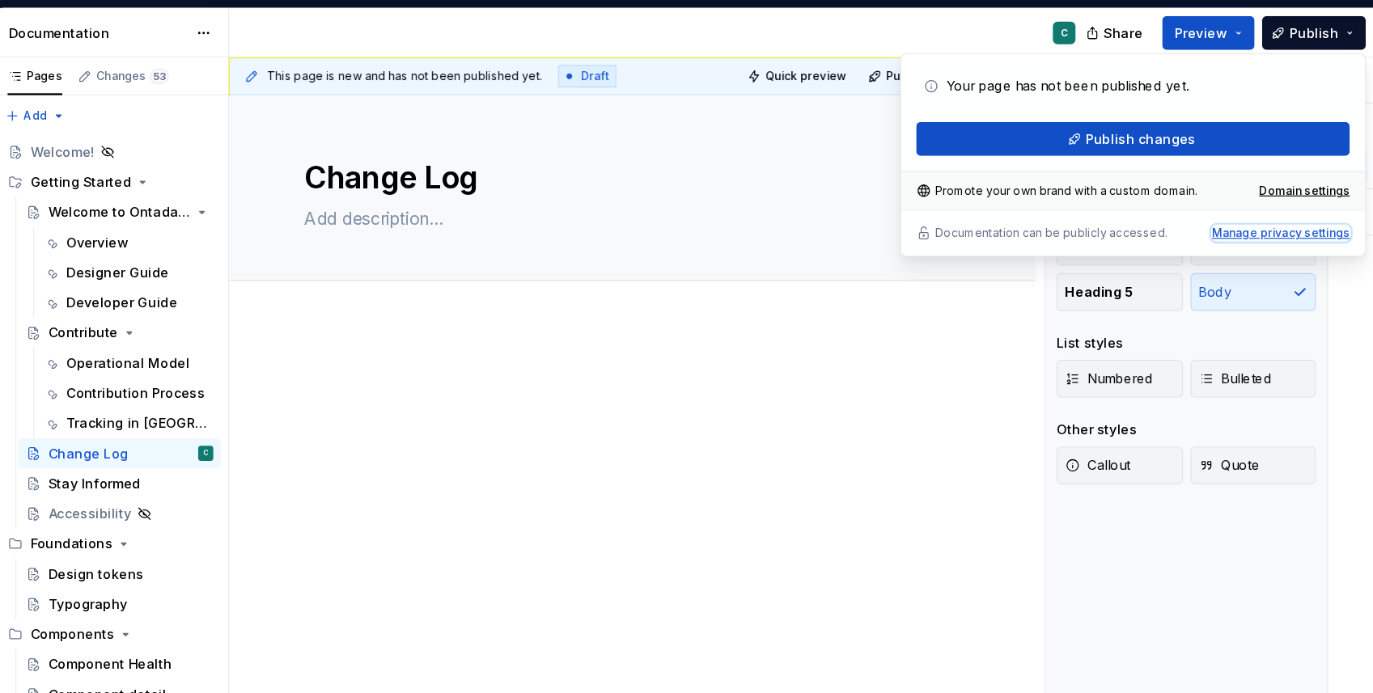
click at [1281, 197] on div "Manage privacy settings" at bounding box center [1294, 200] width 118 height 13
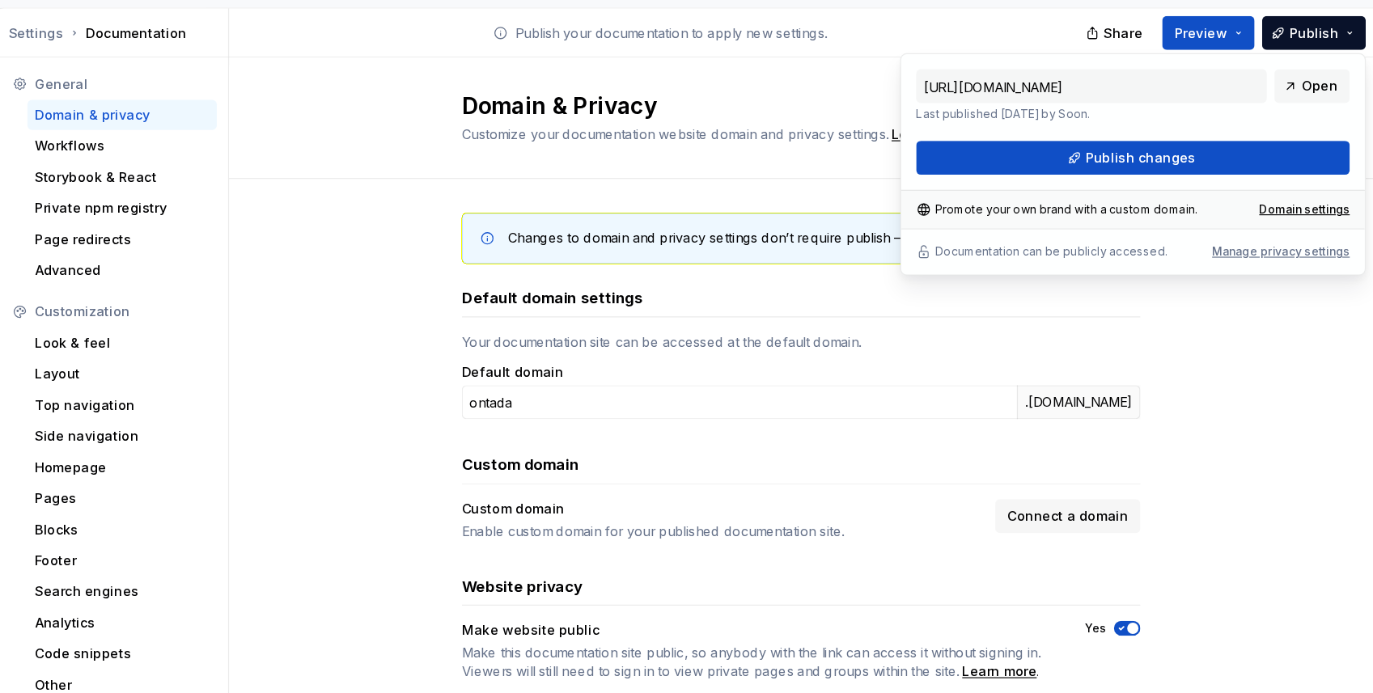
click at [463, 227] on div "Changes to domain and privacy settings don’t require publish — they will take e…" at bounding box center [882, 435] width 982 height 562
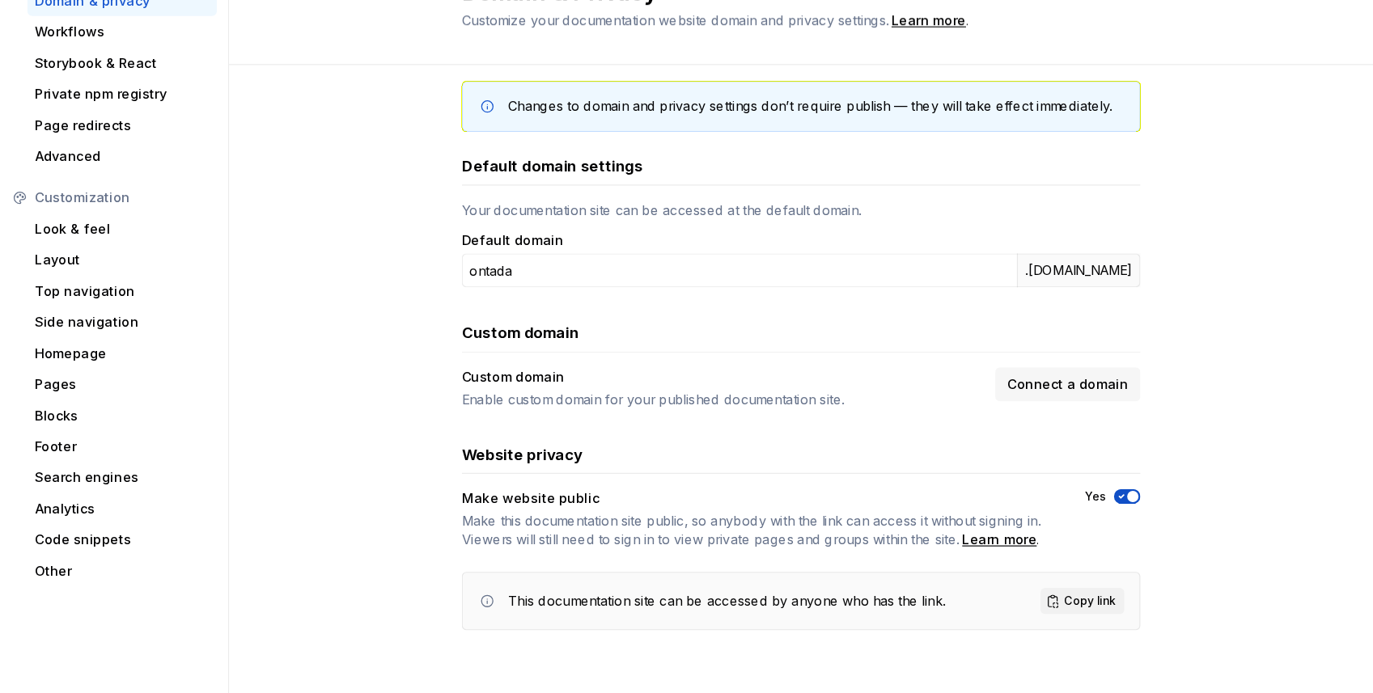
click at [1163, 525] on span "button" at bounding box center [1167, 524] width 10 height 10
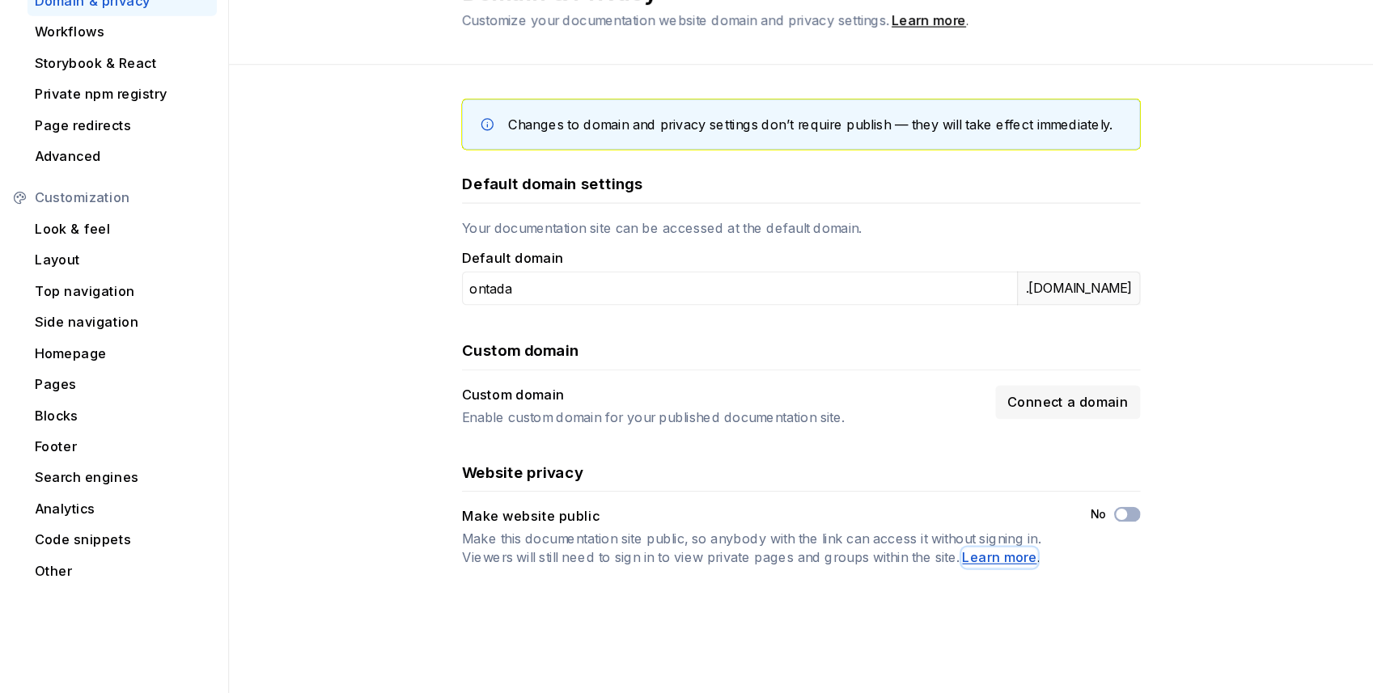
click at [1053, 577] on div "Learn more" at bounding box center [1052, 577] width 64 height 16
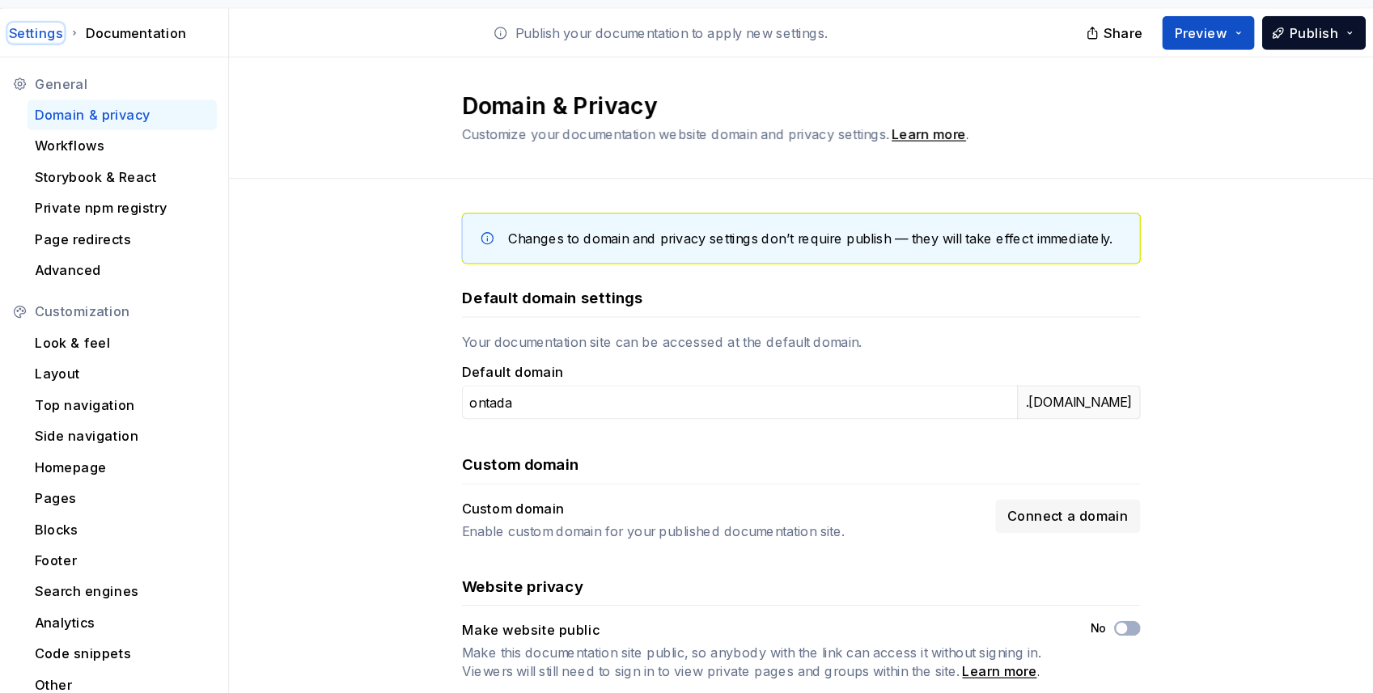
click at [230, 31] on div "Settings" at bounding box center [224, 28] width 47 height 16
click at [254, 116] on div "Workflows" at bounding box center [299, 125] width 163 height 26
click at [232, 33] on div "Settings" at bounding box center [224, 28] width 47 height 16
